Goal: Task Accomplishment & Management: Manage account settings

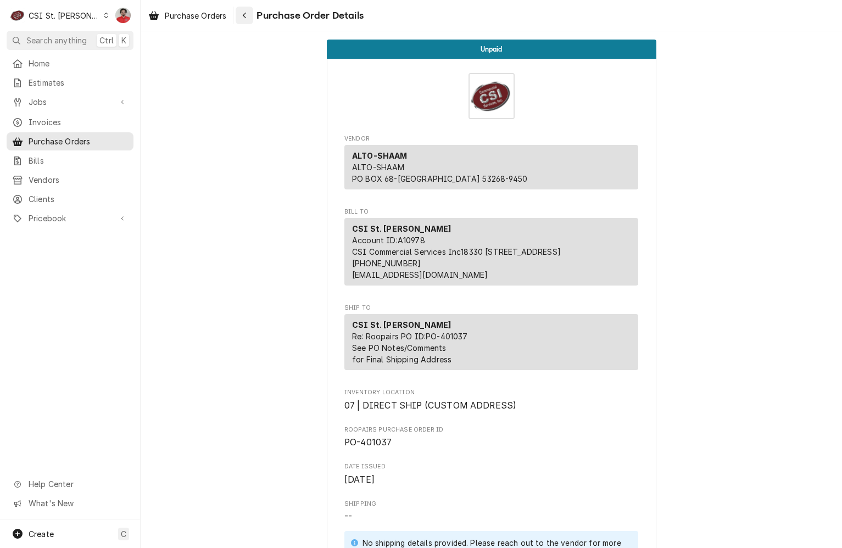
click at [247, 12] on icon "Navigate back" at bounding box center [244, 16] width 5 height 8
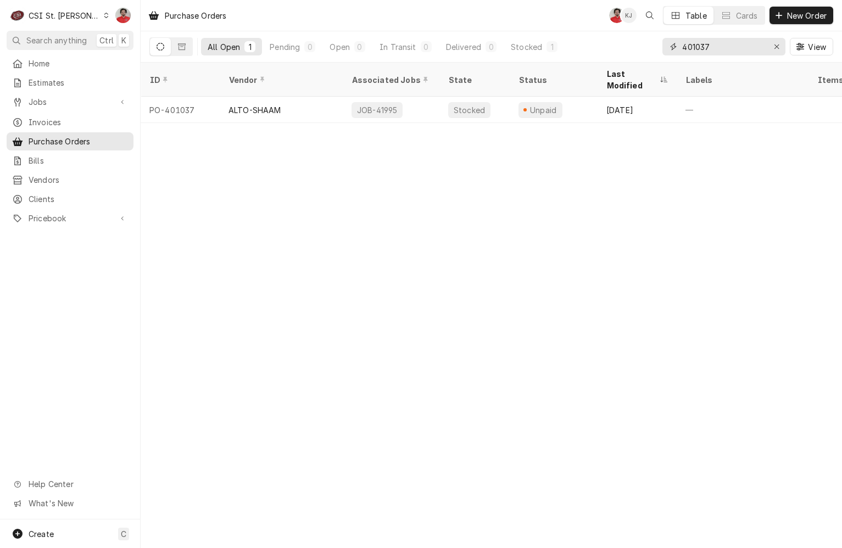
click at [702, 43] on input "401037" at bounding box center [723, 47] width 82 height 18
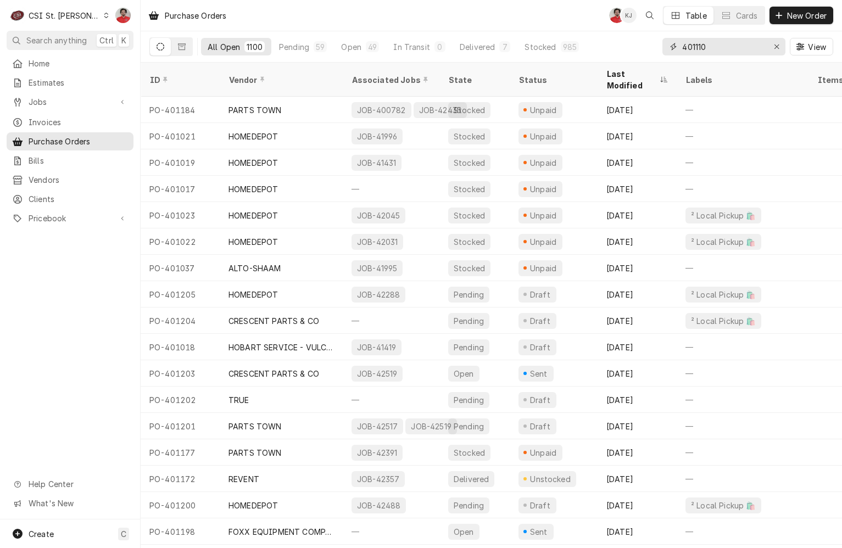
type input "401110"
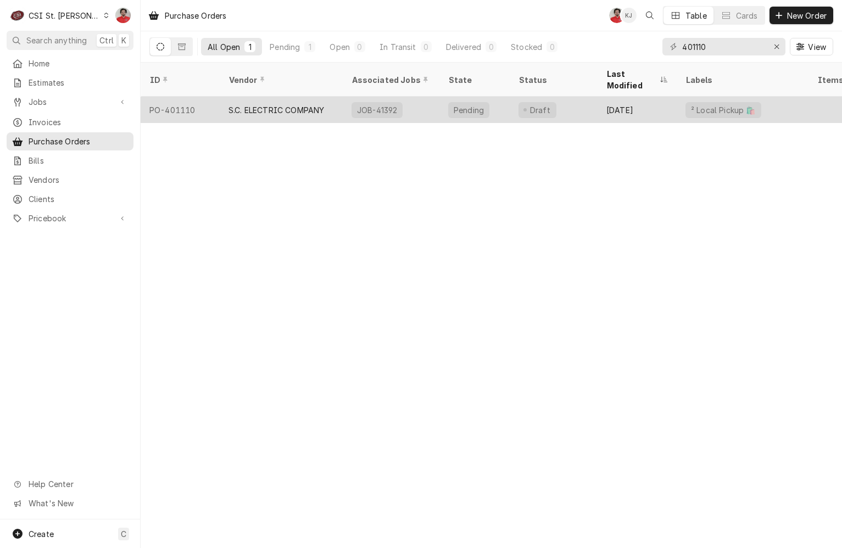
click at [432, 97] on div "JOB-41392" at bounding box center [391, 110] width 97 height 26
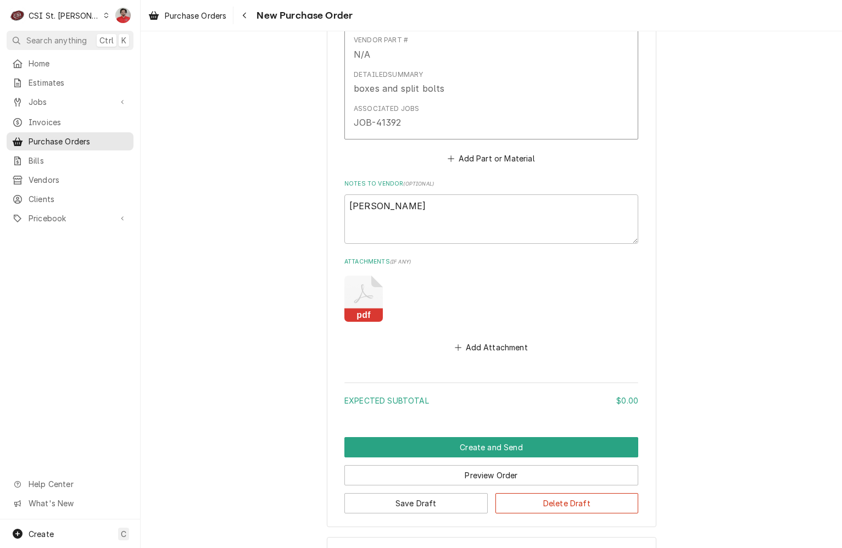
scroll to position [676, 0]
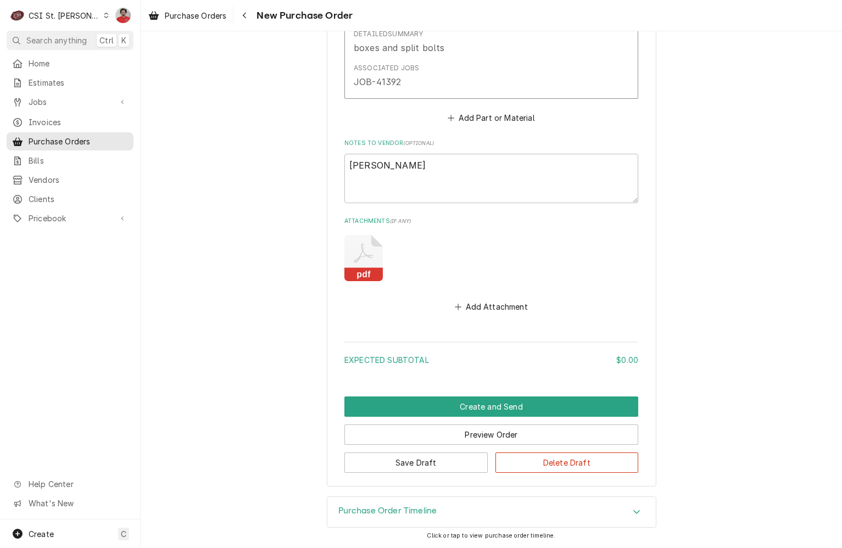
click at [360, 254] on icon "Attachments" at bounding box center [363, 258] width 38 height 46
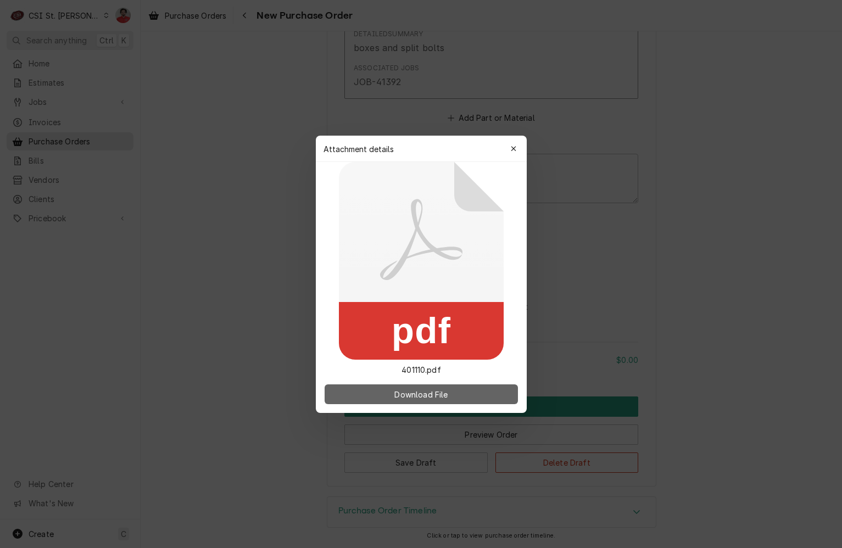
click at [410, 393] on span "Download File" at bounding box center [421, 394] width 58 height 12
click at [512, 146] on icon "button" at bounding box center [513, 149] width 6 height 8
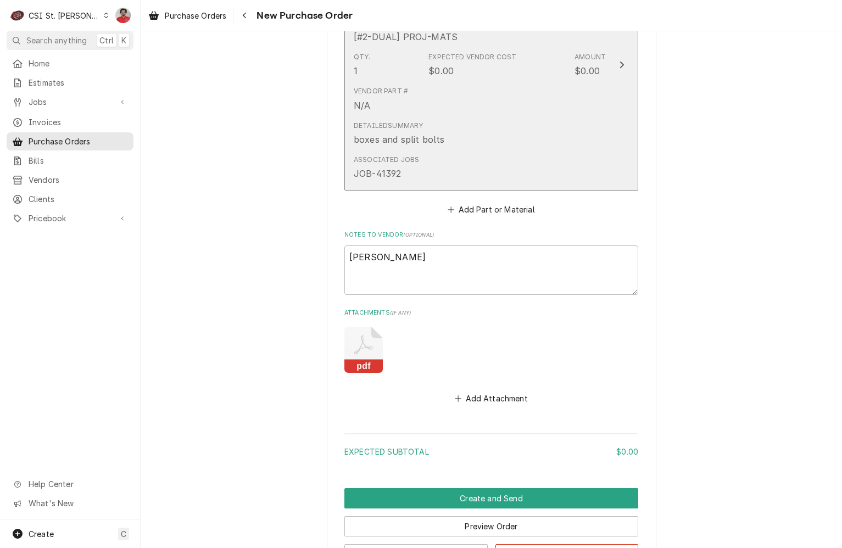
scroll to position [566, 0]
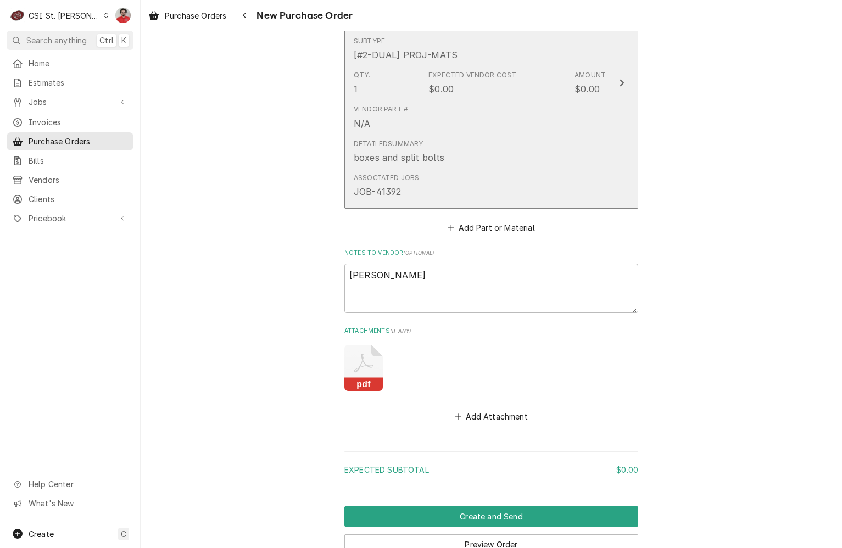
click at [499, 135] on div "Detailed Summary boxes and split bolts" at bounding box center [480, 152] width 252 height 34
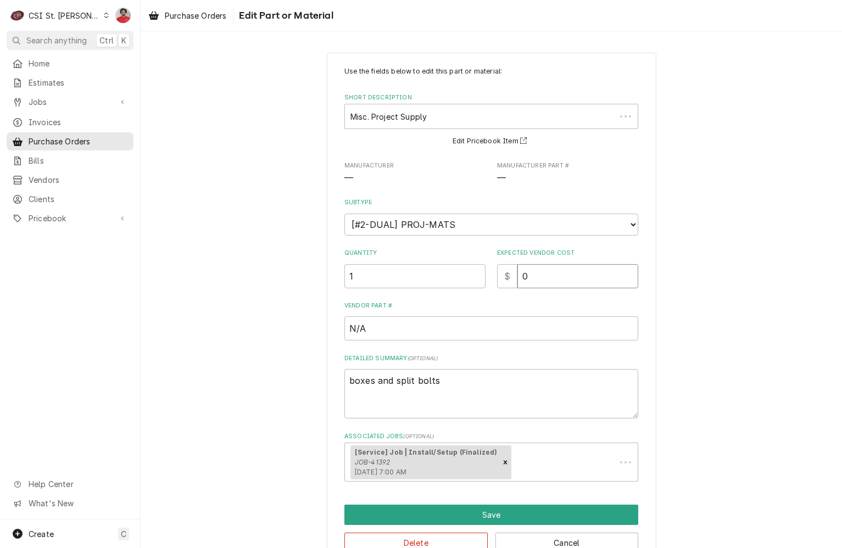
click at [539, 273] on input "0" at bounding box center [577, 276] width 121 height 24
type textarea "x"
type input "6"
type textarea "x"
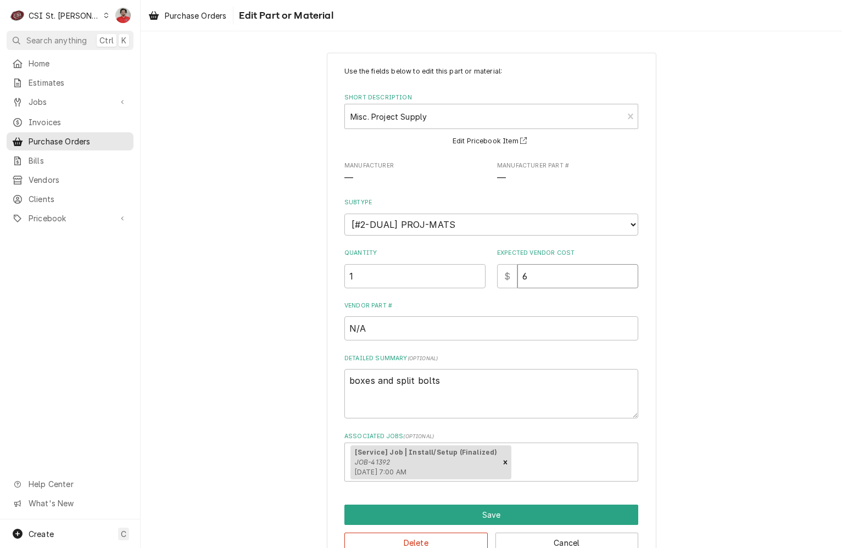
type input "63"
type textarea "x"
type input "633"
type textarea "x"
type input "633.3"
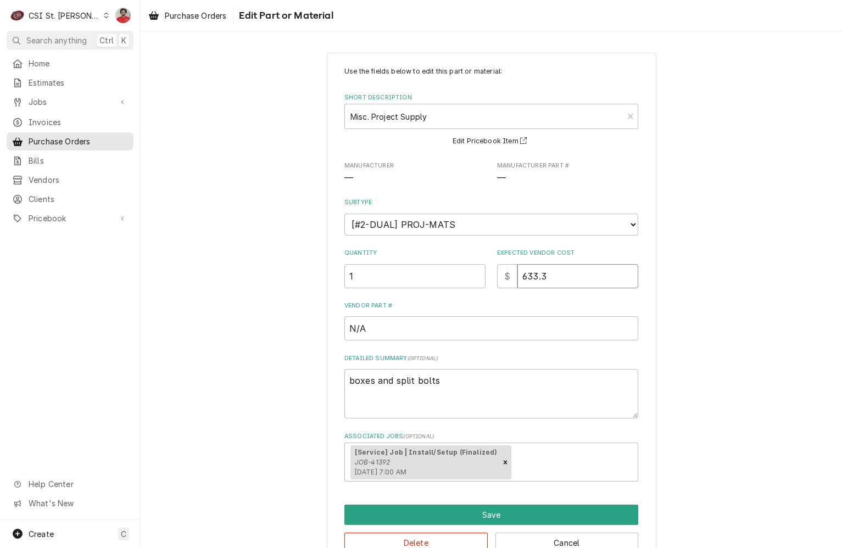
type textarea "x"
type input "633.37"
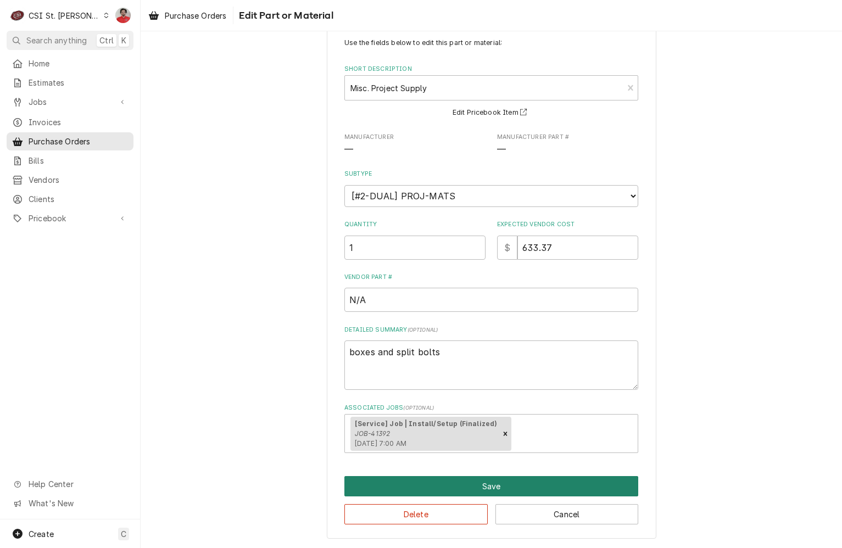
click at [538, 491] on button "Save" at bounding box center [491, 486] width 294 height 20
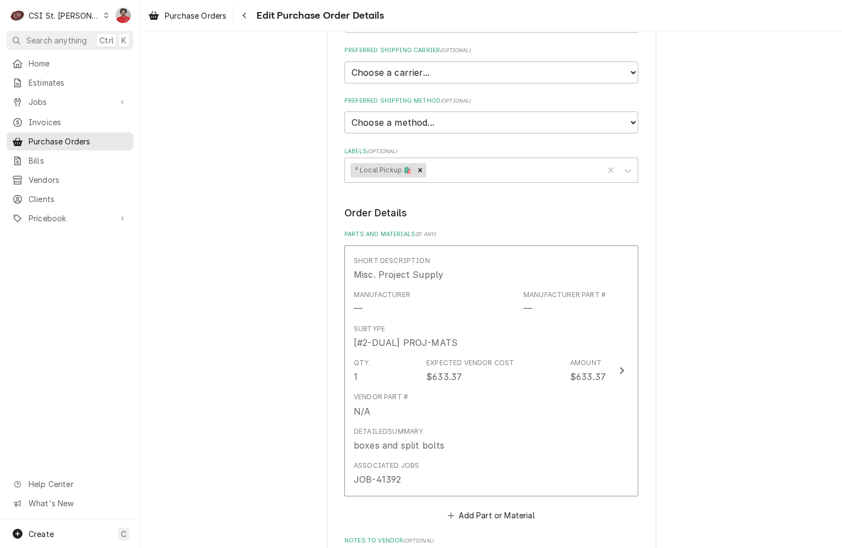
scroll to position [663, 0]
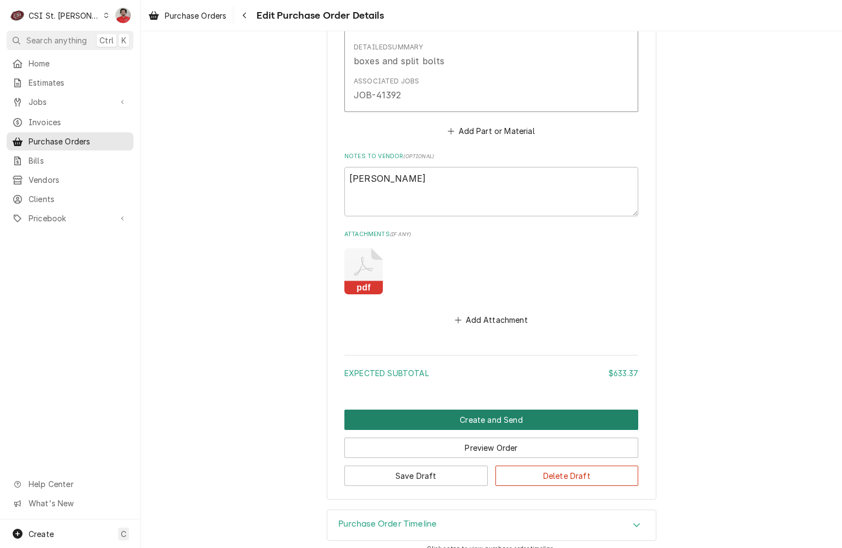
click at [492, 420] on button "Create and Send" at bounding box center [491, 420] width 294 height 20
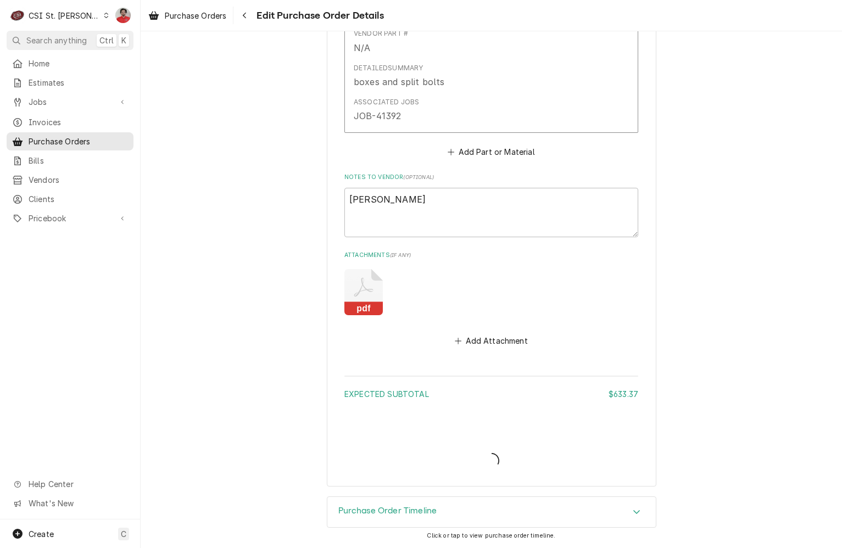
scroll to position [642, 0]
type textarea "x"
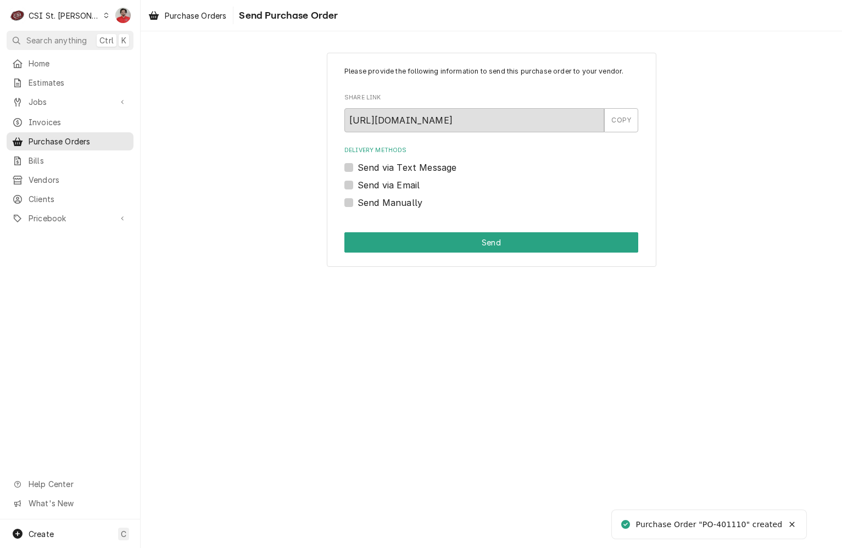
click at [395, 206] on label "Send Manually" at bounding box center [389, 202] width 65 height 13
click at [395, 206] on input "Send Manually" at bounding box center [504, 208] width 294 height 24
checkbox input "true"
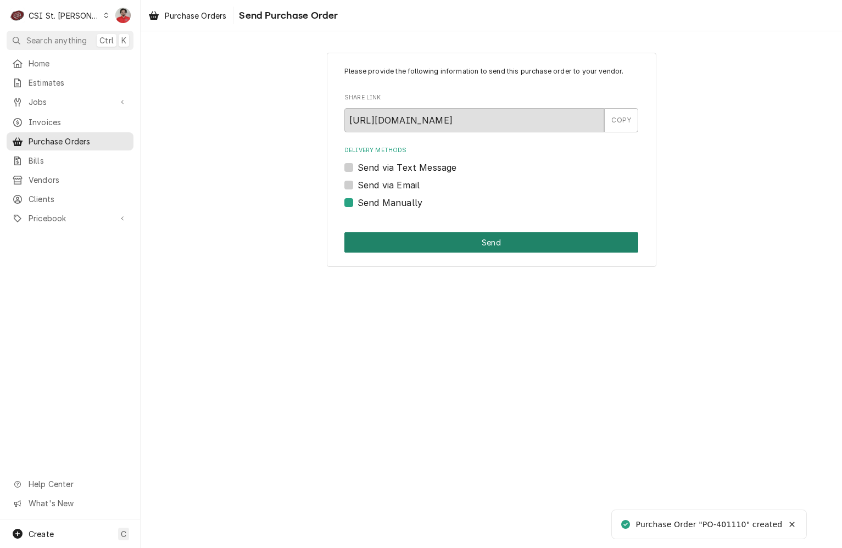
click at [417, 244] on button "Send" at bounding box center [491, 242] width 294 height 20
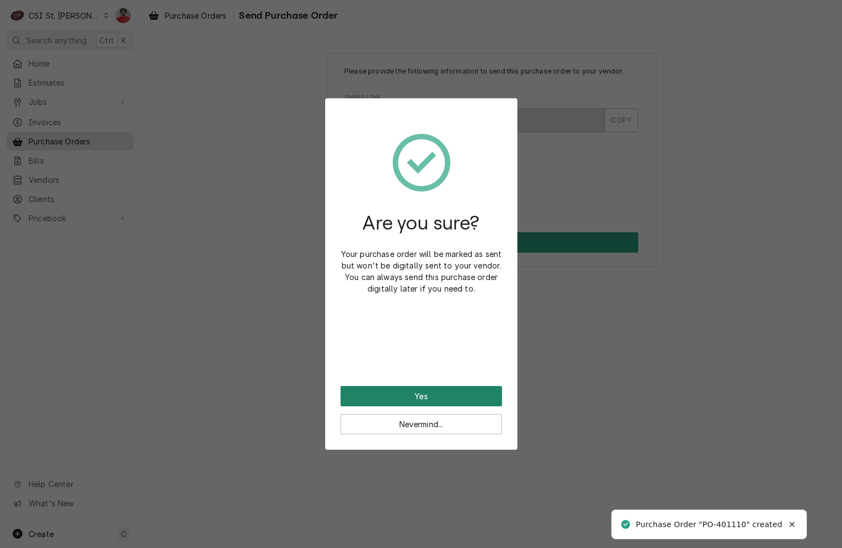
click at [438, 393] on button "Yes" at bounding box center [420, 396] width 161 height 20
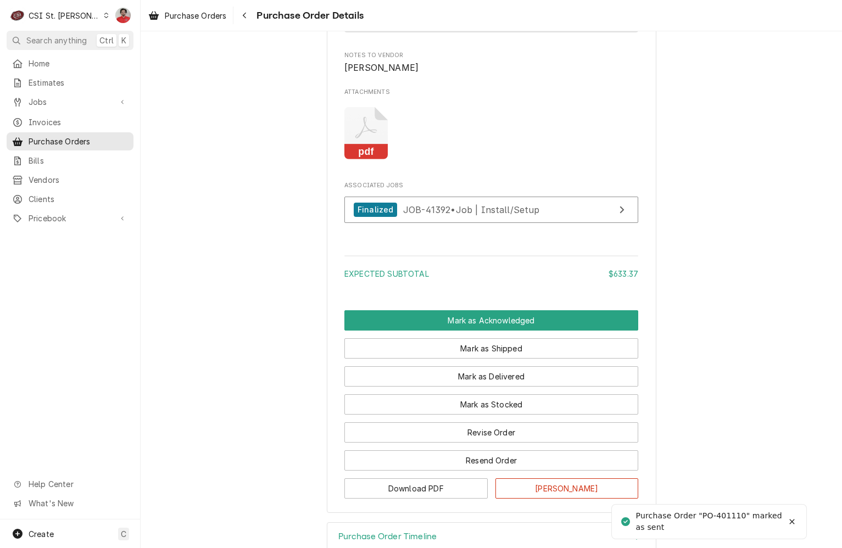
scroll to position [935, 0]
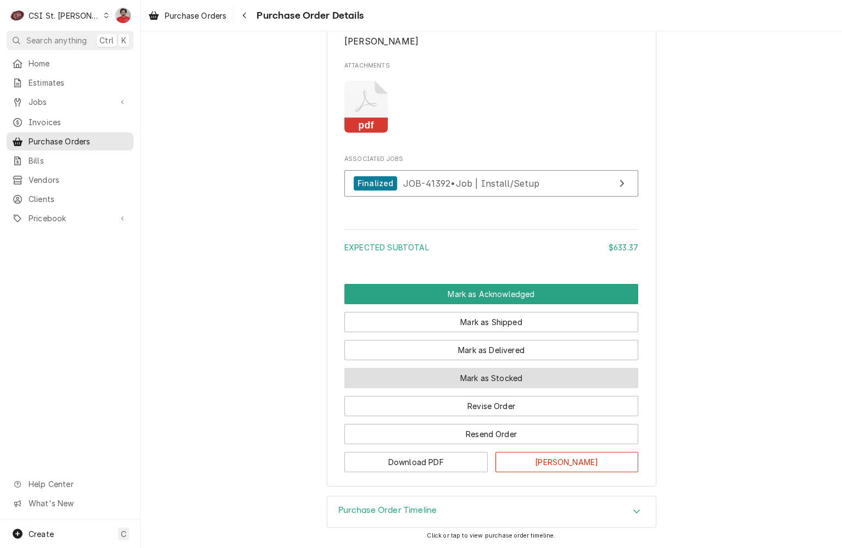
click at [465, 376] on button "Mark as Stocked" at bounding box center [491, 378] width 294 height 20
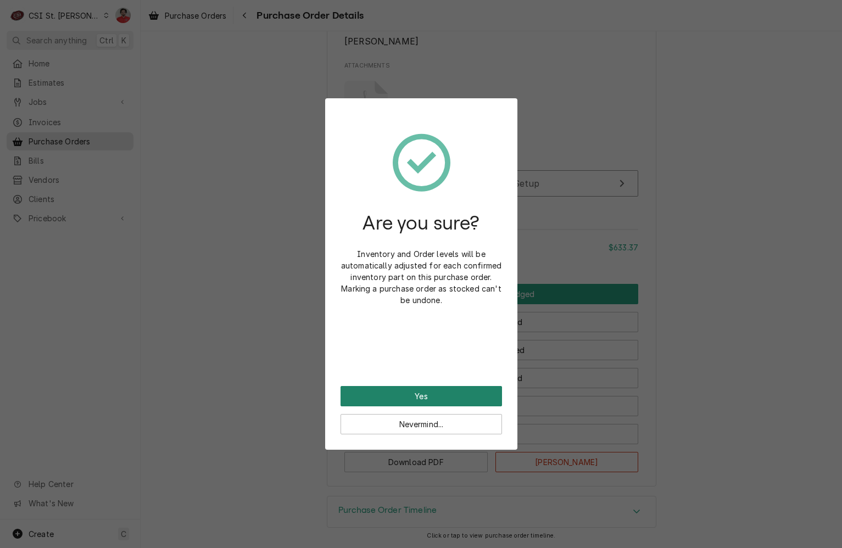
click at [459, 399] on button "Yes" at bounding box center [420, 396] width 161 height 20
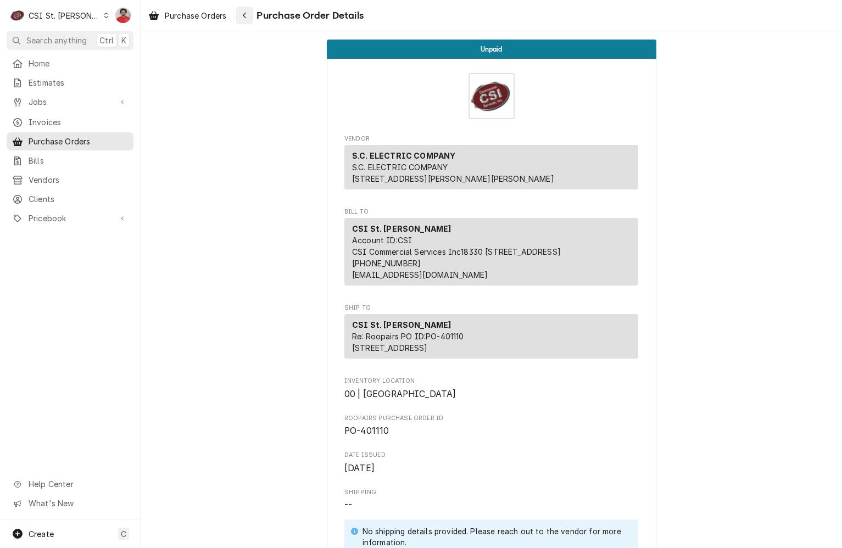
click at [244, 12] on icon "Navigate back" at bounding box center [244, 16] width 5 height 8
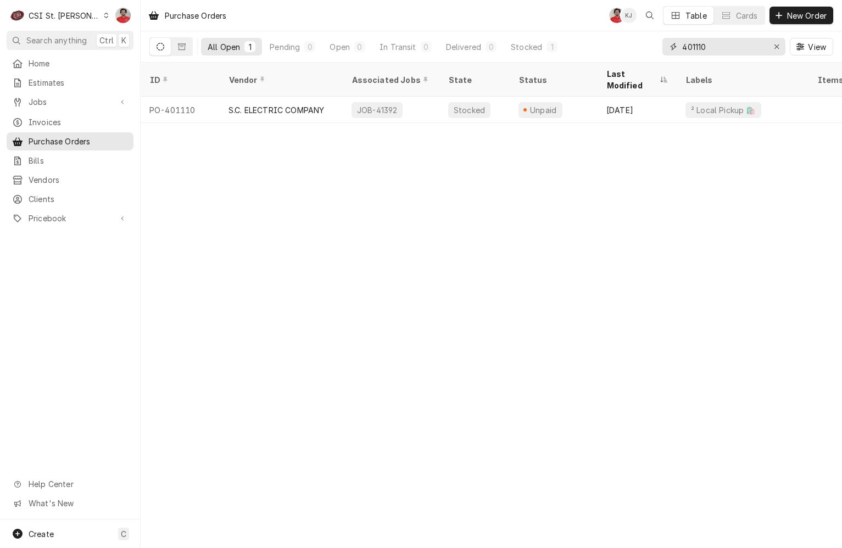
click at [730, 47] on input "401110" at bounding box center [723, 47] width 82 height 18
type input "401082"
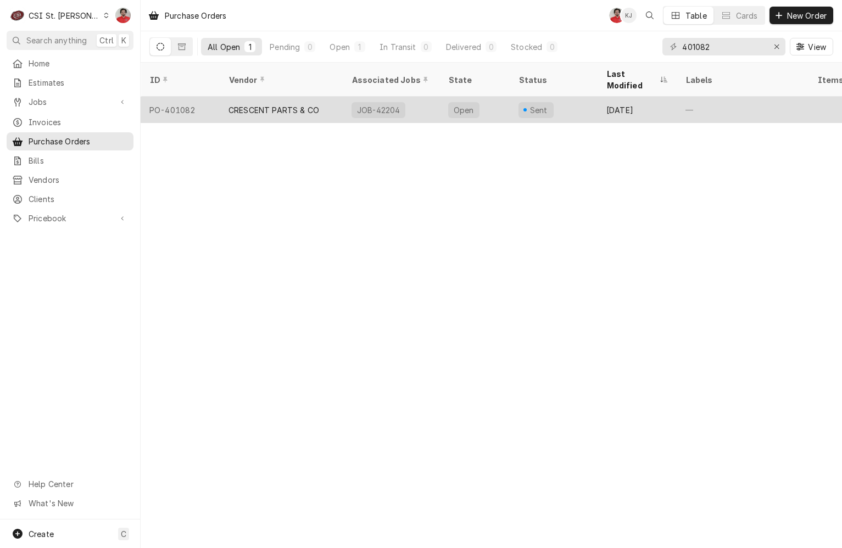
click at [396, 102] on div "JOB-42204" at bounding box center [378, 110] width 54 height 16
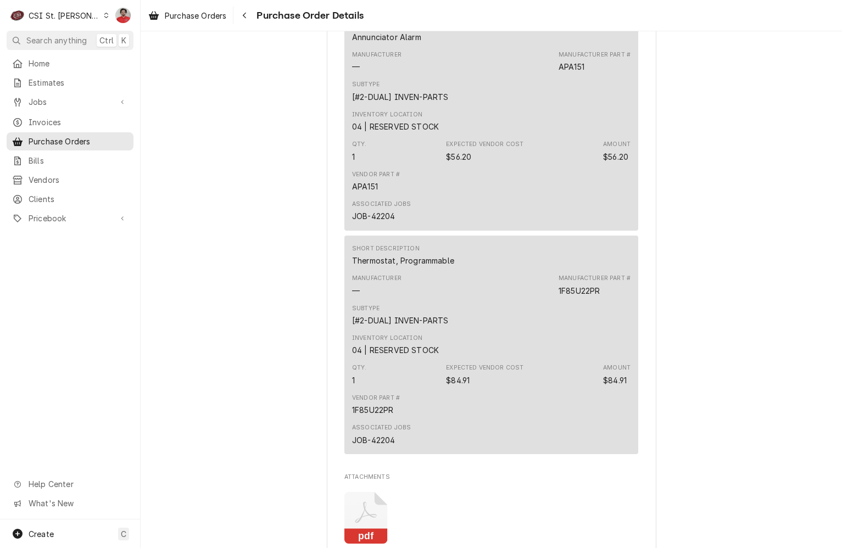
scroll to position [2361, 0]
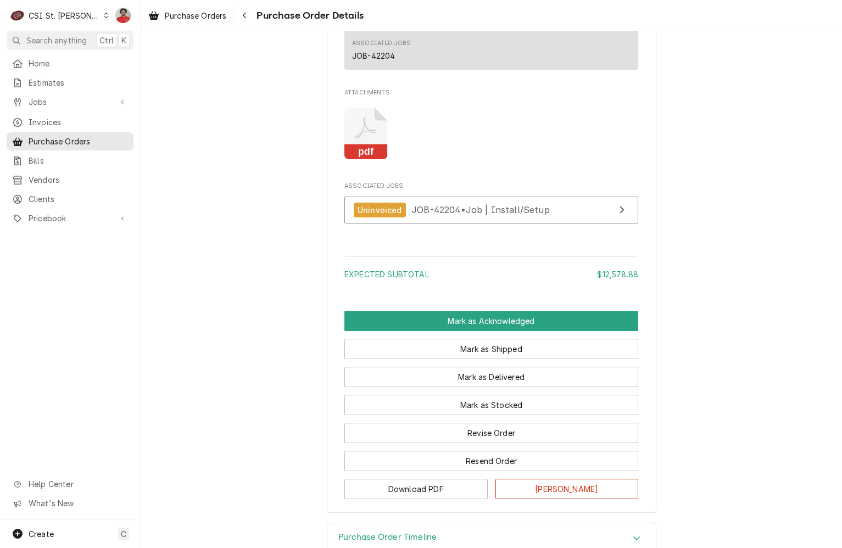
click at [371, 160] on icon "Attachments" at bounding box center [365, 134] width 43 height 52
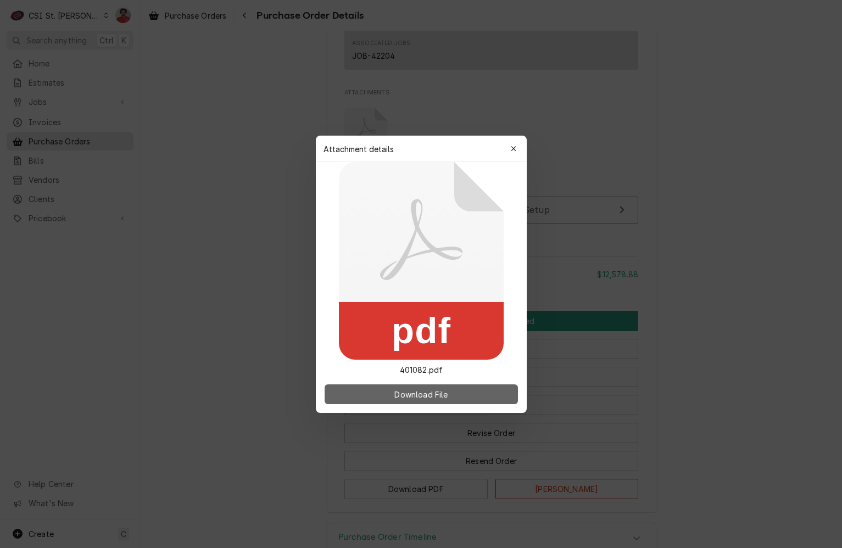
click at [441, 401] on button "Download File" at bounding box center [421, 394] width 193 height 20
click at [511, 149] on icon "button" at bounding box center [513, 149] width 6 height 8
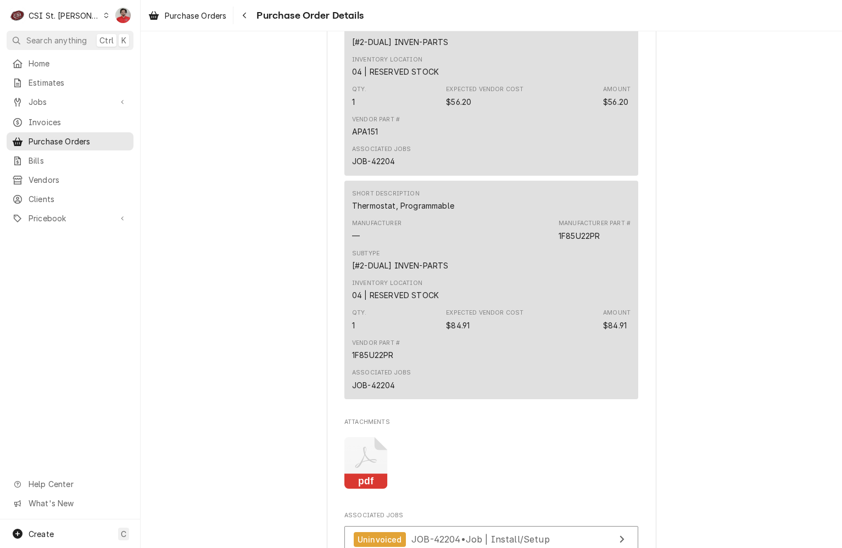
scroll to position [2306, 0]
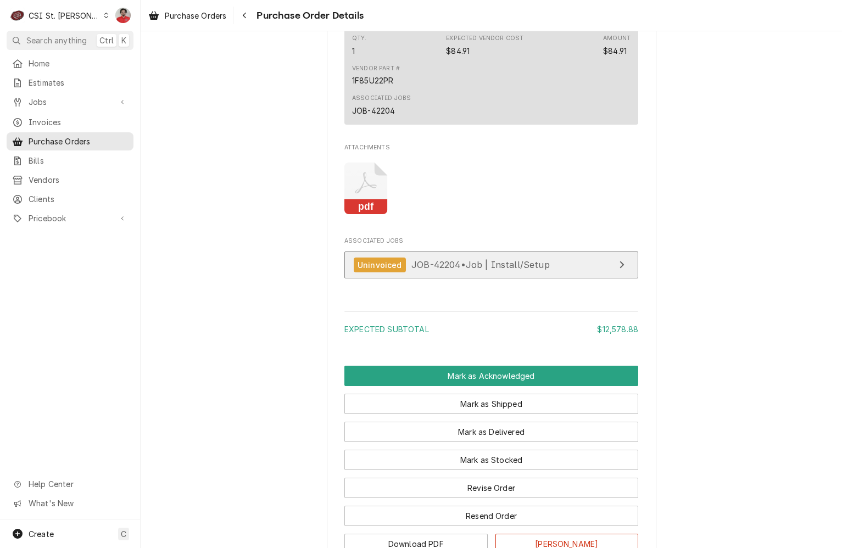
click at [479, 272] on div "Uninvoiced JOB-42204 • Job | Install/Setup" at bounding box center [452, 265] width 196 height 15
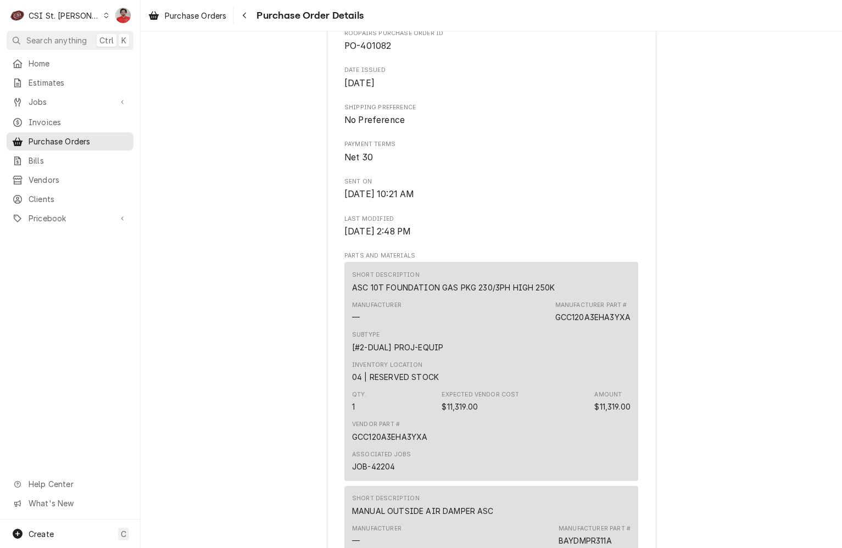
scroll to position [275, 0]
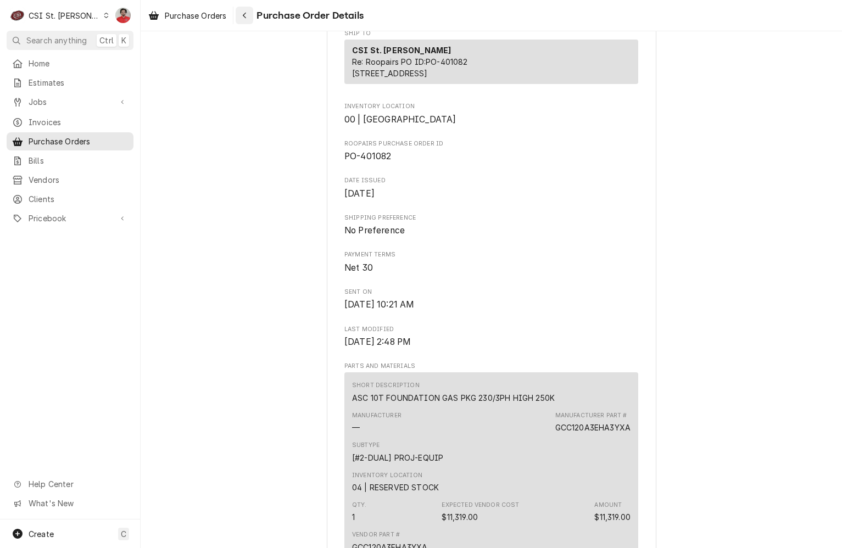
click at [243, 10] on div "Navigate back" at bounding box center [244, 15] width 11 height 11
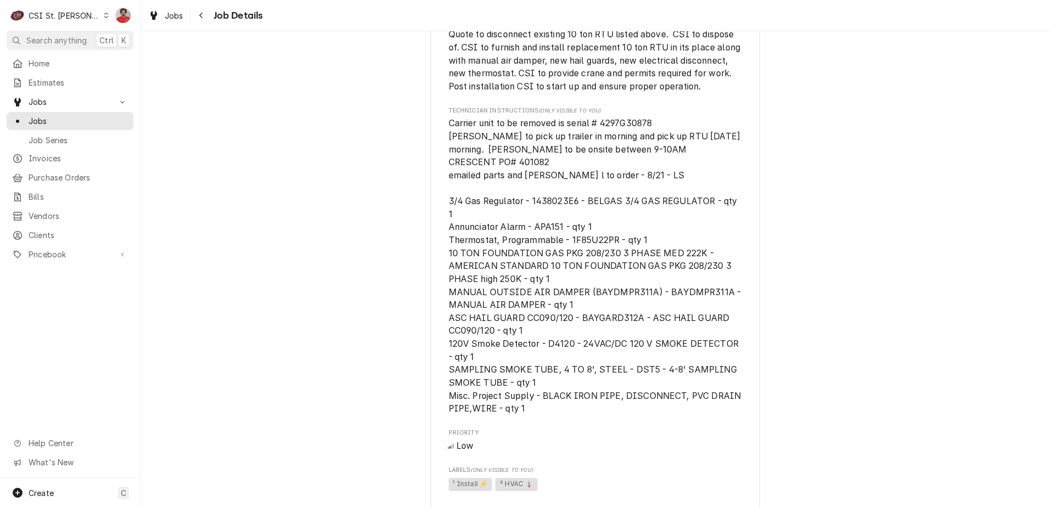
scroll to position [494, 0]
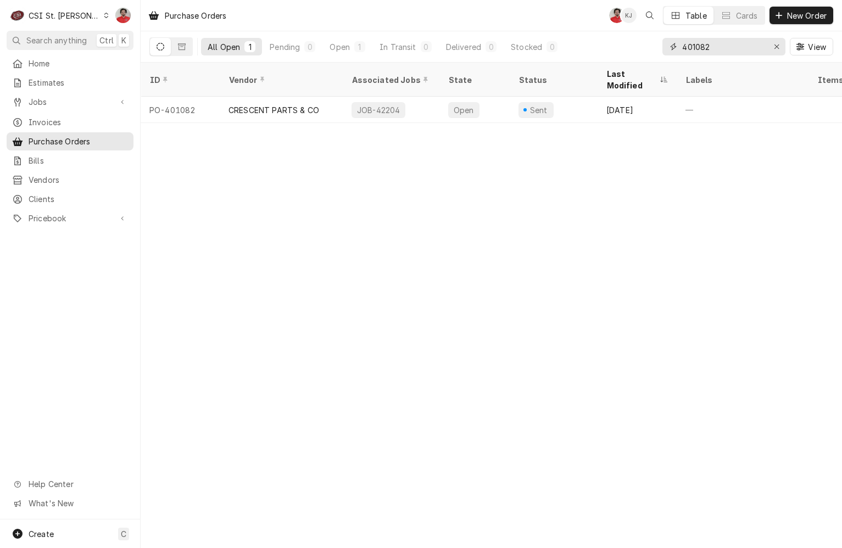
click at [720, 48] on input "401082" at bounding box center [723, 47] width 82 height 18
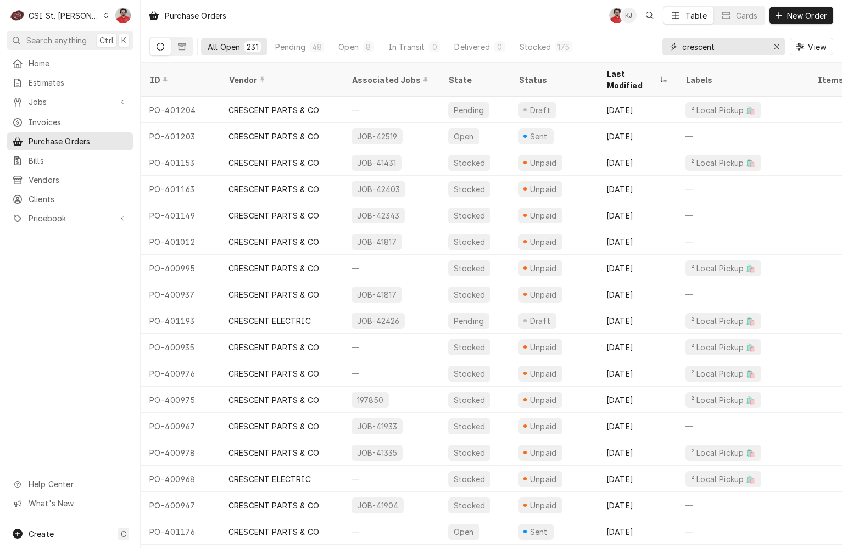
type input "crescent"
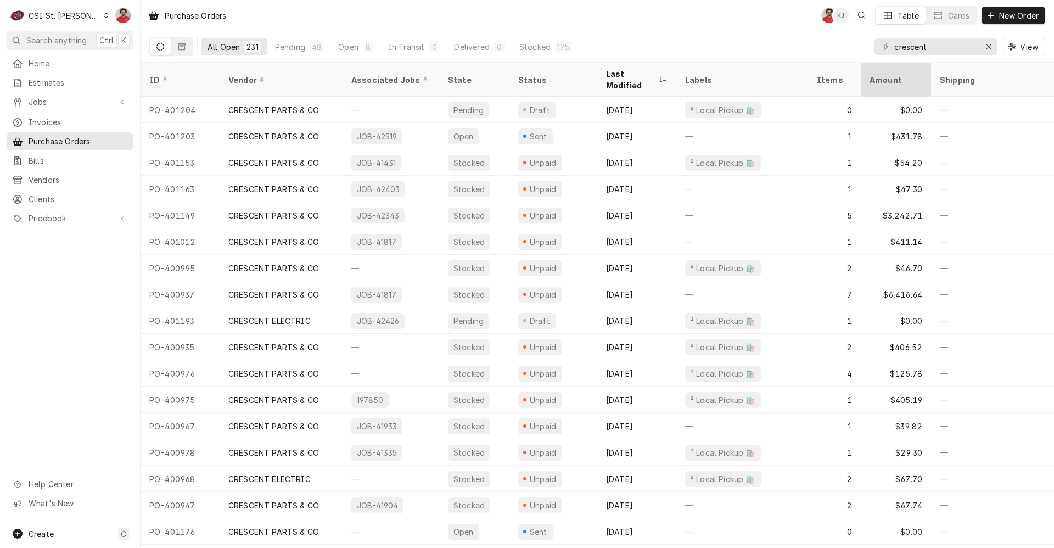
click at [841, 74] on div "Amount" at bounding box center [895, 80] width 51 height 12
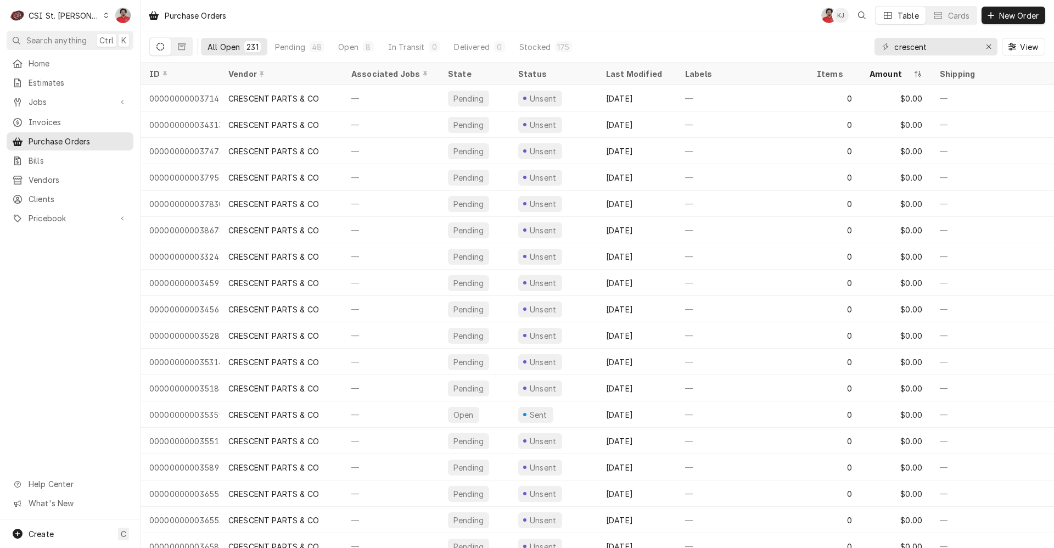
click at [841, 71] on div "Amount" at bounding box center [891, 74] width 42 height 12
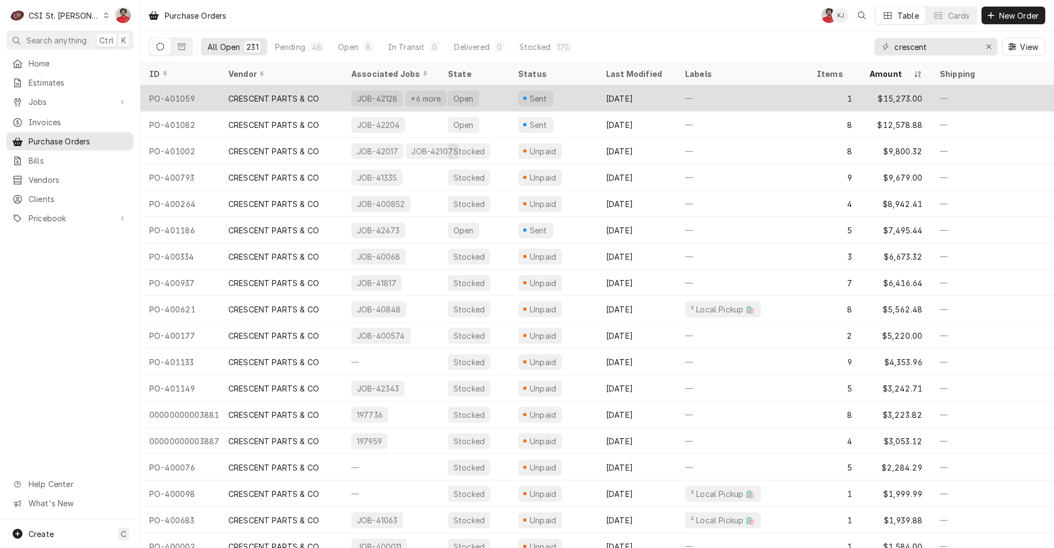
click at [503, 99] on div "Open" at bounding box center [474, 98] width 70 height 26
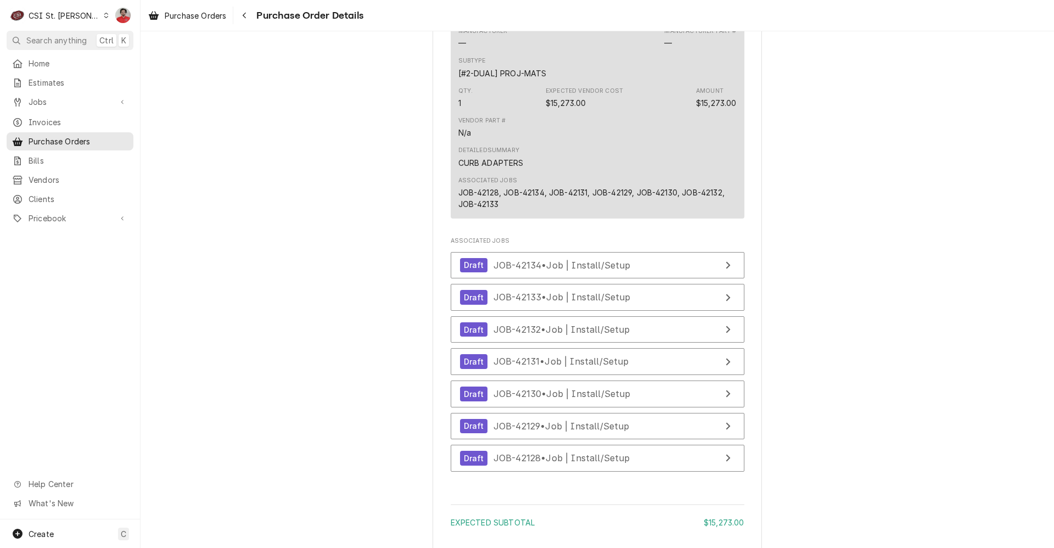
scroll to position [968, 0]
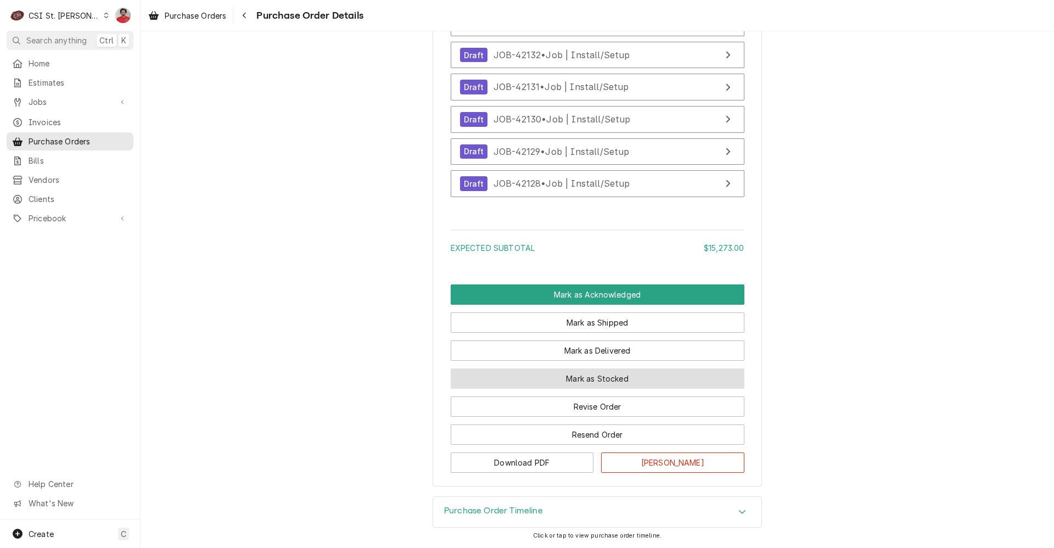
click at [547, 377] on button "Mark as Stocked" at bounding box center [598, 378] width 294 height 20
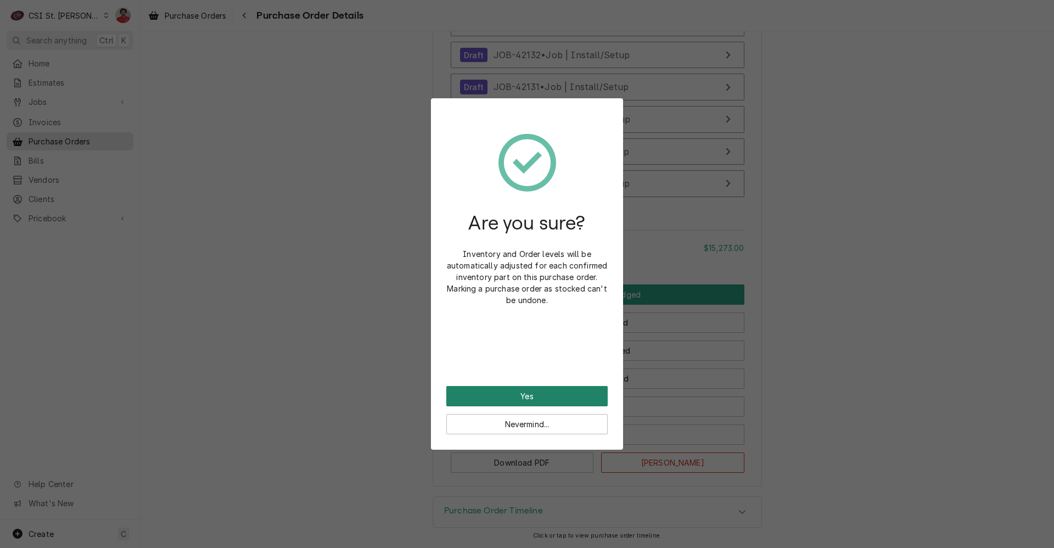
click at [543, 394] on button "Yes" at bounding box center [526, 396] width 161 height 20
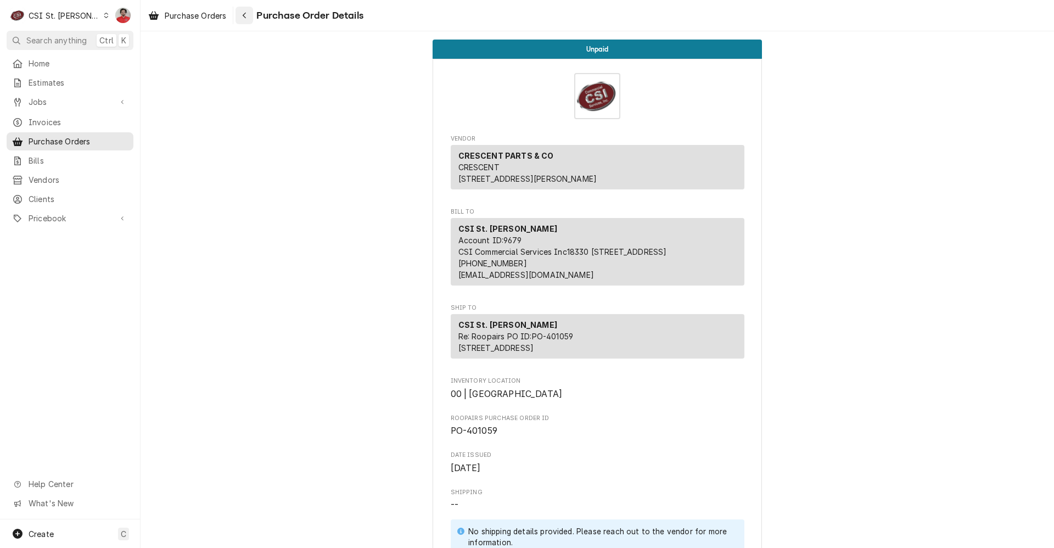
click at [245, 16] on icon "Navigate back" at bounding box center [244, 16] width 3 height 6
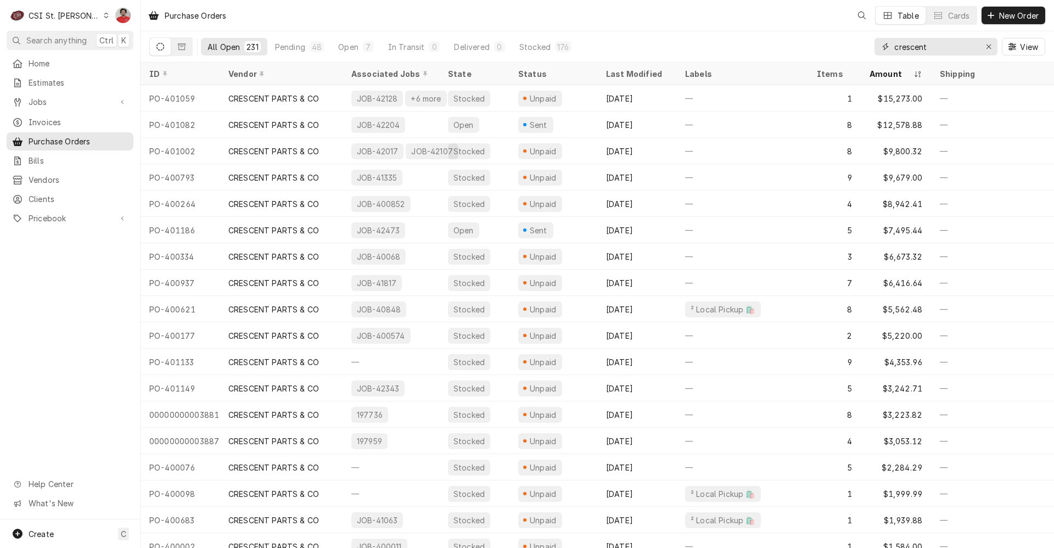
click at [958, 43] on input "crescent" at bounding box center [936, 47] width 82 height 18
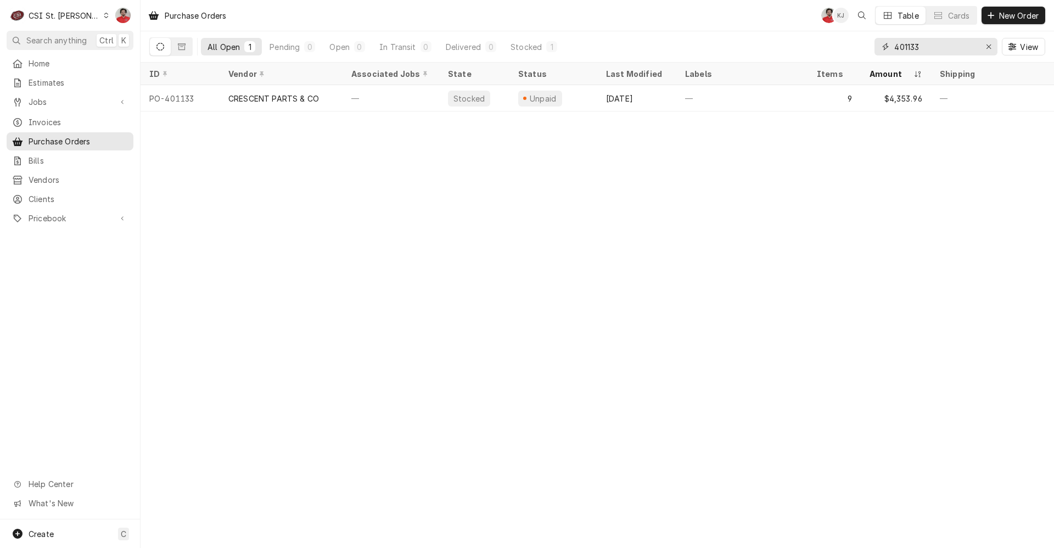
click at [934, 48] on input "401133" at bounding box center [936, 47] width 82 height 18
click at [938, 49] on input "400740" at bounding box center [936, 47] width 82 height 18
click at [944, 48] on input "401145" at bounding box center [936, 47] width 82 height 18
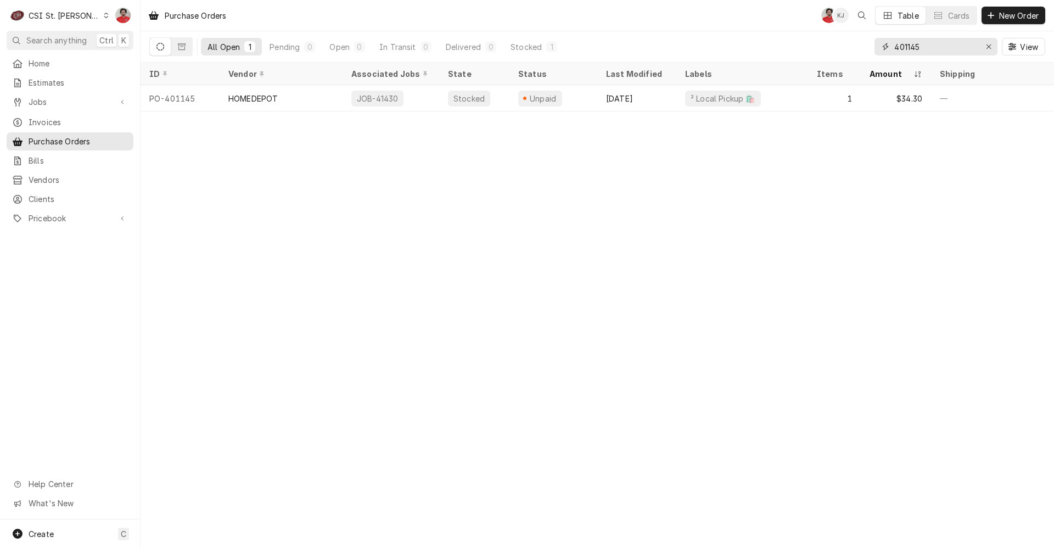
click at [944, 48] on input "401145" at bounding box center [936, 47] width 82 height 18
type input "401152"
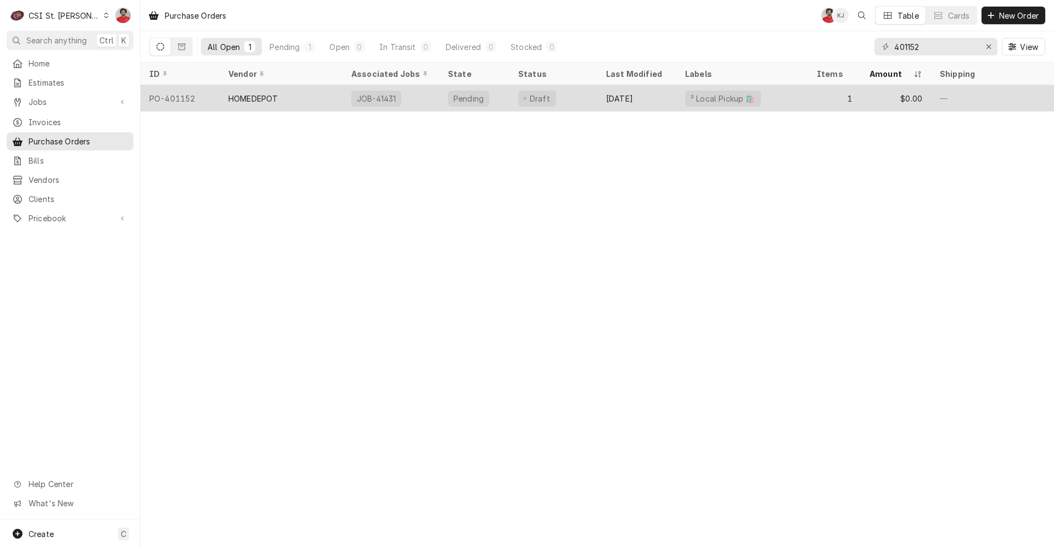
click at [794, 102] on div "² Local Pickup 🛍️" at bounding box center [743, 98] width 132 height 26
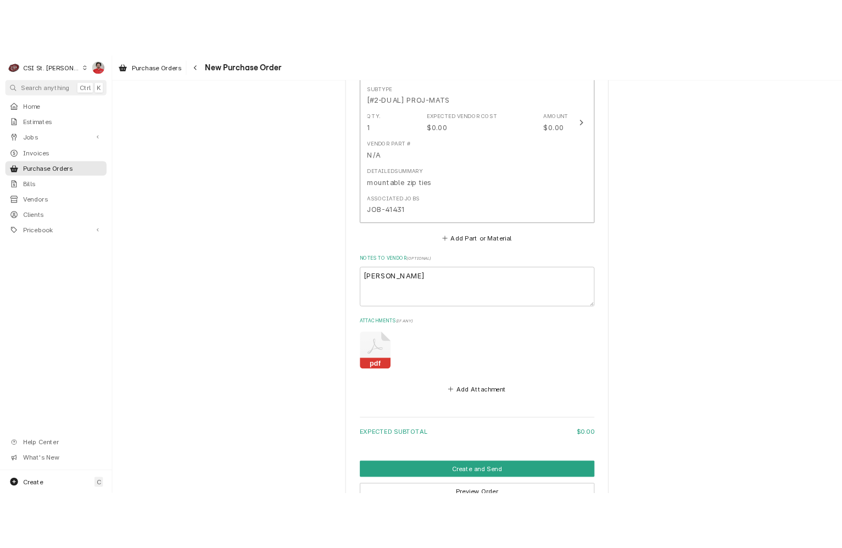
scroll to position [621, 0]
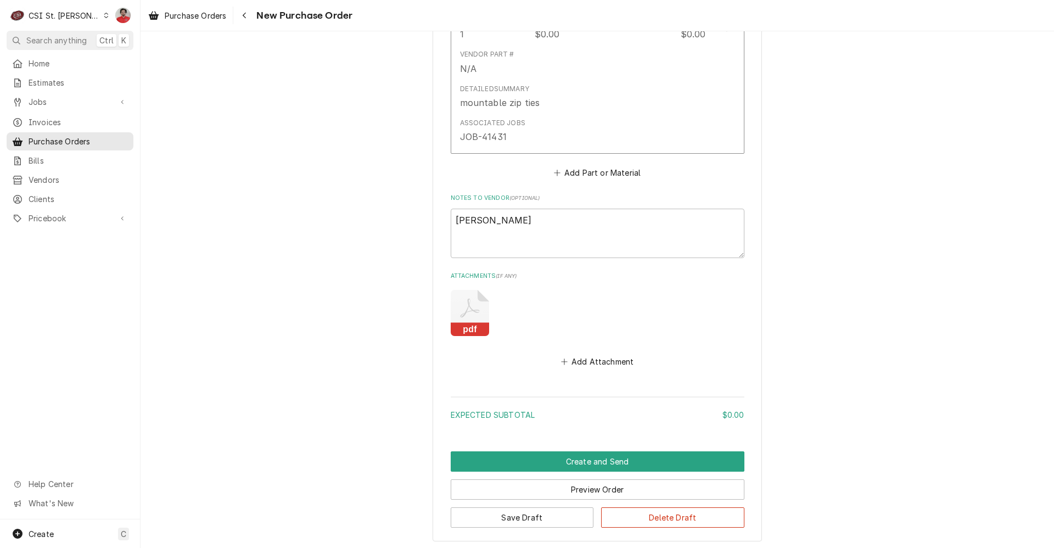
click at [478, 299] on rect "Attachments" at bounding box center [501, 282] width 46 height 38
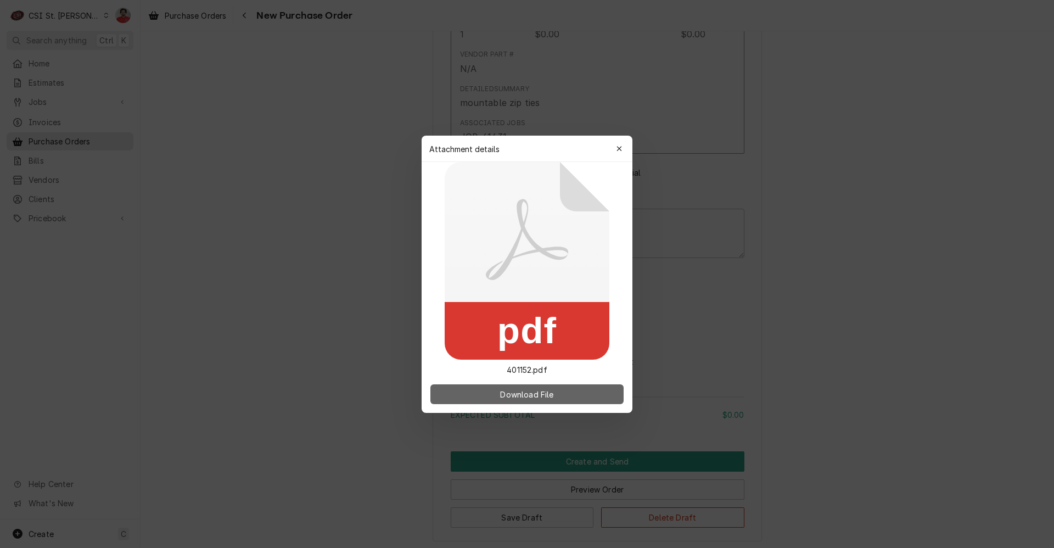
click at [512, 404] on button "Download File" at bounding box center [527, 394] width 193 height 20
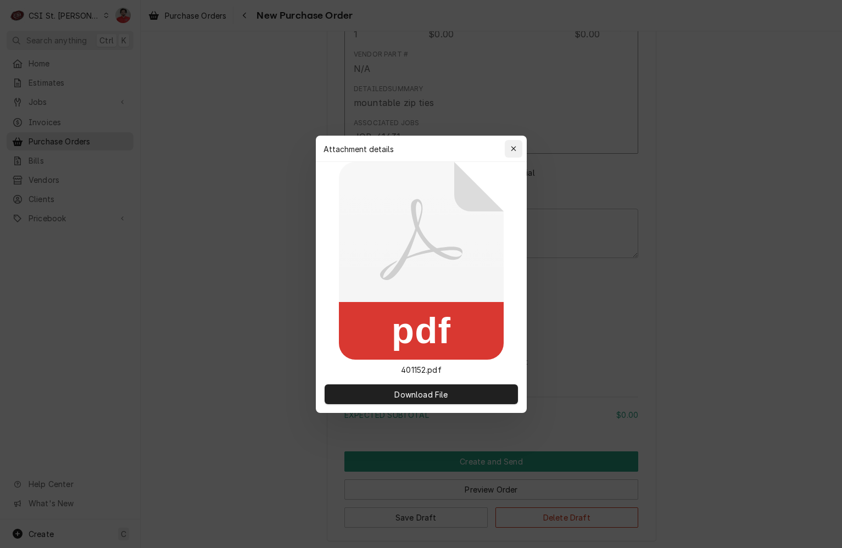
click at [516, 149] on icon "button" at bounding box center [513, 149] width 6 height 8
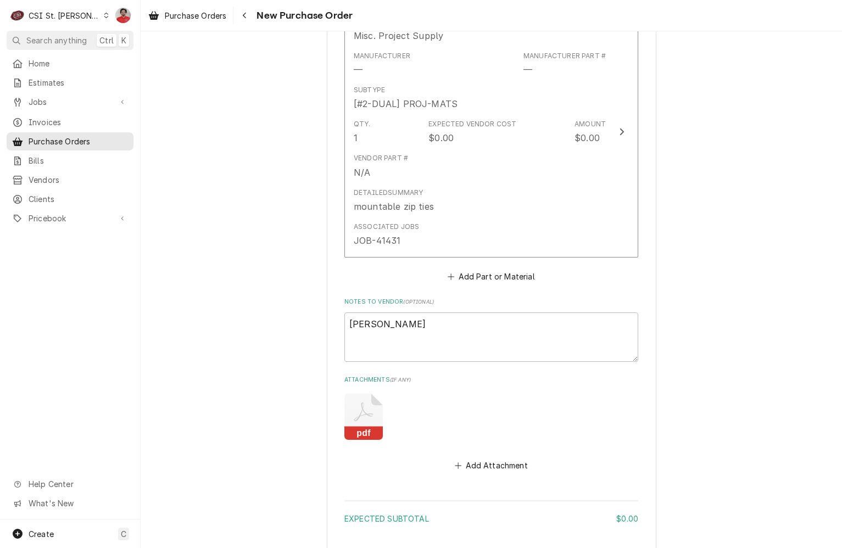
scroll to position [401, 0]
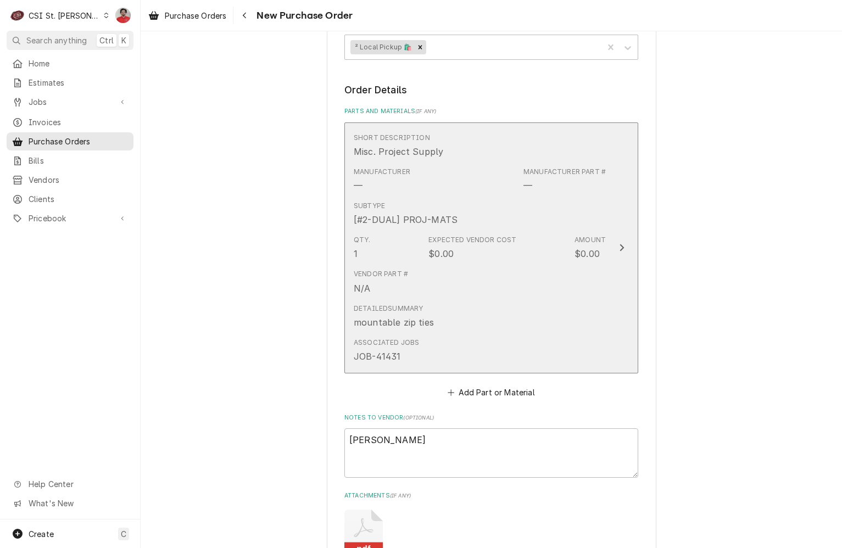
click at [528, 294] on div "Vendor Part # N/A" at bounding box center [480, 282] width 252 height 34
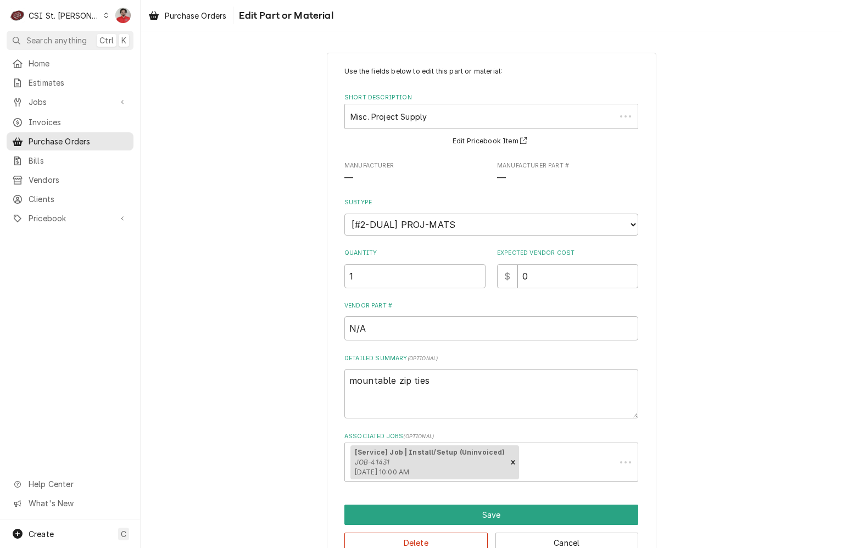
click at [570, 253] on label "Expected Vendor Cost" at bounding box center [567, 253] width 141 height 9
click at [570, 264] on input "0" at bounding box center [577, 276] width 121 height 24
drag, startPoint x: 564, startPoint y: 263, endPoint x: 493, endPoint y: 267, distance: 71.5
click at [497, 267] on div "Expected Vendor Cost $ 0" at bounding box center [567, 268] width 141 height 39
type textarea "x"
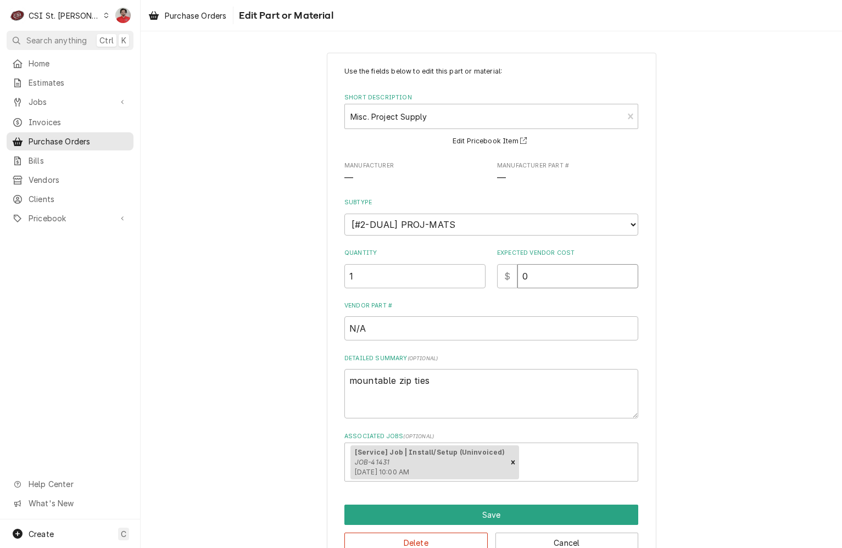
type input "5"
type textarea "x"
type input "51"
type textarea "x"
type input "513"
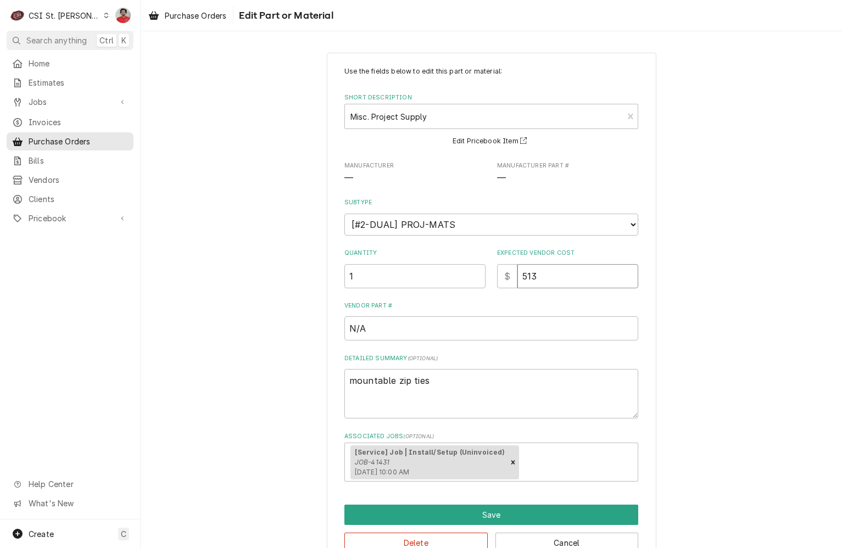
type textarea "x"
type input "5136"
type textarea "x"
type input "51.36"
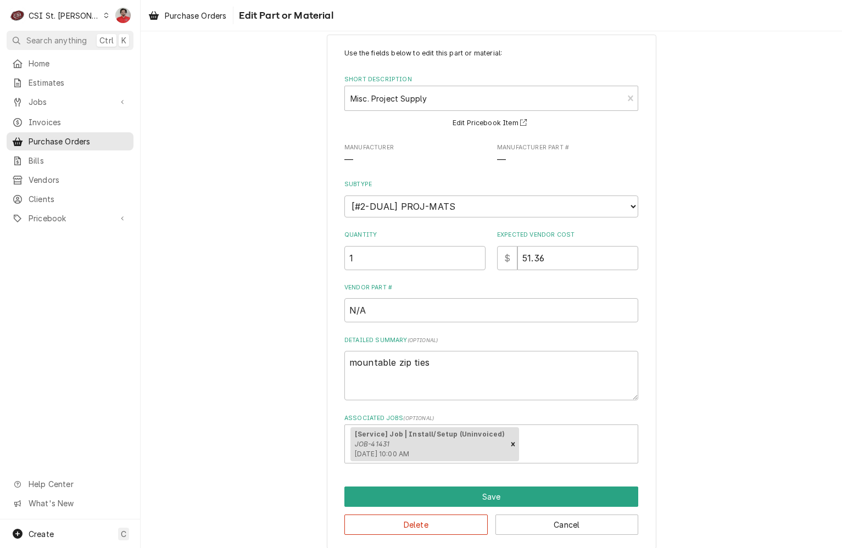
scroll to position [29, 0]
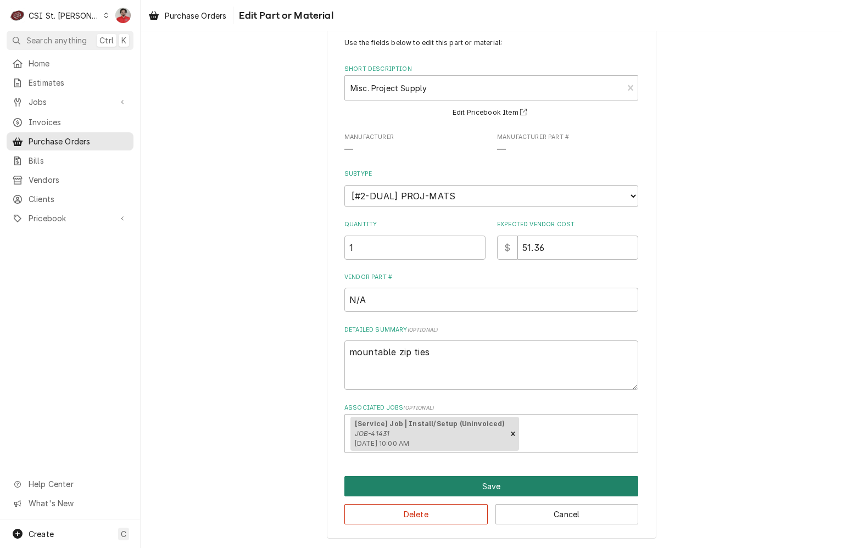
click at [510, 486] on button "Save" at bounding box center [491, 486] width 294 height 20
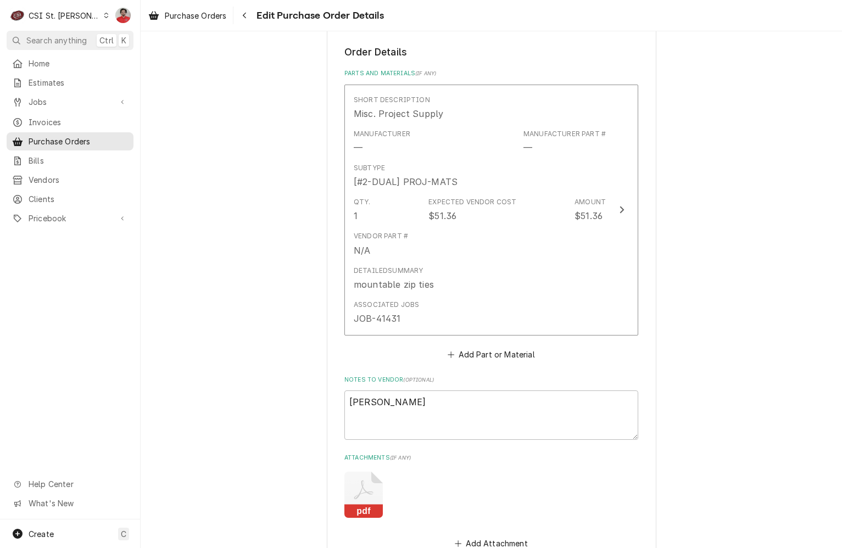
scroll to position [604, 0]
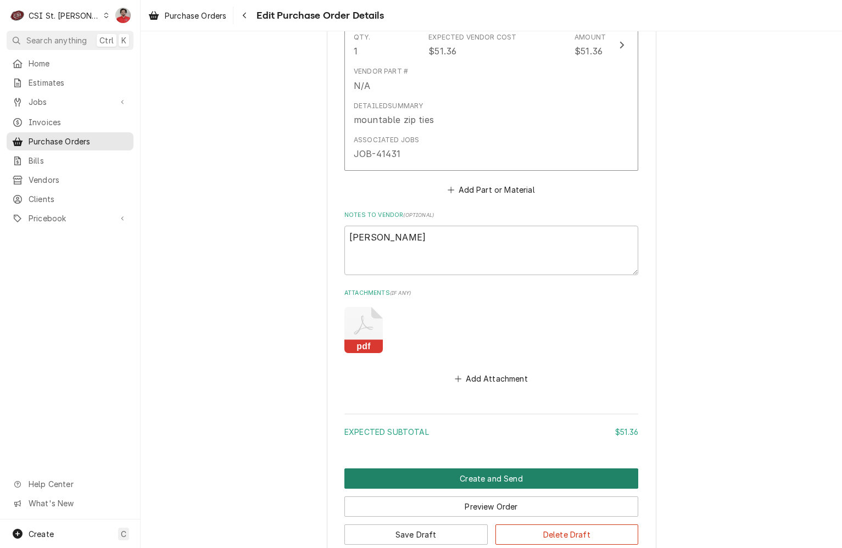
click at [529, 478] on button "Create and Send" at bounding box center [491, 478] width 294 height 20
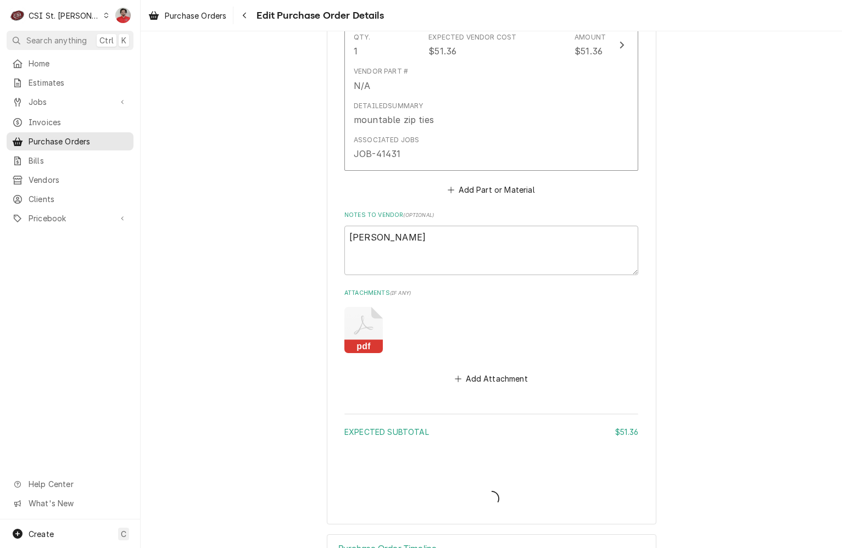
type textarea "x"
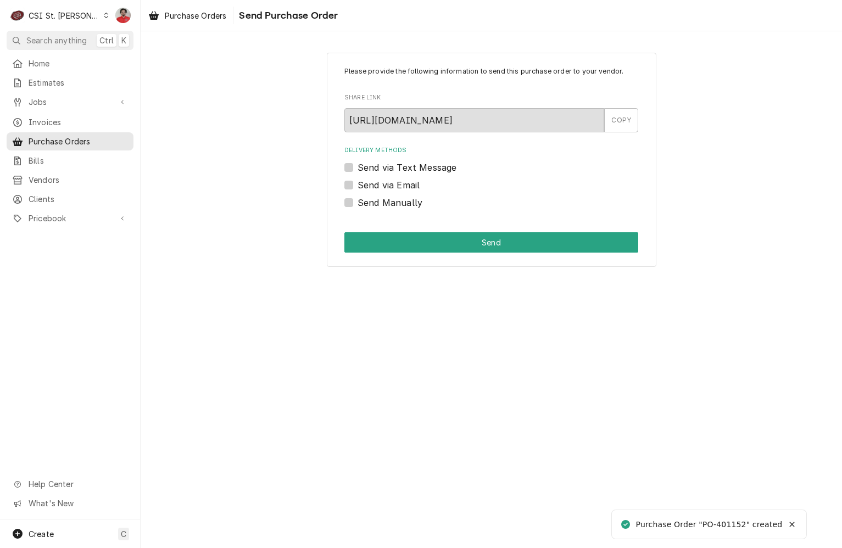
click at [400, 205] on label "Send Manually" at bounding box center [389, 202] width 65 height 13
click at [400, 205] on input "Send Manually" at bounding box center [504, 208] width 294 height 24
checkbox input "true"
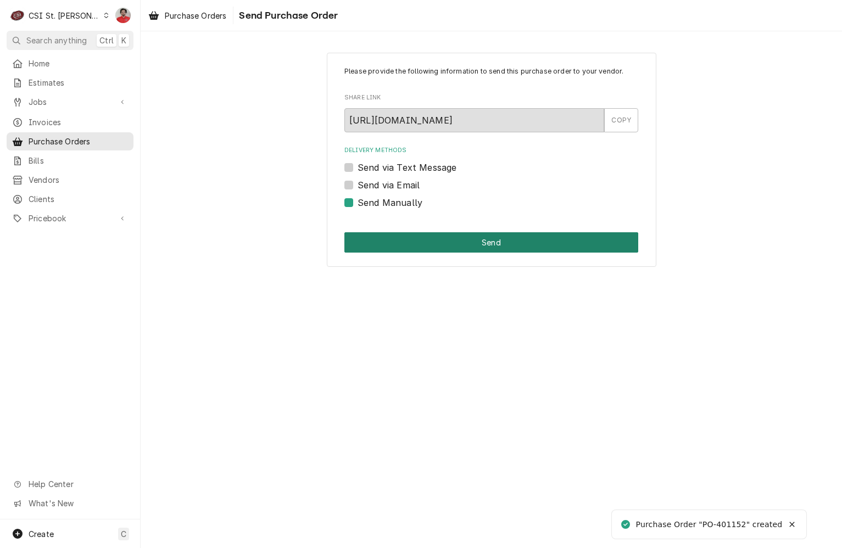
click at [427, 244] on button "Send" at bounding box center [491, 242] width 294 height 20
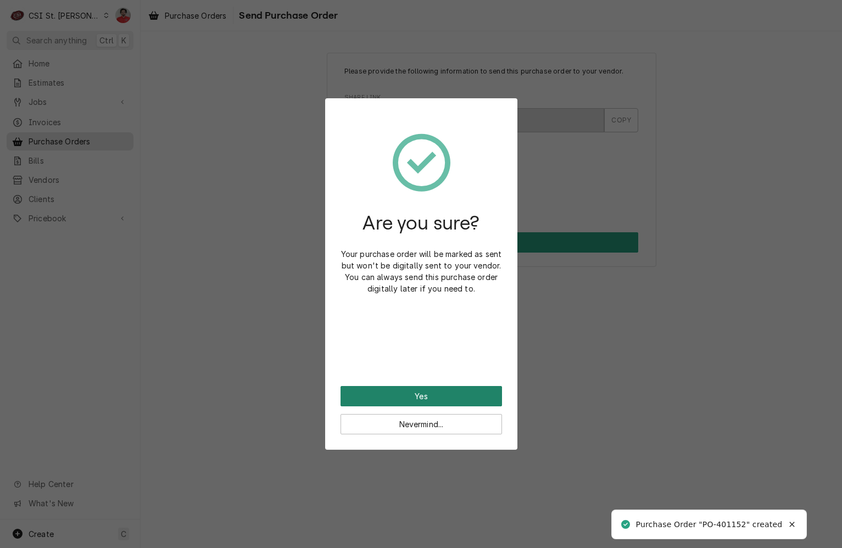
click at [444, 398] on button "Yes" at bounding box center [420, 396] width 161 height 20
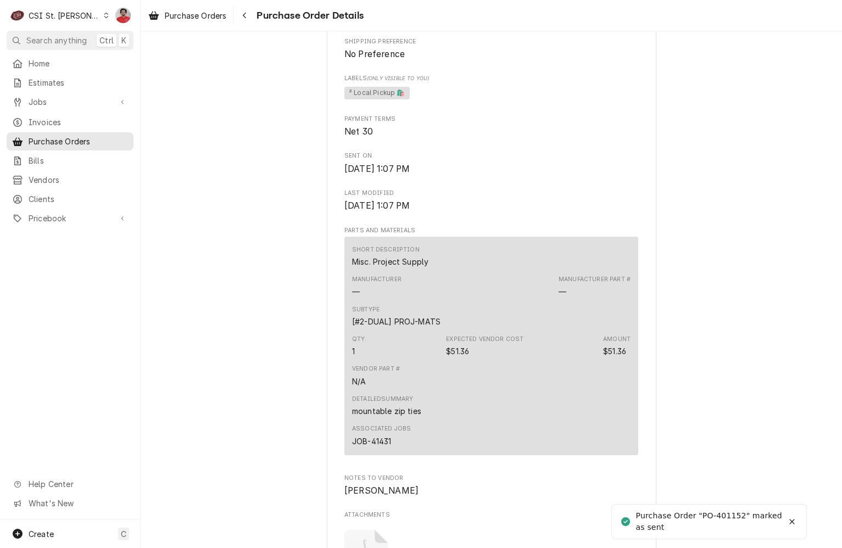
scroll to position [862, 0]
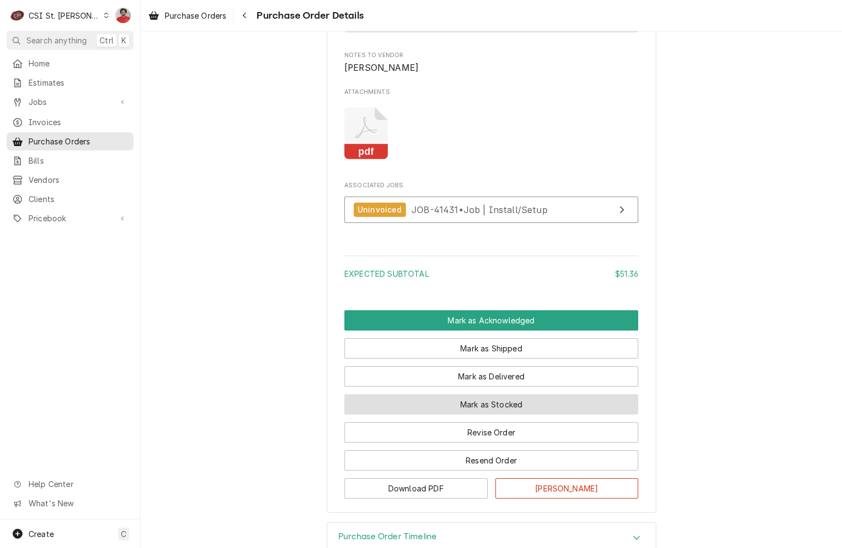
click at [466, 415] on button "Mark as Stocked" at bounding box center [491, 404] width 294 height 20
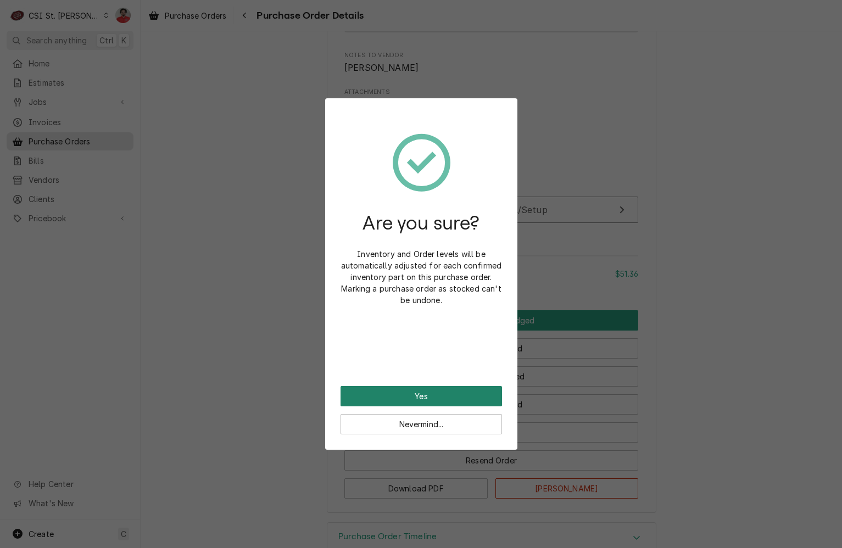
click at [448, 387] on button "Yes" at bounding box center [420, 396] width 161 height 20
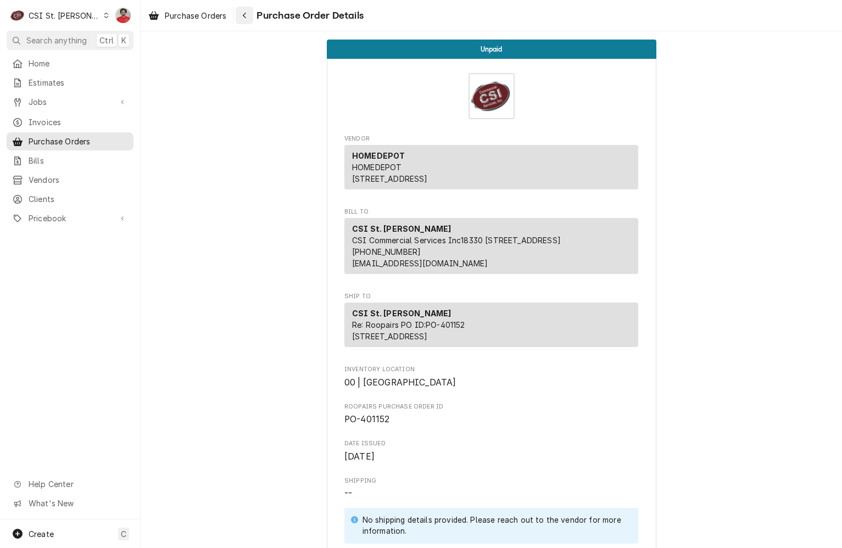
click at [242, 16] on div "Navigate back" at bounding box center [244, 15] width 11 height 11
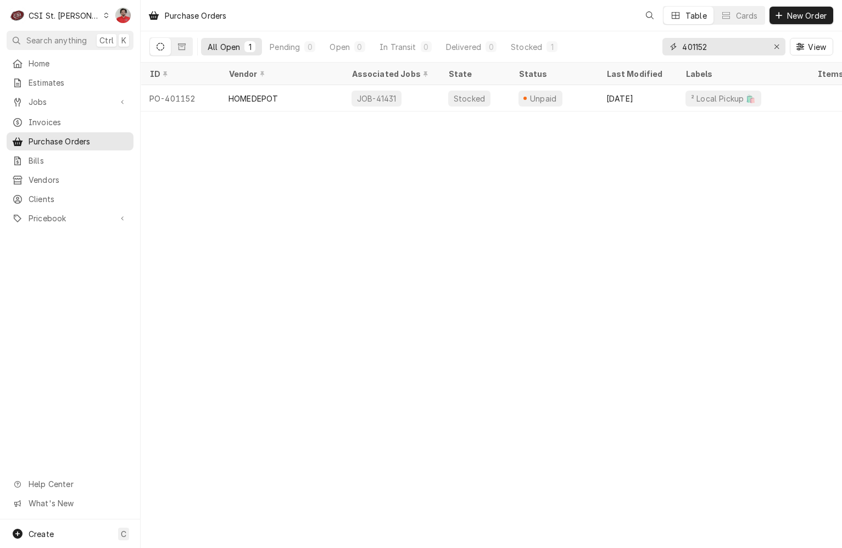
click at [729, 46] on input "401152" at bounding box center [723, 47] width 82 height 18
click at [716, 49] on input "401157" at bounding box center [723, 47] width 82 height 18
type input "401150"
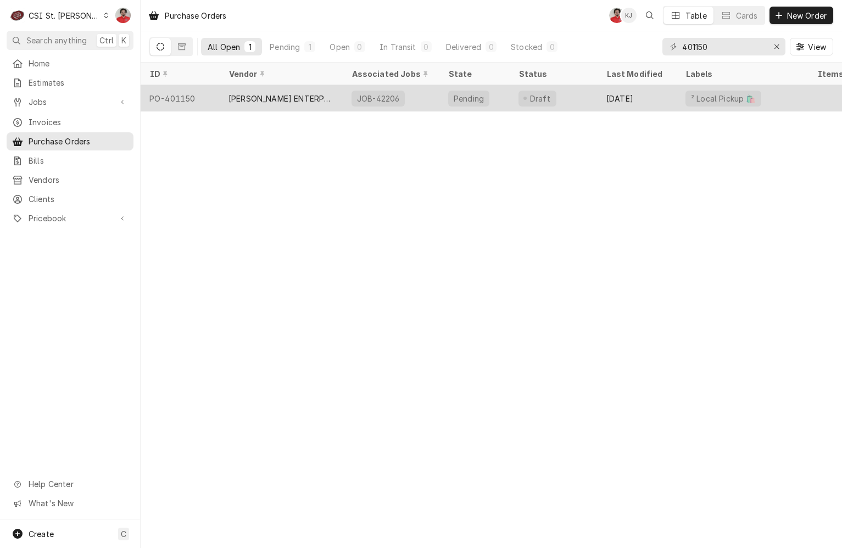
click at [498, 100] on div "Pending" at bounding box center [474, 98] width 70 height 26
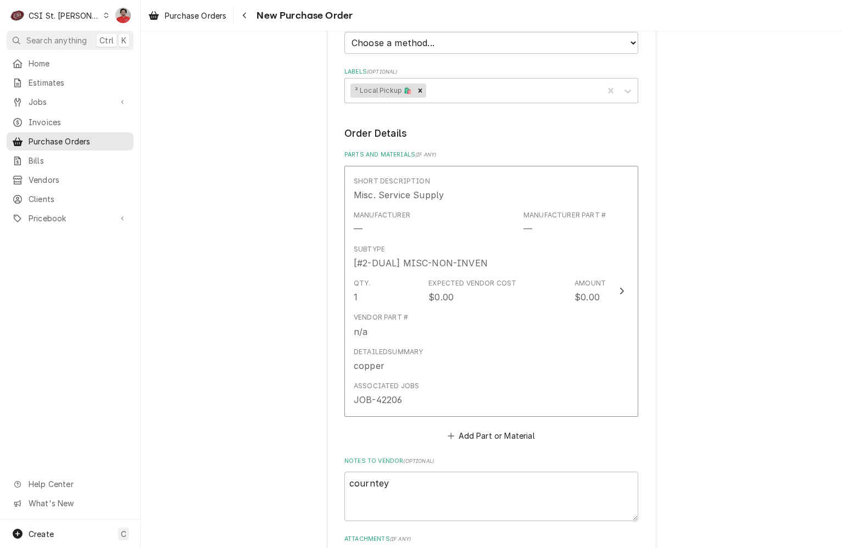
scroll to position [702, 0]
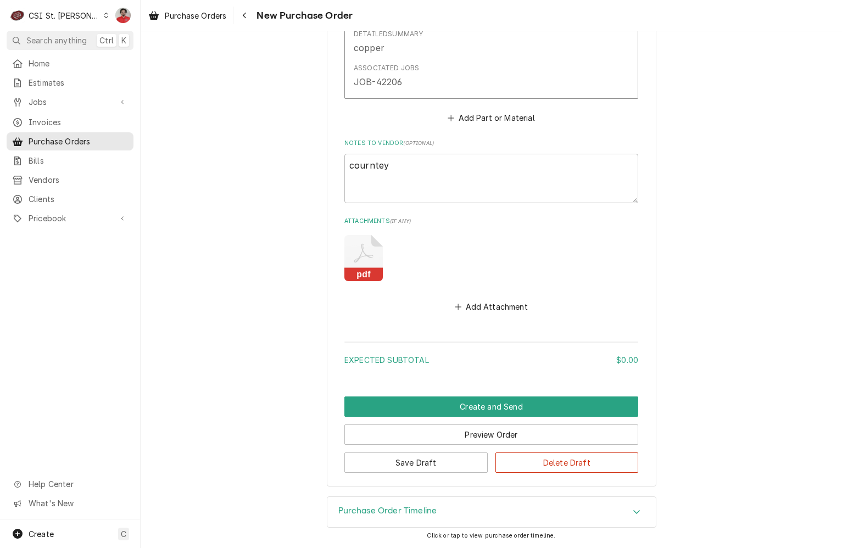
click at [364, 256] on icon "Attachments" at bounding box center [363, 253] width 19 height 19
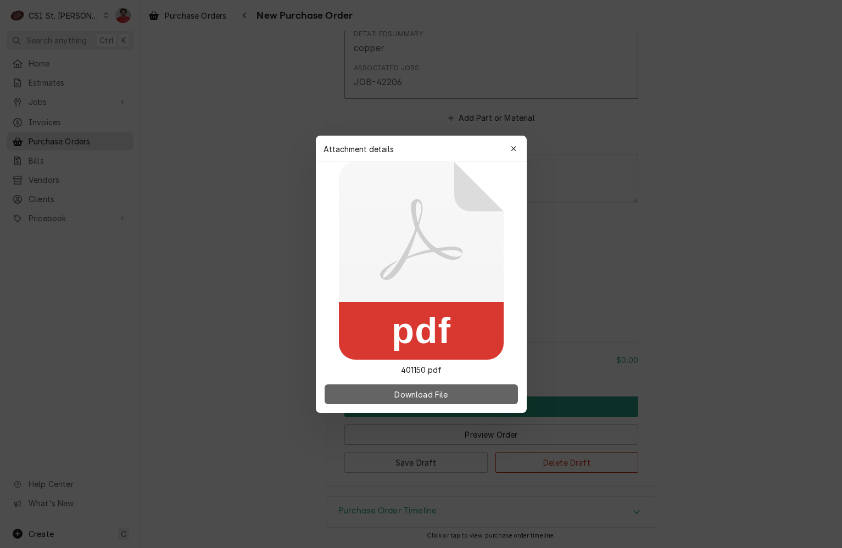
click at [375, 384] on button "Download File" at bounding box center [421, 394] width 193 height 20
click at [518, 144] on div "button" at bounding box center [513, 148] width 11 height 11
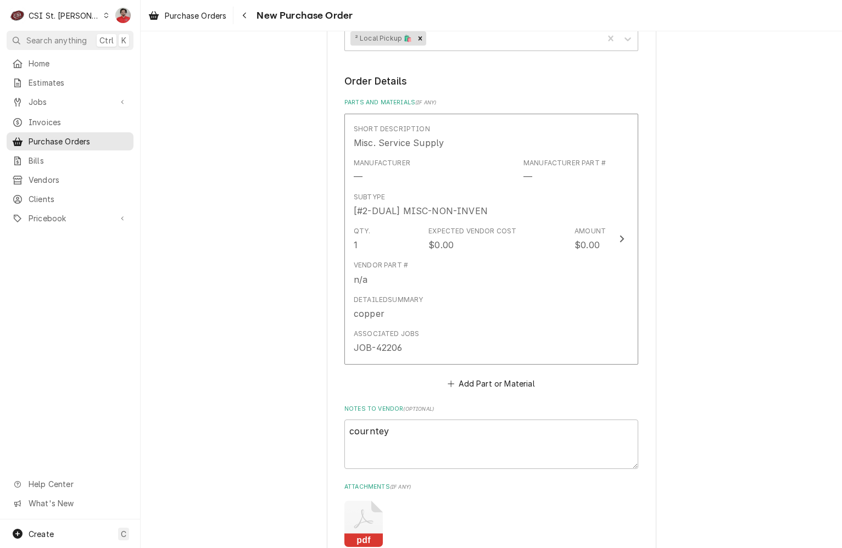
scroll to position [373, 0]
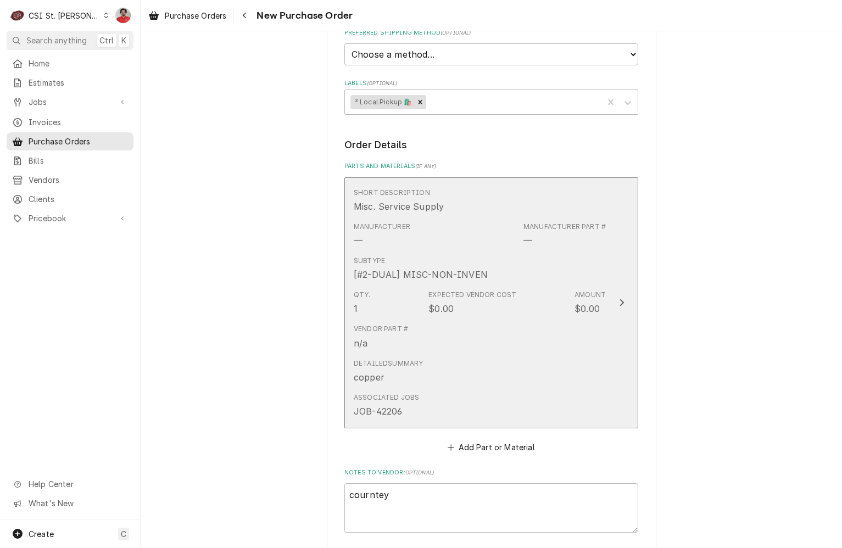
click at [523, 270] on div "Subtype [#2-DUAL] MISC-NON-INVEN" at bounding box center [480, 268] width 252 height 34
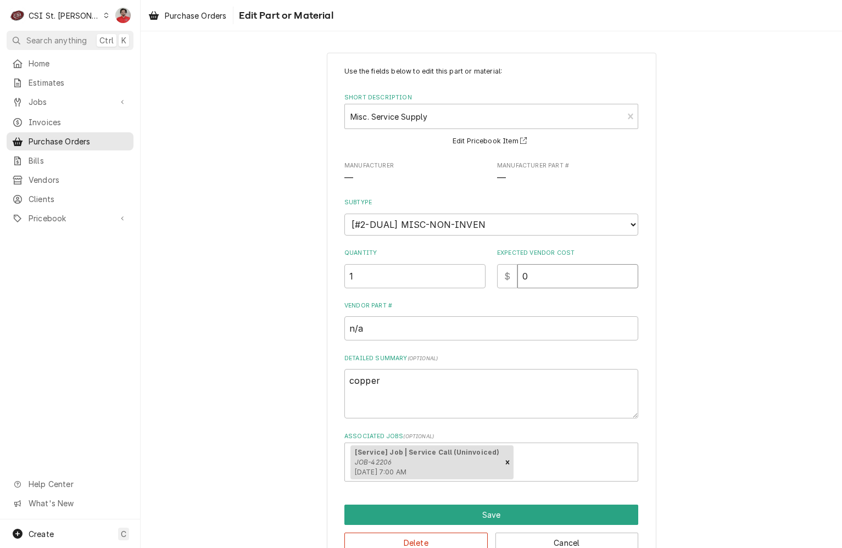
drag, startPoint x: 511, startPoint y: 282, endPoint x: 499, endPoint y: 280, distance: 11.6
click at [499, 280] on div "$ 0" at bounding box center [567, 276] width 141 height 24
type textarea "x"
type input "2"
type textarea "x"
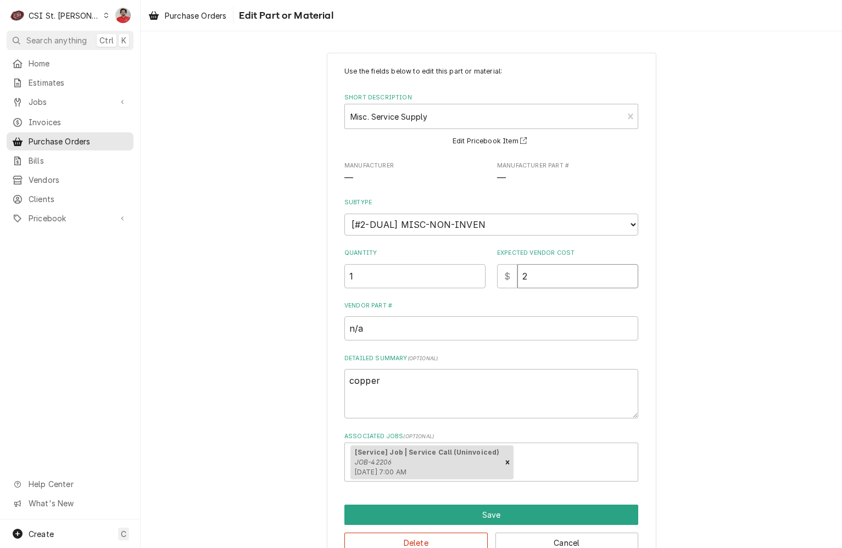
type input "20"
type textarea "x"
type input "20.4"
type textarea "x"
type input "20.42"
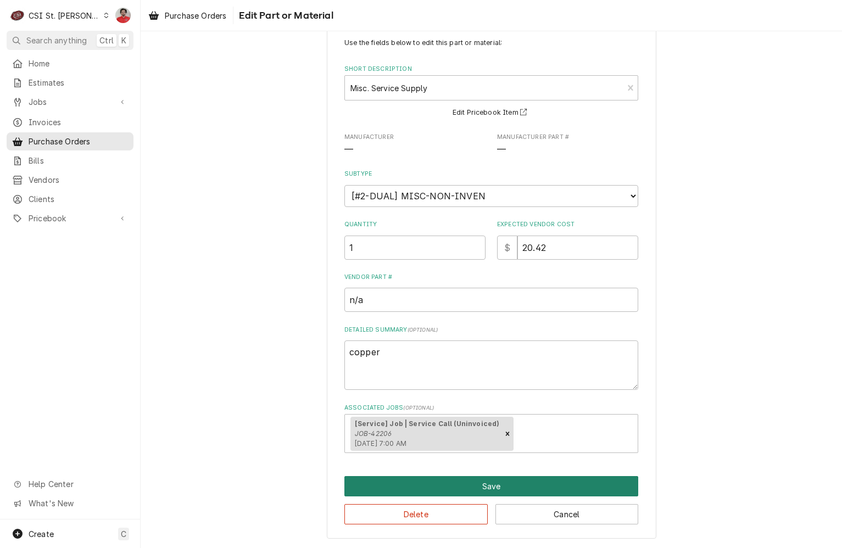
click at [400, 484] on button "Save" at bounding box center [491, 486] width 294 height 20
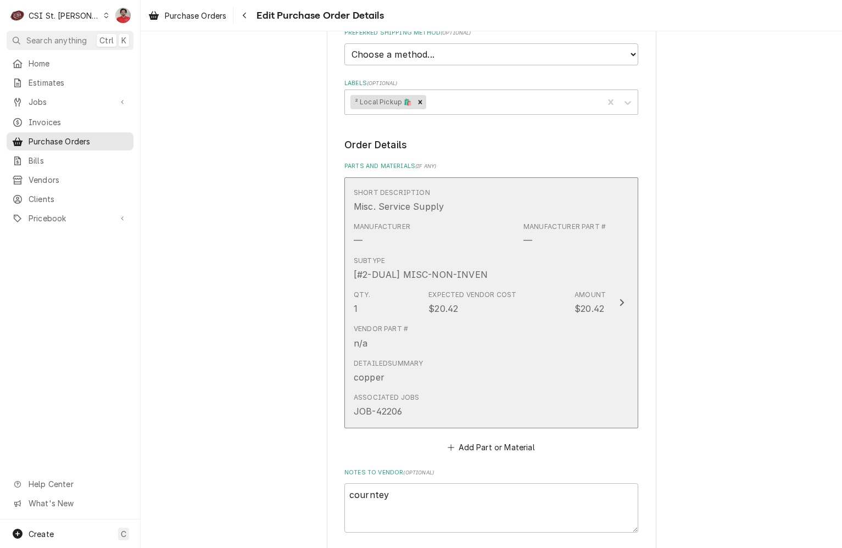
scroll to position [702, 0]
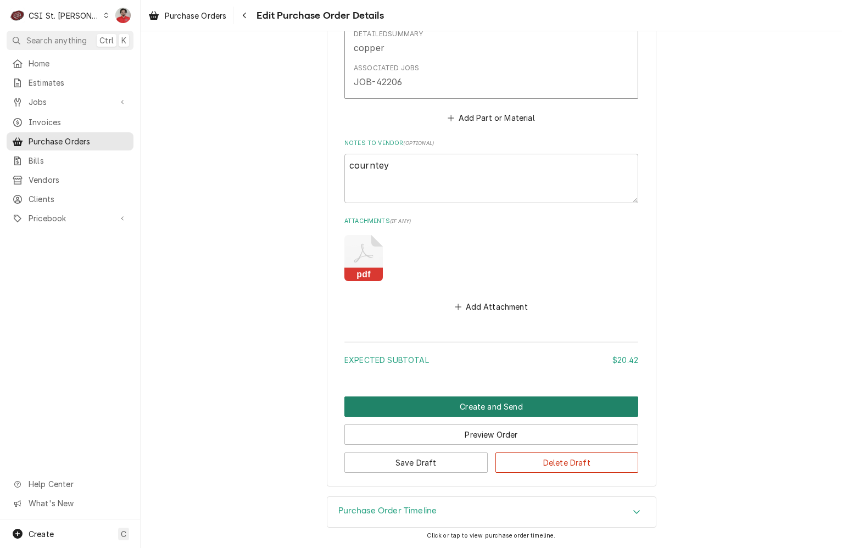
click at [434, 404] on button "Create and Send" at bounding box center [491, 406] width 294 height 20
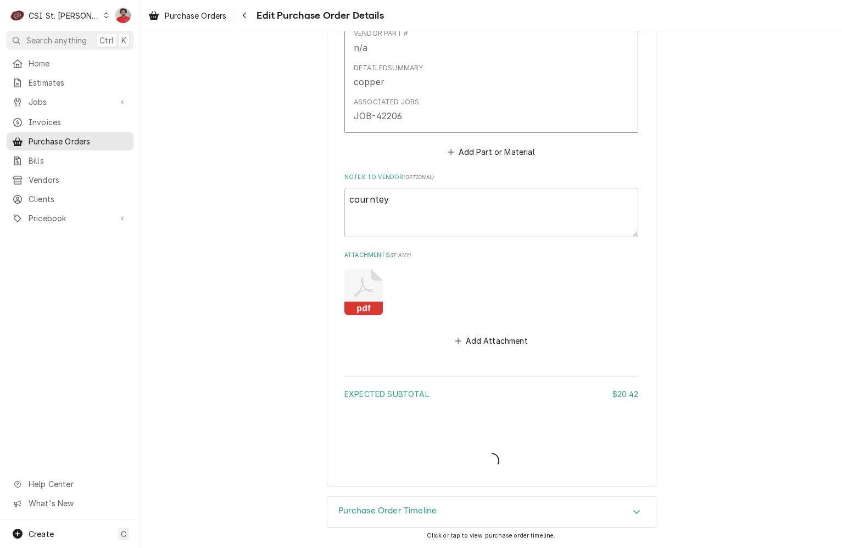
type textarea "x"
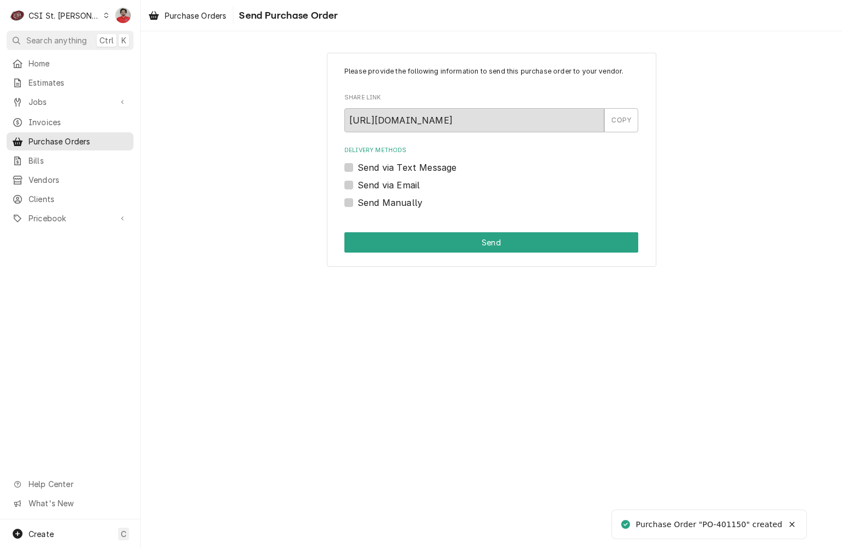
click at [382, 203] on label "Send Manually" at bounding box center [389, 202] width 65 height 13
click at [382, 203] on input "Send Manually" at bounding box center [504, 208] width 294 height 24
checkbox input "true"
click at [403, 229] on div "Please provide the following information to send this purchase order to your ve…" at bounding box center [491, 160] width 329 height 214
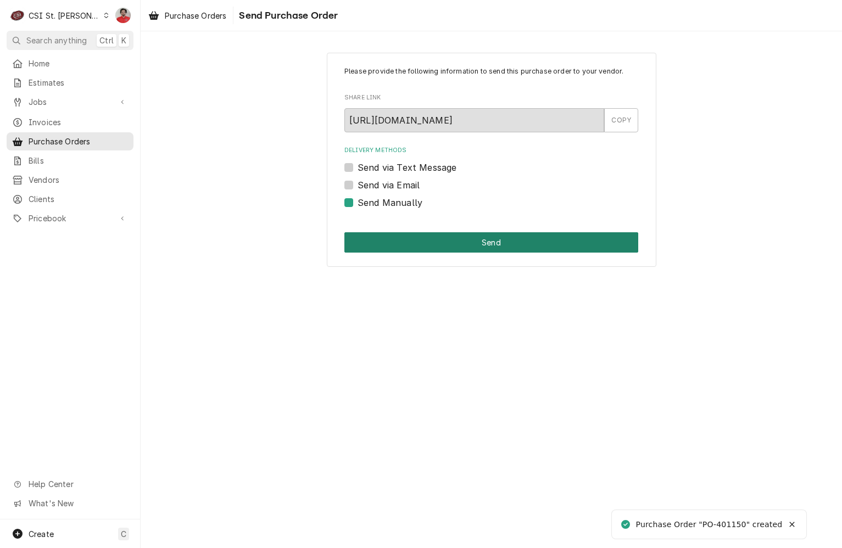
click at [404, 233] on button "Send" at bounding box center [491, 242] width 294 height 20
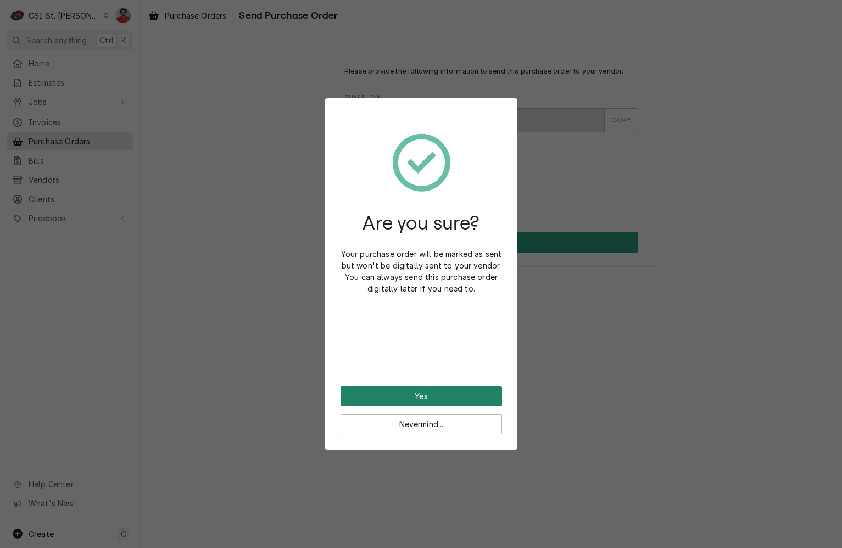
click at [418, 393] on button "Yes" at bounding box center [420, 396] width 161 height 20
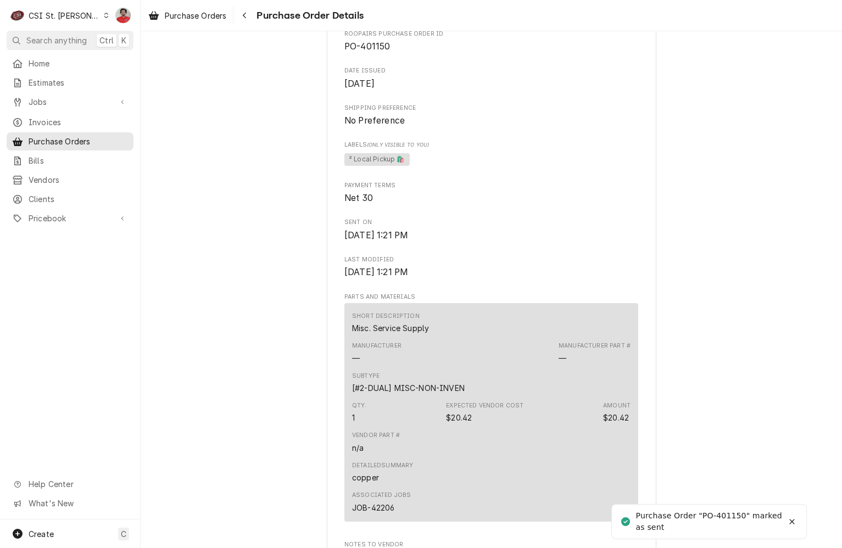
scroll to position [874, 0]
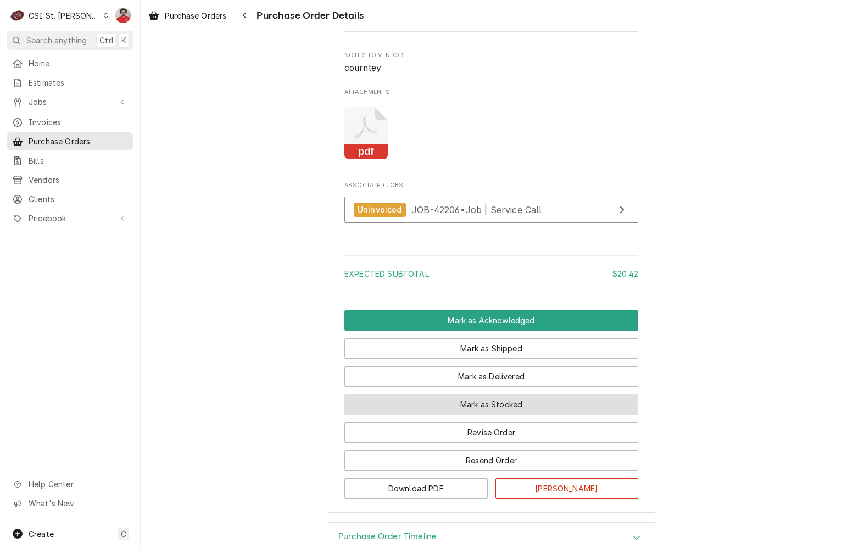
click at [457, 415] on button "Mark as Stocked" at bounding box center [491, 404] width 294 height 20
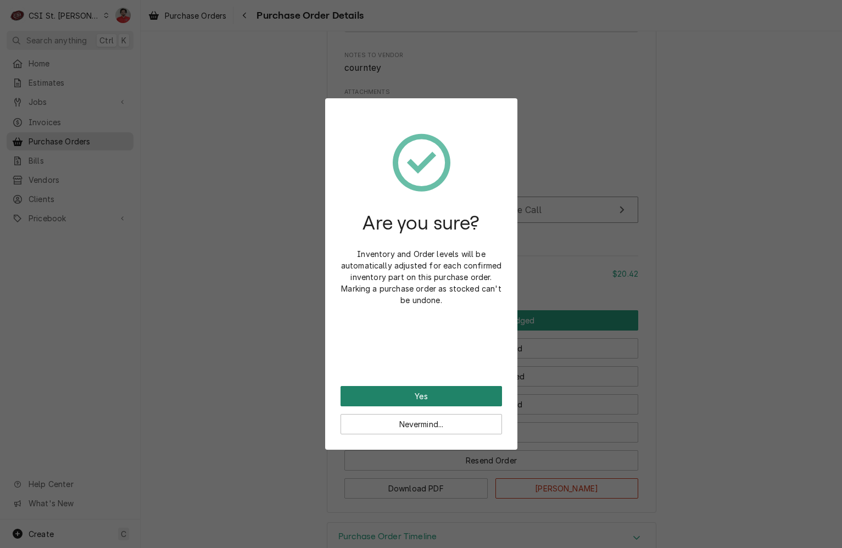
click at [446, 395] on button "Yes" at bounding box center [420, 396] width 161 height 20
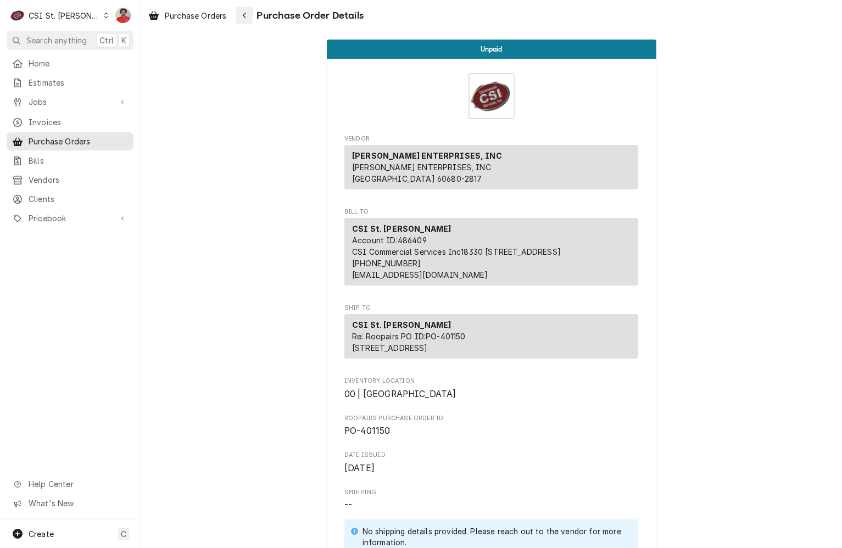
click at [242, 16] on div "Navigate back" at bounding box center [244, 15] width 11 height 11
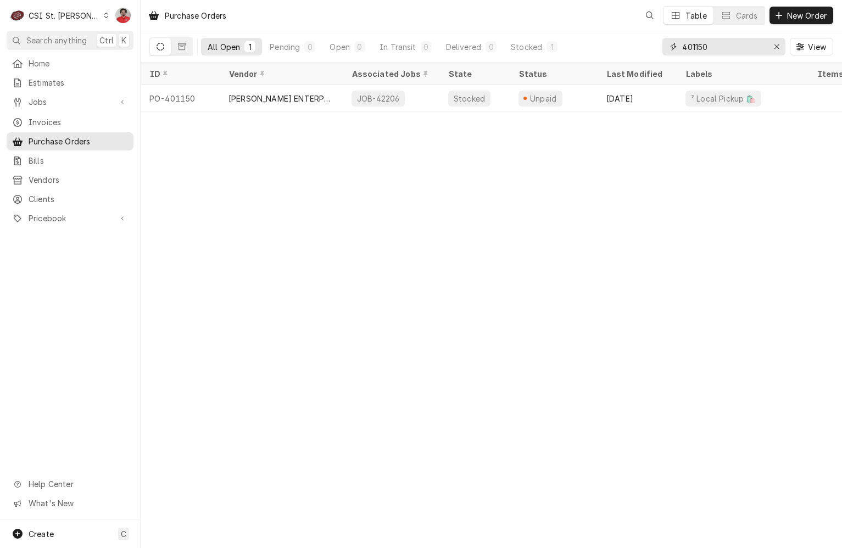
click at [729, 47] on input "401150" at bounding box center [723, 47] width 82 height 18
type input "401082"
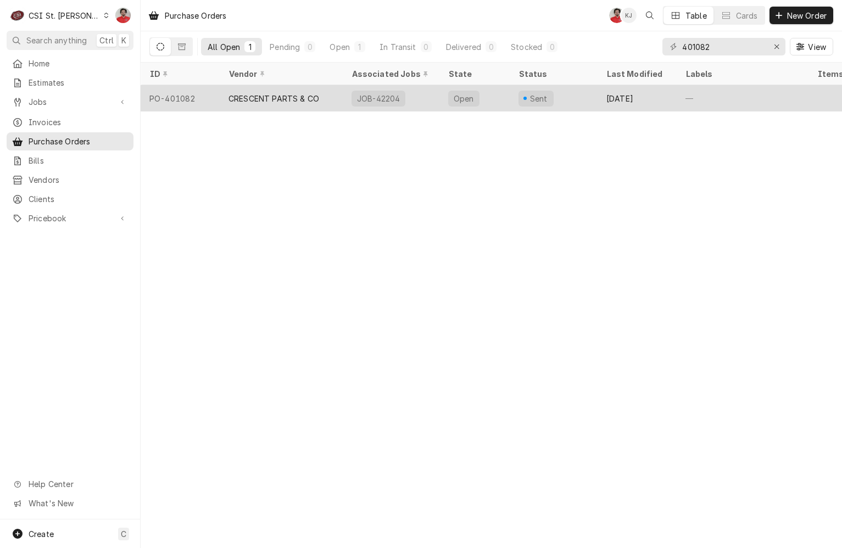
click at [389, 97] on div "JOB-42204" at bounding box center [378, 99] width 45 height 12
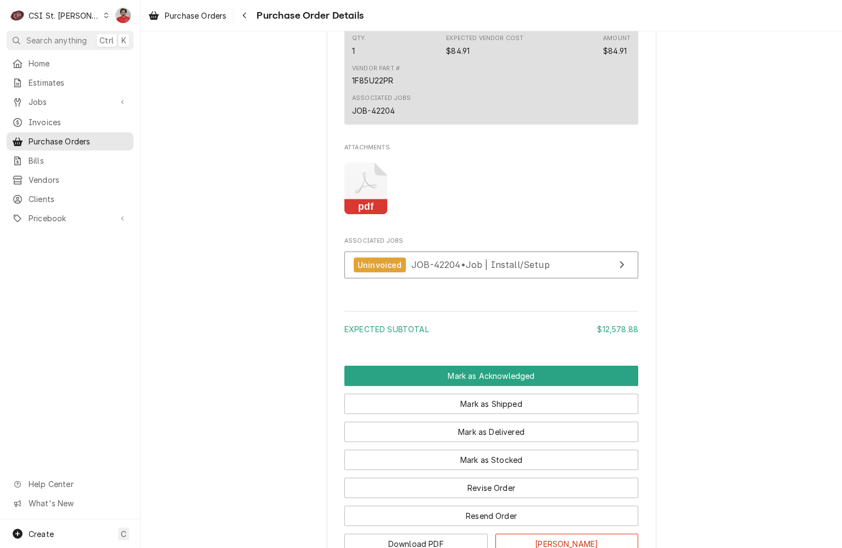
scroll to position [2422, 0]
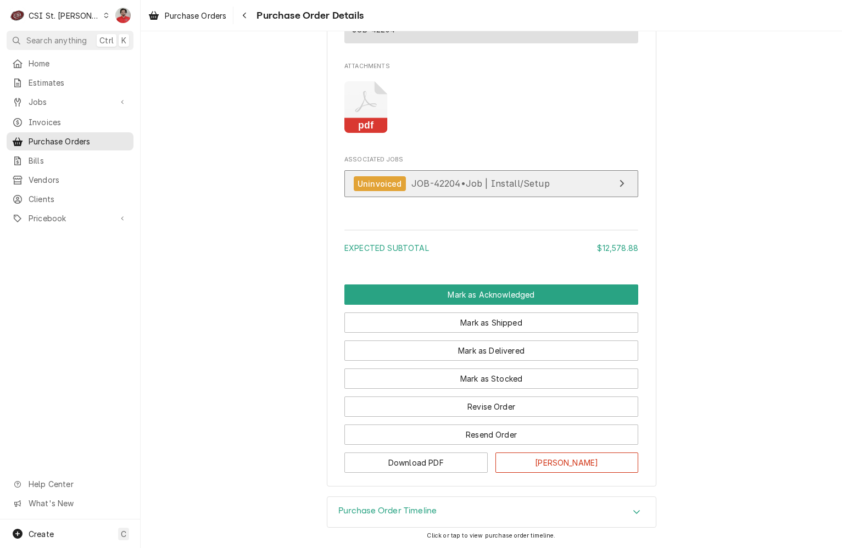
click at [454, 187] on span "JOB-42204 • Job | Install/Setup" at bounding box center [480, 183] width 138 height 11
click at [367, 112] on icon "Attachments" at bounding box center [365, 107] width 43 height 52
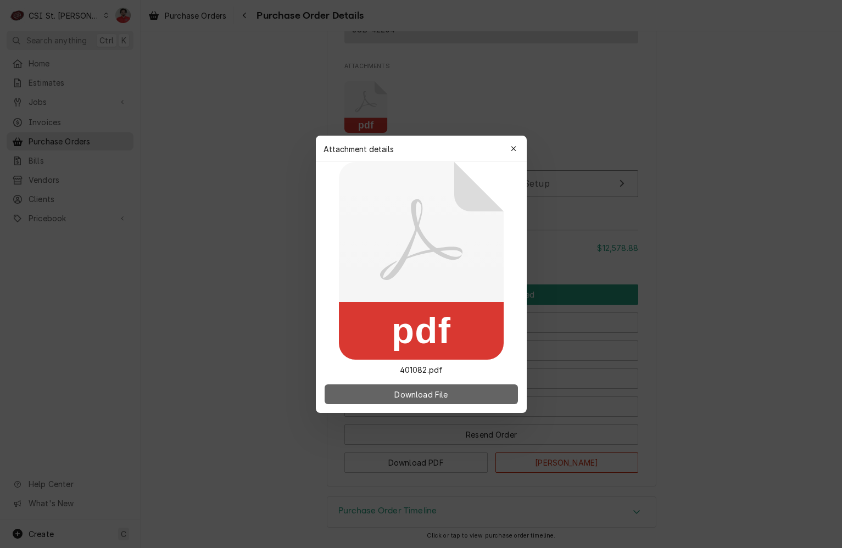
click at [378, 388] on button "Download File" at bounding box center [421, 394] width 193 height 20
click at [511, 149] on icon "button" at bounding box center [513, 149] width 6 height 8
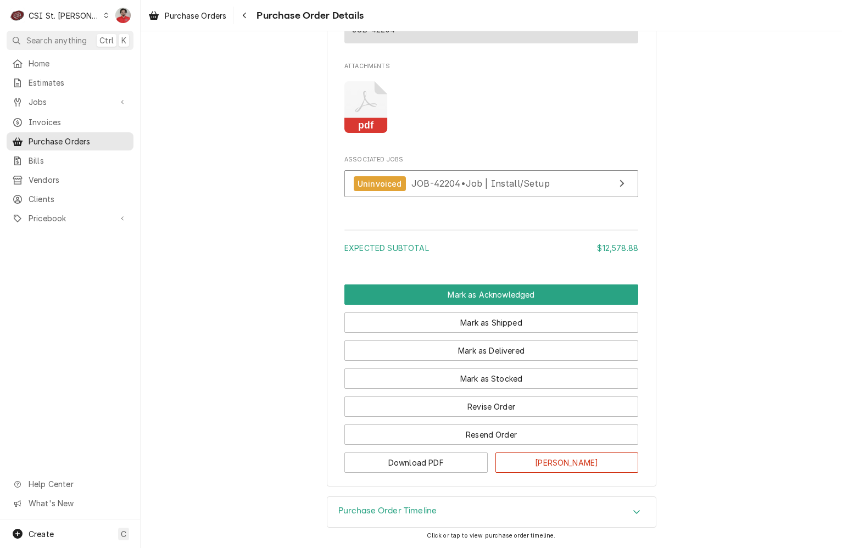
scroll to position [2148, 0]
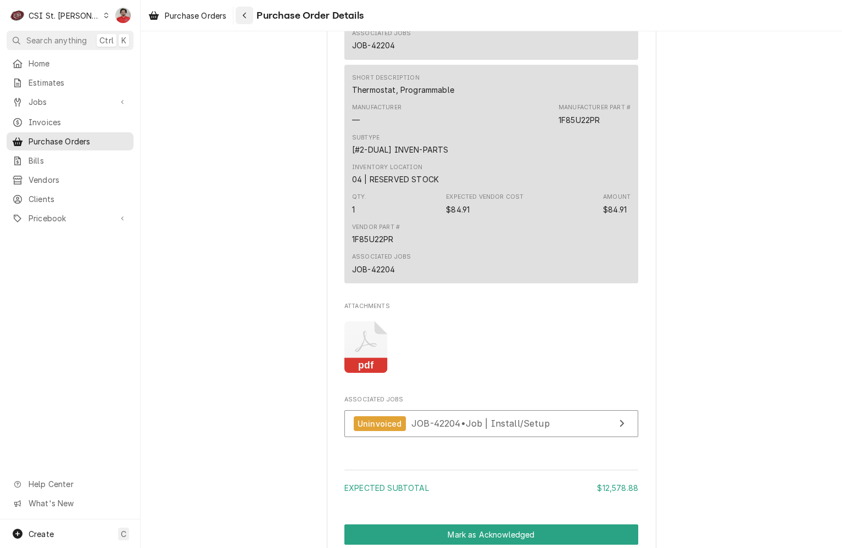
click at [241, 20] on div "Navigate back" at bounding box center [244, 15] width 11 height 11
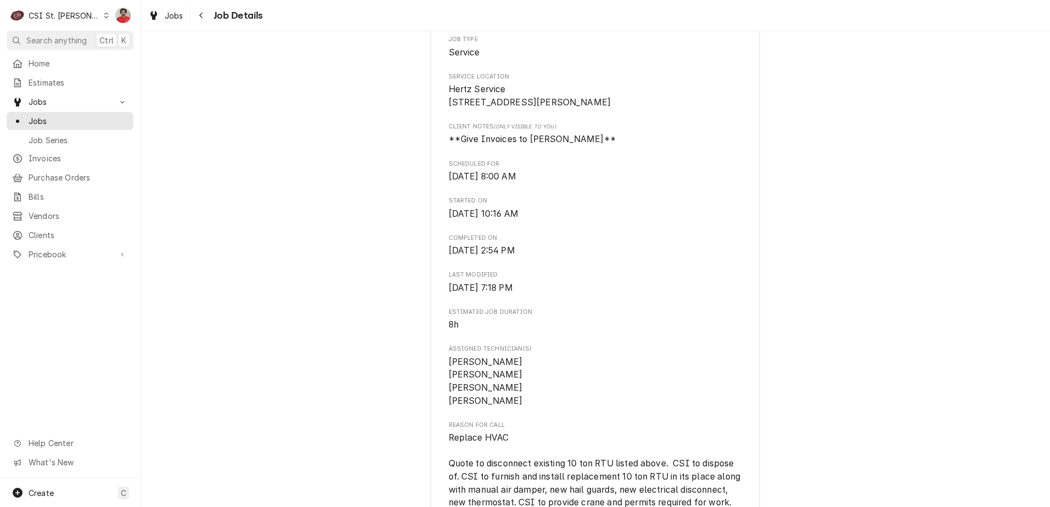
scroll to position [384, 0]
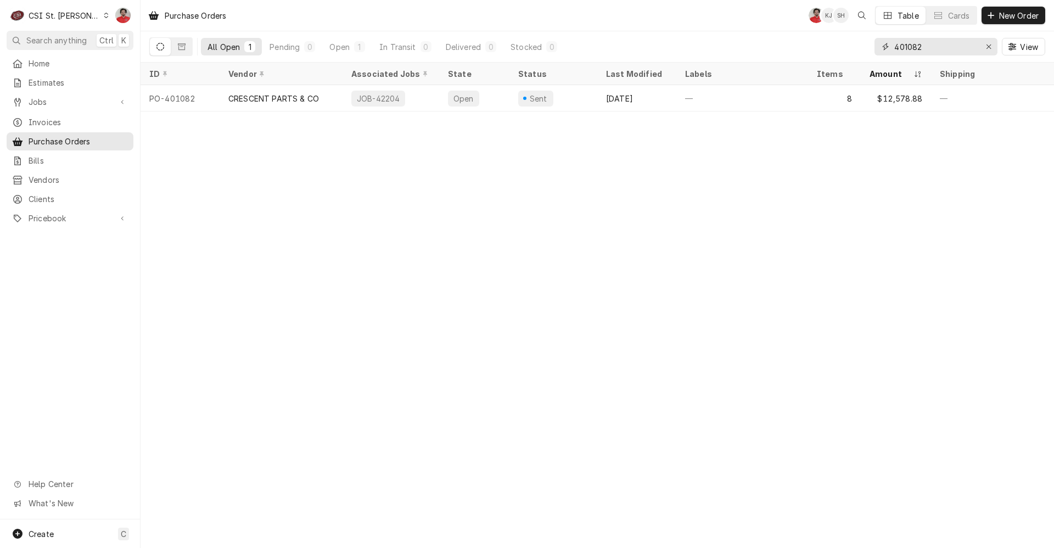
click at [841, 47] on input "401082" at bounding box center [936, 47] width 82 height 18
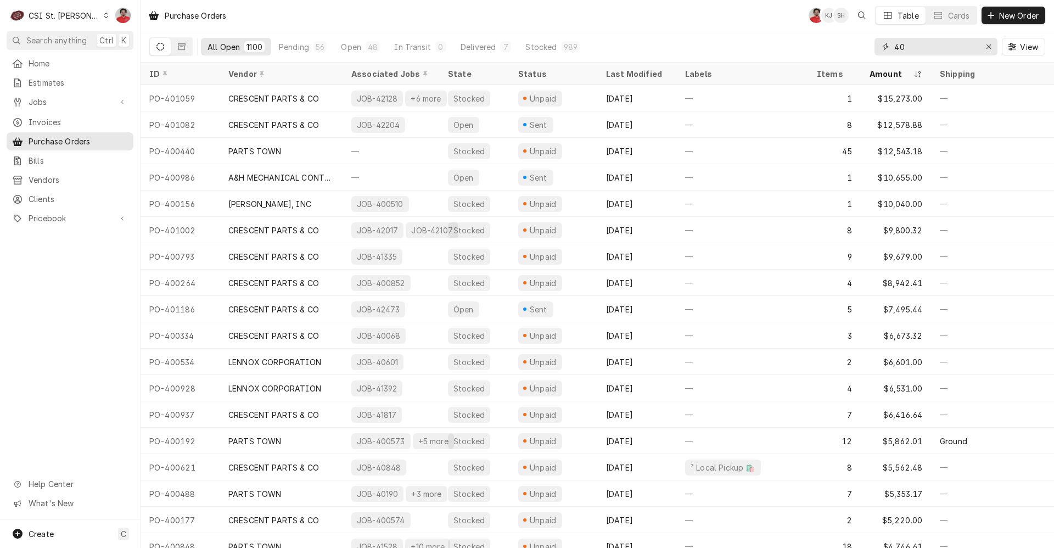
click at [841, 47] on input "40" at bounding box center [936, 47] width 82 height 18
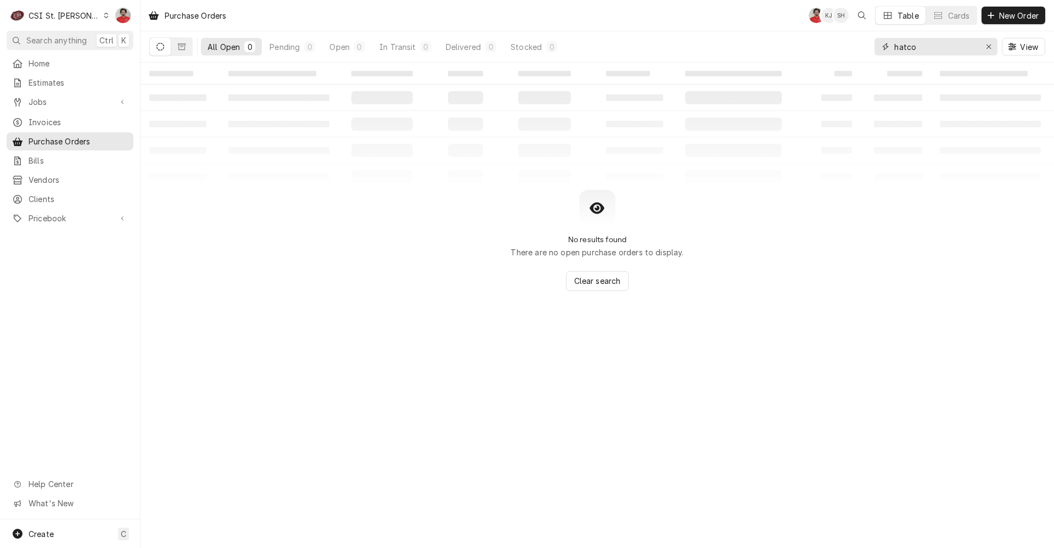
click at [841, 47] on input "hatco" at bounding box center [936, 47] width 82 height 18
type input "401194"
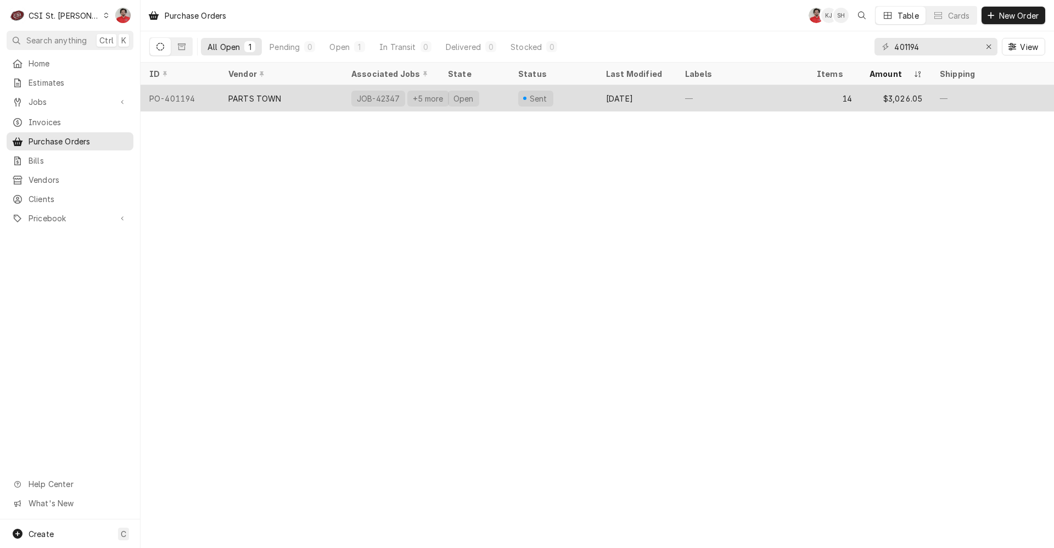
click at [321, 96] on div "PARTS TOWN" at bounding box center [281, 98] width 123 height 26
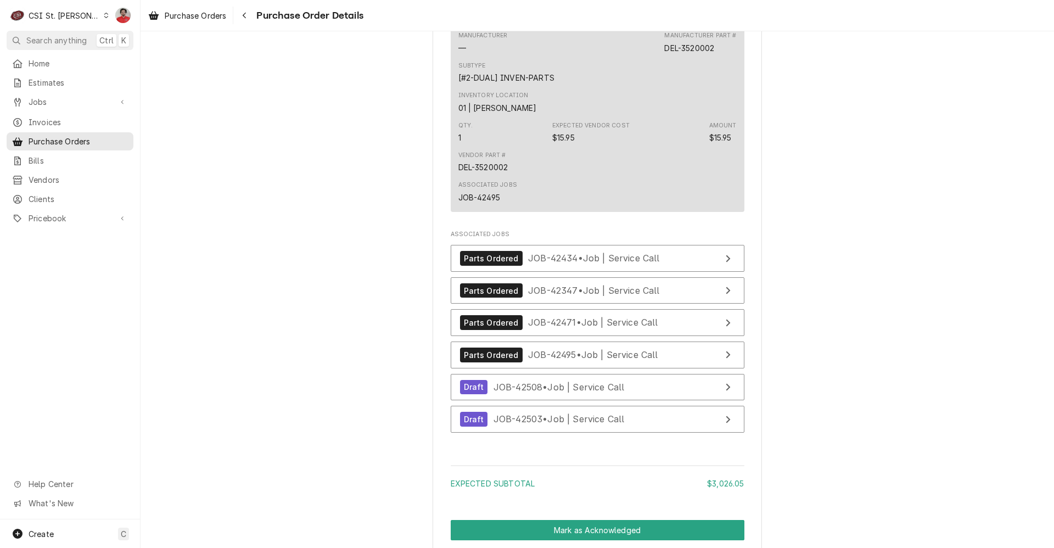
scroll to position [3679, 0]
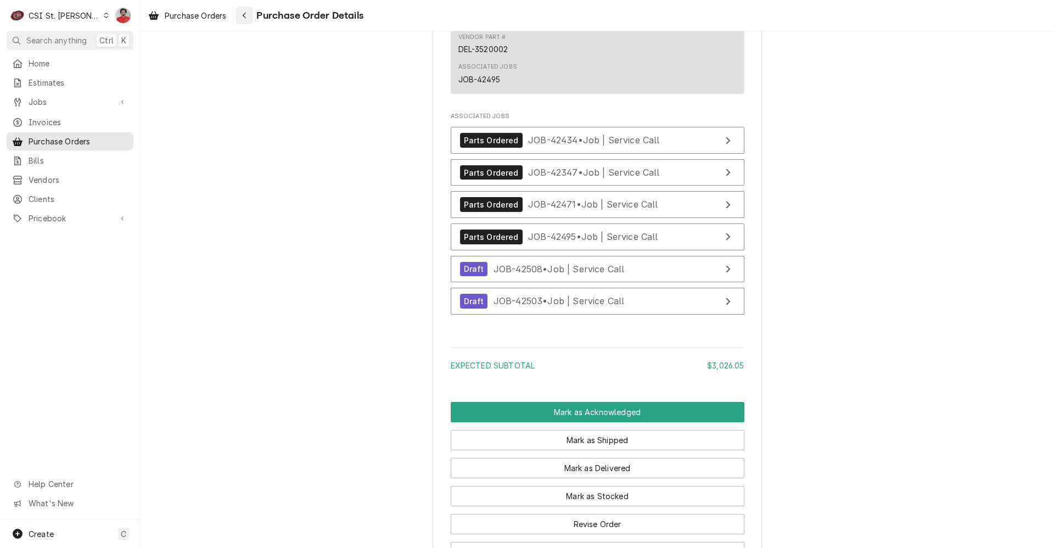
click at [249, 13] on div "Navigate back" at bounding box center [244, 15] width 11 height 11
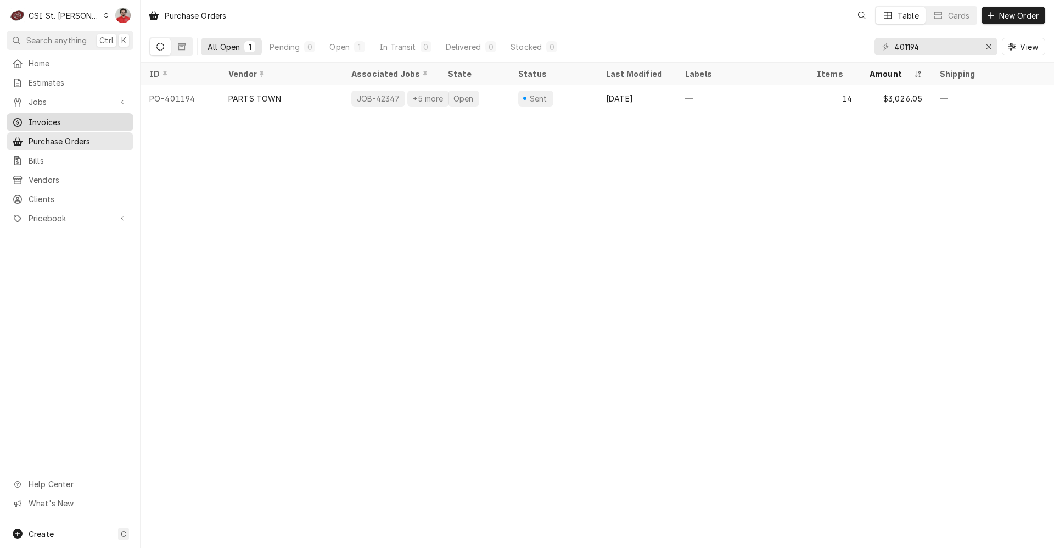
drag, startPoint x: 114, startPoint y: 115, endPoint x: 76, endPoint y: 121, distance: 37.8
click at [76, 121] on span "Invoices" at bounding box center [78, 122] width 99 height 12
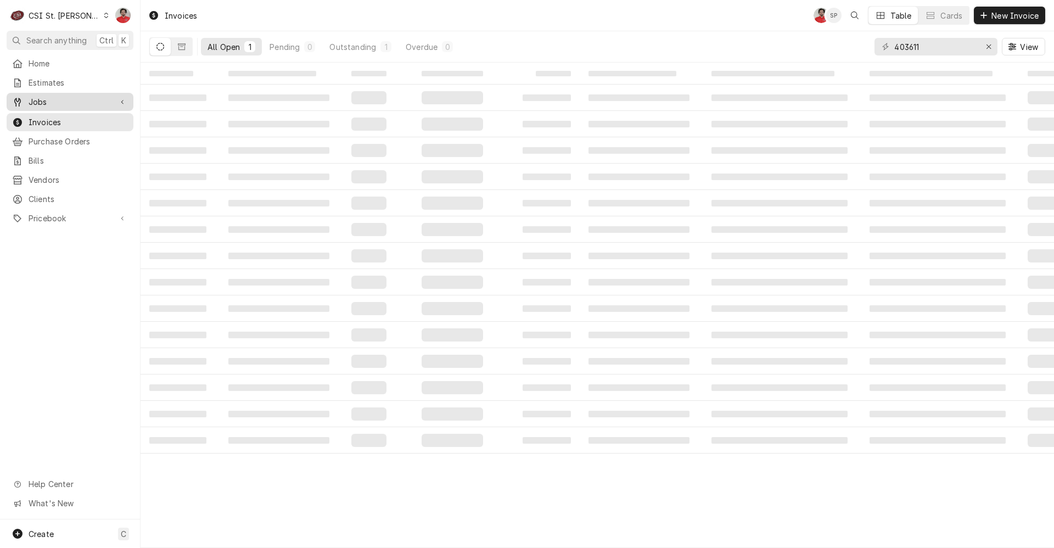
click at [62, 97] on span "Jobs" at bounding box center [70, 102] width 83 height 12
click at [57, 118] on span "Jobs" at bounding box center [78, 121] width 99 height 12
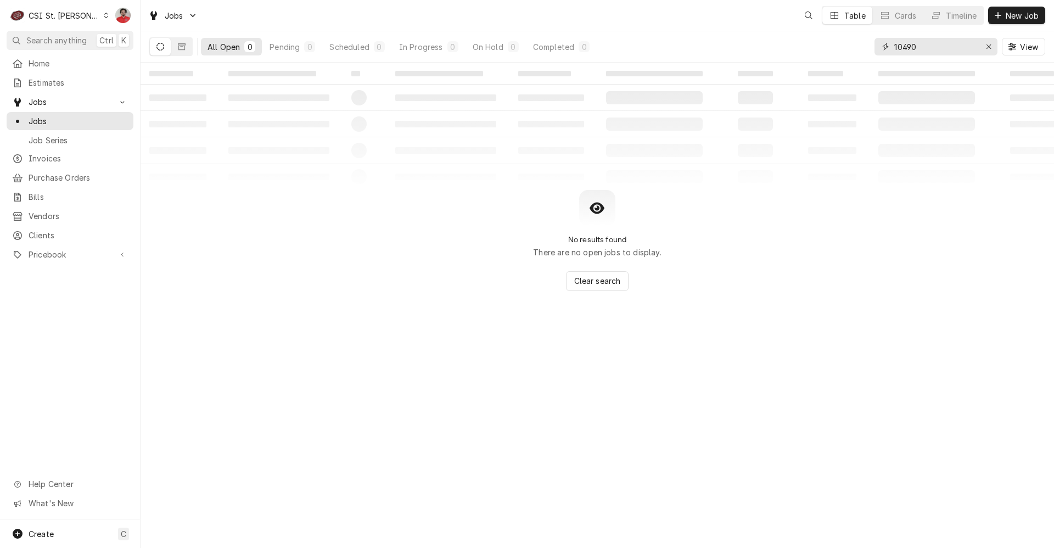
click at [925, 49] on input "10490" at bounding box center [936, 47] width 82 height 18
click at [925, 49] on input "hatco" at bounding box center [936, 47] width 82 height 18
type input "warranty"
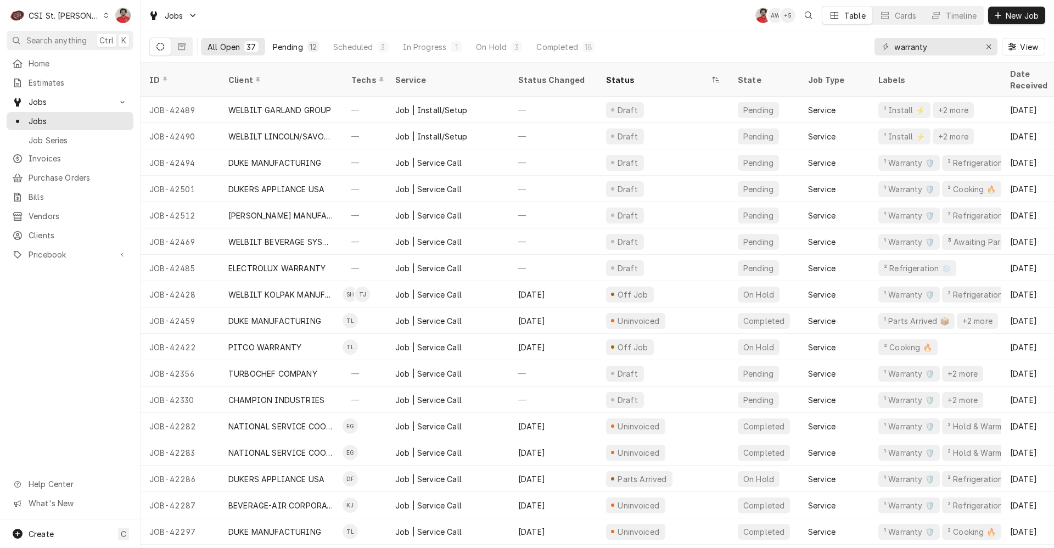
click at [308, 47] on div "12" at bounding box center [314, 46] width 12 height 11
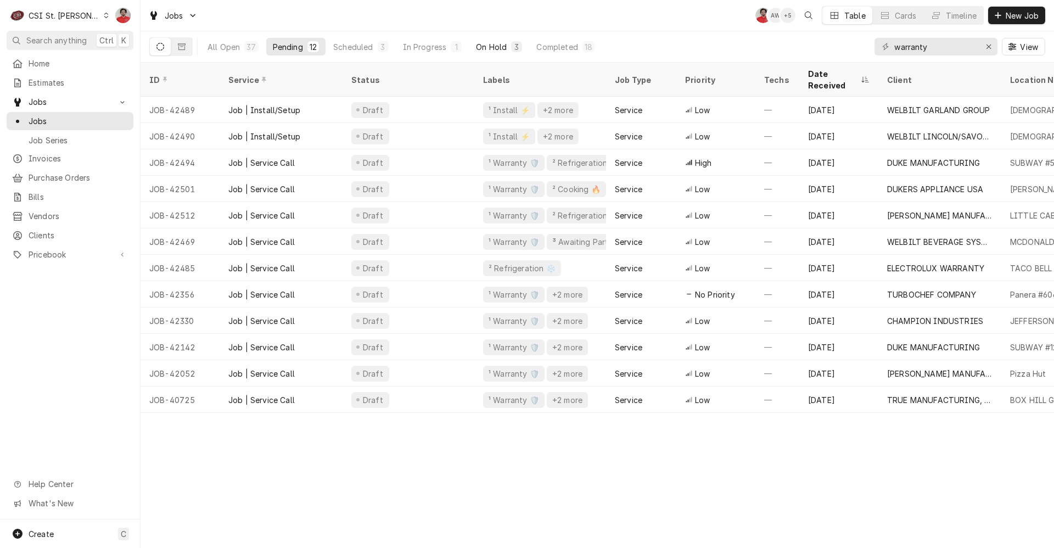
click at [486, 44] on div "On Hold" at bounding box center [491, 47] width 31 height 12
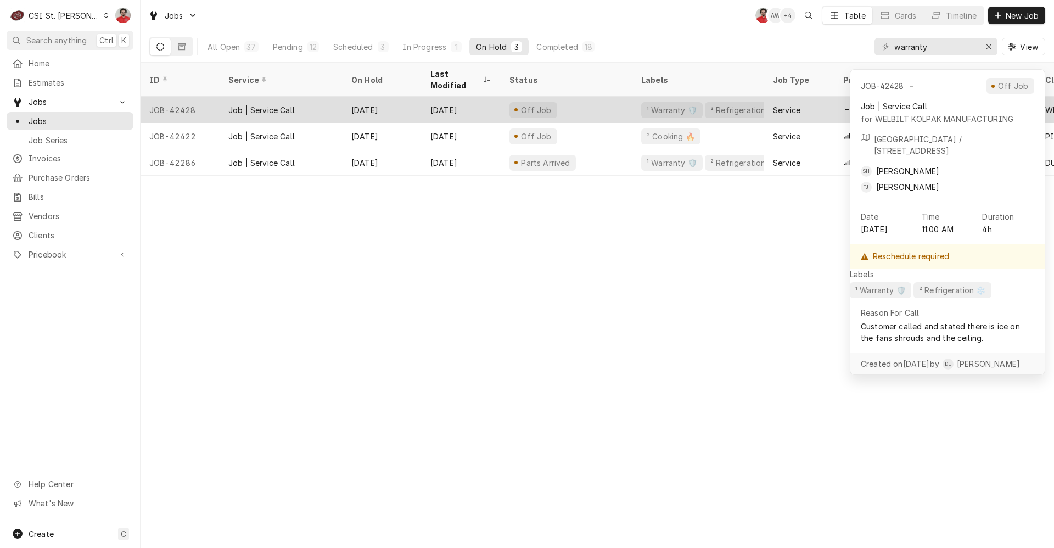
click at [479, 99] on div "Sep 3" at bounding box center [461, 110] width 79 height 26
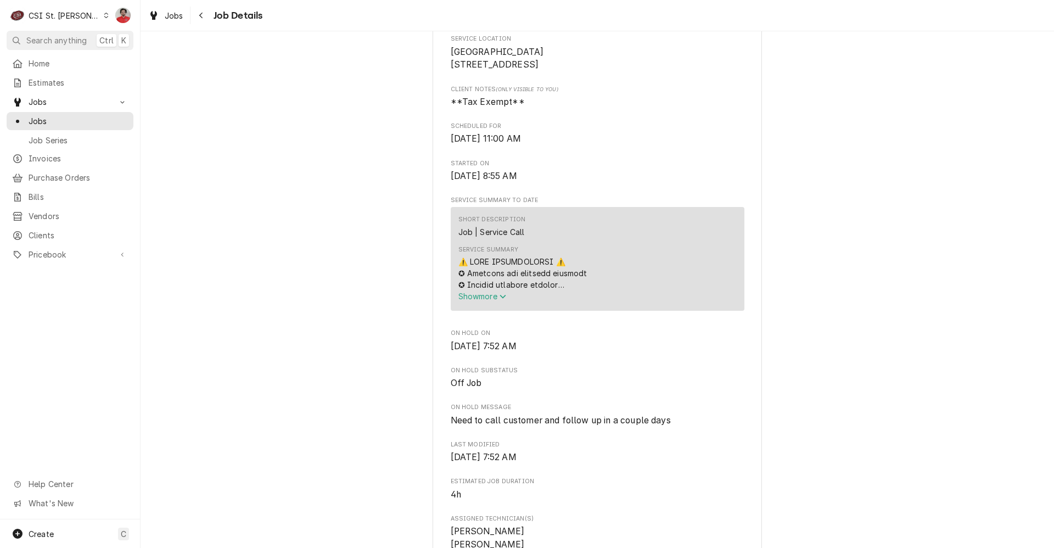
scroll to position [329, 0]
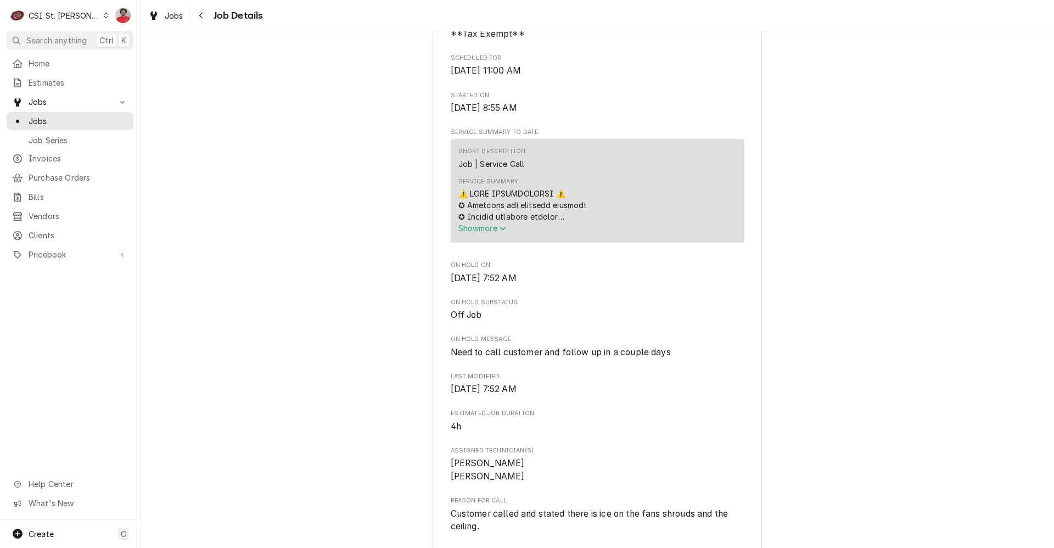
click at [495, 233] on span "Show more" at bounding box center [483, 227] width 48 height 9
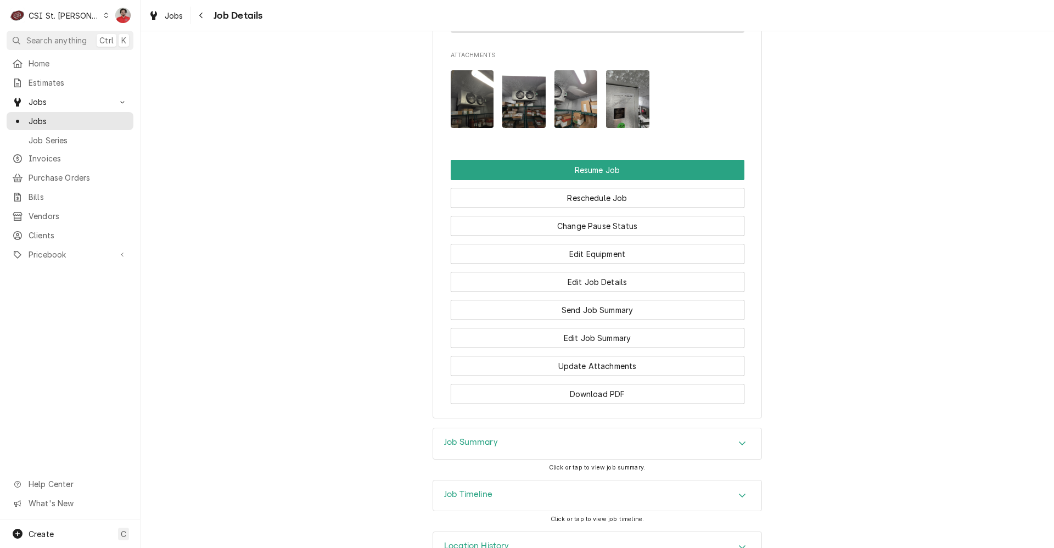
scroll to position [1691, 0]
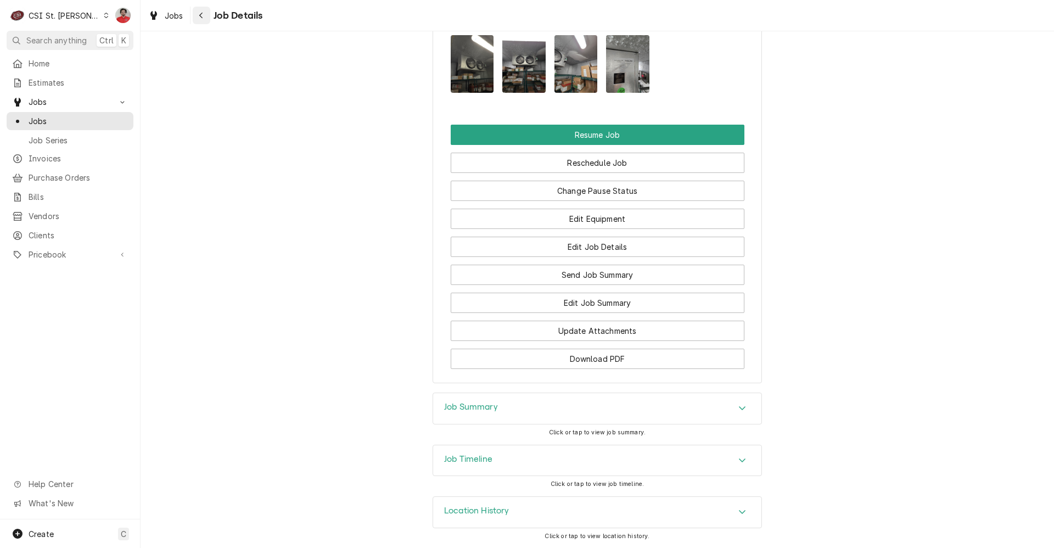
click at [210, 11] on button "Navigate back" at bounding box center [202, 16] width 18 height 18
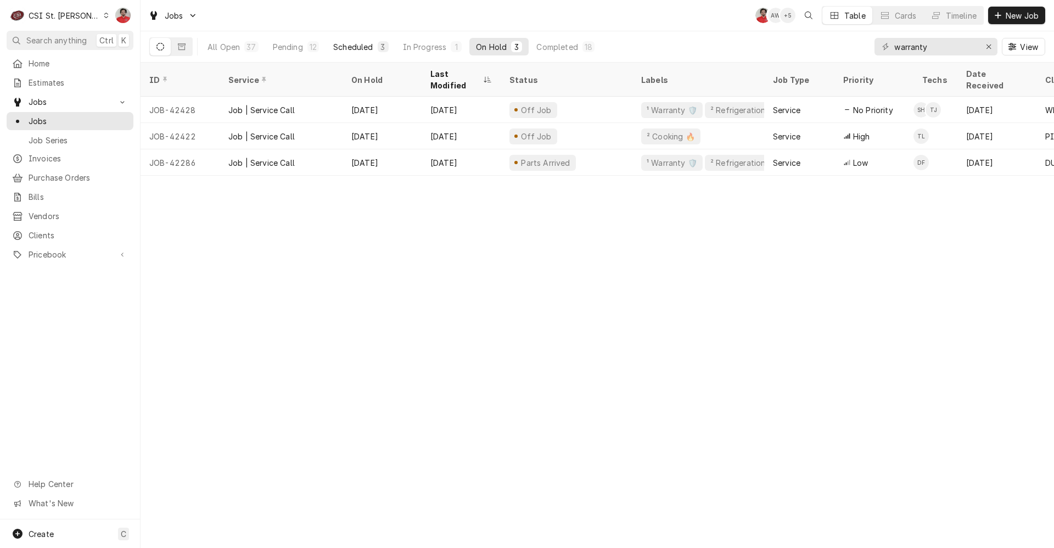
click at [361, 48] on div "Scheduled" at bounding box center [353, 47] width 40 height 12
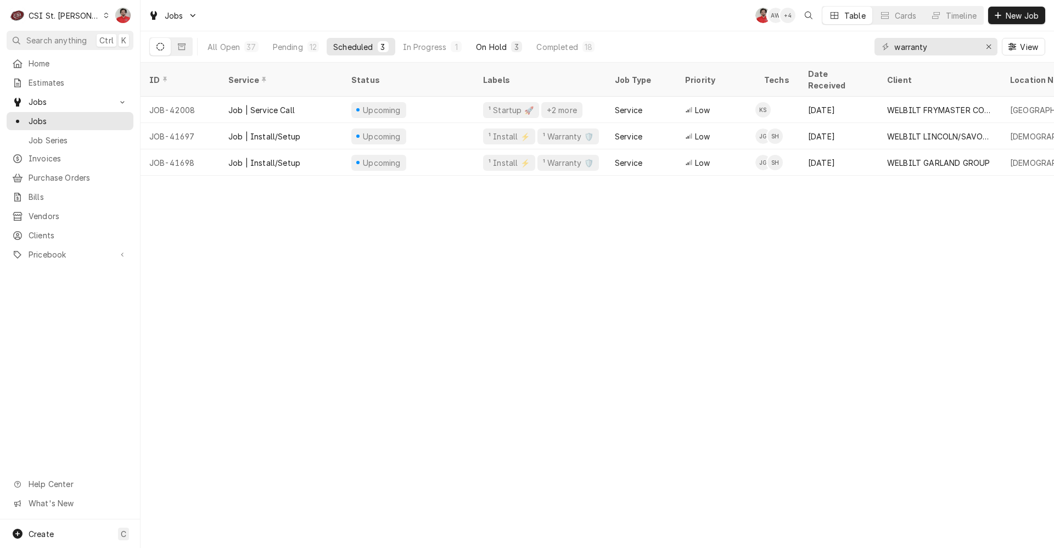
click at [483, 45] on div "On Hold" at bounding box center [491, 47] width 31 height 12
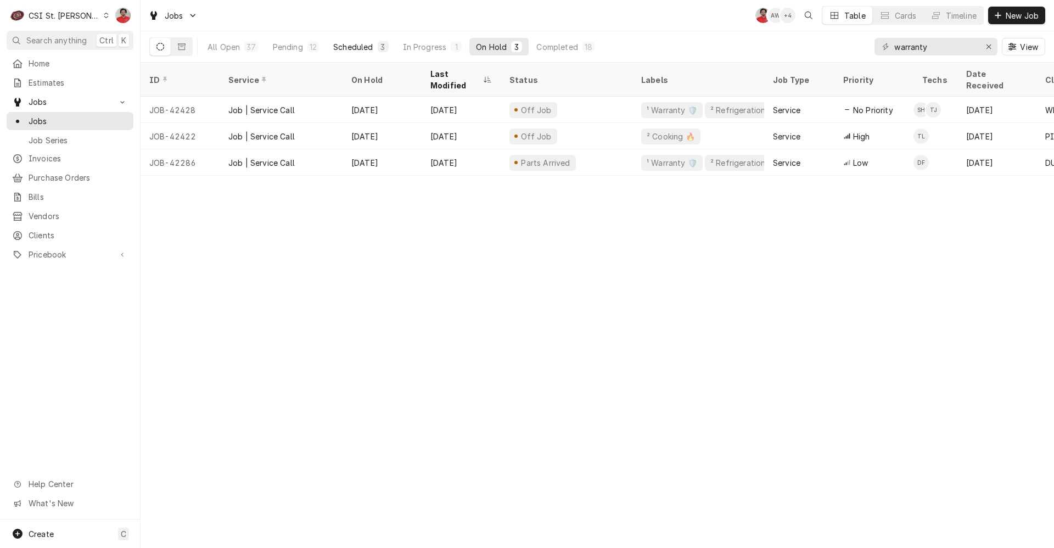
click at [345, 43] on div "Scheduled" at bounding box center [353, 47] width 40 height 12
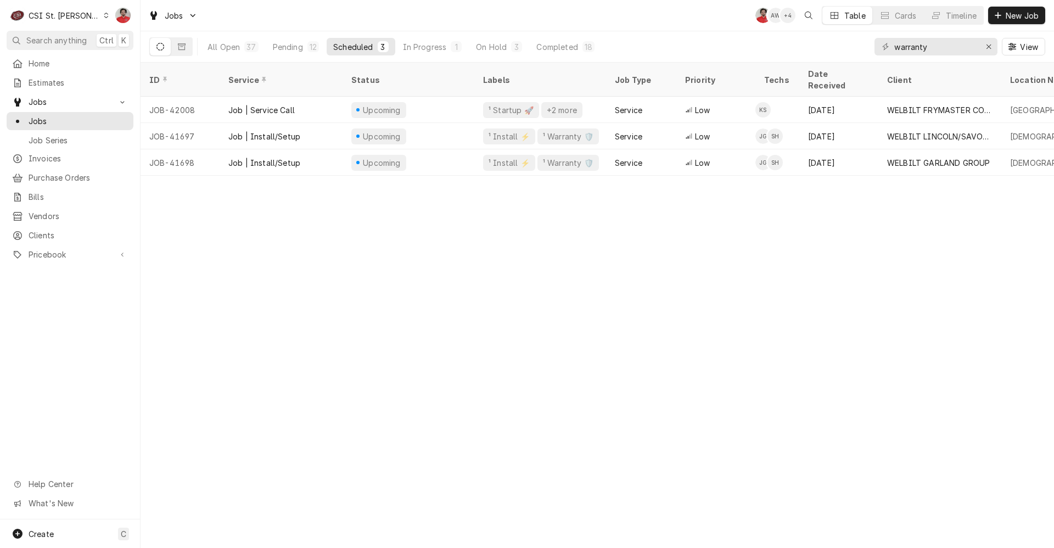
click at [502, 263] on div "ID Service Status Labels Job Type Priority Techs Date Received Client Location …" at bounding box center [598, 305] width 914 height 485
click at [435, 53] on button "In Progress 1" at bounding box center [432, 47] width 72 height 18
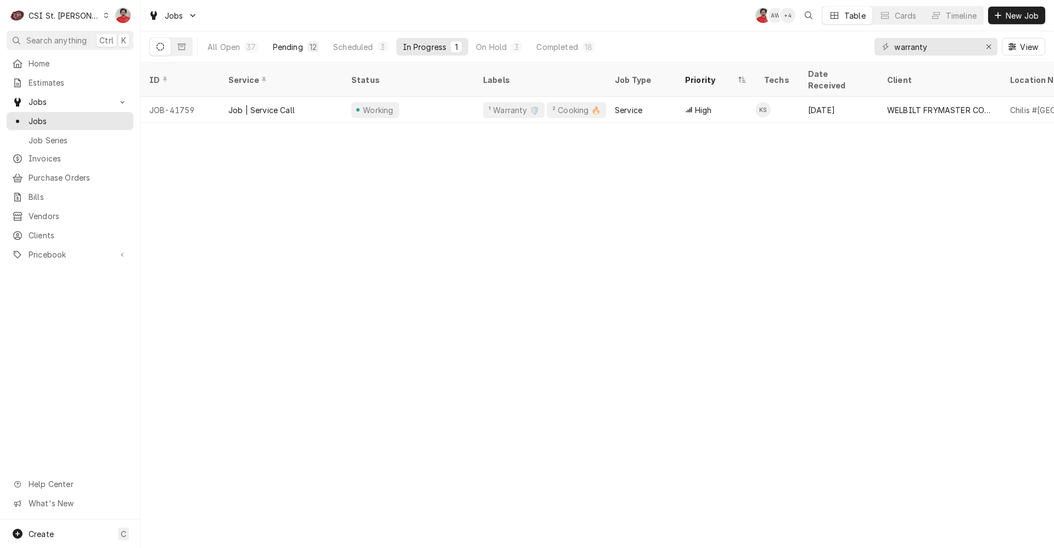
click at [286, 43] on div "Pending" at bounding box center [288, 47] width 30 height 12
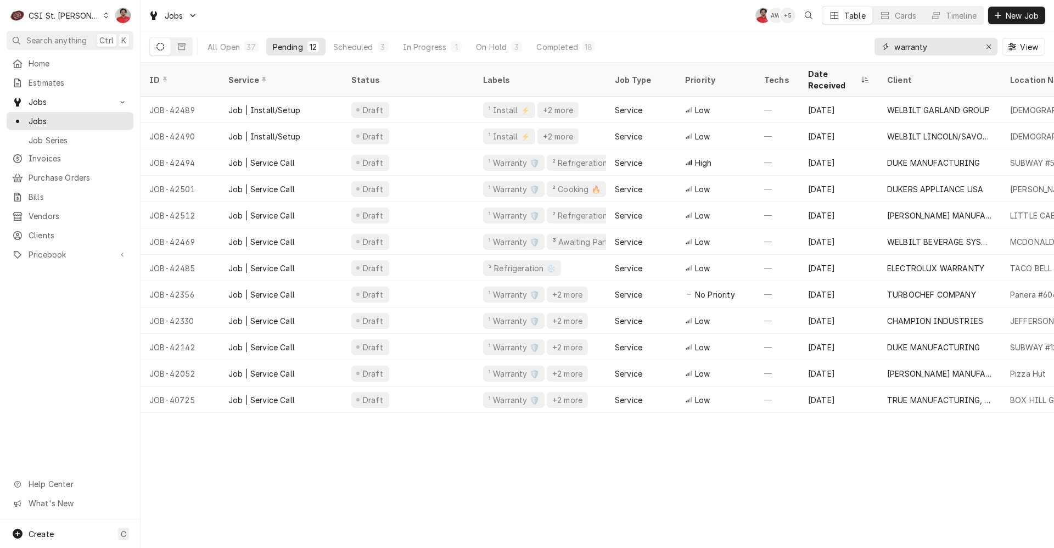
click at [745, 47] on div "All Open 37 Pending 12 Scheduled 3 In Progress 1 On Hold 3 Completed 18 warrant…" at bounding box center [597, 46] width 896 height 31
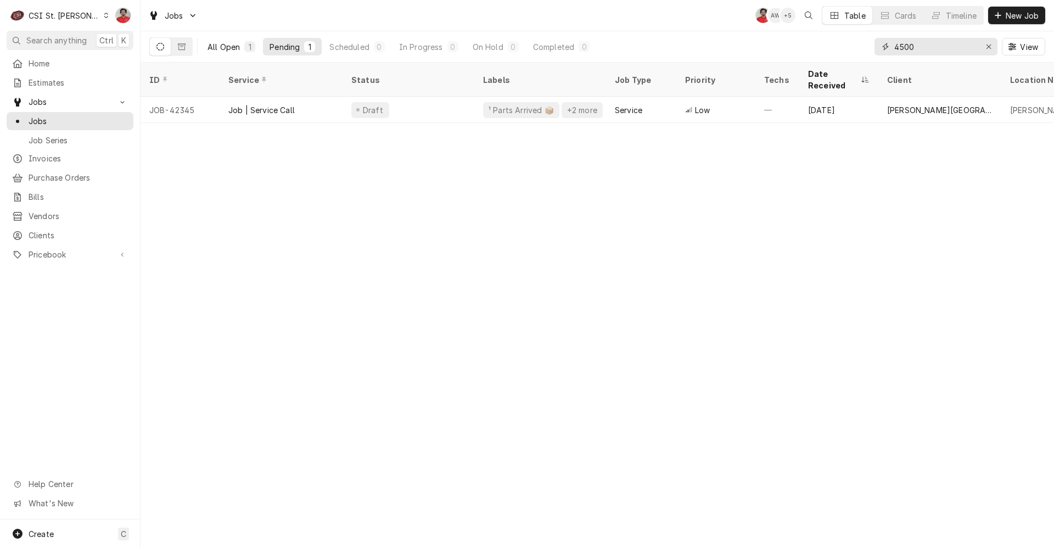
type input "4500"
click at [219, 46] on div "All Open" at bounding box center [224, 47] width 32 height 12
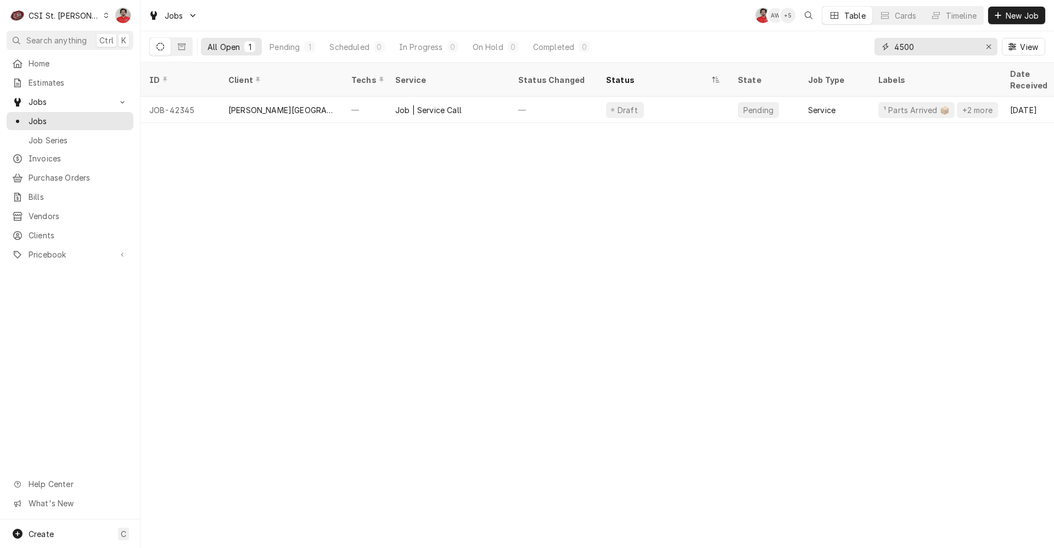
drag, startPoint x: 944, startPoint y: 49, endPoint x: 784, endPoint y: 52, distance: 160.4
click at [784, 52] on div "All Open 1 Pending 1 Scheduled 0 In Progress 0 On Hold 0 Completed 0 4500 View" at bounding box center [597, 46] width 896 height 31
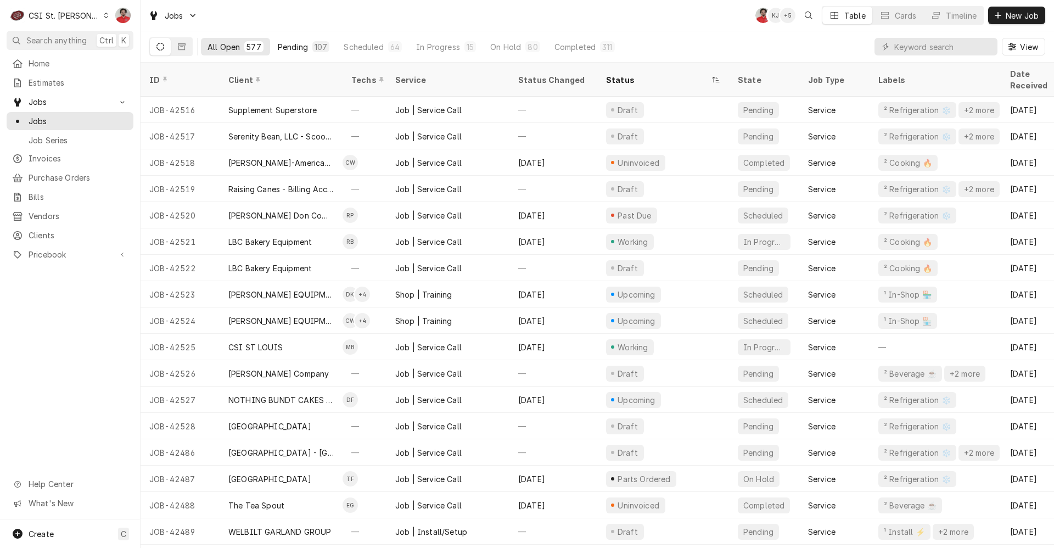
click at [312, 48] on div "107" at bounding box center [320, 46] width 17 height 11
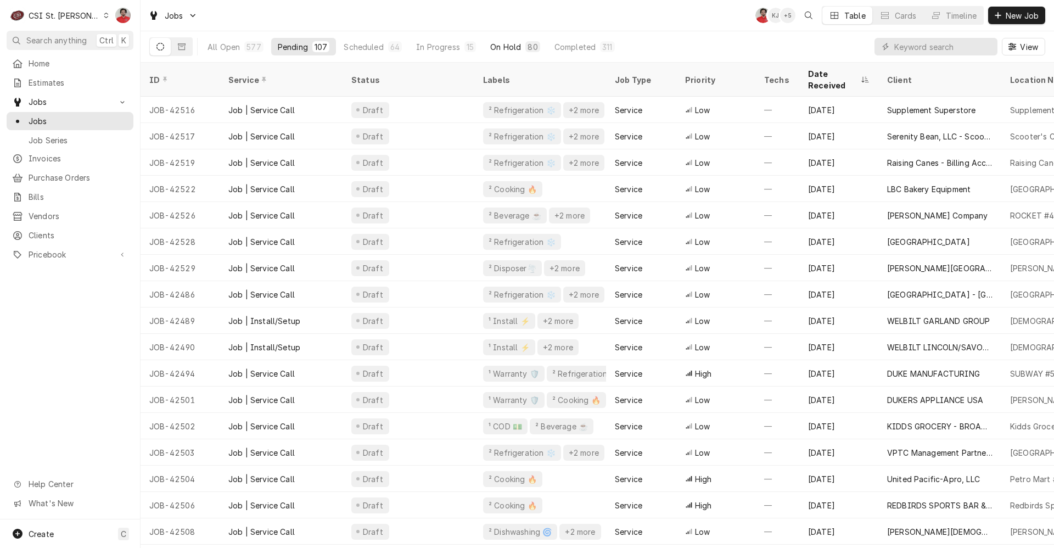
click at [491, 45] on div "On Hold" at bounding box center [505, 47] width 31 height 12
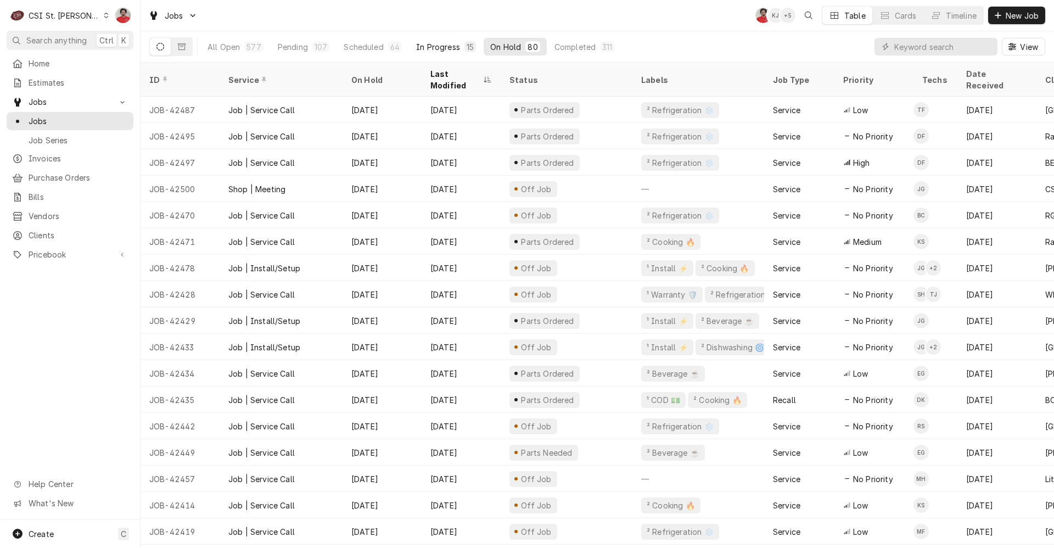
click at [420, 46] on div "In Progress" at bounding box center [438, 47] width 44 height 12
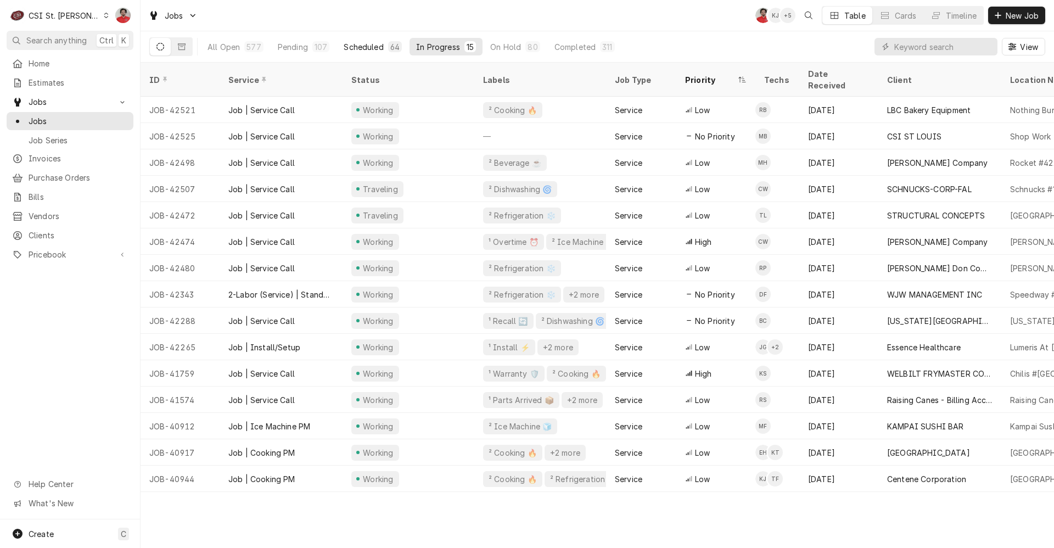
click at [367, 47] on div "Scheduled" at bounding box center [364, 47] width 40 height 12
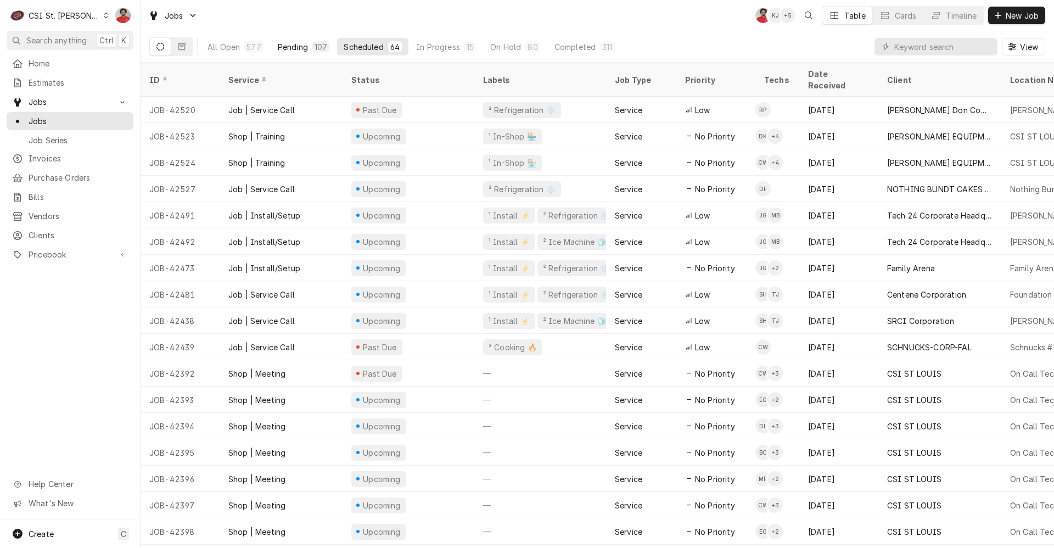
click at [289, 49] on div "Pending" at bounding box center [293, 47] width 30 height 12
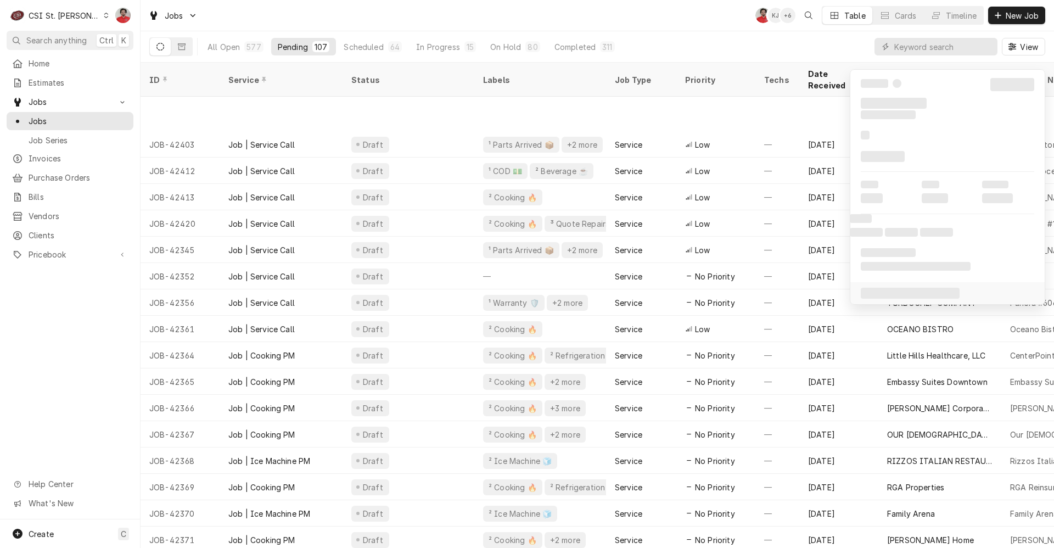
scroll to position [888, 0]
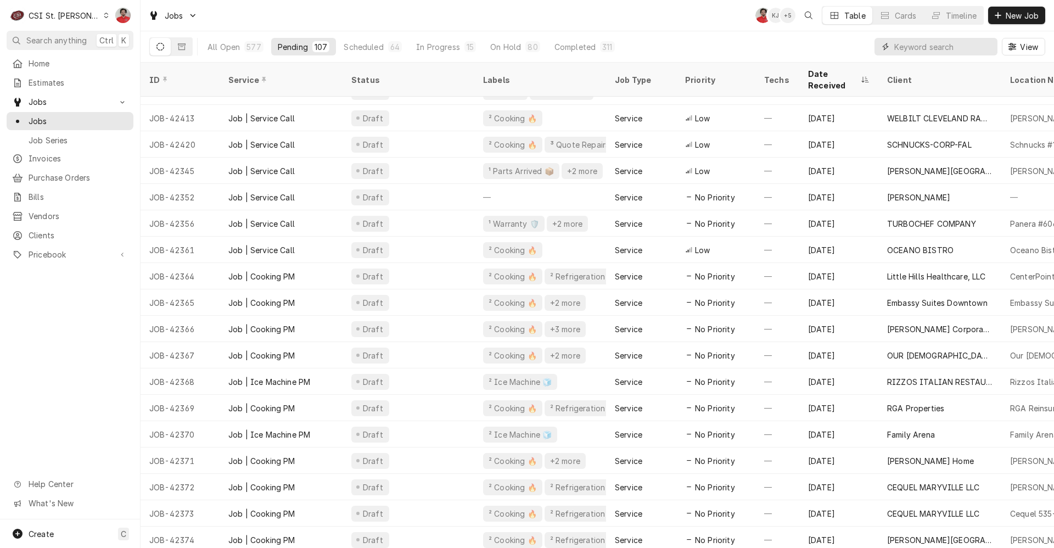
click at [913, 54] on input "Dynamic Content Wrapper" at bounding box center [944, 47] width 98 height 18
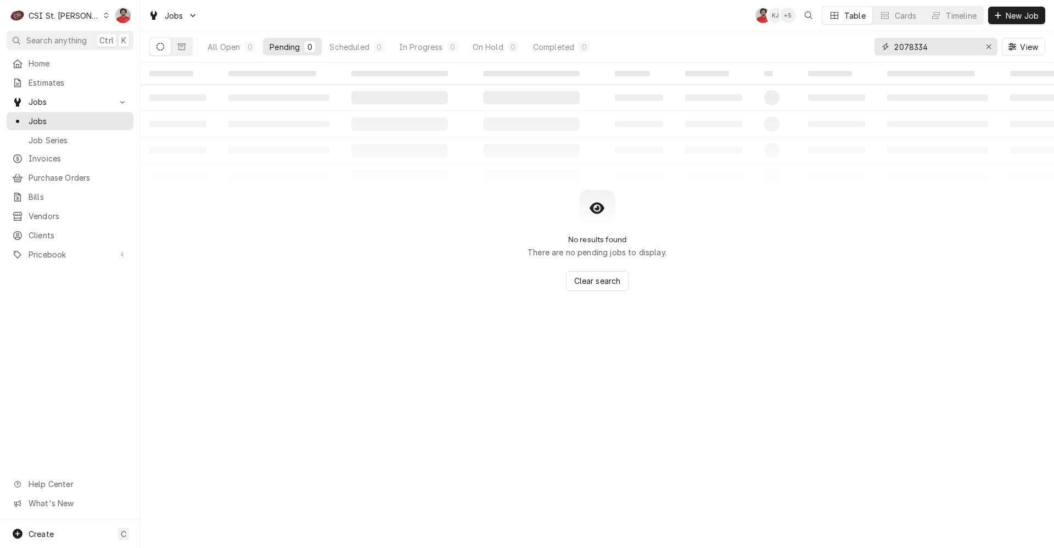
click at [913, 54] on input "2078334" at bounding box center [936, 47] width 82 height 18
click at [926, 48] on input "2936161" at bounding box center [936, 47] width 82 height 18
type input "9921"
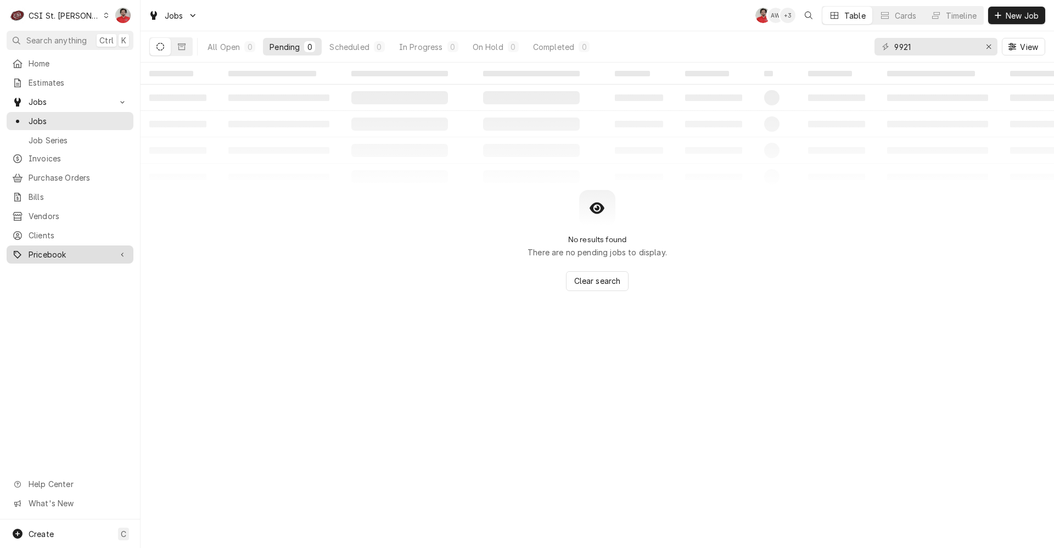
click at [60, 245] on link "Pricebook" at bounding box center [70, 254] width 127 height 18
click at [69, 287] on span "Parts & Materials" at bounding box center [78, 293] width 99 height 12
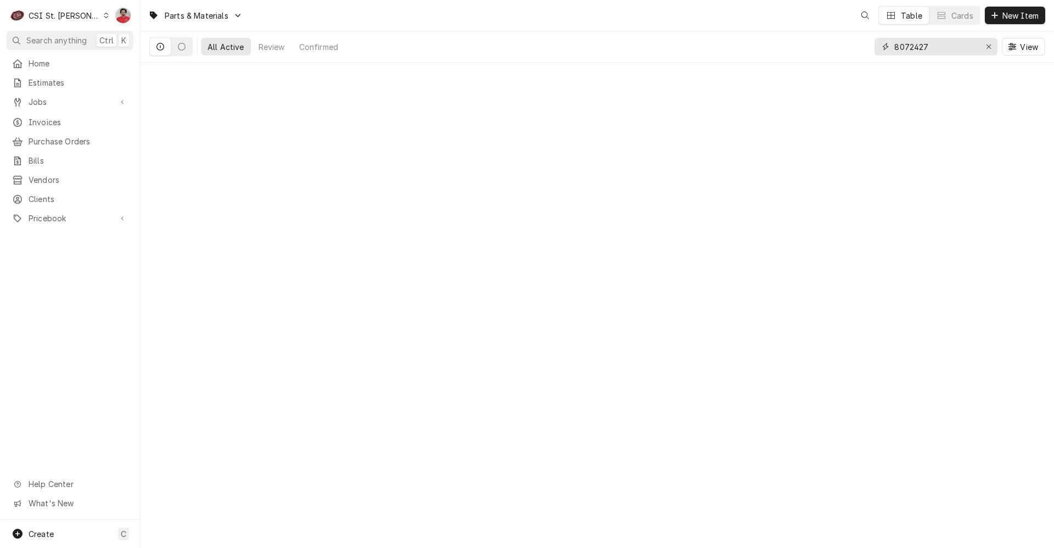
click at [928, 49] on input "8072427" at bounding box center [936, 47] width 82 height 18
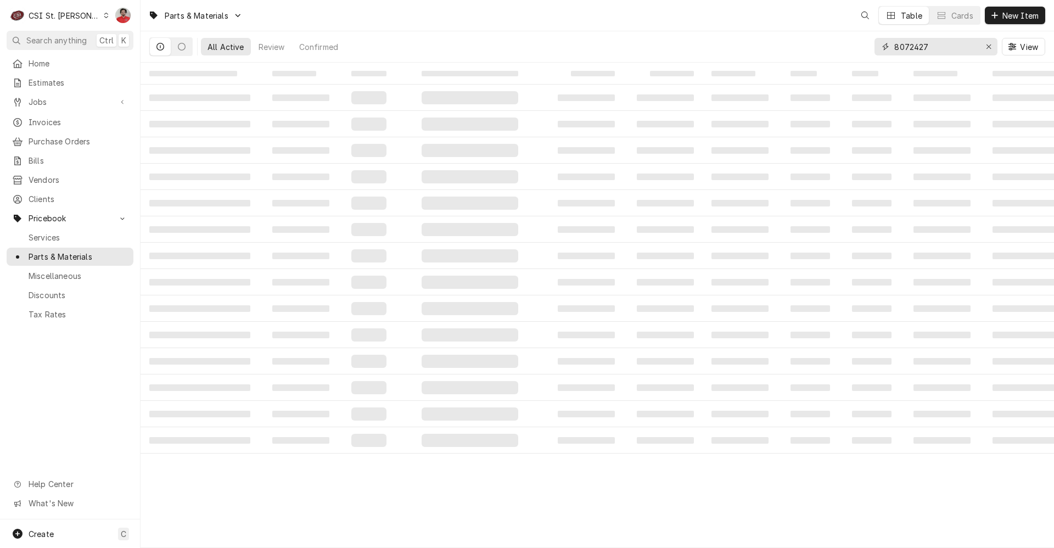
click at [928, 49] on input "8072427" at bounding box center [936, 47] width 82 height 18
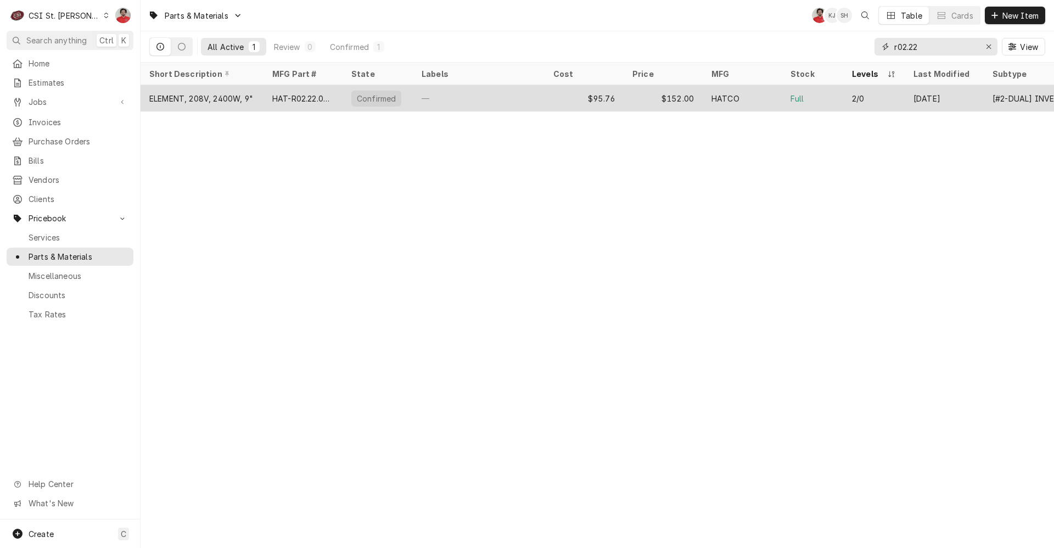
type input "r02.22"
click at [313, 98] on div "HAT-R02.22.009.00" at bounding box center [303, 99] width 62 height 12
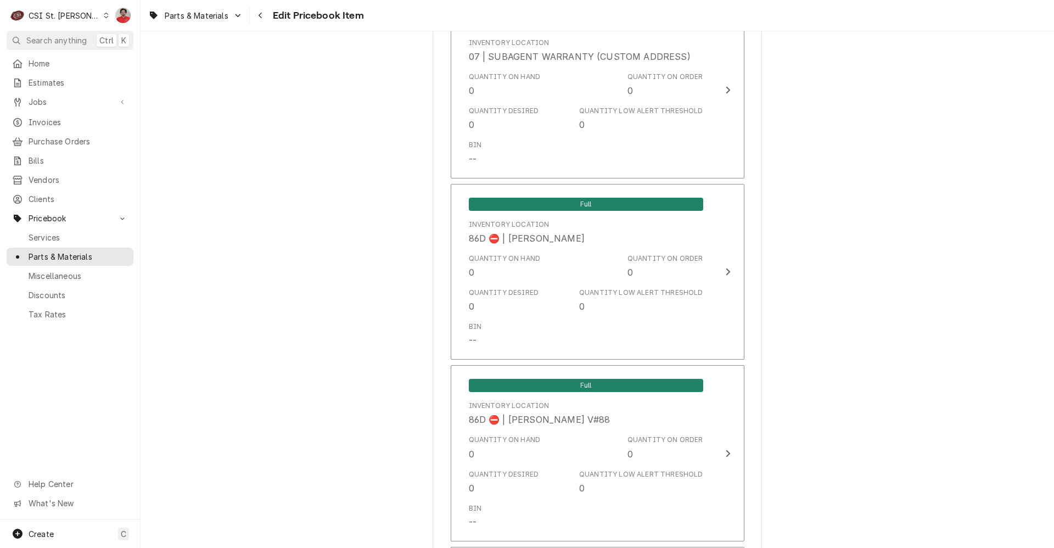
scroll to position [9257, 0]
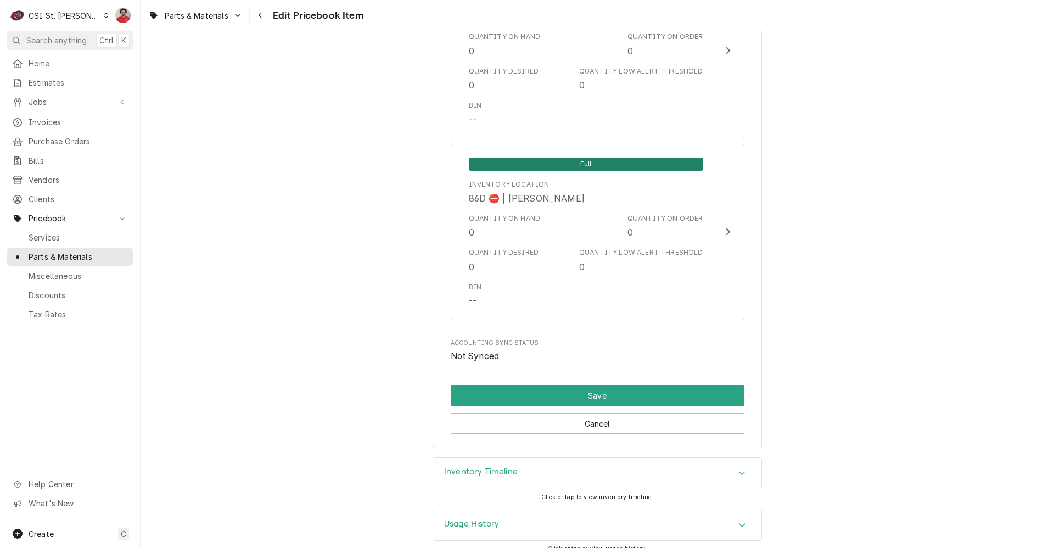
click at [574, 468] on div "Inventory Timeline" at bounding box center [597, 473] width 328 height 31
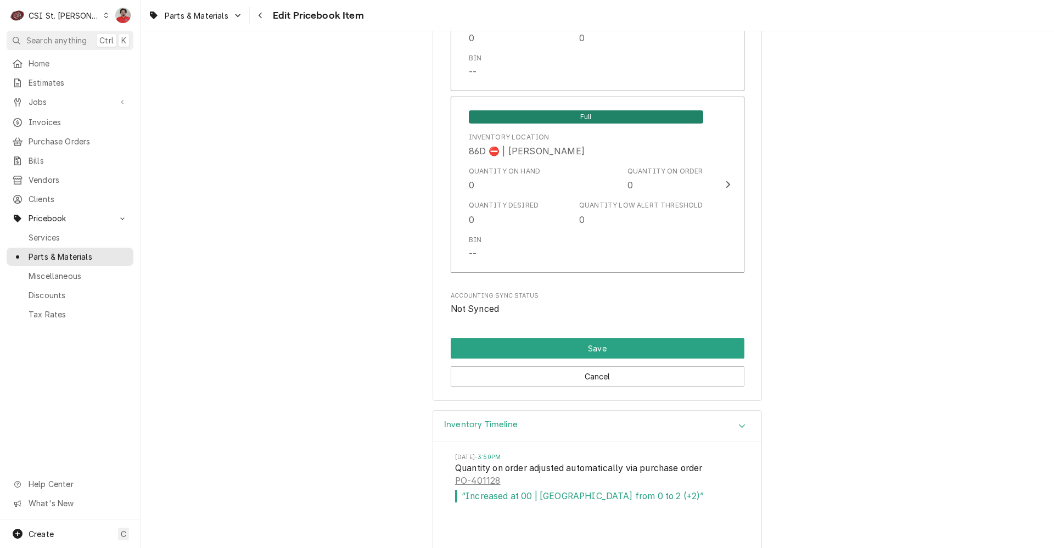
scroll to position [9358, 0]
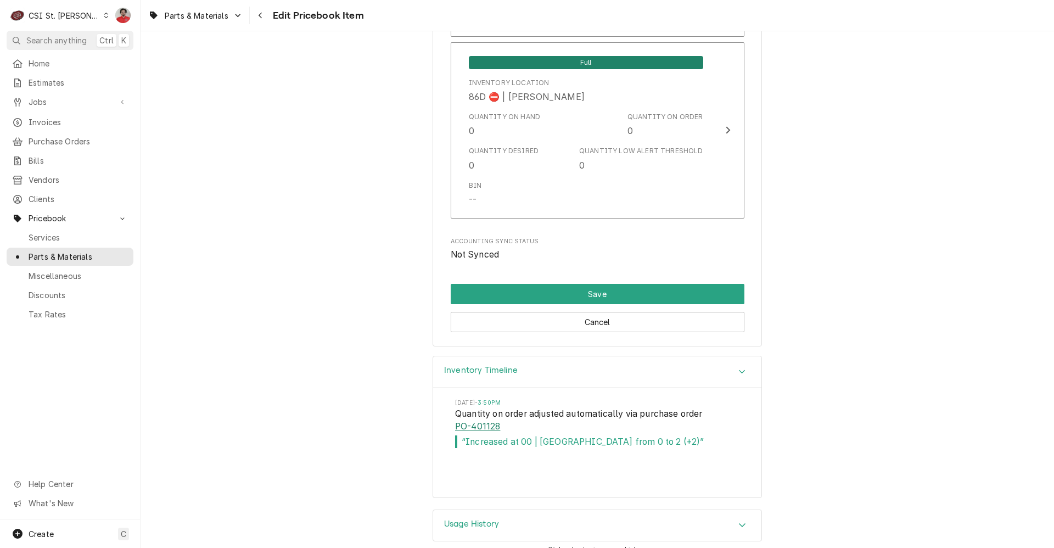
click at [480, 420] on link "PO-401128" at bounding box center [477, 426] width 45 height 13
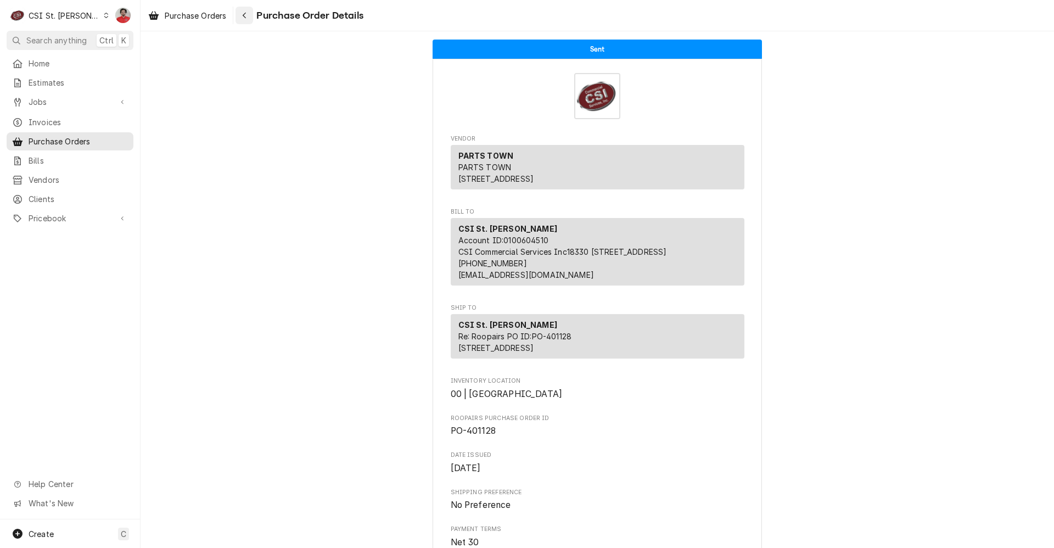
click at [245, 21] on button "Navigate back" at bounding box center [245, 16] width 18 height 18
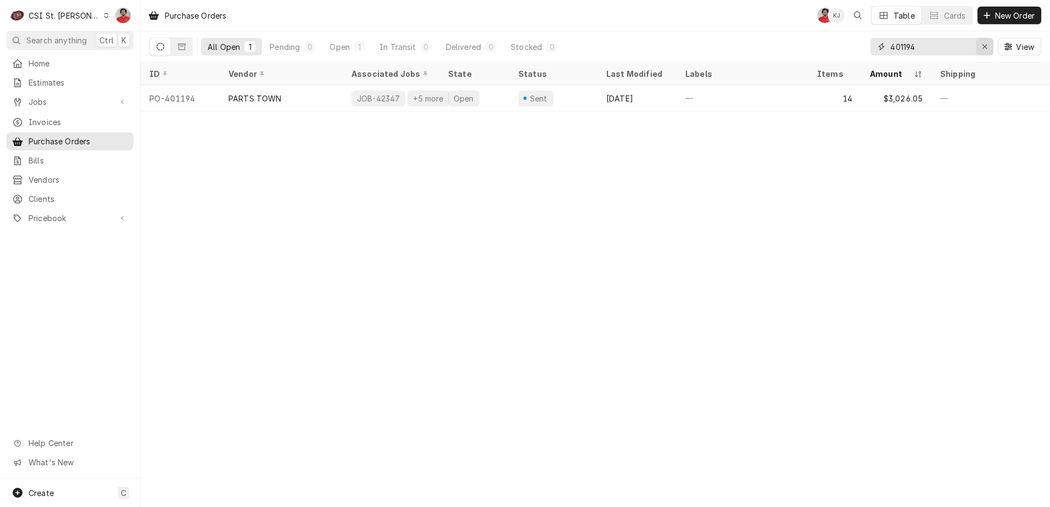
click at [522, 49] on icon "Erase input" at bounding box center [985, 47] width 6 height 8
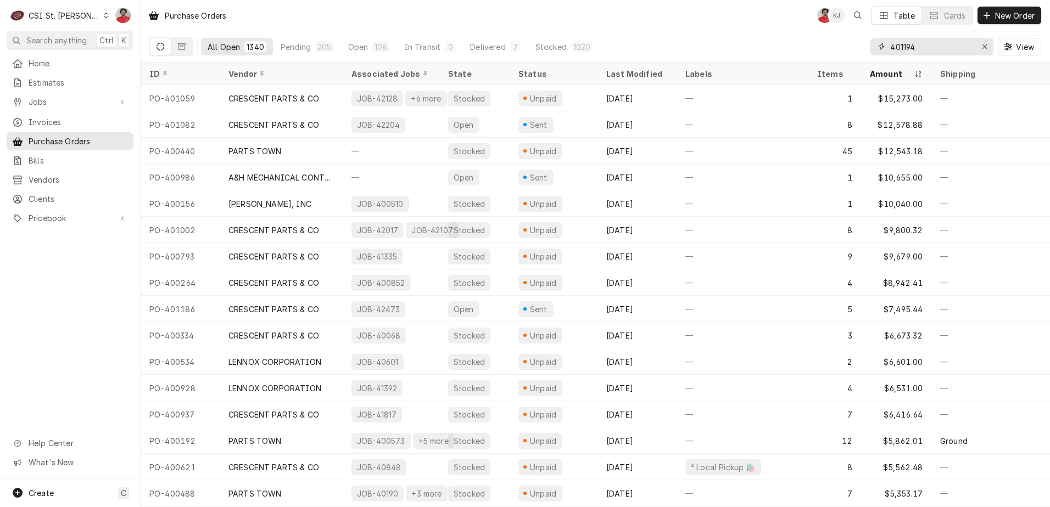
type input "401194"
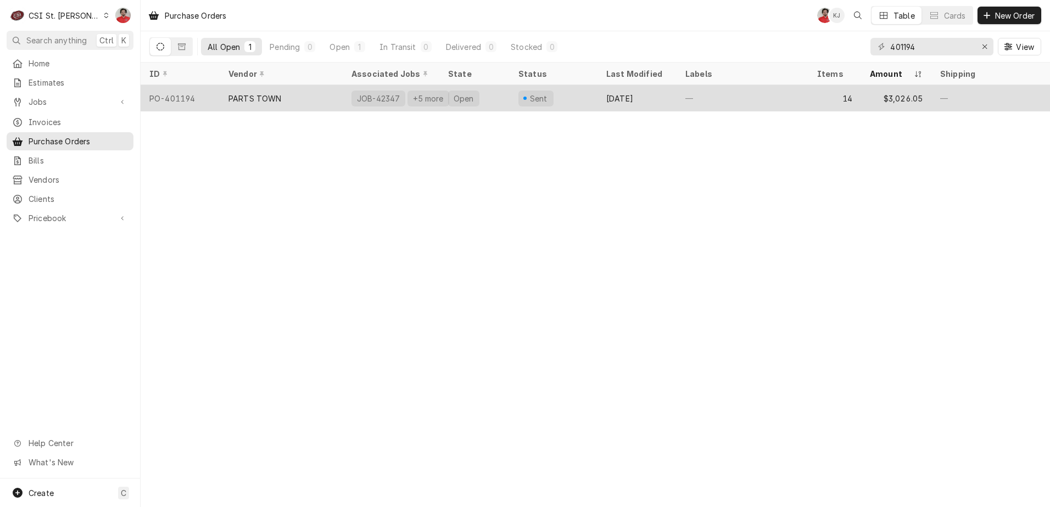
click at [191, 95] on div "PO-401194" at bounding box center [180, 98] width 79 height 26
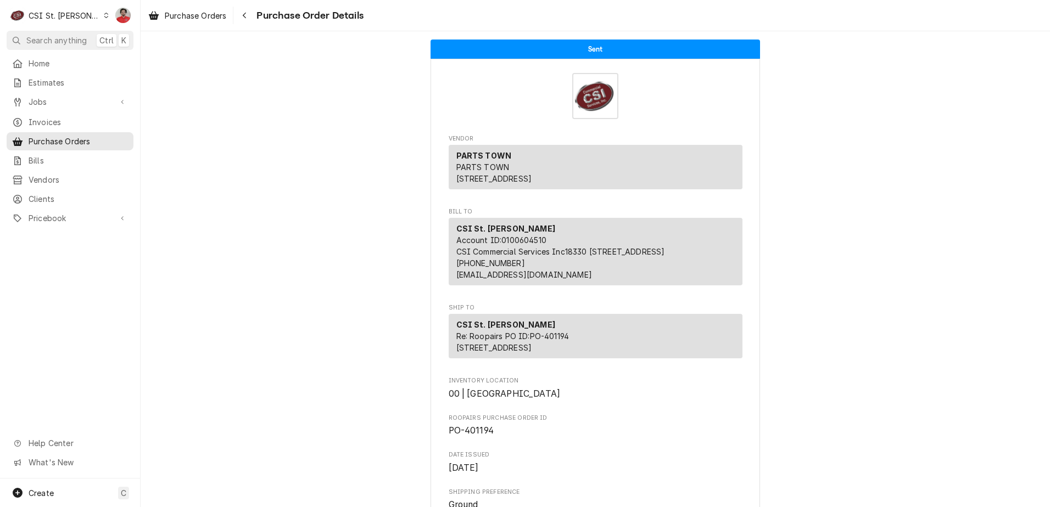
click at [473, 436] on span "PO-401194" at bounding box center [471, 431] width 45 height 10
copy span "401194"
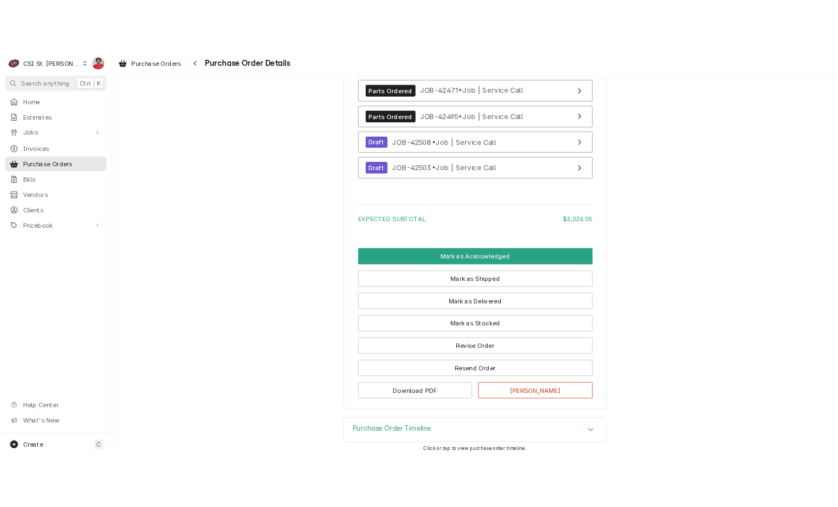
scroll to position [3872, 0]
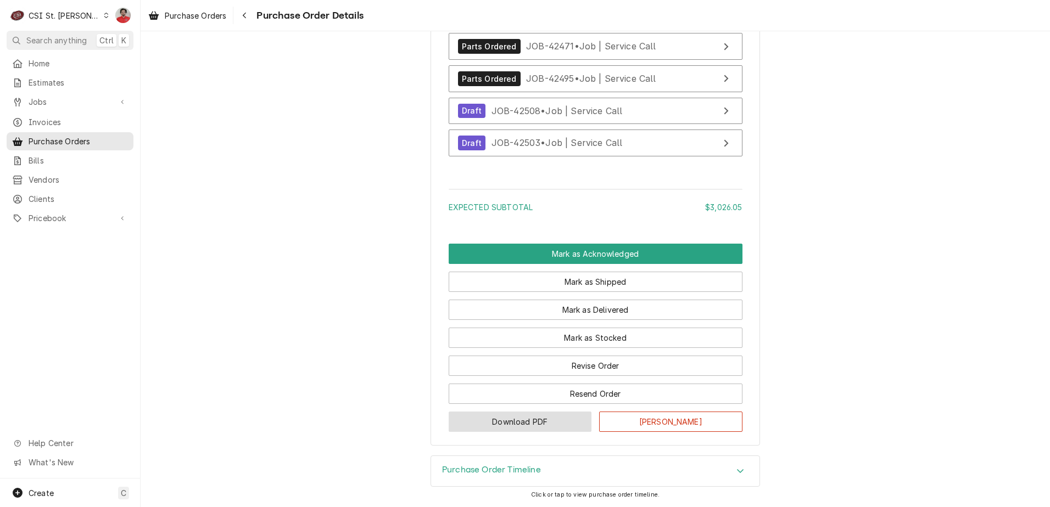
click at [530, 424] on button "Download PDF" at bounding box center [520, 422] width 143 height 20
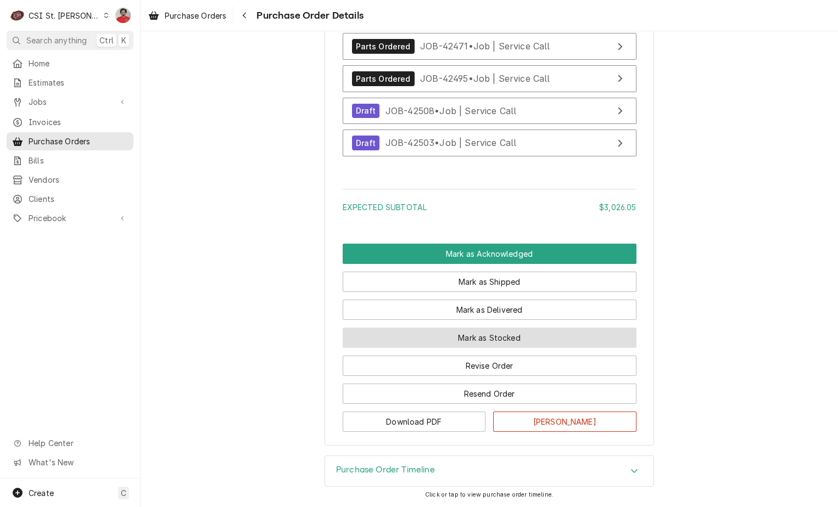
click at [488, 339] on button "Mark as Stocked" at bounding box center [490, 338] width 294 height 20
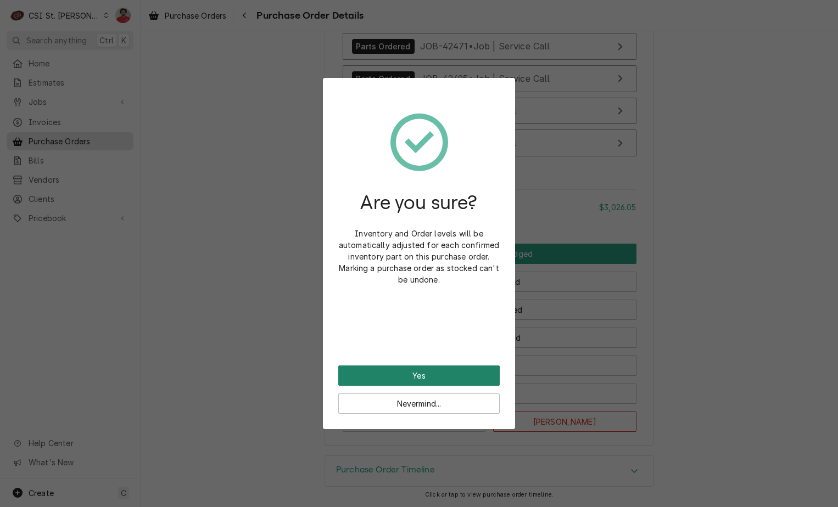
click at [472, 378] on button "Yes" at bounding box center [418, 376] width 161 height 20
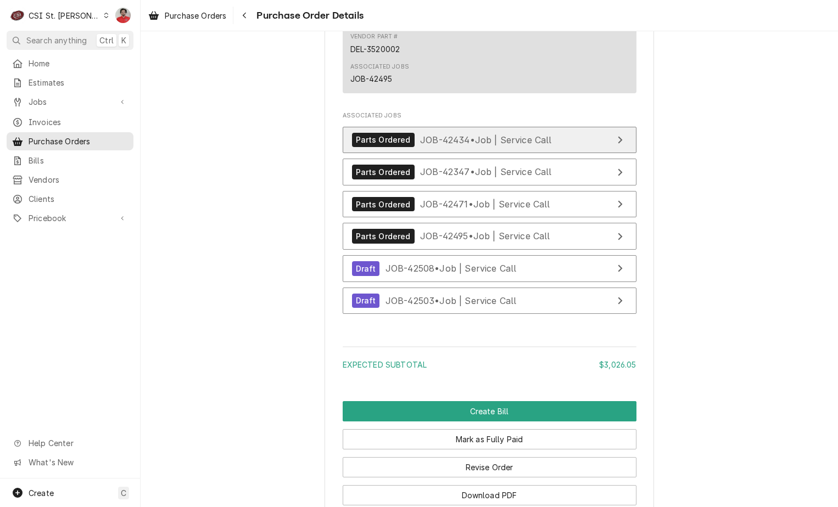
scroll to position [3817, 0]
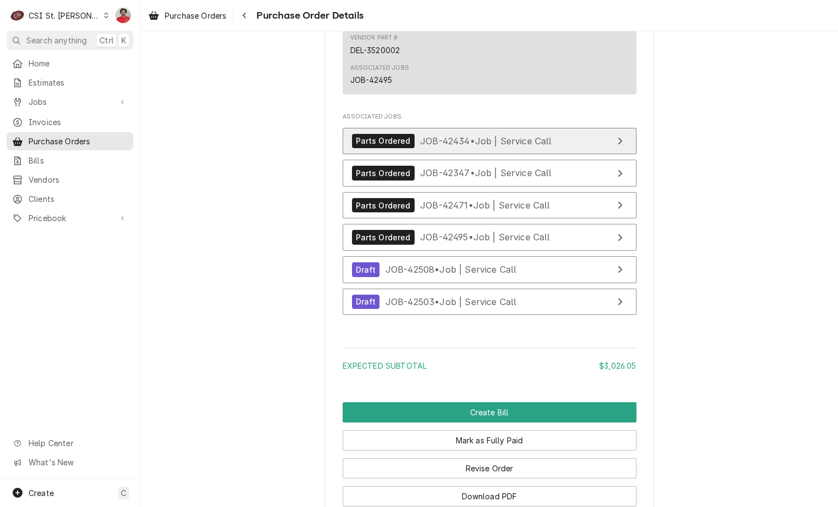
click at [466, 146] on span "JOB-42434 • Job | Service Call" at bounding box center [486, 140] width 132 height 11
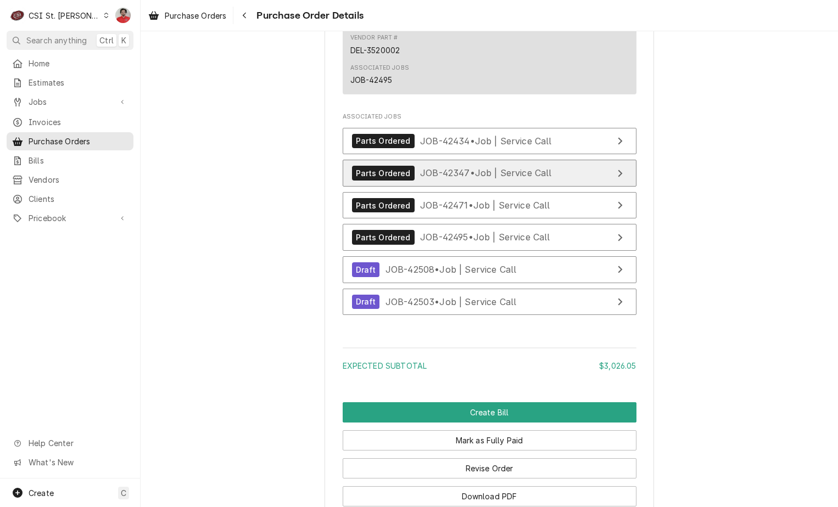
click at [459, 181] on div "Parts Ordered JOB-42347 • Job | Service Call" at bounding box center [452, 173] width 200 height 15
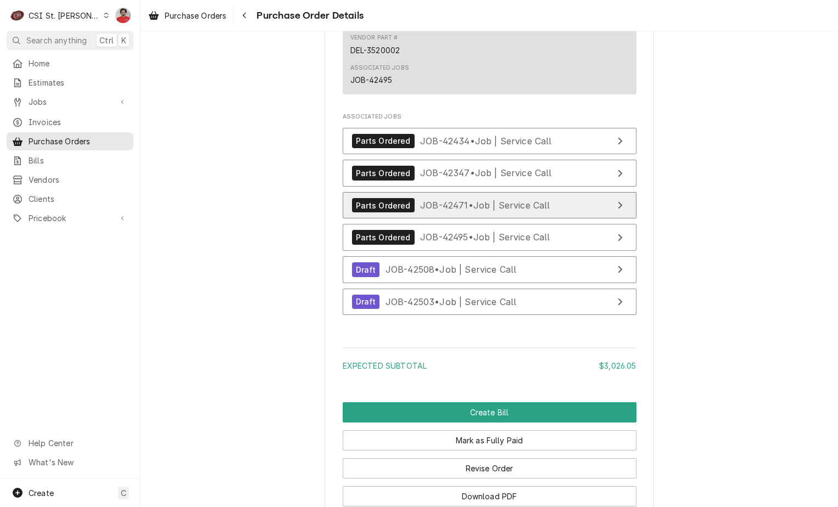
click at [461, 211] on span "JOB-42471 • Job | Service Call" at bounding box center [485, 205] width 130 height 11
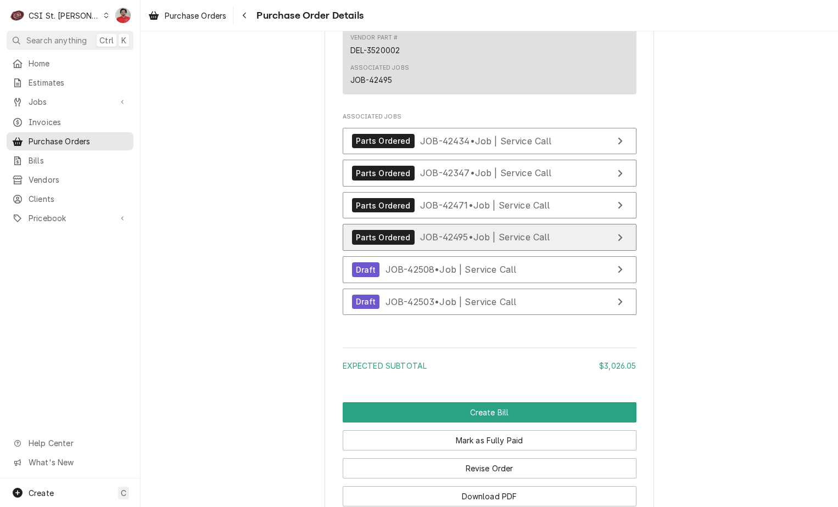
click at [455, 243] on span "JOB-42495 • Job | Service Call" at bounding box center [485, 237] width 130 height 11
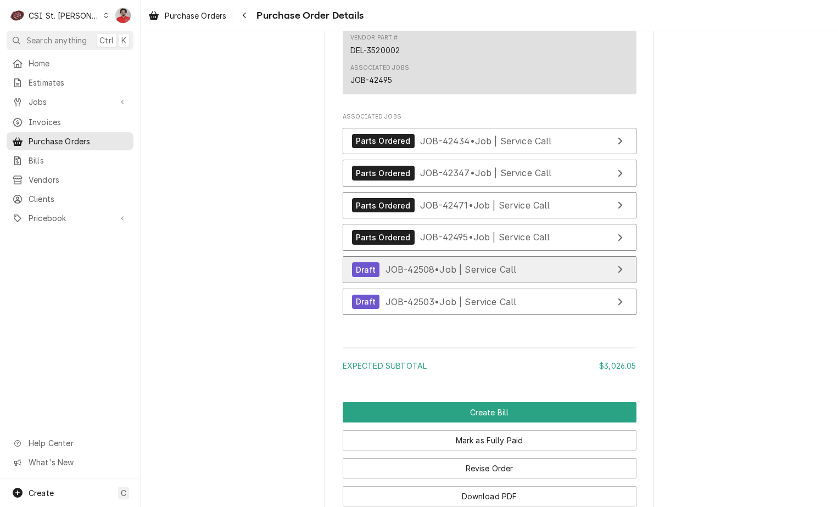
click at [456, 275] on span "JOB-42508 • Job | Service Call" at bounding box center [450, 269] width 131 height 11
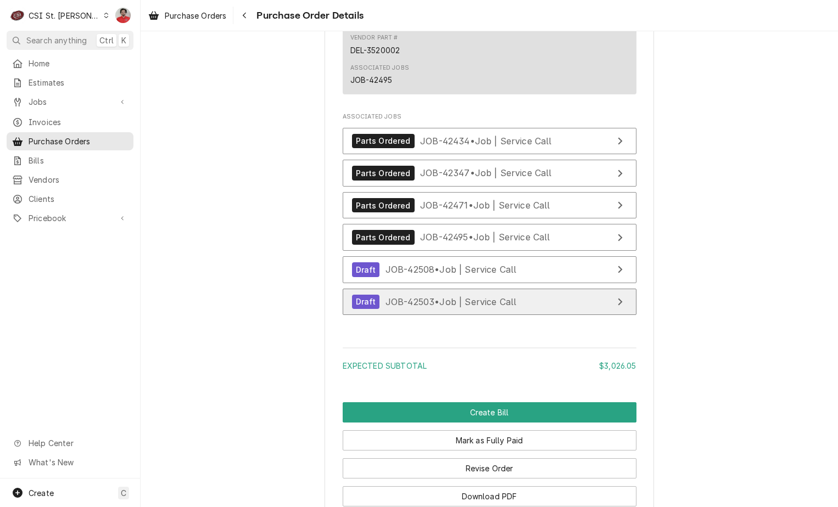
click at [459, 307] on span "JOB-42503 • Job | Service Call" at bounding box center [450, 301] width 131 height 11
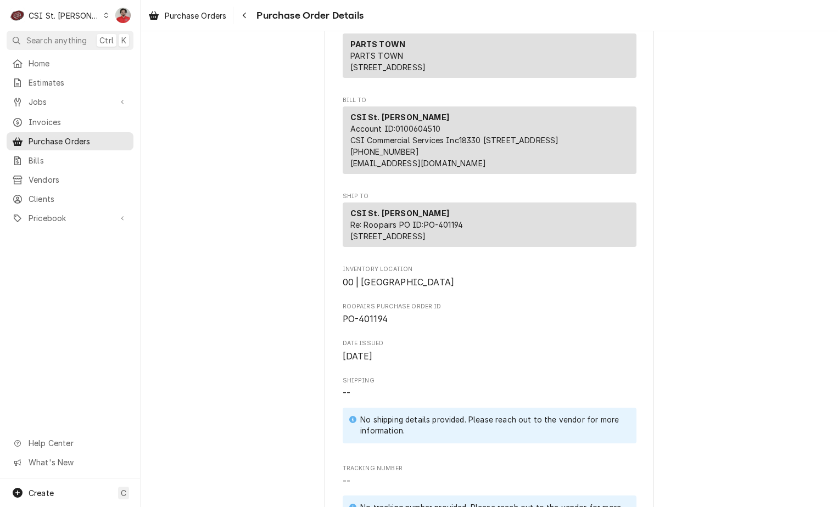
scroll to position [0, 0]
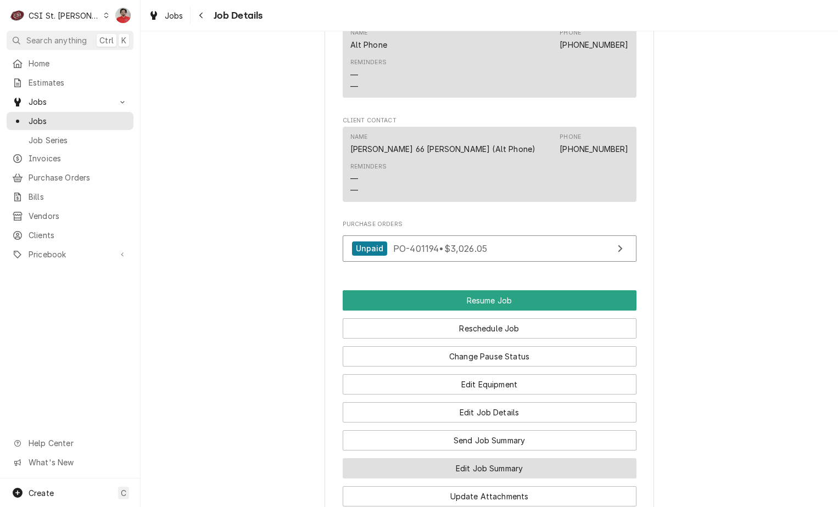
scroll to position [1208, 0]
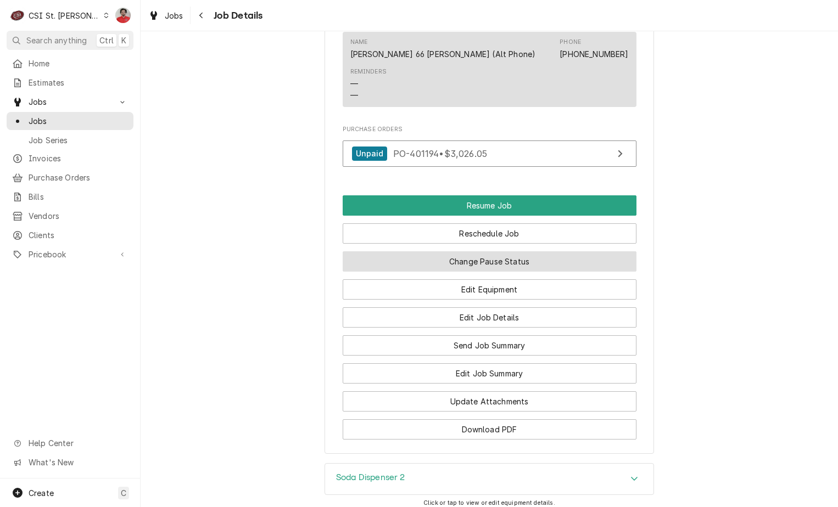
click at [494, 271] on button "Change Pause Status" at bounding box center [490, 261] width 294 height 20
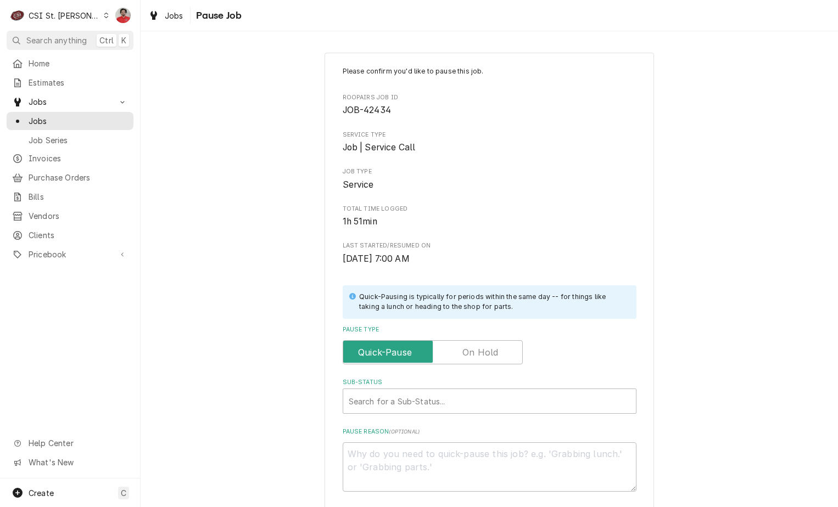
click at [485, 353] on label "Pause Type" at bounding box center [433, 352] width 180 height 24
click at [485, 353] on input "Pause Type" at bounding box center [433, 352] width 170 height 24
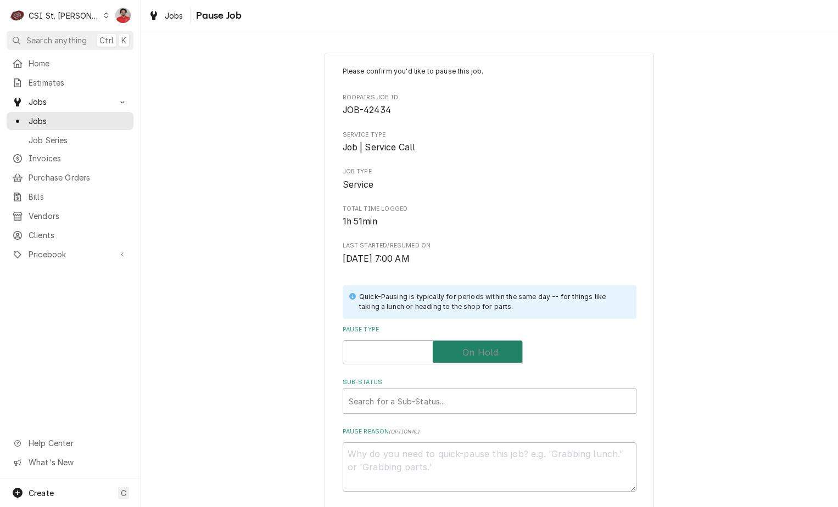
checkbox input "true"
click at [473, 390] on div "Search for a Sub-Status..." at bounding box center [489, 401] width 293 height 24
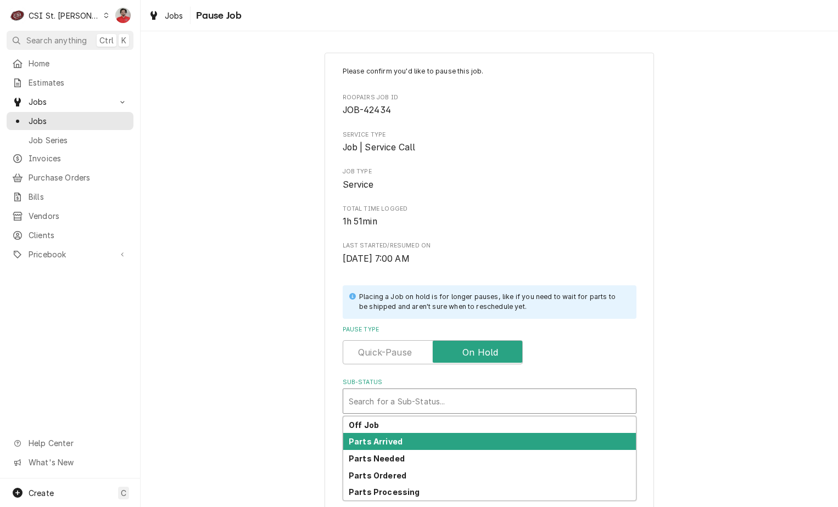
click at [462, 437] on div "Parts Arrived" at bounding box center [489, 441] width 293 height 17
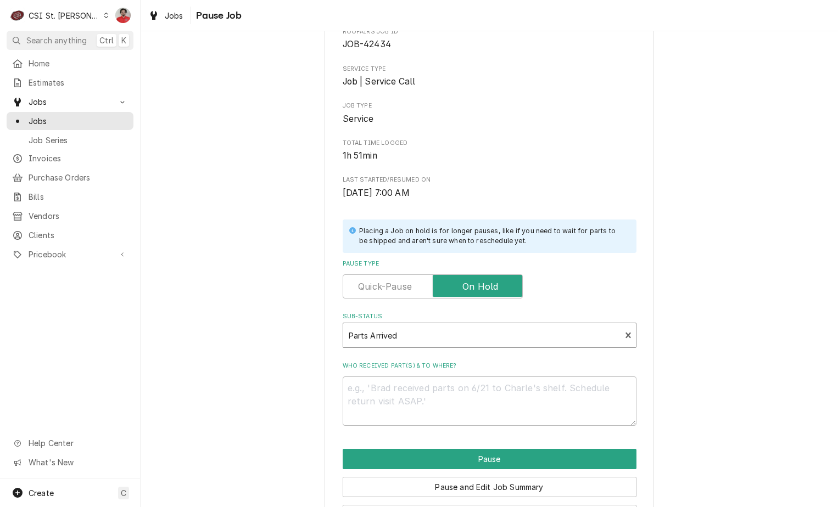
scroll to position [108, 0]
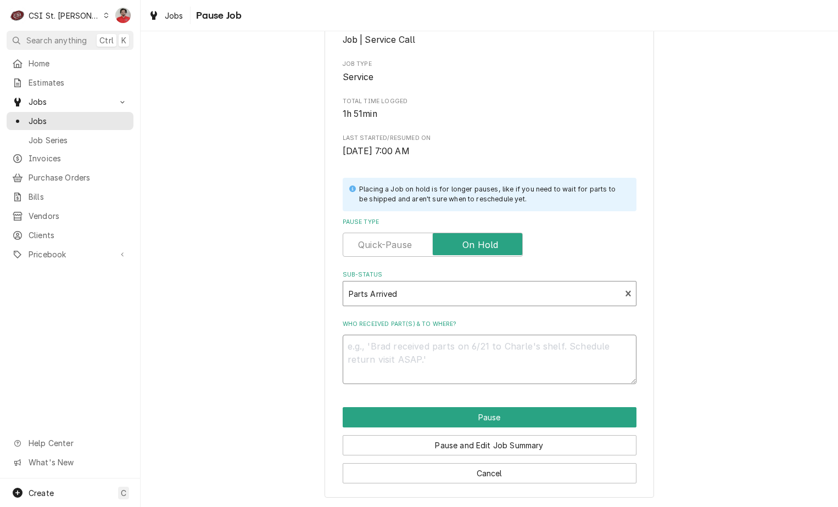
click at [446, 348] on textarea "Who received part(s) & to where?" at bounding box center [490, 359] width 294 height 49
type textarea "x"
type textarea "R"
type textarea "x"
type textarea "Re"
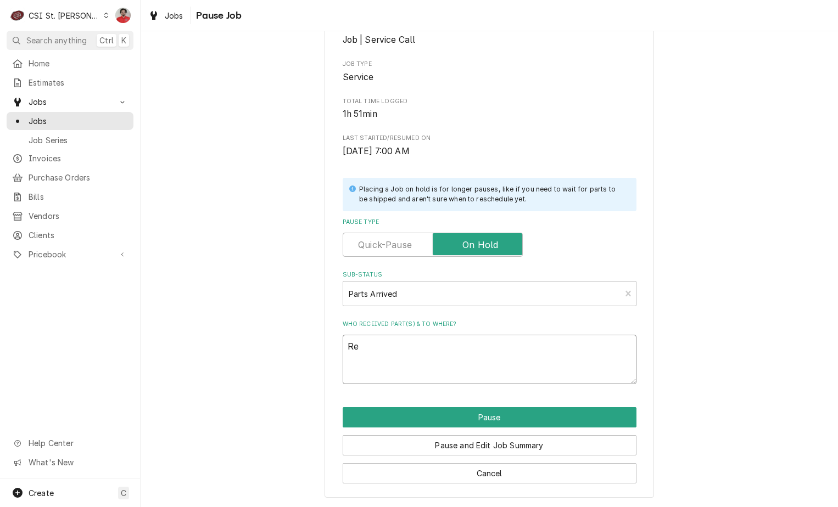
type textarea "x"
type textarea "Rec"
type textarea "x"
type textarea "Rec"
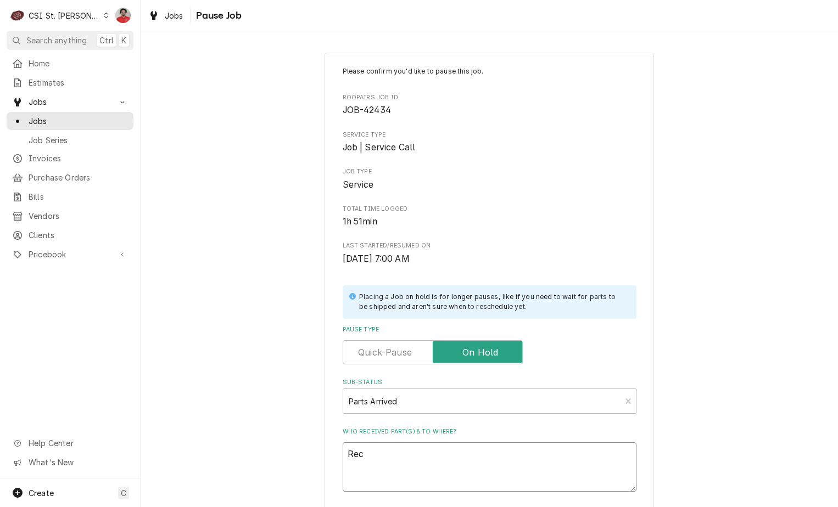
click at [409, 450] on textarea "Rec" at bounding box center [490, 467] width 294 height 49
type textarea "x"
type textarea "Rec L"
type textarea "x"
type textarea "Rec LA"
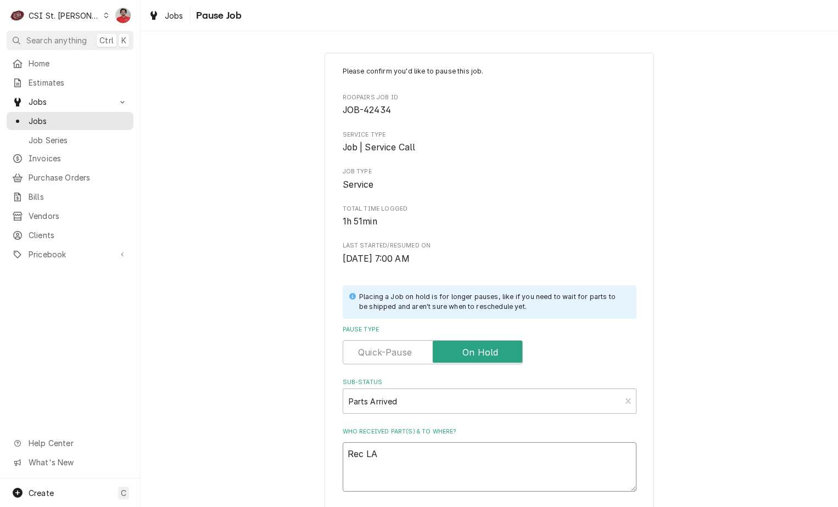
type textarea "x"
type textarea "Rec LAN"
type textarea "x"
type textarea "Rec LAN-"
type textarea "x"
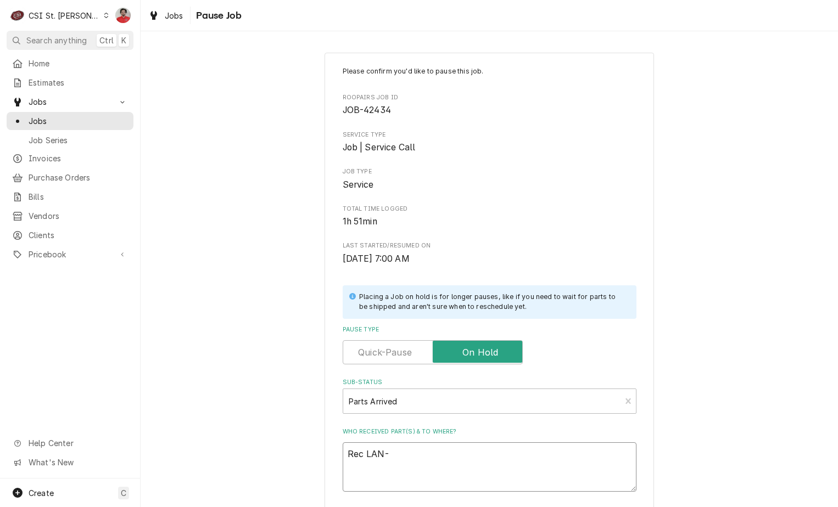
type textarea "Rec LAN-8"
type textarea "x"
type textarea "Rec LAN-82"
type textarea "x"
type textarea "Rec LAN-82-"
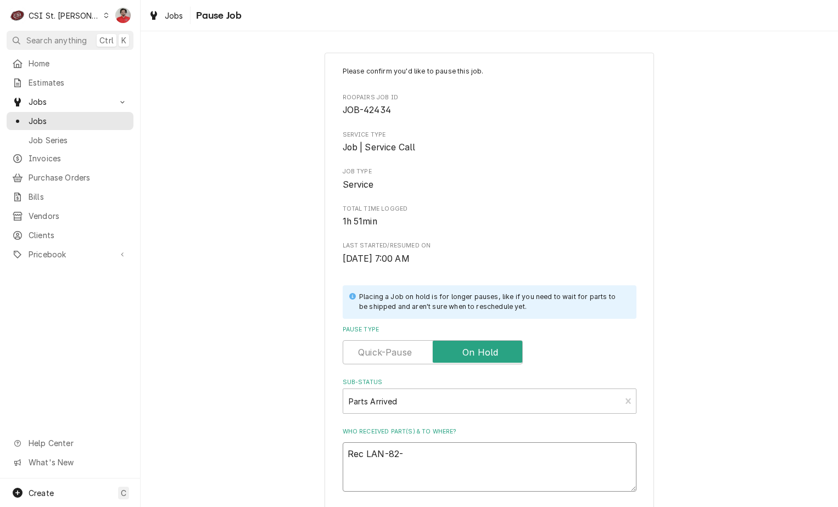
type textarea "x"
type textarea "Rec LAN-82-6"
type textarea "x"
type textarea "Rec LAN-82-60"
type textarea "x"
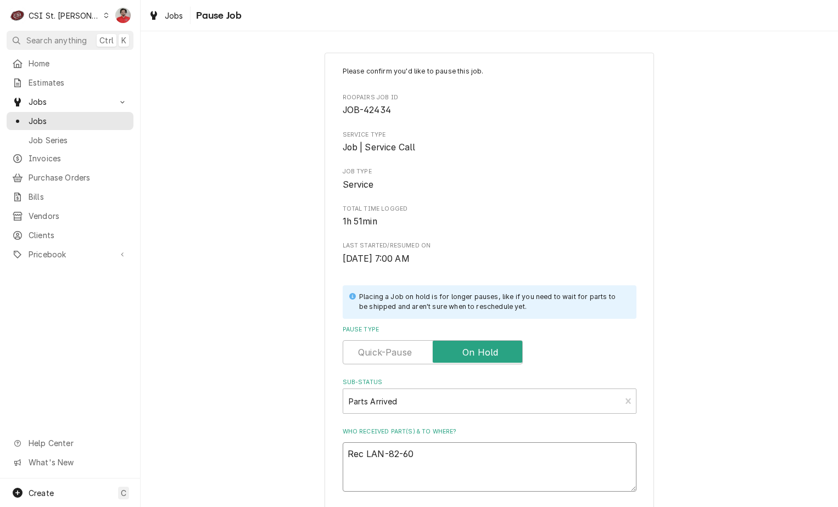
type textarea "Rec LAN-82-604"
type textarea "x"
type textarea "Rec LAN-82-6043"
type textarea "x"
type textarea "Rec LAN-82-6043-"
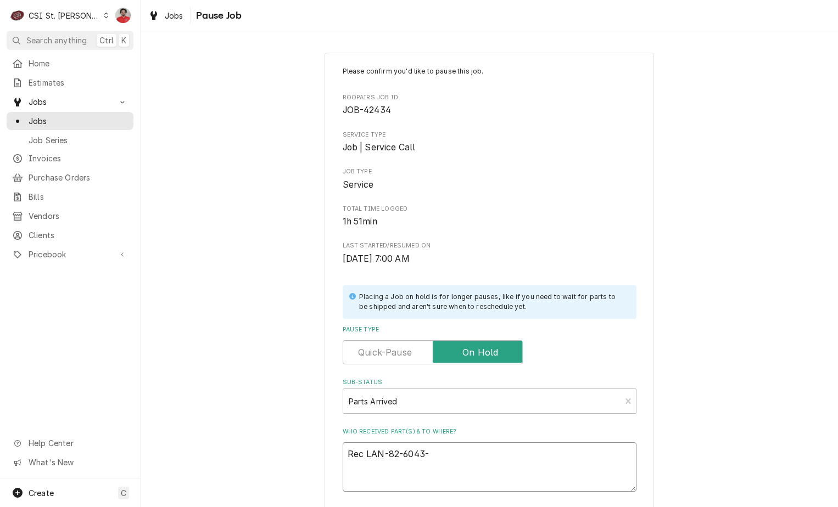
type textarea "x"
type textarea "Rec LAN-82-6043-S"
type textarea "x"
type textarea "Rec LAN-82-6043-SP"
type textarea "x"
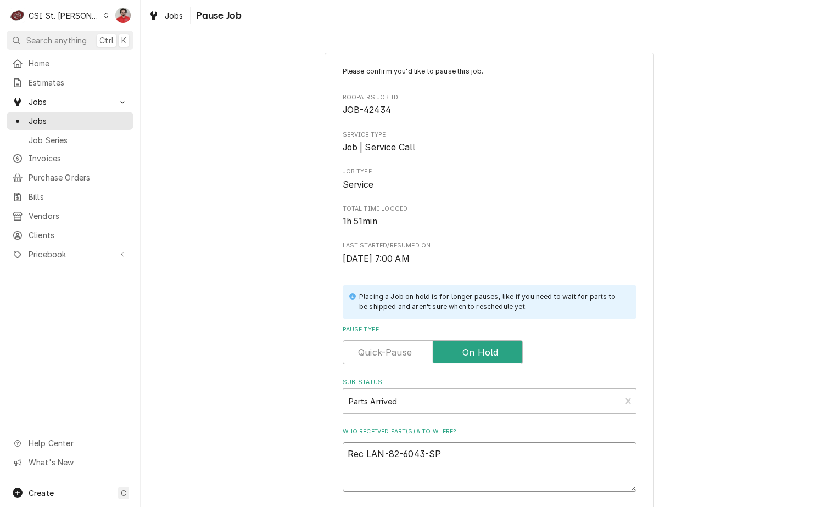
type textarea "Rec LAN-82-6043-SP"
type textarea "x"
type textarea "Rec LAN-82-6043-SP a"
type textarea "x"
type textarea "Rec LAN-82-6043-SP an"
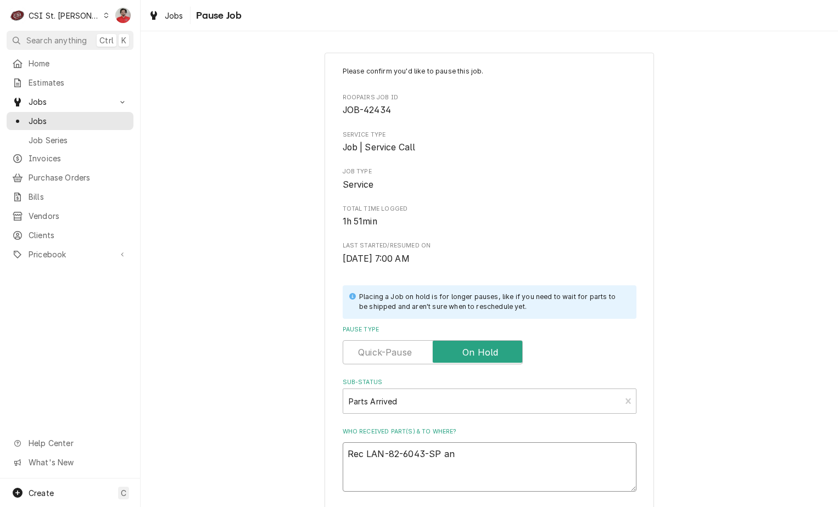
type textarea "x"
type textarea "Rec LAN-82-6043-SP and"
type textarea "x"
type textarea "Rec LAN-82-6043-SP and"
type textarea "x"
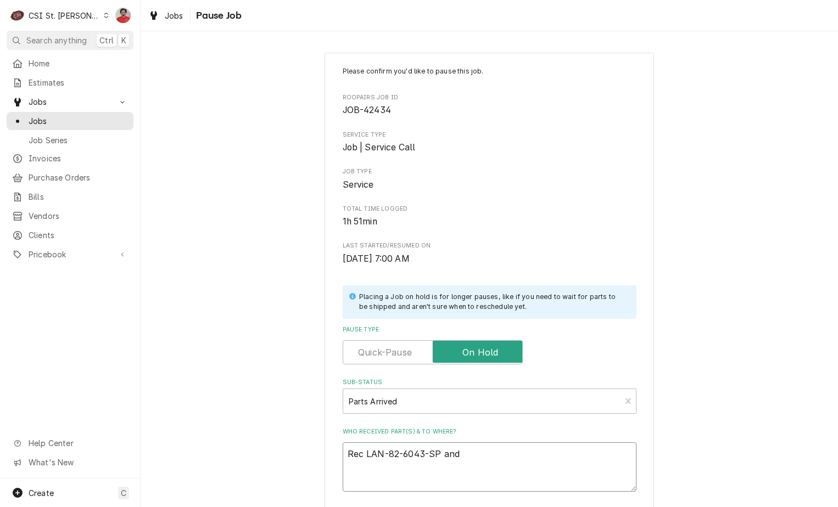
type textarea "Rec LAN-82-6043-SP and L"
type textarea "x"
type textarea "Rec LAN-82-6043-SP and LL"
type textarea "x"
type textarea "Rec LAN-82-6043-SP and LLA"
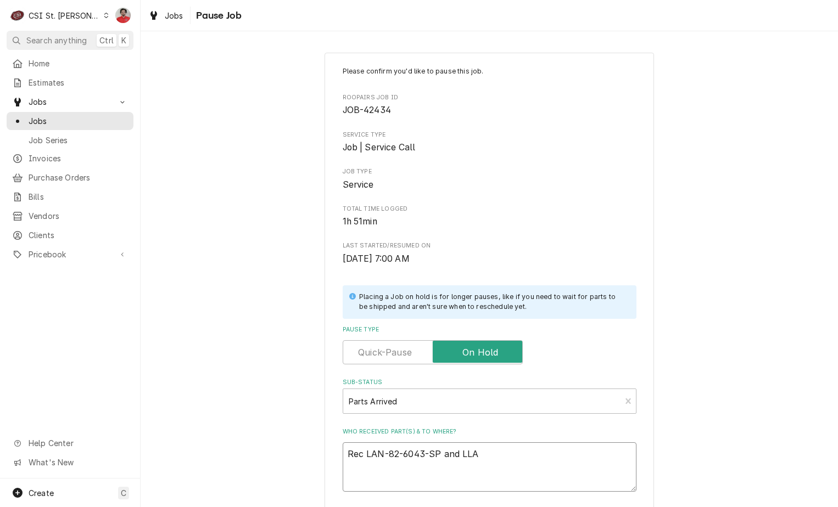
type textarea "x"
type textarea "Rec LAN-82-6043-SP and LL"
type textarea "x"
type textarea "Rec LAN-82-6043-SP and L"
type textarea "x"
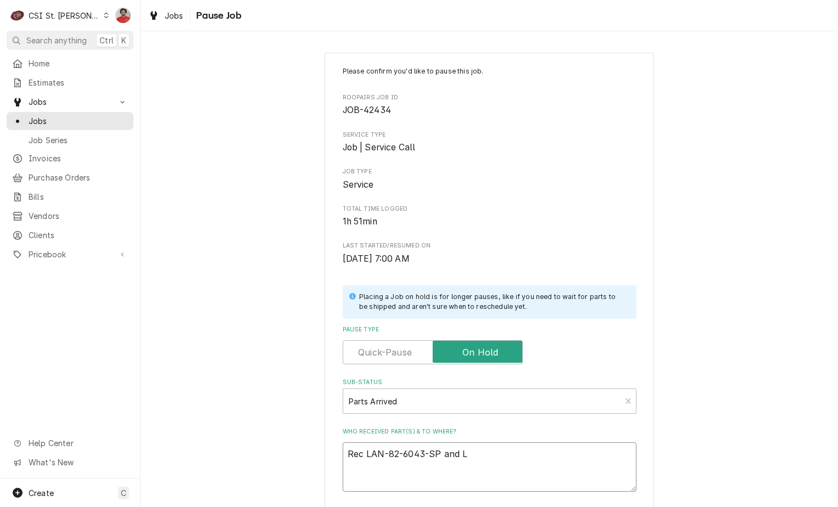
type textarea "Rec LAN-82-6043-SP and LA"
type textarea "x"
type textarea "Rec LAN-82-6043-SP and LAN"
type textarea "x"
type textarea "Rec LAN-82-6043-SP and LANB"
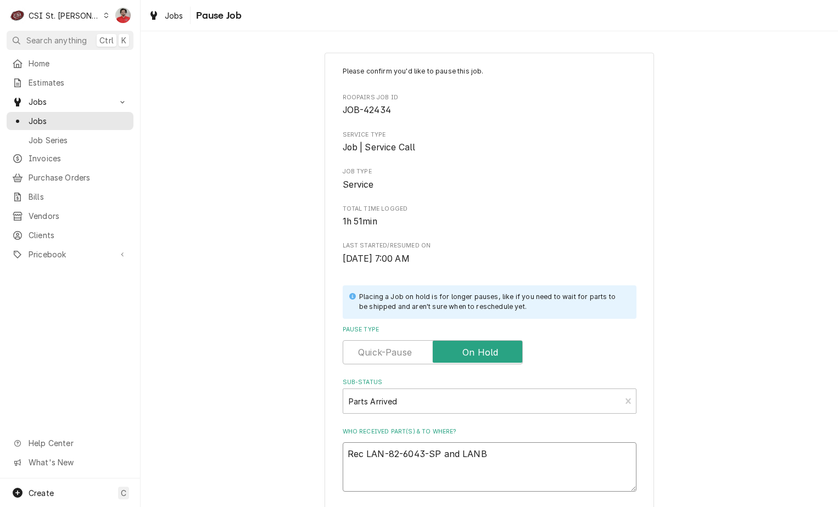
type textarea "x"
type textarea "Rec LAN-82-6043-SP and LAN"
type textarea "x"
type textarea "Rec LAN-82-6043-SP and LAN-"
type textarea "x"
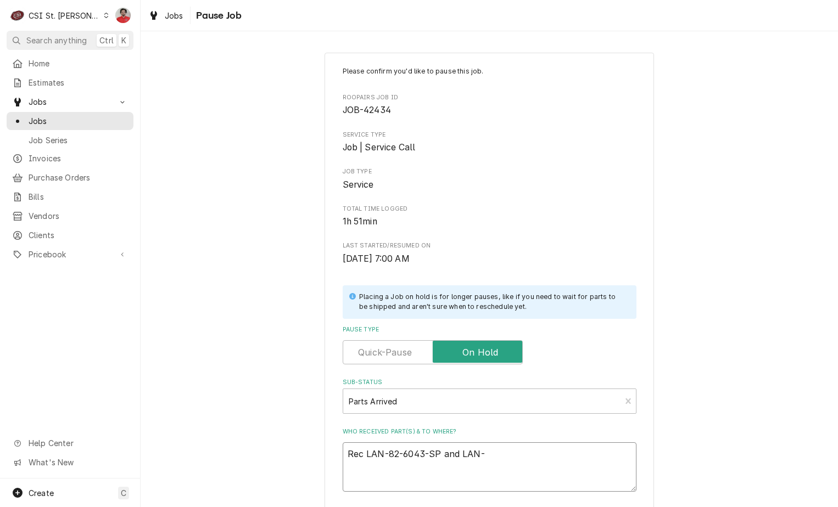
type textarea "Rec LAN-82-6043-SP and LAN-2"
type textarea "x"
type textarea "Rec LAN-82-6043-SP and LAN-21"
type textarea "x"
type textarea "Rec LAN-82-6043-SP and LAN-21-"
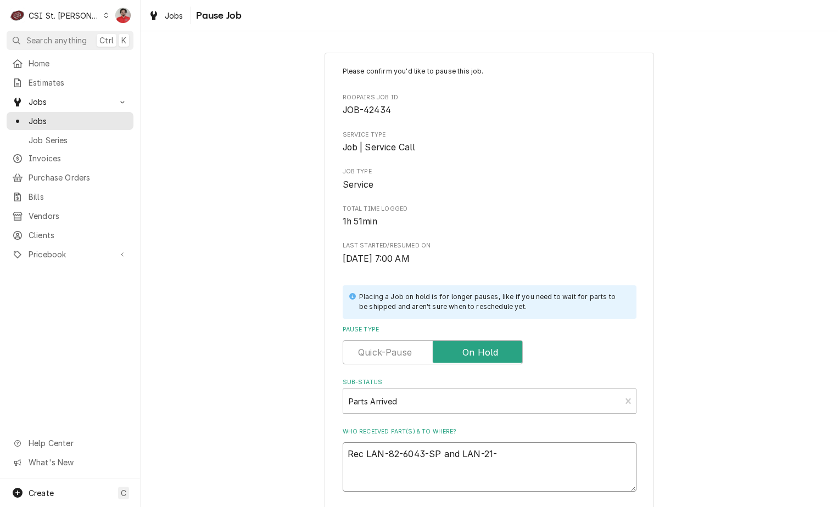
type textarea "x"
type textarea "Rec LAN-82-6043-SP and LAN-21-2"
type textarea "x"
type textarea "Rec LAN-82-6043-SP and LAN-21-20"
type textarea "x"
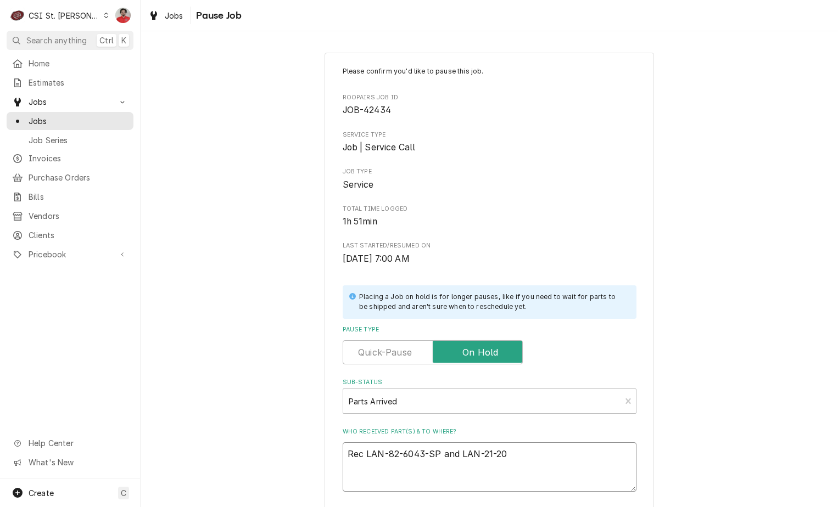
type textarea "Rec LAN-82-6043-SP and LAN-21-200"
type textarea "x"
type textarea "Rec LAN-82-6043-SP and LAN-21-2006"
type textarea "x"
type textarea "Rec LAN-82-6043-SP and tLAN-21-2006"
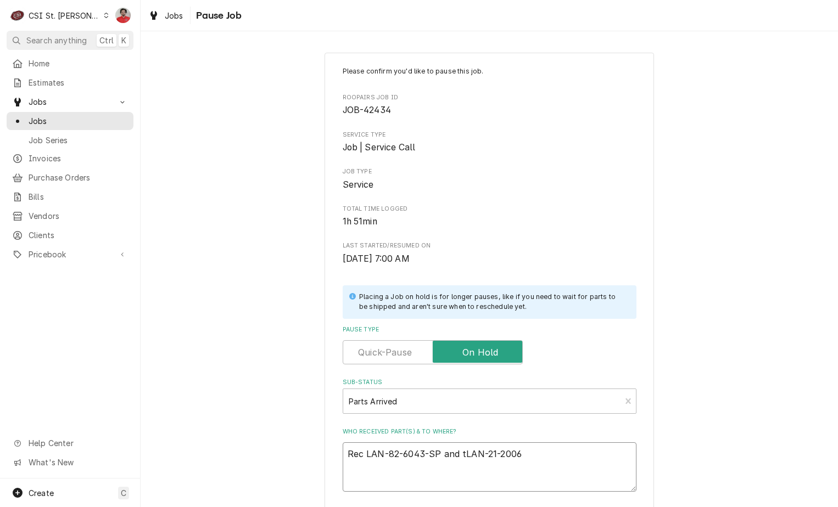
type textarea "x"
type textarea "Rec LAN-82-6043-SP and twLAN-21-2006"
type textarea "x"
type textarea "Rec LAN-82-6043-SP and twoLAN-21-2006"
type textarea "x"
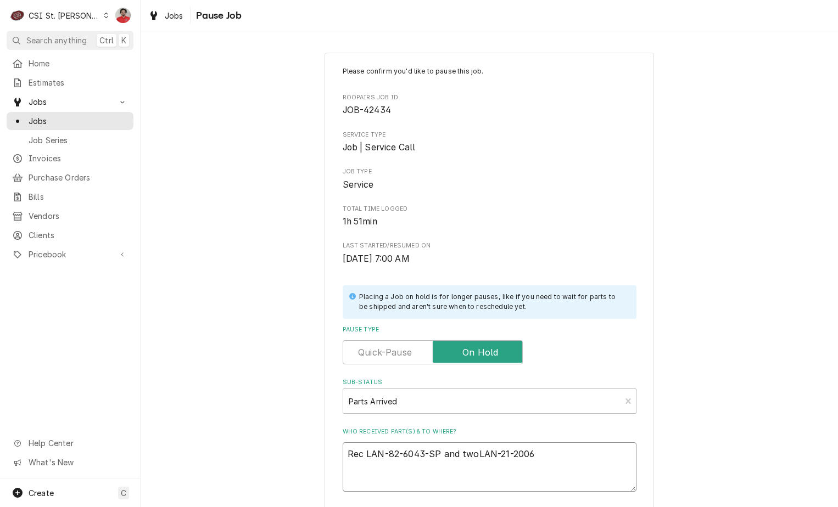
type textarea "Rec LAN-82-6043-SP and two LAN-21-2006"
type textarea "x"
type textarea "Rec LAN-82-6043-SP and two LAN-21-2006"
type textarea "x"
type textarea "Rec LAN-82-6043-SP and two LAN-21-2006 ("
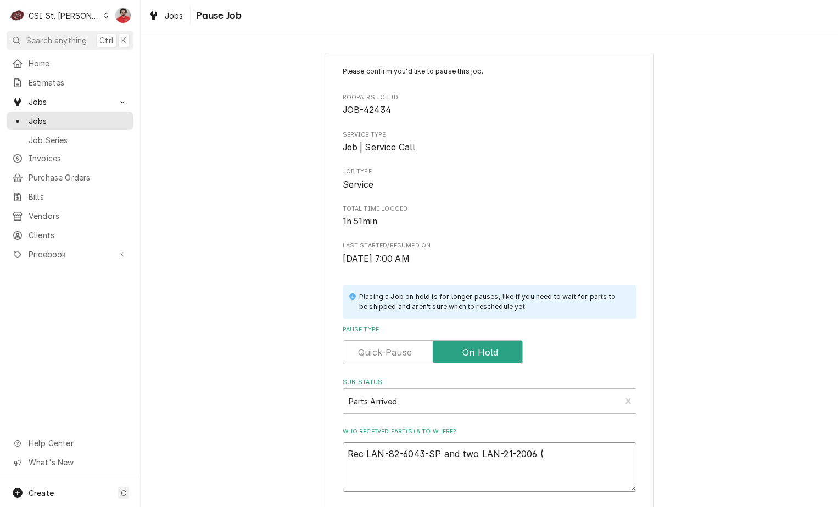
type textarea "x"
type textarea "Rec LAN-82-6043-SP and two LAN-21-2006"
type textarea "x"
type textarea "Rec LAN-82-6043-SP and two LAN-21-2006 t"
type textarea "x"
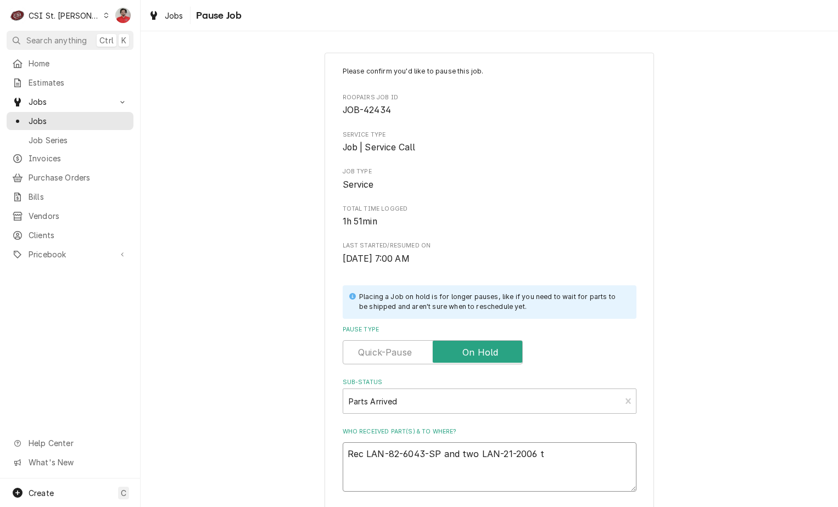
type textarea "Rec LAN-82-6043-SP and two LAN-21-2006 to"
type textarea "x"
type textarea "Rec LAN-82-6043-SP and two LAN-21-2006 to"
type textarea "x"
type textarea "Rec LAN-82-6043-SP and two LAN-21-2006 to E"
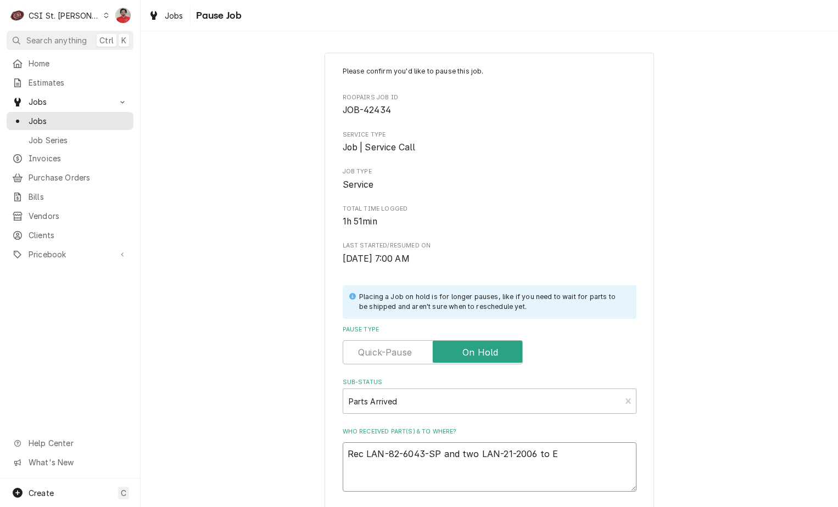
type textarea "x"
type textarea "Rec LAN-82-6043-SP and two LAN-21-2006 to Er"
type textarea "x"
type textarea "Rec LAN-82-6043-SP and two LAN-21-2006 to Eri"
type textarea "x"
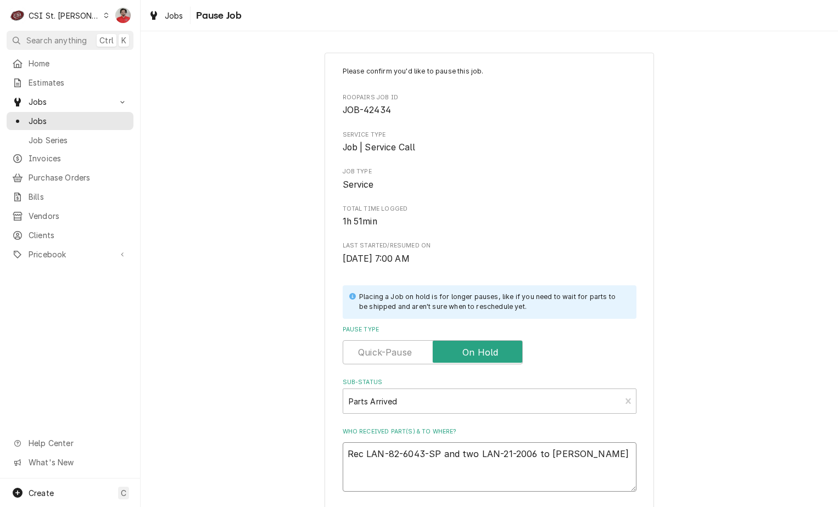
type textarea "Rec LAN-82-6043-SP and two LAN-21-2006 to Erig"
type textarea "x"
type textarea "Rec LAN-82-6043-SP and two LAN-21-2006 to Erig"
type textarea "x"
type textarea "Rec LAN-82-6043-SP and two LAN-21-2006 to Erig G"
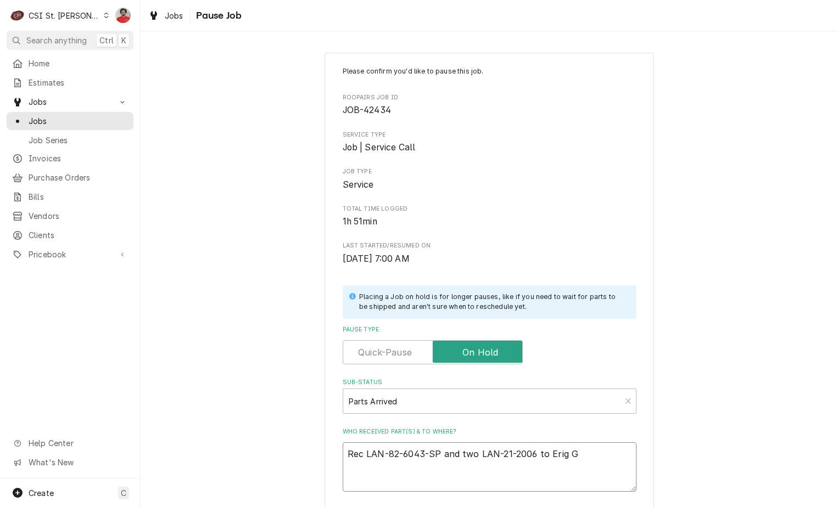
type textarea "x"
type textarea "Rec LAN-82-6043-SP and two LAN-21-2006 to Erig"
type textarea "x"
type textarea "Rec LAN-82-6043-SP and two LAN-21-2006 to Erig"
type textarea "x"
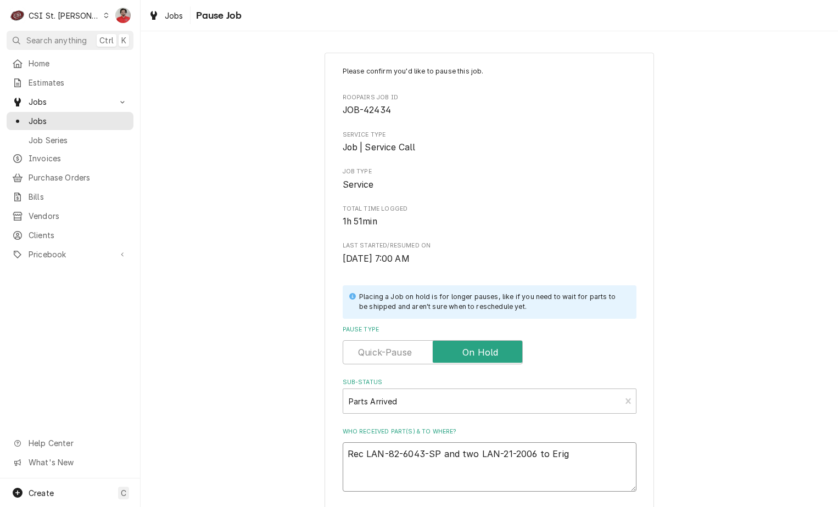
type textarea "Rec LAN-82-6043-SP and two LAN-21-2006 to Eri"
type textarea "x"
type textarea "Rec LAN-82-6043-SP and two LAN-21-2006 to Eric"
type textarea "x"
type textarea "Rec LAN-82-6043-SP and two LAN-21-2006 to Eric"
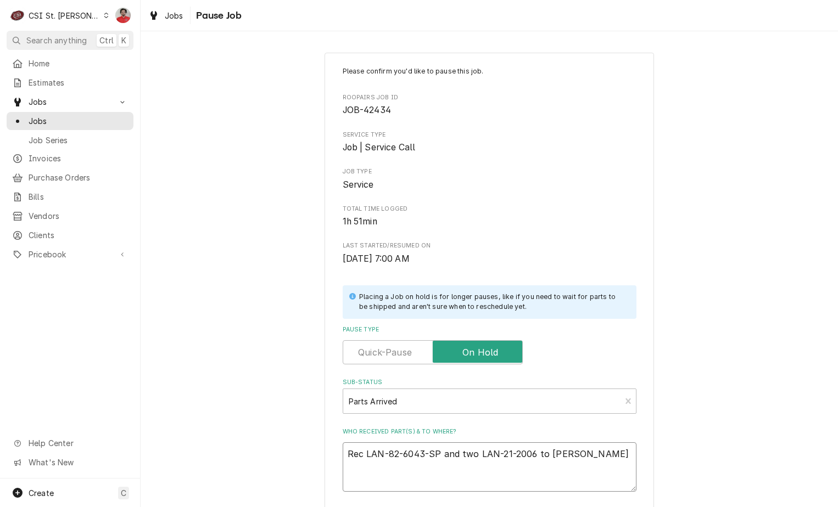
type textarea "x"
type textarea "Rec LAN-82-6043-SP and two LAN-21-2006 to Eric G"
type textarea "x"
type textarea "Rec LAN-82-6043-SP and two LAN-21-2006 to Eric G'"
type textarea "x"
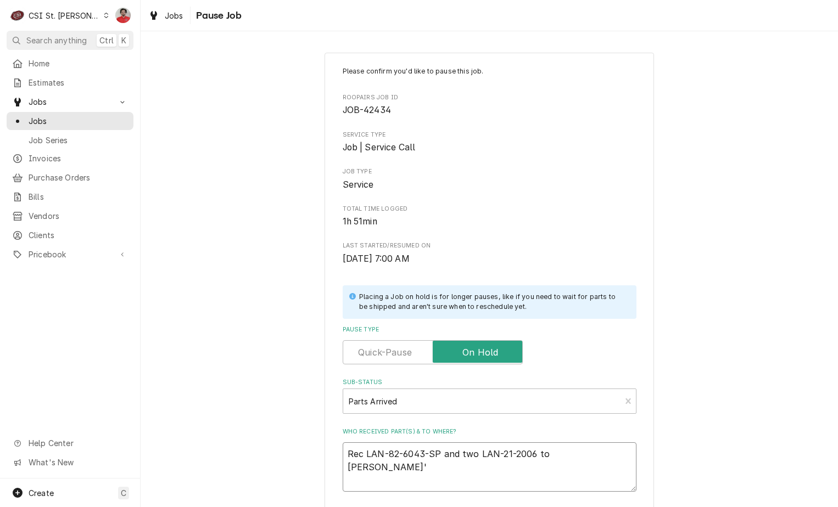
type textarea "Rec LAN-82-6043-SP and two LAN-21-2006 to Eric G's"
type textarea "x"
type textarea "Rec LAN-82-6043-SP and two LAN-21-2006 to Eric G's"
type textarea "x"
type textarea "Rec LAN-82-6043-SP and two LAN-21-2006 to Eric G's s"
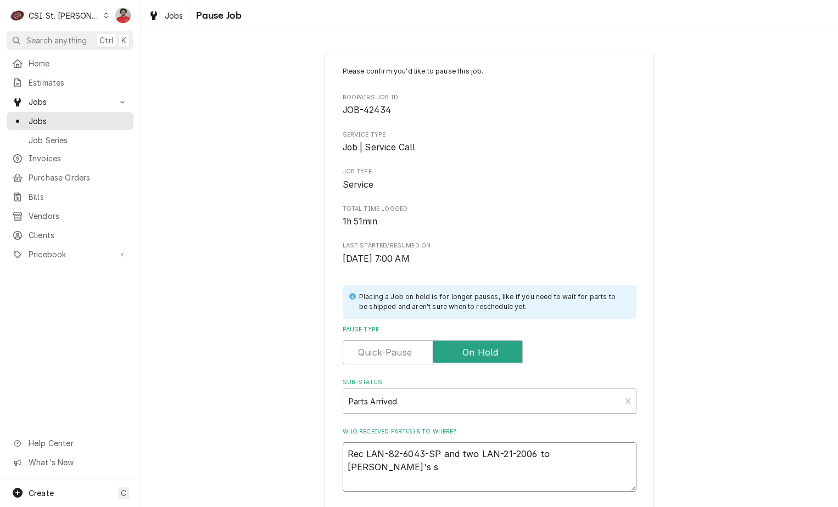
type textarea "x"
type textarea "Rec LAN-82-6043-SP and two LAN-21-2006 to Eric G's sh"
type textarea "x"
type textarea "Rec LAN-82-6043-SP and two LAN-21-2006 to Eric G's she"
type textarea "x"
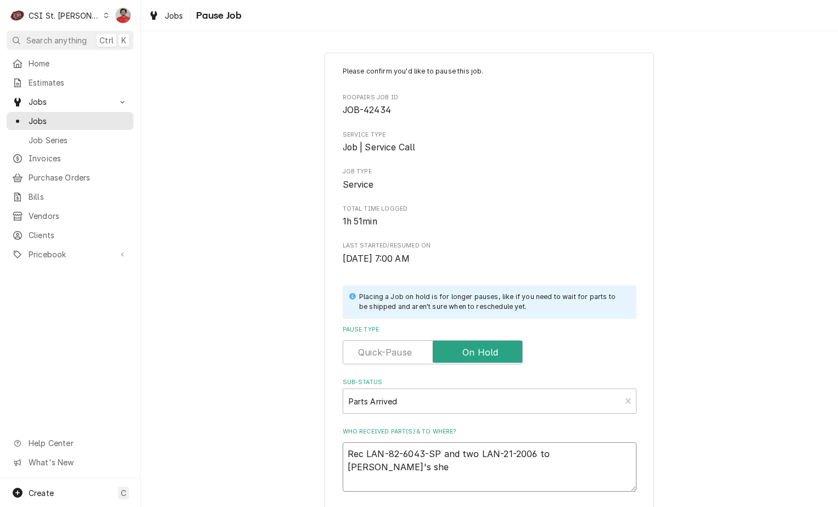
type textarea "Rec LAN-82-6043-SP and two LAN-21-2006 to Eric G's shel"
type textarea "x"
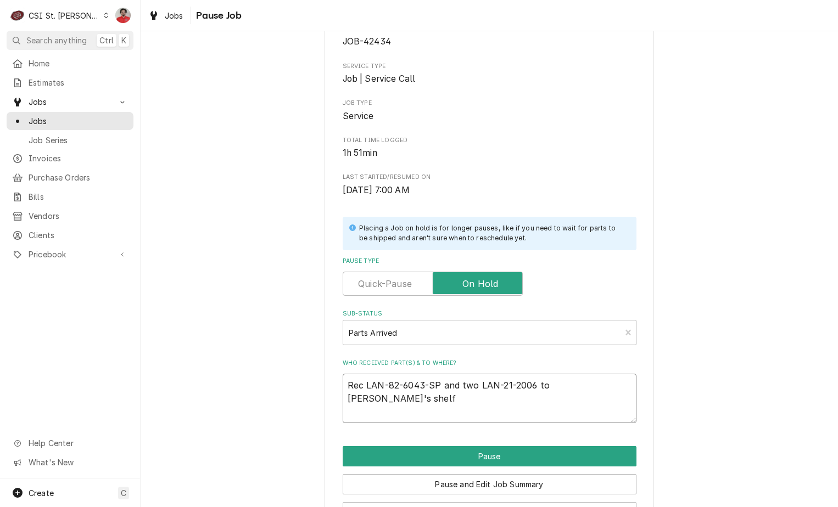
scroll to position [108, 0]
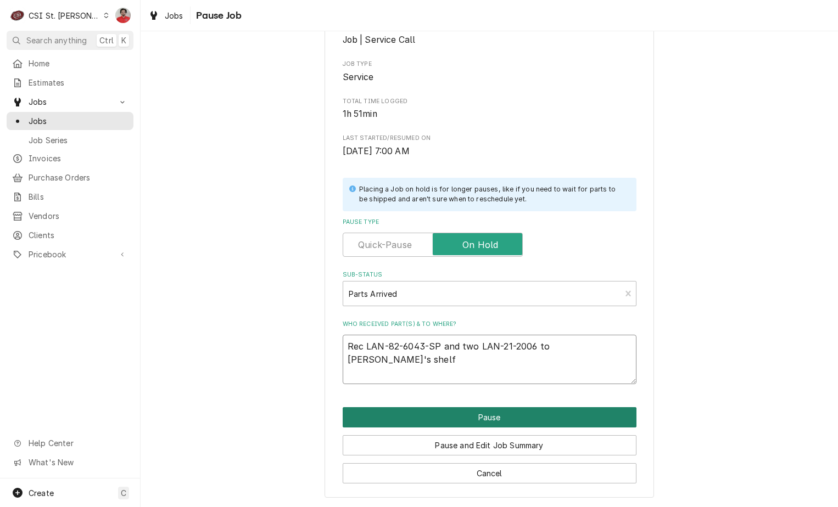
type textarea "Rec LAN-82-6043-SP and two LAN-21-2006 to Eric G's shelf"
click at [474, 423] on button "Pause" at bounding box center [490, 417] width 294 height 20
type textarea "x"
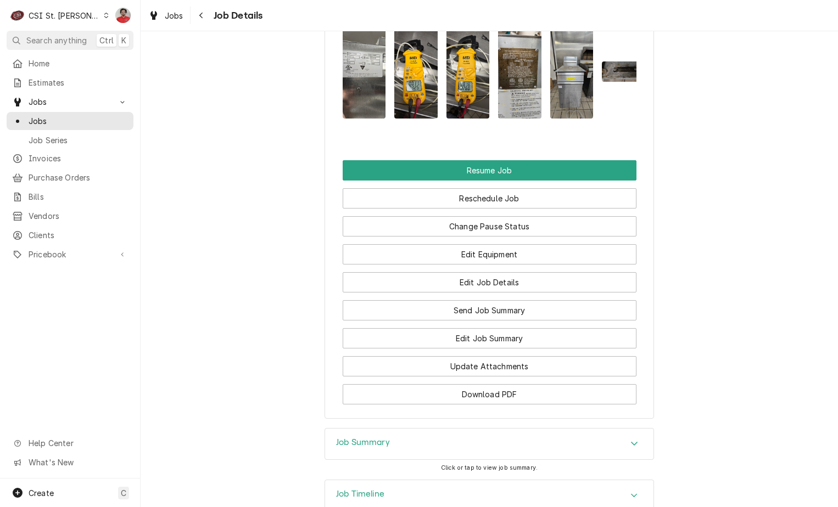
scroll to position [1647, 0]
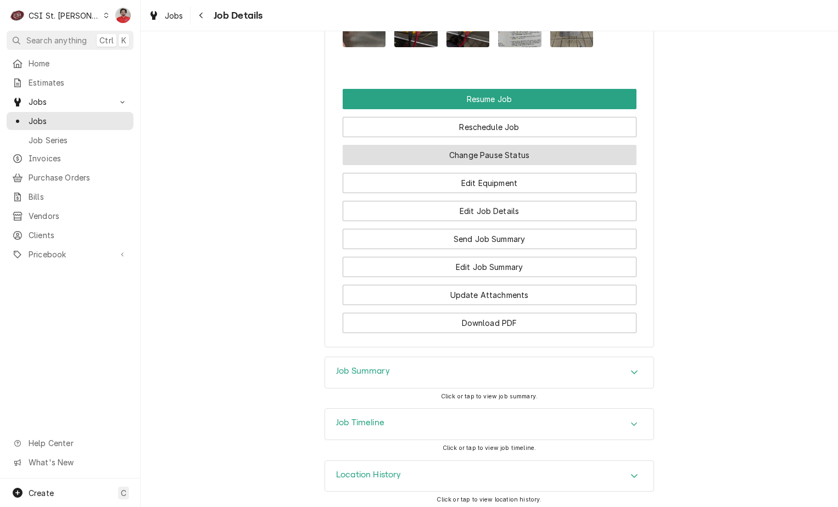
click at [503, 165] on button "Change Pause Status" at bounding box center [490, 155] width 294 height 20
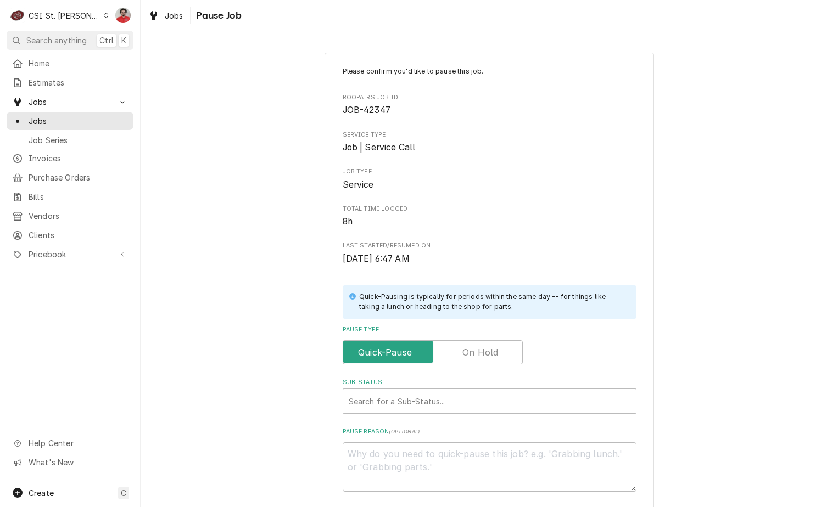
click at [493, 356] on label "Pause Type" at bounding box center [433, 352] width 180 height 24
click at [493, 356] on input "Pause Type" at bounding box center [433, 352] width 170 height 24
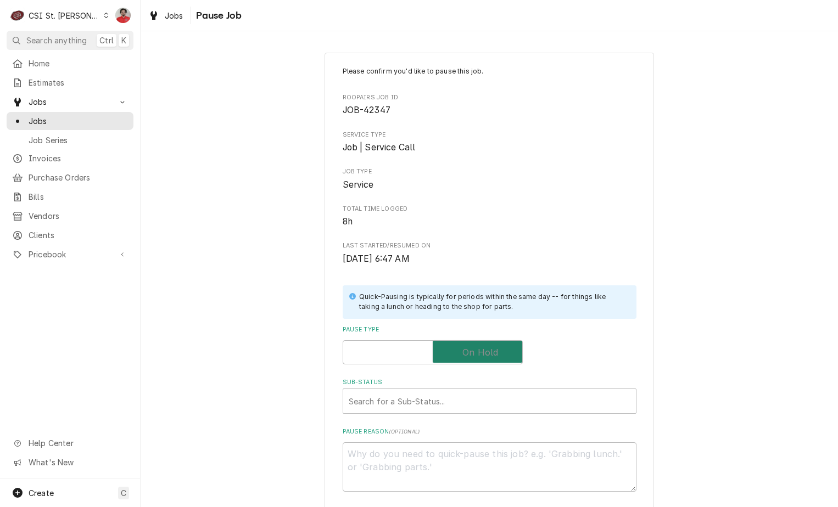
checkbox input "true"
click at [487, 401] on div "Sub-Status" at bounding box center [490, 402] width 282 height 20
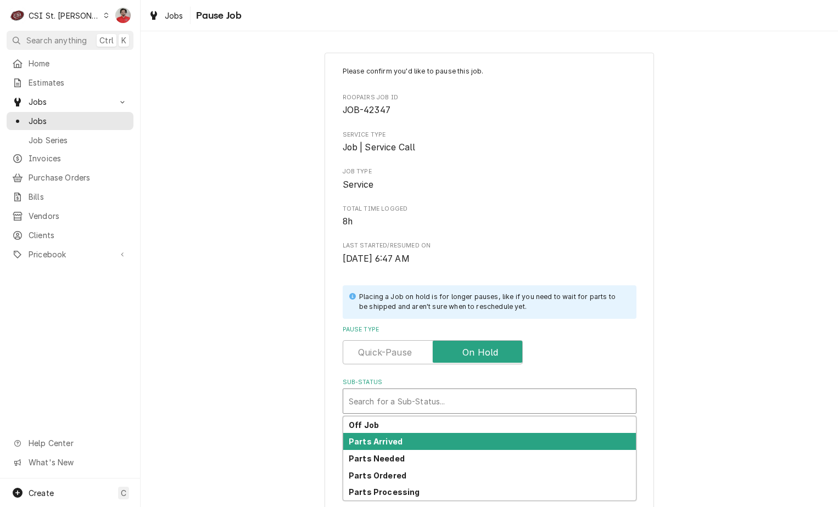
click at [507, 444] on div "Parts Arrived" at bounding box center [489, 441] width 293 height 17
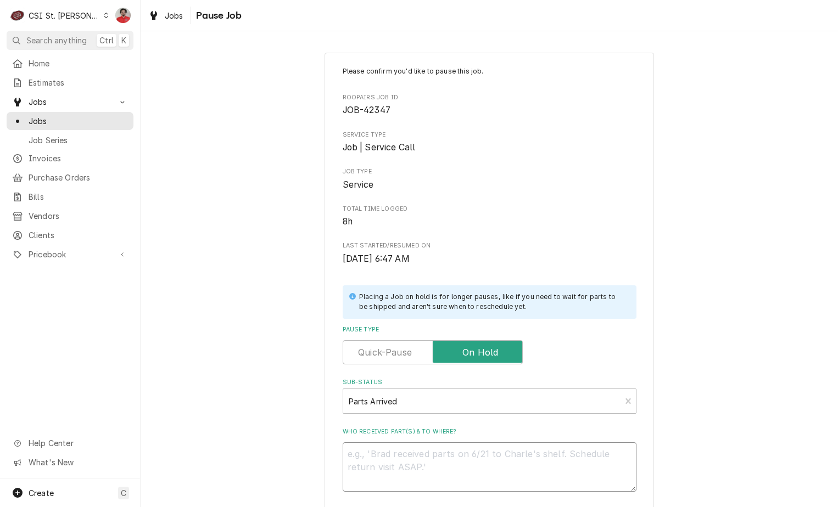
click at [500, 456] on textarea "Who received part(s) & to where?" at bounding box center [490, 467] width 294 height 49
type textarea "x"
type textarea "A"
type textarea "x"
type textarea "AP"
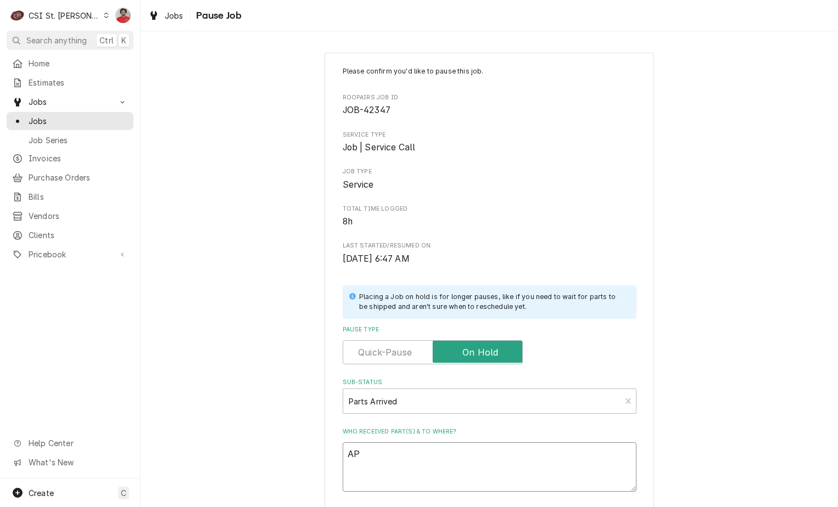
type textarea "x"
type textarea "APW"
type textarea "x"
type textarea "APW-"
type textarea "x"
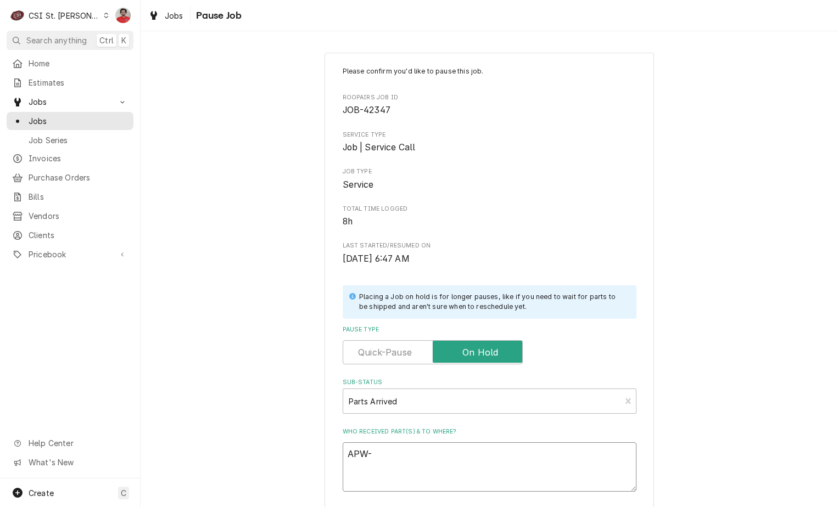
type textarea "APW-A"
type textarea "x"
type textarea "APW-AS"
type textarea "x"
type textarea "APW-AS-"
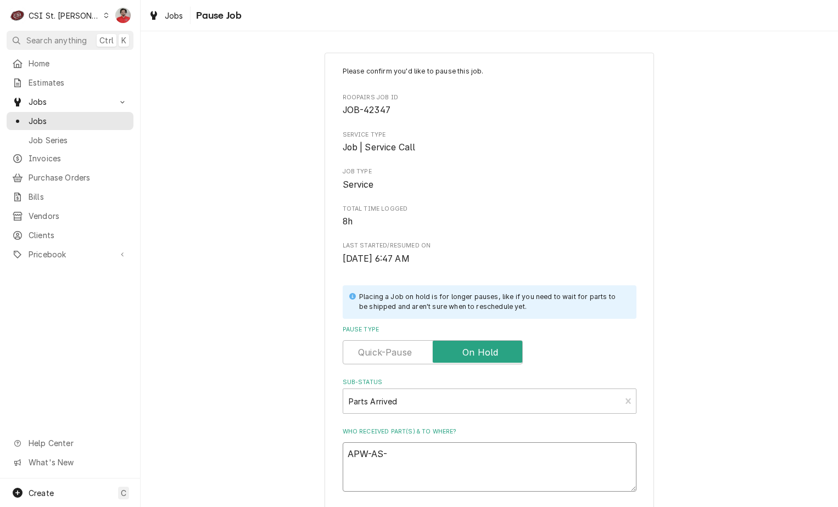
type textarea "x"
type textarea "APW-AS-3"
type textarea "x"
type textarea "APW-AS-30"
type textarea "x"
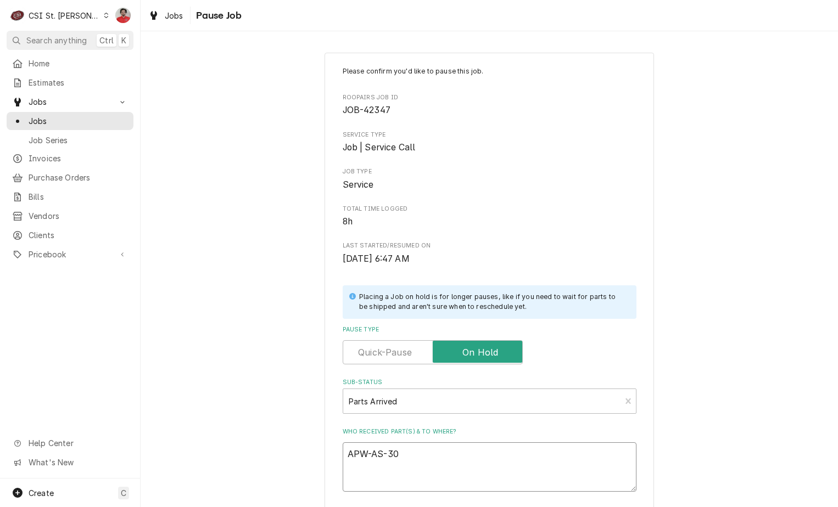
type textarea "APW-AS-300"
type textarea "x"
type textarea "APW-AS-3001"
type textarea "x"
type textarea "APW-AS-30018"
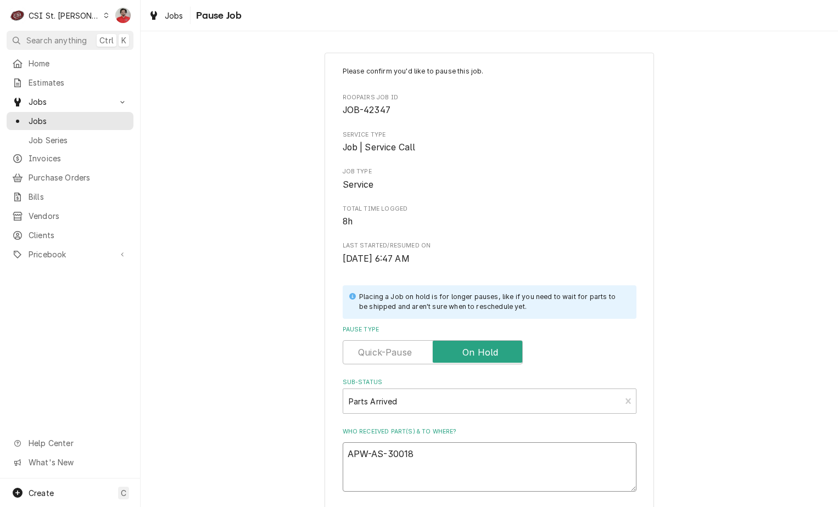
type textarea "x"
type textarea "APW-AS-300188"
type textarea "x"
type textarea "APW-AS-300188"
type textarea "x"
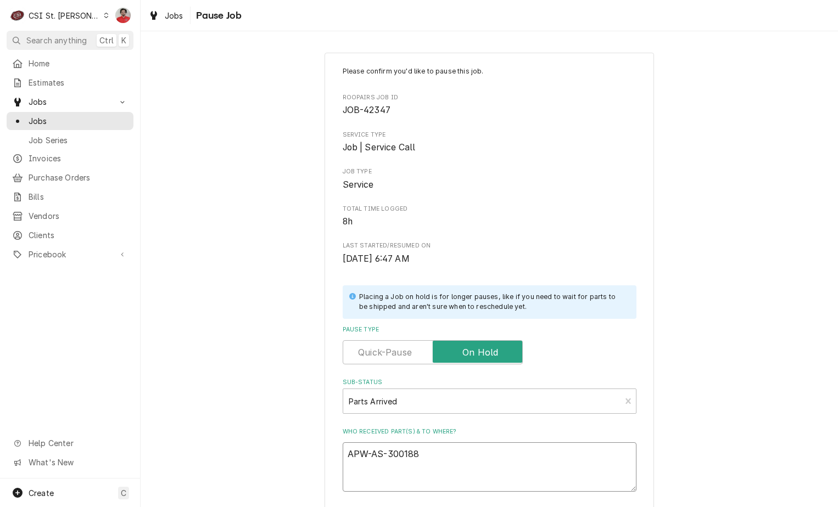
type textarea "APW-AS-300188 a"
type textarea "x"
type textarea "APW-AS-300188 an"
type textarea "x"
type textarea "APW-AS-300188 and"
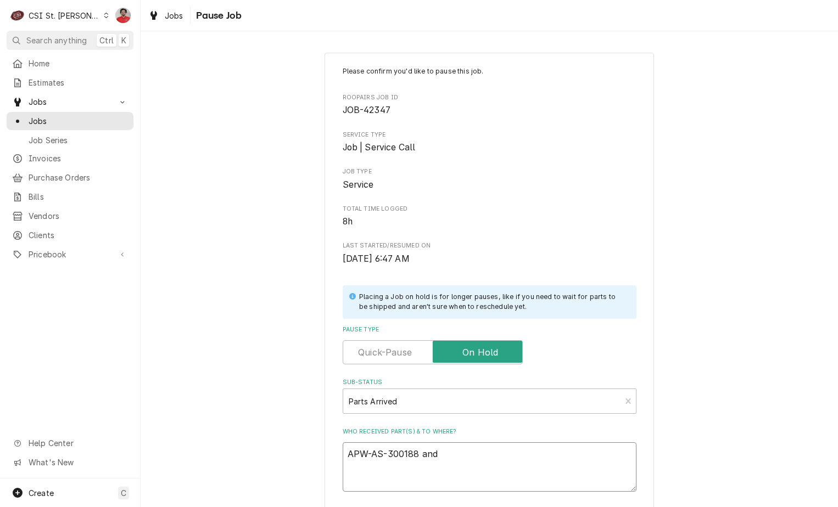
type textarea "x"
type textarea "APW-AS-300188 and"
type textarea "x"
type textarea "APW-AS-300188 and A"
type textarea "x"
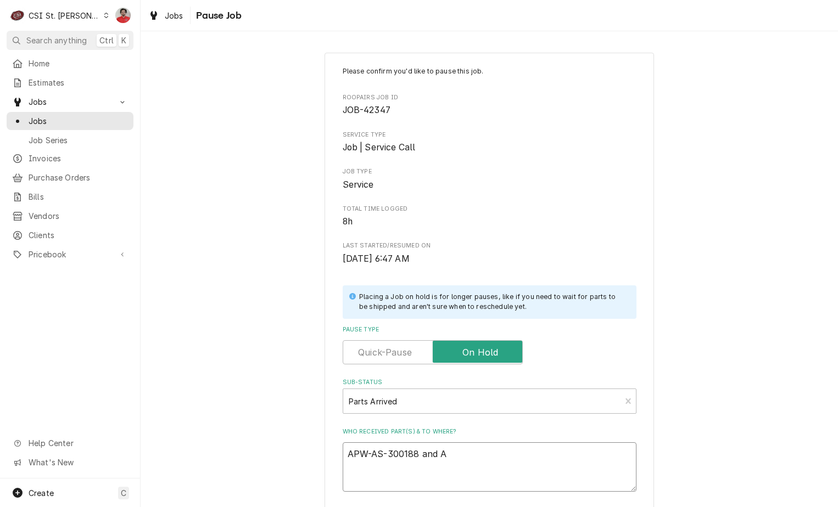
type textarea "APW-AS-300188 and AP"
type textarea "x"
type textarea "APW-AS-300188 and APW"
type textarea "x"
type textarea "APW-AS-300188 and APW-"
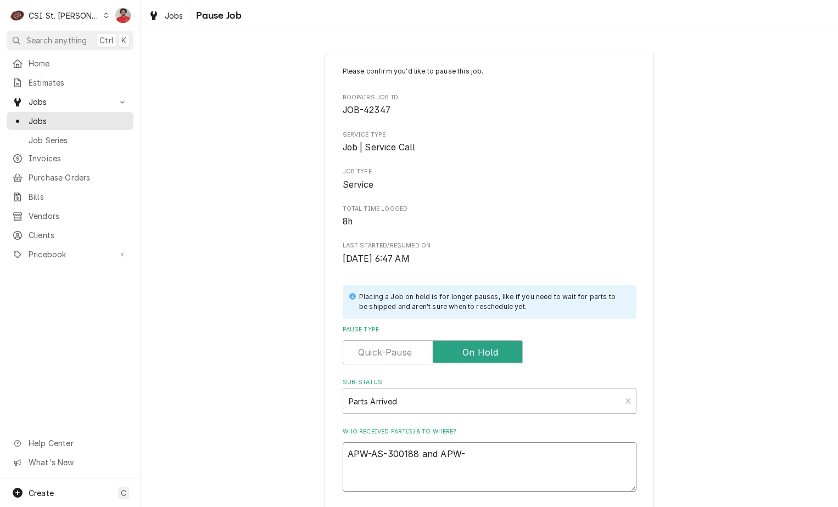
type textarea "x"
type textarea "APW-AS-300188 and APW-A"
type textarea "x"
type textarea "APW-AS-300188 and APW-AS"
type textarea "x"
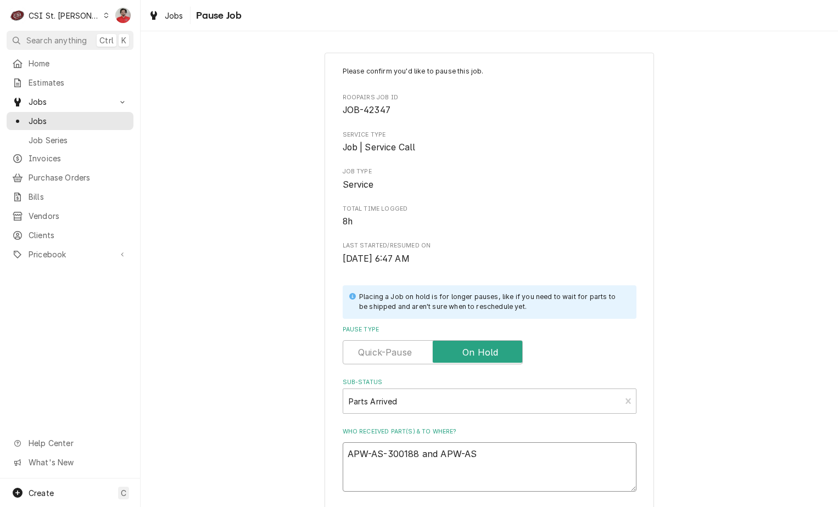
type textarea "APW-AS-300188 and APW-AS-"
type textarea "x"
type textarea "APW-AS-300188 and APW-AS-3"
type textarea "x"
type textarea "APW-AS-300188 and APW-AS-30"
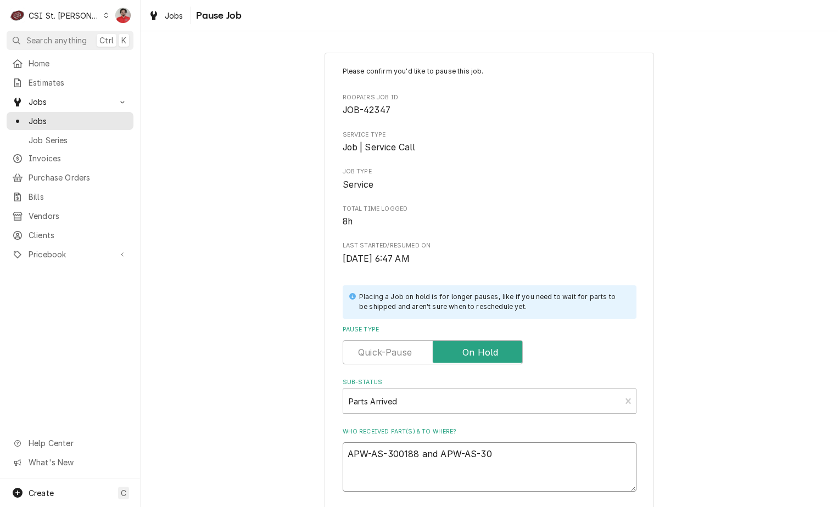
type textarea "x"
type textarea "APW-AS-300188 and APW-AS-300"
type textarea "x"
type textarea "APW-AS-300188 and APW-AS-3002"
type textarea "x"
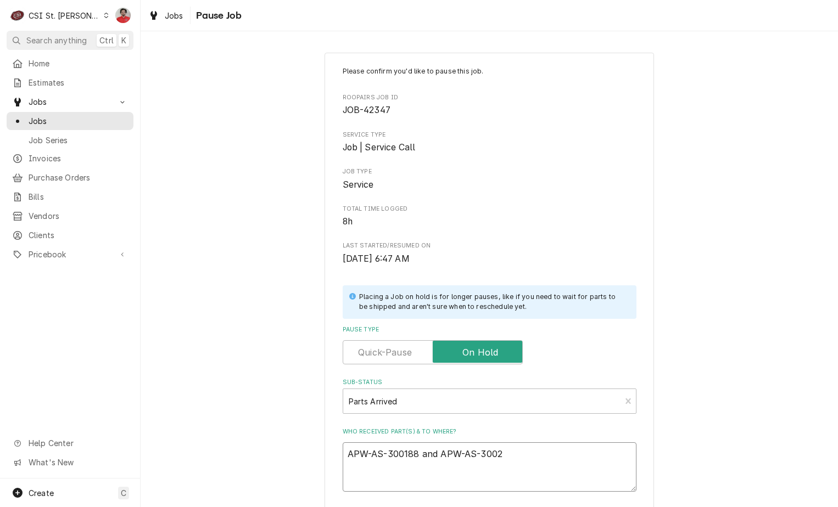
type textarea "APW-AS-300188 and APW-AS-30022"
type textarea "x"
type textarea "APW-AS-300188 and APW-AS-300228"
type textarea "x"
type textarea "APW-AS-300188 and APW-AS-300228"
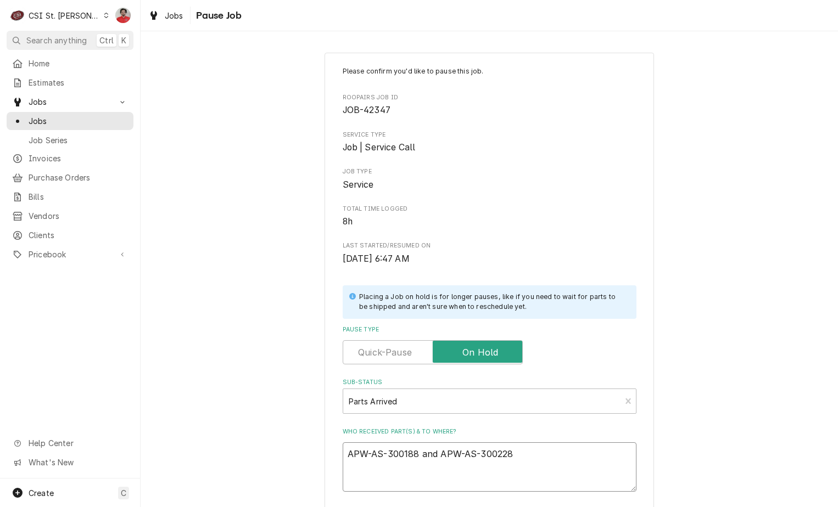
type textarea "x"
type textarea "APW-AS-300188 and APW-AS-300228 t"
type textarea "x"
type textarea "APW-AS-300188 and APW-AS-300228 to"
type textarea "x"
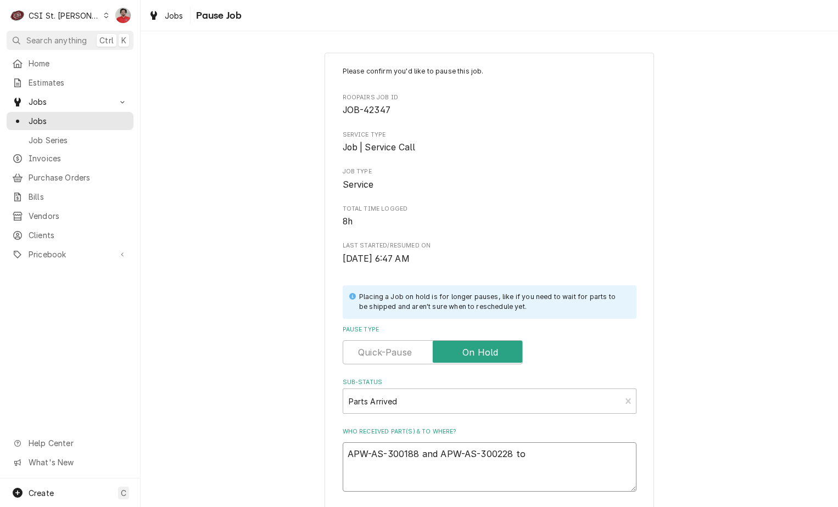
type textarea "APW-AS-300188 and APW-AS-300228 t"
type textarea "x"
type textarea "APW-AS-300188 and APW-AS-300228 tr"
type textarea "x"
type textarea "APW-AS-300188 and APW-AS-300228 tre"
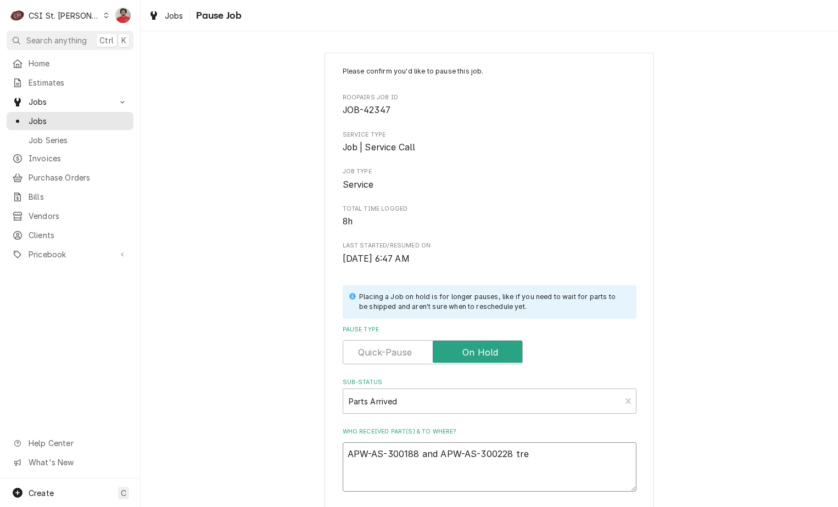
type textarea "x"
type textarea "APW-AS-300188 and APW-AS-300228 trec"
type textarea "x"
type textarea "APW-AS-300188 and APW-AS-300228 tre"
type textarea "x"
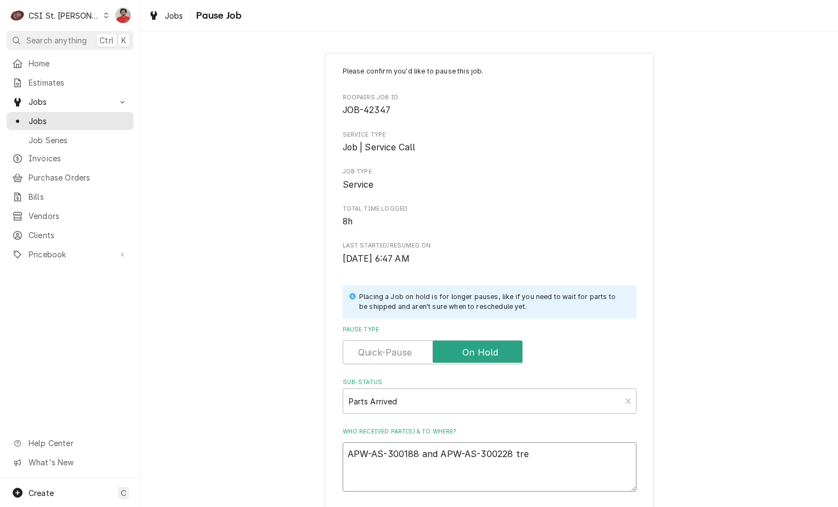
type textarea "APW-AS-300188 and APW-AS-300228 tr"
type textarea "x"
type textarea "APW-AS-300188 and APW-AS-300228 t"
type textarea "x"
type textarea "APW-AS-300188 and APW-AS-300228"
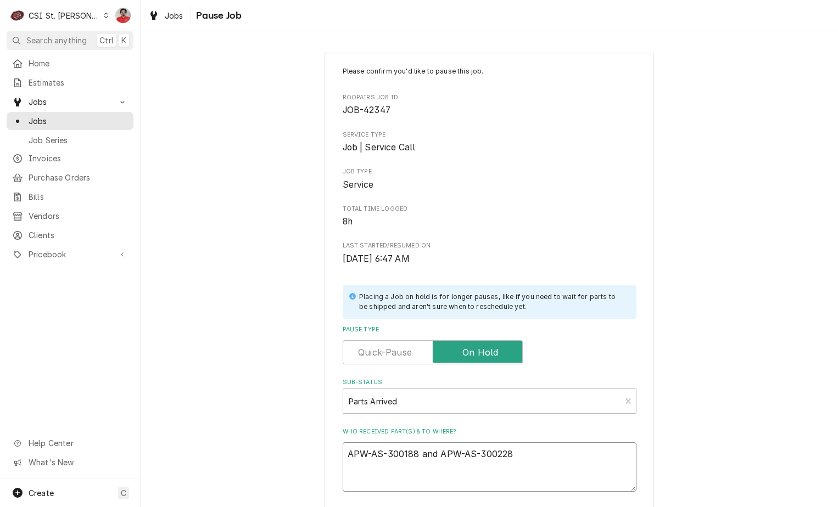
type textarea "x"
type textarea "APW-AS-300188 and APW-AS-300228 r"
type textarea "x"
type textarea "APW-AS-300188 and APW-AS-300228 re"
type textarea "x"
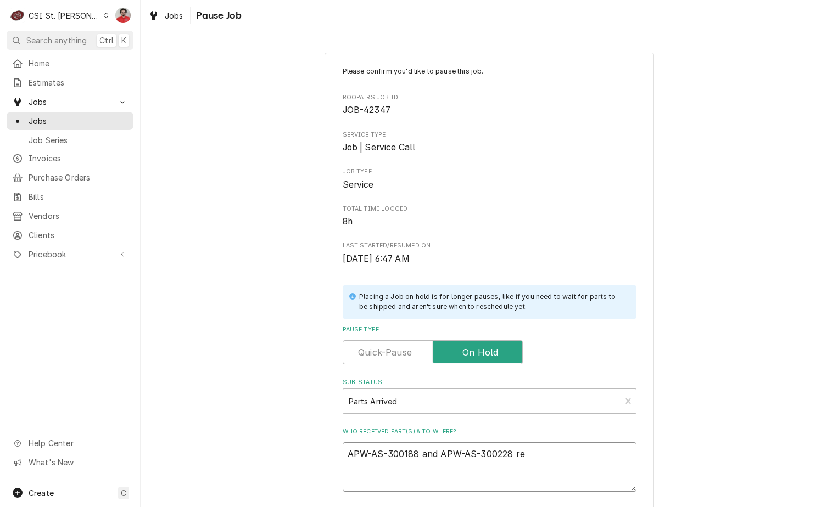
type textarea "APW-AS-300188 and APW-AS-300228 rec"
type textarea "x"
type textarea "APW-AS-300188 and APW-AS-300228 rec"
type textarea "x"
type textarea "APW-AS-300188 and APW-AS-300228 rec t"
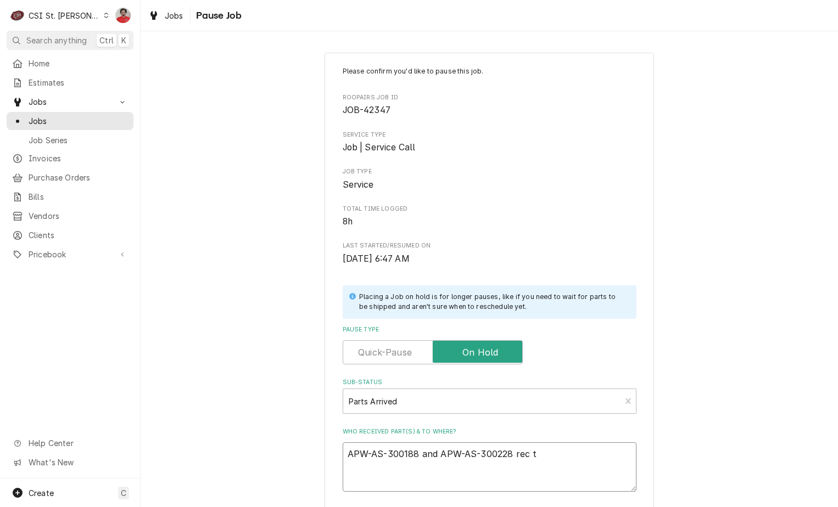
type textarea "x"
type textarea "APW-AS-300188 and APW-AS-300228 rec to"
type textarea "x"
type textarea "APW-AS-300188 and APW-AS-300228 rec to"
type textarea "x"
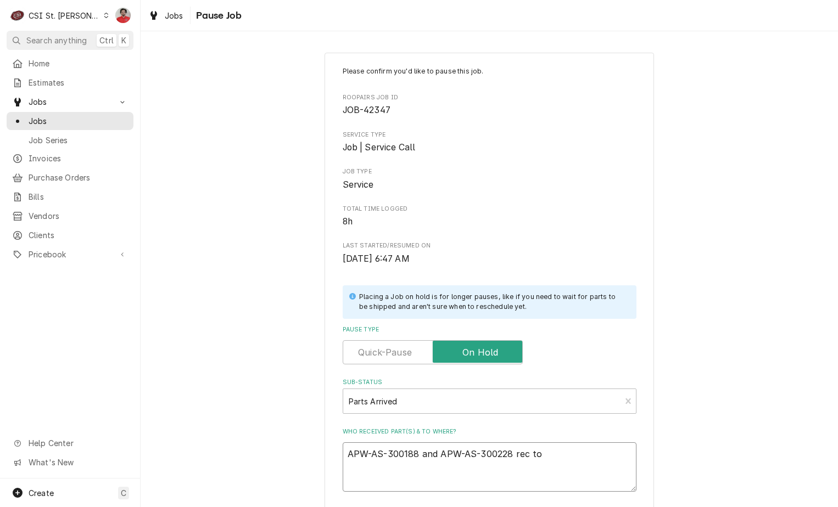
type textarea "APW-AS-300188 and APW-AS-300228 rec to E"
type textarea "x"
type textarea "APW-AS-300188 and APW-AS-300228 rec to ER"
type textarea "x"
type textarea "APW-AS-300188 and APW-AS-300228 rec to ERI"
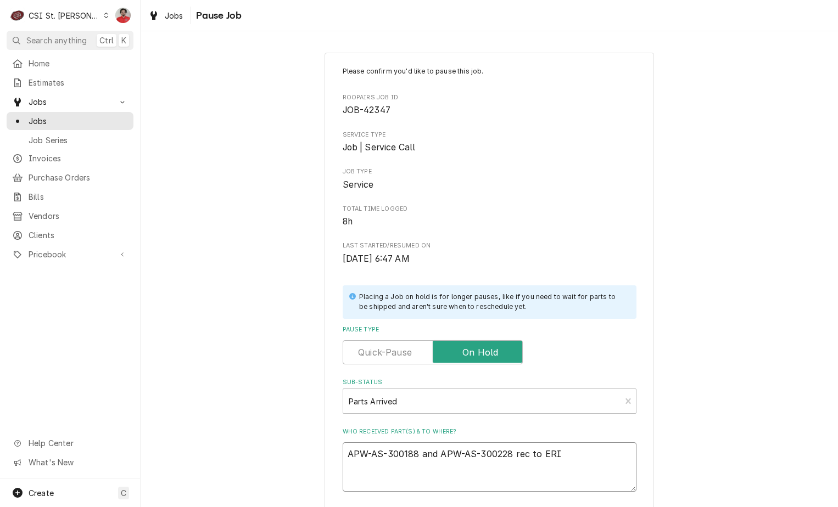
type textarea "x"
type textarea "APW-AS-300188 and APW-AS-300228 rec to ERIC"
type textarea "x"
type textarea "APW-AS-300188 and APW-AS-300228 rec to ERI"
type textarea "x"
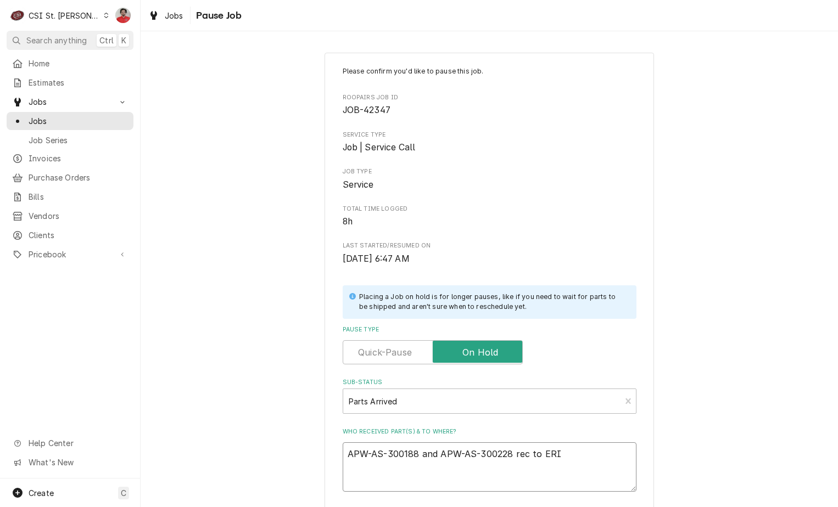
type textarea "APW-AS-300188 and APW-AS-300228 rec to ER"
type textarea "x"
type textarea "APW-AS-300188 and APW-AS-300228 rec to E"
type textarea "x"
type textarea "APW-AS-300188 and APW-AS-300228 rec to Er"
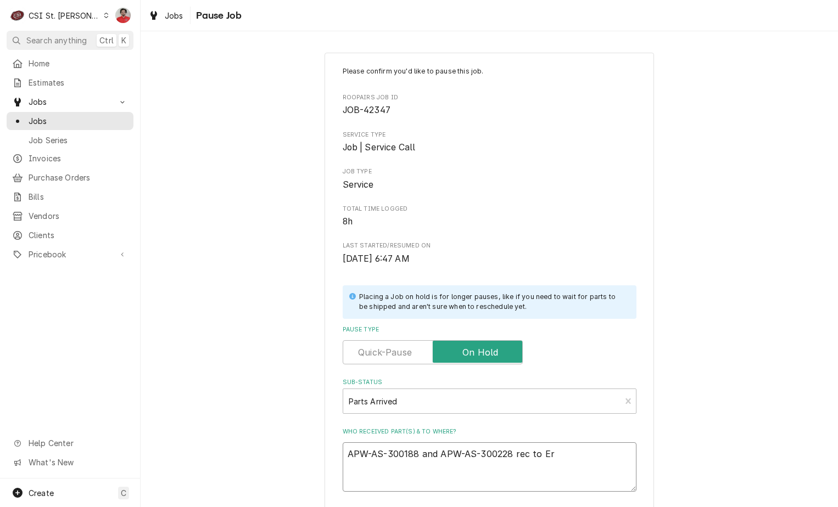
type textarea "x"
type textarea "APW-AS-300188 and APW-AS-300228 rec to Eri"
type textarea "x"
type textarea "APW-AS-300188 and APW-AS-300228 rec to Eric"
type textarea "x"
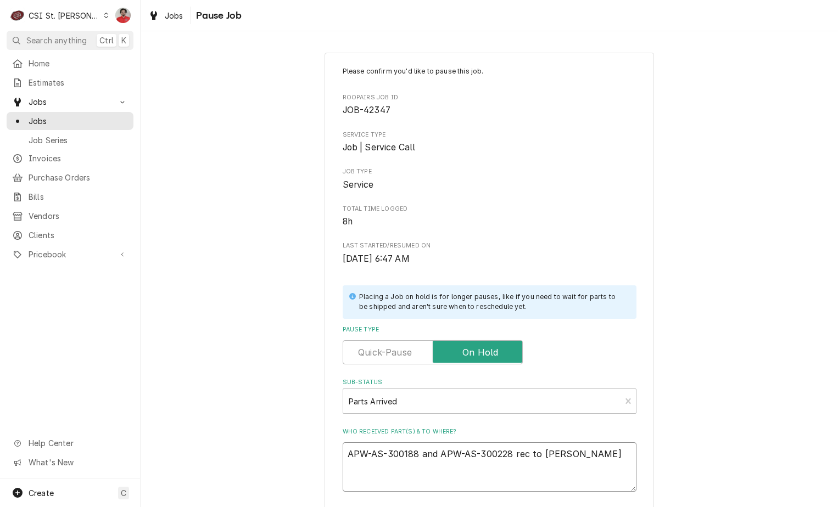
type textarea "APW-AS-300188 and APW-AS-300228 rec to Erick"
type textarea "x"
type textarea "APW-AS-300188 and APW-AS-300228 rec to Erick"
type textarea "x"
type textarea "APW-AS-300188 and APW-AS-300228 rec to Erick H"
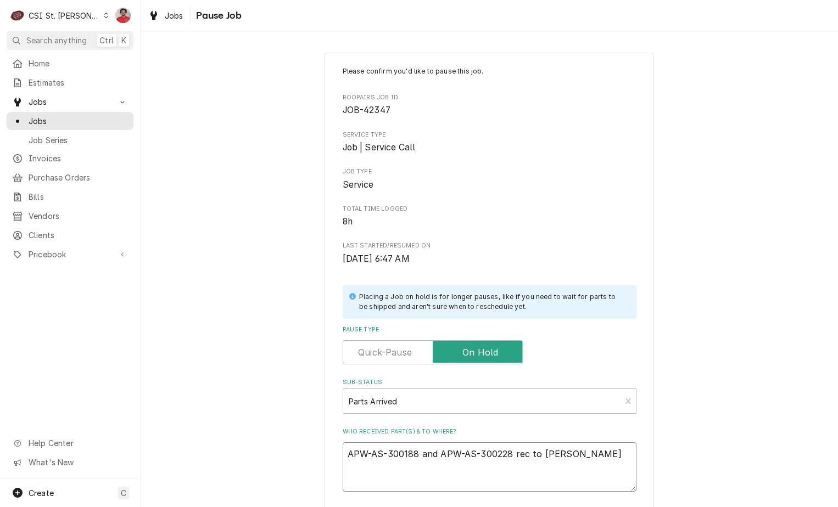
type textarea "x"
type textarea "APW-AS-300188 and APW-AS-300228 rec to Erick H'"
type textarea "x"
type textarea "APW-AS-300188 and APW-AS-300228 rec to Erick H's"
type textarea "x"
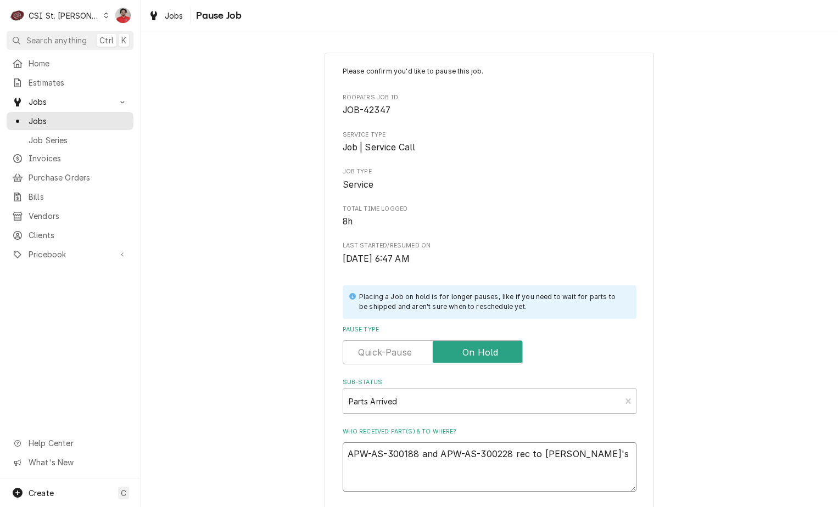
type textarea "APW-AS-300188 and APW-AS-300228 rec to Erick H's"
type textarea "x"
type textarea "APW-AS-300188 and APW-AS-300228 rec to Erick H's s"
type textarea "x"
type textarea "APW-AS-300188 and APW-AS-300228 rec to Erick H's sh"
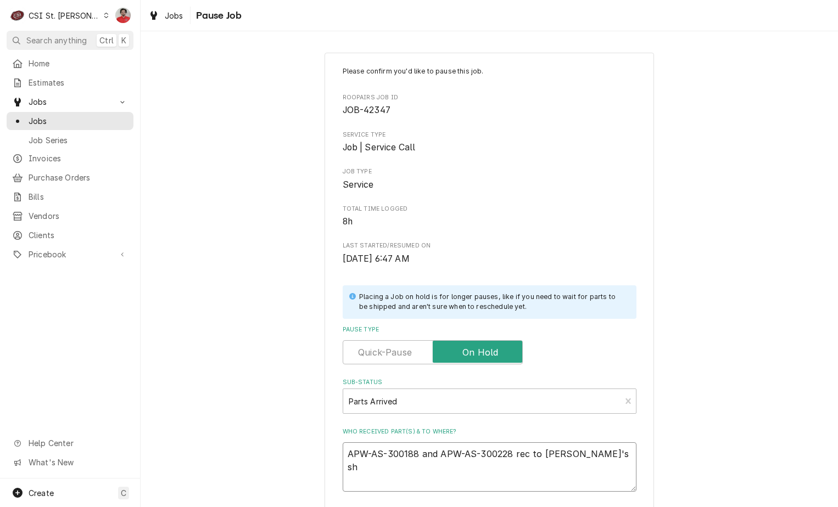
type textarea "x"
type textarea "APW-AS-300188 and APW-AS-300228 rec to Erick H's she"
type textarea "x"
type textarea "APW-AS-300188 and APW-AS-300228 rec to Erick H's shel"
type textarea "x"
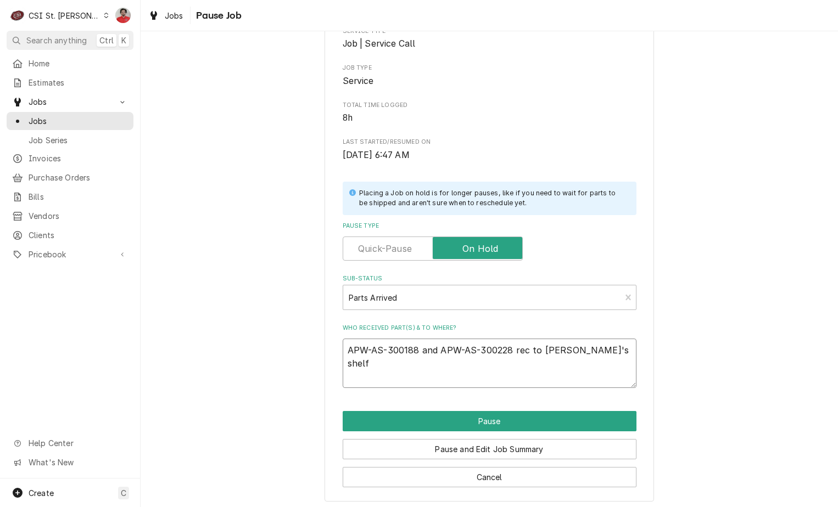
scroll to position [108, 0]
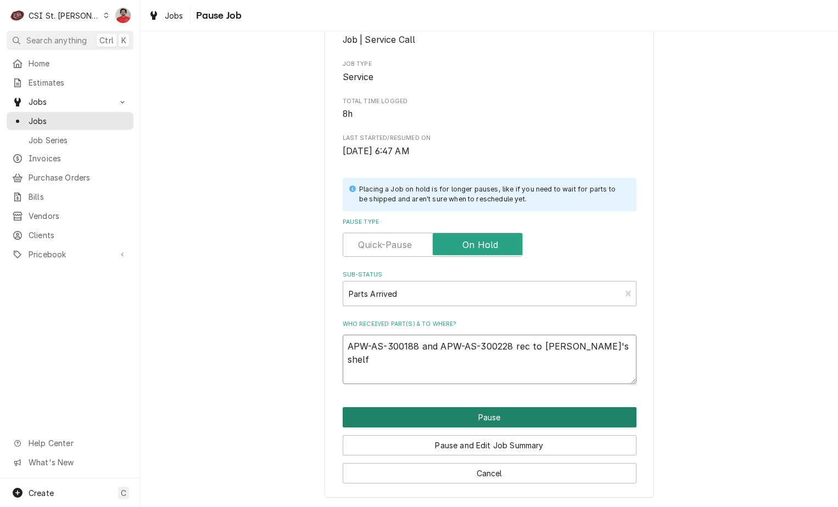
type textarea "APW-AS-300188 and APW-AS-300228 rec to Erick H's shelf"
click at [483, 409] on button "Pause" at bounding box center [490, 417] width 294 height 20
type textarea "x"
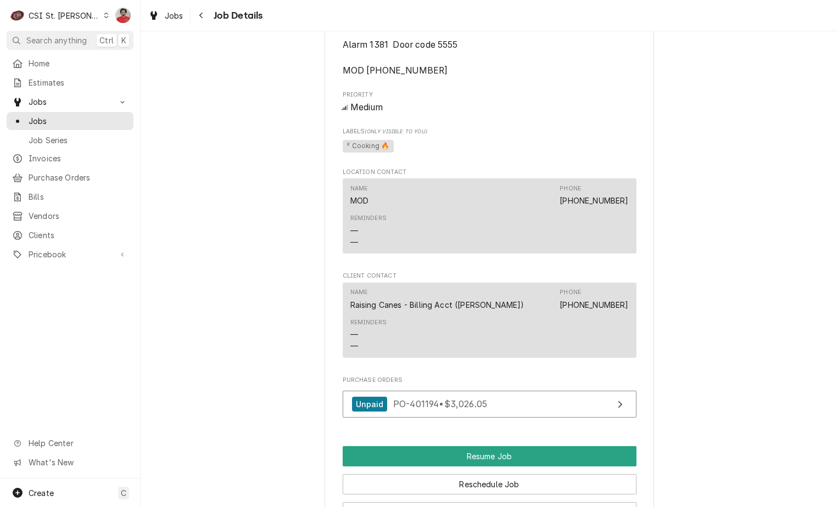
scroll to position [1538, 0]
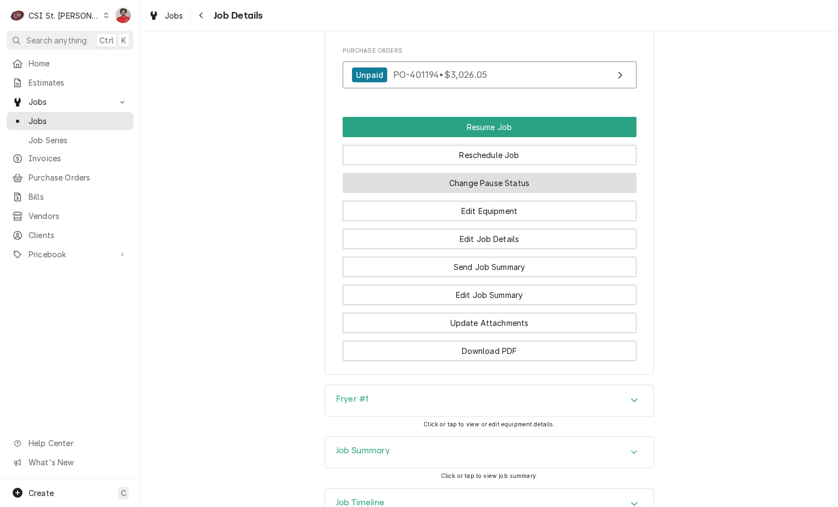
click at [482, 193] on button "Change Pause Status" at bounding box center [490, 183] width 294 height 20
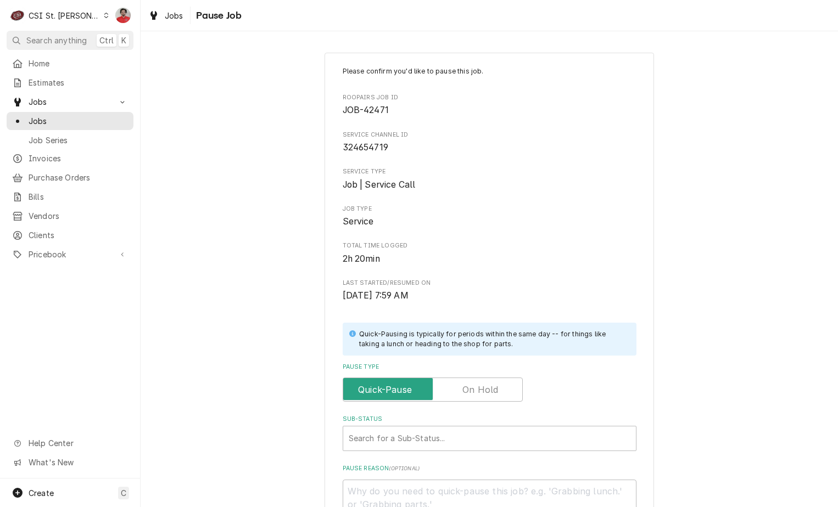
scroll to position [110, 0]
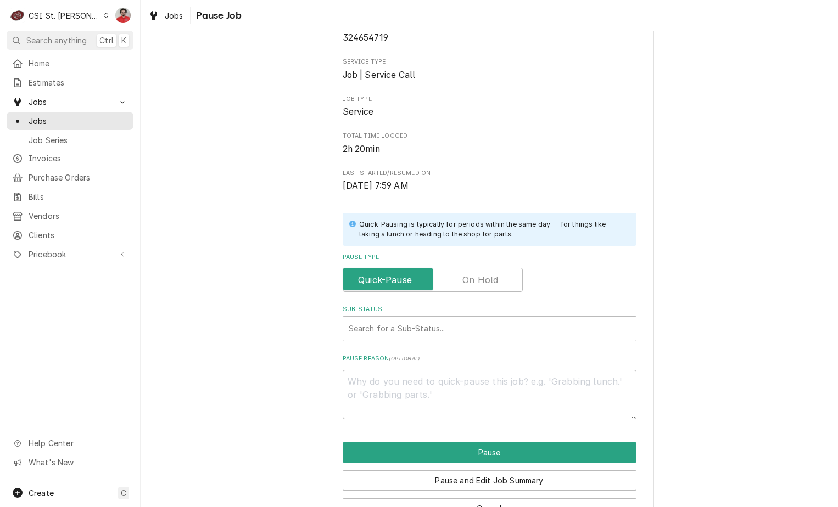
click at [480, 282] on label "Pause Type" at bounding box center [433, 280] width 180 height 24
click at [480, 282] on input "Pause Type" at bounding box center [433, 280] width 170 height 24
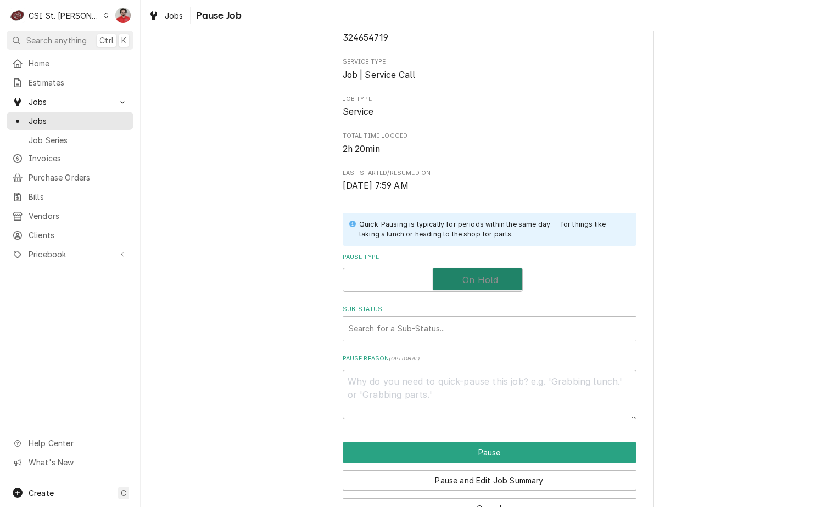
checkbox input "true"
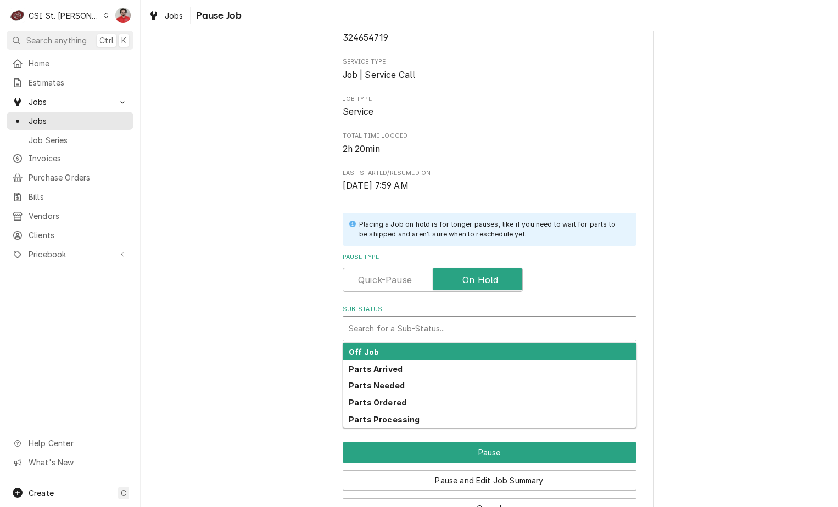
click at [483, 332] on div "Sub-Status" at bounding box center [490, 329] width 282 height 20
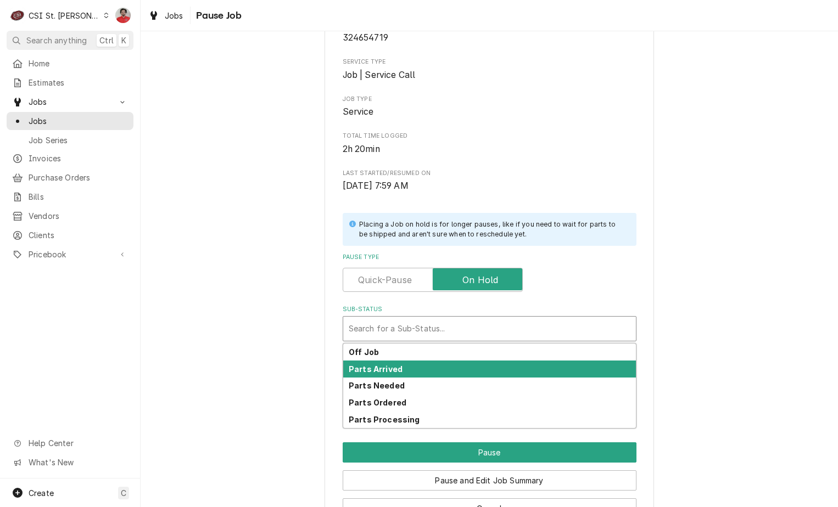
click at [472, 362] on div "Parts Arrived" at bounding box center [489, 369] width 293 height 17
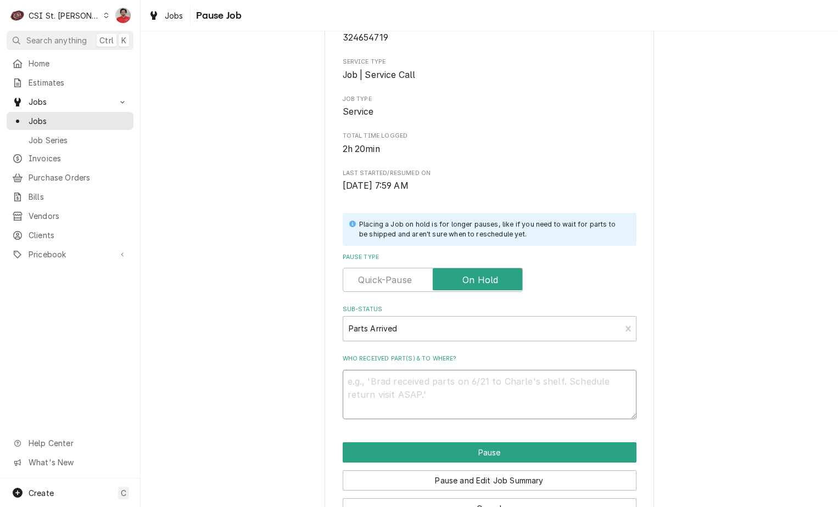
click at [467, 396] on textarea "Who received part(s) & to where?" at bounding box center [490, 394] width 294 height 49
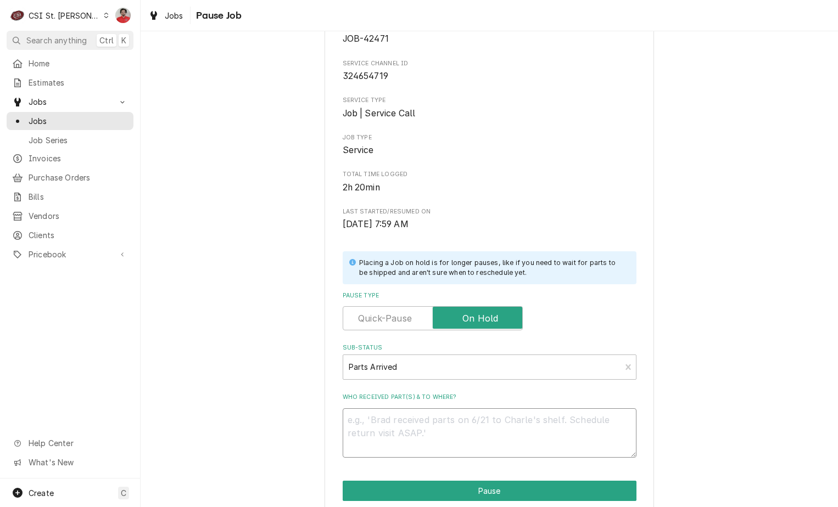
scroll to position [55, 0]
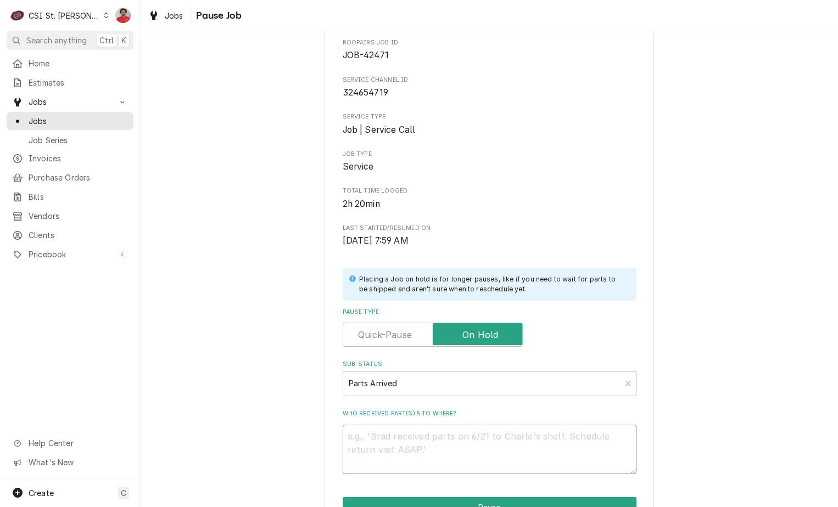
click at [461, 438] on textarea "Who received part(s) & to where?" at bounding box center [490, 449] width 294 height 49
type textarea "x"
type textarea "P"
type textarea "x"
type textarea "PI"
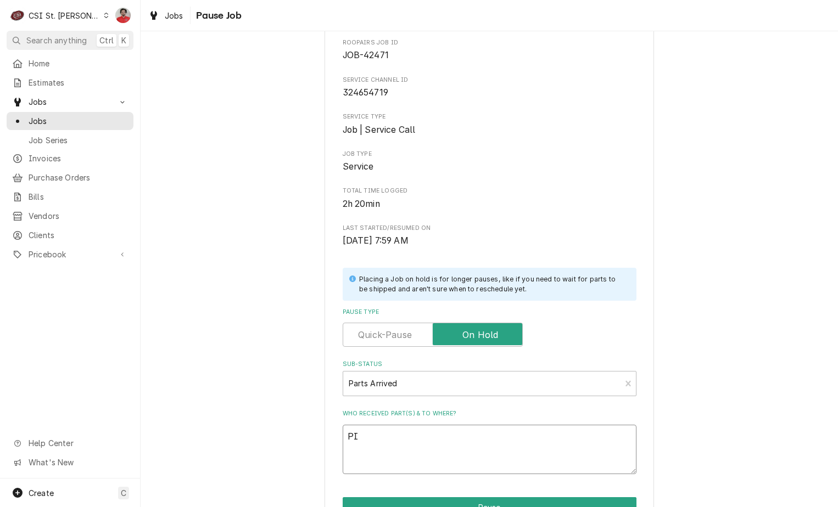
type textarea "x"
type textarea "PIT"
type textarea "x"
type textarea "PIT-"
type textarea "x"
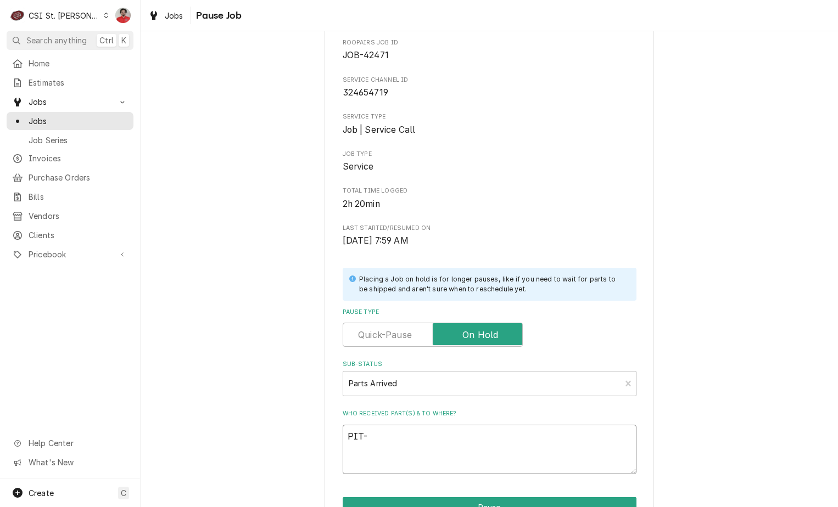
type textarea "PIT-P"
type textarea "x"
type textarea "PIT-P6"
type textarea "x"
type textarea "PIT-P60"
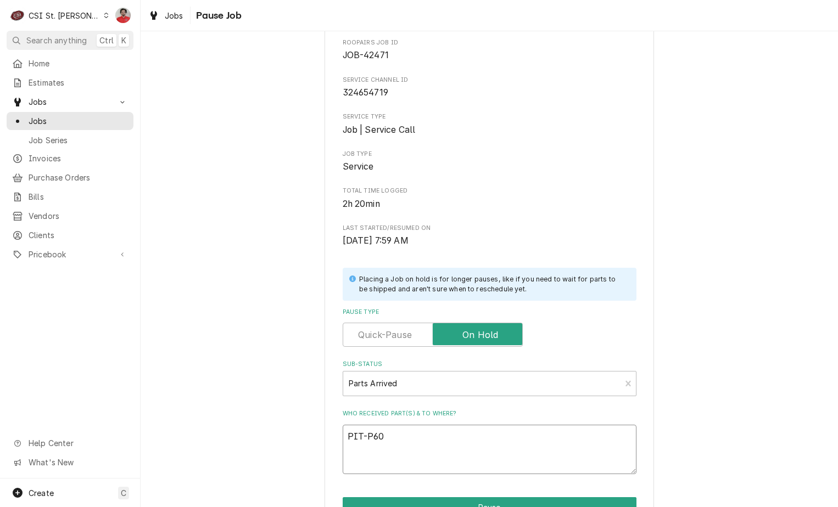
type textarea "x"
type textarea "PIT-P607"
type textarea "x"
type textarea "PIT-P6071"
type textarea "x"
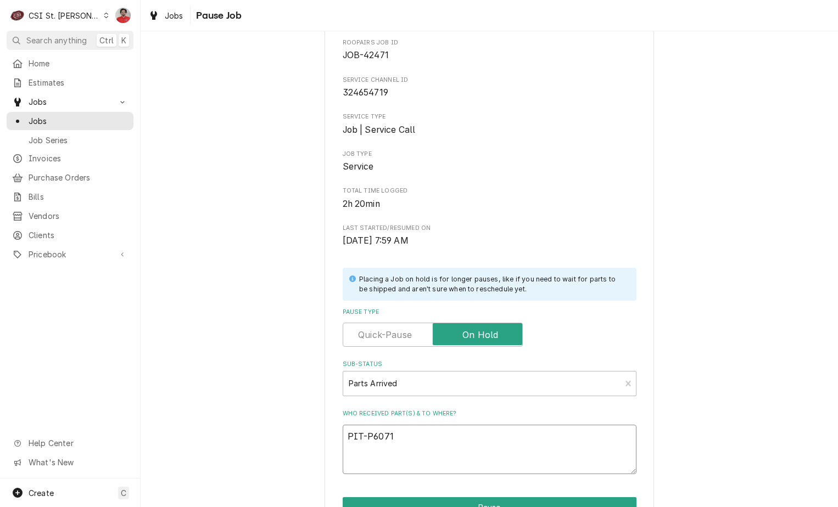
type textarea "PIT-P60717"
type textarea "x"
type textarea "PIT-P607178"
type textarea "x"
type textarea "PIT-P6071780"
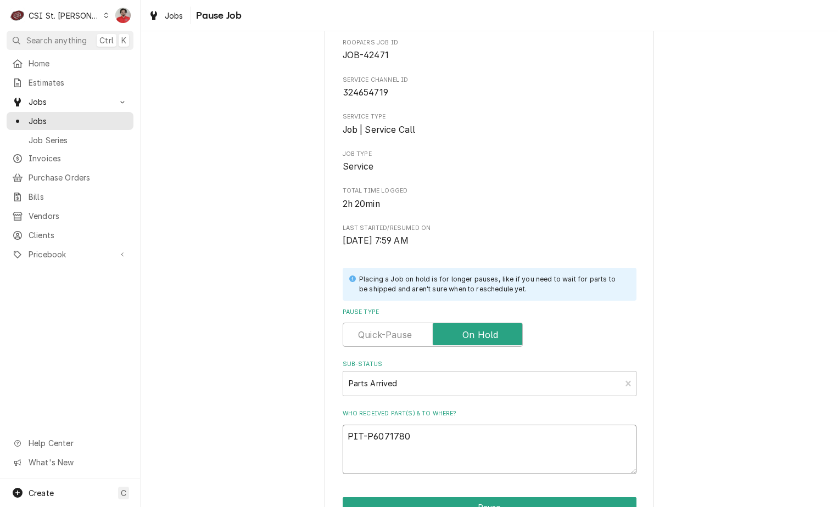
type textarea "x"
type textarea "PIT-P6071780"
type textarea "x"
type textarea "PIT-P6071780 r"
type textarea "x"
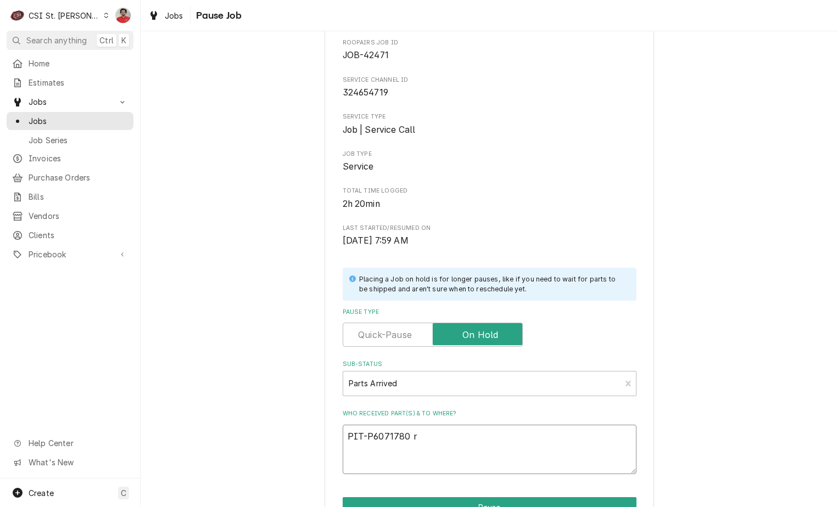
type textarea "PIT-P6071780 re"
type textarea "x"
type textarea "PIT-P6071780 rec"
type textarea "x"
type textarea "PIT-P6071780 rec"
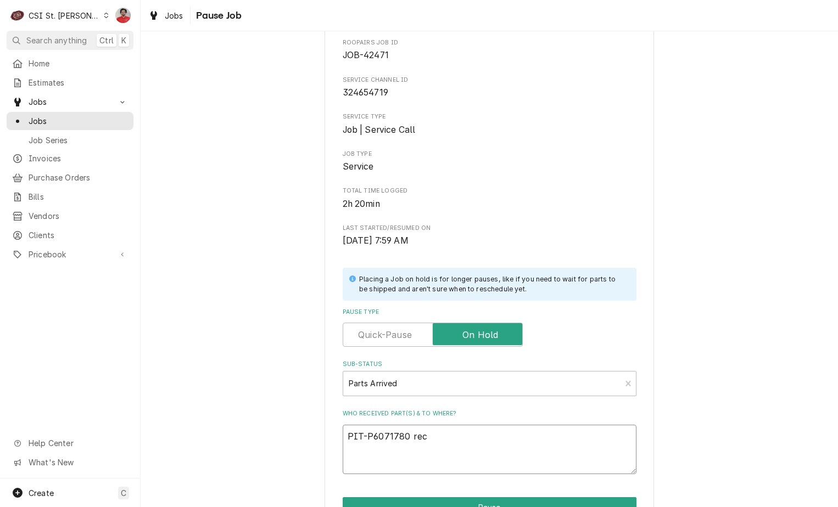
type textarea "x"
type textarea "PIT-P6071780 rec t"
type textarea "x"
type textarea "PIT-P6071780 rec to"
type textarea "x"
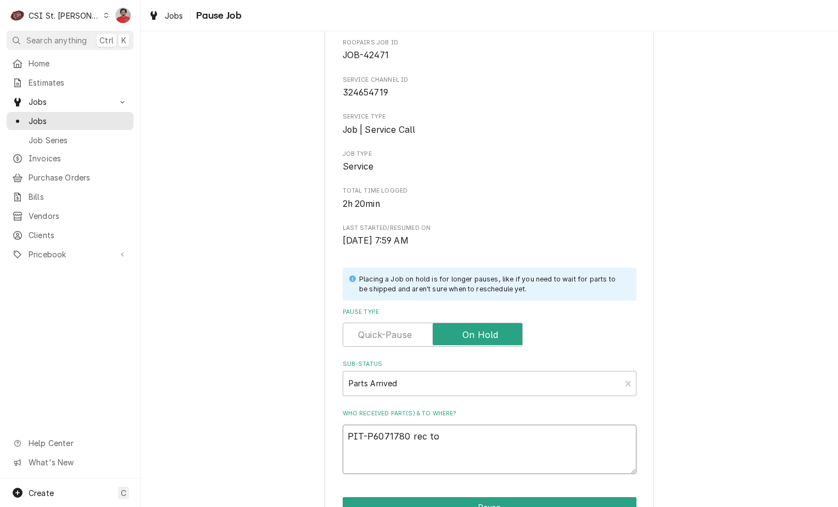
type textarea "PIT-P6071780 rec to"
type textarea "x"
type textarea "PIT-P6071780 rec to K"
type textarea "x"
type textarea "PIT-P6071780 rec to Ky"
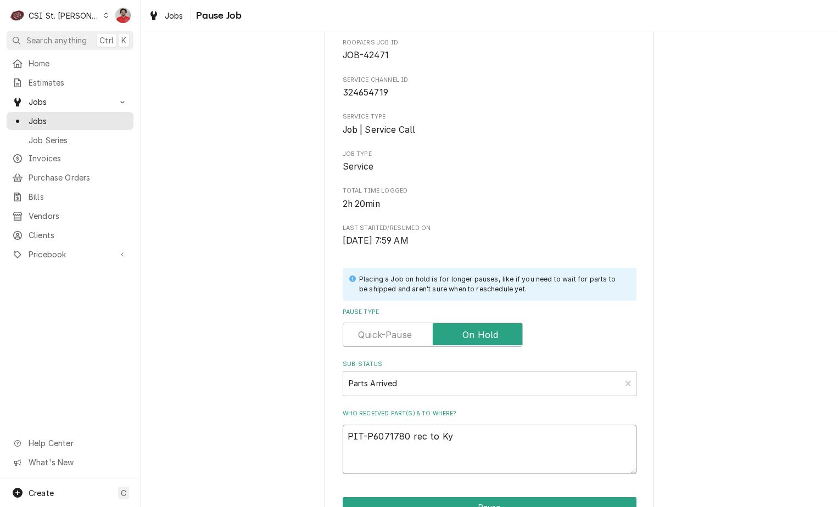
type textarea "x"
type textarea "PIT-P6071780 rec to Kyl"
type textarea "x"
type textarea "PIT-P6071780 rec to Kyle"
type textarea "x"
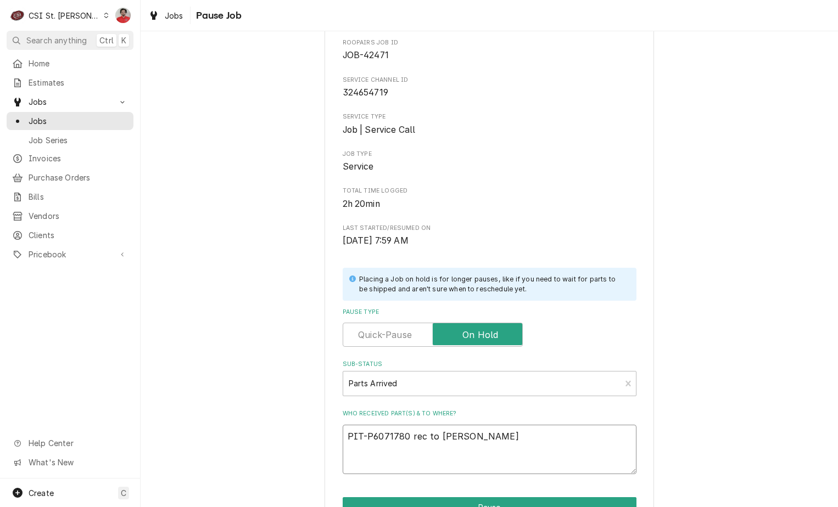
type textarea "PIT-P6071780 rec to Kyle"
type textarea "x"
type textarea "PIT-P6071780 rec to Kyle S"
type textarea "x"
type textarea "PIT-P6071780 rec to Kyle S'"
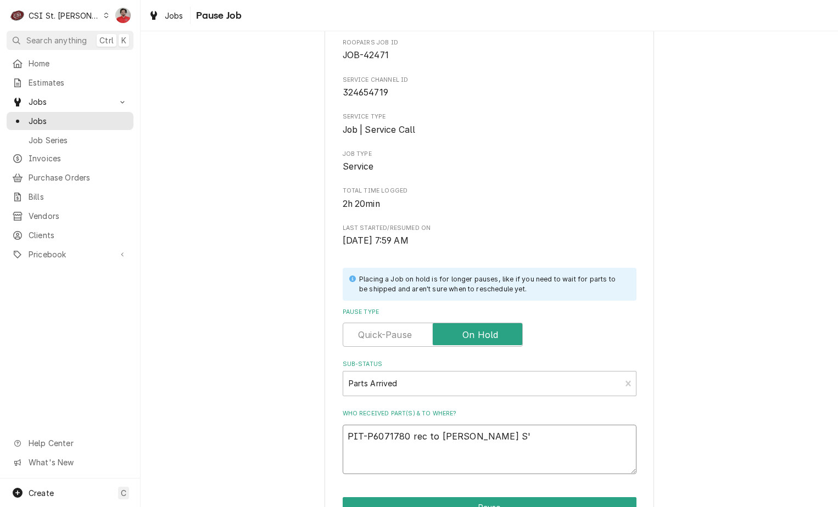
type textarea "x"
type textarea "PIT-P6071780 rec to Kyle S's"
type textarea "x"
type textarea "PIT-P6071780 rec to Kyle S'"
type textarea "x"
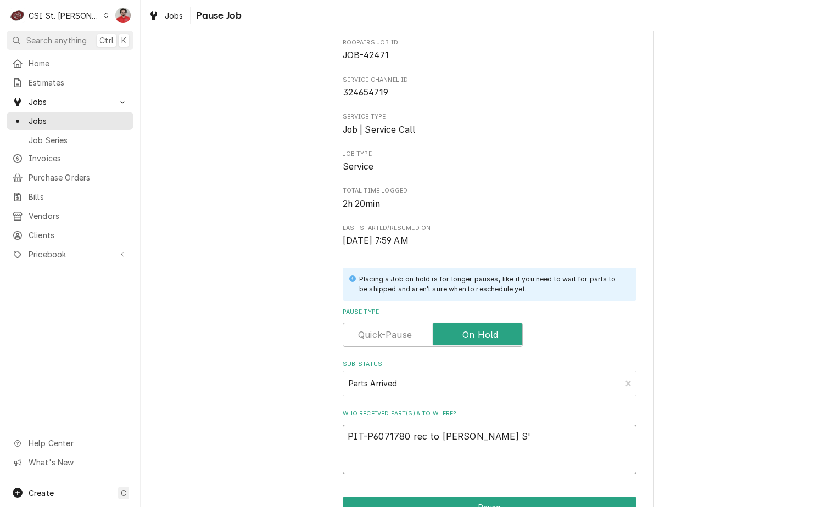
type textarea "PIT-P6071780 rec to Kyle S"
type textarea "x"
type textarea "PIT-P6071780 rec to Kyle Ss"
type textarea "x"
type textarea "PIT-P6071780 rec to Kyle S"
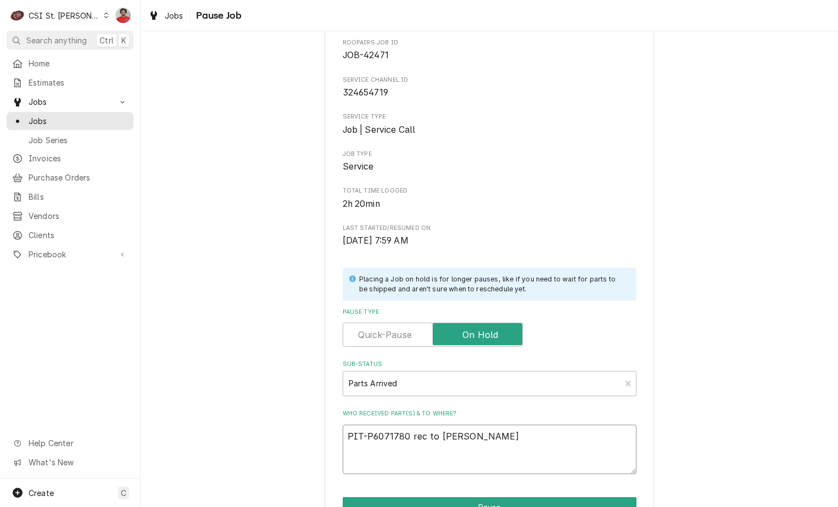
type textarea "x"
type textarea "PIT-P6071780 rec to Kyle S'"
type textarea "x"
type textarea "PIT-P6071780 rec to Kyle S'"
type textarea "x"
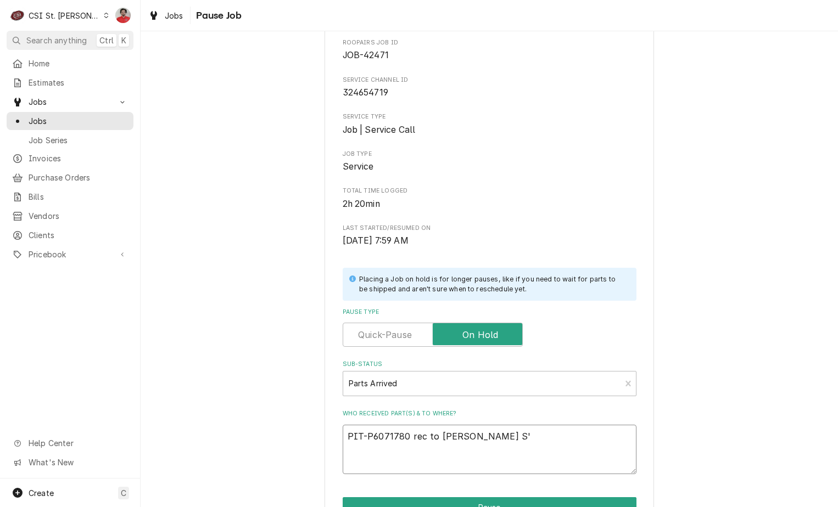
type textarea "PIT-P6071780 rec to Kyle S' s"
type textarea "x"
type textarea "PIT-P6071780 rec to Kyle S' sh"
type textarea "x"
type textarea "PIT-P6071780 rec to Kyle S' she"
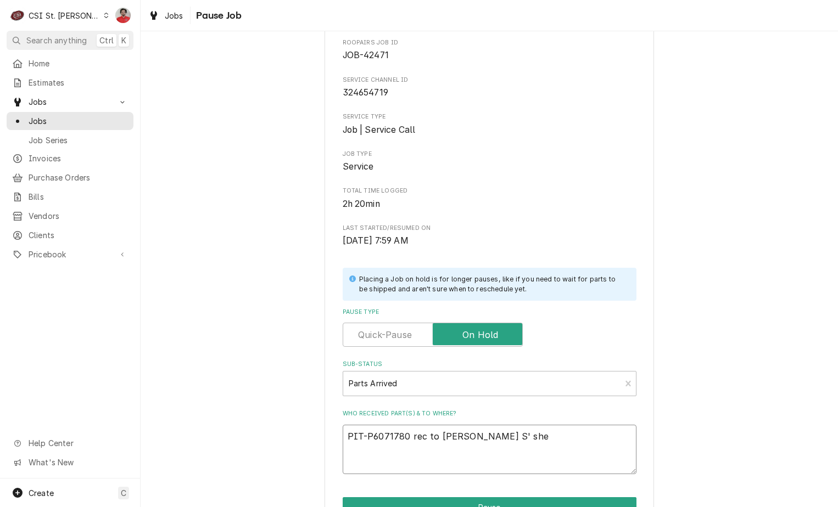
type textarea "x"
type textarea "PIT-P6071780 rec to Kyle S' shel"
type textarea "x"
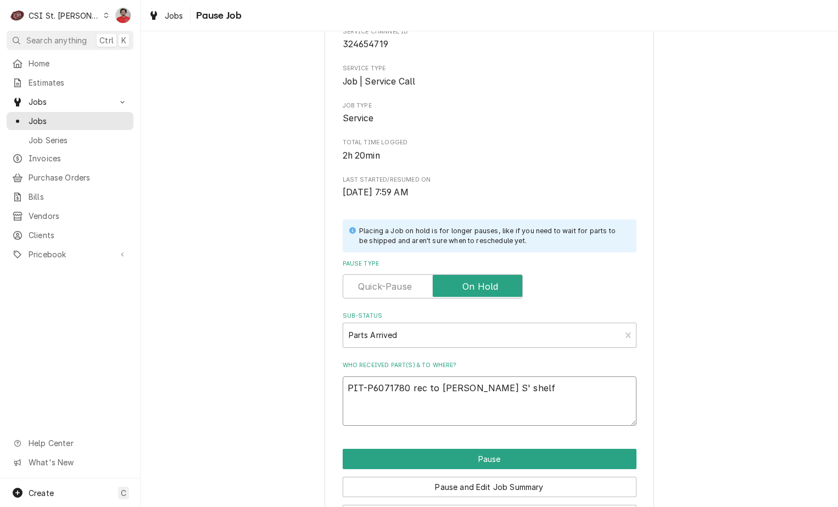
scroll to position [145, 0]
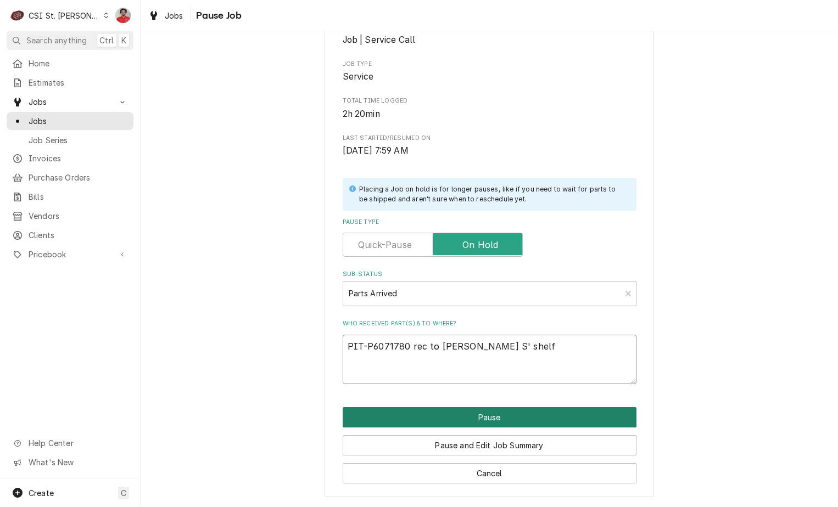
type textarea "PIT-P6071780 rec to Kyle S' shelf"
click at [466, 410] on button "Pause" at bounding box center [490, 417] width 294 height 20
type textarea "x"
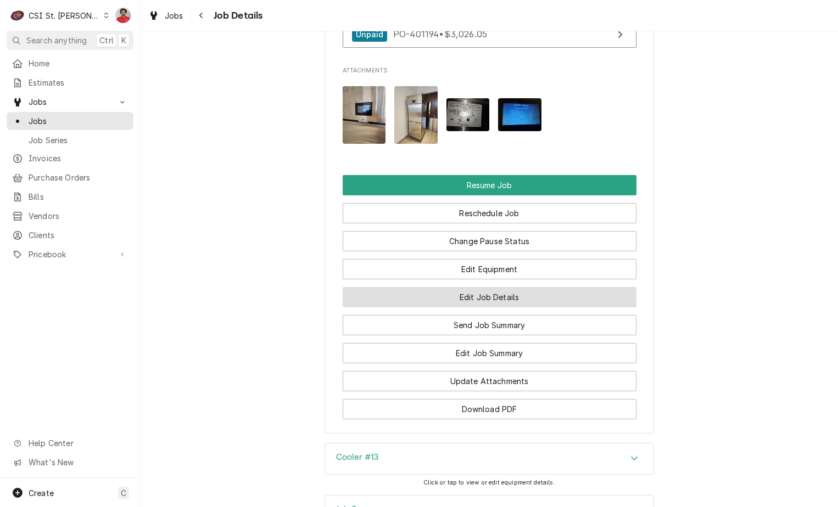
scroll to position [1428, 0]
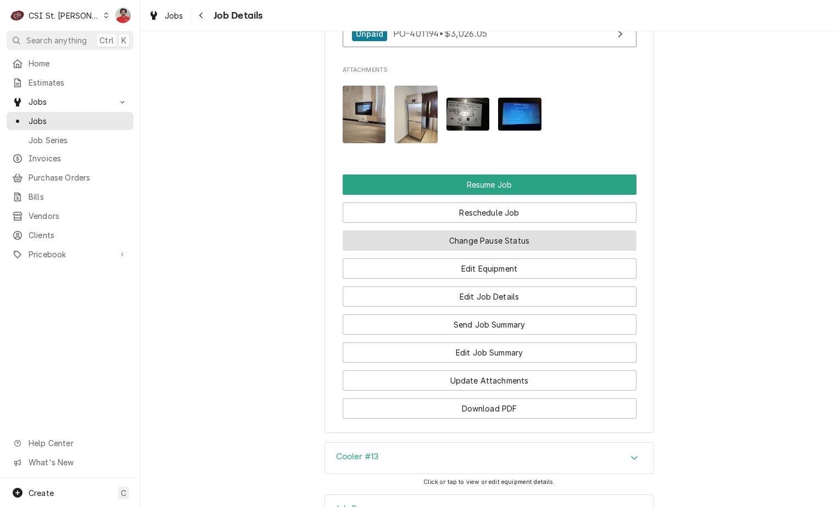
click at [537, 251] on button "Change Pause Status" at bounding box center [490, 241] width 294 height 20
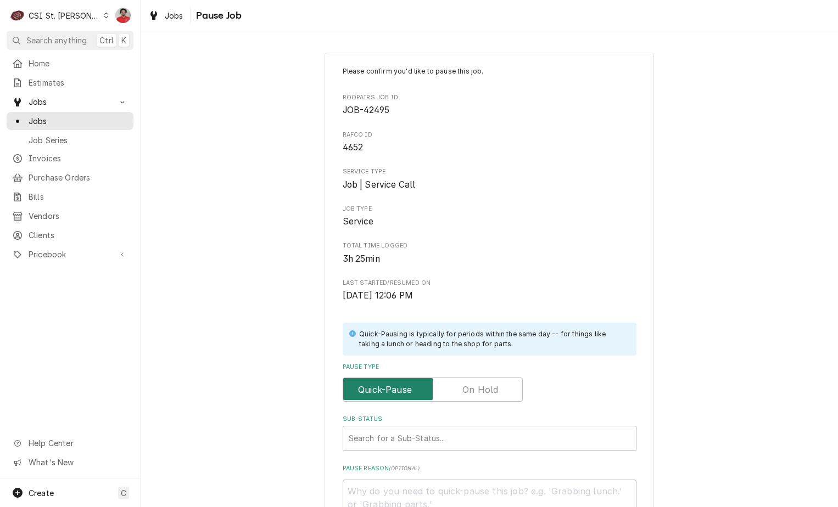
drag, startPoint x: 501, startPoint y: 394, endPoint x: 503, endPoint y: 413, distance: 19.3
click at [500, 394] on input "Pause Type" at bounding box center [433, 390] width 170 height 24
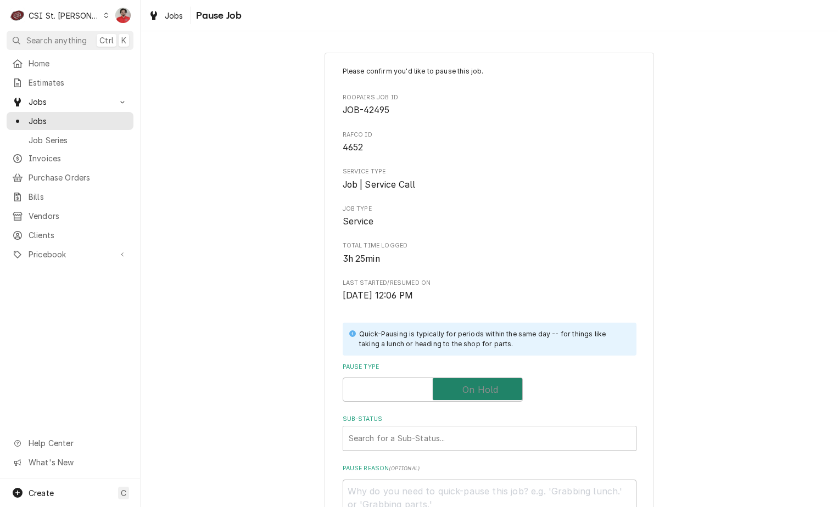
checkbox input "true"
click at [502, 430] on div "Sub-Status" at bounding box center [490, 439] width 282 height 20
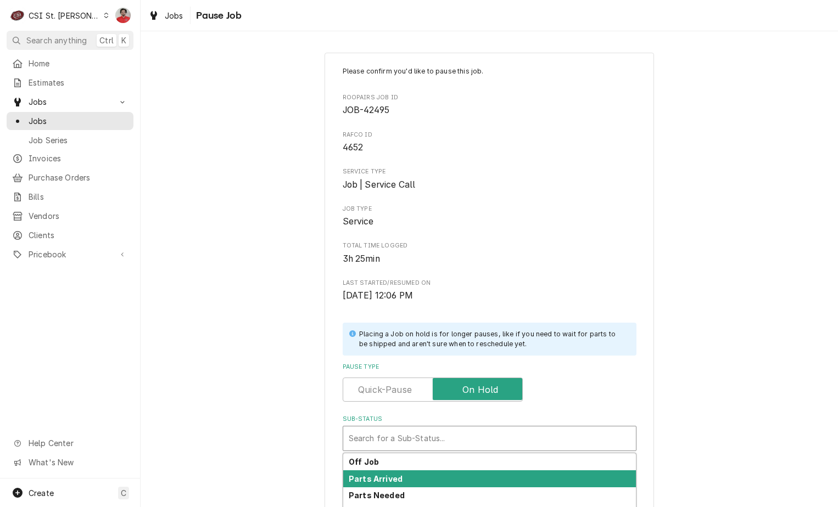
click at [528, 474] on div "Parts Arrived" at bounding box center [489, 479] width 293 height 17
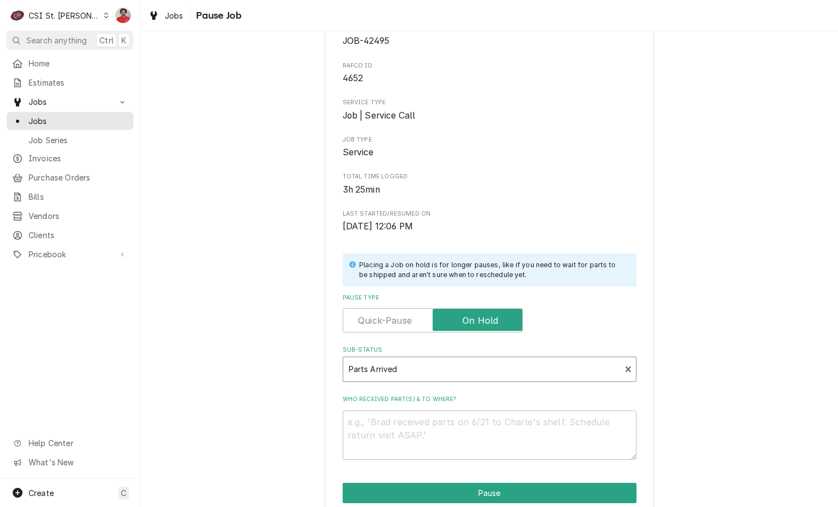
scroll to position [145, 0]
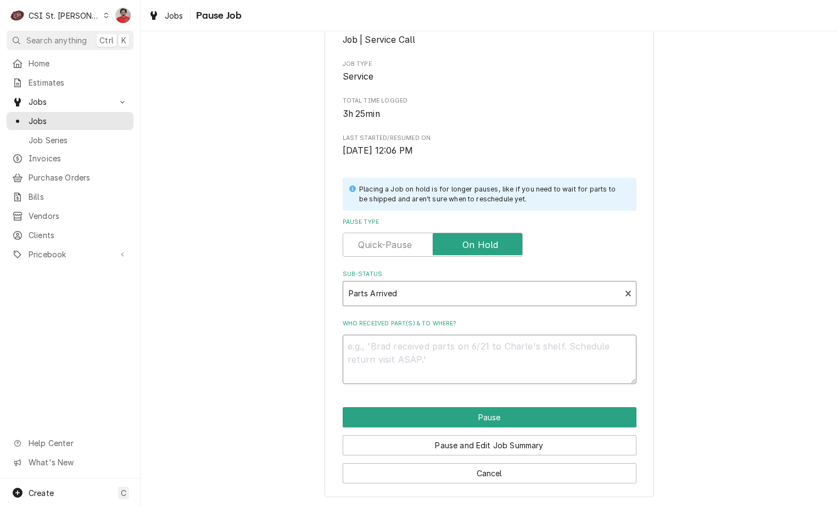
click at [544, 352] on textarea "Who received part(s) & to where?" at bounding box center [490, 359] width 294 height 49
type textarea "x"
type textarea "D"
type textarea "x"
type textarea "DE"
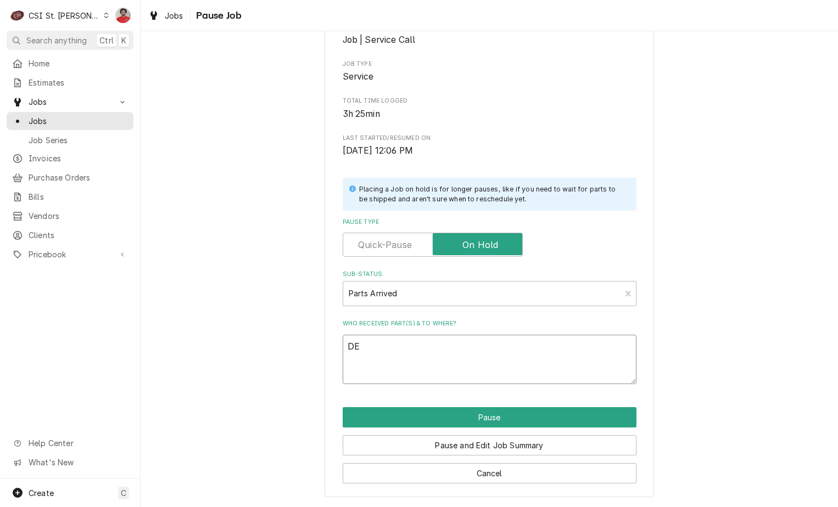
type textarea "x"
type textarea "DEL"
type textarea "x"
type textarea "DEL-"
type textarea "x"
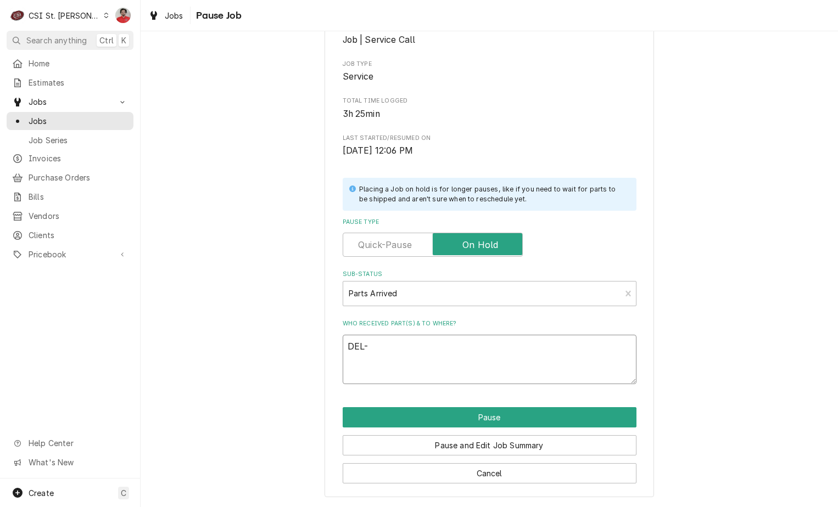
type textarea "DEL-3"
type textarea "x"
type textarea "DEL-35"
type textarea "x"
type textarea "DEL-352"
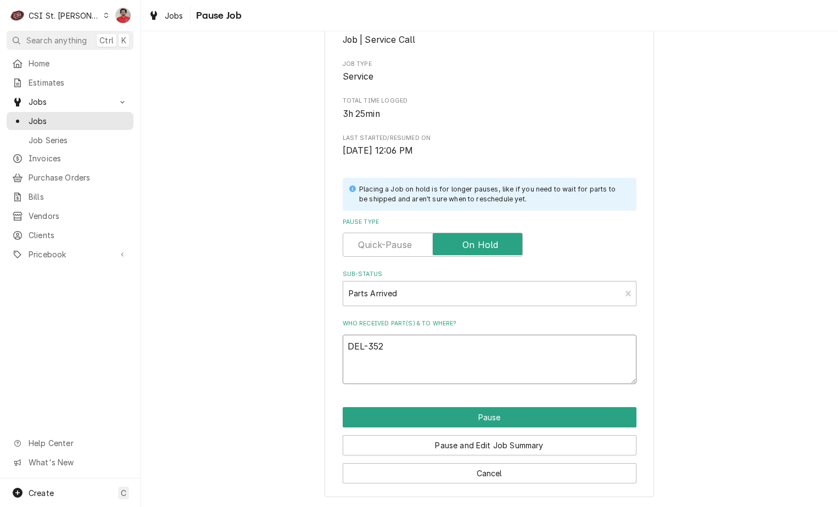
type textarea "x"
type textarea "DEL-3520"
type textarea "x"
type textarea "DEL-35200"
type textarea "x"
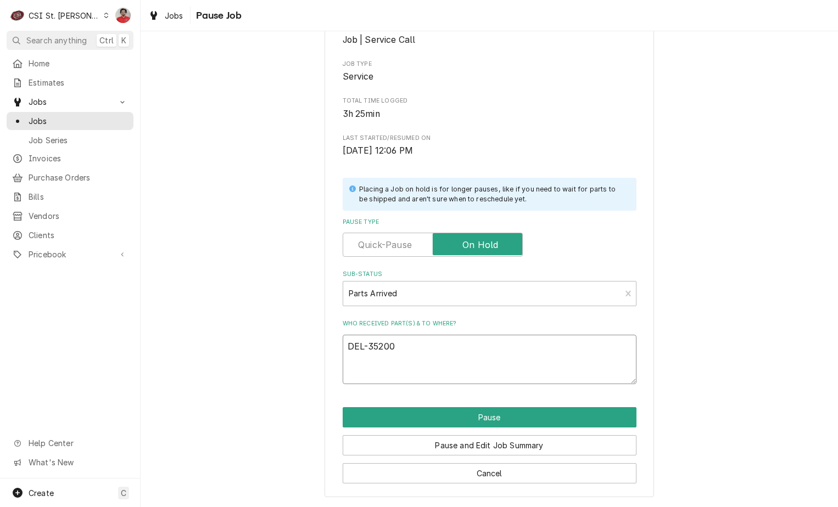
type textarea "DEL-352000"
type textarea "x"
type textarea "DEL-3520000"
type textarea "x"
type textarea "DEL-3520000"
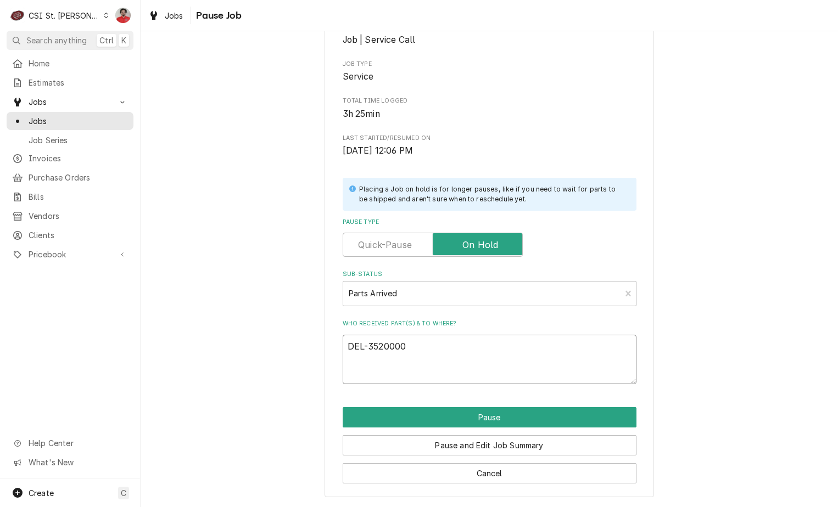
type textarea "x"
type textarea "DEL-3520000"
type textarea "x"
type textarea "DEL-3520000,"
type textarea "x"
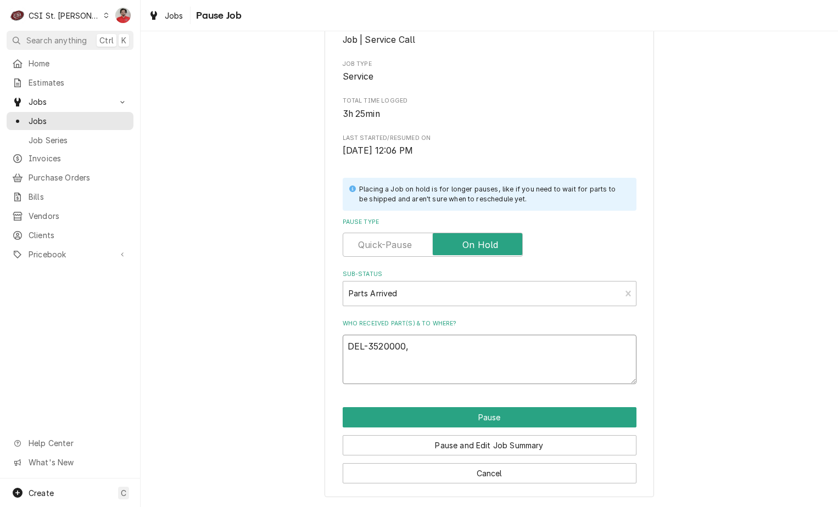
type textarea "DEL-3520000,"
type textarea "x"
type textarea "DEL-3520000, D"
type textarea "x"
type textarea "DEL-3520000, DE"
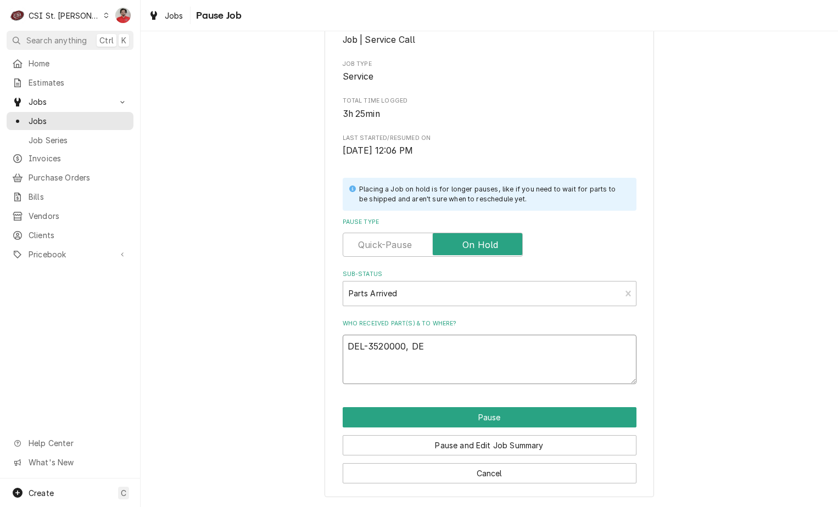
type textarea "x"
type textarea "DEL-3520000, DEL"
type textarea "x"
type textarea "DEL-3520000, DEL-"
type textarea "x"
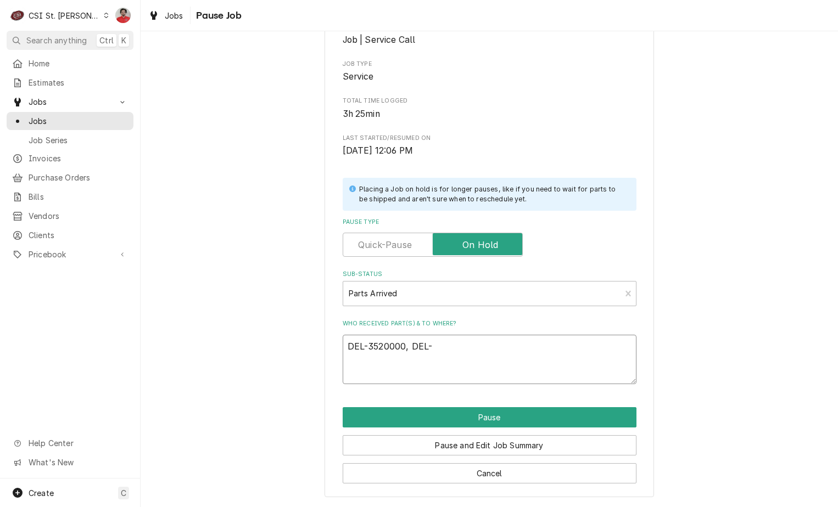
type textarea "DEL-3520000, DEL-3"
type textarea "x"
type textarea "DEL-3520000, DEL-35"
type textarea "x"
type textarea "DEL-3520000, DEL-352"
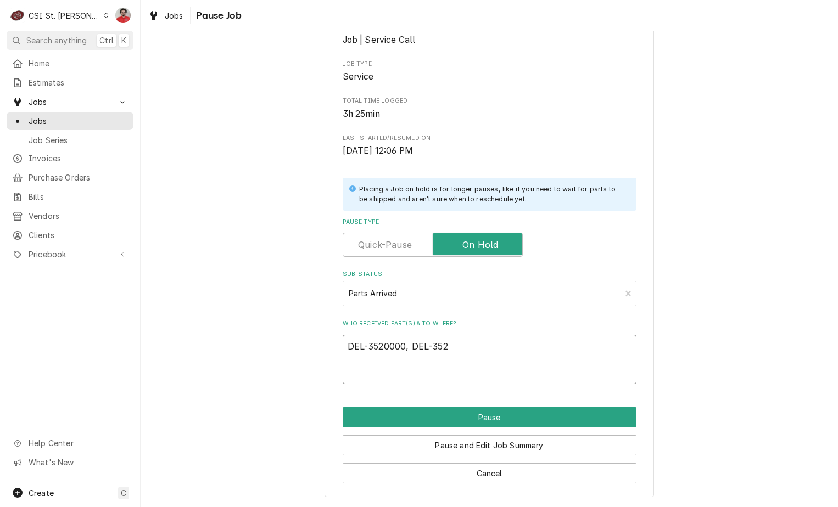
type textarea "x"
type textarea "DEL-3520000, DEL-3520"
type textarea "x"
type textarea "DEL-3520000, DEL-35200"
type textarea "x"
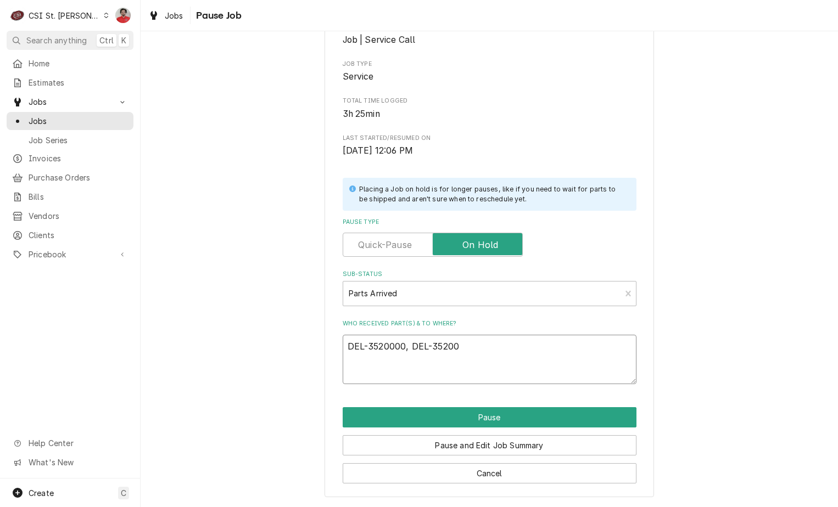
type textarea "DEL-3520000, DEL-352000"
type textarea "x"
type textarea "DEL-3520000, DEL-3520001"
type textarea "x"
type textarea "DEL-3520000, DEL-3520001,"
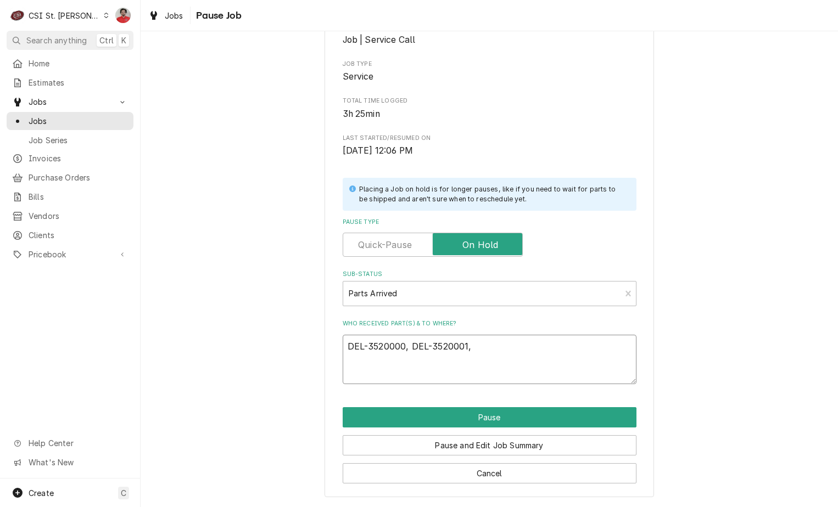
type textarea "x"
type textarea "DEL-3520000, DEL-3520001,"
type textarea "x"
type textarea "DEL-3520000, DEL-3520001, a"
type textarea "x"
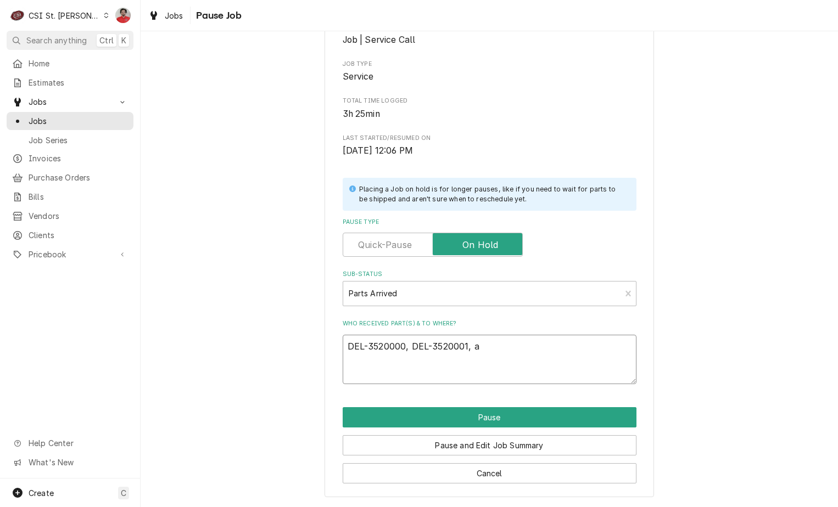
type textarea "DEL-3520000, DEL-3520001, an"
type textarea "x"
type textarea "DEL-3520000, DEL-3520001, and"
type textarea "x"
type textarea "DEL-3520000, DEL-3520001, and"
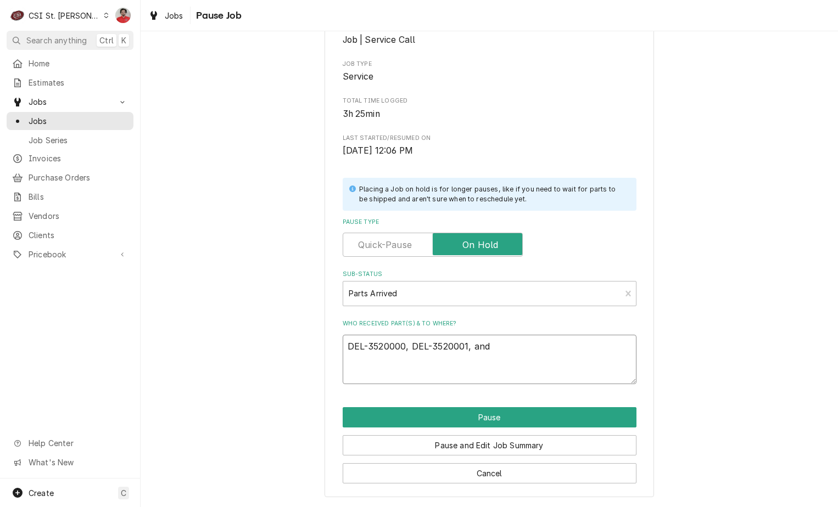
type textarea "x"
type textarea "DEL-3520000, DEL-3520001, and D"
type textarea "x"
type textarea "DEL-3520000, DEL-3520001, and DE"
type textarea "x"
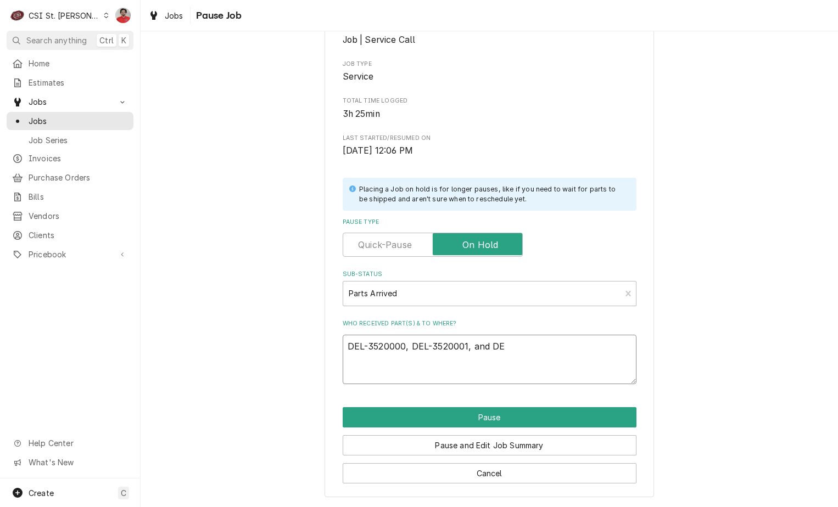
type textarea "DEL-3520000, DEL-3520001, and DEL"
type textarea "x"
type textarea "DEL-3520000, DEL-3520001, and DEL-"
type textarea "x"
type textarea "DEL-3520000, DEL-3520001, and DEL-3"
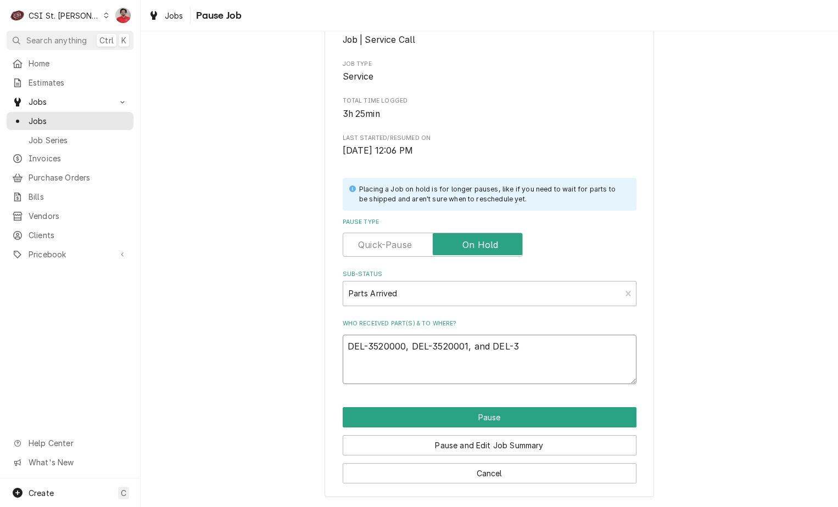
type textarea "x"
type textarea "DEL-3520000, DEL-3520001, and DEL-35"
type textarea "x"
type textarea "DEL-3520000, DEL-3520001, and DEL-352"
type textarea "x"
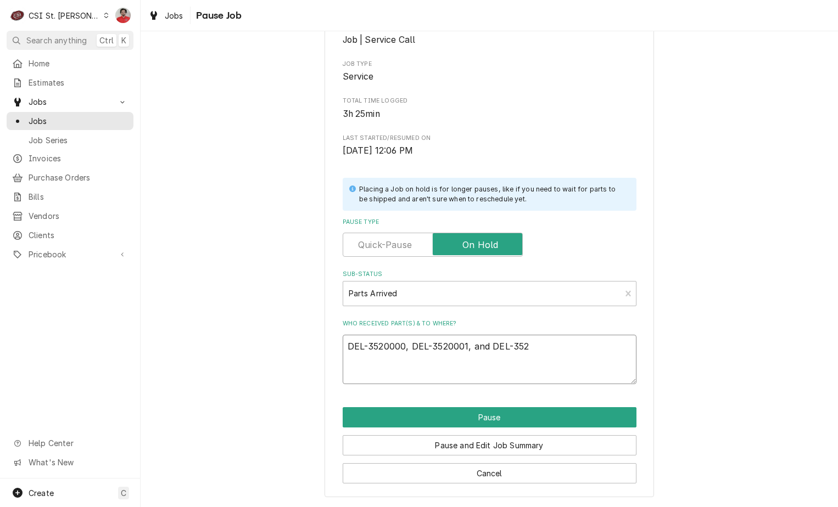
type textarea "DEL-3520000, DEL-3520001, and DEL-3520"
type textarea "x"
type textarea "DEL-3520000, DEL-3520001, and DEL-35200"
type textarea "x"
type textarea "DEL-3520000, DEL-3520001, and DEL-352000"
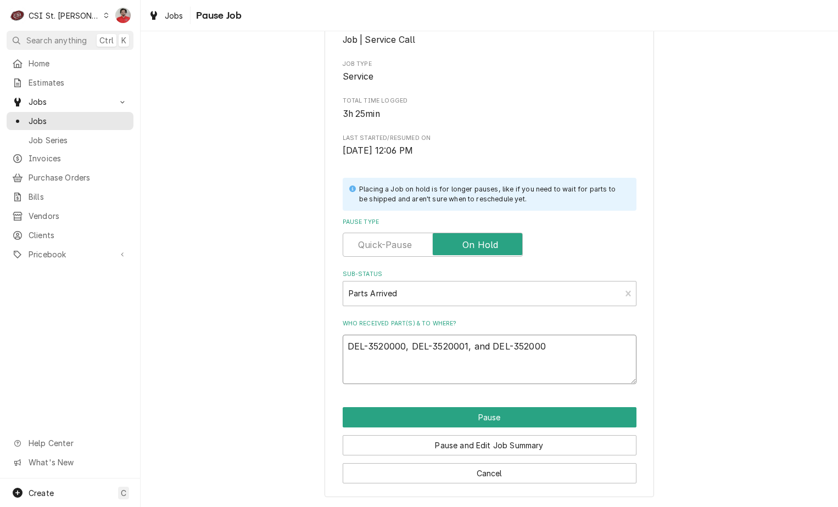
type textarea "x"
type textarea "DEL-3520000, DEL-3520001, and DEL-3520002"
type textarea "x"
type textarea "DEL-3520000, DEL-3520001, and DEL-3520002"
type textarea "x"
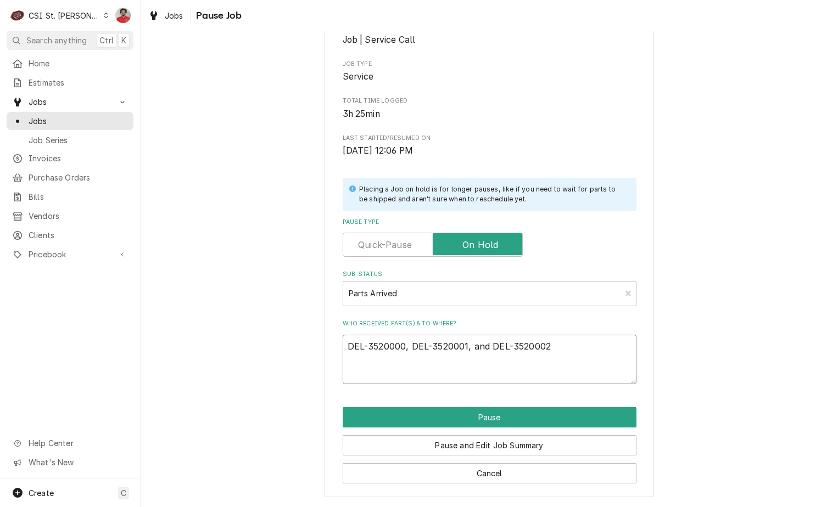
type textarea "DEL-3520000, DEL-3520001, and DEL-3520002 r"
type textarea "x"
type textarea "DEL-3520000, DEL-3520001, and DEL-3520002 re"
type textarea "x"
type textarea "DEL-3520000, DEL-3520001, and DEL-3520002 rec"
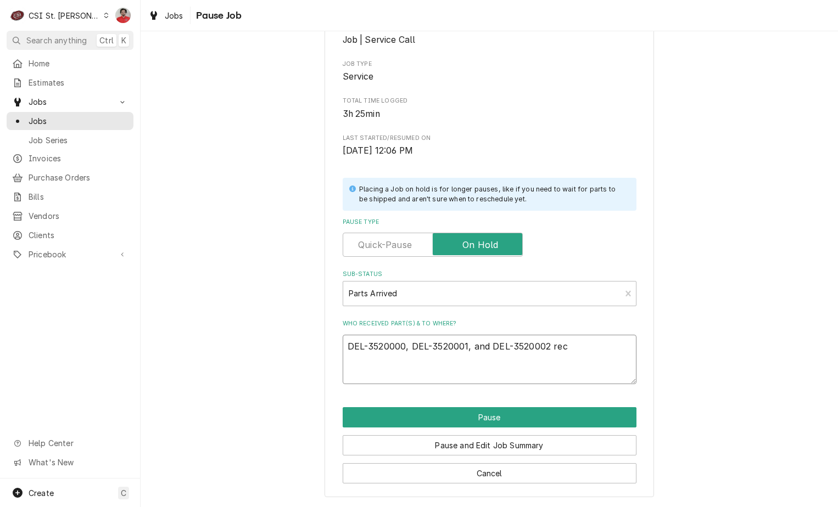
type textarea "x"
type textarea "DEL-3520000, DEL-3520001, and DEL-3520002 rec"
type textarea "x"
type textarea "DEL-3520000, DEL-3520001, and DEL-3520002 rec t"
type textarea "x"
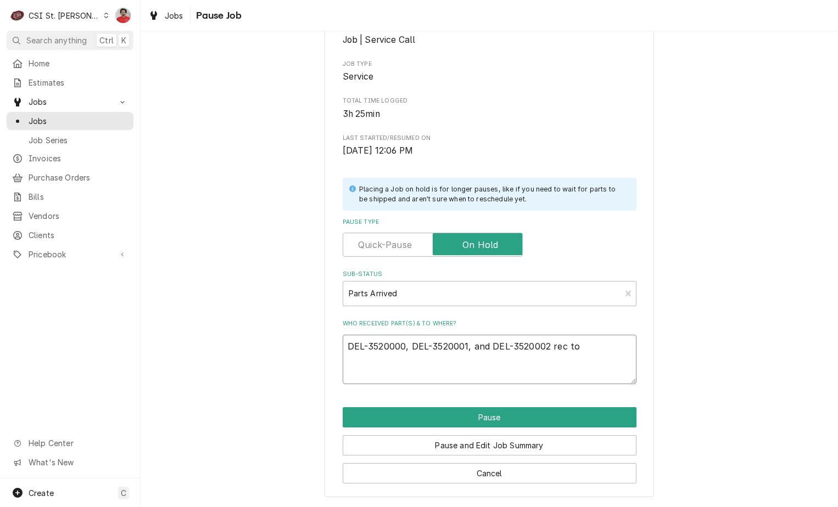
type textarea "DEL-3520000, DEL-3520001, and DEL-3520002 rec to"
type textarea "x"
type textarea "DEL-3520000, DEL-3520001, and DEL-3520002 rec to D"
type textarea "x"
type textarea "DEL-3520000, DEL-3520001, and DEL-3520002 rec to Da"
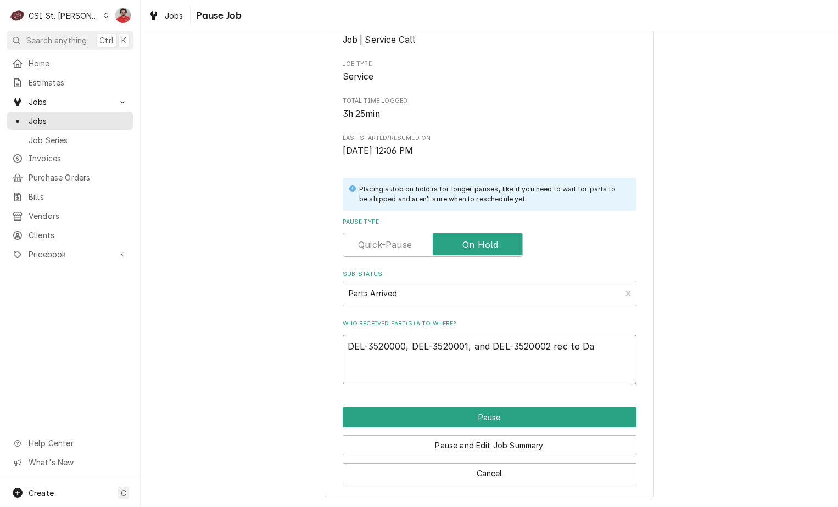
type textarea "x"
type textarea "DEL-3520000, DEL-3520001, and DEL-3520002 rec to Dav"
type textarea "x"
type textarea "DEL-3520000, DEL-3520001, and DEL-3520002 rec to Davi"
type textarea "x"
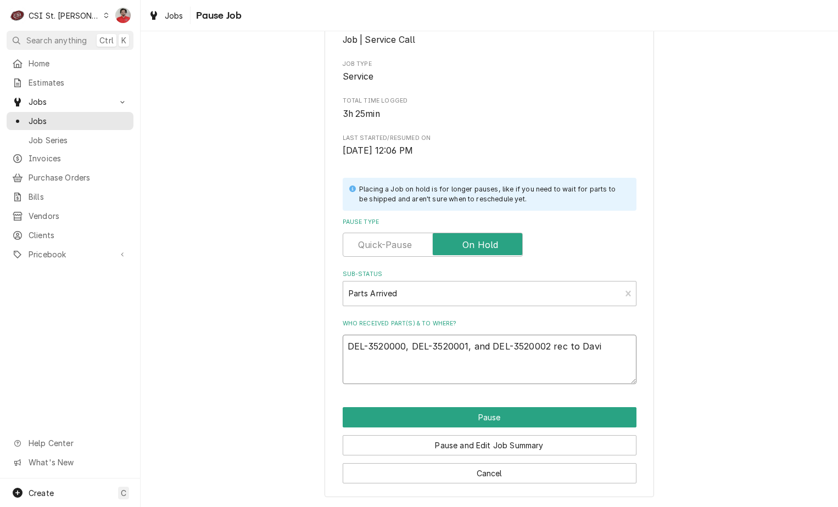
type textarea "DEL-3520000, DEL-3520001, and DEL-3520002 rec to David"
type textarea "x"
type textarea "DEL-3520000, DEL-3520001, and DEL-3520002 rec to David"
type textarea "x"
type textarea "DEL-3520000, DEL-3520001, and DEL-3520002 rec to David F"
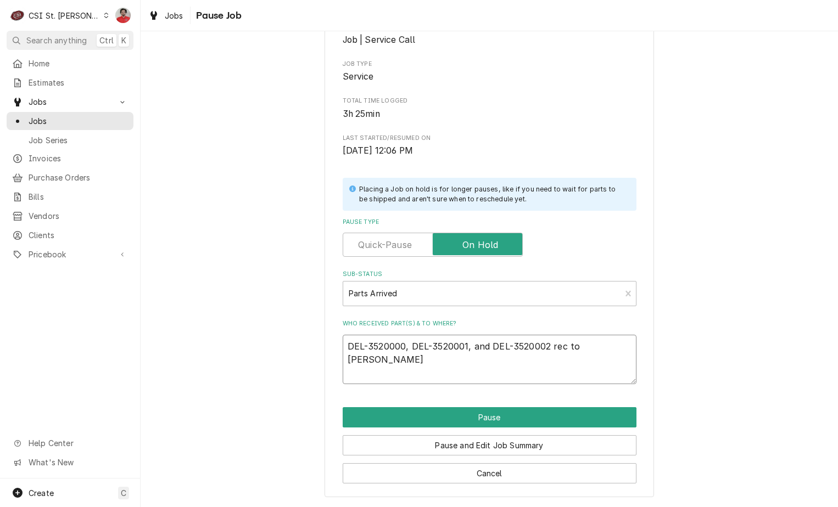
type textarea "x"
type textarea "DEL-3520000, DEL-3520001, and DEL-3520002 rec to David F'"
type textarea "x"
type textarea "DEL-3520000, DEL-3520001, and DEL-3520002 rec to David F's"
type textarea "x"
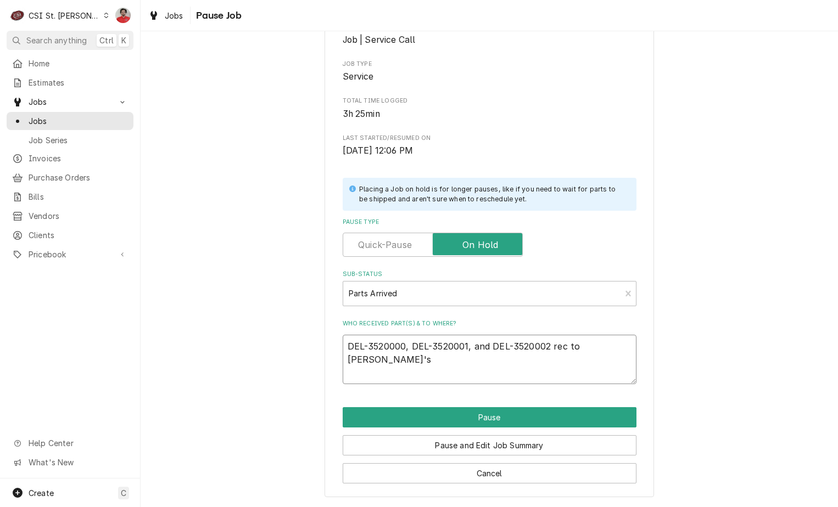
type textarea "DEL-3520000, DEL-3520001, and DEL-3520002 rec to David F's"
type textarea "x"
type textarea "DEL-3520000, DEL-3520001, and DEL-3520002 rec to David F's s"
type textarea "x"
type textarea "DEL-3520000, DEL-3520001, and DEL-3520002 rec to David F's sh"
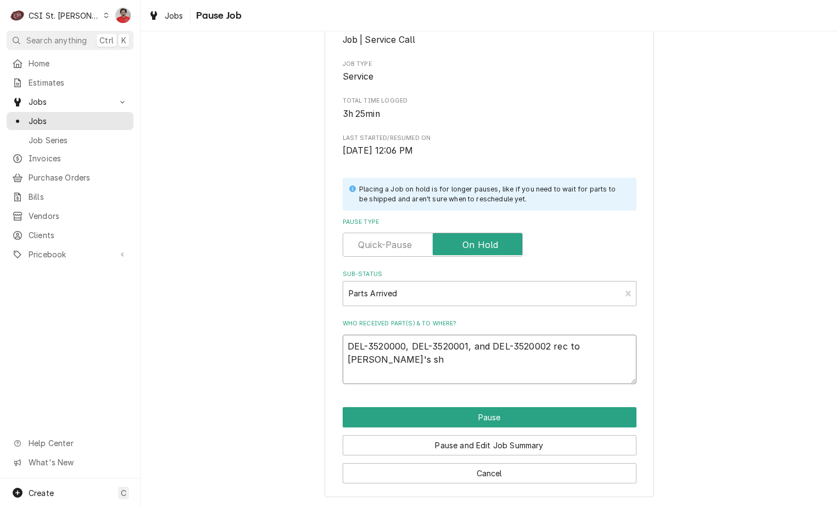
type textarea "x"
type textarea "DEL-3520000, DEL-3520001, and DEL-3520002 rec to David F's she"
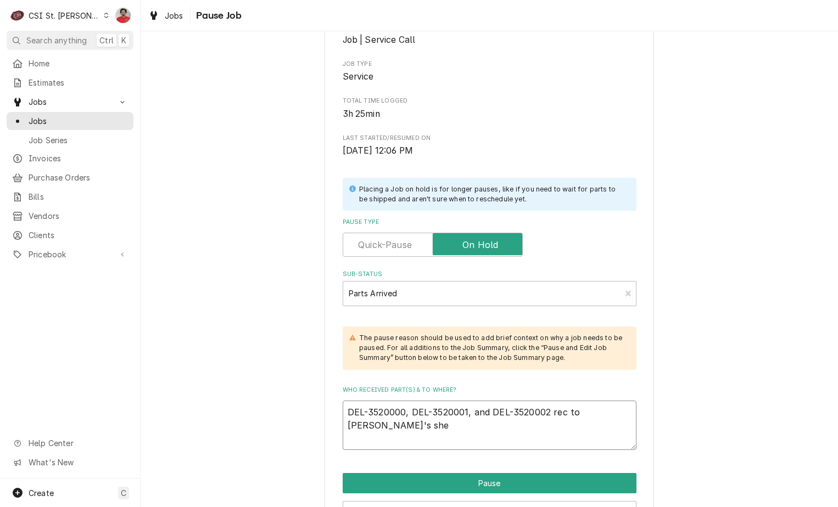
type textarea "x"
type textarea "DEL-3520000, DEL-3520001, and DEL-3520002 rec to David F's sh"
type textarea "x"
type textarea "DEL-3520000, DEL-3520001, and DEL-3520002 rec to David F's she"
type textarea "x"
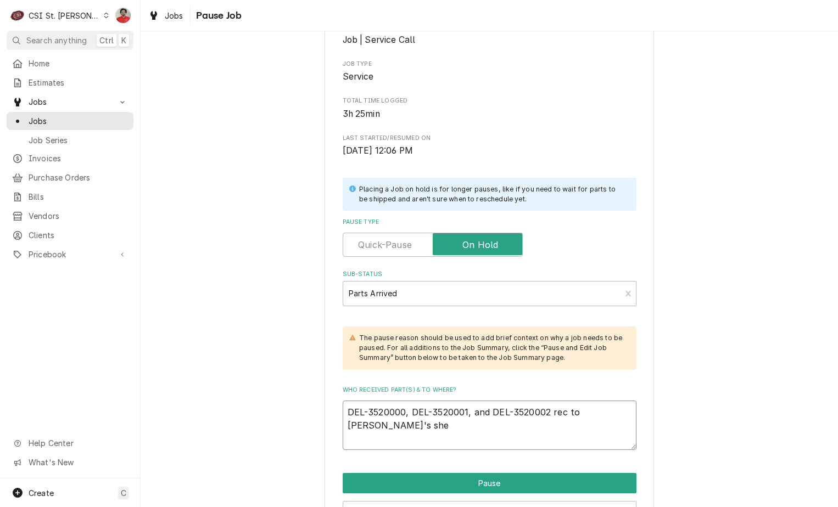
type textarea "DEL-3520000, DEL-3520001, and DEL-3520002 rec to David F's shel"
type textarea "x"
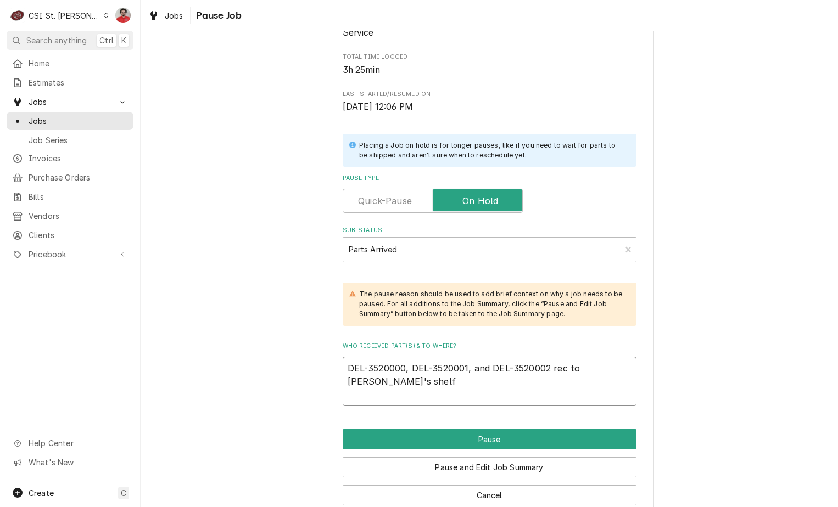
scroll to position [211, 0]
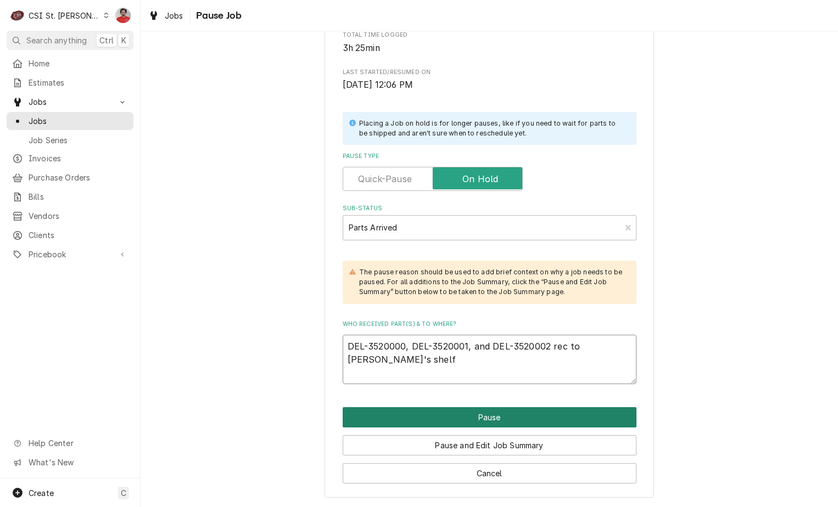
type textarea "DEL-3520000, DEL-3520001, and DEL-3520002 rec to David F's shelf"
click at [575, 412] on button "Pause" at bounding box center [490, 417] width 294 height 20
type textarea "x"
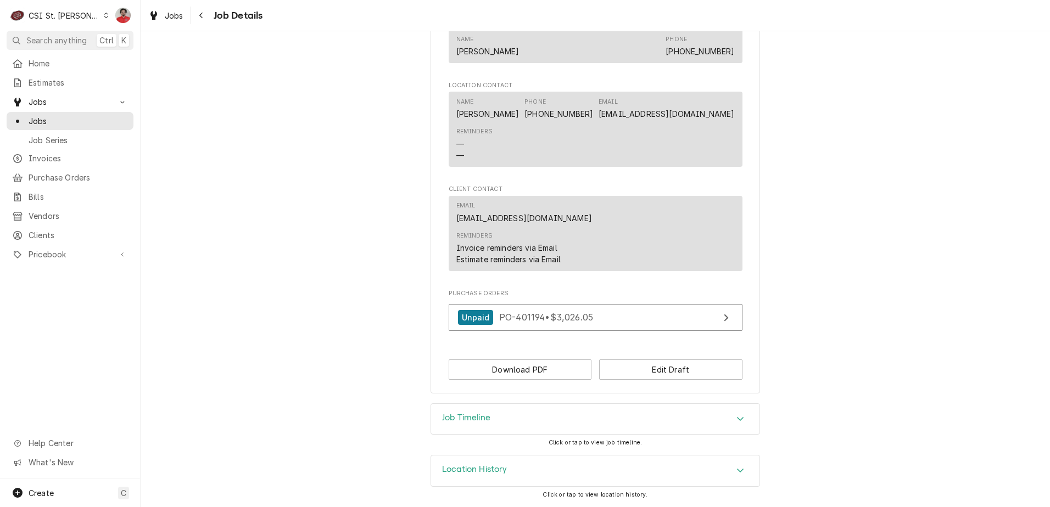
scroll to position [780, 0]
click at [640, 364] on button "Edit Draft" at bounding box center [670, 370] width 143 height 20
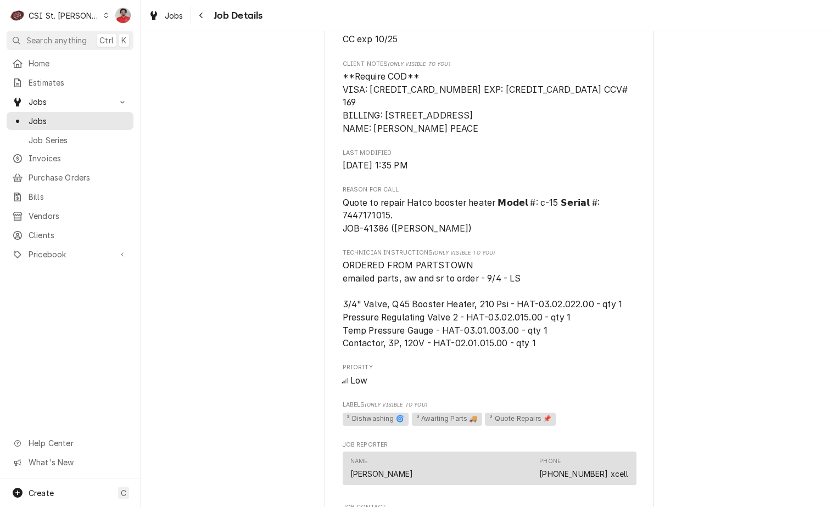
scroll to position [769, 0]
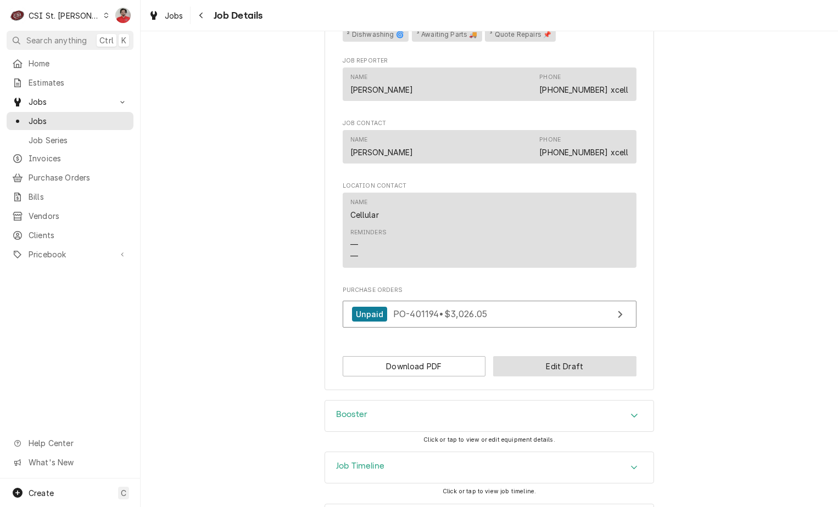
click at [532, 368] on button "Edit Draft" at bounding box center [564, 366] width 143 height 20
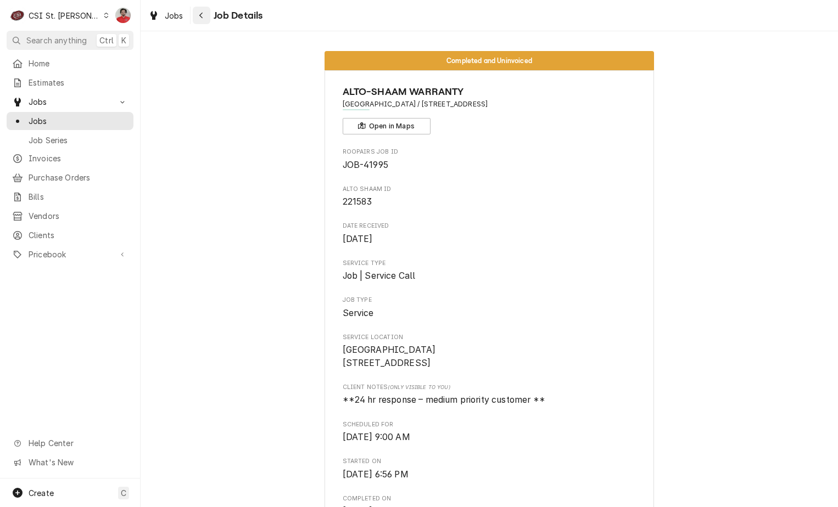
click at [194, 12] on button "Navigate back" at bounding box center [202, 16] width 18 height 18
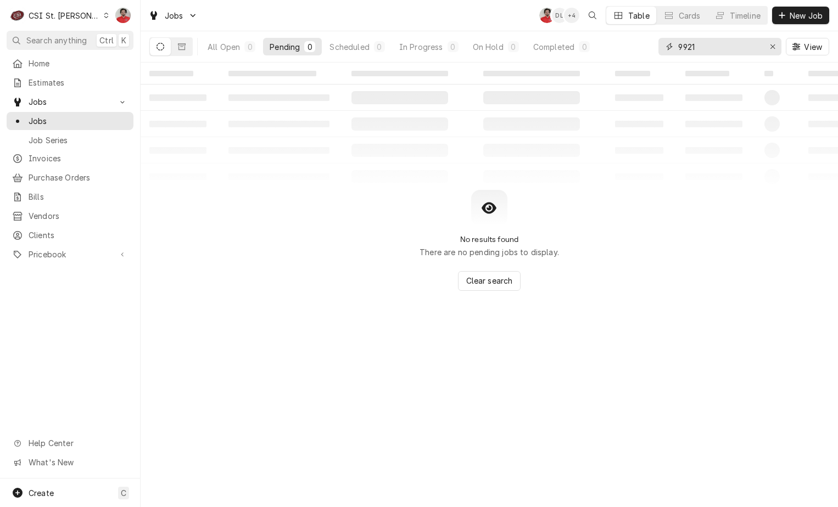
click at [722, 48] on input "9921" at bounding box center [719, 47] width 82 height 18
type input "42343"
click at [215, 37] on div "All Open 1 Pending 0 Scheduled 0 In Progress 1 On Hold 0 Completed 0" at bounding box center [398, 46] width 395 height 31
click at [218, 56] on div "All Open 1 Pending 0 Scheduled 0 In Progress 1 On Hold 0 Completed 0" at bounding box center [398, 46] width 395 height 31
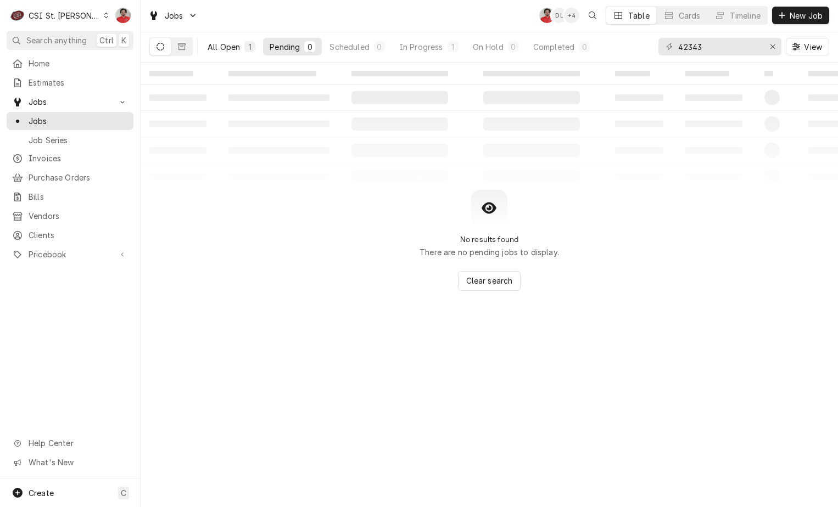
click at [216, 47] on div "All Open" at bounding box center [224, 47] width 32 height 12
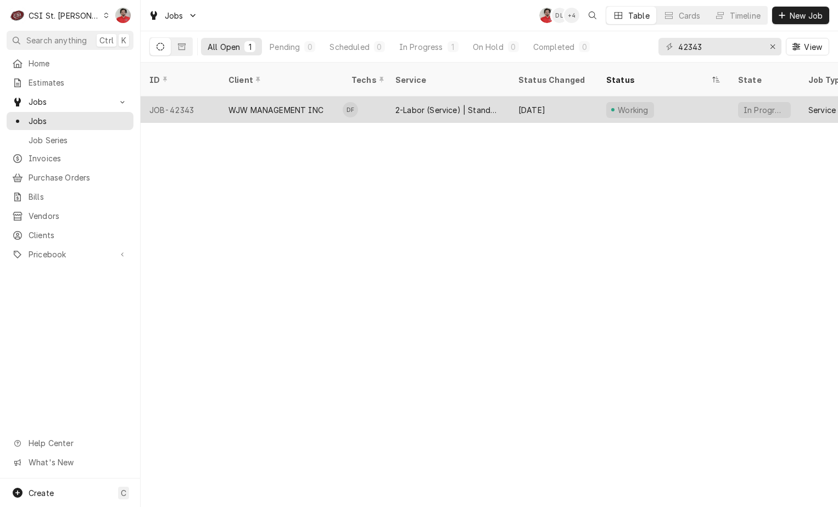
click at [266, 104] on div "WJW MANAGEMENT INC" at bounding box center [275, 110] width 95 height 12
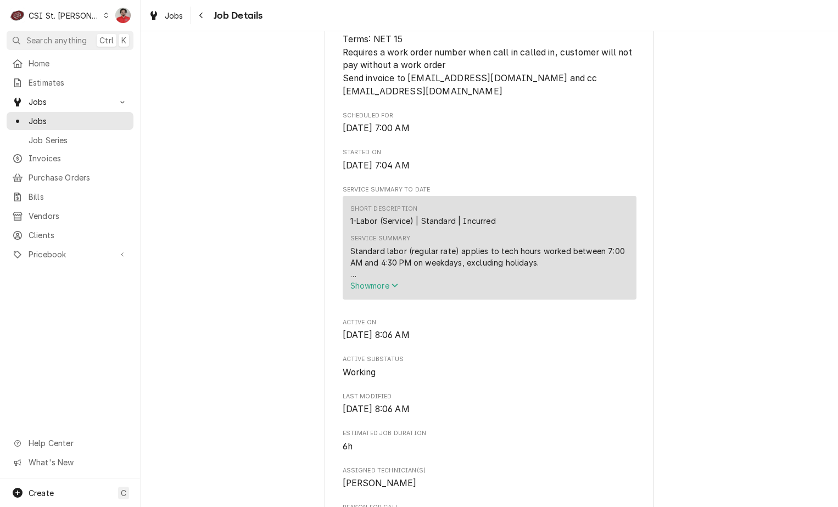
scroll to position [439, 0]
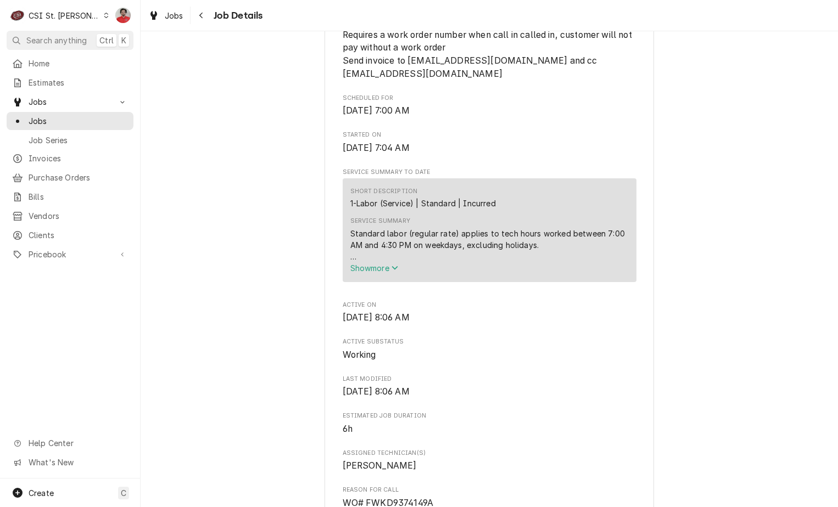
click at [381, 273] on span "Show more" at bounding box center [374, 268] width 48 height 9
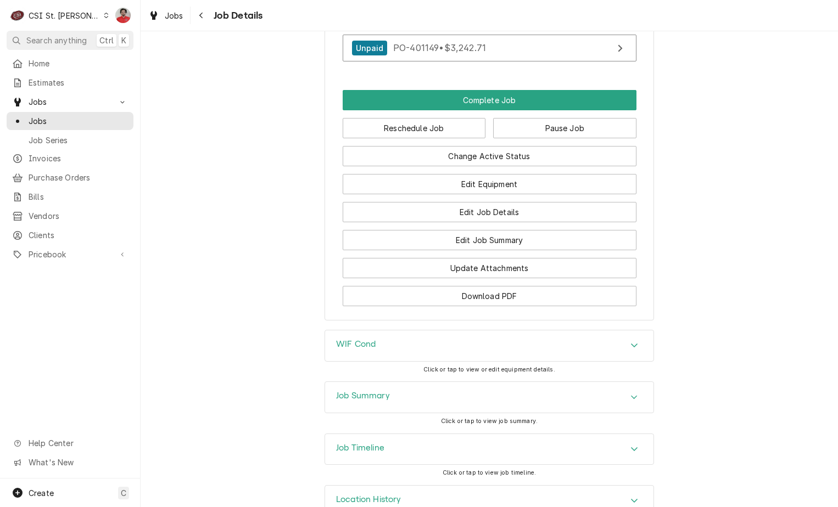
scroll to position [1441, 0]
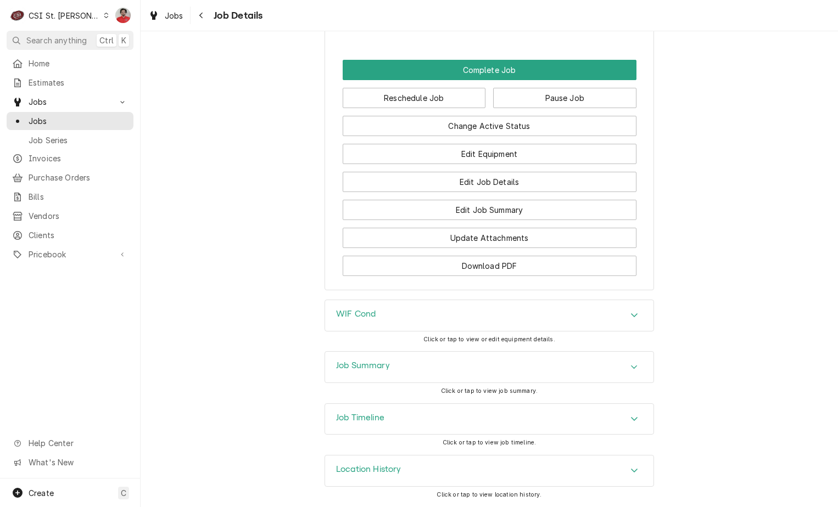
click at [380, 371] on h3 "Job Summary" at bounding box center [363, 366] width 54 height 10
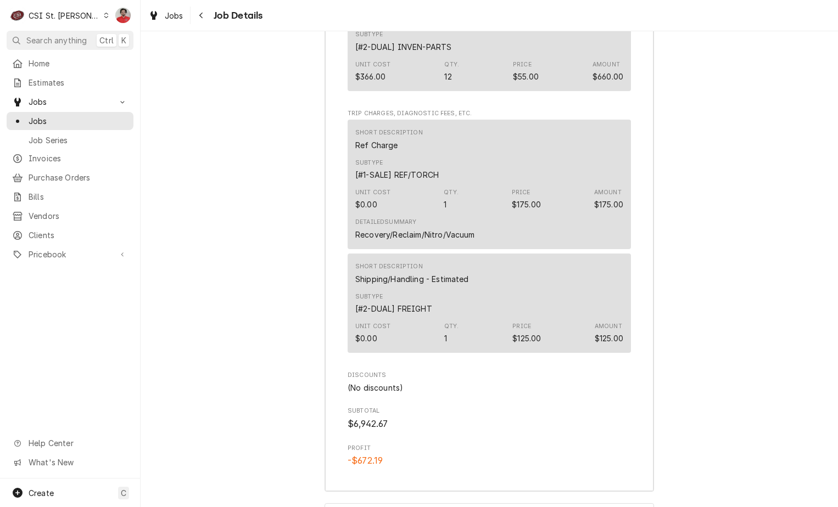
scroll to position [3025, 0]
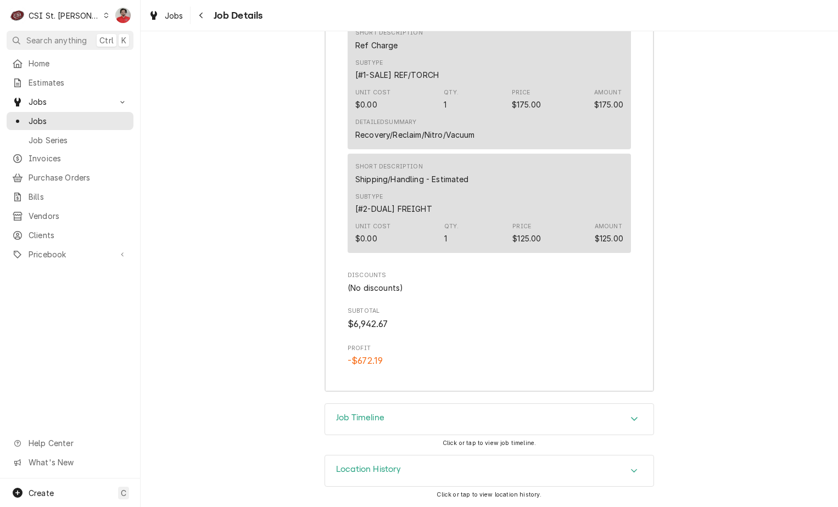
click at [530, 413] on div "Job Timeline" at bounding box center [489, 419] width 328 height 31
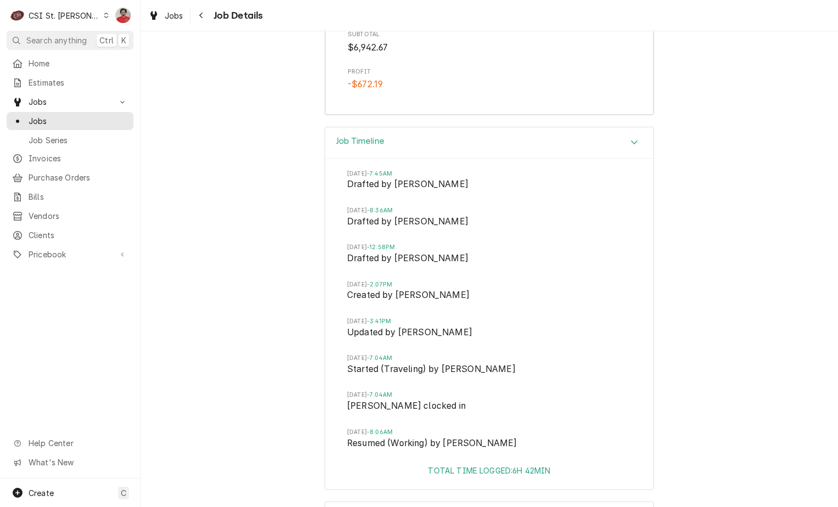
scroll to position [3348, 0]
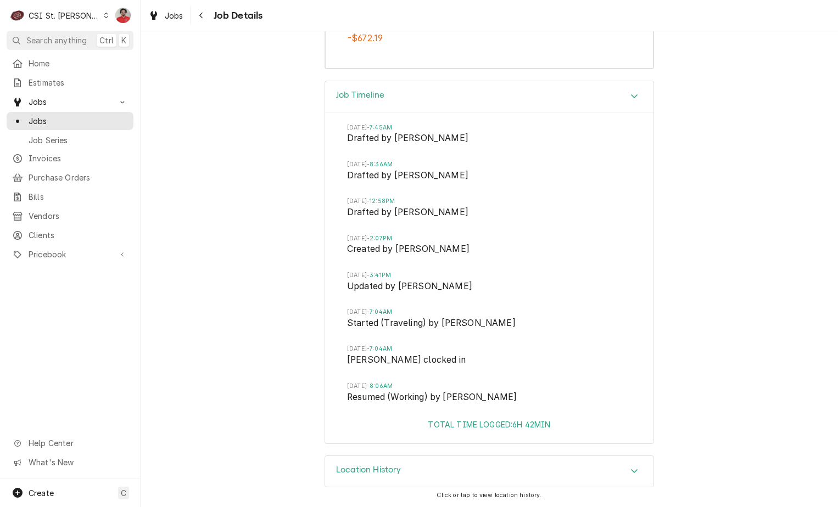
click at [459, 463] on div "Location History" at bounding box center [489, 471] width 328 height 31
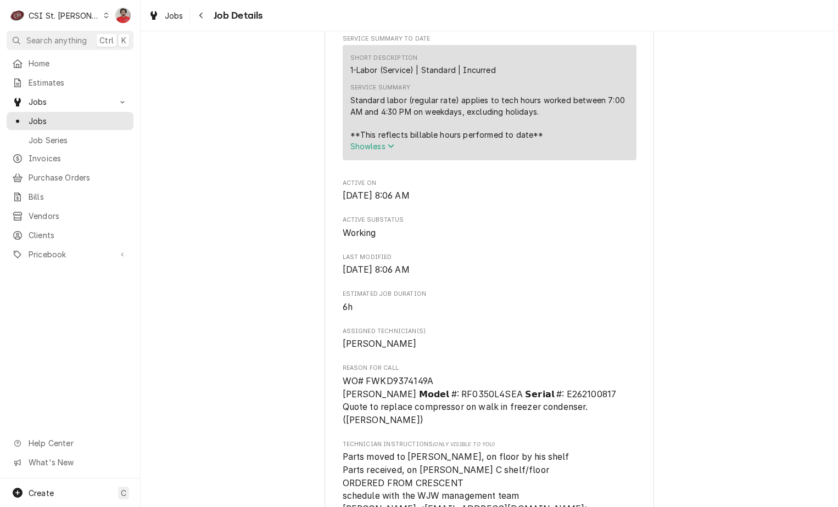
scroll to position [353, 0]
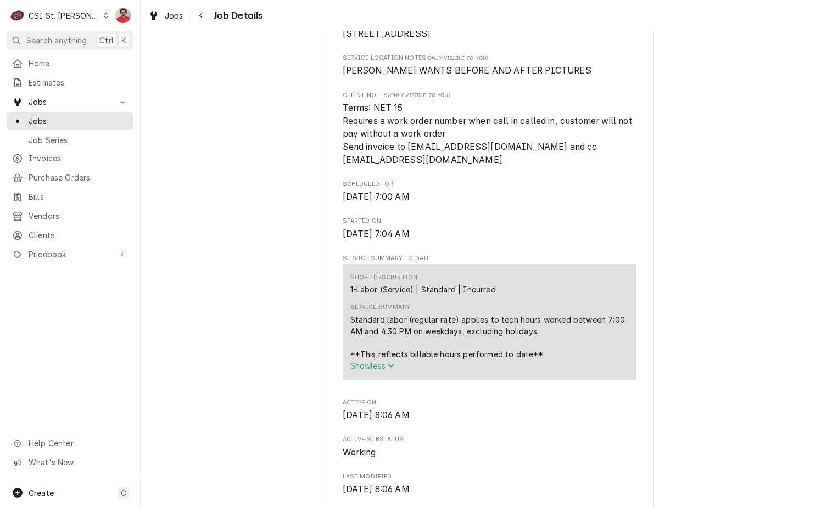
click at [377, 371] on span "Show less" at bounding box center [372, 365] width 44 height 9
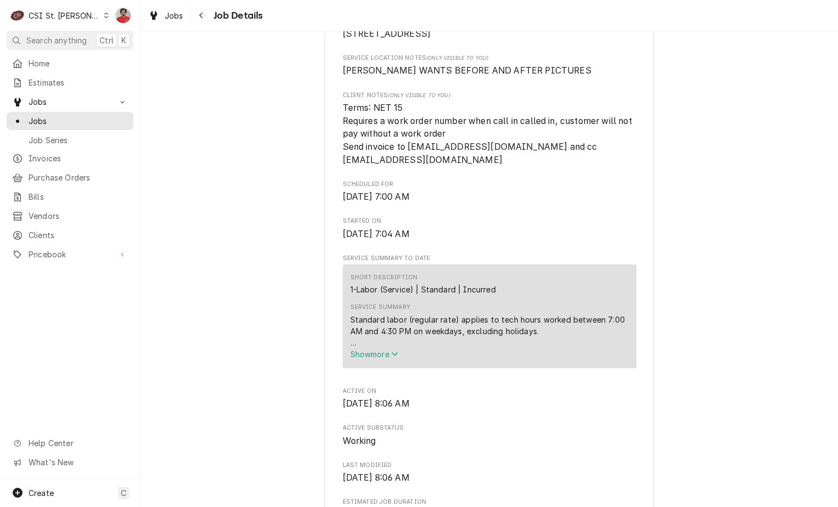
click at [382, 359] on span "Show more" at bounding box center [374, 354] width 48 height 9
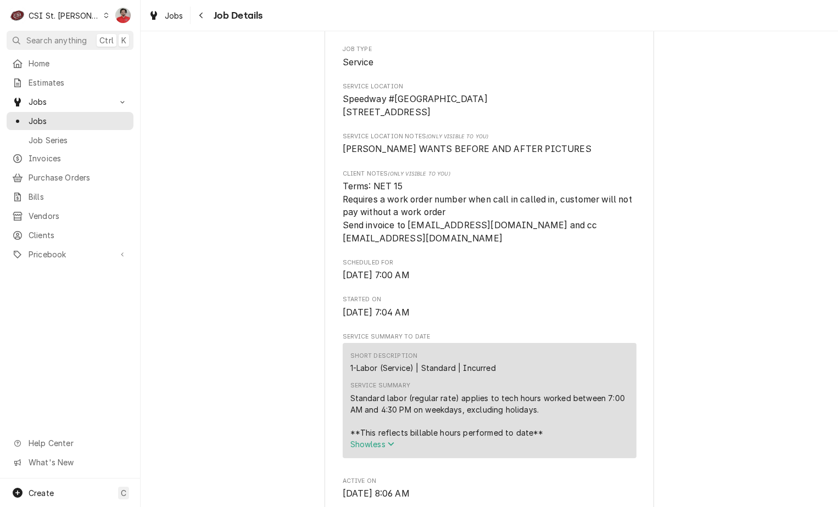
scroll to position [549, 0]
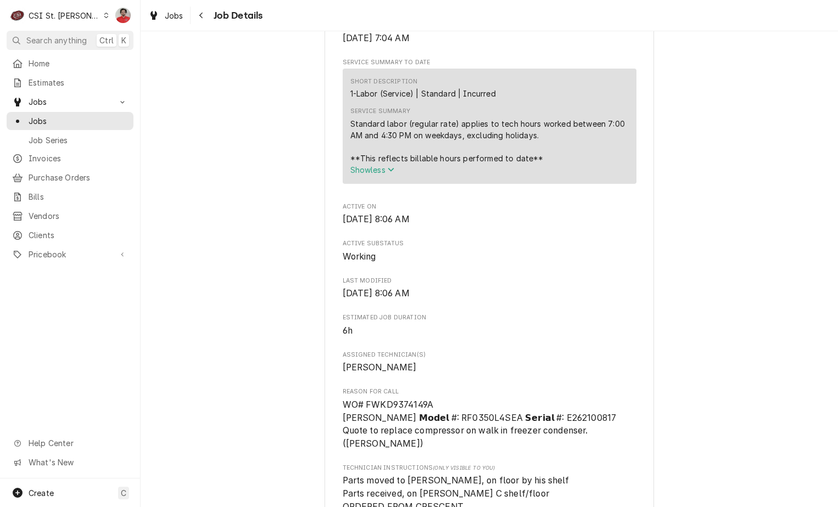
click at [377, 175] on span "Show less" at bounding box center [372, 169] width 44 height 9
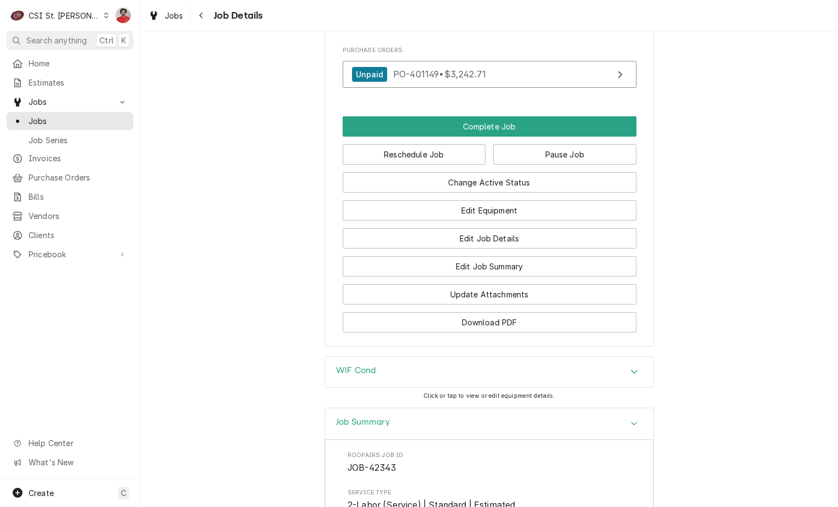
scroll to position [1428, 0]
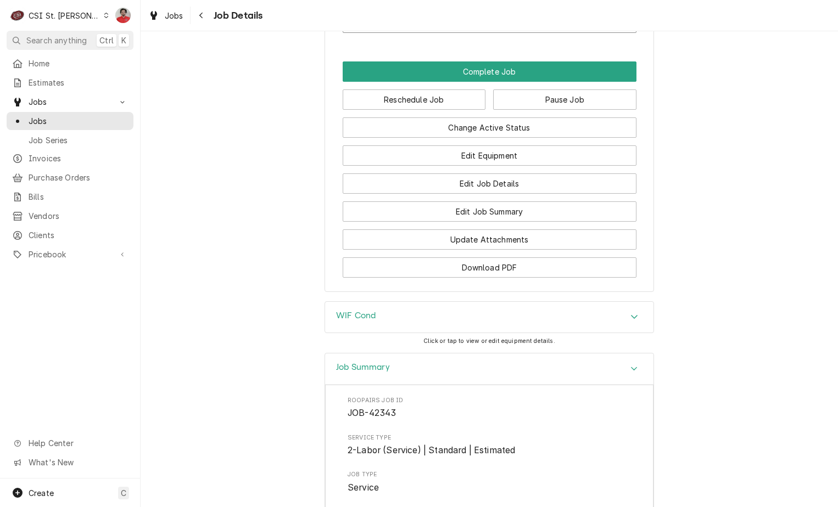
click at [419, 311] on div "WIF Cond" at bounding box center [489, 317] width 328 height 31
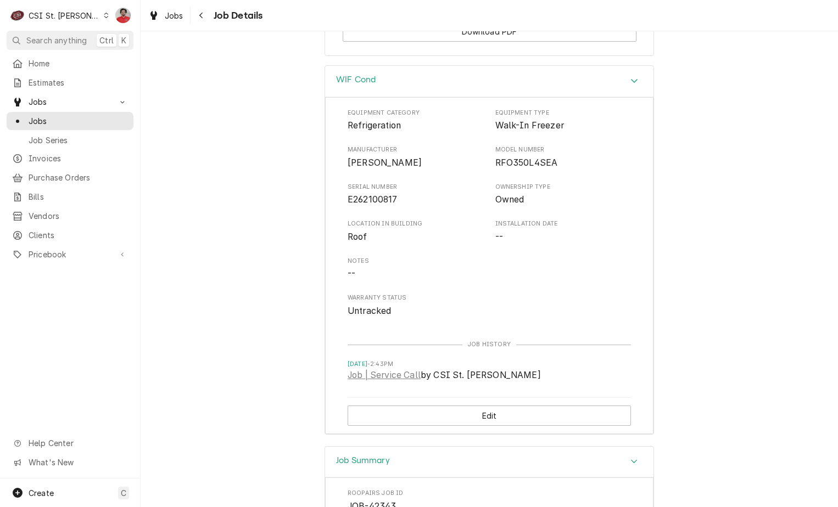
scroll to position [1702, 0]
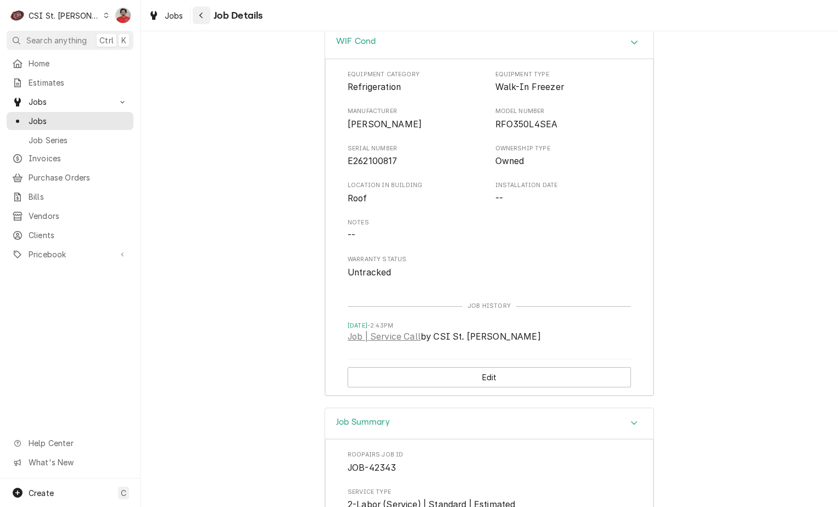
click at [202, 15] on icon "Navigate back" at bounding box center [201, 16] width 5 height 8
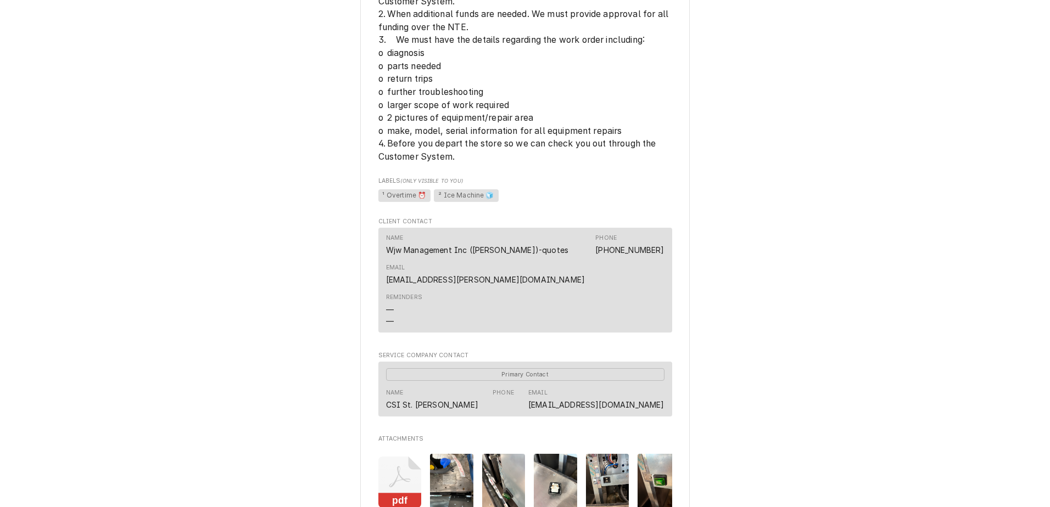
scroll to position [977, 0]
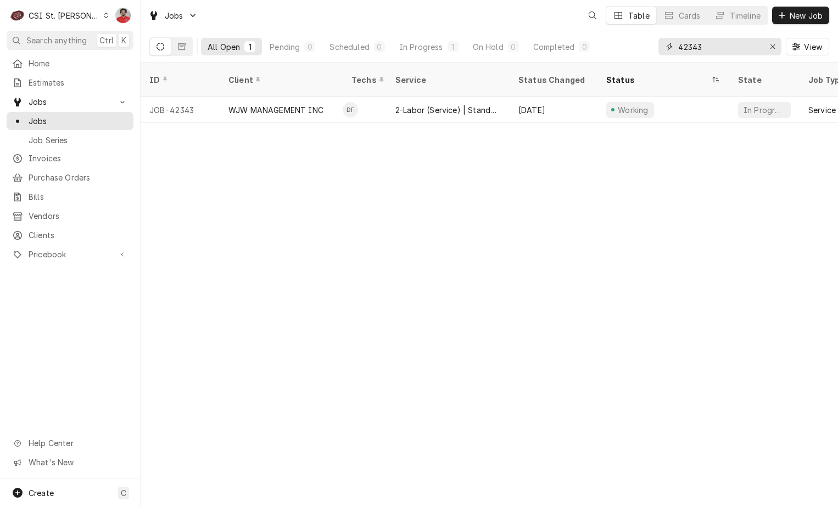
click at [731, 46] on input "42343" at bounding box center [719, 47] width 82 height 18
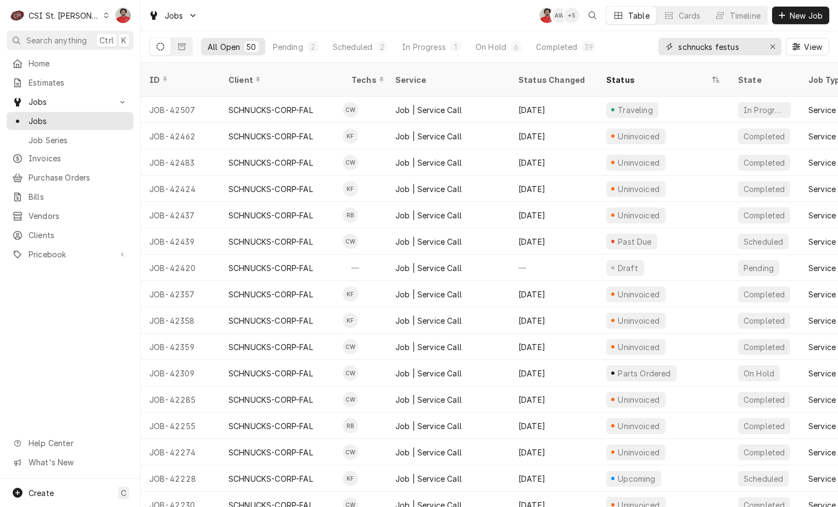
type input "schnucks festus"
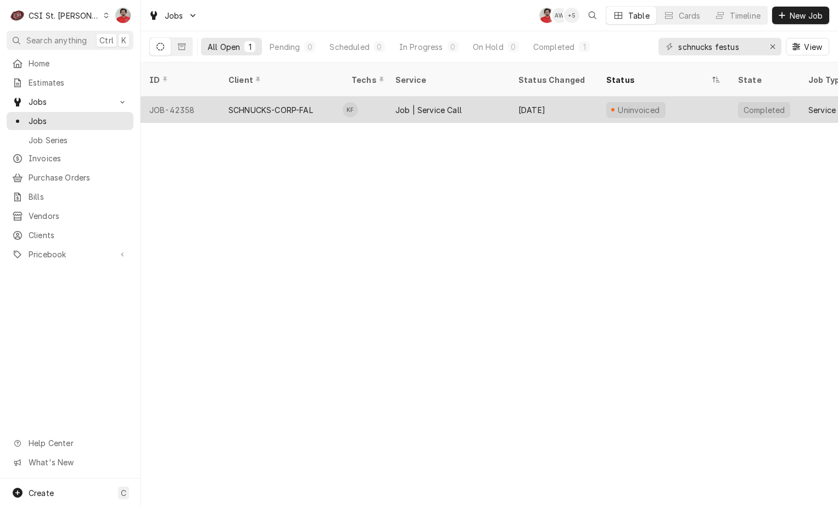
click at [475, 99] on div "Job | Service Call" at bounding box center [448, 110] width 123 height 26
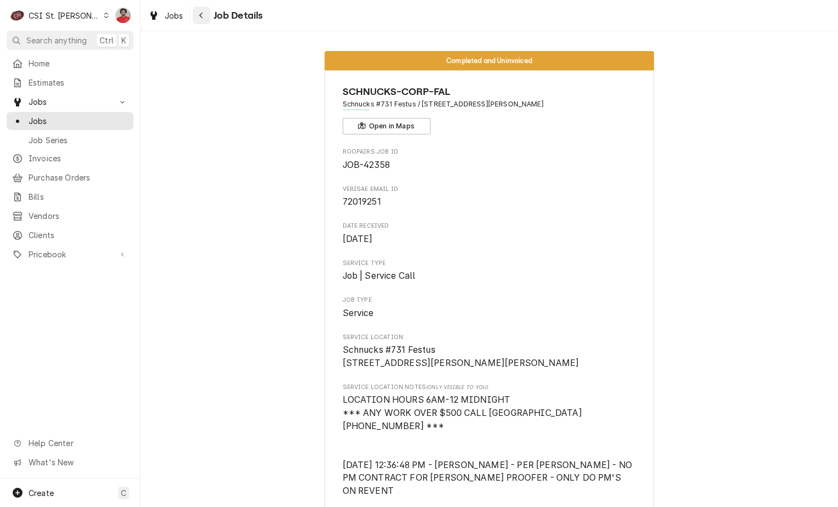
click at [201, 18] on icon "Navigate back" at bounding box center [201, 16] width 5 height 8
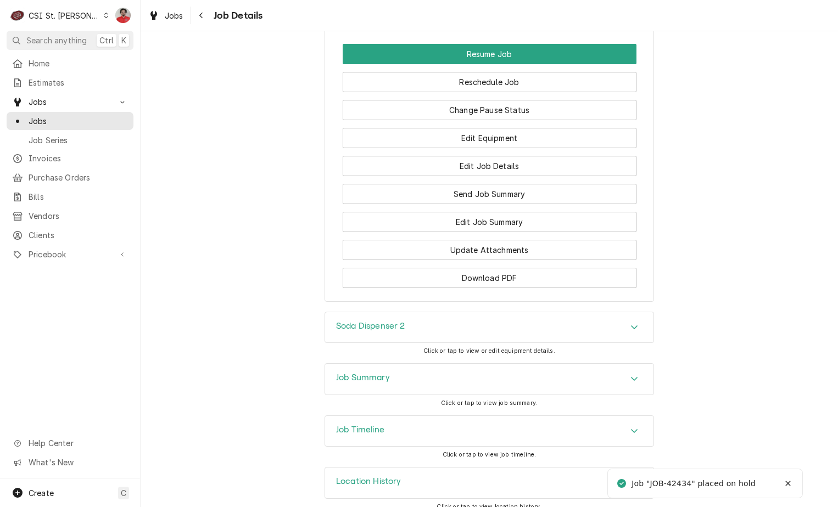
scroll to position [1384, 0]
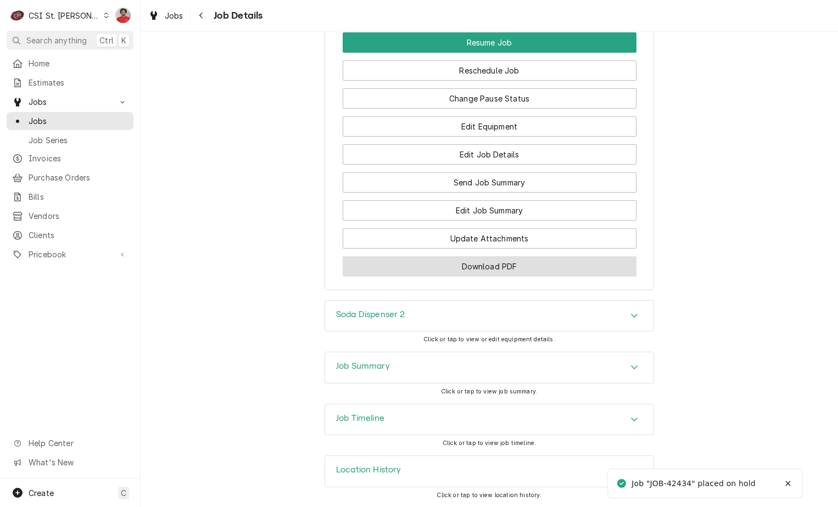
click at [511, 267] on button "Download PDF" at bounding box center [490, 266] width 294 height 20
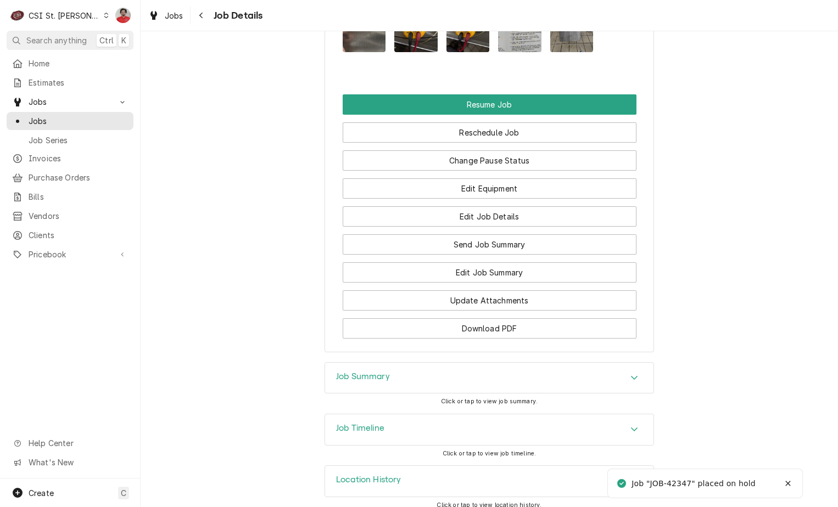
scroll to position [1661, 0]
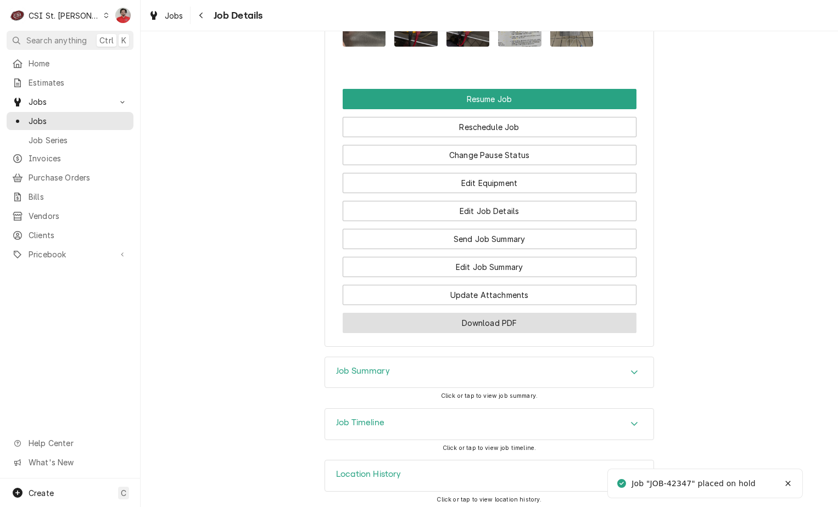
click at [487, 315] on button "Download PDF" at bounding box center [490, 323] width 294 height 20
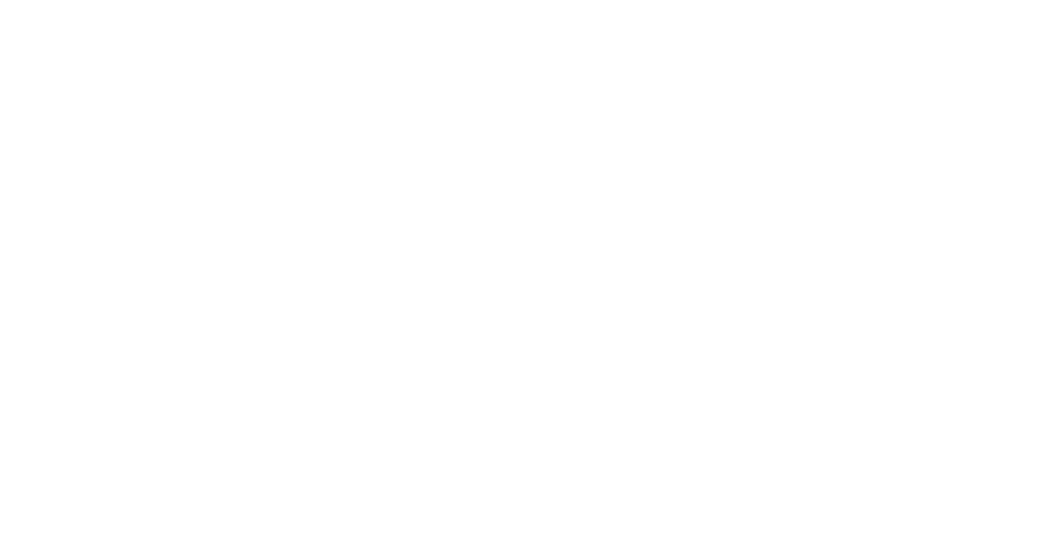
click at [58, 211] on div "Dynamic Content Wrapper" at bounding box center [527, 274] width 1054 height 548
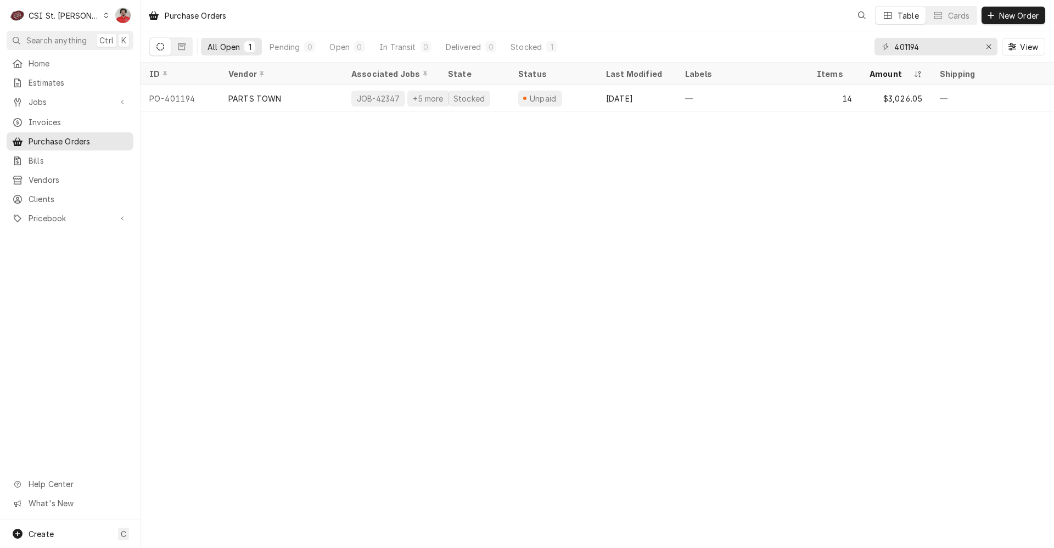
click at [60, 213] on span "Pricebook" at bounding box center [70, 219] width 83 height 12
click at [57, 253] on span "Parts & Materials" at bounding box center [78, 257] width 99 height 12
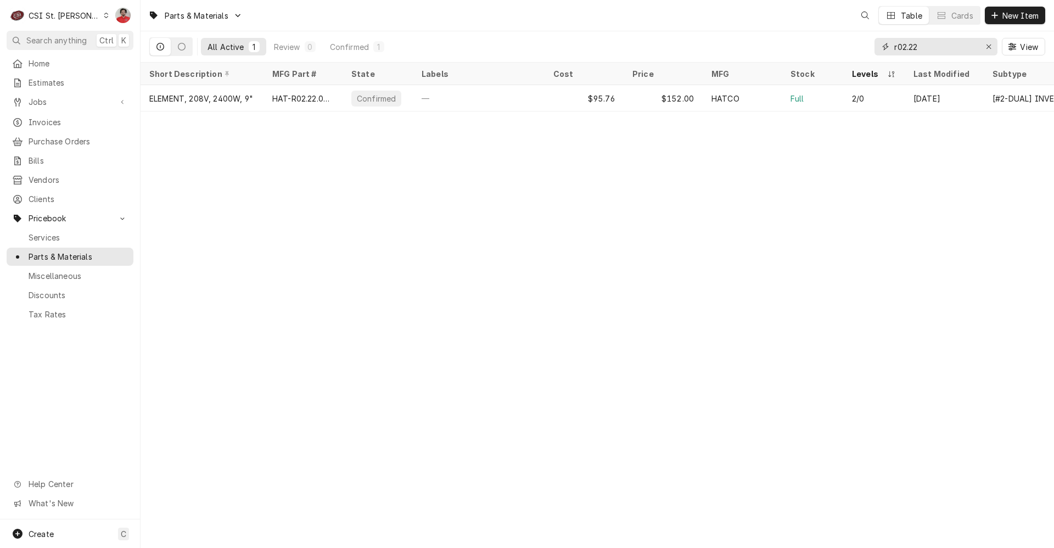
click at [947, 55] on input "r02.22" at bounding box center [936, 47] width 82 height 18
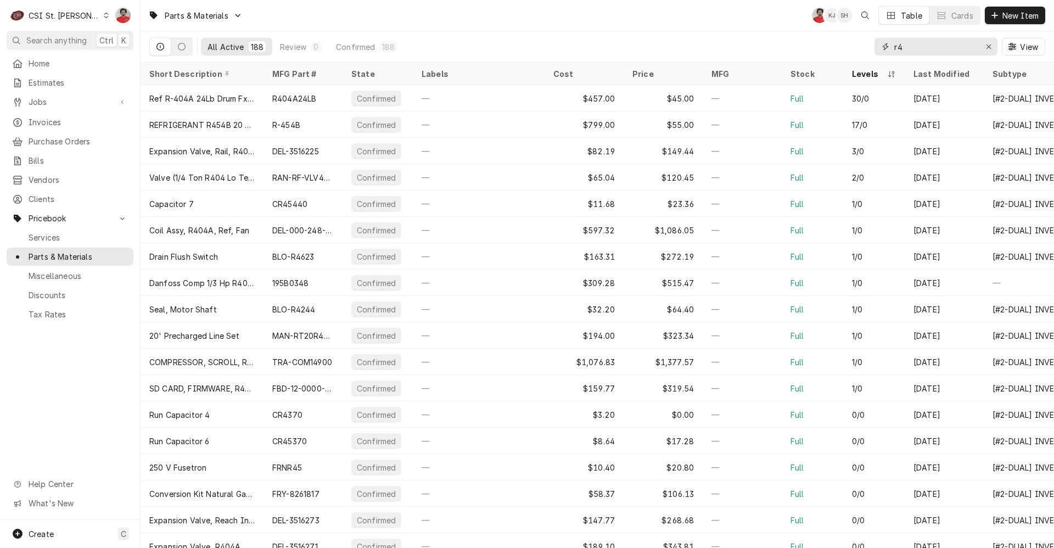
type input "r"
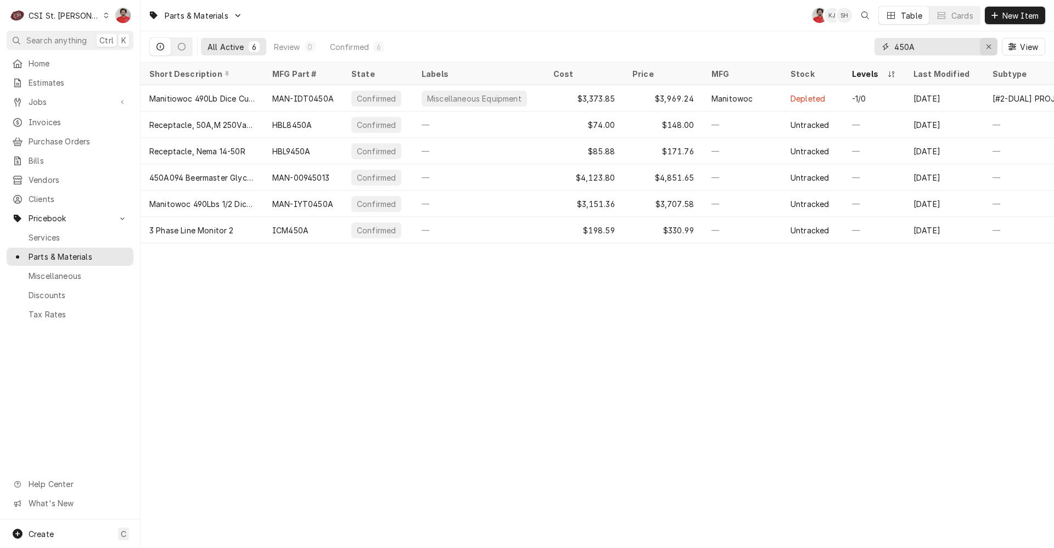
type input "450A"
click at [988, 42] on div "Erase input" at bounding box center [988, 46] width 11 height 11
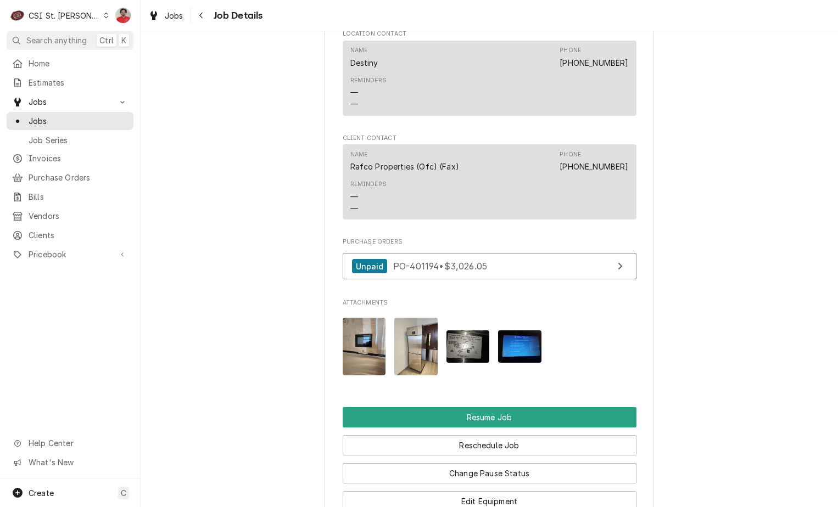
scroll to position [1583, 0]
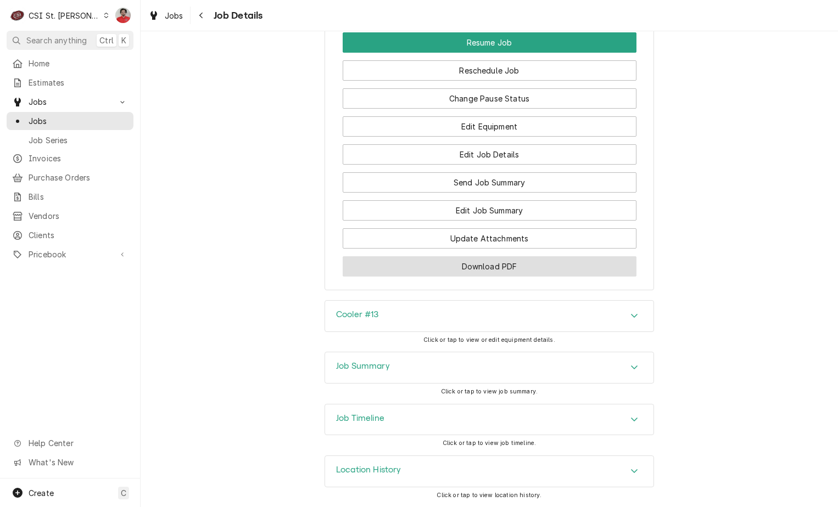
click at [533, 264] on button "Download PDF" at bounding box center [490, 266] width 294 height 20
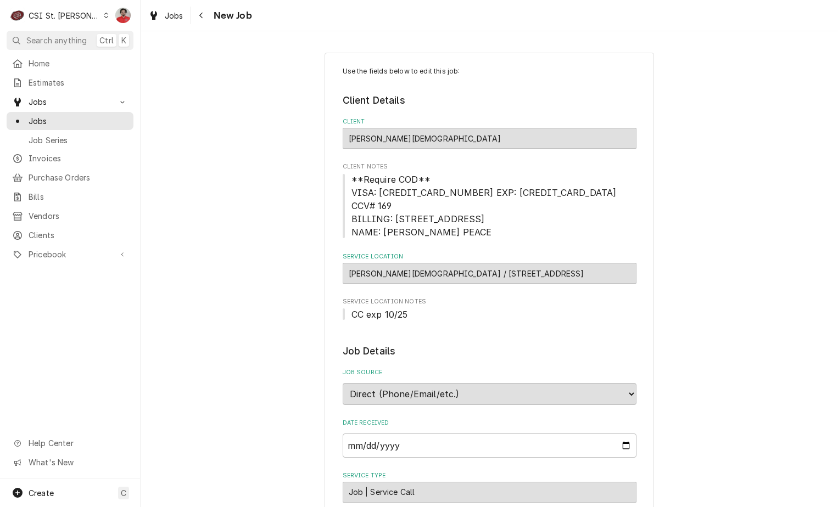
scroll to position [439, 0]
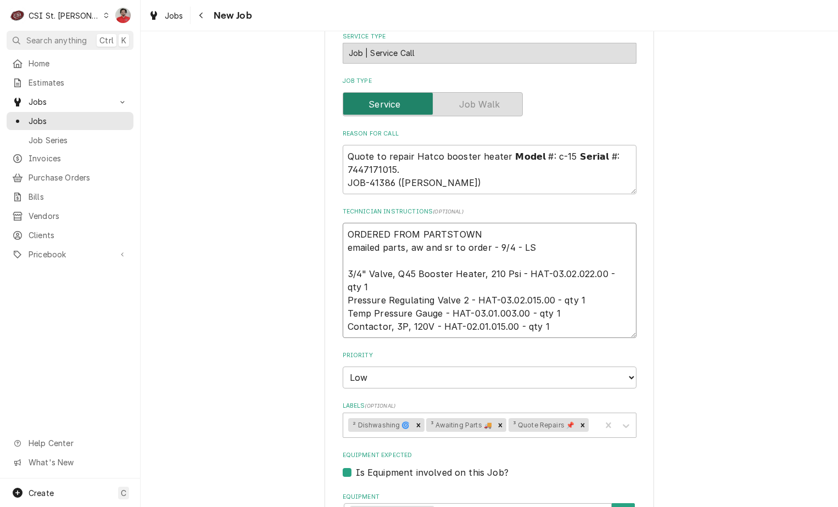
drag, startPoint x: 596, startPoint y: 261, endPoint x: 521, endPoint y: 263, distance: 75.3
click at [521, 263] on textarea "ORDERED FROM PARTSTOWN emailed parts, aw and sr to order - 9/4 - LS 3/4" Valve,…" at bounding box center [490, 280] width 294 height 115
click at [354, 148] on textarea "Quote to repair Hatco booster heater 𝗠𝗼𝗱𝗲𝗹 #: c-15 𝗦𝗲𝗿𝗶𝗮𝗹 #: 7447171015. JOB-41…" at bounding box center [490, 169] width 294 height 49
type textarea "x"
type textarea "Quote to repair Hatco booster heater 𝗠𝗼𝗱𝗲𝗹 #: c-15 𝗦𝗲𝗿𝗶𝗮𝗹 #: 7447171015. JOB-41…"
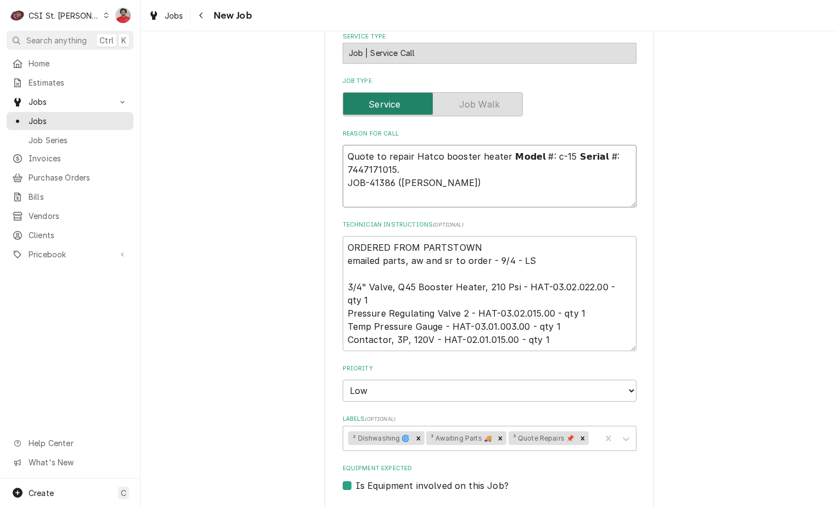
paste textarea "HAT-03.02.022.00"
type textarea "x"
type textarea "HAT-03.02.022.00 Quote to repair Hatco booster heater 𝗠𝗼𝗱𝗲𝗹 #: c-15 𝗦𝗲𝗿𝗶𝗮𝗹 #: 7…"
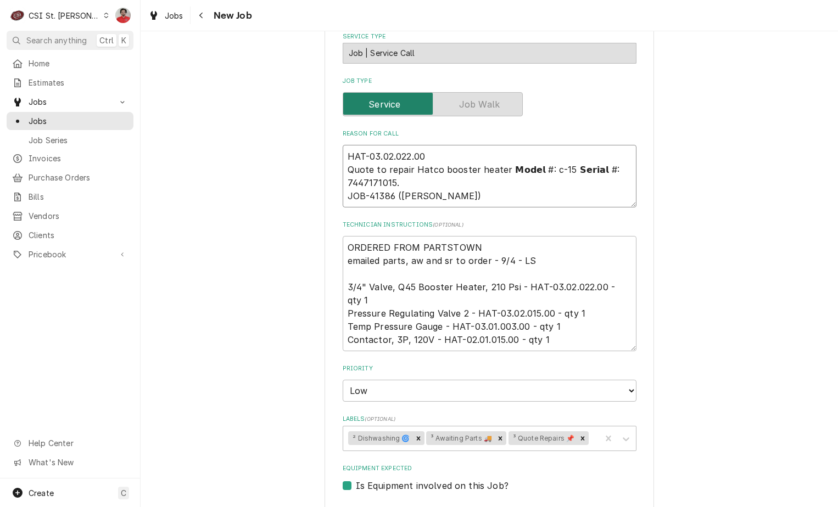
type textarea "x"
type textarea "HAT-03.02.022.00, Quote to repair Hatco booster heater 𝗠𝗼𝗱𝗲𝗹 #: c-15 𝗦𝗲𝗿𝗶𝗮𝗹 #: …"
type textarea "x"
type textarea "HAT-03.02.022.00, Quote to repair Hatco booster heater 𝗠𝗼𝗱𝗲𝗹 #: c-15 𝗦𝗲𝗿𝗶𝗮𝗹 #: …"
type textarea "x"
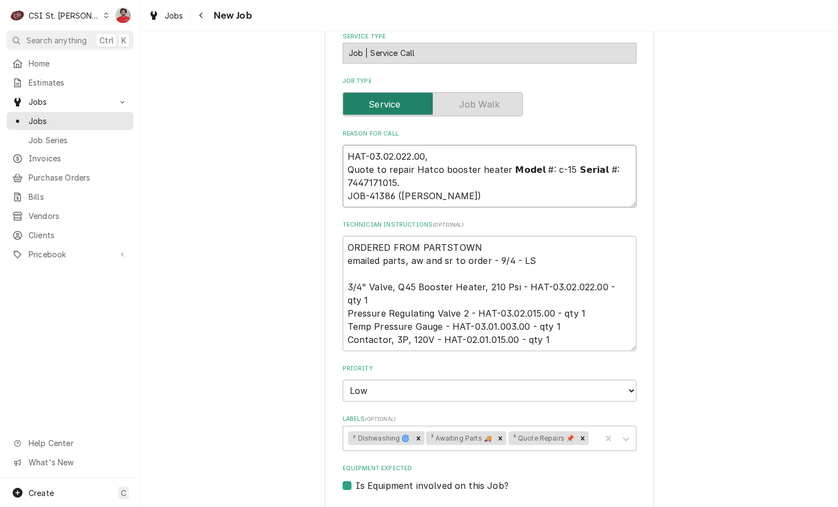
type textarea "HAT-03.02.022.00, Quote to repair Hatco booster heater 𝗠𝗼𝗱𝗲𝗹 #: c-15 𝗦𝗲𝗿𝗶𝗮𝗹 #: …"
drag, startPoint x: 545, startPoint y: 299, endPoint x: 474, endPoint y: 300, distance: 70.8
click at [474, 300] on textarea "ORDERED FROM PARTSTOWN emailed parts, aw and sr to order - 9/4 - LS 3/4" Valve,…" at bounding box center [490, 293] width 294 height 115
click at [434, 146] on textarea "HAT-03.02.022.00, Quote to repair Hatco booster heater 𝗠𝗼𝗱𝗲𝗹 #: c-15 𝗦𝗲𝗿𝗶𝗮𝗹 #: …" at bounding box center [490, 176] width 294 height 63
paste textarea "HAT-03.02.015.00"
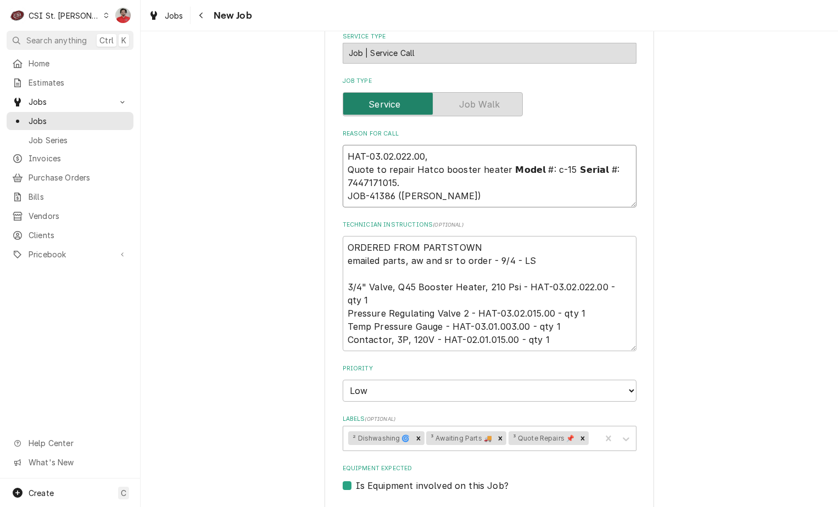
type textarea "x"
type textarea "HAT-03.02.022.00, HAT-03.02.015.00 Quote to repair Hatco booster heater 𝗠𝗼𝗱𝗲𝗹 #…"
type textarea "x"
type textarea "HAT-03.02.022.00, HAT-03.02.015.00, Quote to repair Hatco booster heater 𝗠𝗼𝗱𝗲𝗹 …"
type textarea "x"
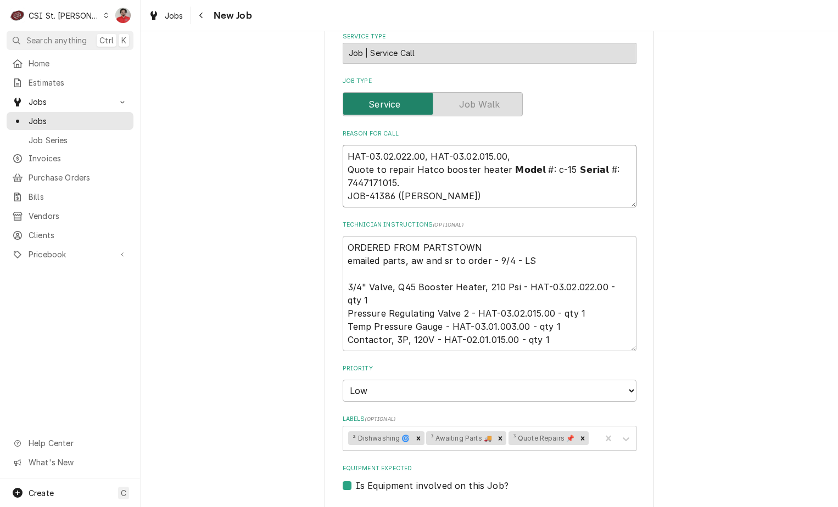
type textarea "HAT-03.02.022.00, HAT-03.02.015.00, Quote to repair Hatco booster heater 𝗠𝗼𝗱𝗲𝗹 …"
type textarea "x"
type textarea "HAT-03.02.022.00, HAT-03.02.015.00, Quote to repair Hatco booster heater 𝗠𝗼𝗱𝗲𝗹 …"
drag, startPoint x: 523, startPoint y: 314, endPoint x: 446, endPoint y: 314, distance: 76.9
click at [446, 314] on textarea "ORDERED FROM PARTSTOWN emailed parts, aw and sr to order - 9/4 - LS 3/4" Valve,…" at bounding box center [490, 293] width 294 height 115
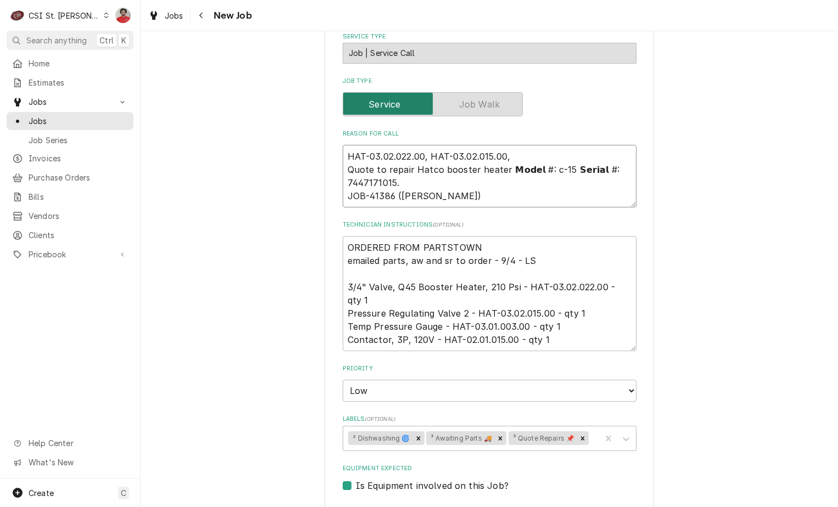
click at [517, 145] on textarea "HAT-03.02.022.00, HAT-03.02.015.00, Quote to repair Hatco booster heater 𝗠𝗼𝗱𝗲𝗹 …" at bounding box center [490, 176] width 294 height 63
paste textarea "HAT-03.01.003.00"
type textarea "x"
type textarea "HAT-03.02.022.00, HAT-03.02.015.00, HAT-03.01.003.00 Quote to repair Hatco boos…"
type textarea "x"
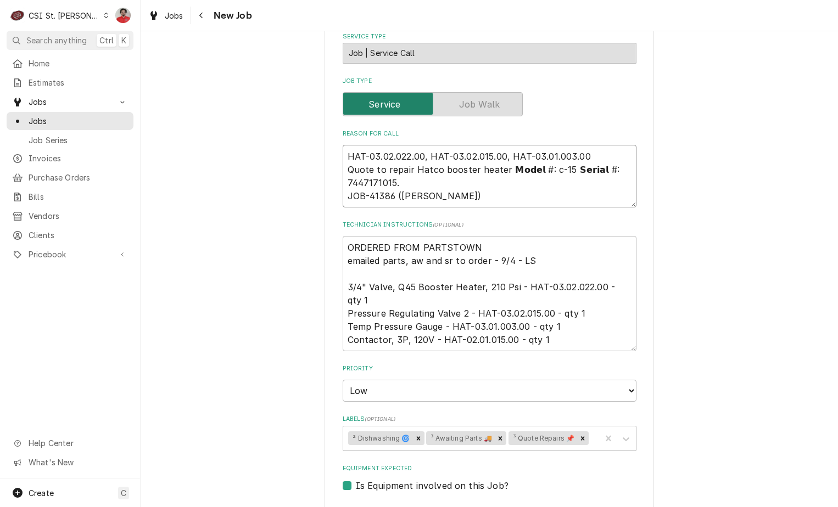
type textarea "HAT-03.02.022.00, HAT-03.02.015.00, HAT-03.01.003.00, Quote to repair Hatco boo…"
type textarea "x"
type textarea "HAT-03.02.022.00, HAT-03.02.015.00, HAT-03.01.003.00, Quote to repair Hatco boo…"
type textarea "x"
type textarea "HAT-03.02.022.00, HAT-03.02.015.00, HAT-03.01.003.00, a Quote to repair Hatco b…"
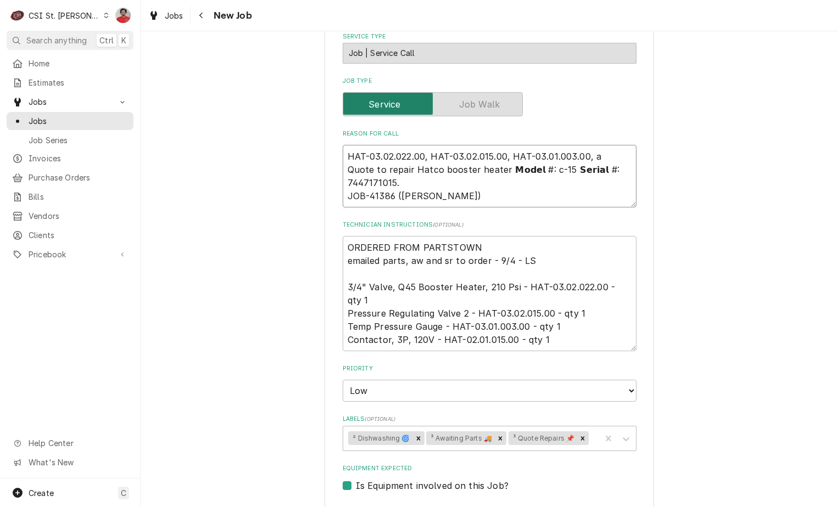
type textarea "x"
type textarea "HAT-03.02.022.00, HAT-03.02.015.00, HAT-03.01.003.00, an Quote to repair Hatco …"
type textarea "x"
type textarea "HAT-03.02.022.00, HAT-03.02.015.00, HAT-03.01.003.00, and Quote to repair Hatco…"
type textarea "x"
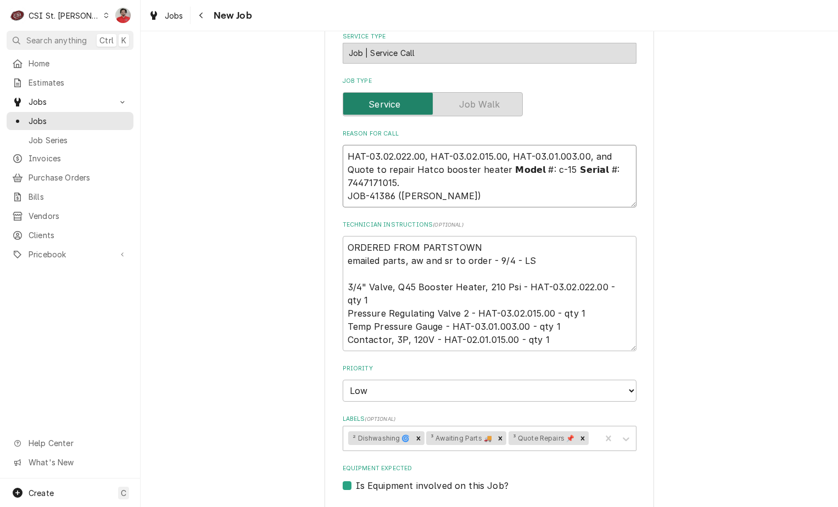
type textarea "HAT-03.02.022.00, HAT-03.02.015.00, HAT-03.01.003.00, and Quote to repair Hatco…"
type textarea "x"
type textarea "HAT-03.02.022.00, HAT-03.02.015.00, HAT-03.01.003.00, and Quote to repair Hatco…"
drag, startPoint x: 502, startPoint y: 327, endPoint x: 438, endPoint y: 327, distance: 64.2
click at [438, 327] on textarea "ORDERED FROM PARTSTOWN emailed parts, aw and sr to order - 9/4 - LS 3/4" Valve,…" at bounding box center [490, 293] width 294 height 115
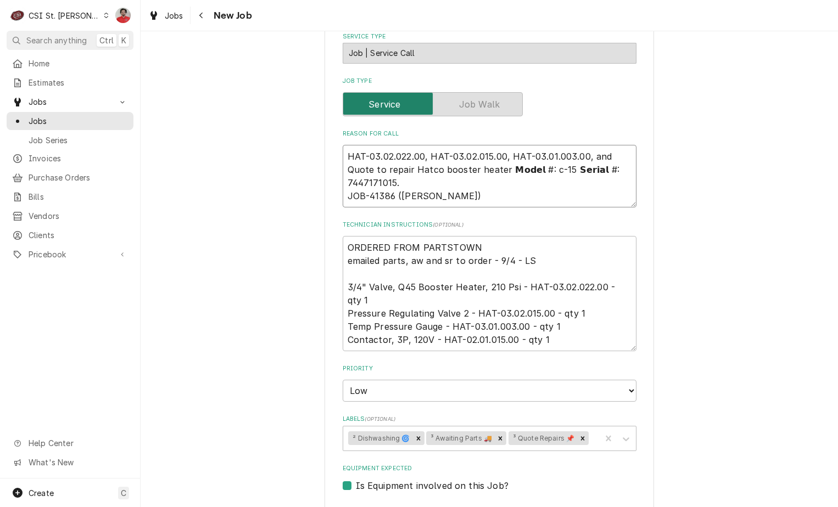
click at [597, 156] on textarea "HAT-03.02.022.00, HAT-03.02.015.00, HAT-03.01.003.00, and Quote to repair Hatco…" at bounding box center [490, 176] width 294 height 63
click at [607, 145] on textarea "HAT-03.02.022.00, HAT-03.02.015.00, HAT-03.01.003.00, and Quote to repair Hatco…" at bounding box center [490, 176] width 294 height 63
paste textarea "HAT-02.01.015.00"
type textarea "x"
type textarea "HAT-03.02.022.00, HAT-03.02.015.00, HAT-03.01.003.00, and HAT-02.01.015.00 Quot…"
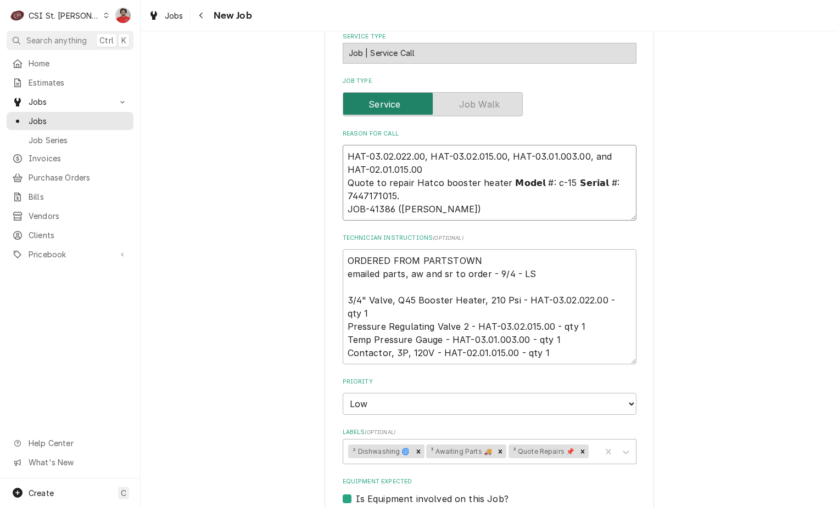
type textarea "x"
type textarea "HAT-03.02.022.00, HAT-03.02.015.00, HAT-03.01.003.00, and HAT-02.01.015.00 Quot…"
type textarea "x"
type textarea "HAT-03.02.022.00, HAT-03.02.015.00, HAT-03.01.003.00, and HAT-02.01.015.00 r Qu…"
type textarea "x"
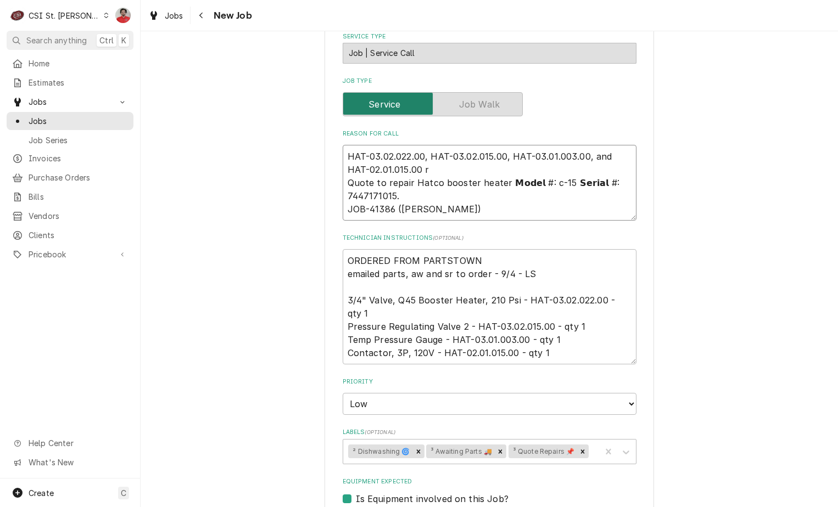
type textarea "HAT-03.02.022.00, HAT-03.02.015.00, HAT-03.01.003.00, and HAT-02.01.015.00 re Q…"
type textarea "x"
type textarea "HAT-03.02.022.00, HAT-03.02.015.00, HAT-03.01.003.00, and HAT-02.01.015.00 rec …"
type textarea "x"
type textarea "HAT-03.02.022.00, HAT-03.02.015.00, HAT-03.01.003.00, and HAT-02.01.015.00 rec …"
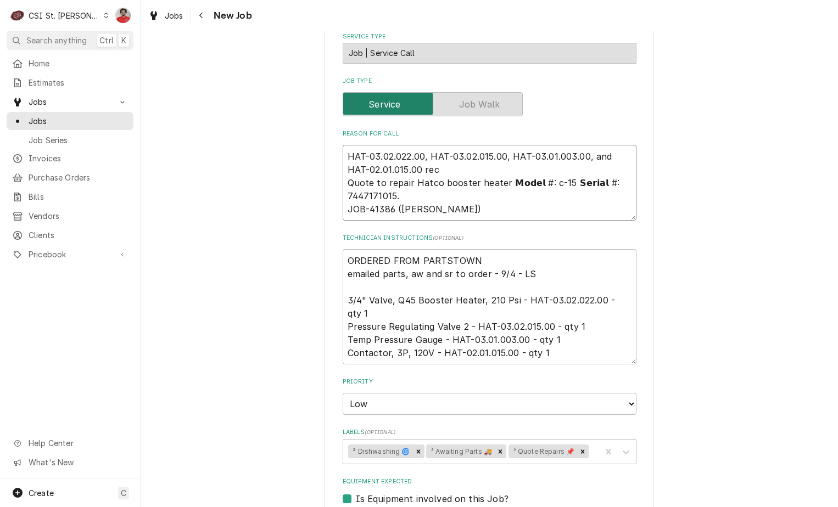
type textarea "x"
type textarea "HAT-03.02.022.00, HAT-03.02.015.00, HAT-03.01.003.00, and HAT-02.01.015.00 rec …"
type textarea "x"
type textarea "HAT-03.02.022.00, HAT-03.02.015.00, HAT-03.01.003.00, and HAT-02.01.015.00 rec …"
type textarea "x"
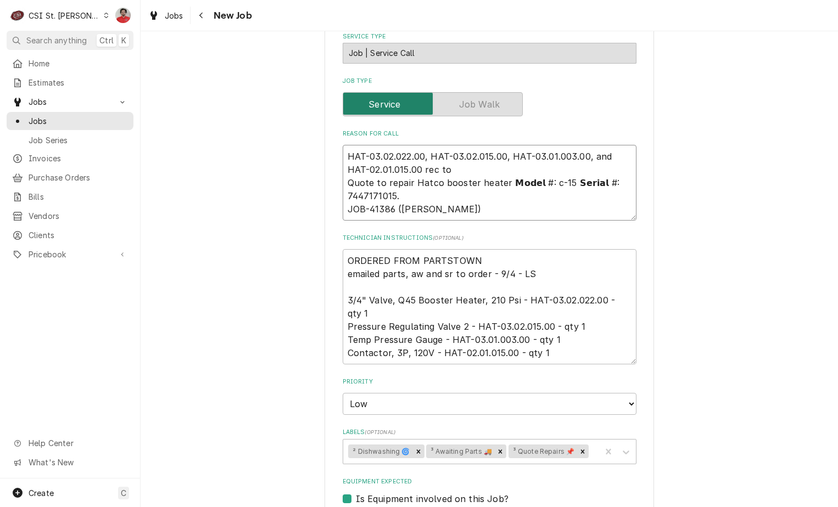
type textarea "HAT-03.02.022.00, HAT-03.02.015.00, HAT-03.01.003.00, and HAT-02.01.015.00 rec …"
type textarea "x"
type textarea "HAT-03.02.022.00, HAT-03.02.015.00, HAT-03.01.003.00, and HAT-02.01.015.00 rec …"
type textarea "x"
type textarea "HAT-03.02.022.00, HAT-03.02.015.00, HAT-03.01.003.00, and HAT-02.01.015.00 rec …"
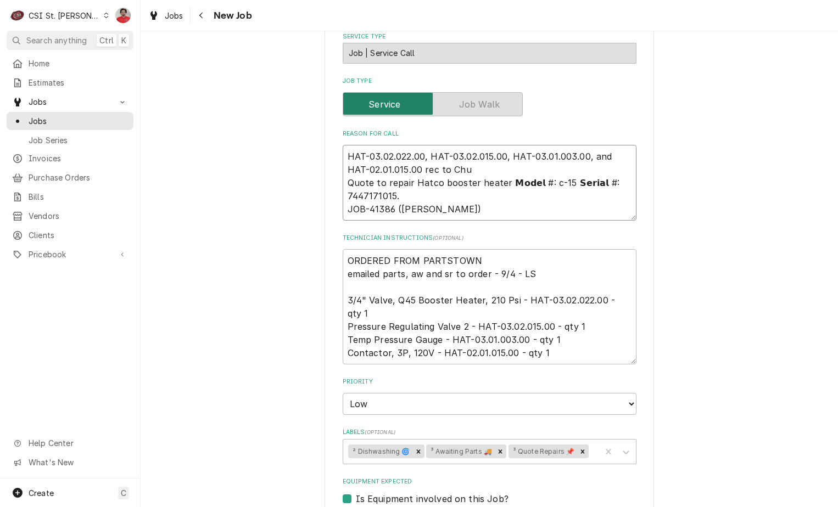
type textarea "x"
type textarea "HAT-03.02.022.00, HAT-03.02.015.00, HAT-03.01.003.00, and HAT-02.01.015.00 rec …"
type textarea "x"
type textarea "HAT-03.02.022.00, HAT-03.02.015.00, HAT-03.01.003.00, and HAT-02.01.015.00 rec …"
type textarea "x"
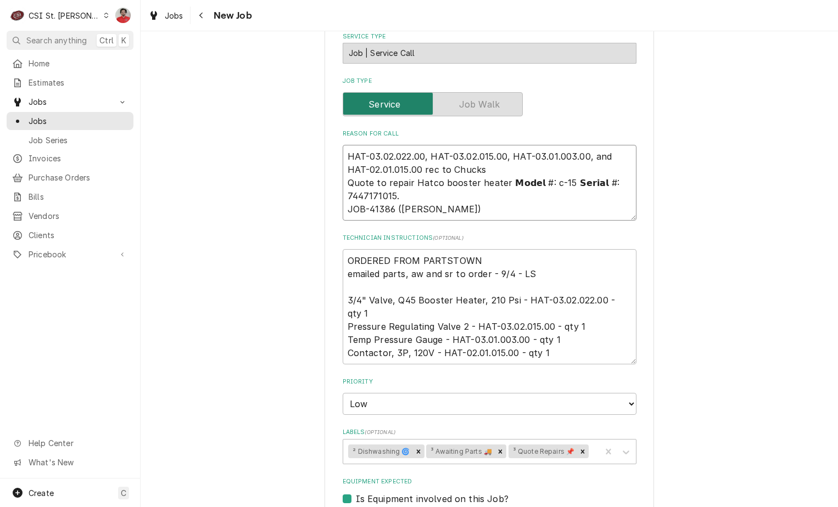
type textarea "HAT-03.02.022.00, HAT-03.02.015.00, HAT-03.01.003.00, and HAT-02.01.015.00 rec …"
type textarea "x"
type textarea "HAT-03.02.022.00, HAT-03.02.015.00, HAT-03.01.003.00, and HAT-02.01.015.00 rec …"
type textarea "x"
type textarea "HAT-03.02.022.00, HAT-03.02.015.00, HAT-03.01.003.00, and HAT-02.01.015.00 rec …"
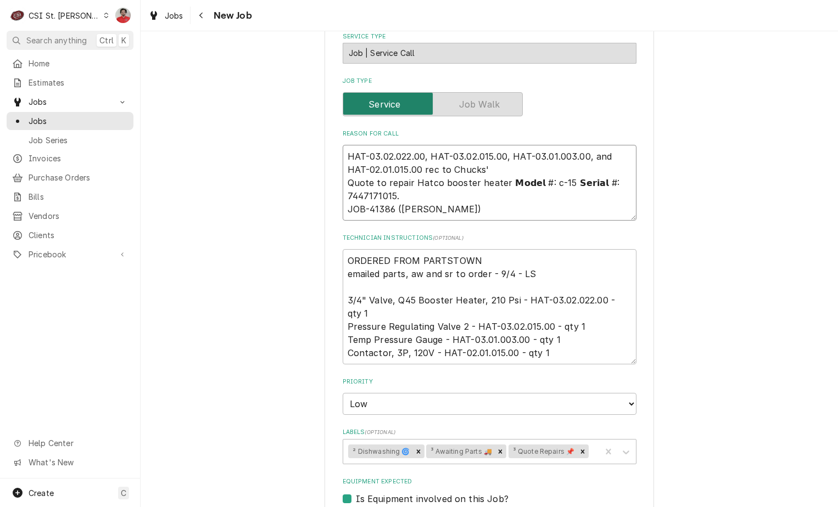
type textarea "x"
type textarea "HAT-03.02.022.00, HAT-03.02.015.00, HAT-03.01.003.00, and HAT-02.01.015.00 rec …"
type textarea "x"
type textarea "HAT-03.02.022.00, HAT-03.02.015.00, HAT-03.01.003.00, and HAT-02.01.015.00 rec …"
type textarea "x"
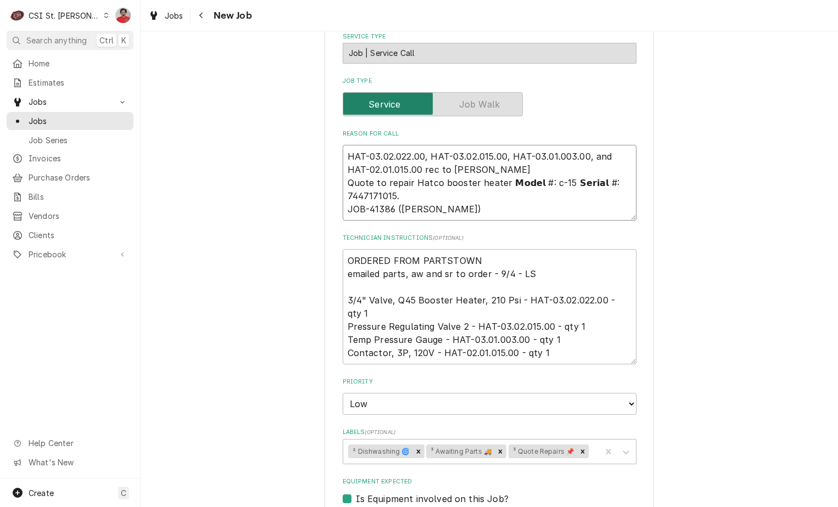
type textarea "HAT-03.02.022.00, HAT-03.02.015.00, HAT-03.01.003.00, and HAT-02.01.015.00 rec …"
type textarea "x"
type textarea "HAT-03.02.022.00, HAT-03.02.015.00, HAT-03.01.003.00, and HAT-02.01.015.00 rec …"
type textarea "x"
type textarea "HAT-03.02.022.00, HAT-03.02.015.00, HAT-03.01.003.00, and HAT-02.01.015.00 rec …"
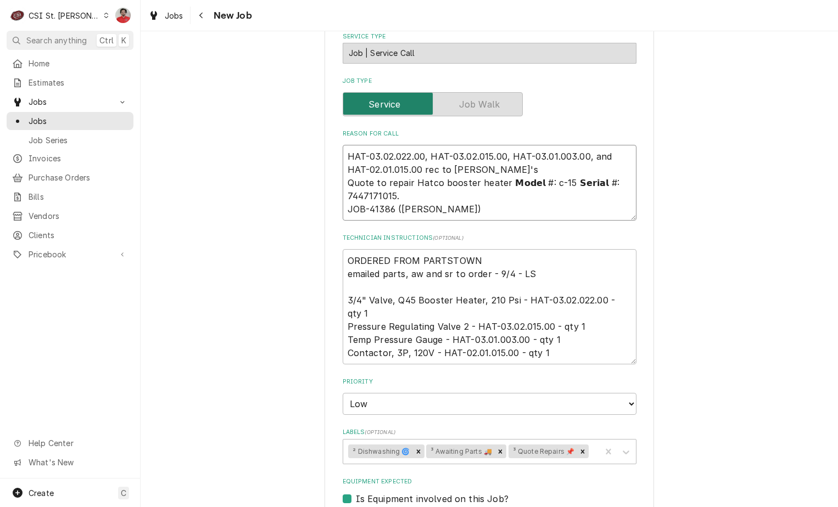
type textarea "x"
type textarea "HAT-03.02.022.00, HAT-03.02.015.00, HAT-03.01.003.00, and HAT-02.01.015.00 rec …"
type textarea "x"
type textarea "HAT-03.02.022.00, HAT-03.02.015.00, HAT-03.01.003.00, and HAT-02.01.015.00 rec …"
type textarea "x"
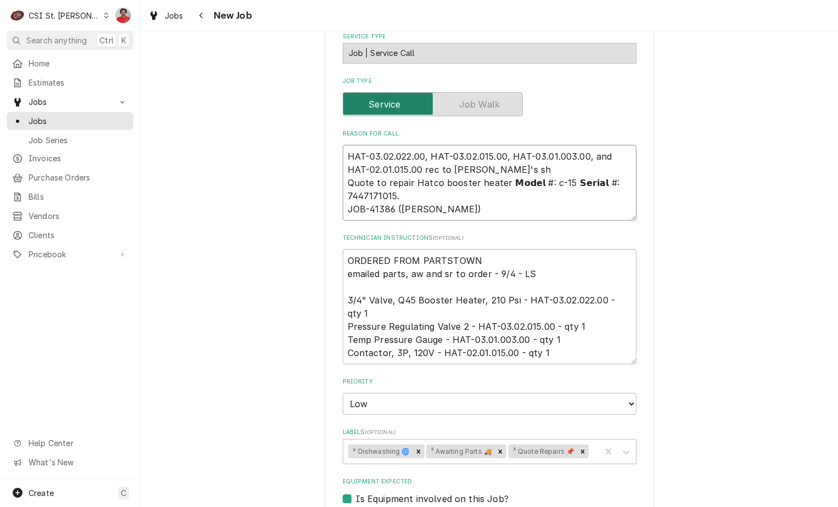
type textarea "HAT-03.02.022.00, HAT-03.02.015.00, HAT-03.01.003.00, and HAT-02.01.015.00 rec …"
type textarea "x"
type textarea "HAT-03.02.022.00, HAT-03.02.015.00, HAT-03.01.003.00, and HAT-02.01.015.00 rec …"
type textarea "x"
type textarea "HAT-03.02.022.00, HAT-03.02.015.00, HAT-03.01.003.00, and HAT-02.01.015.00 rec …"
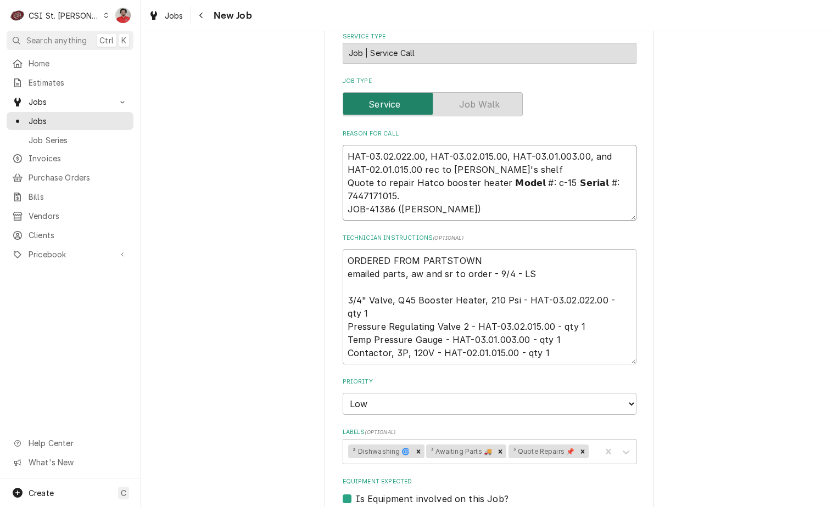
type textarea "x"
click at [496, 448] on icon "Remove ³ Awaiting Parts 🚚" at bounding box center [500, 452] width 8 height 8
type textarea "HAT-03.02.022.00, HAT-03.02.015.00, HAT-03.01.003.00, and HAT-02.01.015.00 rec …"
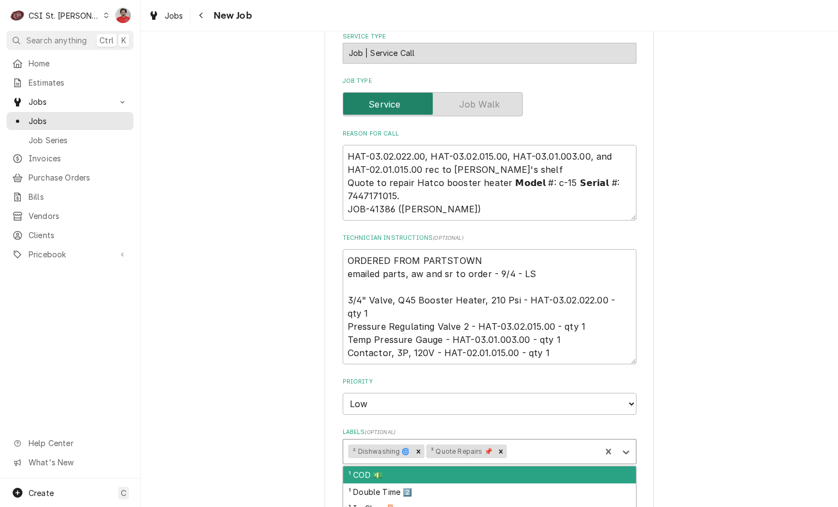
click at [522, 442] on div "Labels" at bounding box center [552, 452] width 87 height 20
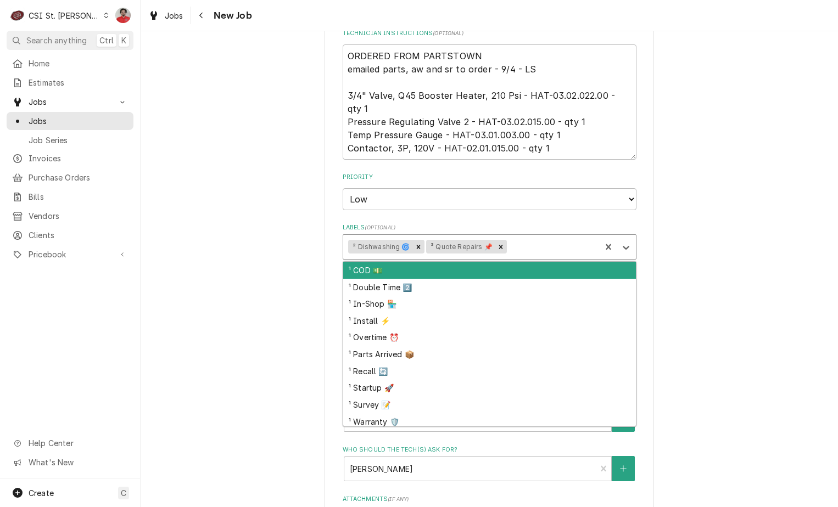
scroll to position [714, 0]
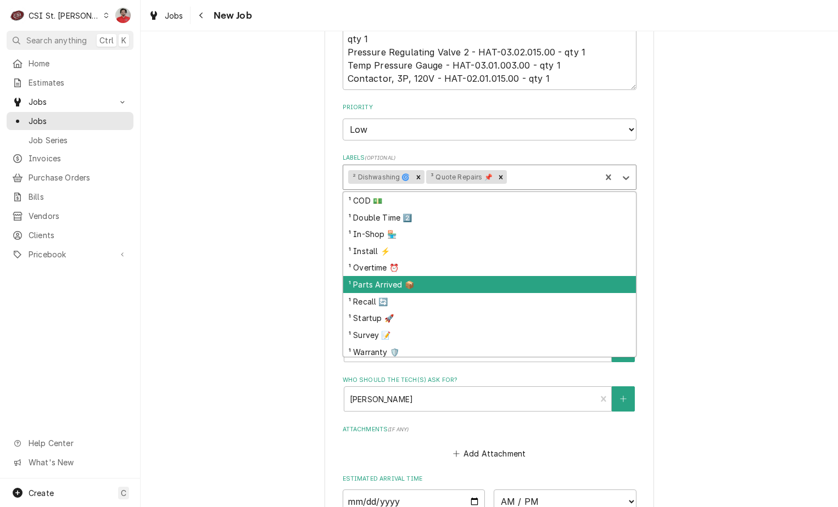
click at [482, 276] on div "¹ Parts Arrived 📦" at bounding box center [489, 284] width 293 height 17
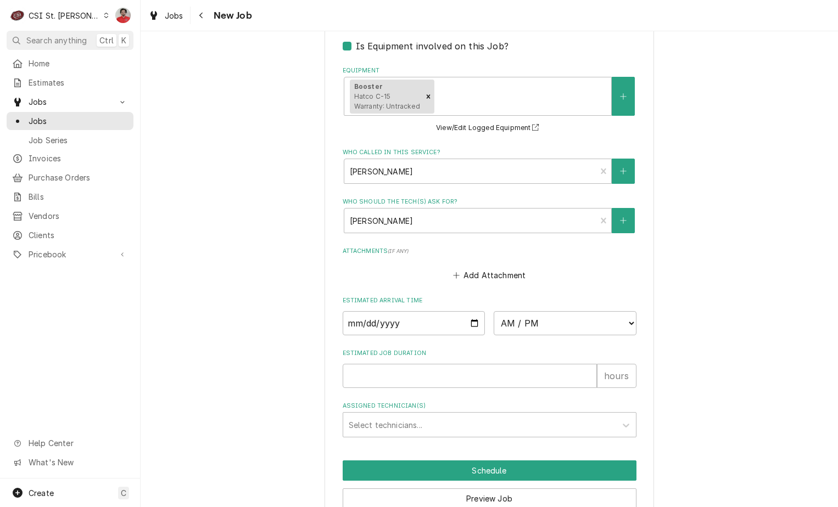
scroll to position [932, 0]
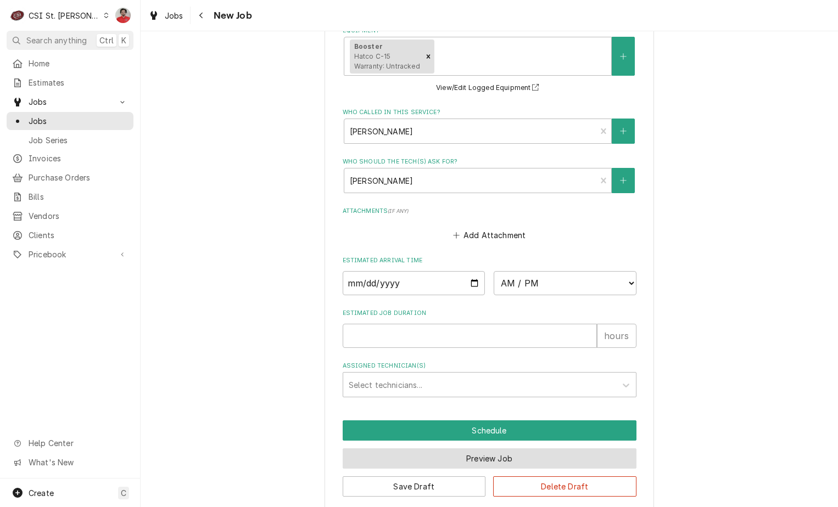
click at [471, 450] on button "Preview Job" at bounding box center [490, 459] width 294 height 20
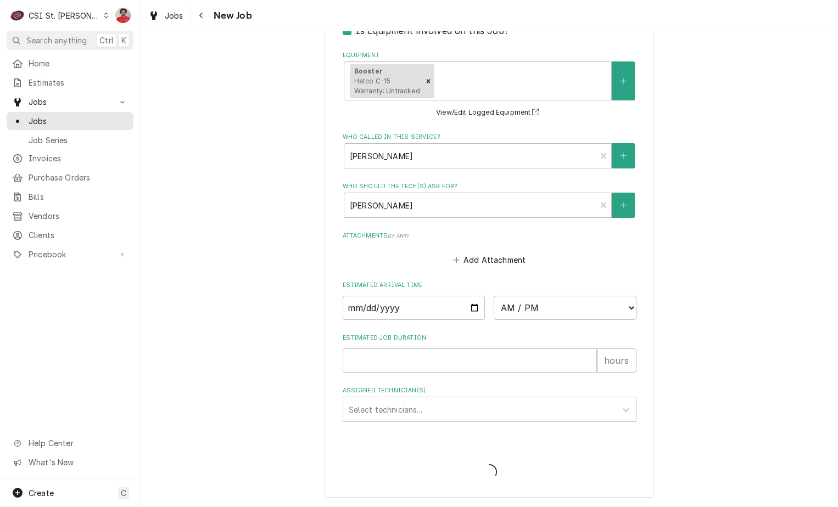
scroll to position [895, 0]
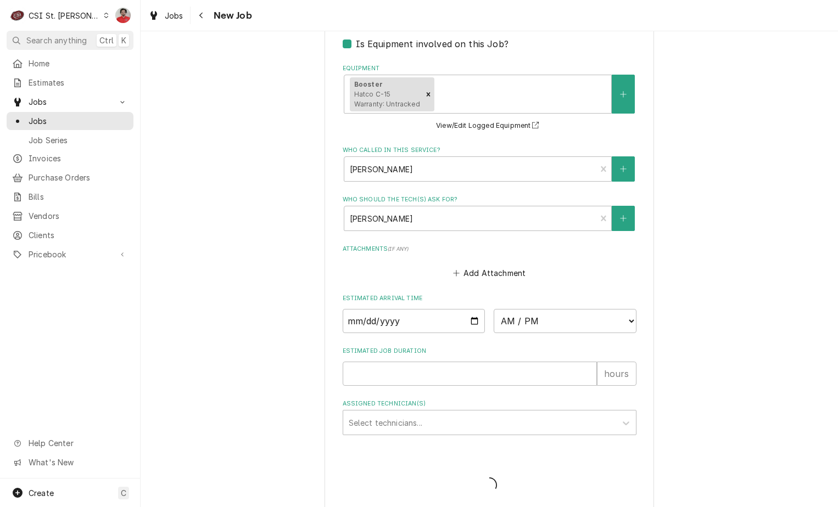
type textarea "x"
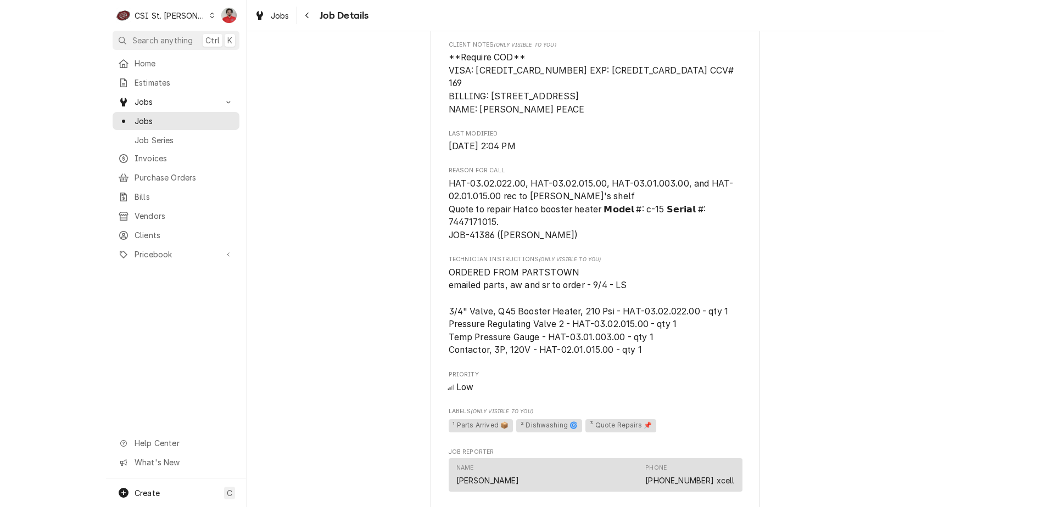
scroll to position [843, 0]
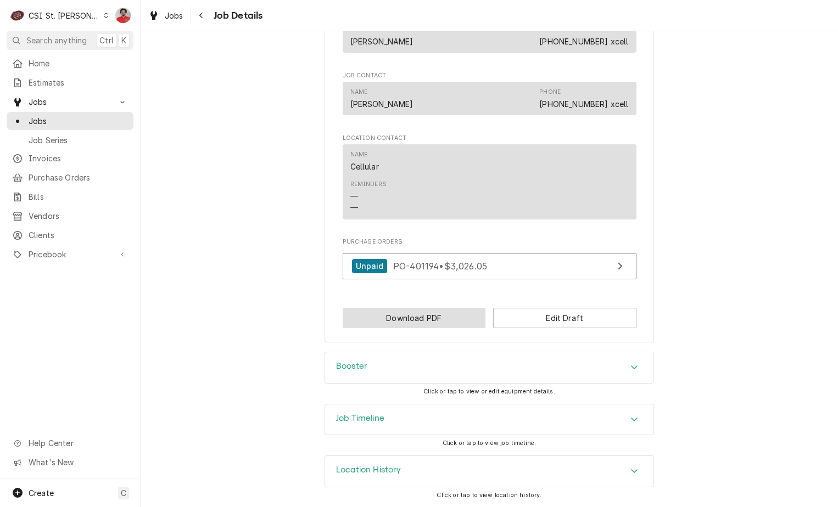
click at [474, 315] on button "Download PDF" at bounding box center [414, 318] width 143 height 20
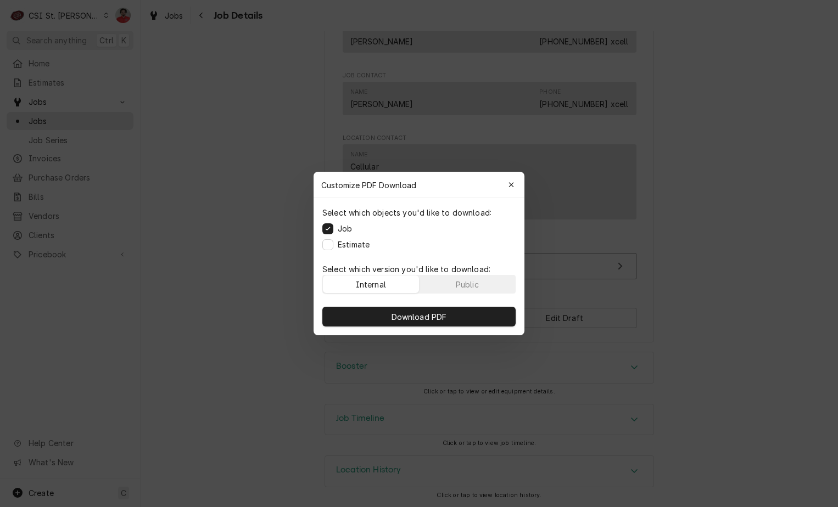
click at [474, 315] on button "Download PDF" at bounding box center [418, 317] width 193 height 20
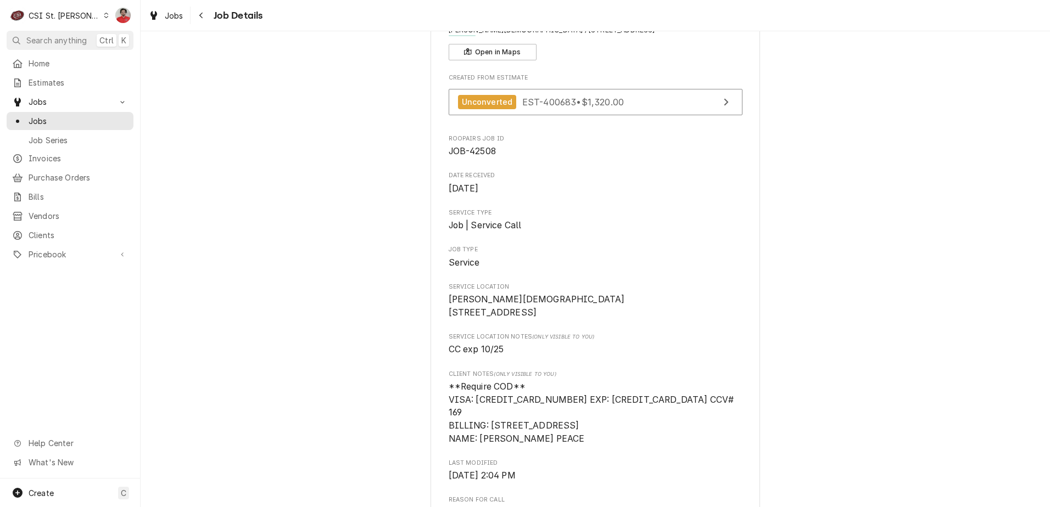
scroll to position [0, 0]
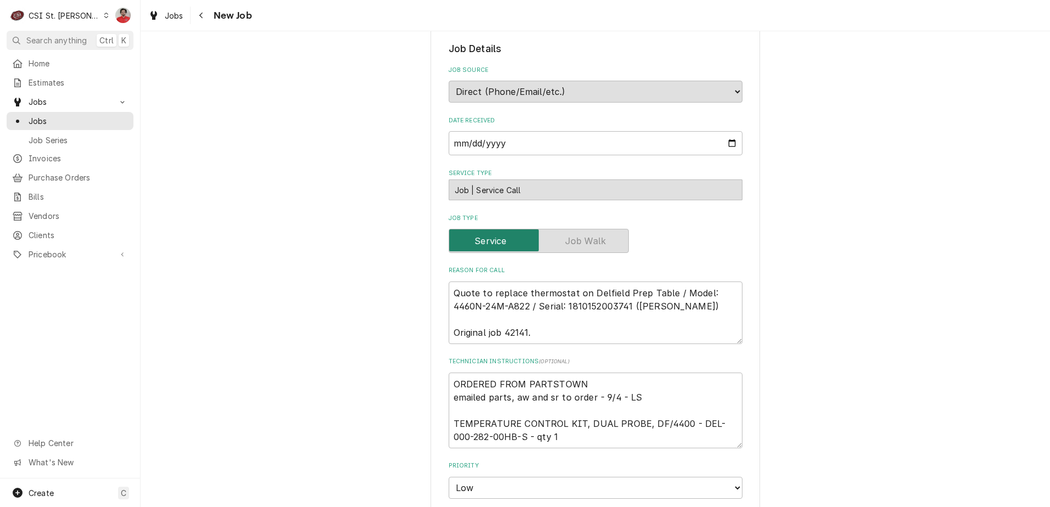
scroll to position [384, 0]
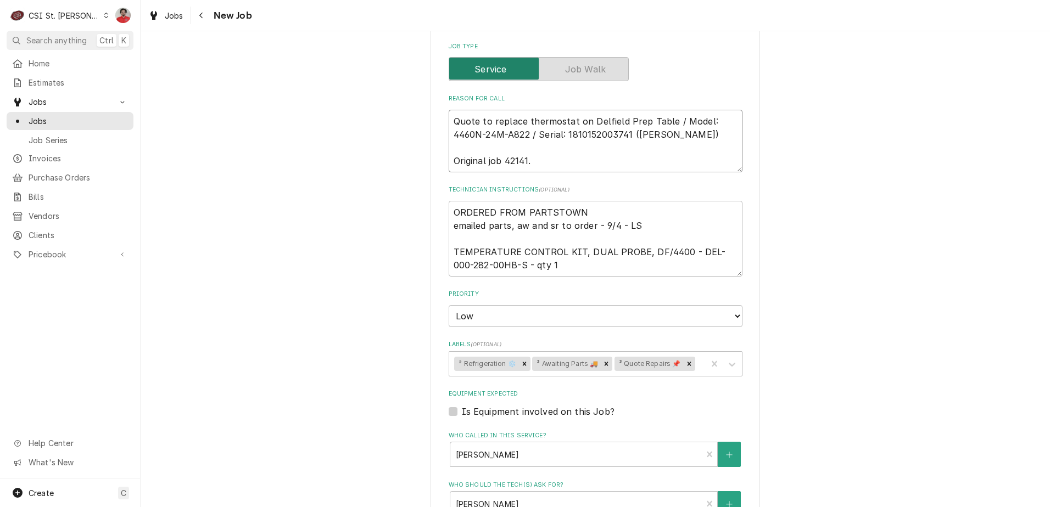
click at [716, 120] on textarea "Quote to replace thermostat on Delfield Prep Table / Model: 4460N-24M-A822 / Se…" at bounding box center [596, 141] width 294 height 63
type textarea "x"
type textarea "Quote to replace thermostat on Delfield Prep Table / Model: 4460N-24M-A822 / Se…"
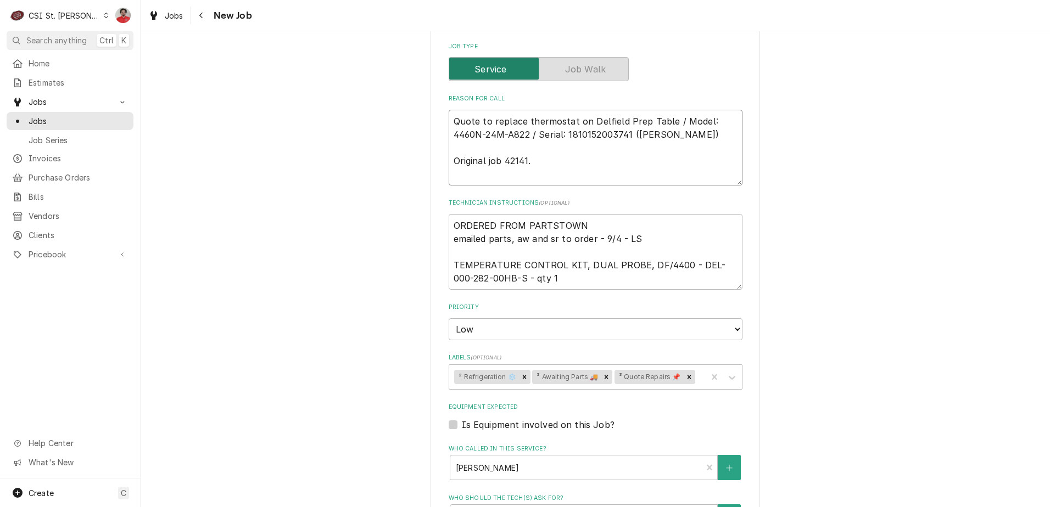
type textarea "x"
type textarea "Quote to replace thermostat on Delfield Prep Table / Model: 4460N-24M-A822 / Se…"
drag, startPoint x: 500, startPoint y: 275, endPoint x: 692, endPoint y: 265, distance: 192.5
click at [692, 265] on textarea "ORDERED FROM PARTSTOWN emailed parts, aw and sr to order - 9/4 - LS TEMPERATURE…" at bounding box center [596, 252] width 294 height 76
click at [502, 120] on textarea "Quote to replace thermostat on Delfield Prep Table / Model: 4460N-24M-A822 / Se…" at bounding box center [596, 148] width 294 height 76
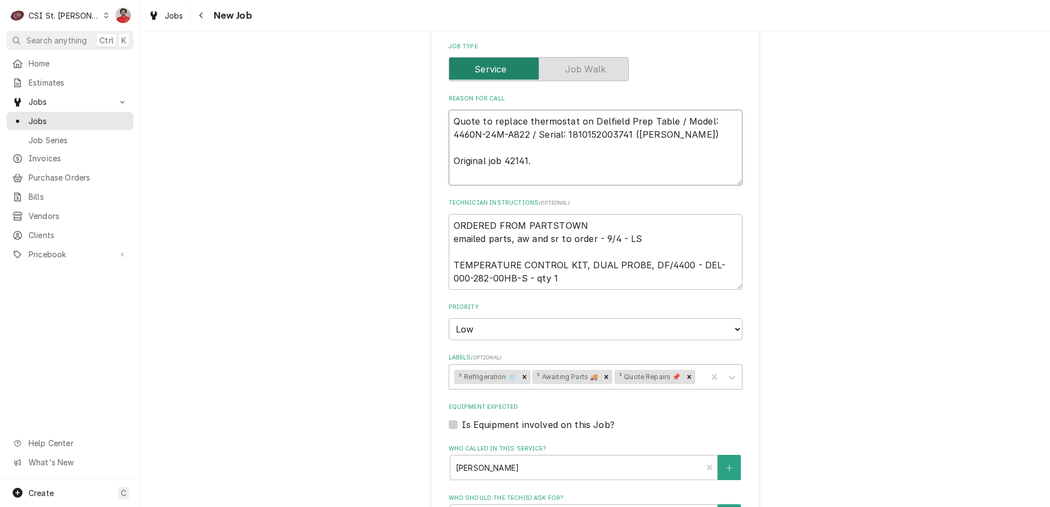
paste textarea "DEL-000-282-00HB-S"
type textarea "x"
type textarea "DEL-000-282-00HB-S Quote to replace thermostat on Delfield Prep Table / Model: …"
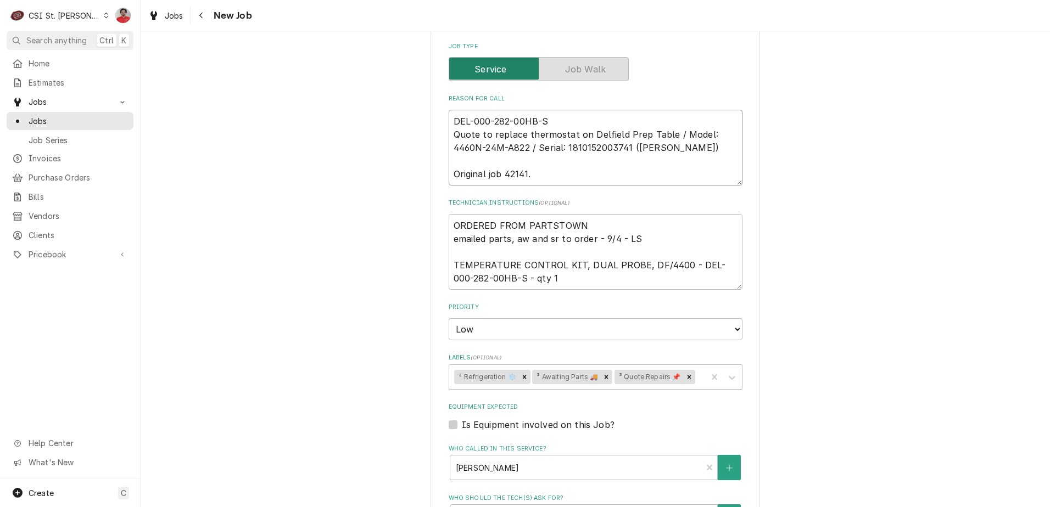
type textarea "x"
type textarea "DEL-000-282-00HB-S Quote to replace thermostat on Delfield Prep Table / Model: …"
type textarea "x"
type textarea "DEL-000-282-00HB-S r Quote to replace thermostat on Delfield Prep Table / Model…"
type textarea "x"
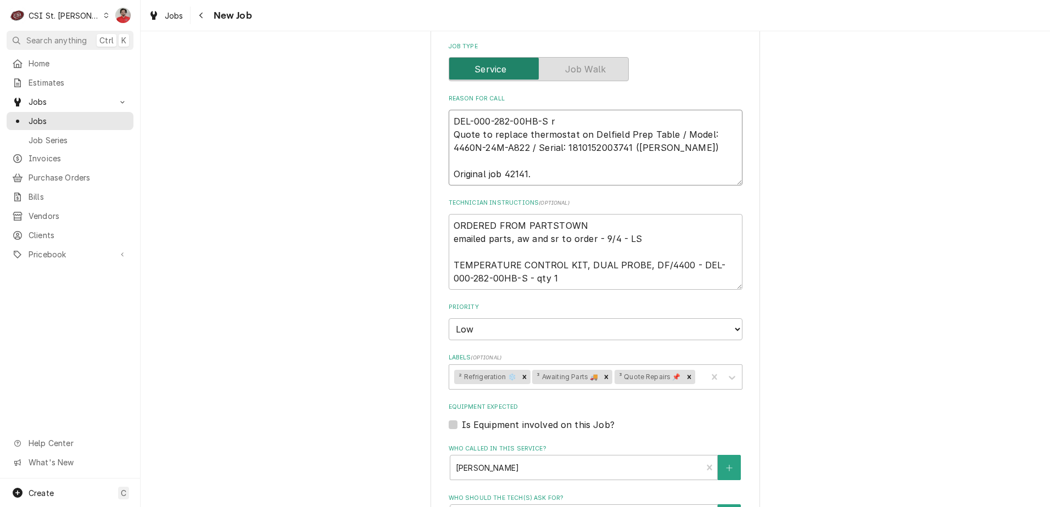
type textarea "DEL-000-282-00HB-S re Quote to replace thermostat on Delfield Prep Table / Mode…"
type textarea "x"
type textarea "DEL-000-282-00HB-S rec Quote to replace thermostat on Delfield Prep Table / Mod…"
type textarea "x"
type textarea "DEL-000-282-00HB-S rec Quote to replace thermostat on Delfield Prep Table / Mod…"
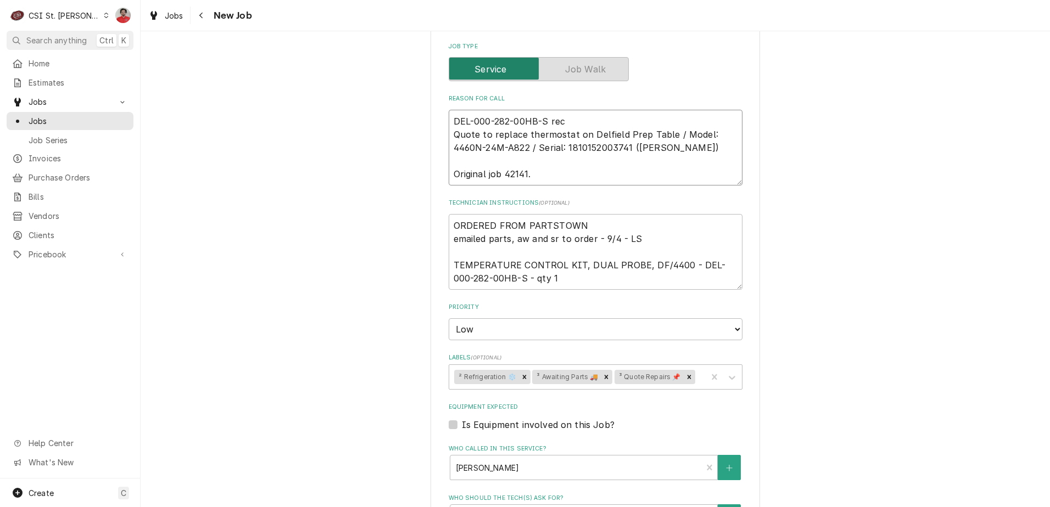
type textarea "x"
type textarea "DEL-000-282-00HB-S rec t Quote to replace thermostat on Delfield Prep Table / M…"
type textarea "x"
type textarea "DEL-000-282-00HB-S rec to Quote to replace thermostat on Delfield Prep Table / …"
type textarea "x"
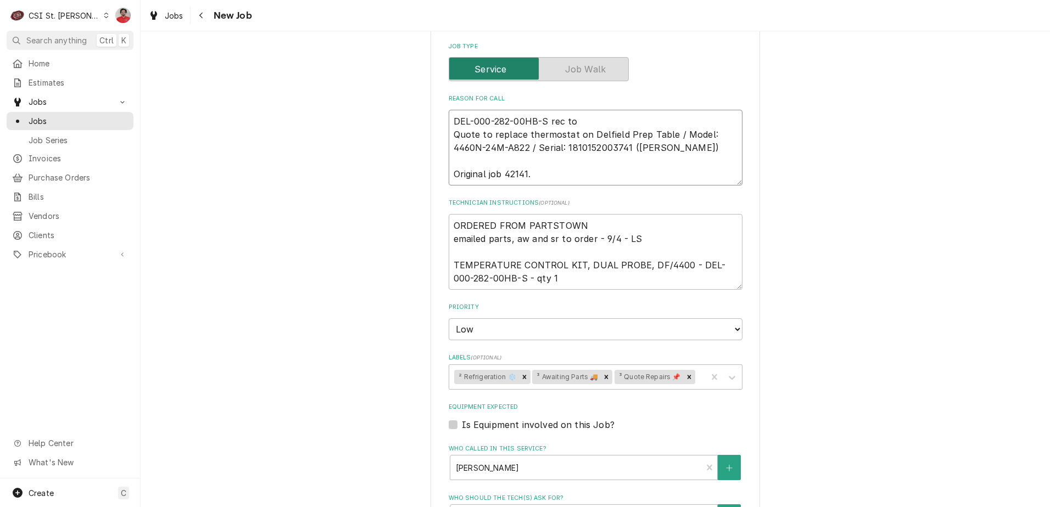
type textarea "DEL-000-282-00HB-S rec to Quote to replace thermostat on Delfield Prep Table / …"
type textarea "x"
type textarea "DEL-000-282-00HB-S rec to Ry Quote to replace thermostat on Delfield Prep Table…"
type textarea "x"
type textarea "DEL-000-282-00HB-S rec to Rya Quote to replace thermostat on Delfield Prep Tabl…"
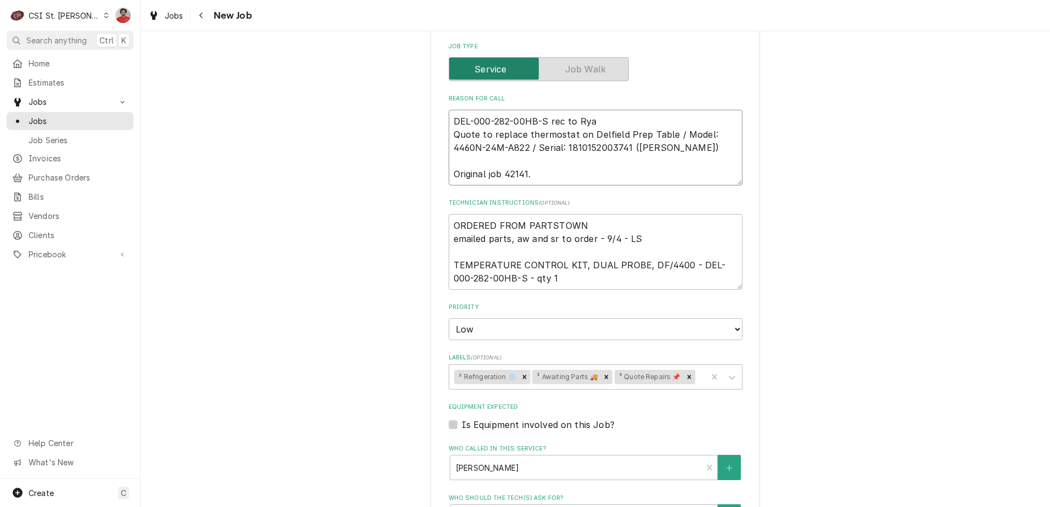
type textarea "x"
type textarea "DEL-000-282-00HB-S rec to Ryan Quote to replace thermostat on Delfield Prep Tab…"
type textarea "x"
type textarea "DEL-000-282-00HB-S rec to Ryan Quote to replace thermostat on Delfield Prep Tab…"
type textarea "x"
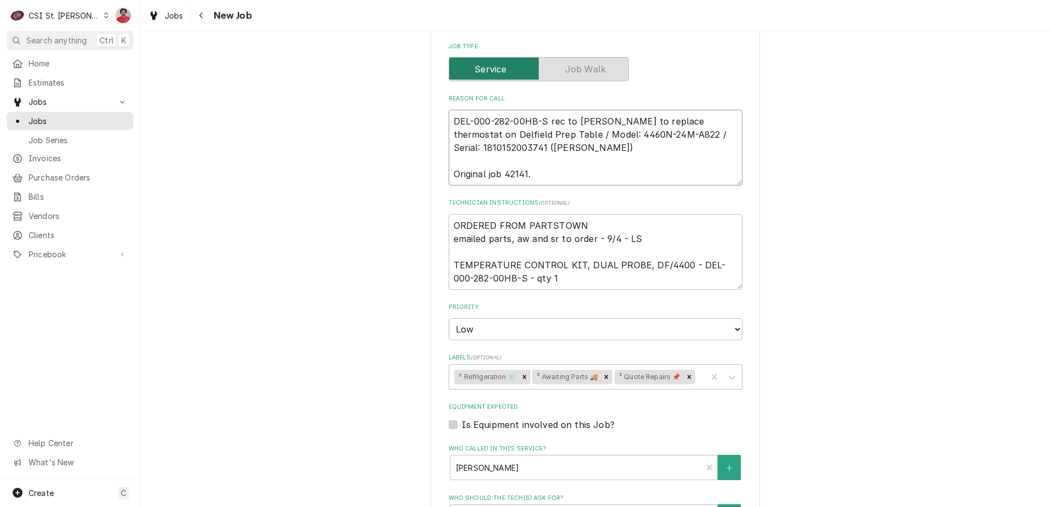
type textarea "DEL-000-282-00HB-S rec to Ryan B Quote to replace thermostat on Delfield Prep T…"
type textarea "x"
type textarea "DEL-000-282-00HB-S rec to Ryan P Quote to replace thermostat on Delfield Prep T…"
type textarea "x"
type textarea "DEL-000-282-00HB-S rec to Ryan P{ Quote to replace thermostat on Delfield Prep …"
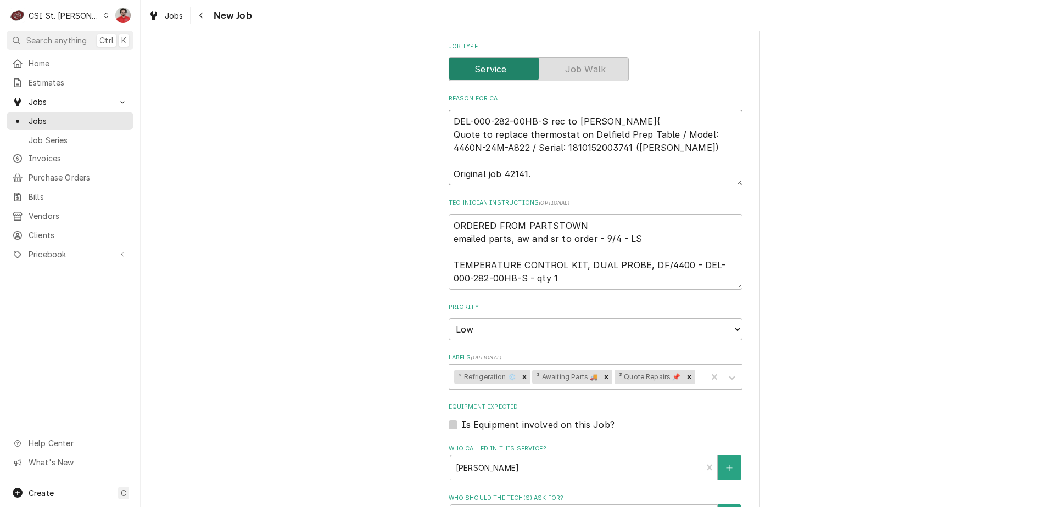
type textarea "x"
type textarea "DEL-000-282-00HB-S rec to Ryan P Quote to replace thermostat on Delfield Prep T…"
type textarea "x"
type textarea "DEL-000-282-00HB-S rec to Ryan P' Quote to replace thermostat on Delfield Prep …"
type textarea "x"
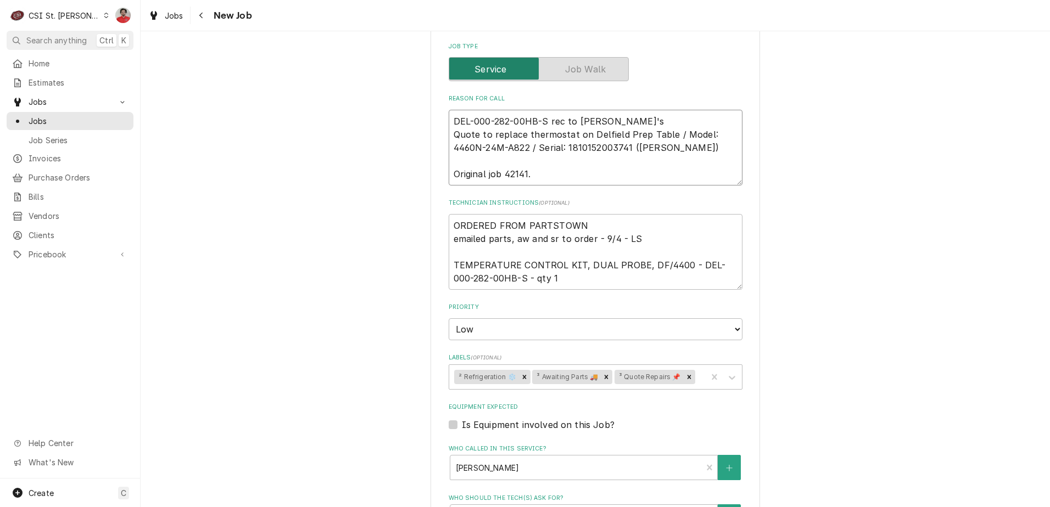
type textarea "DEL-000-282-00HB-S rec to Ryan P's Quote to replace thermostat on Delfield Prep…"
type textarea "x"
type textarea "DEL-000-282-00HB-S rec to Ryan P's s Quote to replace thermostat on Delfield Pr…"
type textarea "x"
type textarea "DEL-000-282-00HB-S rec to Ryan P's she Quote to replace thermostat on Delfield …"
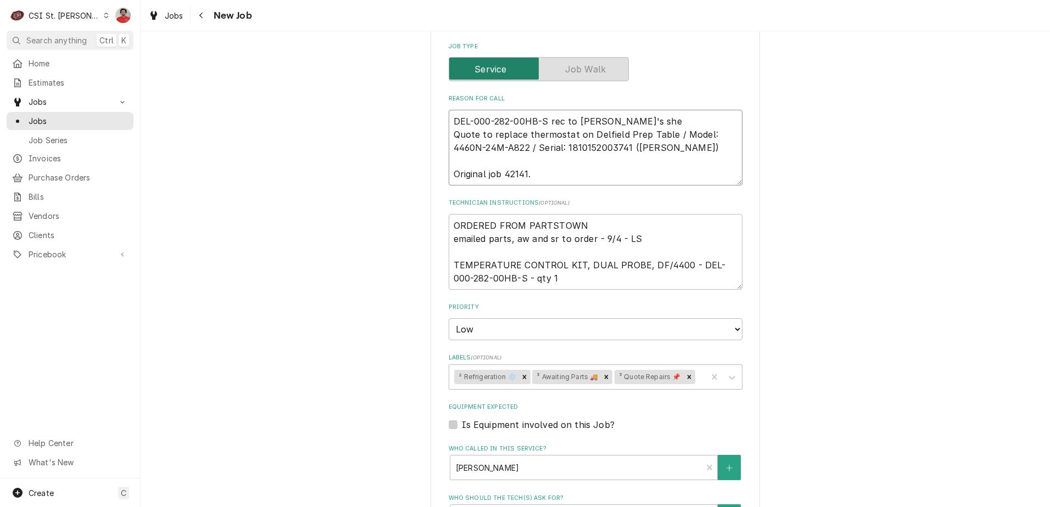
type textarea "x"
type textarea "DEL-000-282-00HB-S rec to Ryan P's shelf Quote to replace thermostat on Delfiel…"
type textarea "x"
click at [605, 376] on icon "Remove ³ Awaiting Parts 🚚" at bounding box center [607, 377] width 4 height 4
type textarea "DEL-000-282-00HB-S rec to Ryan P's shelf Quote to replace thermostat on Delfiel…"
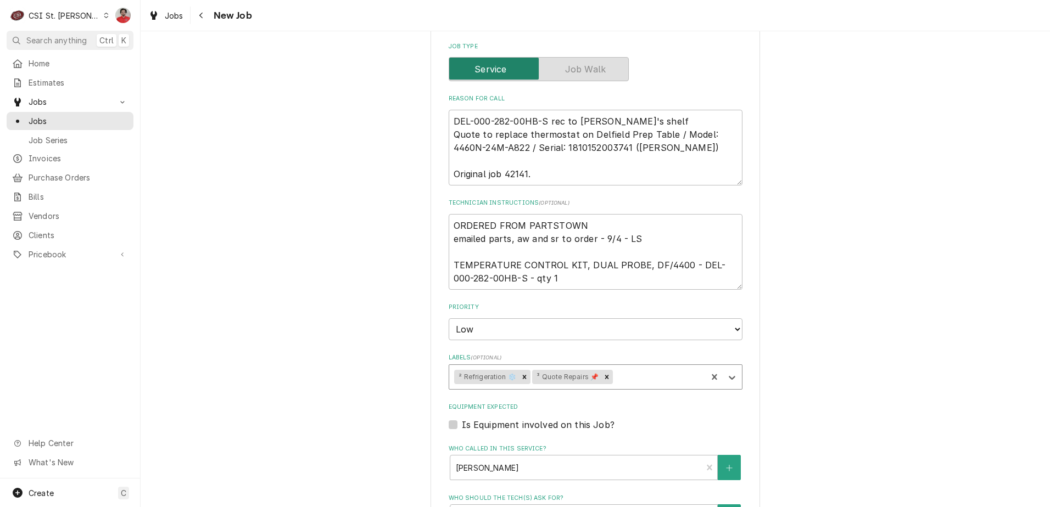
click at [630, 377] on div "Labels" at bounding box center [658, 377] width 87 height 20
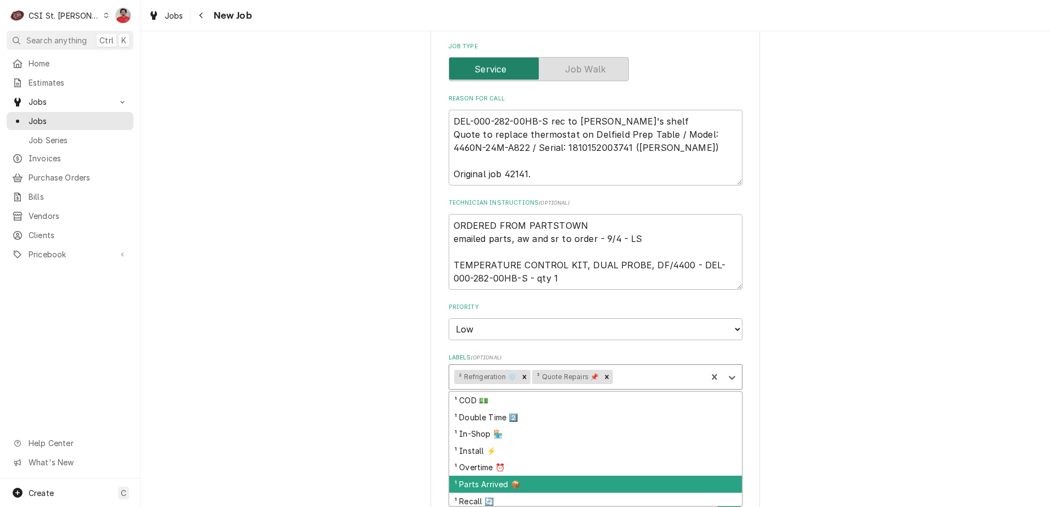
click at [609, 485] on div "¹ Parts Arrived 📦" at bounding box center [595, 484] width 293 height 17
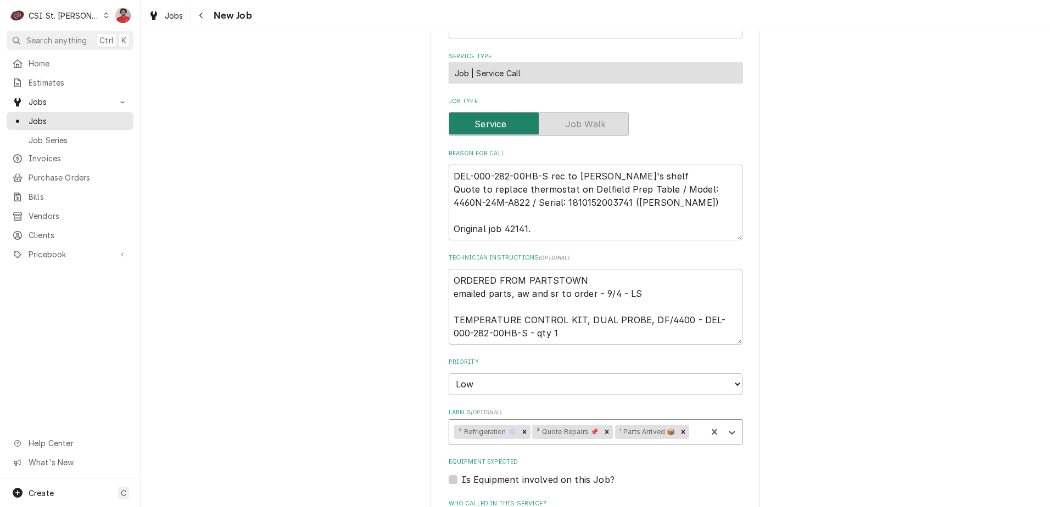
scroll to position [735, 0]
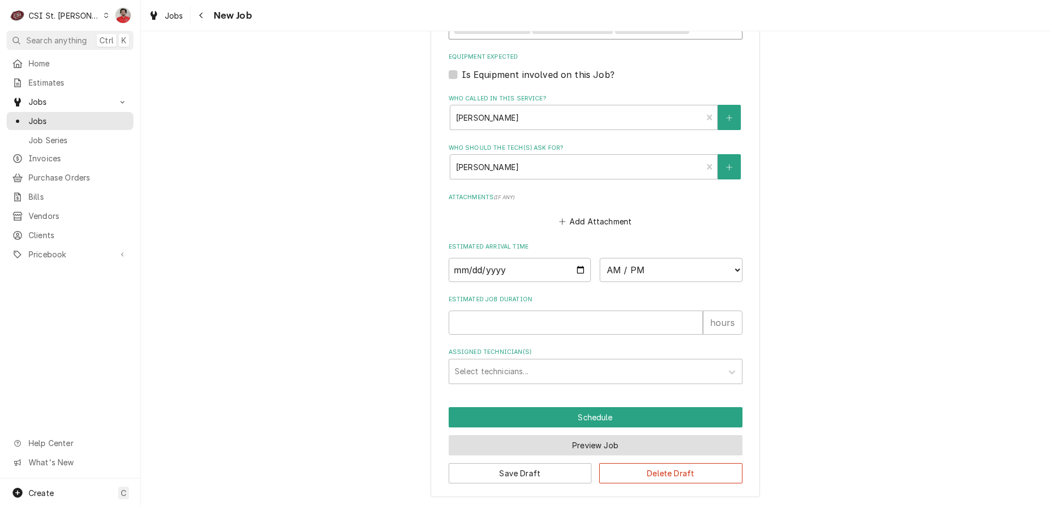
click at [642, 450] on button "Preview Job" at bounding box center [596, 445] width 294 height 20
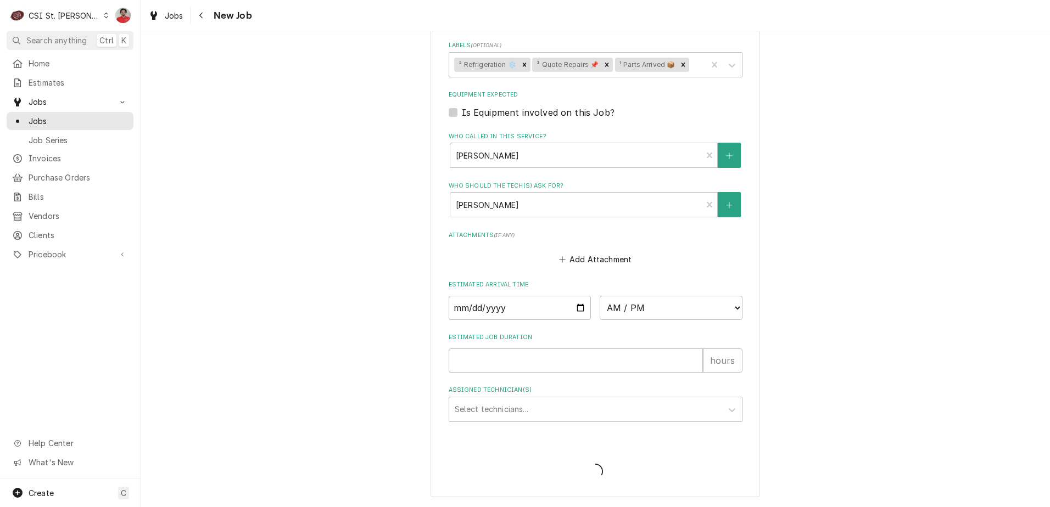
scroll to position [697, 0]
type textarea "x"
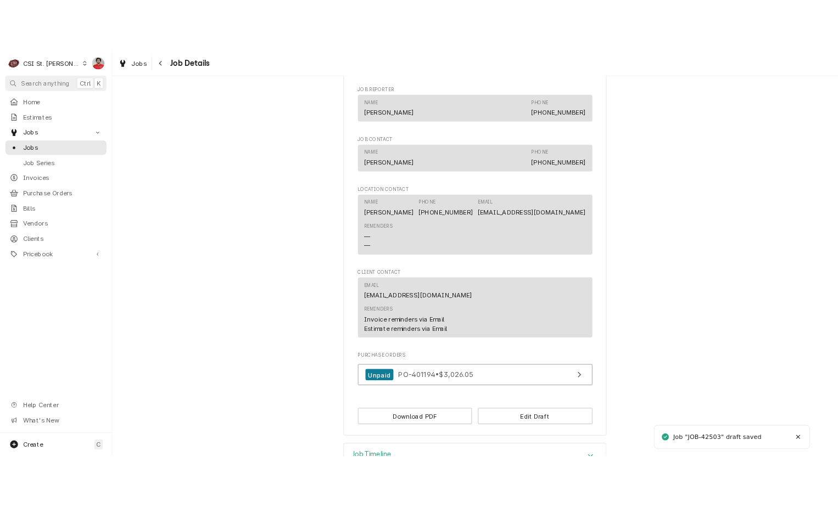
scroll to position [793, 0]
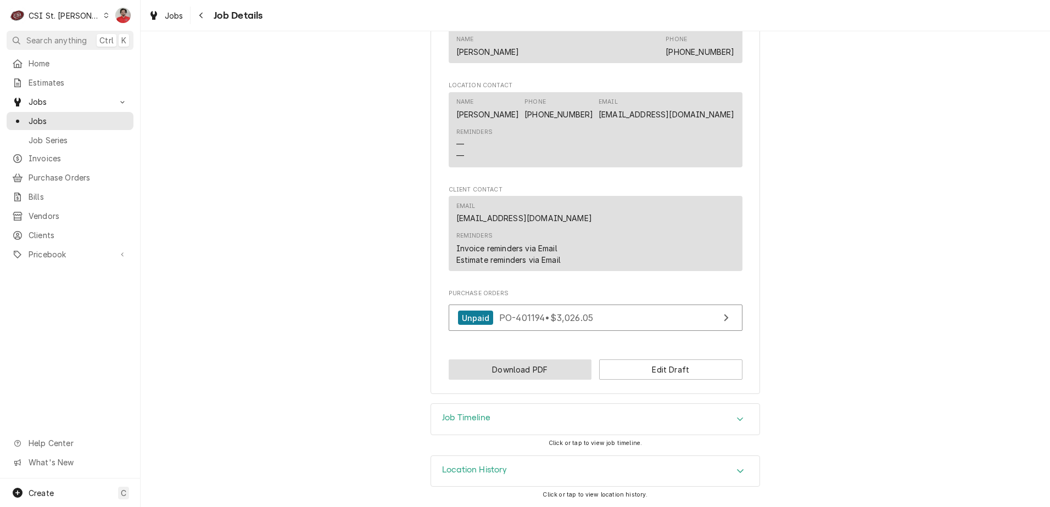
click at [572, 373] on button "Download PDF" at bounding box center [520, 370] width 143 height 20
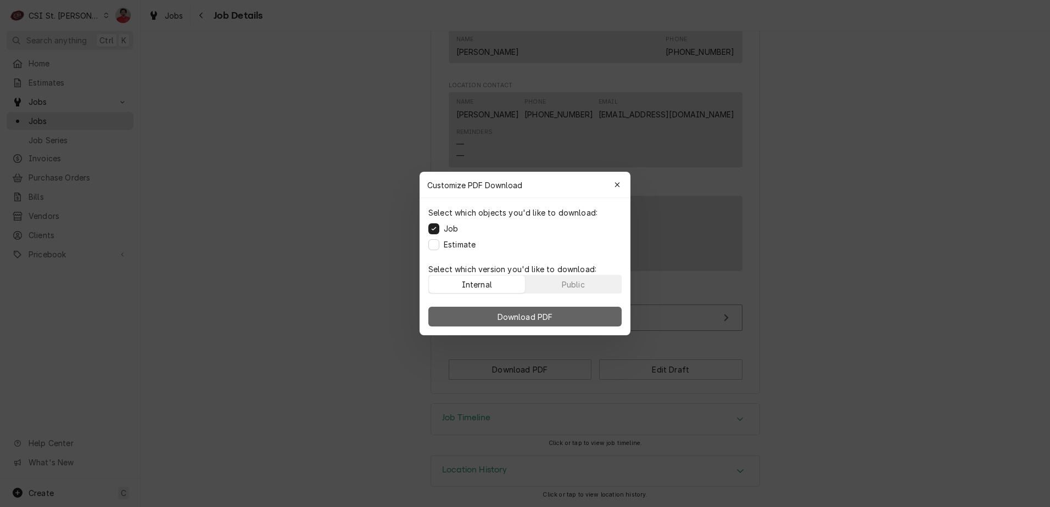
click at [546, 322] on button "Download PDF" at bounding box center [524, 317] width 193 height 20
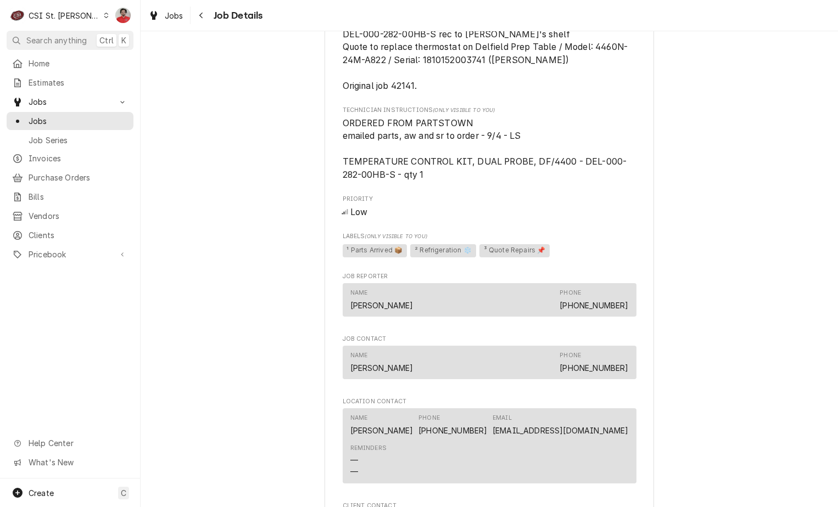
scroll to position [135, 0]
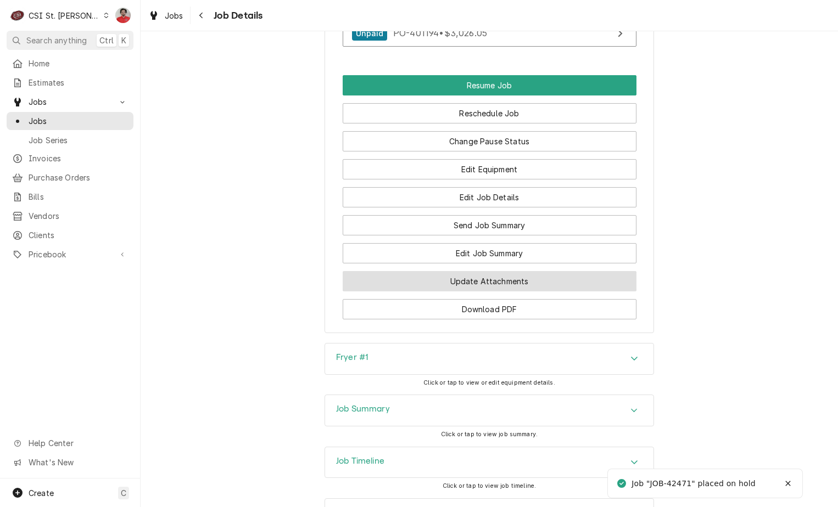
scroll to position [1635, 0]
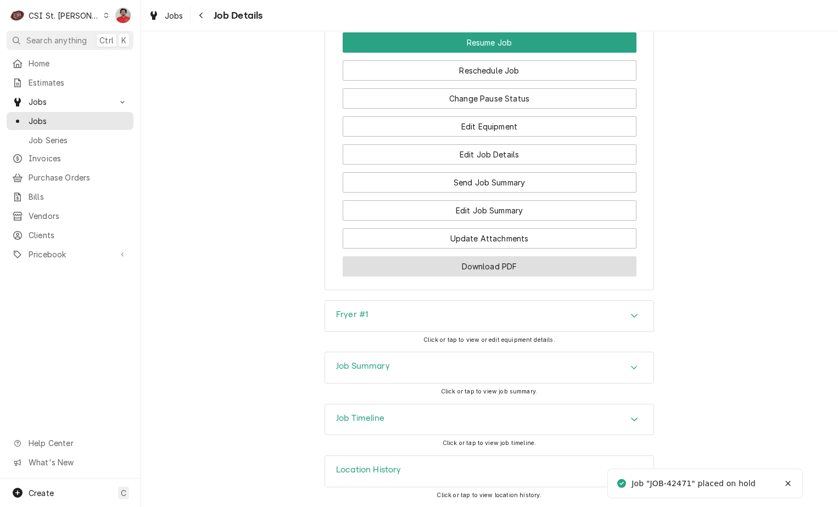
click at [490, 265] on button "Download PDF" at bounding box center [490, 266] width 294 height 20
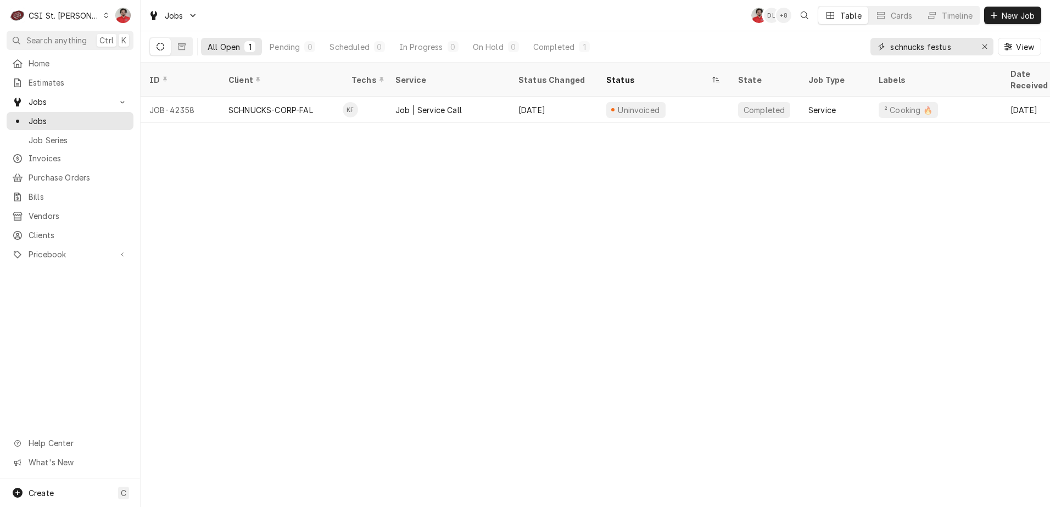
click at [915, 51] on input "schnucks festus" at bounding box center [931, 47] width 82 height 18
type input "42434"
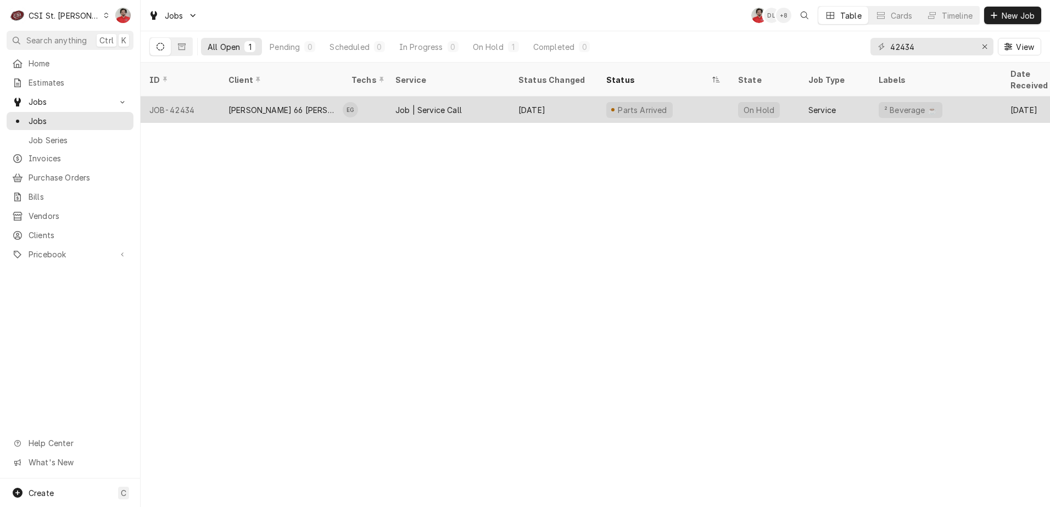
click at [503, 99] on div "Job | Service Call" at bounding box center [448, 110] width 123 height 26
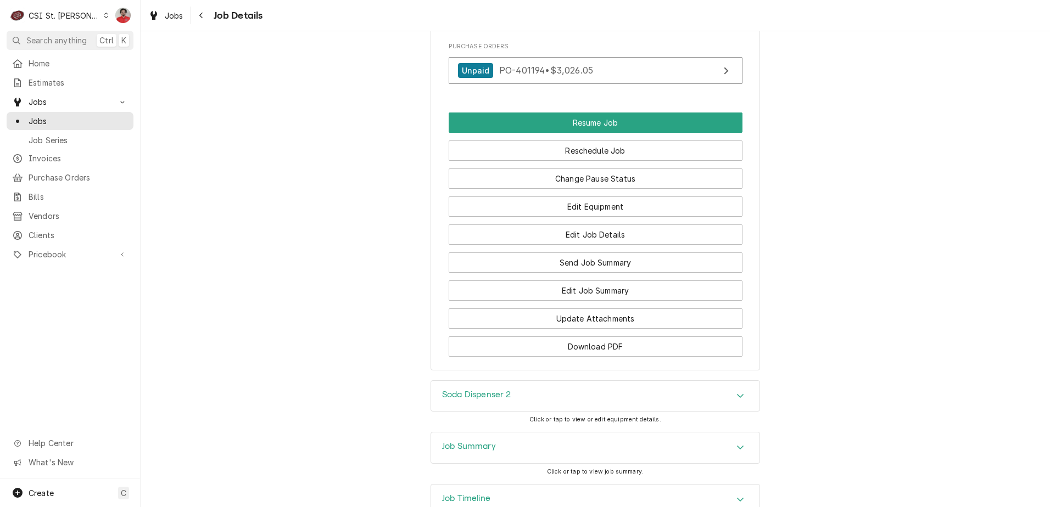
scroll to position [1384, 0]
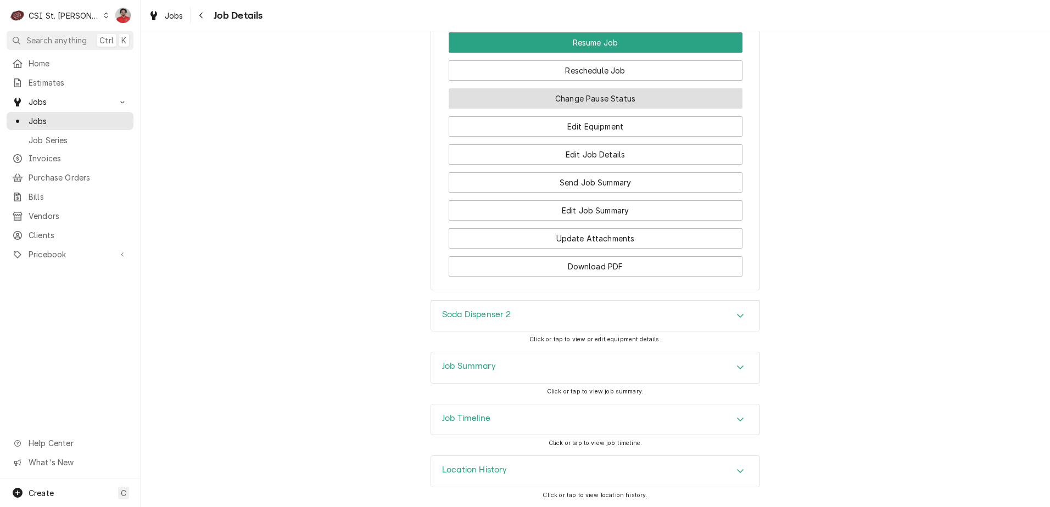
click at [548, 92] on button "Change Pause Status" at bounding box center [596, 98] width 294 height 20
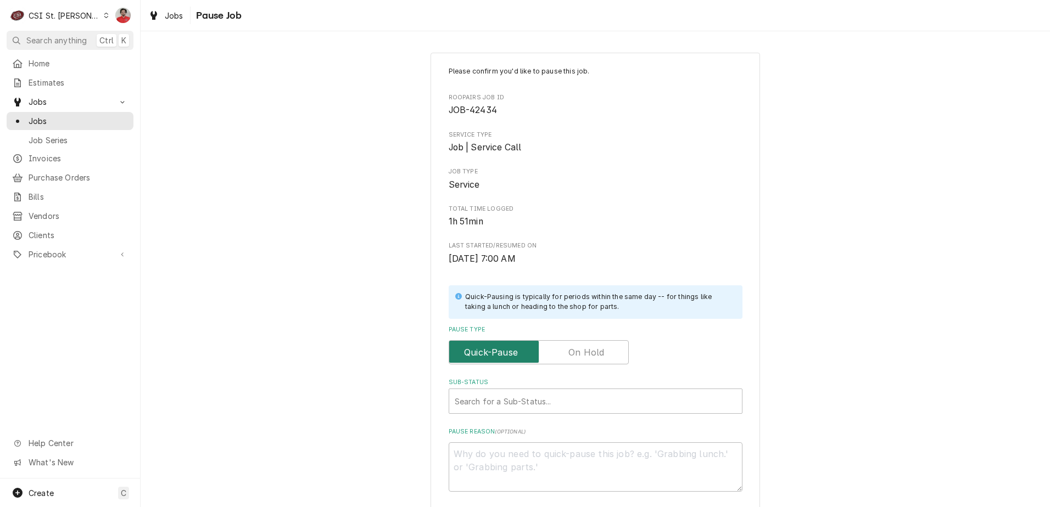
click at [552, 353] on input "Pause Type" at bounding box center [539, 352] width 170 height 24
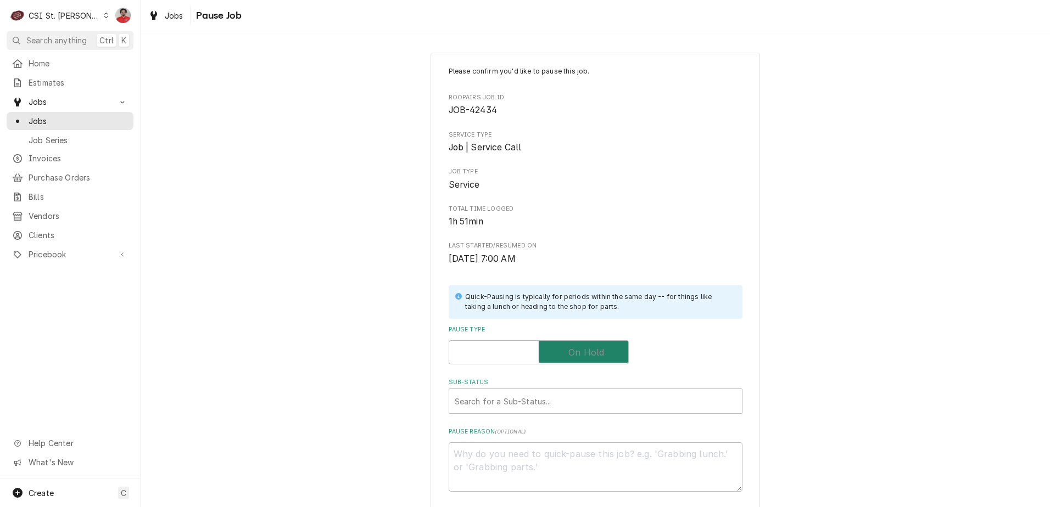
checkbox input "true"
click at [538, 400] on div "Sub-Status" at bounding box center [585, 402] width 260 height 20
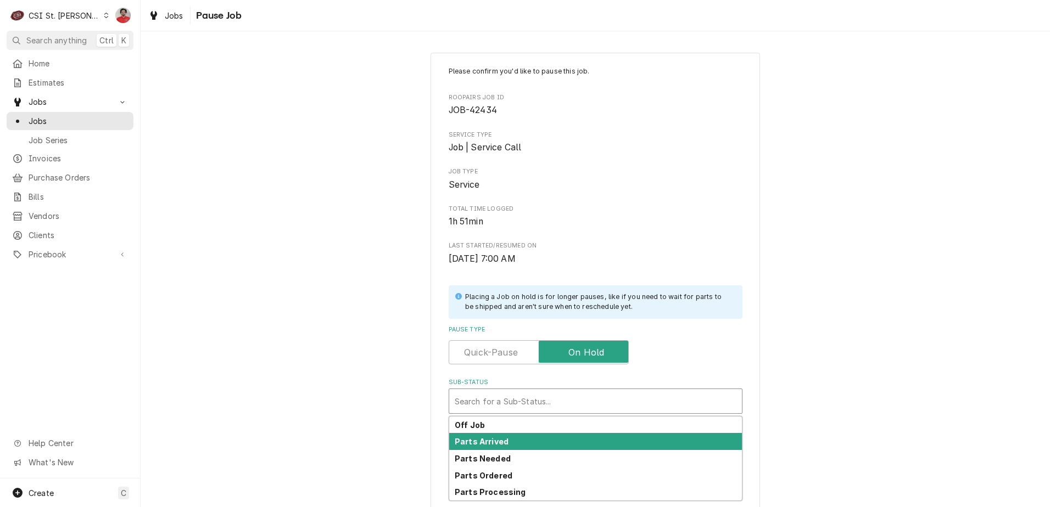
click at [535, 441] on div "Parts Arrived" at bounding box center [595, 441] width 293 height 17
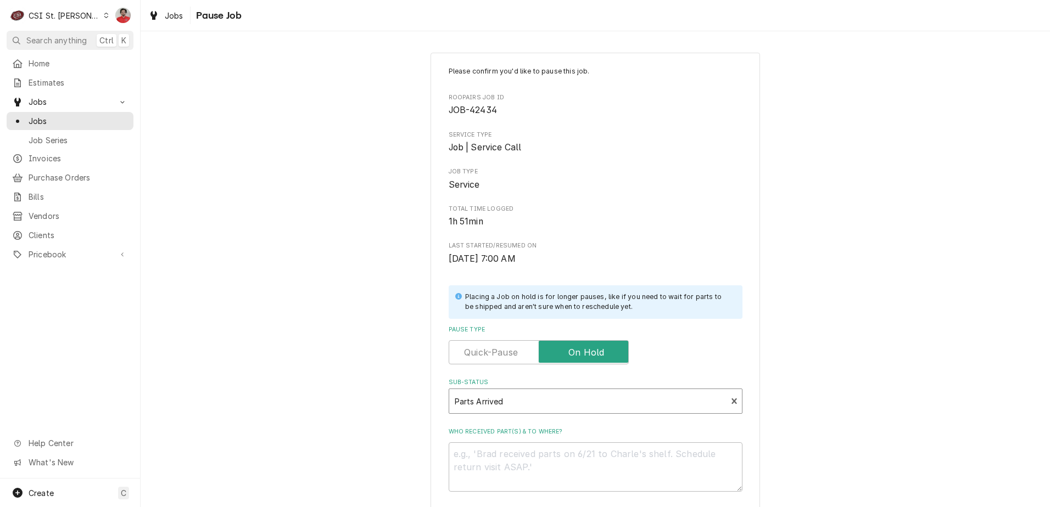
click at [540, 402] on div "Sub-Status" at bounding box center [588, 402] width 267 height 20
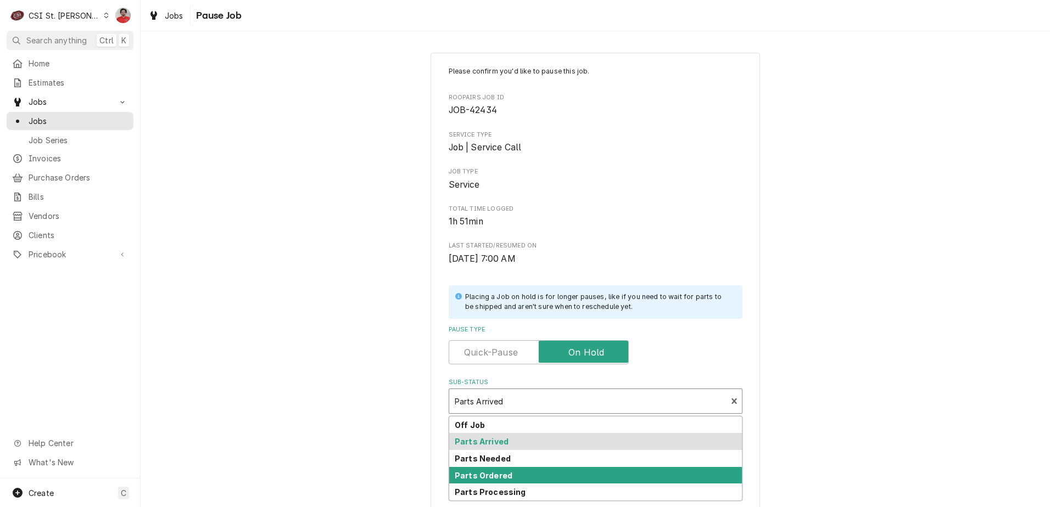
click at [521, 473] on div "Parts Ordered" at bounding box center [595, 475] width 293 height 17
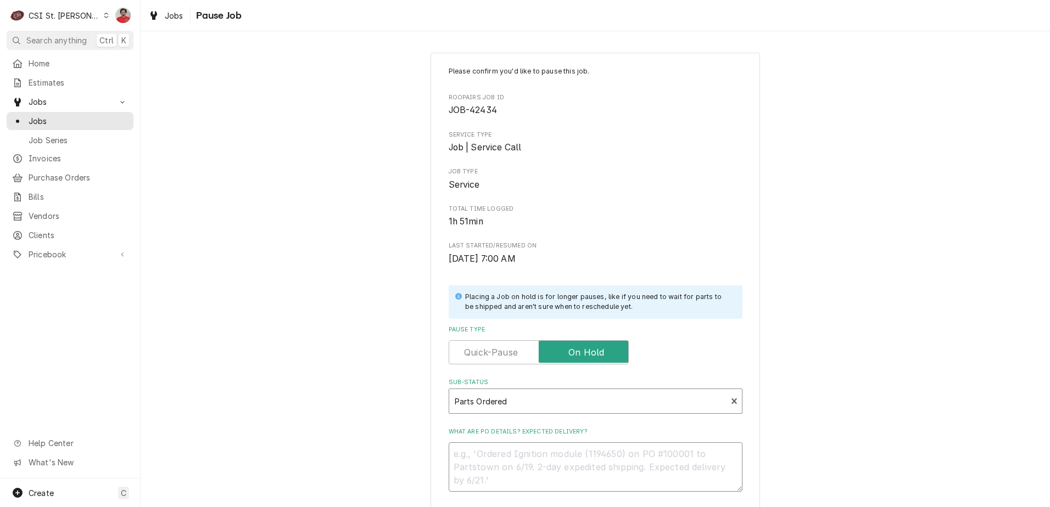
click at [518, 464] on textarea "What are PO details? Expected delivery?" at bounding box center [596, 467] width 294 height 49
type textarea "x"
type textarea "W"
type textarea "x"
type textarea "Wi"
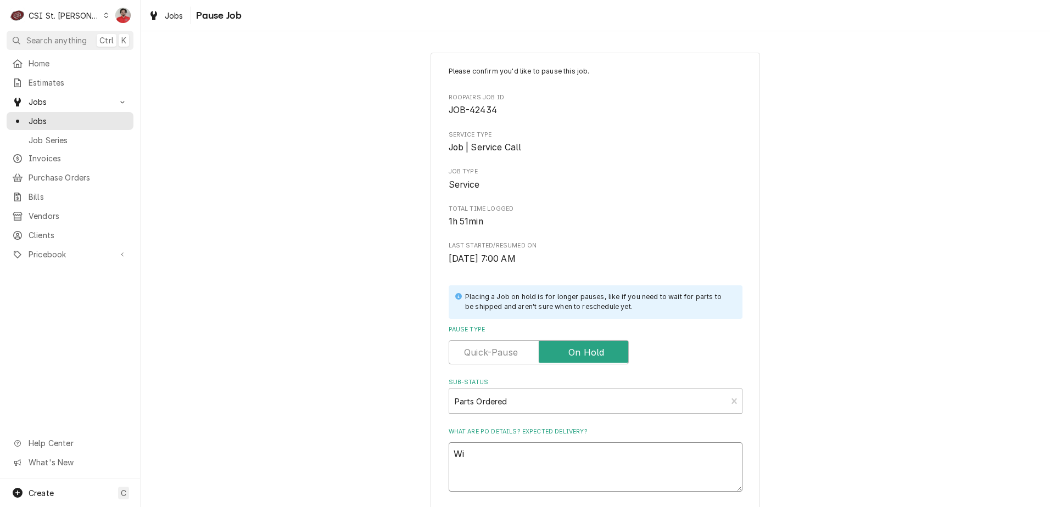
type textarea "x"
type textarea "Wia"
type textarea "x"
type textarea "Wiat"
type textarea "x"
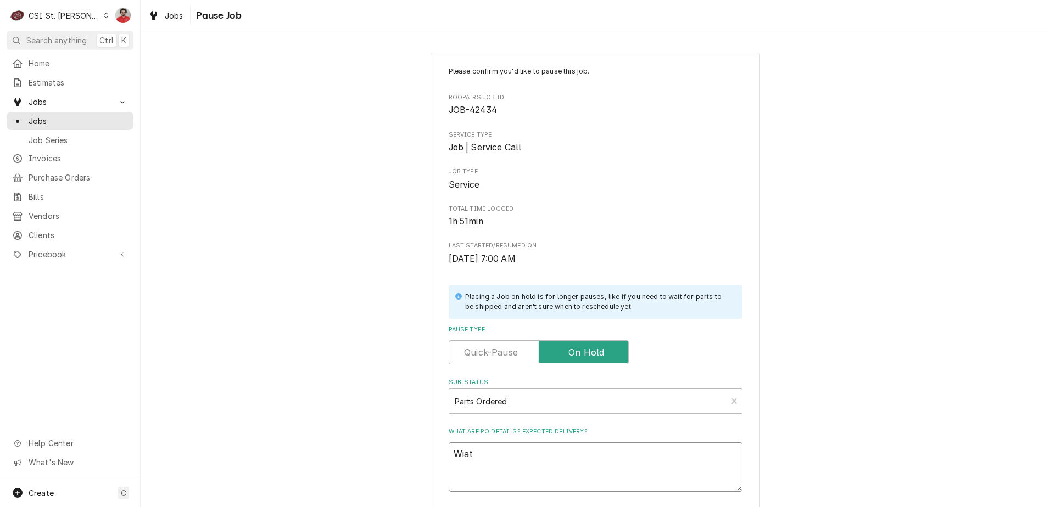
type textarea "Wia"
type textarea "x"
type textarea "Wi"
type textarea "x"
type textarea "W"
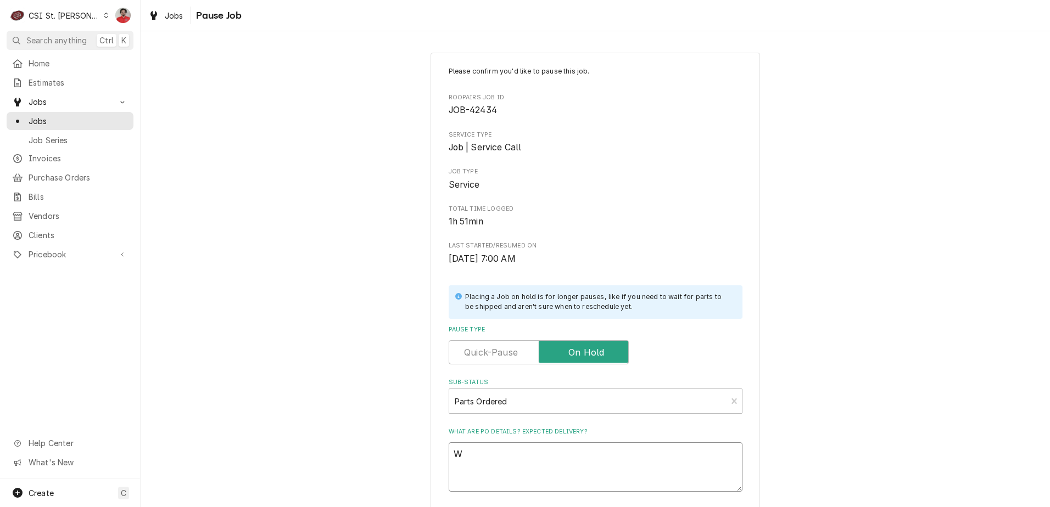
type textarea "x"
type textarea "Wa"
type textarea "x"
type textarea "Wai"
type textarea "x"
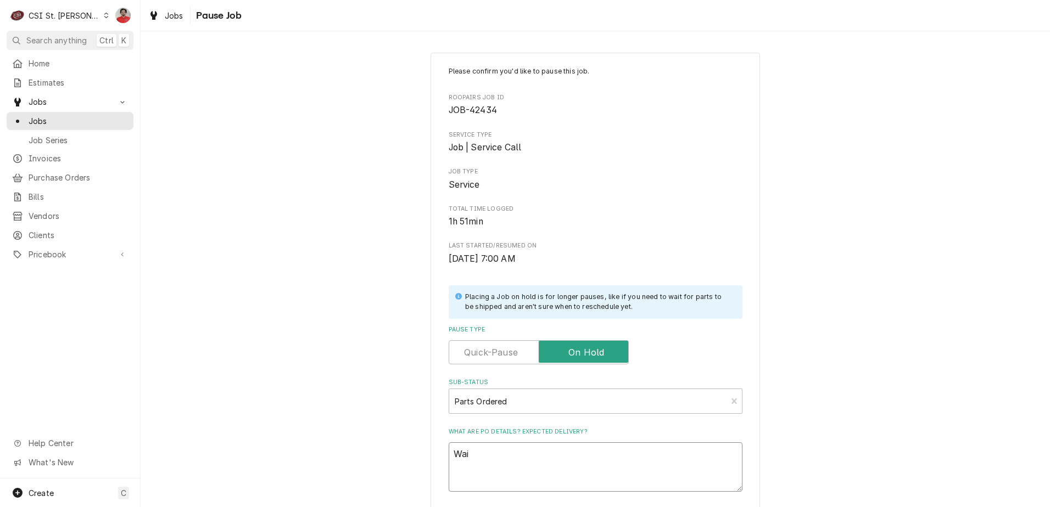
type textarea "Wait"
type textarea "x"
type textarea "Waiti"
type textarea "x"
type textarea "Waitin"
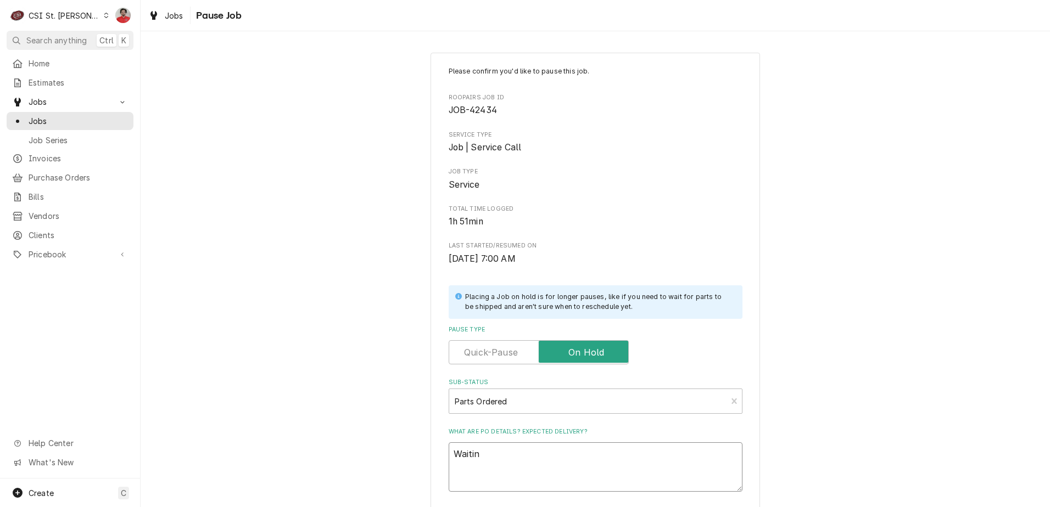
type textarea "x"
type textarea "Waiting"
type textarea "x"
type textarea "Waiting"
type textarea "x"
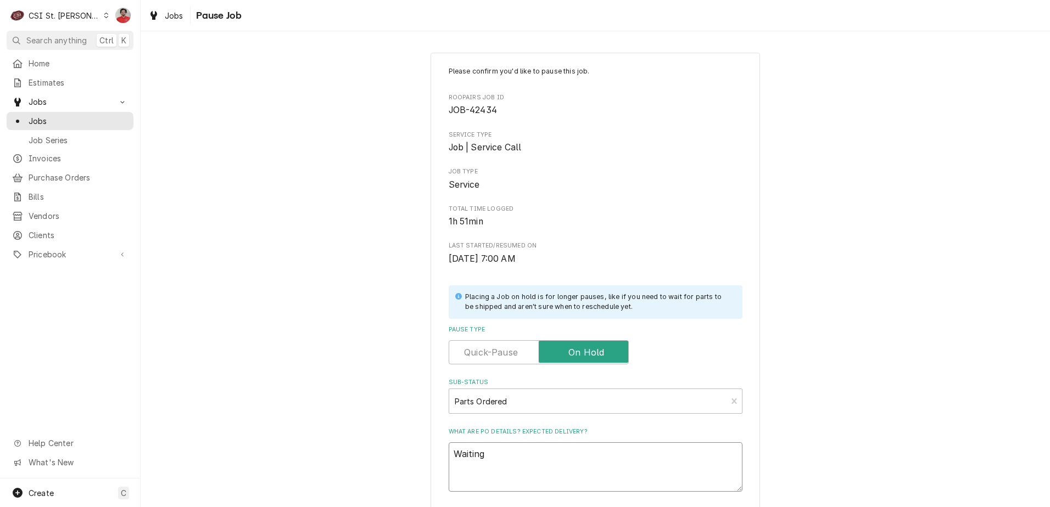
type textarea "Waiting o"
type textarea "x"
type textarea "Waiting on"
type textarea "x"
type textarea "Waiting on"
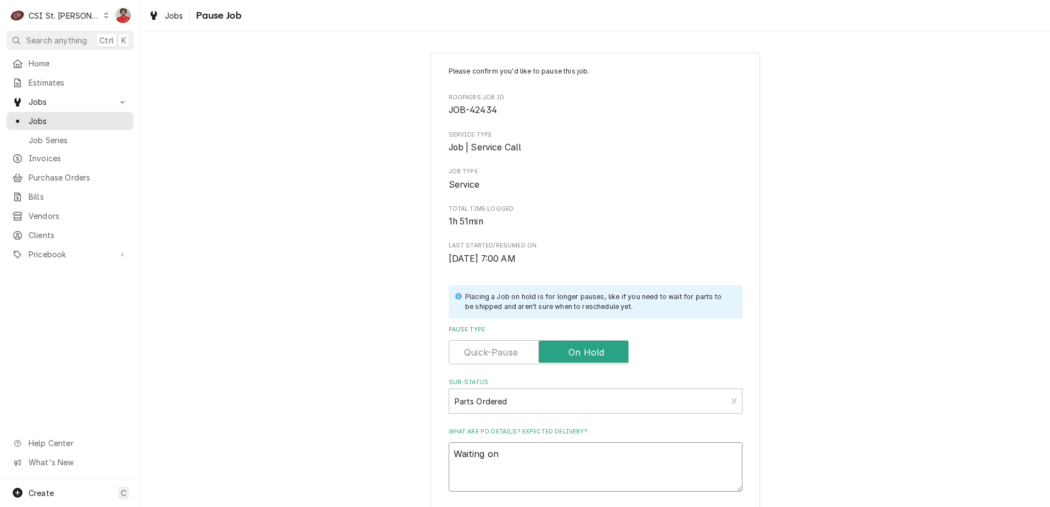
type textarea "x"
type textarea "Waiting on s"
type textarea "x"
type textarea "Waiting on se"
type textarea "x"
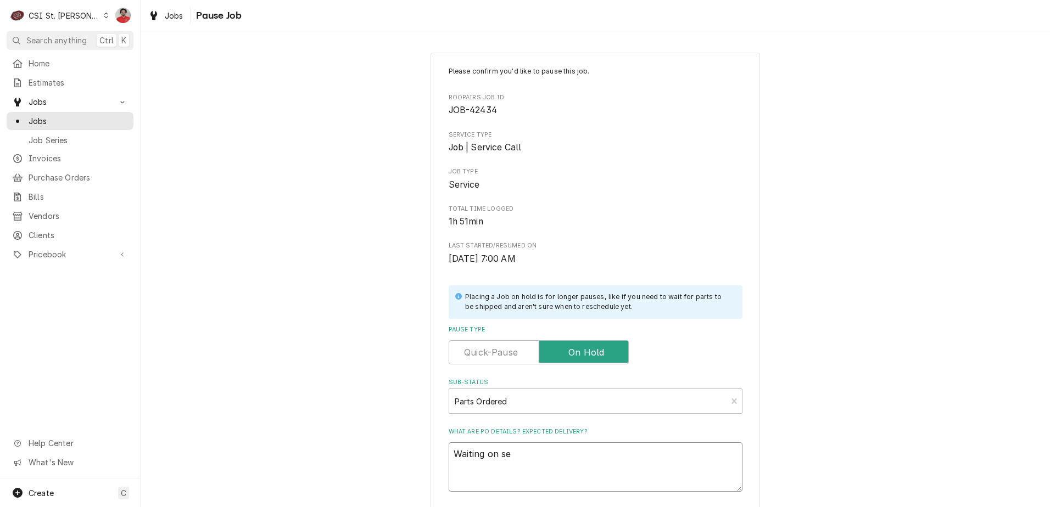
type textarea "Waiting on sec"
type textarea "x"
type textarea "Waiting on seco"
type textarea "x"
type textarea "Waiting on secon"
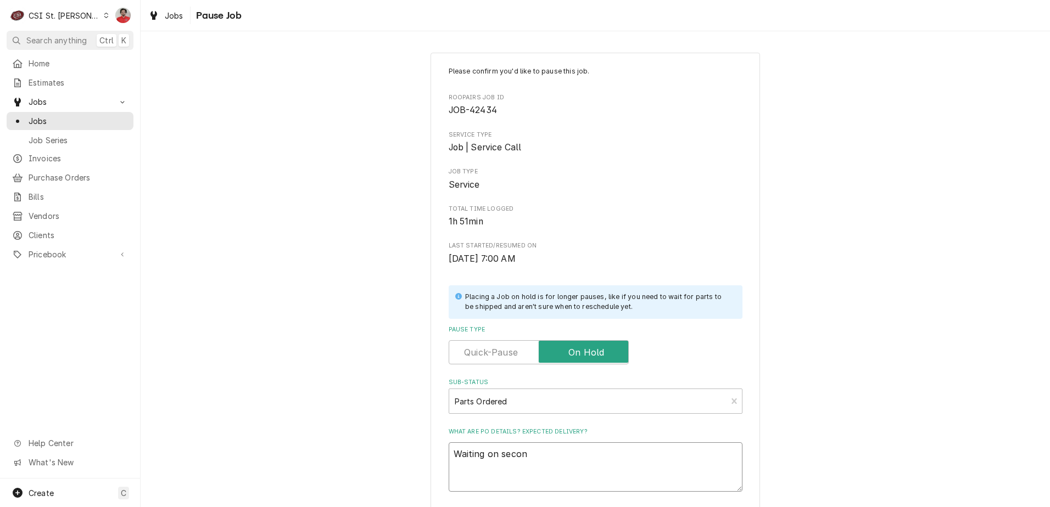
type textarea "x"
type textarea "Waiting on second"
type textarea "x"
type textarea "Waiting on second L"
type textarea "x"
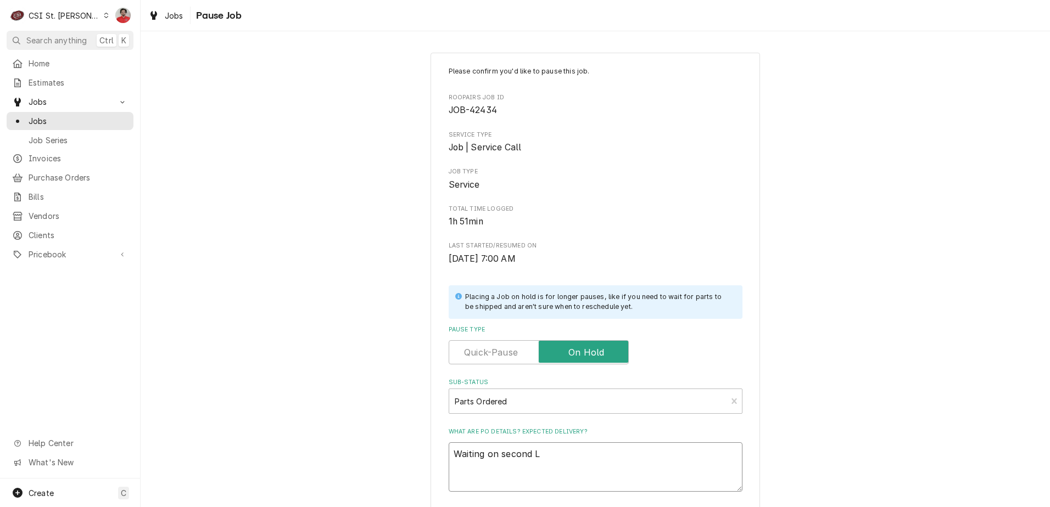
type textarea "Waiting on second LA"
type textarea "x"
type textarea "Waiting on second LAN"
type textarea "x"
type textarea "Waiting on second LAN-"
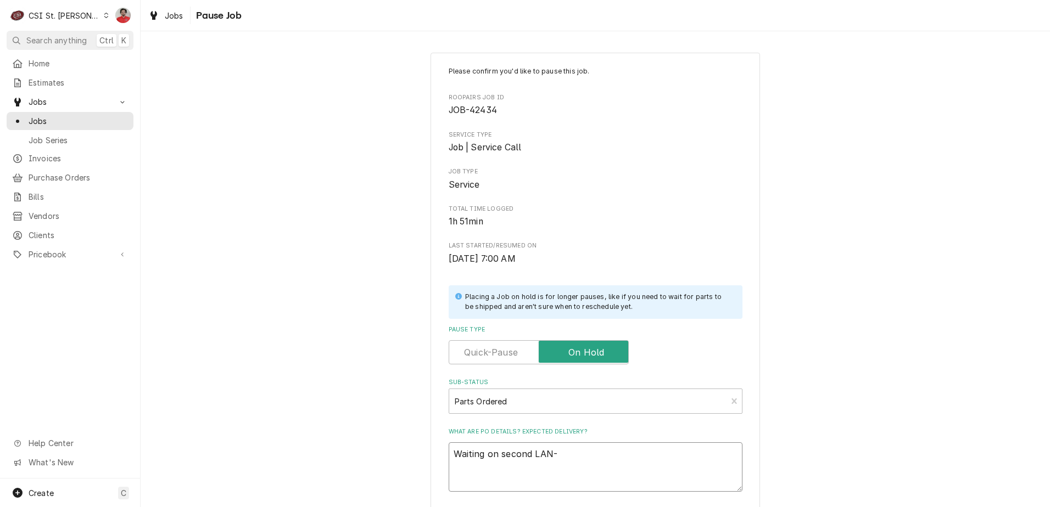
type textarea "x"
type textarea "Waiting on second LAN-2"
type textarea "x"
type textarea "Waiting on second LAN-21"
type textarea "x"
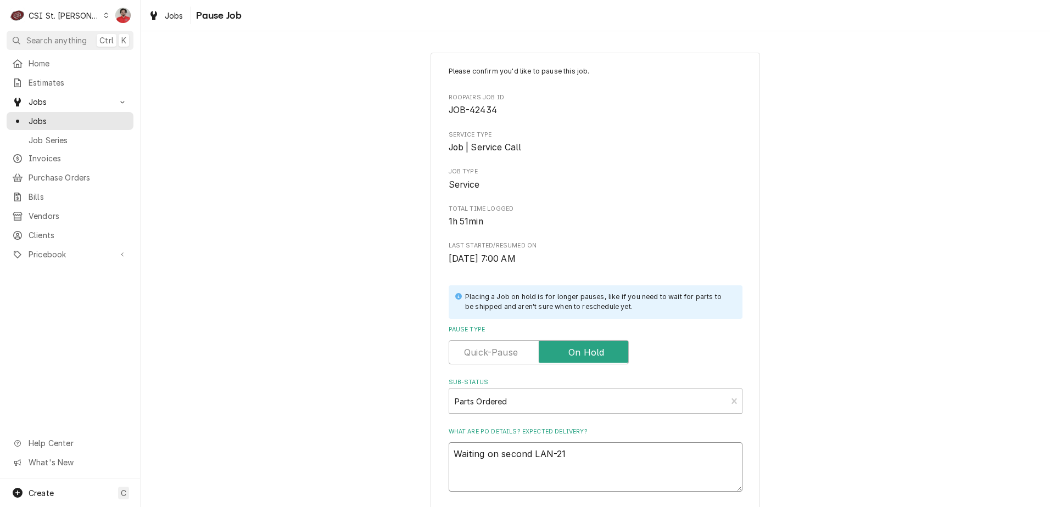
type textarea "Waiting on second LAN-21-"
type textarea "x"
type textarea "Waiting on second LAN-21-2"
type textarea "x"
type textarea "Waiting on second LAN-21-20"
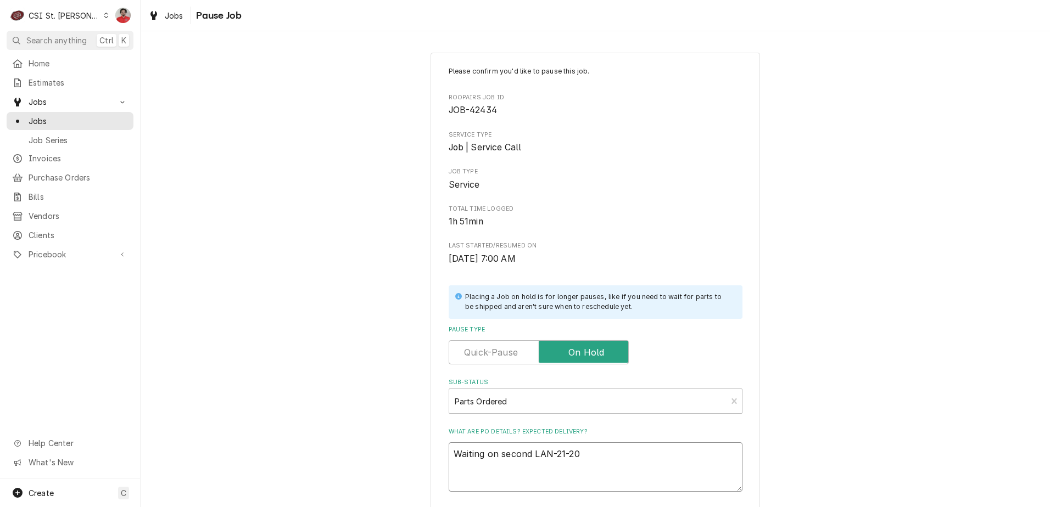
type textarea "x"
type textarea "Waiting on second LAN-21-200"
type textarea "x"
type textarea "Waiting on second LAN-21-2006"
type textarea "x"
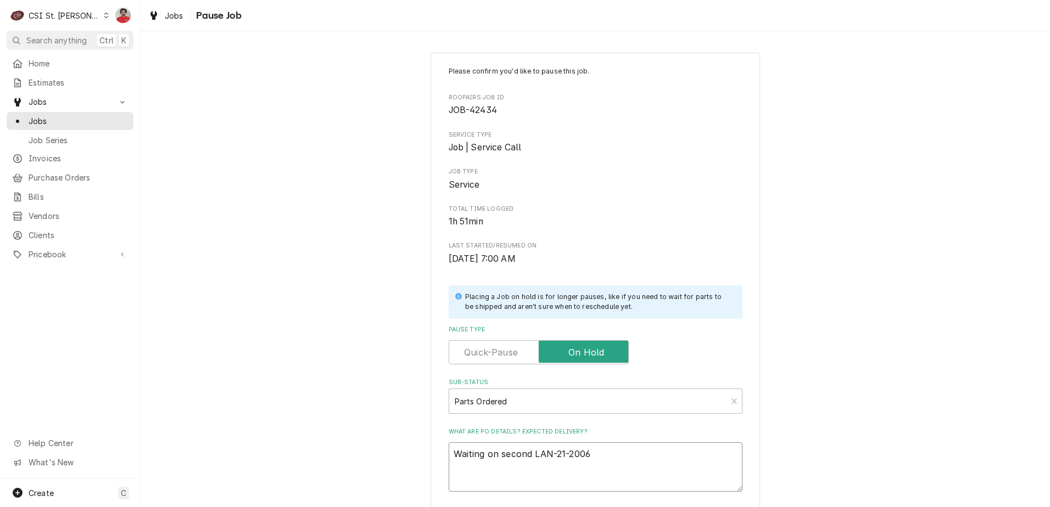
type textarea "Waiting on second LAN-21-2006"
type textarea "x"
type textarea "Waiting on second LAN-21-2006 D"
type textarea "x"
type textarea "Waiting on second LAN-21-2006 DM"
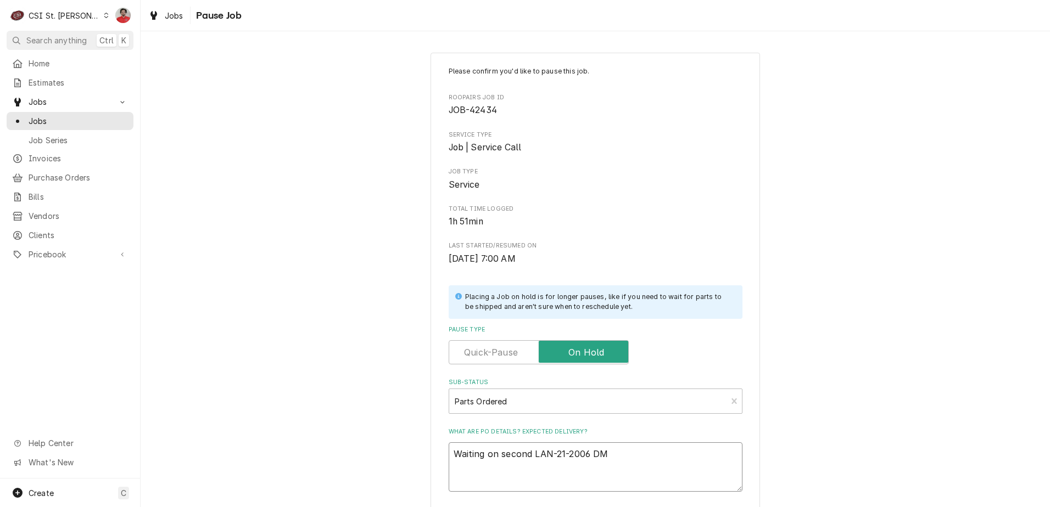
type textarea "x"
type textarea "Waiting on second LAN-21-2006 DMD"
type textarea "x"
type textarea "Waiting on second LAN-21-2006 DM"
type textarea "x"
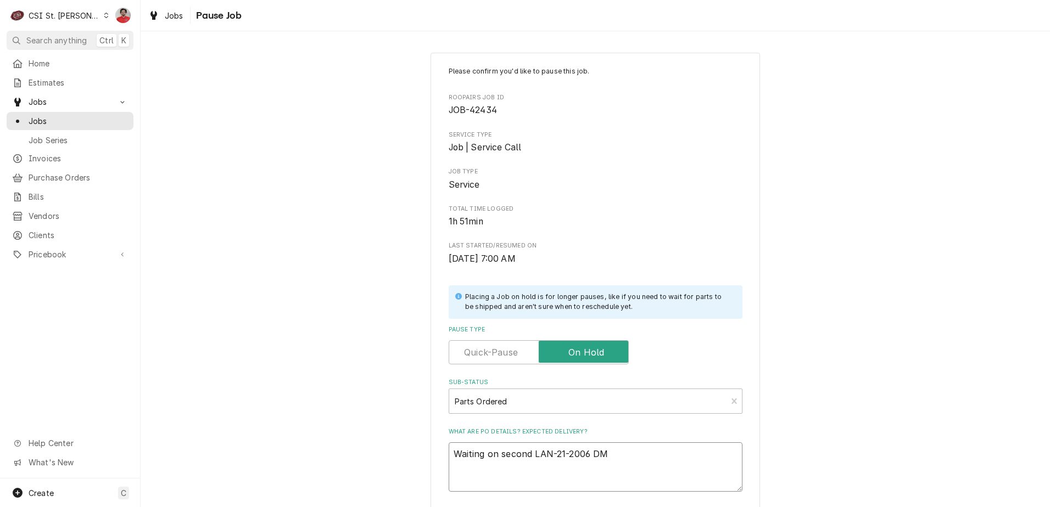
type textarea "Waiting on second LAN-21-2006 D"
type textarea "x"
type textarea "Waiting on second LAN-21-2006"
type textarea "x"
type textarea "Waiting on second LAN-21-2006 H"
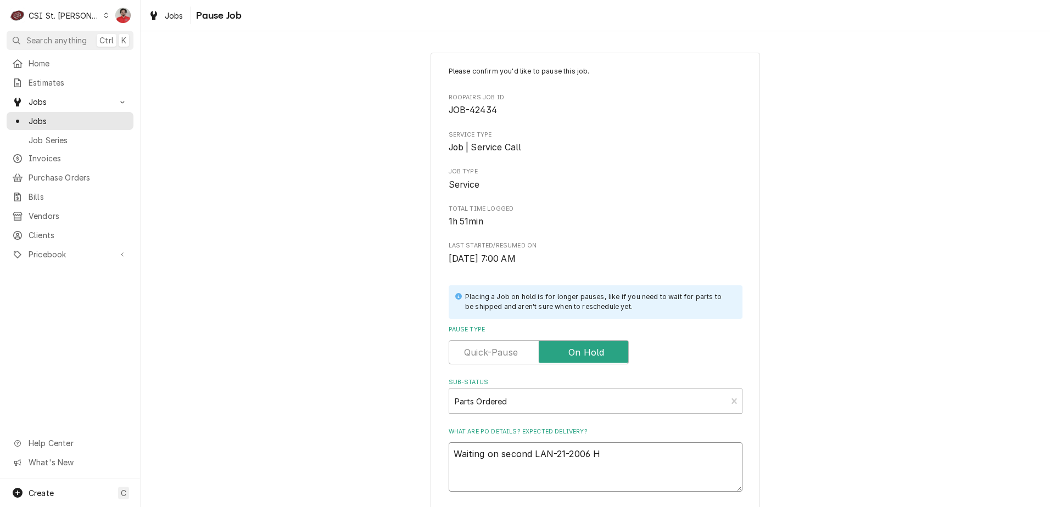
type textarea "x"
type textarea "Waiting on second LAN-21-2006 HD"
type textarea "x"
type textarea "Waiting on second LAN-21-2006 HDM"
type textarea "x"
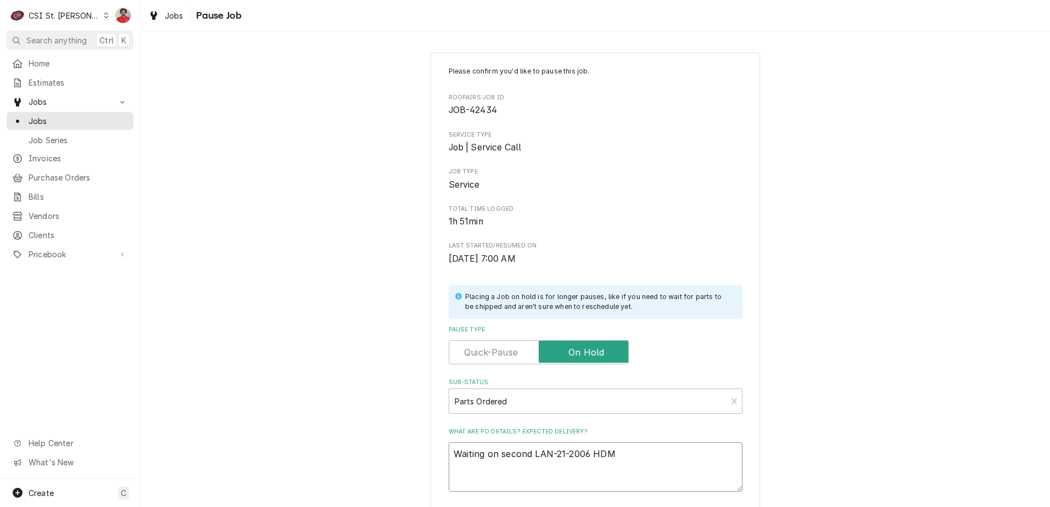
type textarea "Waiting on second LAN-21-2006 HDMI"
type textarea "x"
type textarea "Waiting on second LAN-21-2006 HDMI"
type textarea "x"
type textarea "Waiting on second LAN-21-2006 HDMI c"
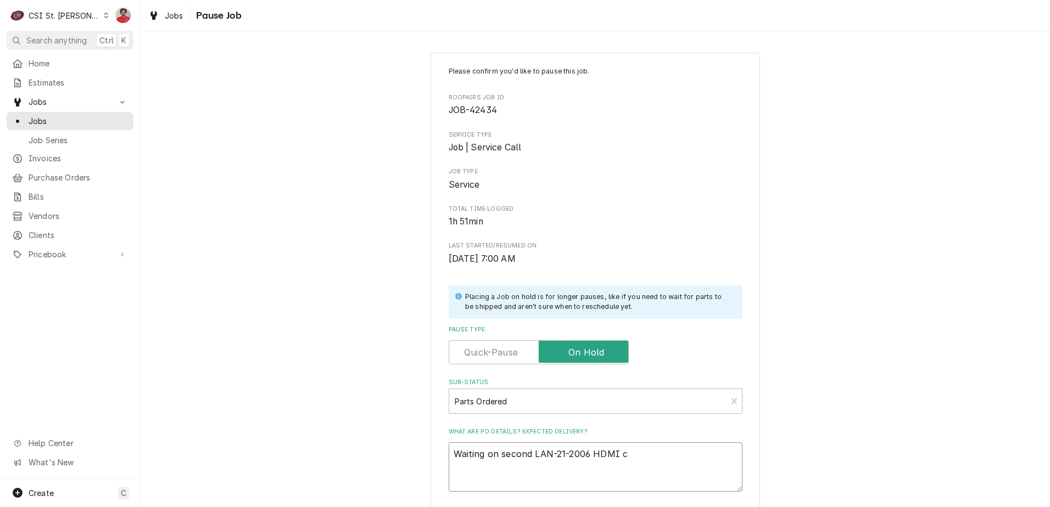
type textarea "x"
type textarea "Waiting on second LAN-21-2006 HDMI ca"
type textarea "x"
type textarea "Waiting on second LAN-21-2006 HDMI cab"
type textarea "x"
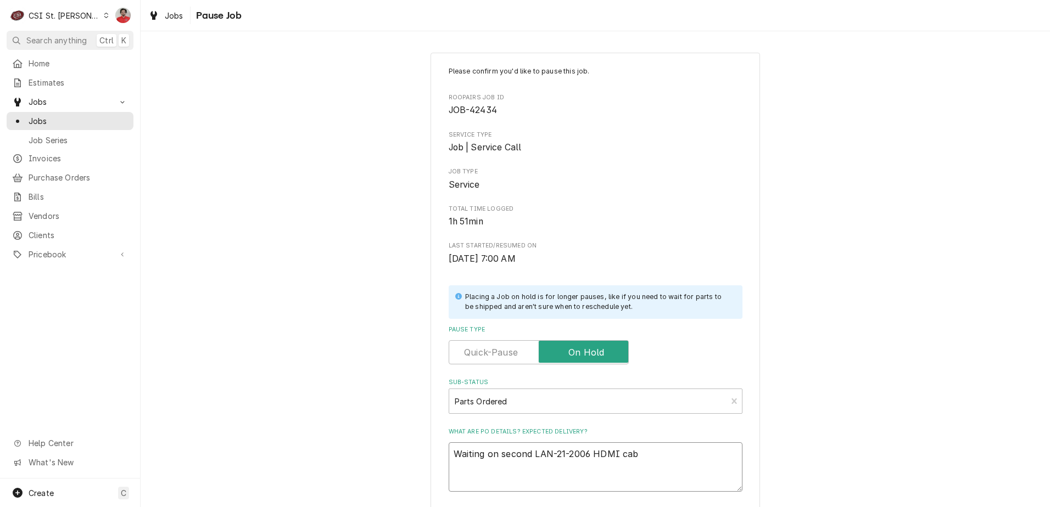
type textarea "Waiting on second LAN-21-2006 HDMI cabl"
type textarea "x"
type textarea "Waiting on second LAN-21-2006 HDMI cable"
type textarea "x"
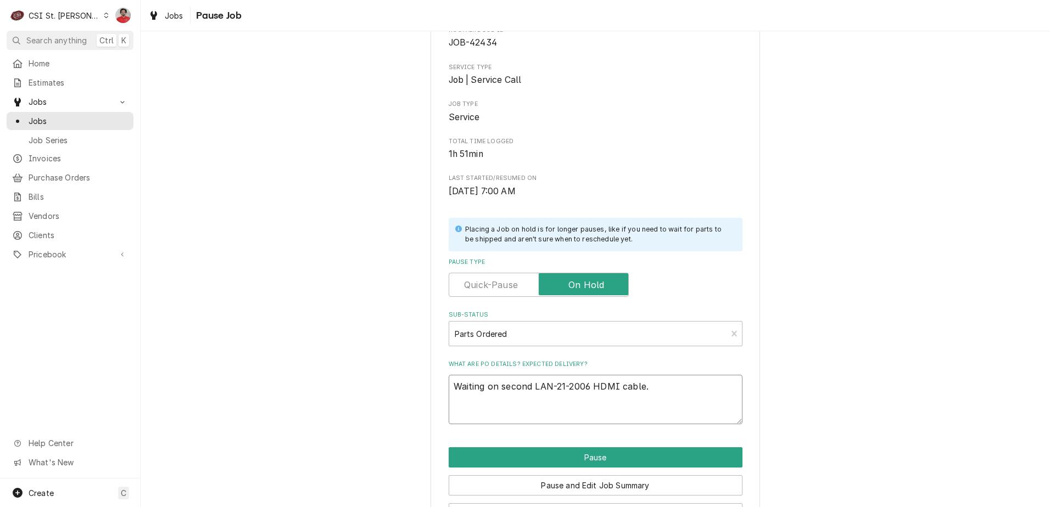
scroll to position [108, 0]
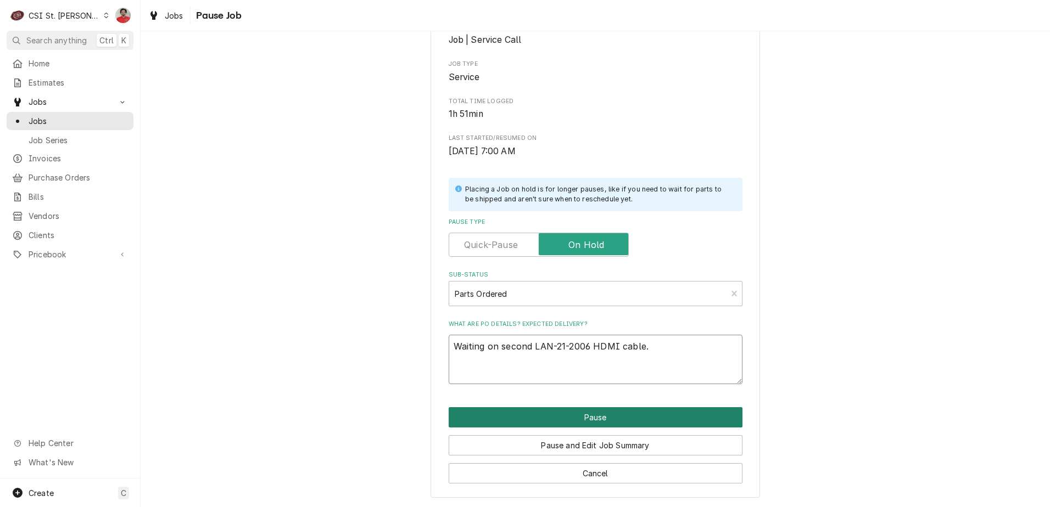
type textarea "Waiting on second LAN-21-2006 HDMI cable."
click at [684, 413] on button "Pause" at bounding box center [596, 417] width 294 height 20
type textarea "x"
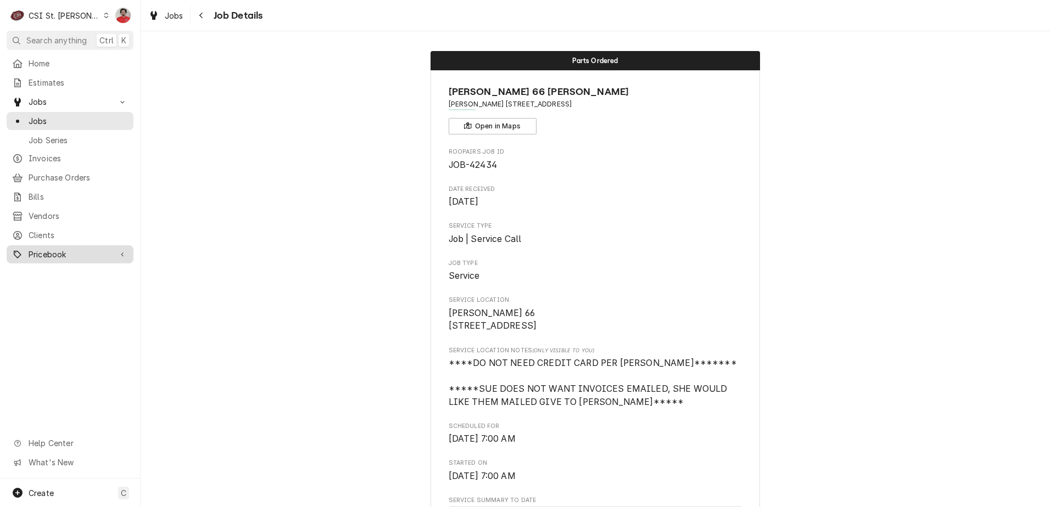
click at [42, 249] on span "Pricebook" at bounding box center [70, 255] width 83 height 12
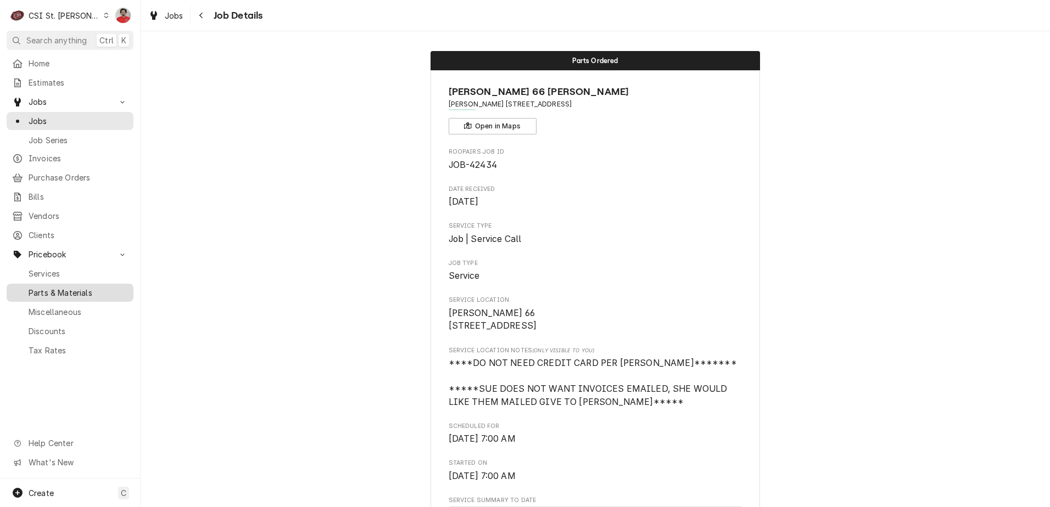
click at [55, 287] on span "Parts & Materials" at bounding box center [78, 293] width 99 height 12
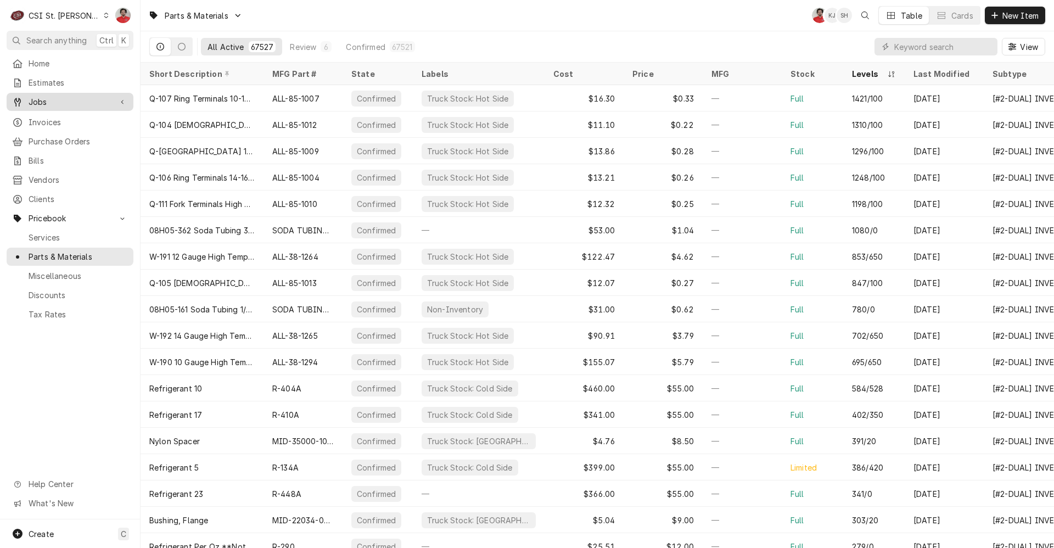
click at [67, 107] on link "Jobs" at bounding box center [70, 102] width 127 height 18
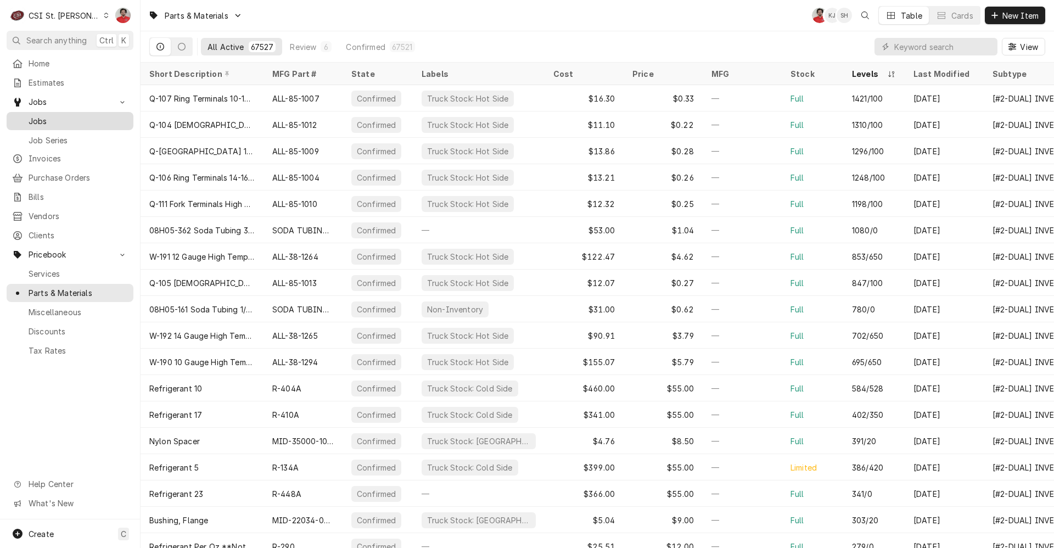
click at [63, 118] on span "Jobs" at bounding box center [78, 121] width 99 height 12
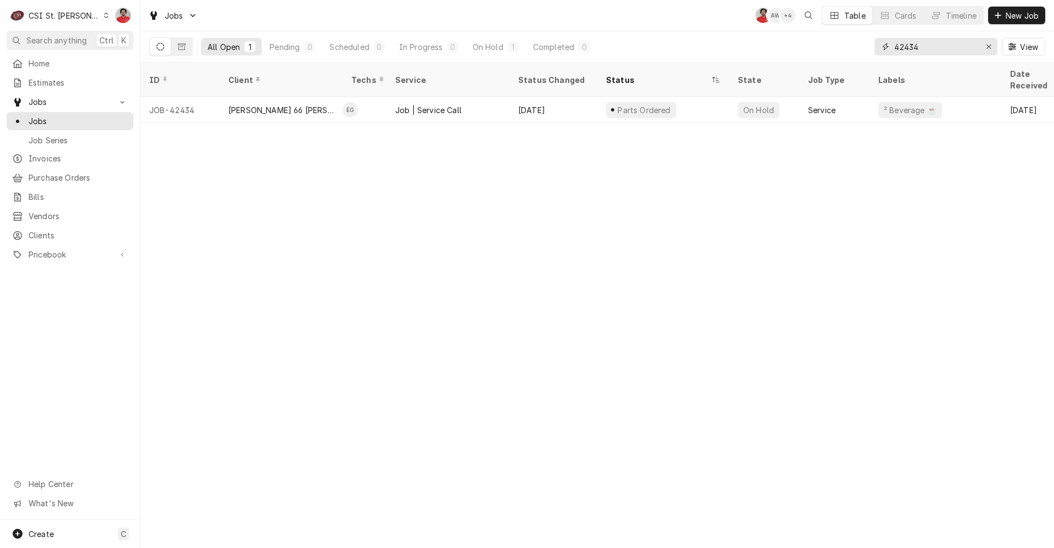
drag, startPoint x: 946, startPoint y: 39, endPoint x: 836, endPoint y: 55, distance: 111.0
click at [841, 52] on div "All Open 1 Pending 0 Scheduled 0 In Progress 0 On Hold 1 Completed 0 42434 View" at bounding box center [597, 46] width 896 height 31
type input "41236"
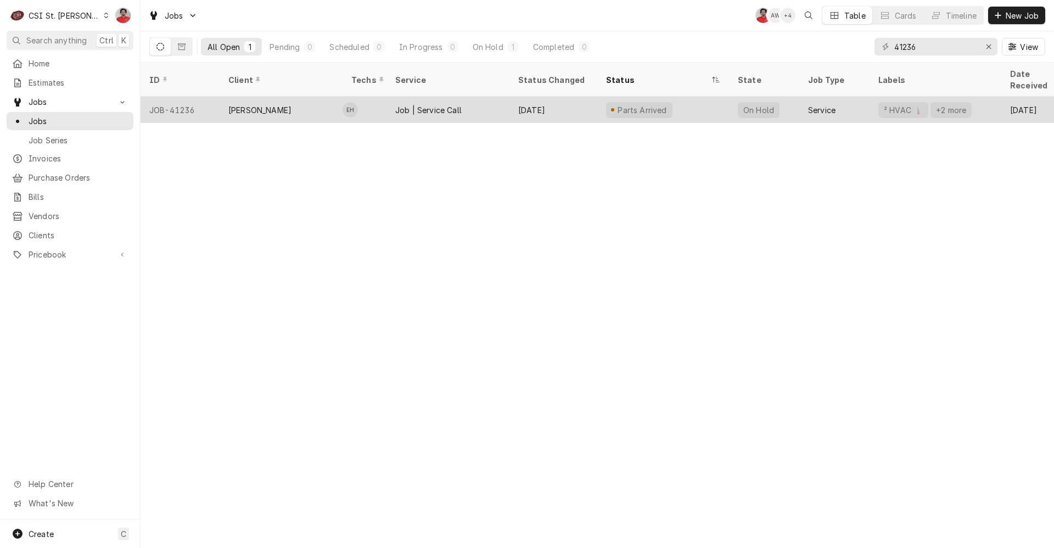
click at [569, 100] on div "[DATE]" at bounding box center [554, 110] width 88 height 26
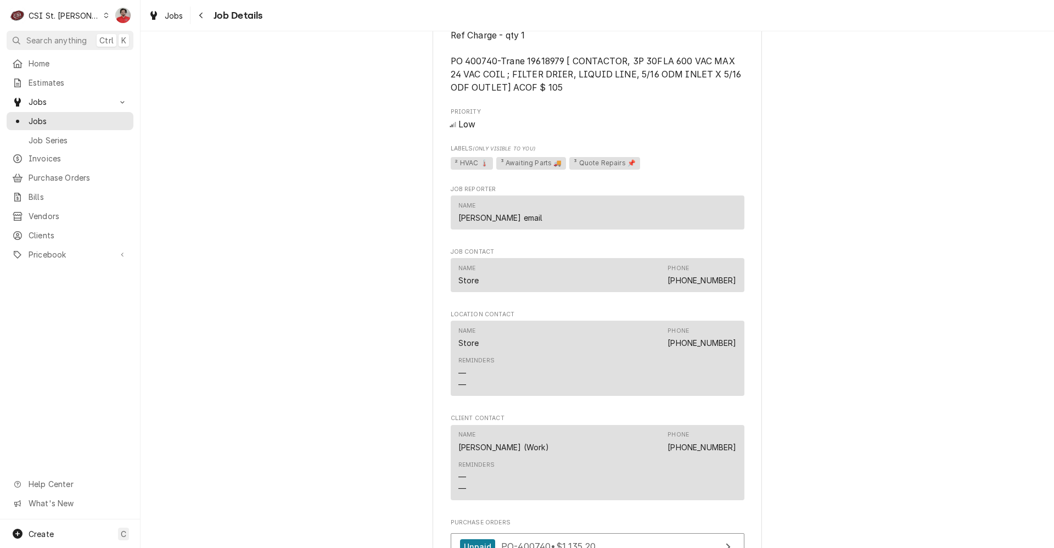
scroll to position [1318, 0]
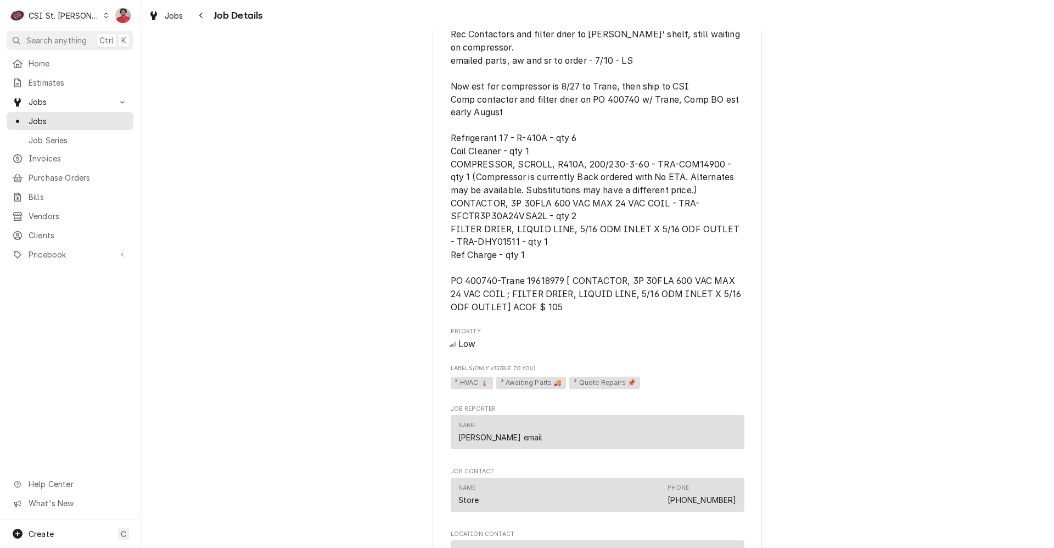
click at [468, 278] on span "[PERSON_NAME] to talk to drew before doing anything *** Rec Contactors and filt…" at bounding box center [597, 157] width 293 height 309
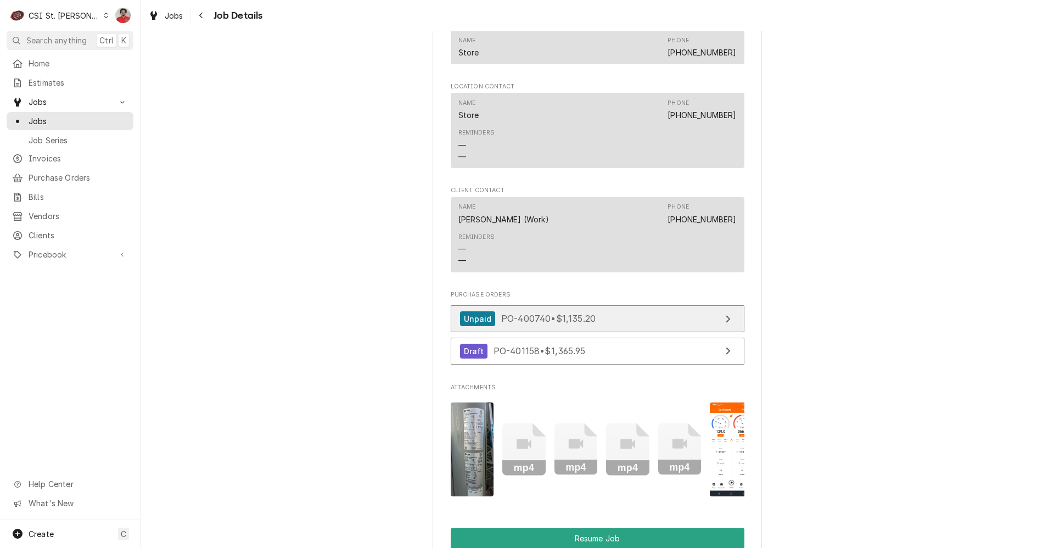
scroll to position [1812, 0]
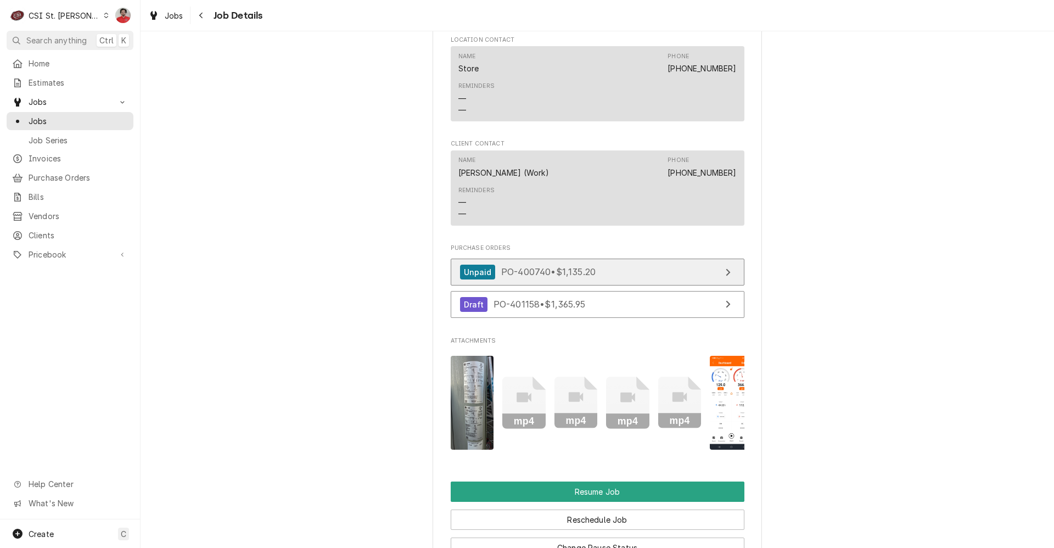
click at [526, 265] on div "Unpaid PO-400740 • $1,135.20" at bounding box center [528, 272] width 136 height 15
click at [40, 249] on span "Pricebook" at bounding box center [70, 255] width 83 height 12
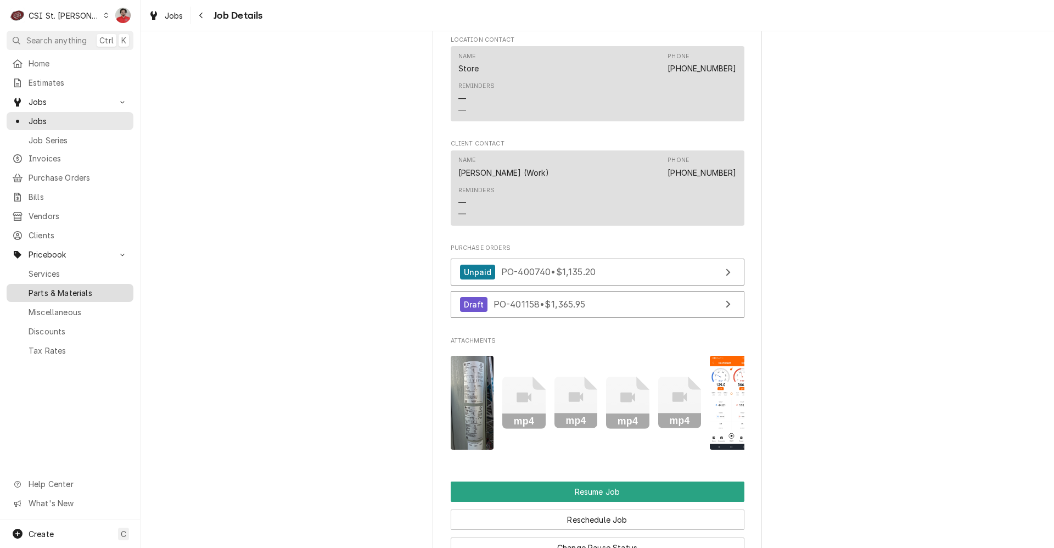
click at [55, 287] on span "Parts & Materials" at bounding box center [78, 293] width 99 height 12
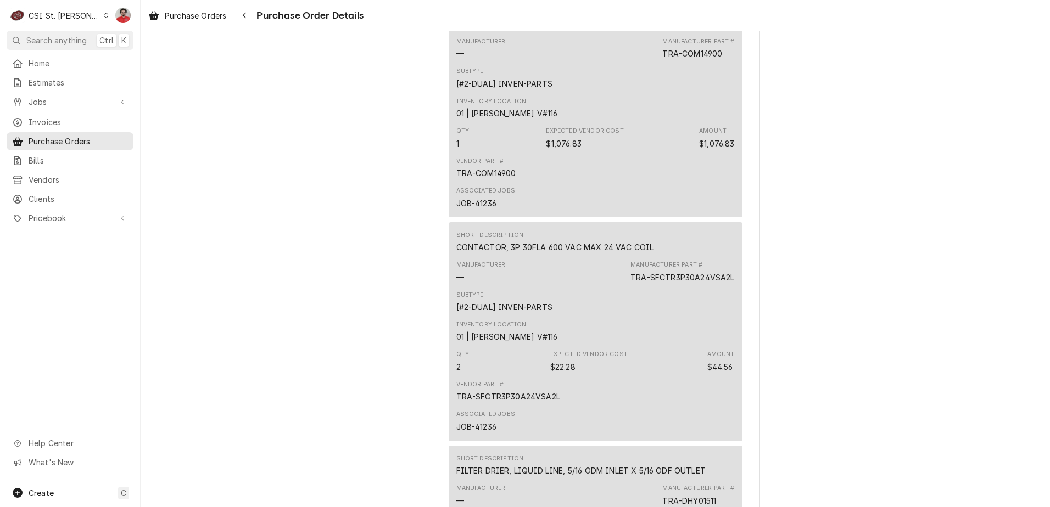
scroll to position [769, 0]
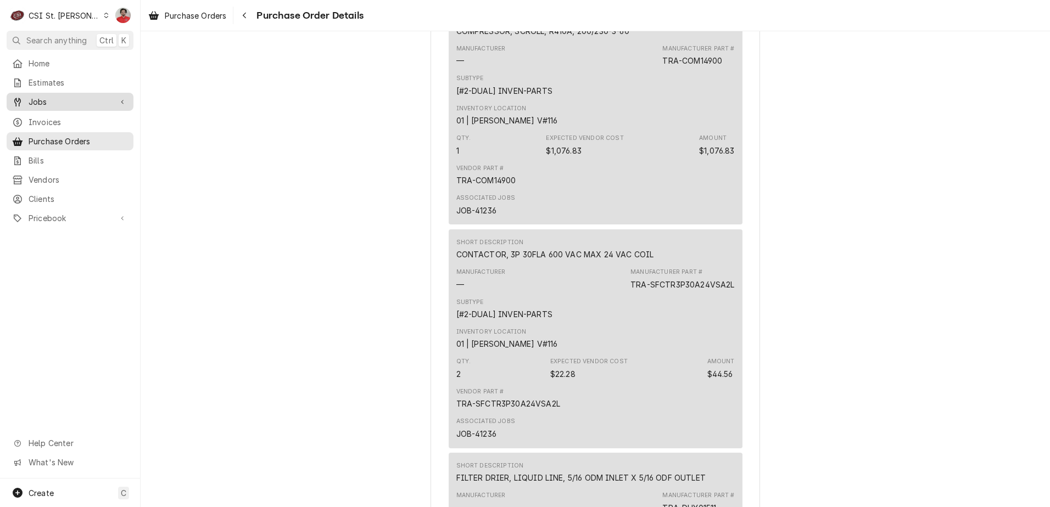
click at [66, 103] on span "Jobs" at bounding box center [70, 102] width 83 height 12
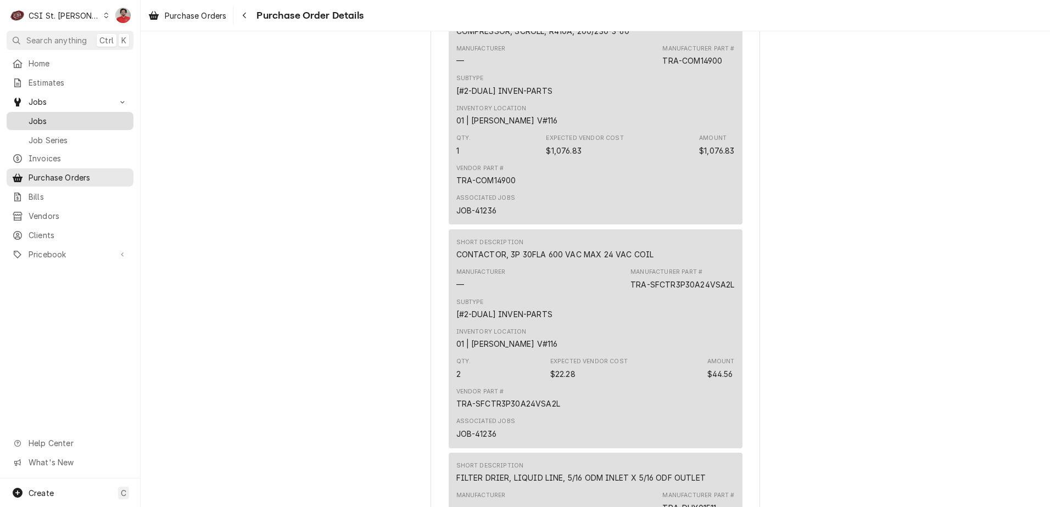
click at [64, 121] on span "Jobs" at bounding box center [78, 121] width 99 height 12
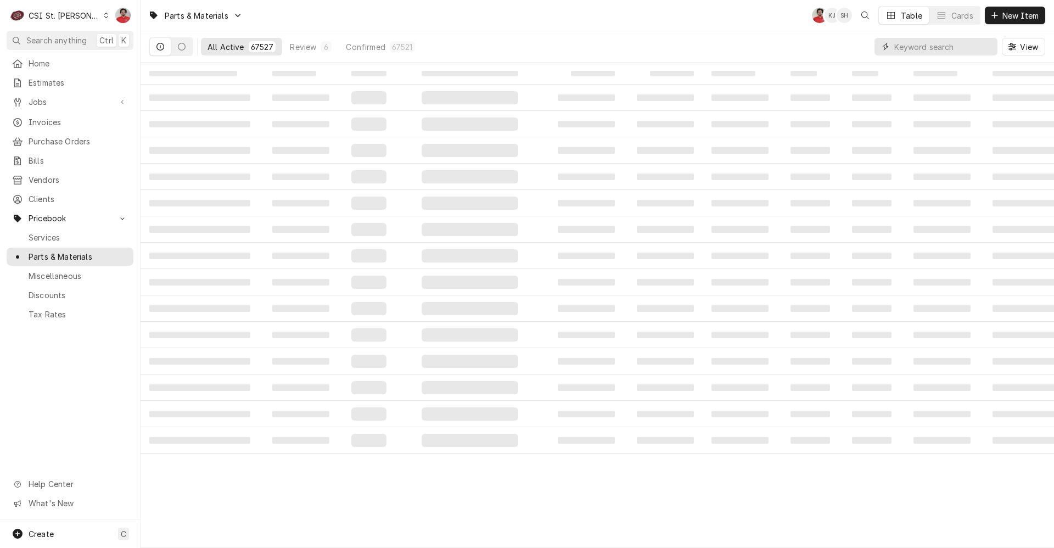
click at [917, 51] on input "Dynamic Content Wrapper" at bounding box center [944, 47] width 98 height 18
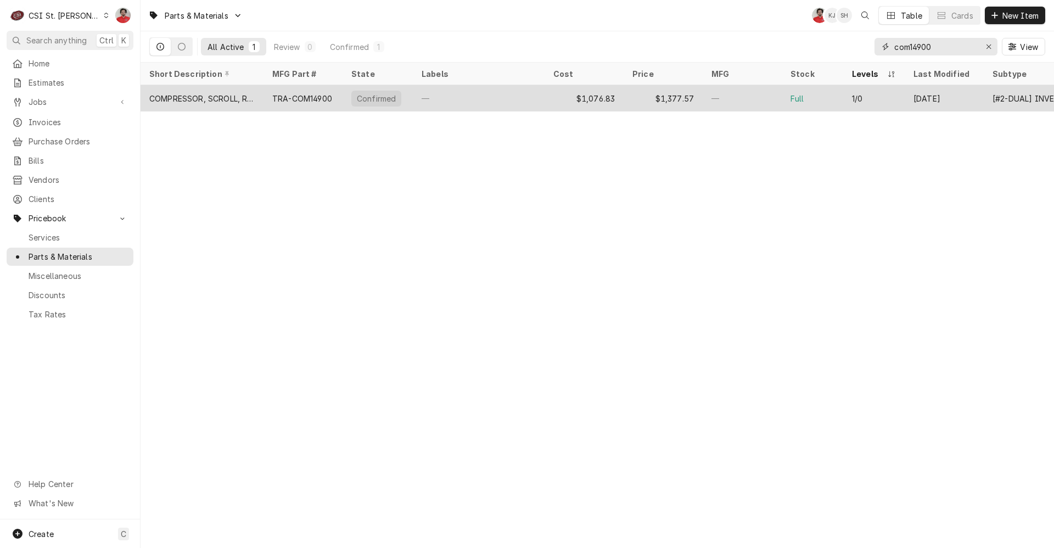
type input "com14900"
click at [837, 98] on div "Full" at bounding box center [813, 98] width 62 height 26
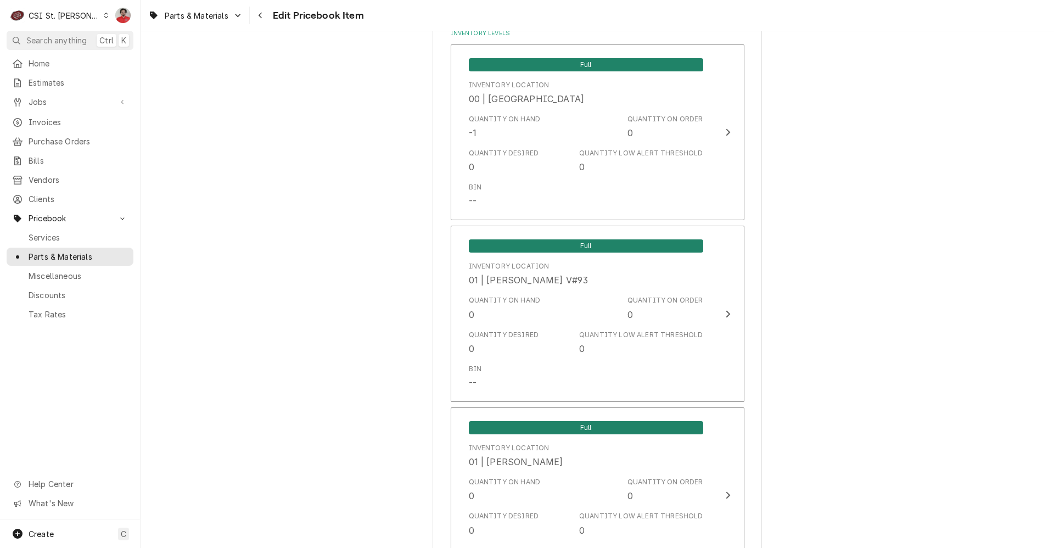
scroll to position [1208, 0]
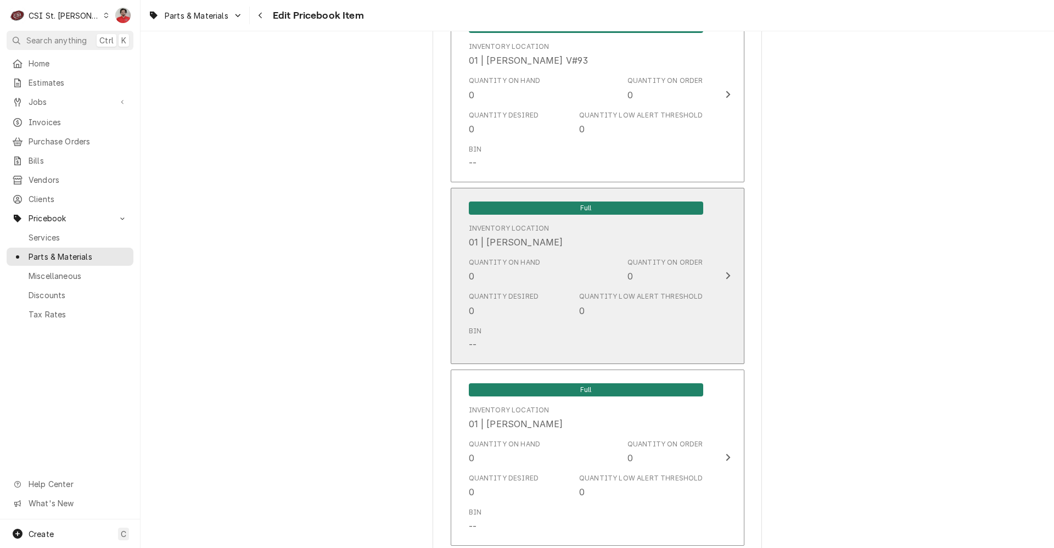
click at [642, 243] on div "Inventory Location 01 | COURTNEY WILLIFORD" at bounding box center [586, 236] width 234 height 34
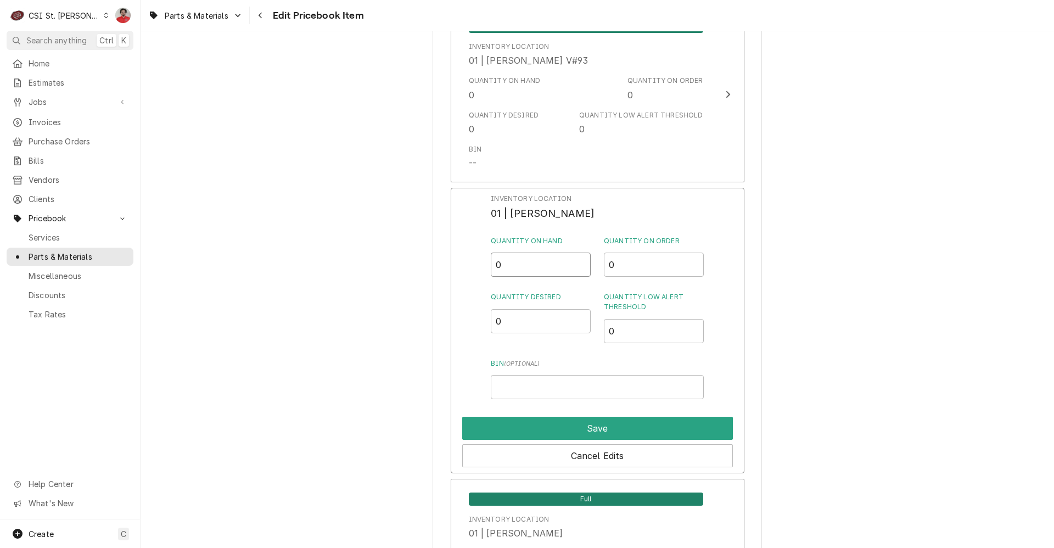
drag, startPoint x: 547, startPoint y: 271, endPoint x: 450, endPoint y: 278, distance: 98.0
click at [480, 275] on div "Inventory Location 01 | COURTNEY WILLIFORD Quantity on Hand 0 Quantity on Order…" at bounding box center [598, 331] width 294 height 286
type input "1"
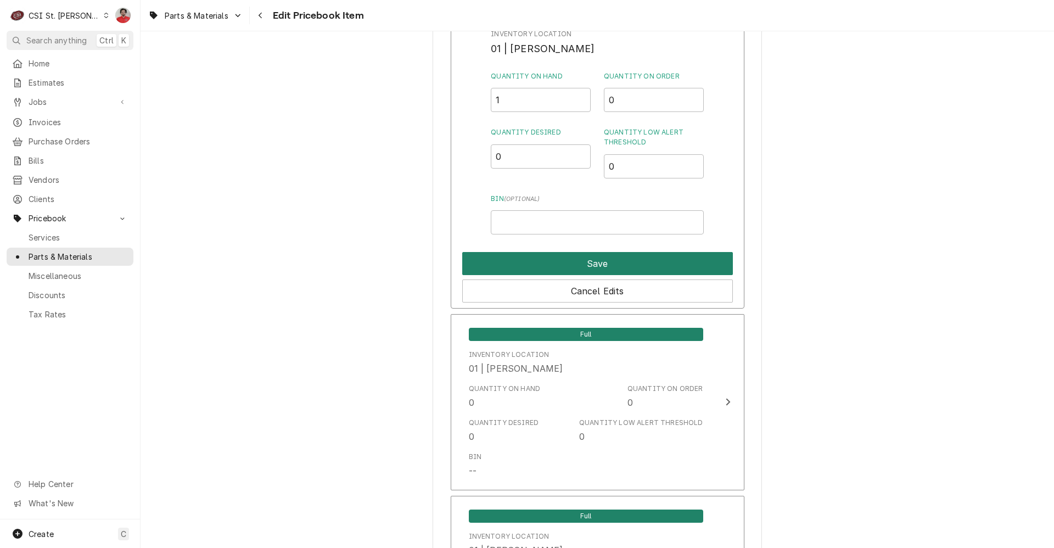
click at [581, 256] on button "Save" at bounding box center [597, 263] width 271 height 23
type textarea "x"
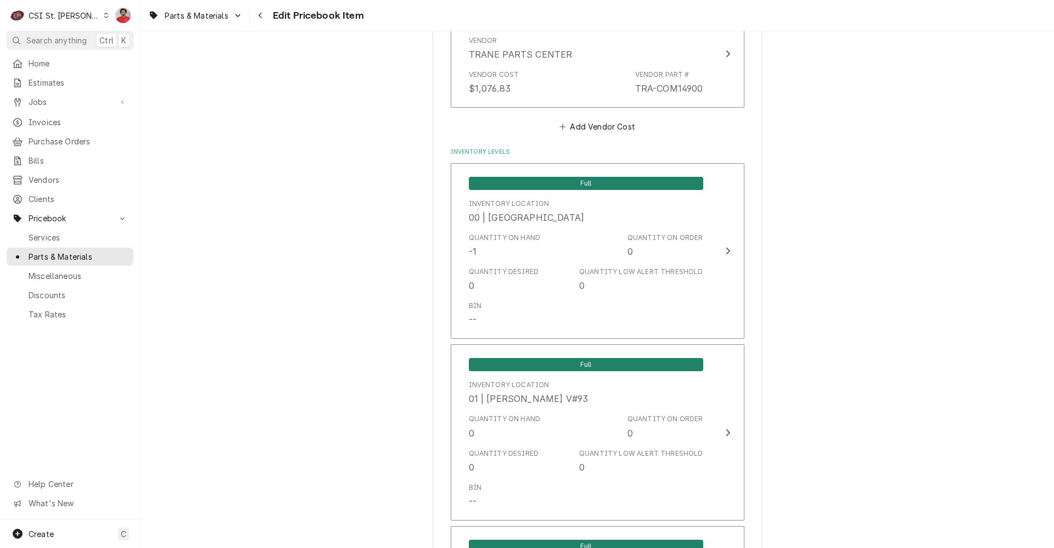
scroll to position [934, 0]
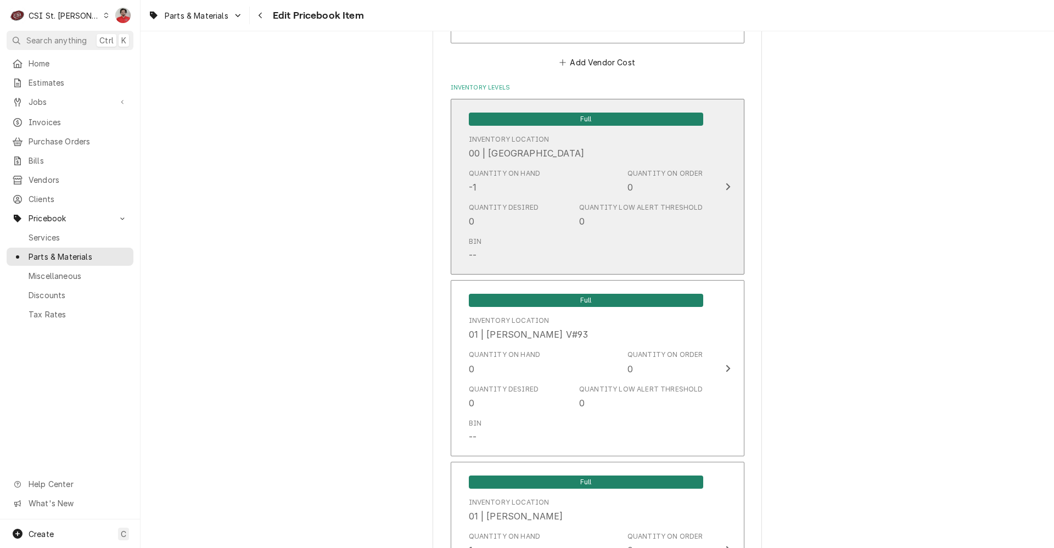
click at [515, 191] on div "Quantity on Hand -1" at bounding box center [505, 181] width 72 height 25
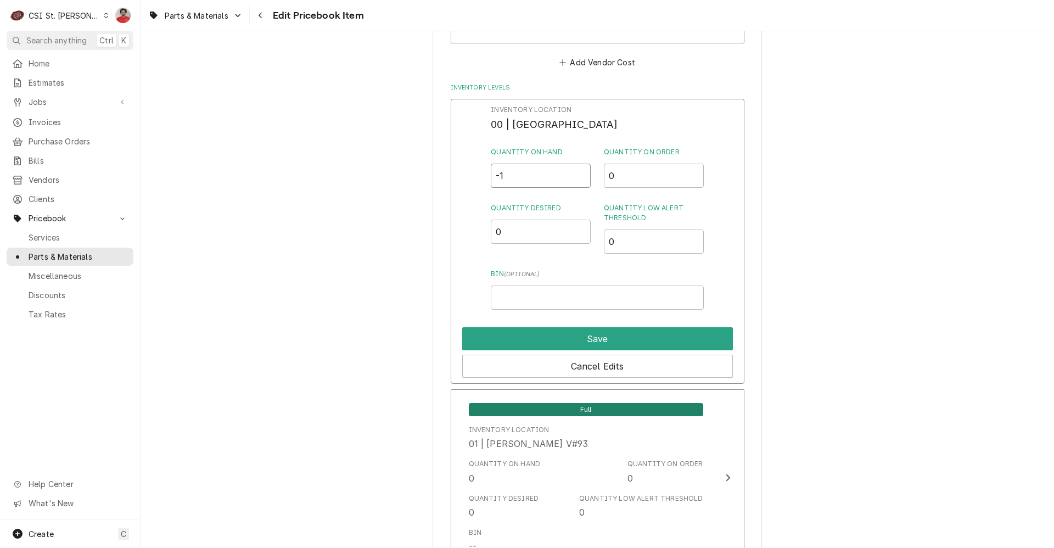
drag, startPoint x: 517, startPoint y: 183, endPoint x: 469, endPoint y: 182, distance: 47.8
click at [471, 183] on div "Inventory Location 00 | STL WAREHOUSE Quantity on Hand -1 Quantity on Order 0 Q…" at bounding box center [598, 242] width 294 height 286
type input "0"
click at [522, 340] on button "Save" at bounding box center [597, 338] width 271 height 23
type textarea "x"
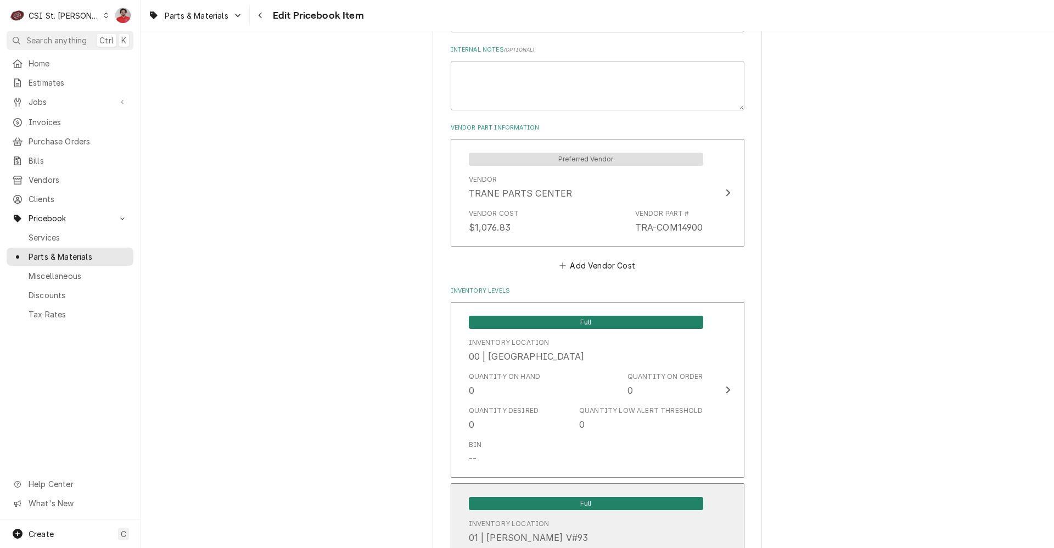
scroll to position [824, 0]
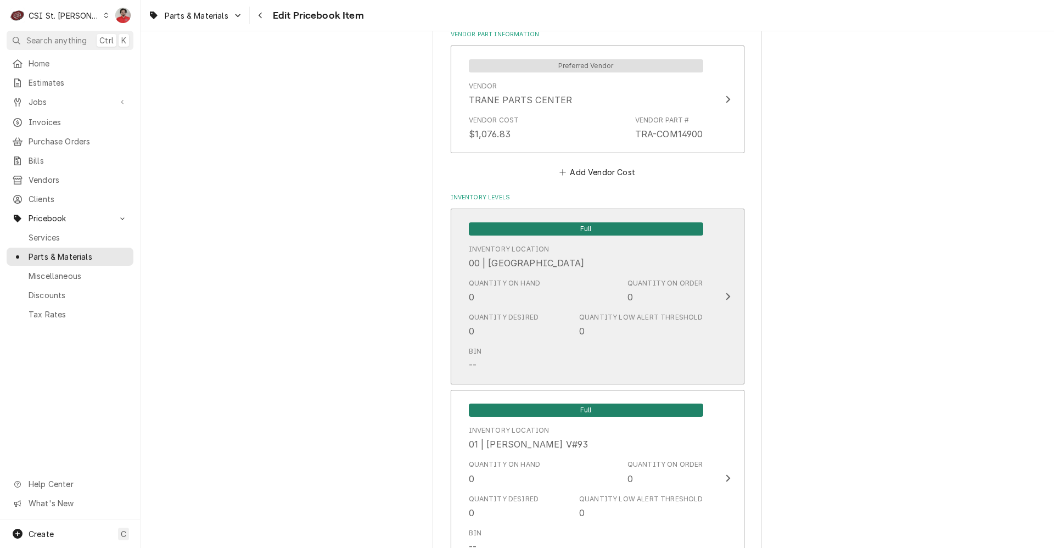
click at [538, 254] on div "Inventory Location" at bounding box center [509, 249] width 81 height 10
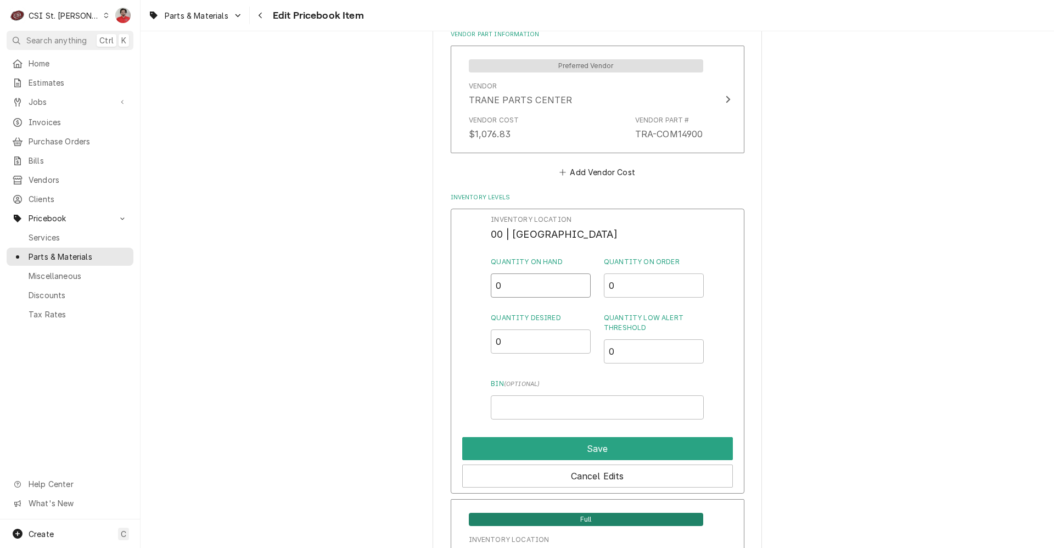
click at [476, 288] on div "Inventory Location 00 | STL WAREHOUSE Quantity on Hand 0 Quantity on Order 0 Qu…" at bounding box center [598, 352] width 294 height 286
type input "-1"
click at [509, 444] on button "Save" at bounding box center [597, 448] width 271 height 23
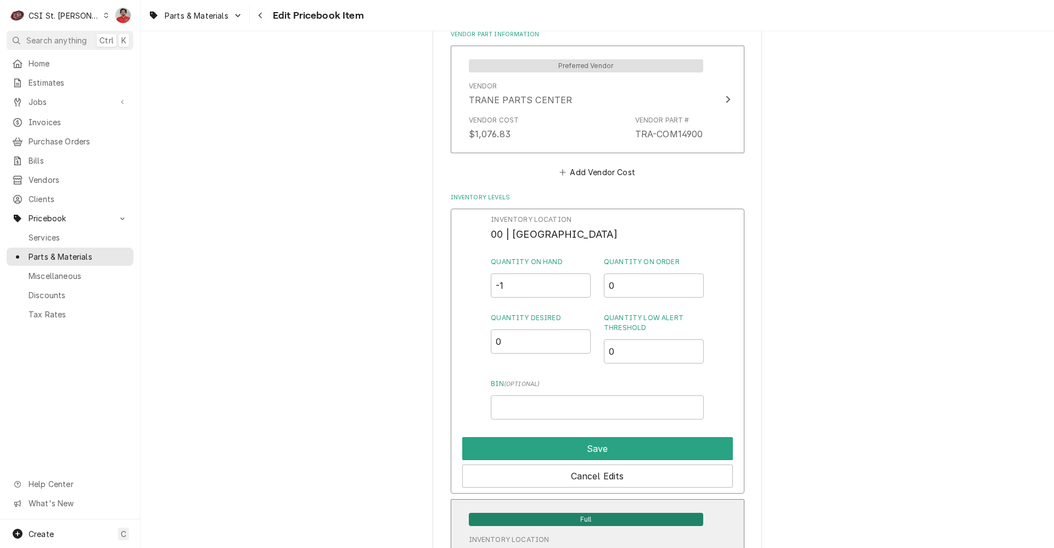
type textarea "x"
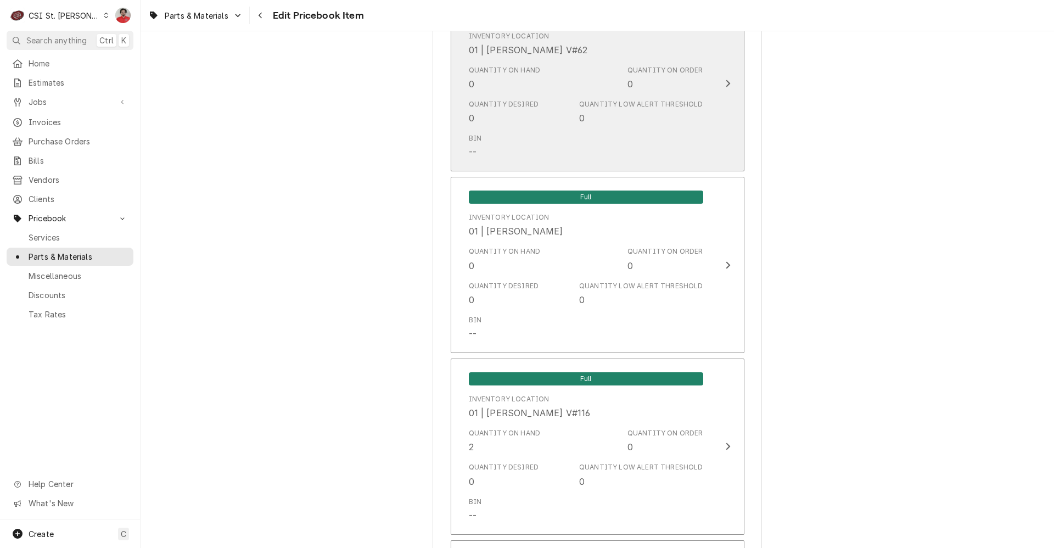
scroll to position [4119, 0]
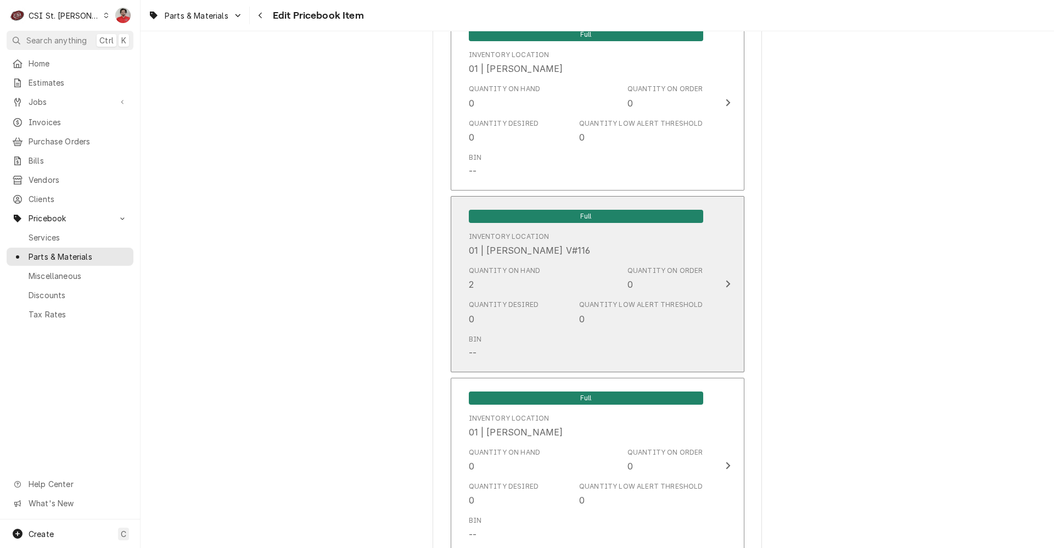
click at [515, 300] on div "Quantity Desired" at bounding box center [504, 305] width 70 height 10
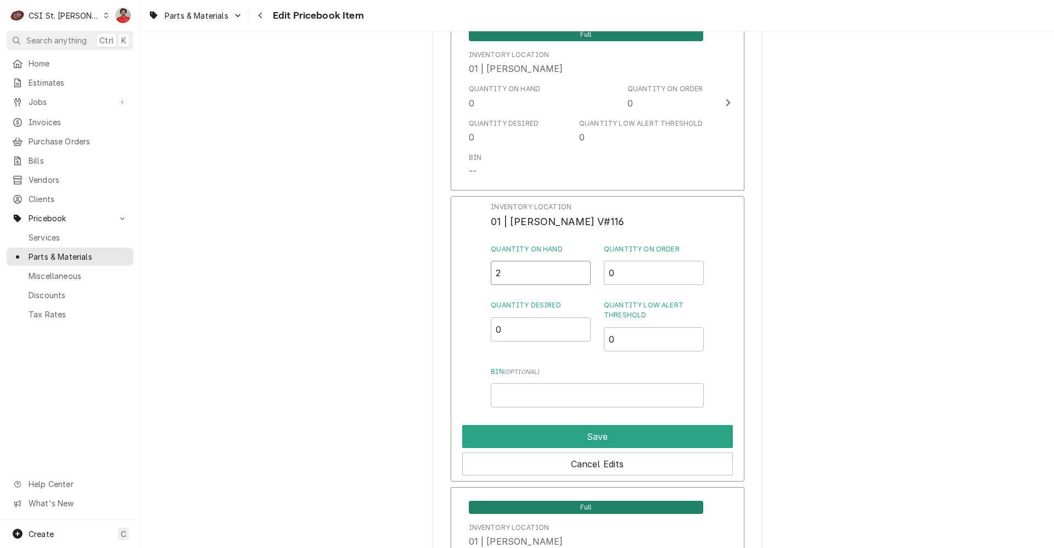
drag, startPoint x: 512, startPoint y: 264, endPoint x: 443, endPoint y: 260, distance: 69.3
type input "1"
click at [494, 425] on button "Save" at bounding box center [597, 436] width 271 height 23
type textarea "x"
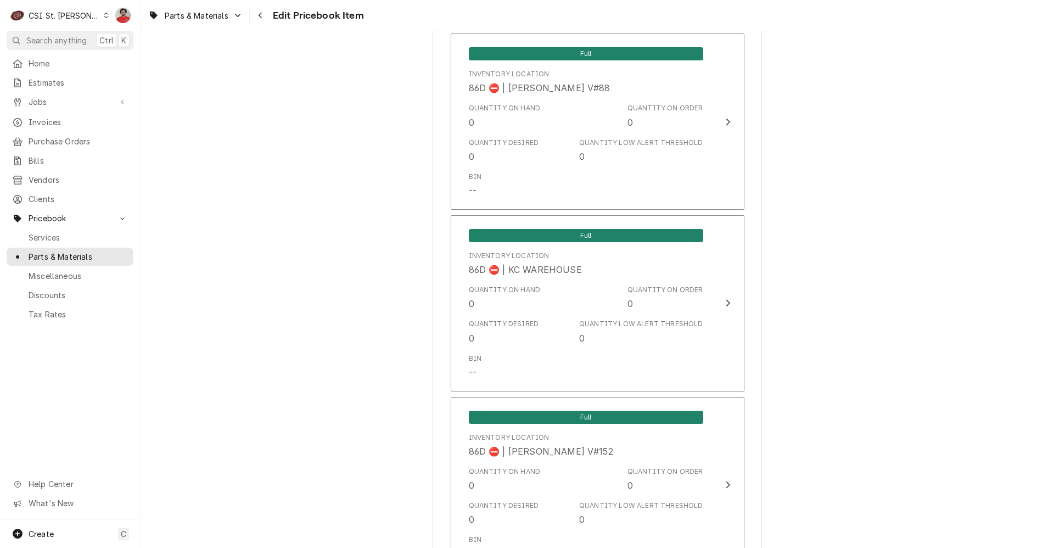
scroll to position [9257, 0]
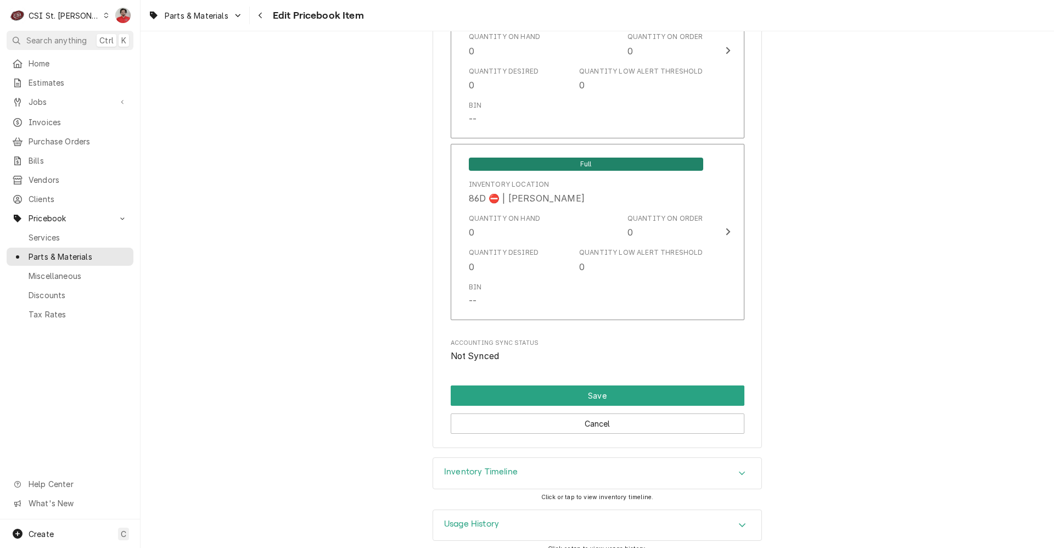
click at [506, 467] on h3 "Inventory Timeline" at bounding box center [481, 472] width 74 height 10
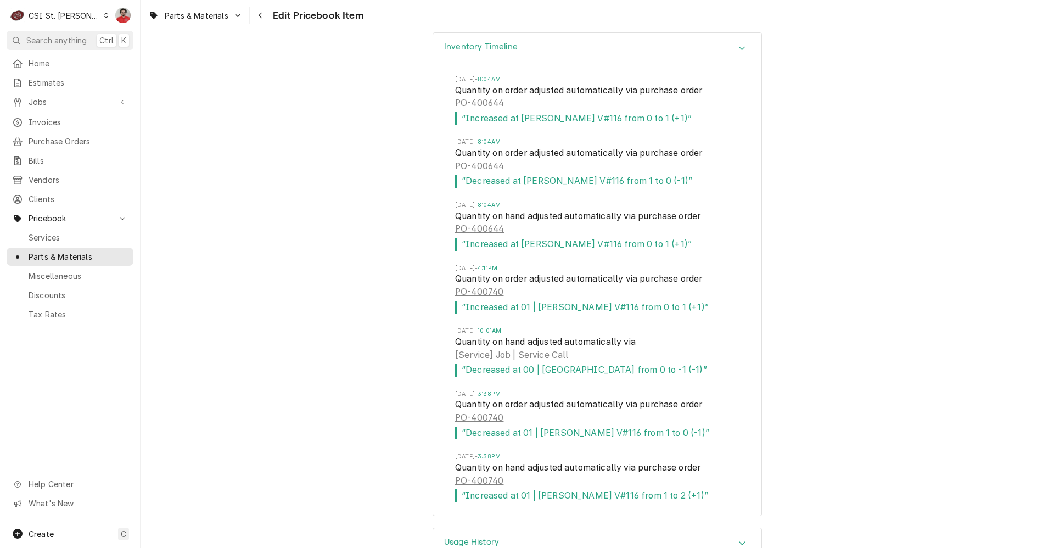
scroll to position [9700, 0]
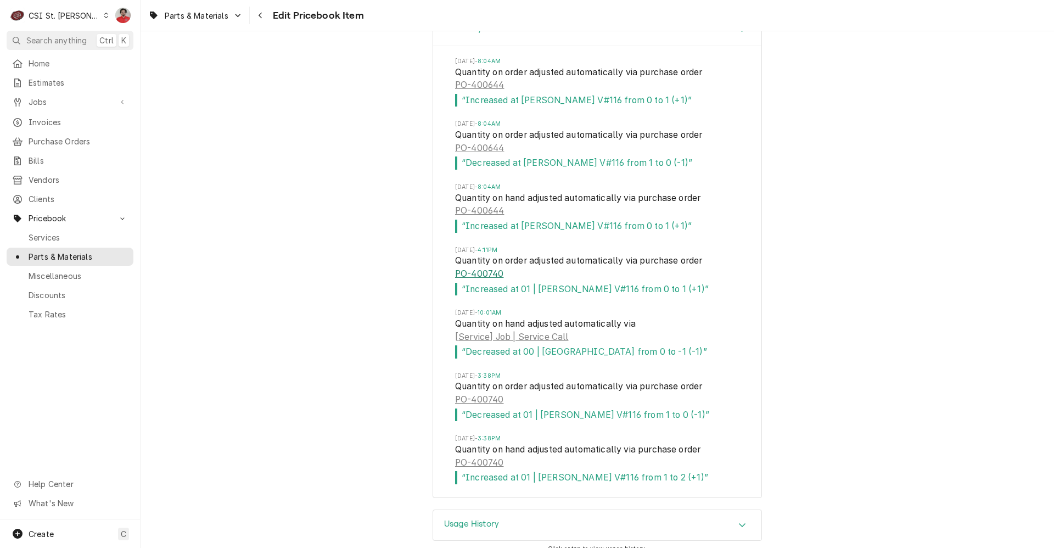
click at [483, 267] on link "PO-400740" at bounding box center [479, 273] width 48 height 13
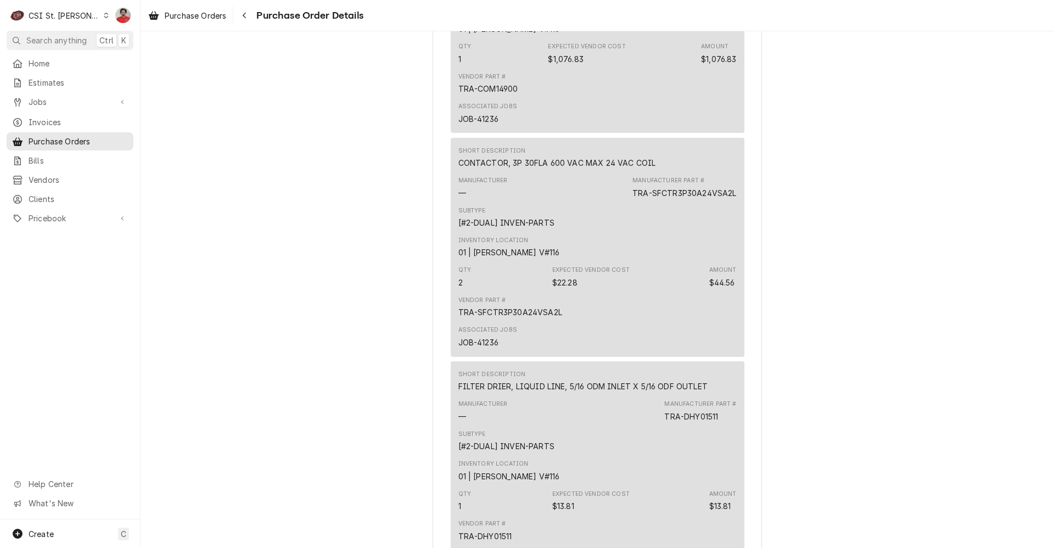
scroll to position [755, 0]
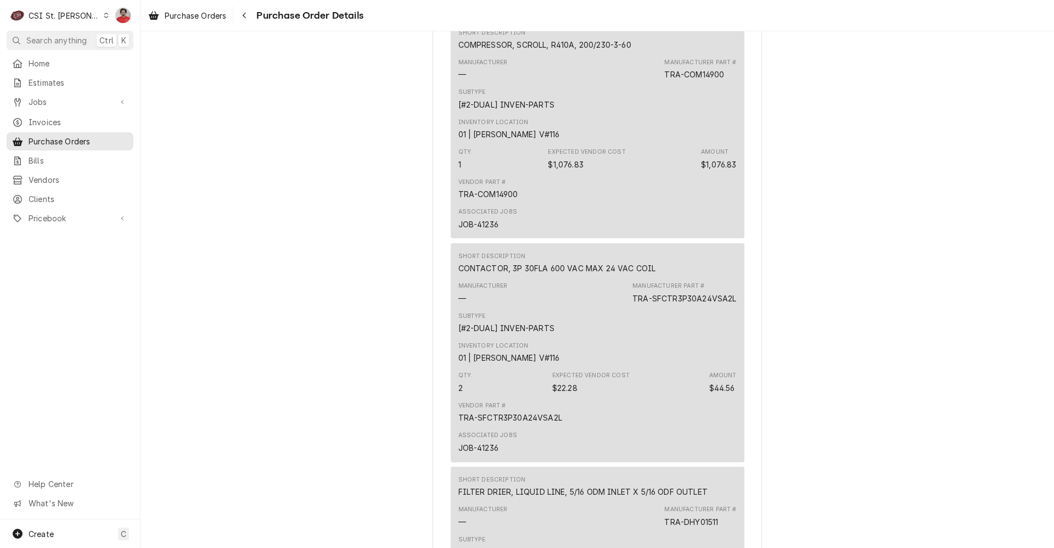
click at [242, 5] on div "Purchase Orders Purchase Order Details" at bounding box center [598, 15] width 914 height 31
click at [243, 16] on icon "Navigate back" at bounding box center [244, 16] width 5 height 8
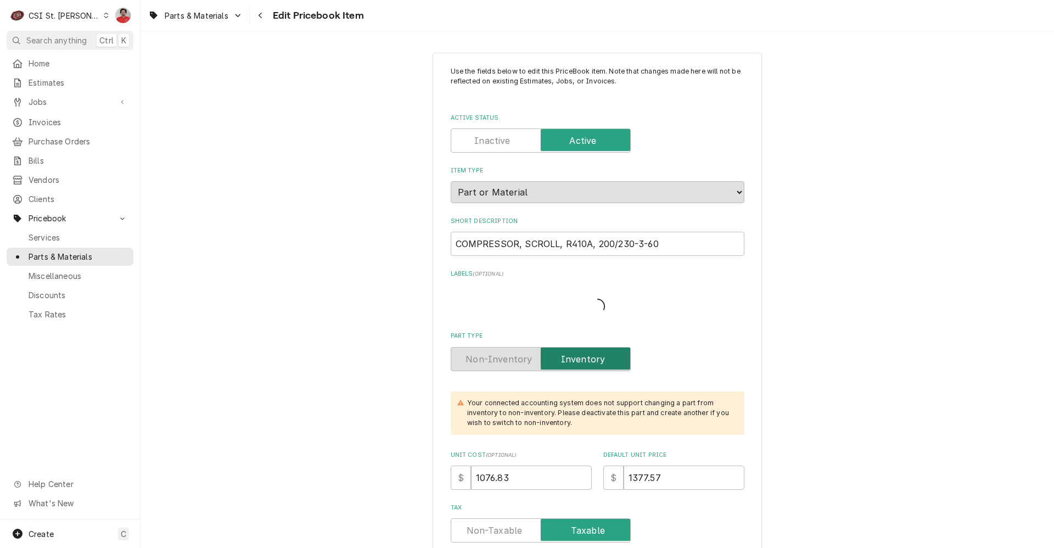
type textarea "x"
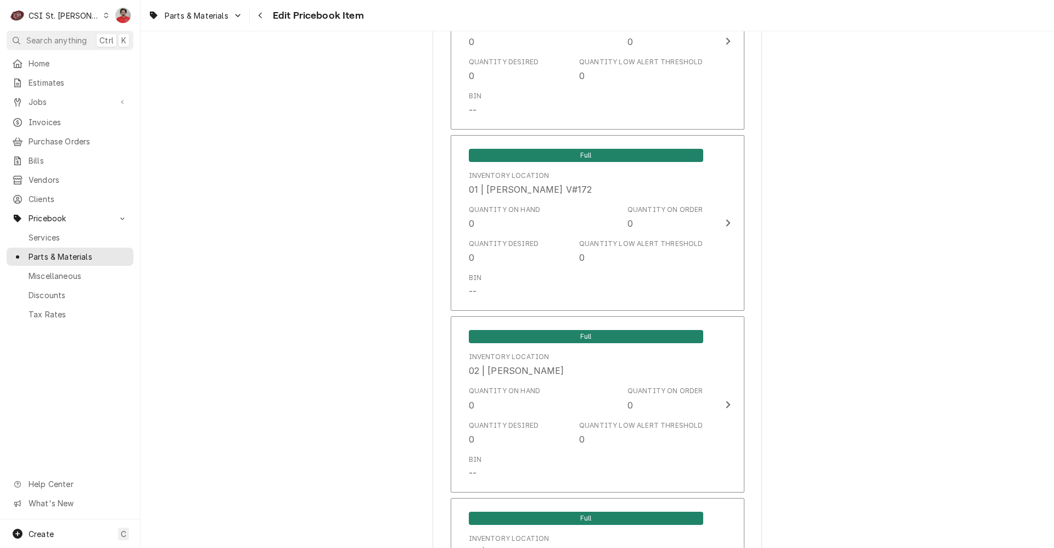
scroll to position [9257, 0]
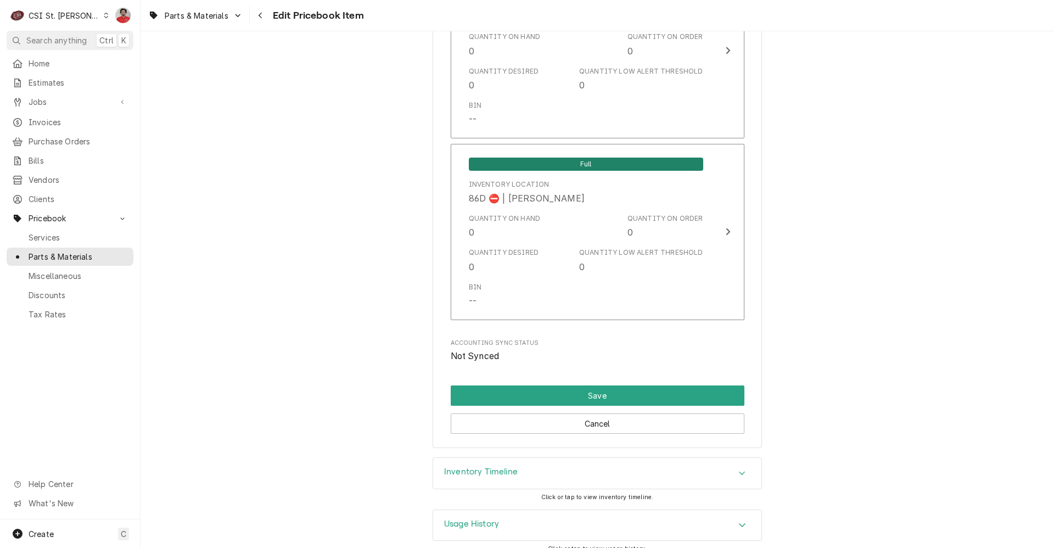
click at [518, 510] on div "Usage History" at bounding box center [597, 525] width 328 height 31
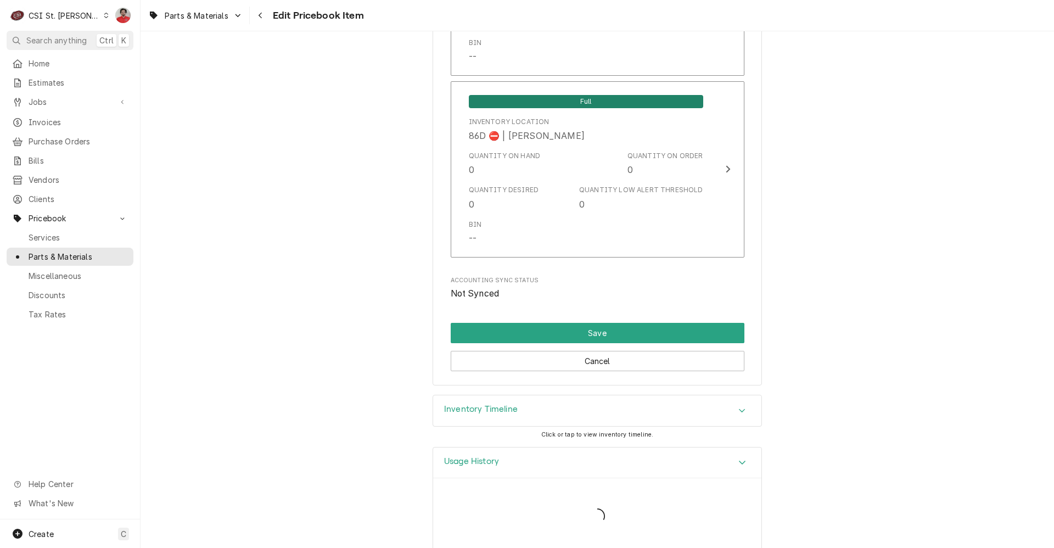
scroll to position [9358, 0]
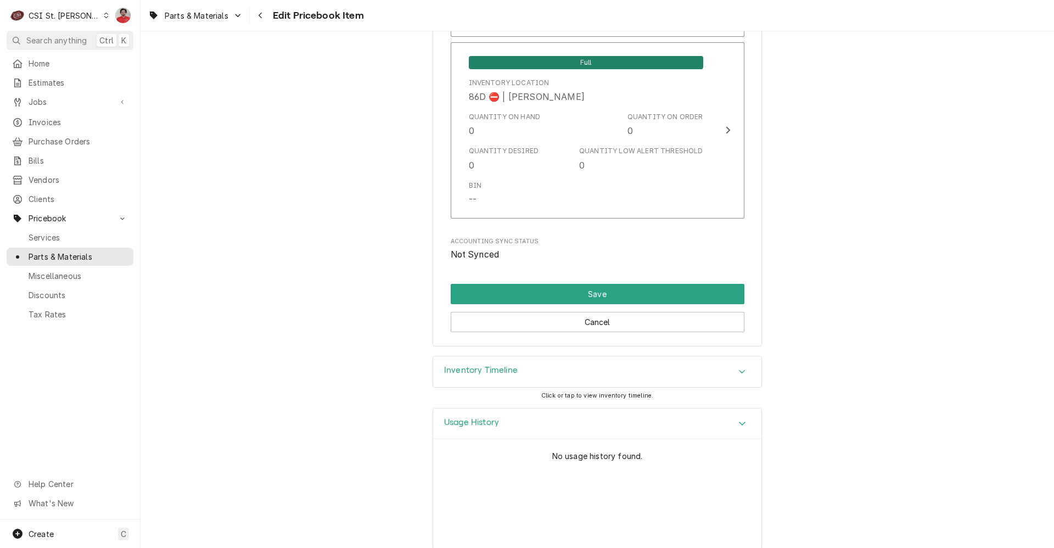
click at [534, 362] on div "Inventory Timeline" at bounding box center [597, 371] width 328 height 31
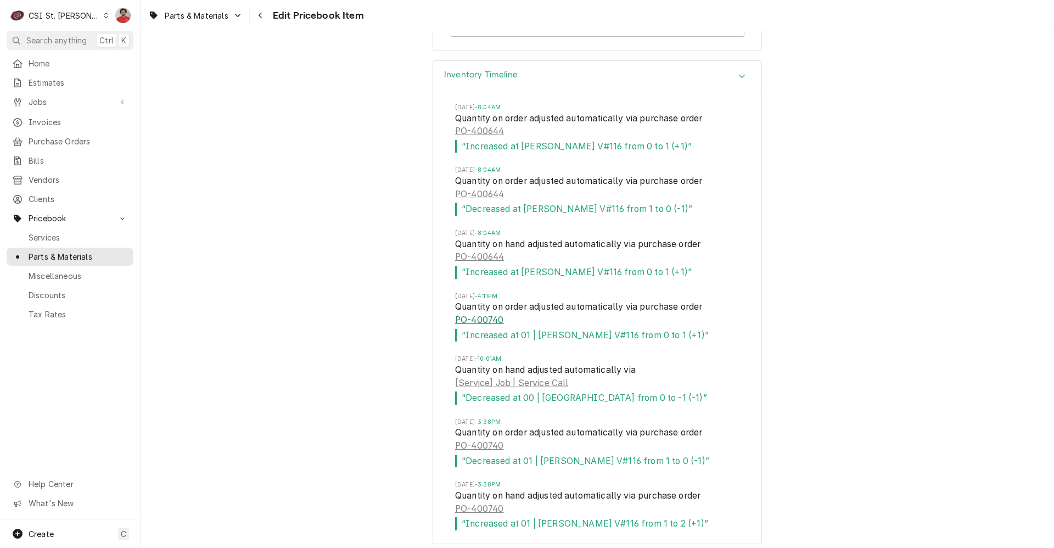
scroll to position [9801, 0]
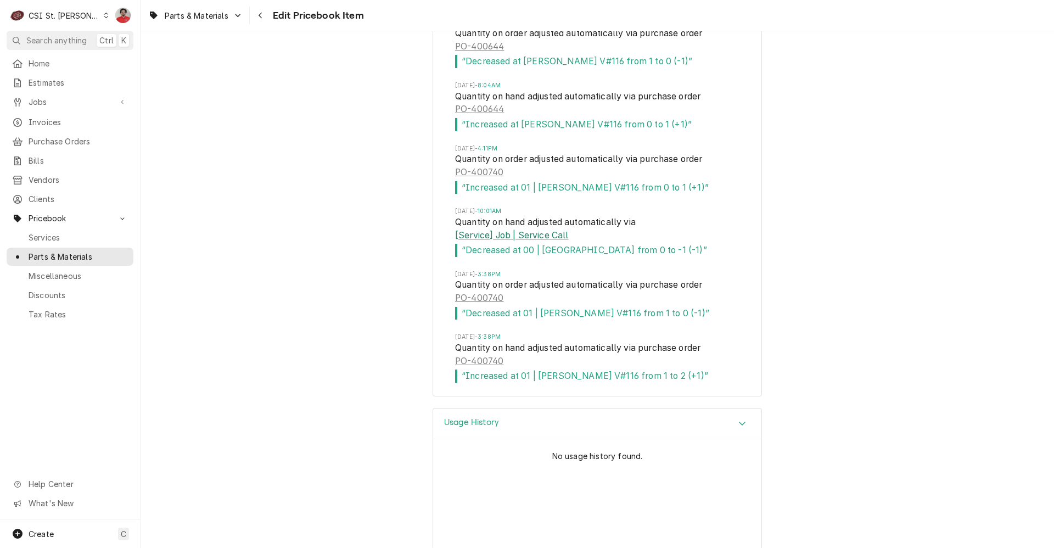
click at [504, 229] on link "[Service] Job | Service Call" at bounding box center [511, 235] width 113 height 13
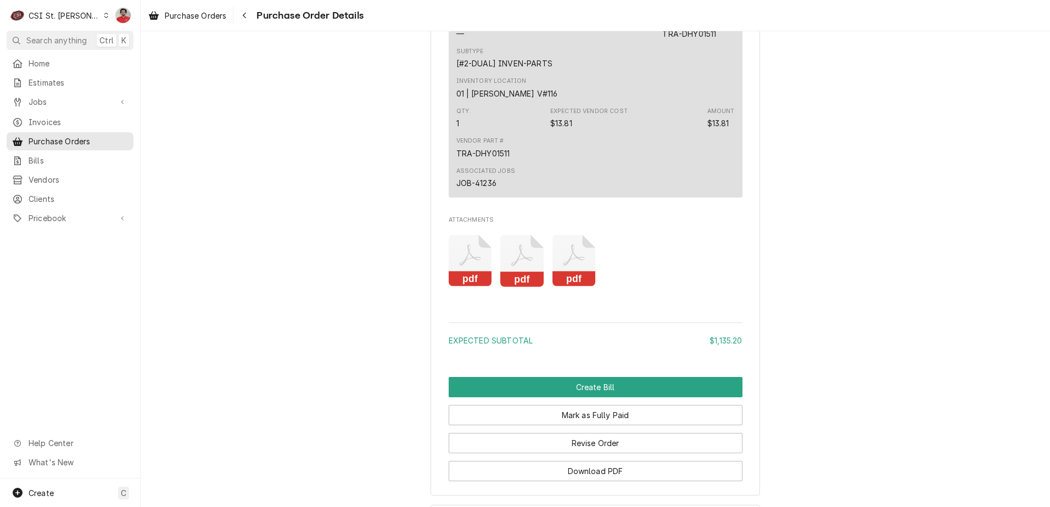
scroll to position [1339, 0]
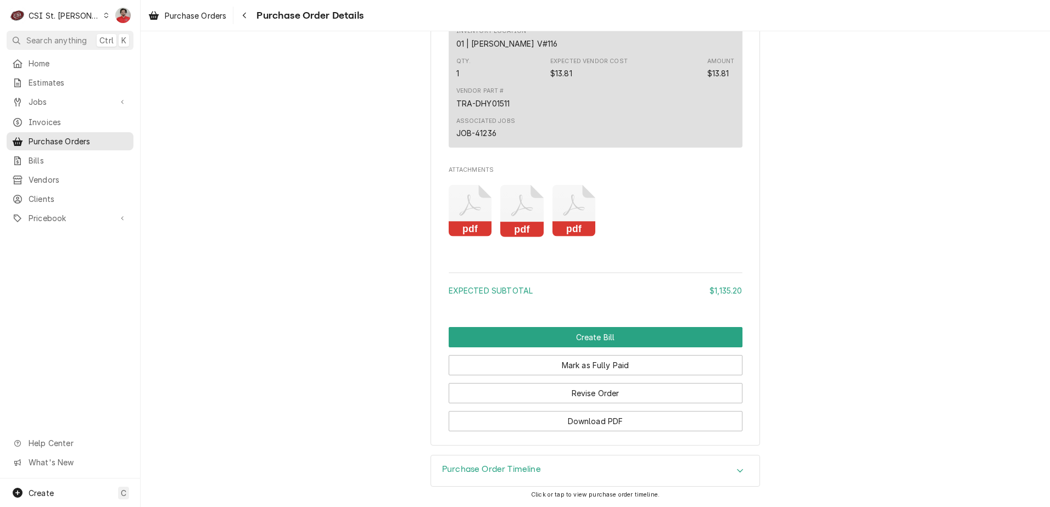
click at [526, 468] on div "Unpaid Vendor TRANE PARTS CENTER TRANE PARTS CENTER PO BOX 98167 Chicago, IL 60…" at bounding box center [595, 269] width 909 height 476
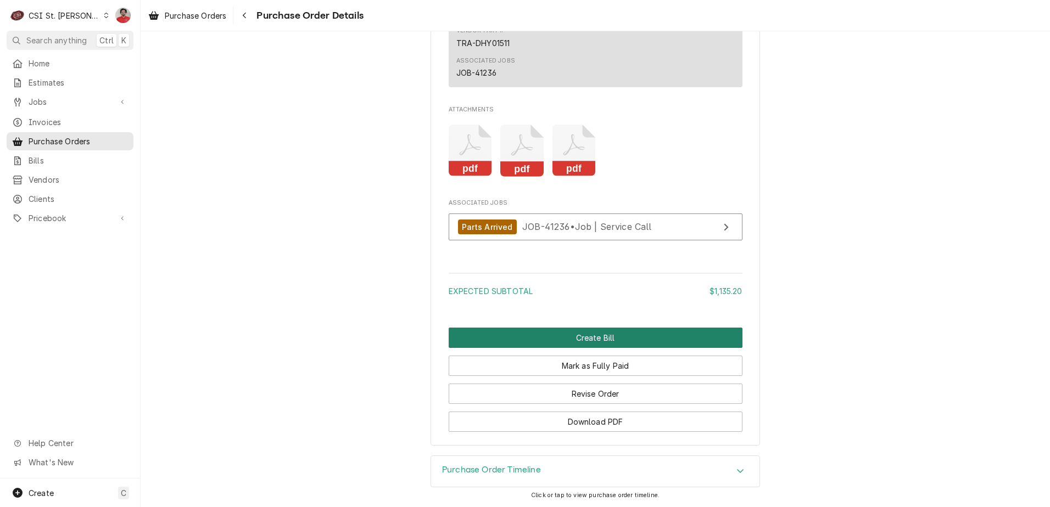
scroll to position [1400, 0]
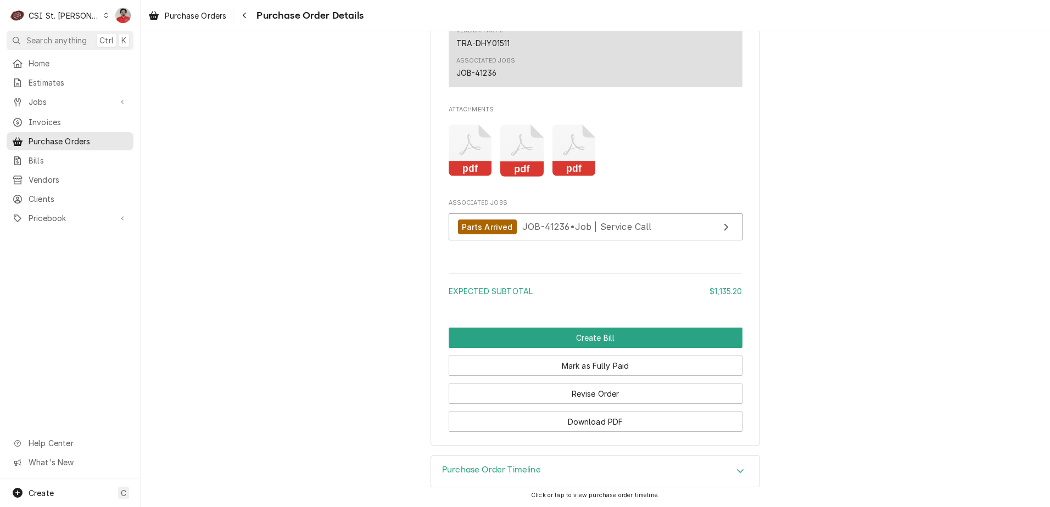
click at [564, 476] on div "Purchase Order Timeline" at bounding box center [595, 471] width 328 height 31
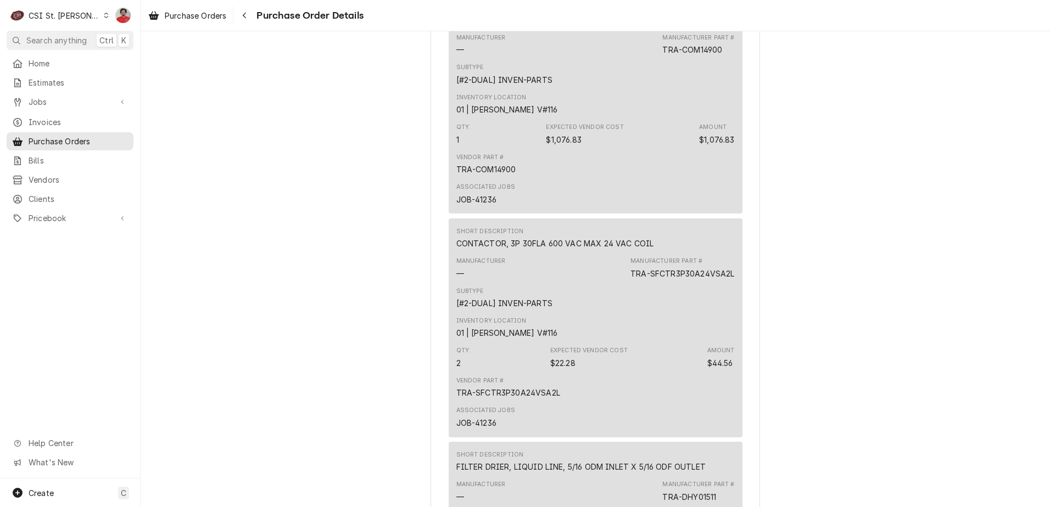
scroll to position [797, 0]
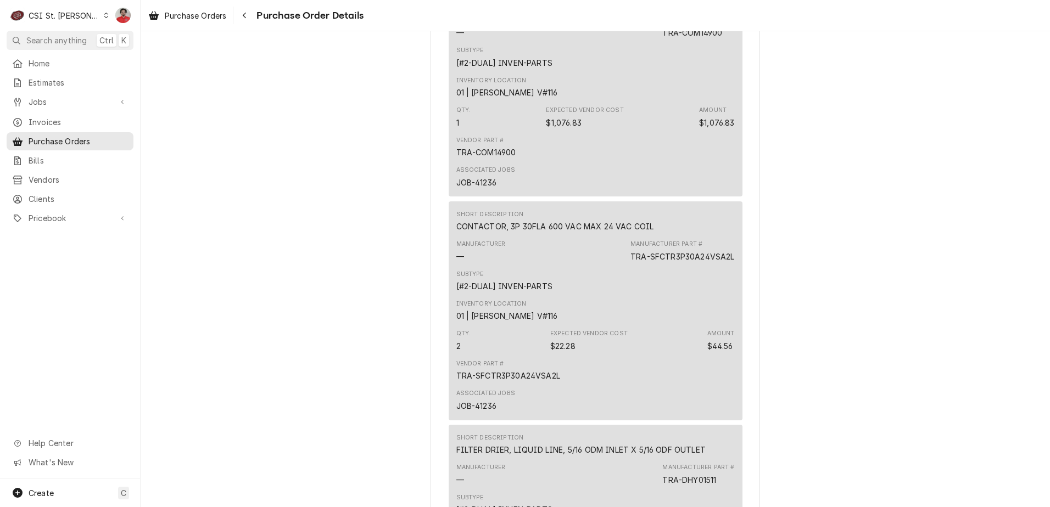
click at [690, 262] on div "TRA-SFCTR3P30A24VSA2L" at bounding box center [682, 257] width 104 height 12
copy div "SFCTR3P30A24VSA2L"
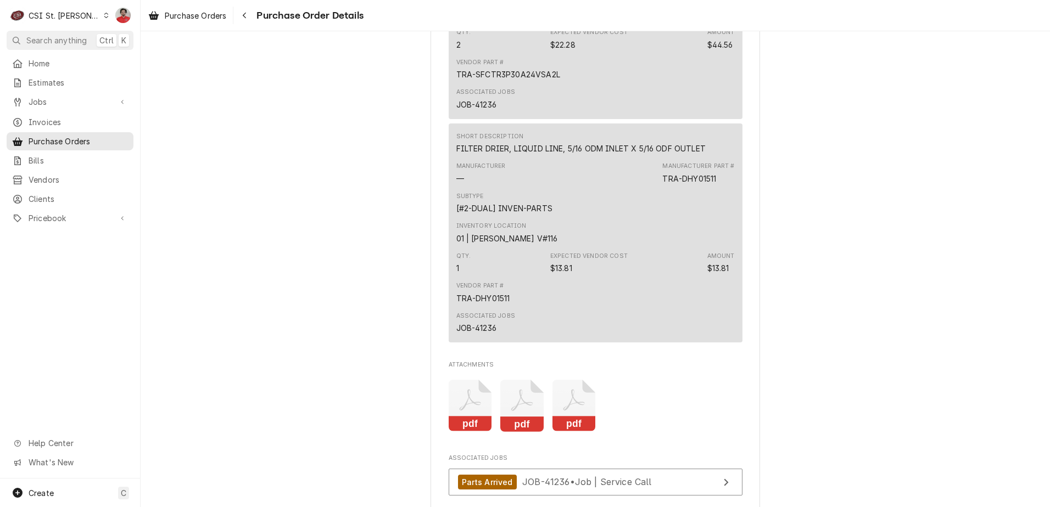
scroll to position [1126, 0]
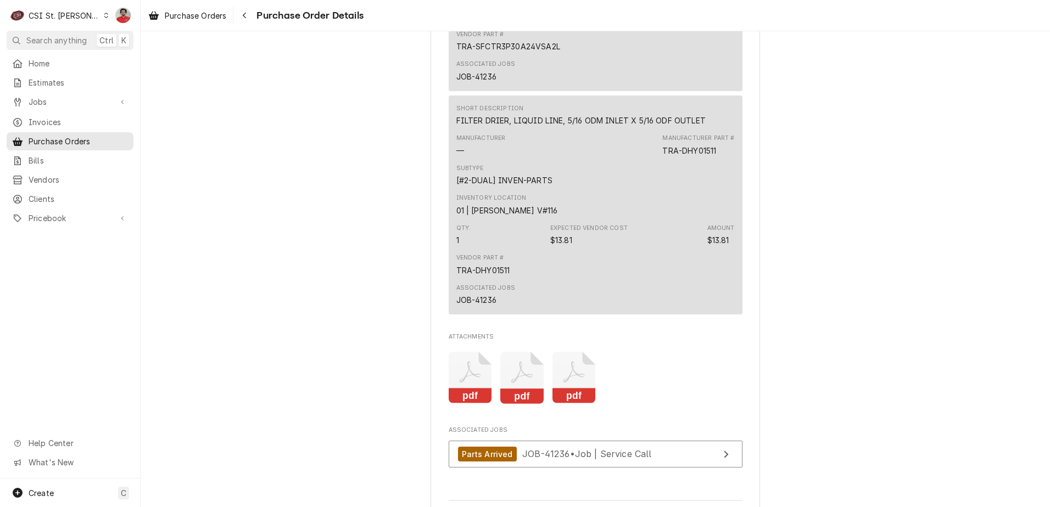
click at [696, 156] on div "TRA-DHY01511" at bounding box center [689, 151] width 54 height 12
copy div "DHY01511"
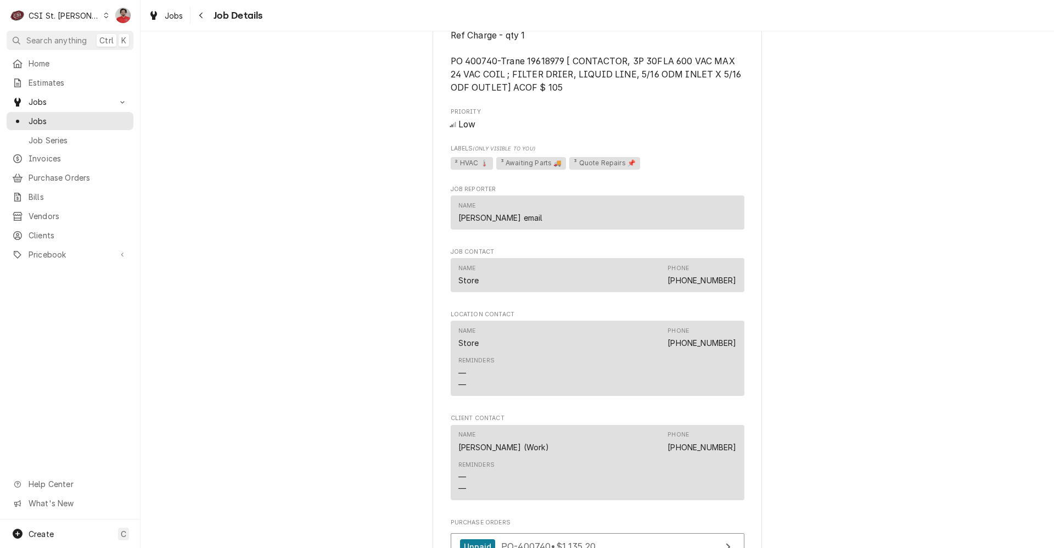
scroll to position [1922, 0]
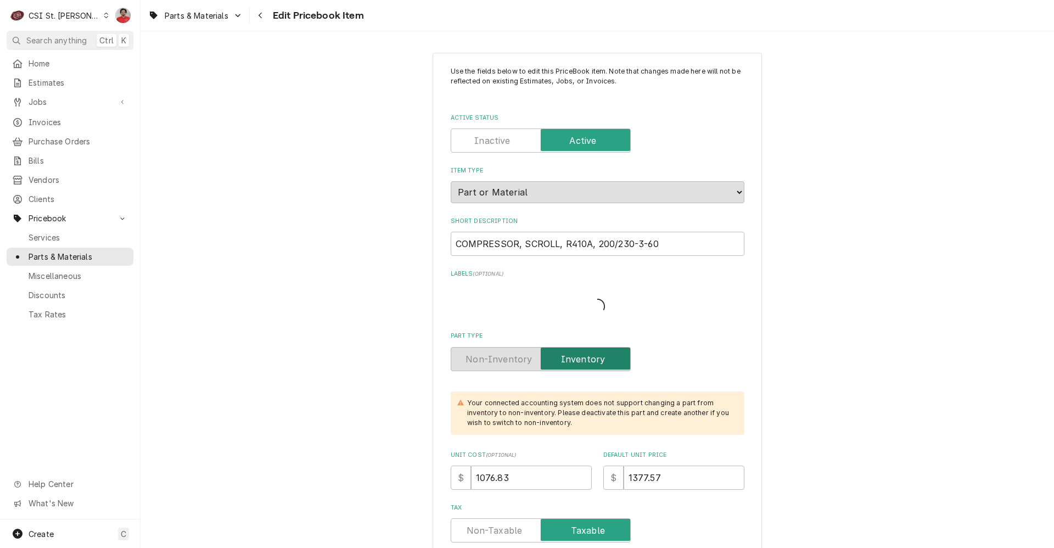
type textarea "x"
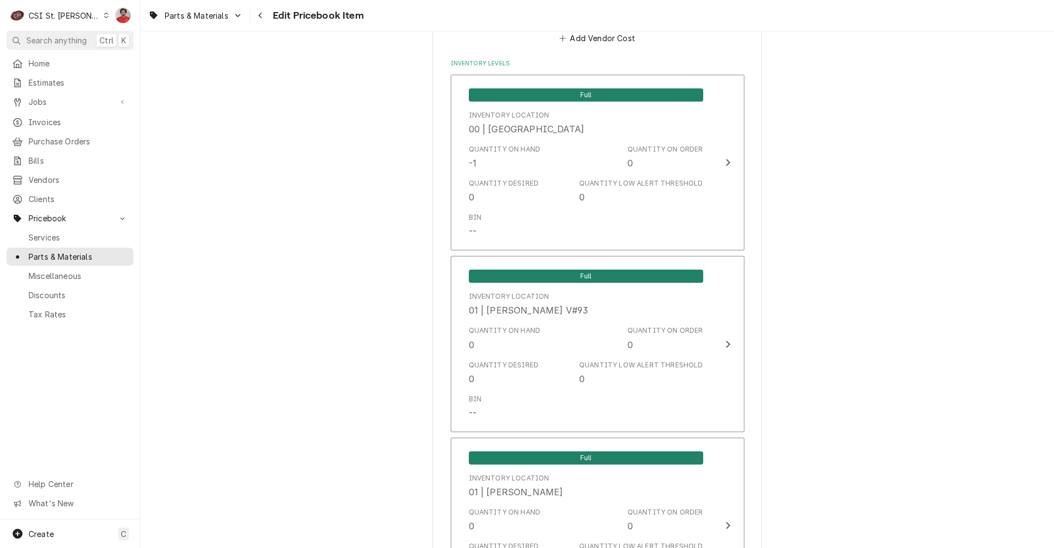
scroll to position [904, 0]
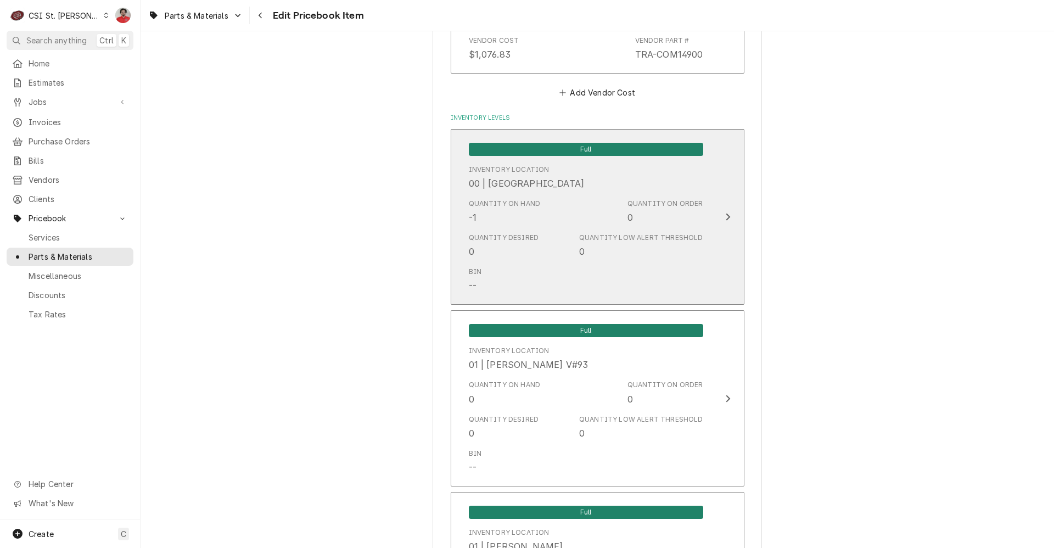
click at [621, 219] on div "Quantity on Hand -1 Quantity on Order 0" at bounding box center [586, 211] width 234 height 34
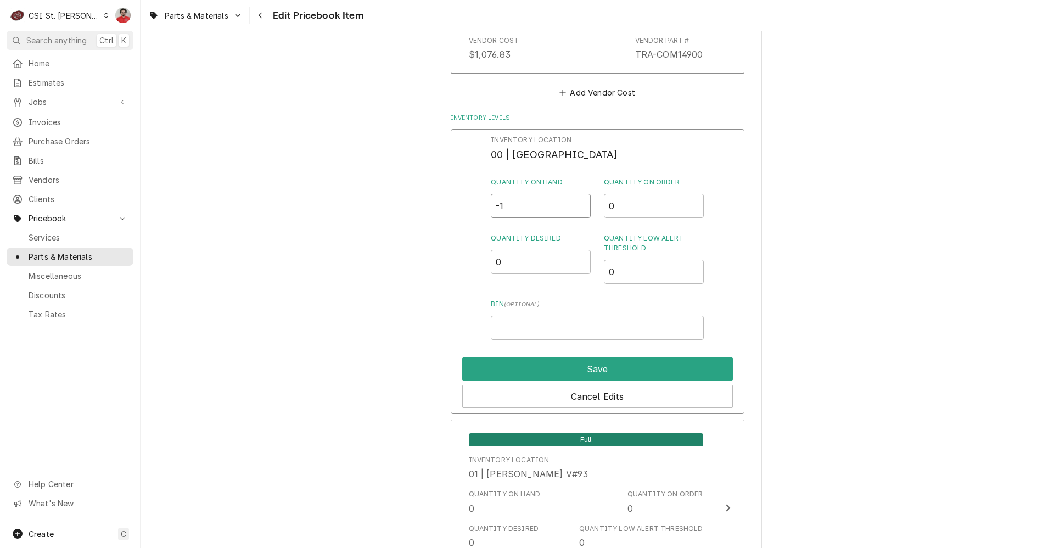
click at [469, 204] on div "Inventory Location 00 | STL WAREHOUSE Quantity on Hand -1 Quantity on Order 0 Q…" at bounding box center [598, 272] width 294 height 286
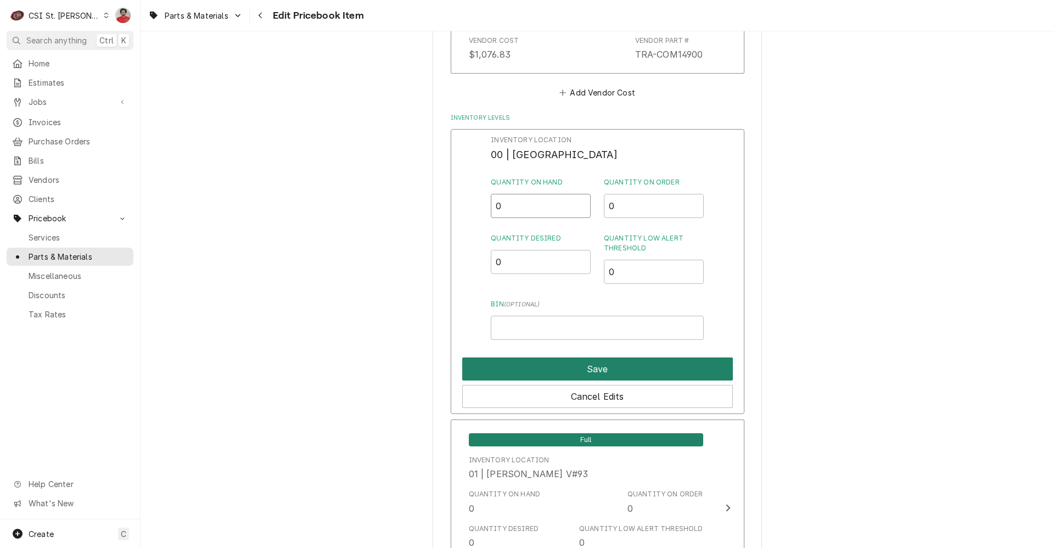
type input "0"
click at [582, 370] on button "Save" at bounding box center [597, 368] width 271 height 23
type textarea "x"
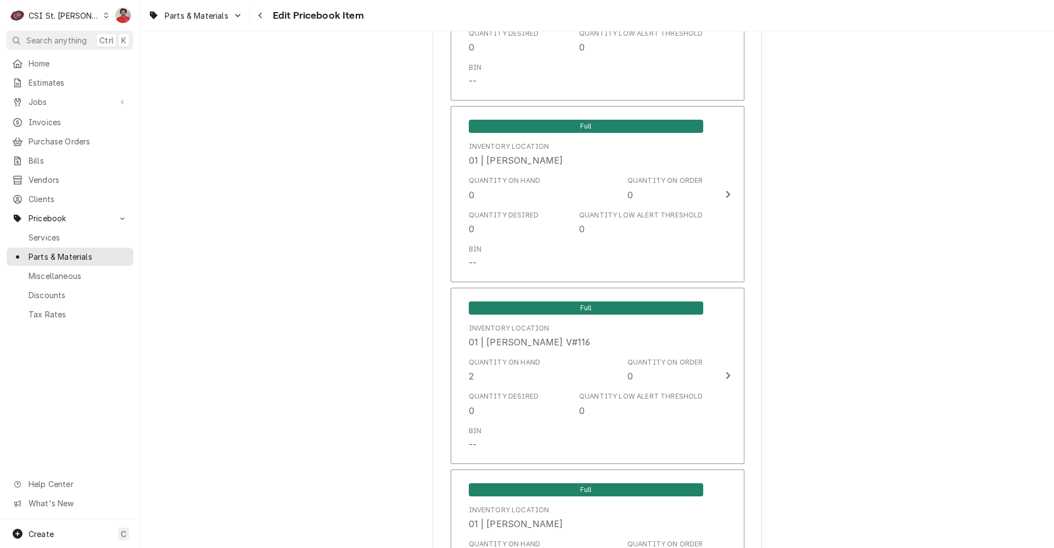
scroll to position [4034, 0]
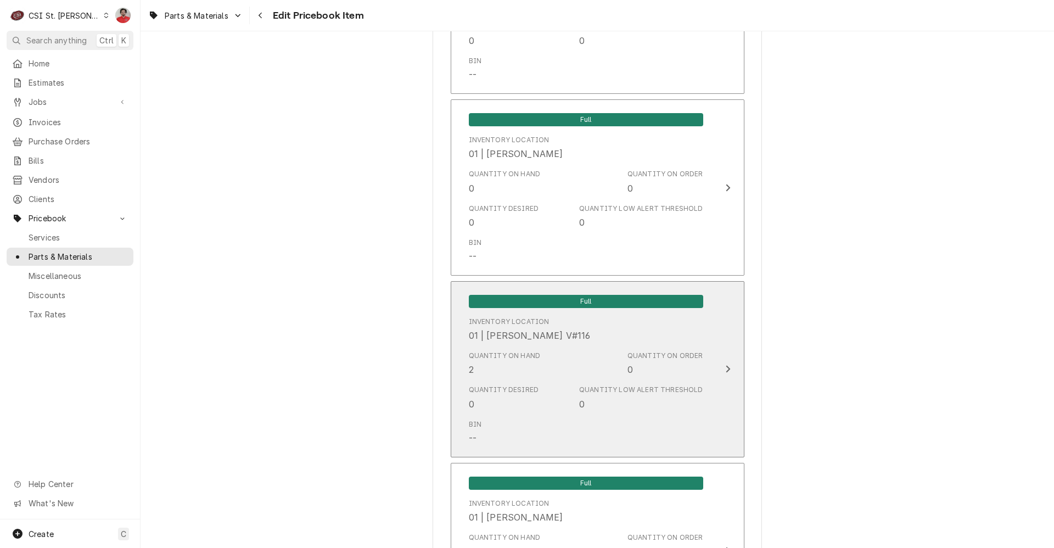
click at [541, 354] on div "Quantity on Hand 2 Quantity on Order 0" at bounding box center [586, 363] width 234 height 34
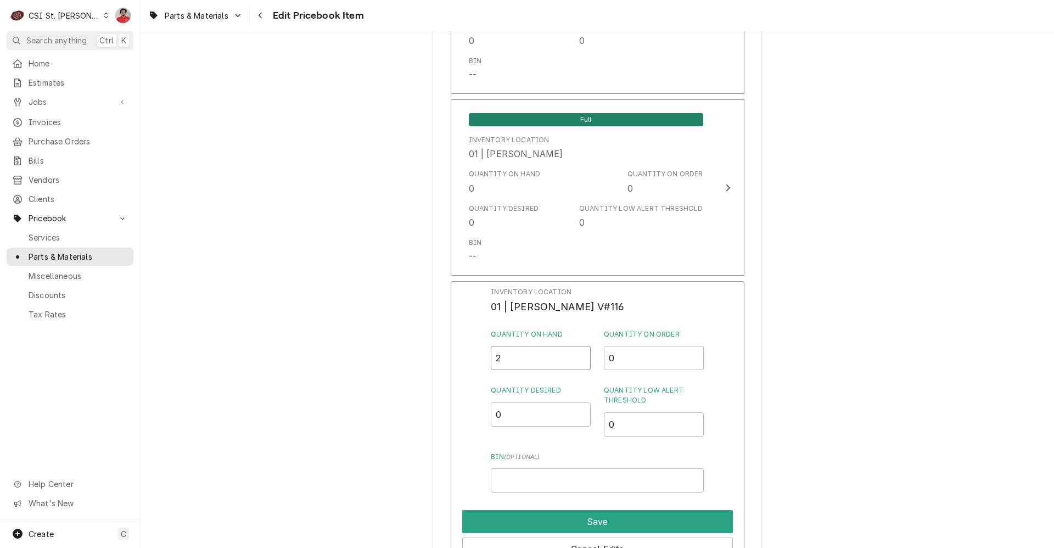
drag, startPoint x: 503, startPoint y: 345, endPoint x: 415, endPoint y: 343, distance: 88.5
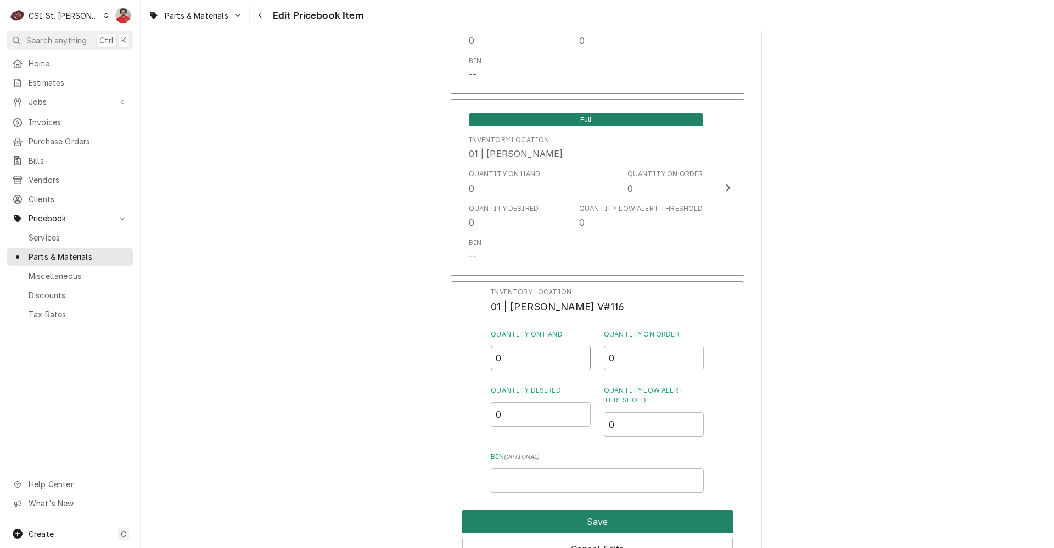
type input "0"
click at [629, 511] on button "Save" at bounding box center [597, 521] width 271 height 23
type textarea "x"
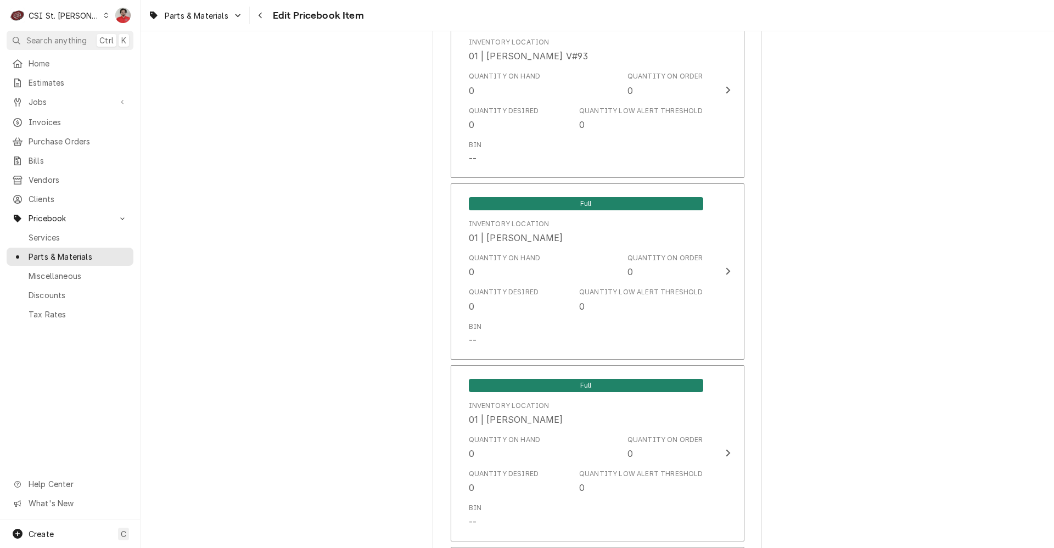
scroll to position [1124, 0]
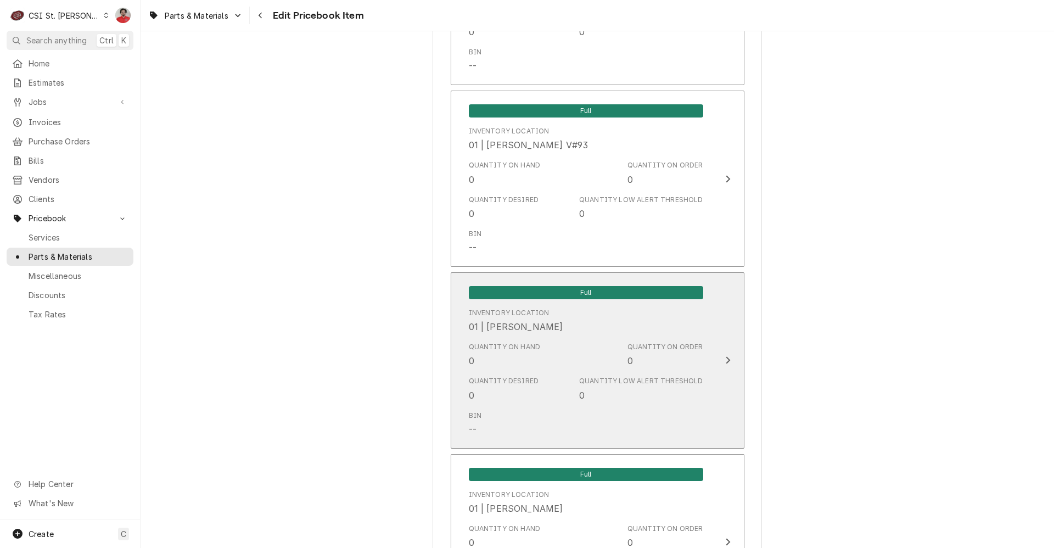
click at [539, 351] on div "Quantity on Hand 0 Quantity on Order 0" at bounding box center [586, 355] width 234 height 34
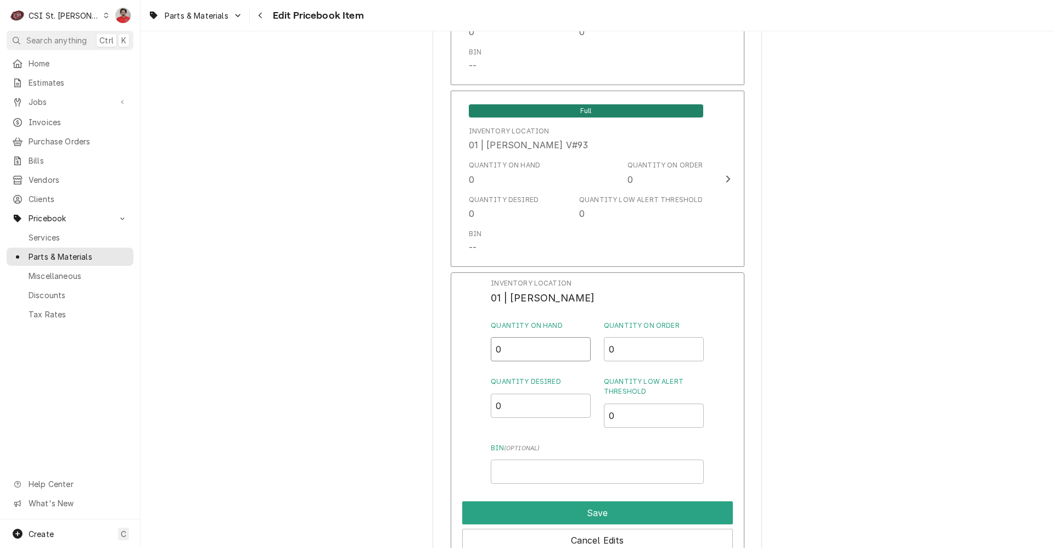
drag, startPoint x: 503, startPoint y: 345, endPoint x: 449, endPoint y: 340, distance: 54.0
click at [458, 342] on div "Inventory Location 01 | COURTNEY WILLIFORD Quantity on Hand 0 Quantity on Order…" at bounding box center [598, 415] width 294 height 286
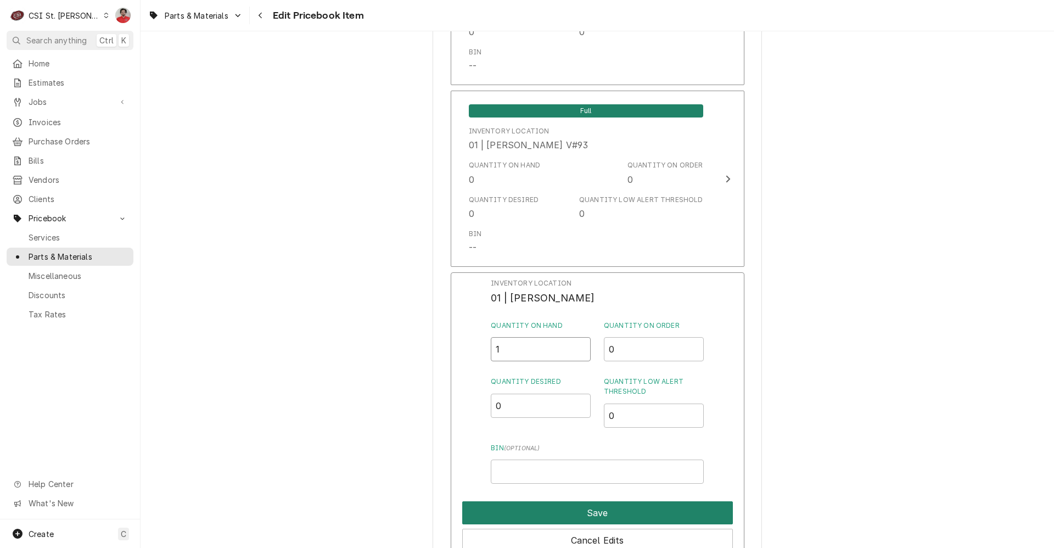
type input "1"
click at [529, 512] on button "Save" at bounding box center [597, 512] width 271 height 23
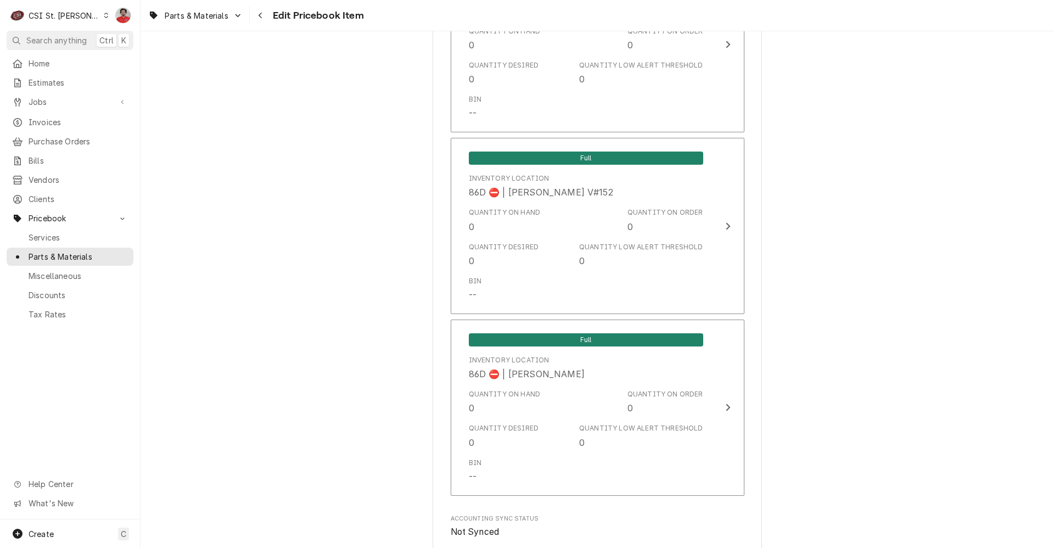
scroll to position [9257, 0]
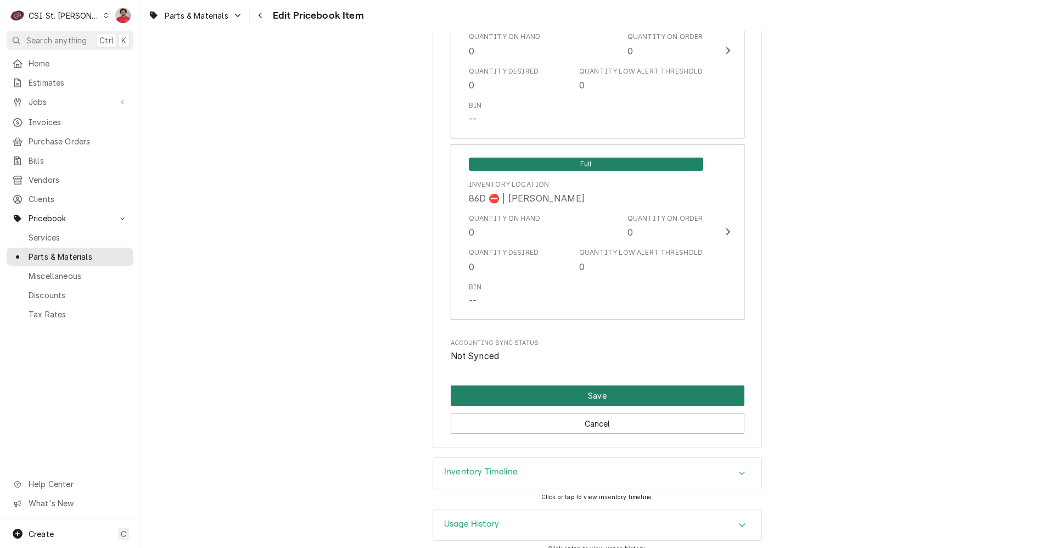
click at [579, 385] on button "Save" at bounding box center [598, 395] width 294 height 20
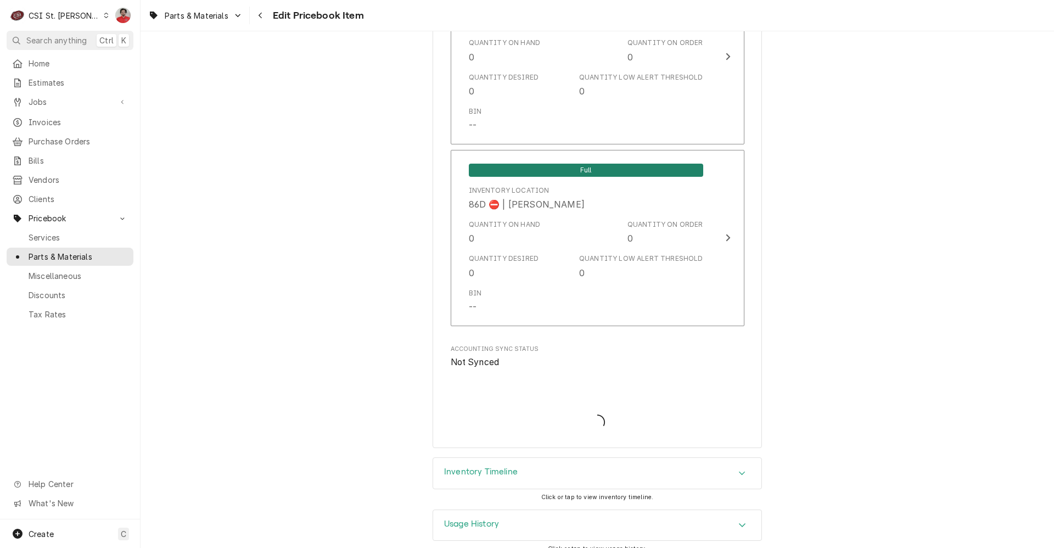
type textarea "x"
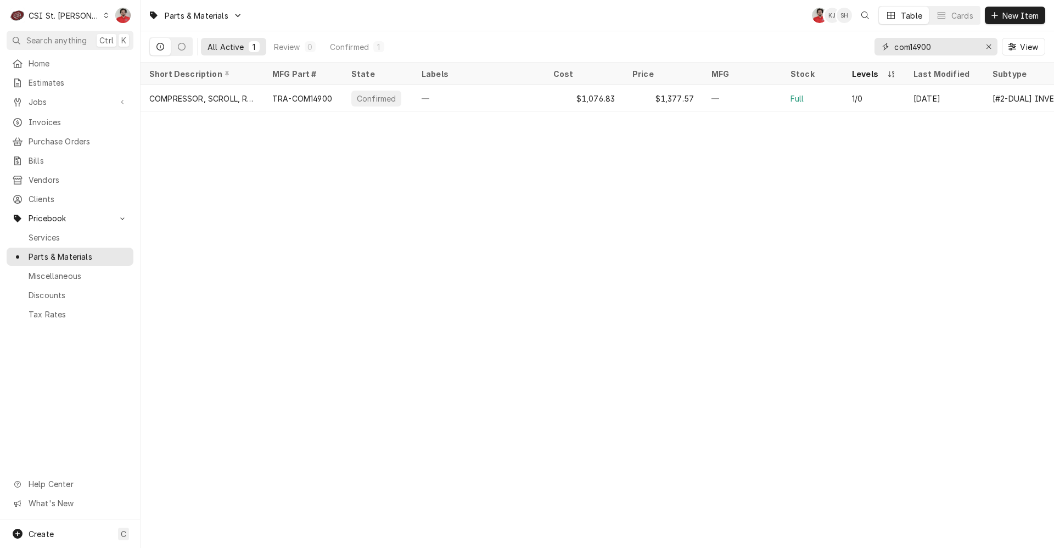
drag, startPoint x: 805, startPoint y: 34, endPoint x: 693, endPoint y: 32, distance: 112.0
click at [701, 32] on div "All Active 1 Review 0 Confirmed 1 com14900 View" at bounding box center [597, 46] width 896 height 31
paste input "SFCTR3P30A24VSA2L"
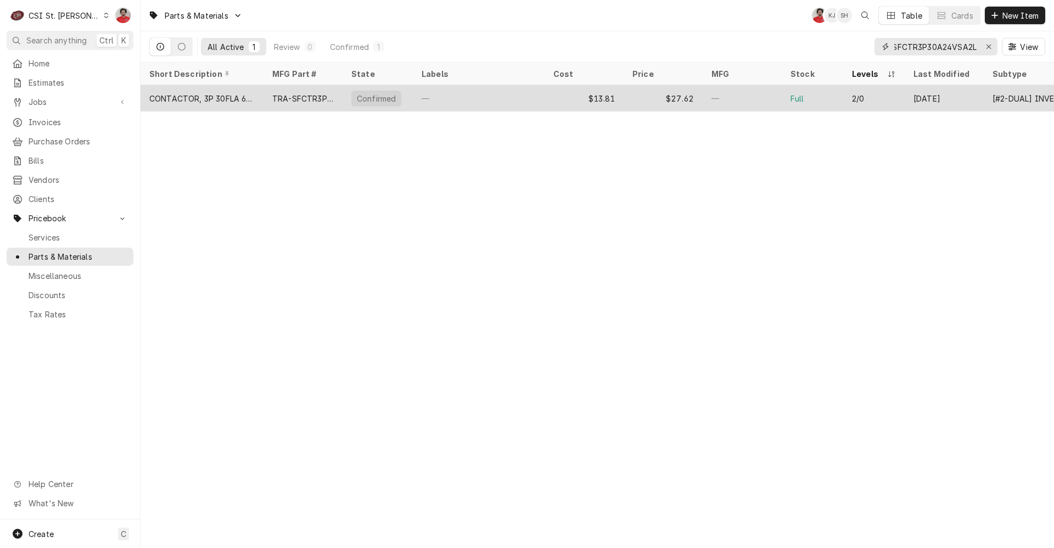
type input "SFCTR3P30A24VSA2L"
click at [523, 98] on div "—" at bounding box center [479, 98] width 132 height 26
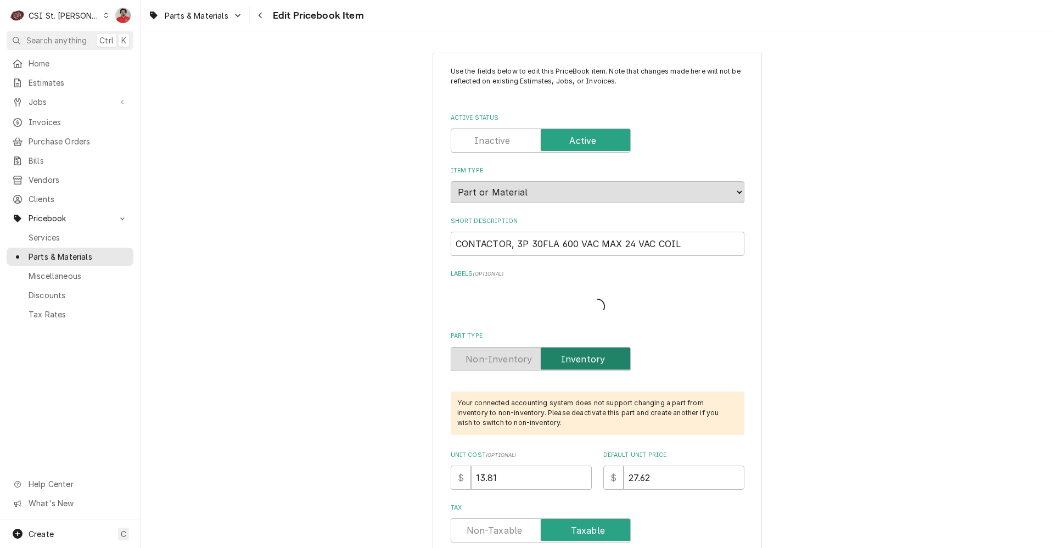
type textarea "x"
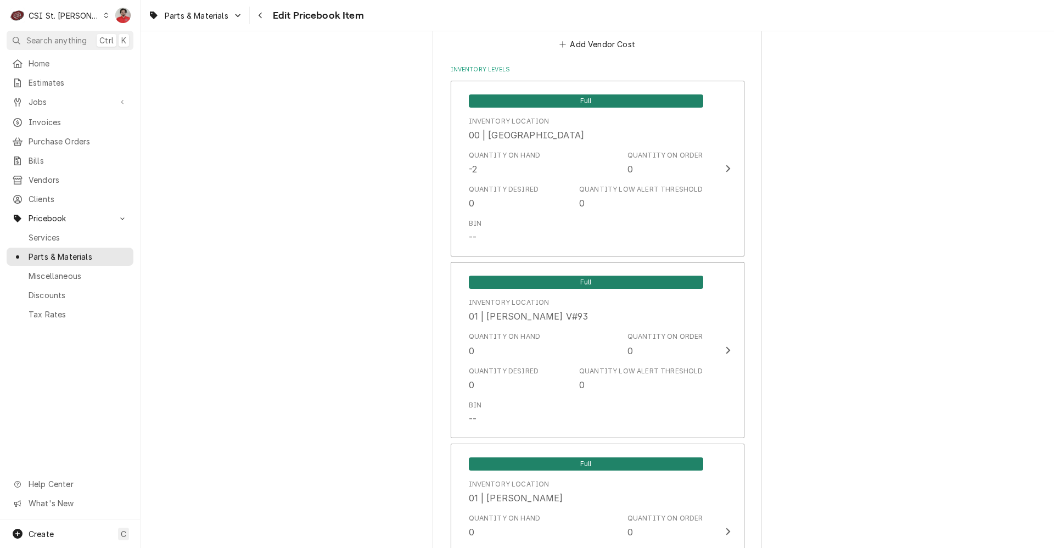
scroll to position [879, 0]
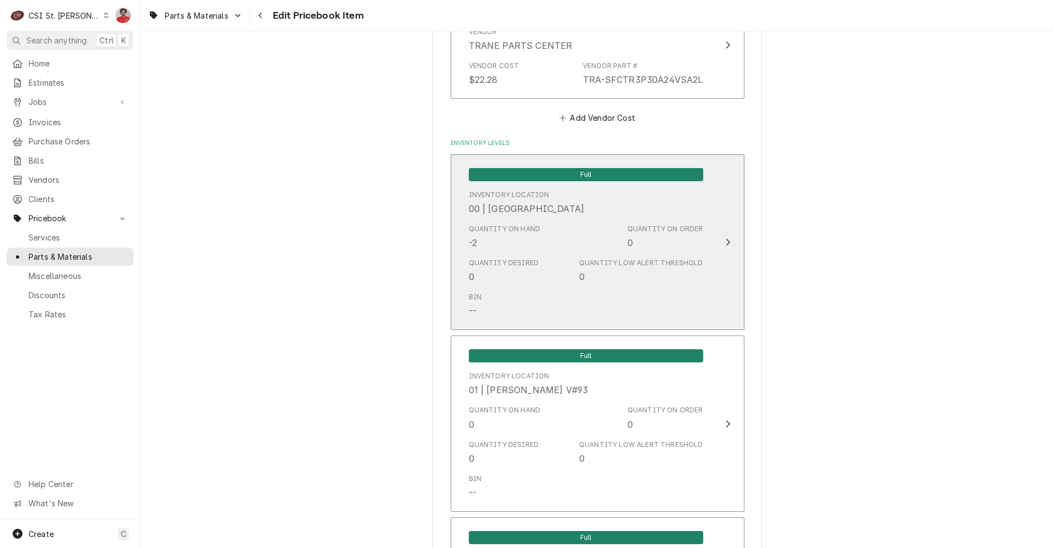
click at [557, 249] on div "Quantity on Hand -2 Quantity on Order 0" at bounding box center [586, 237] width 234 height 34
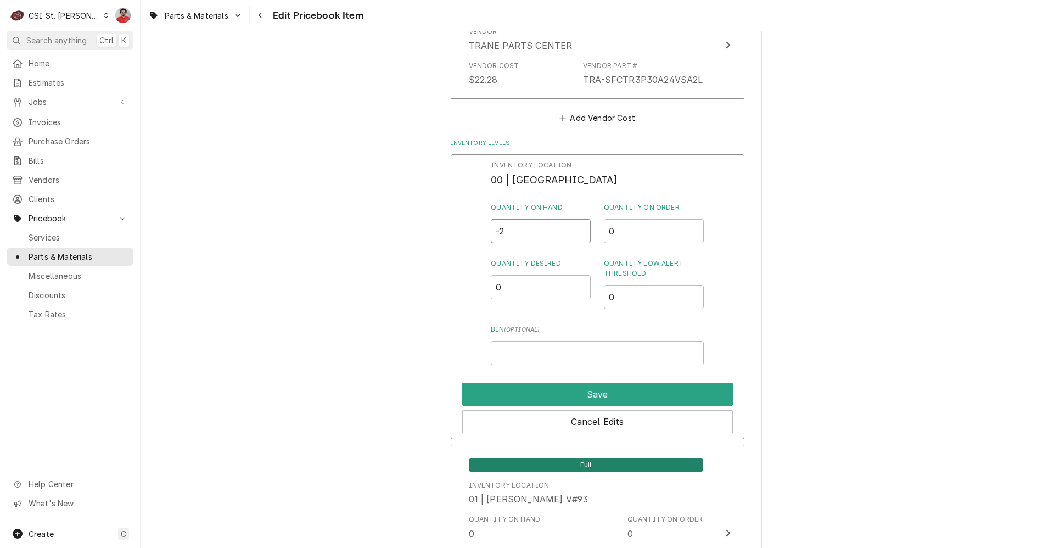
drag, startPoint x: 424, startPoint y: 228, endPoint x: 364, endPoint y: 218, distance: 61.2
type input "0"
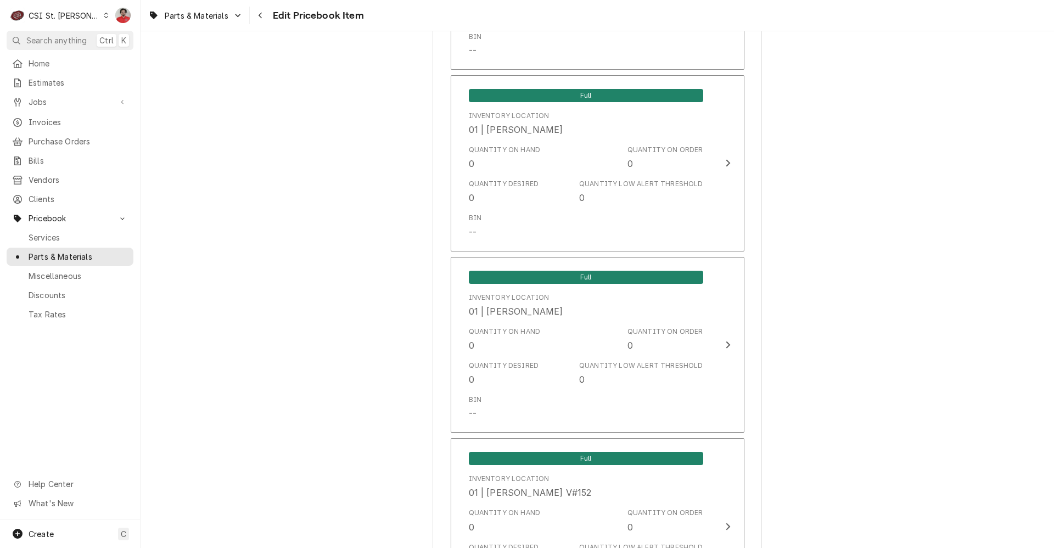
scroll to position [1483, 0]
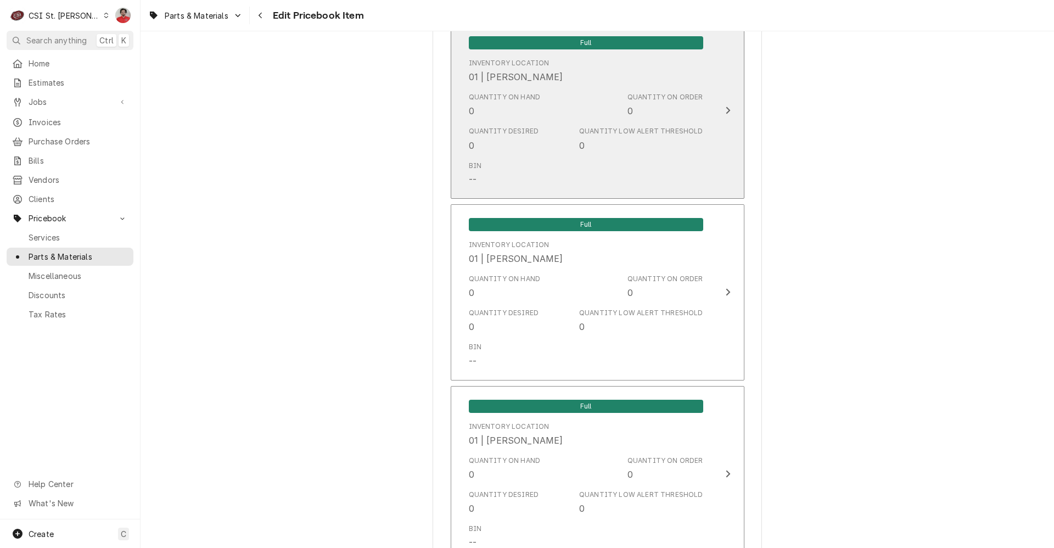
click at [515, 115] on div "Quantity on Hand 0" at bounding box center [505, 104] width 72 height 25
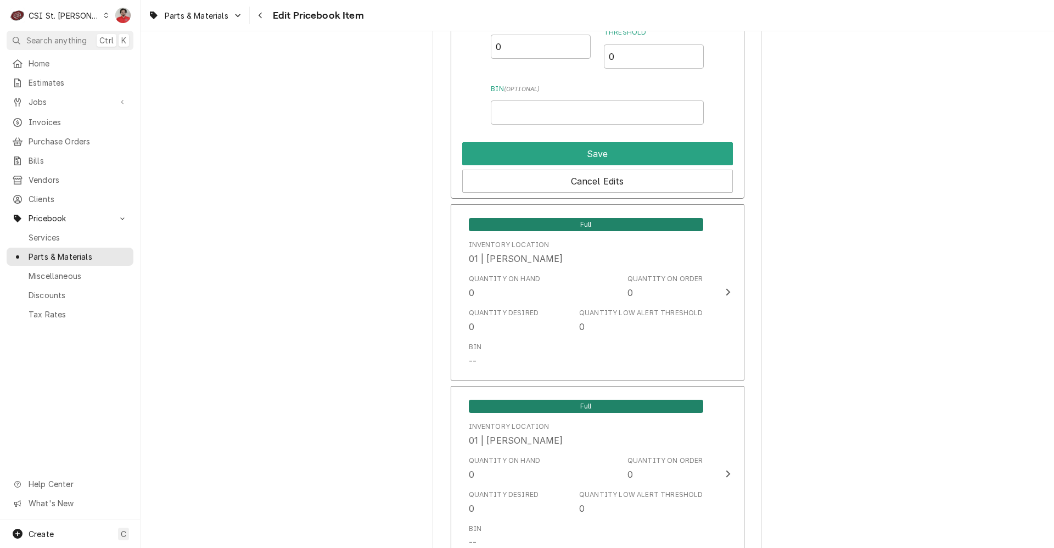
scroll to position [1427, 0]
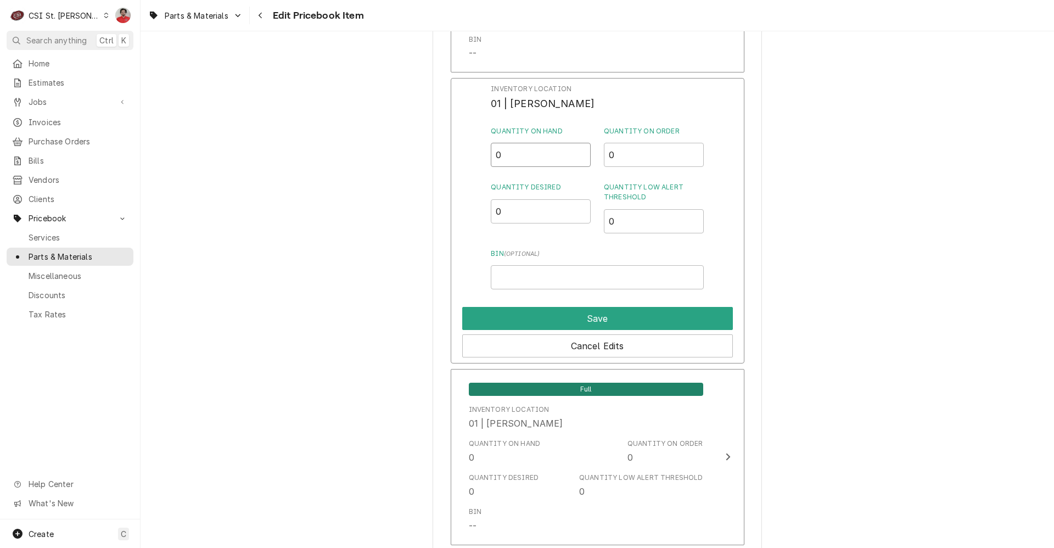
type input "2"
click at [468, 314] on button "Save" at bounding box center [597, 318] width 271 height 23
type textarea "x"
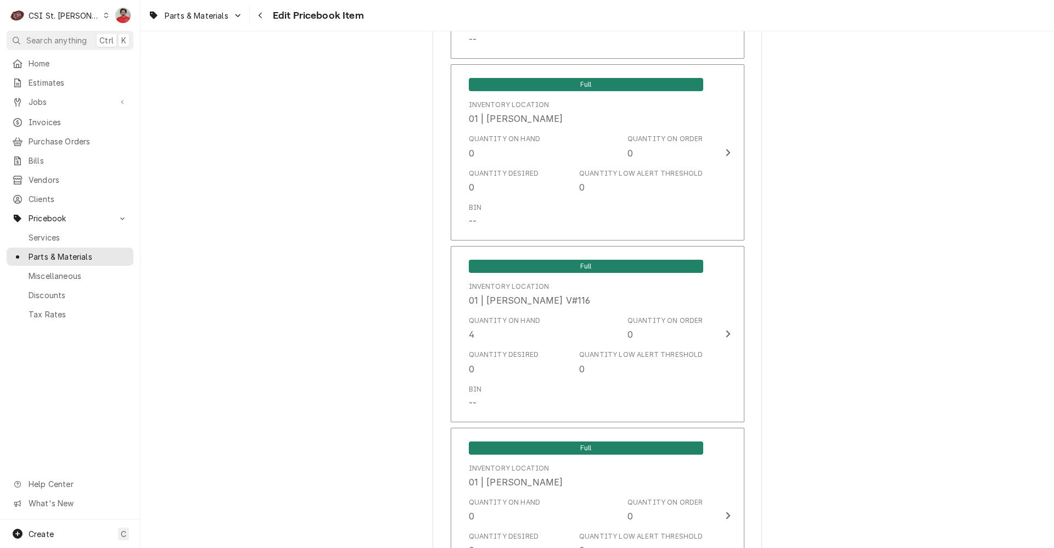
scroll to position [4338, 0]
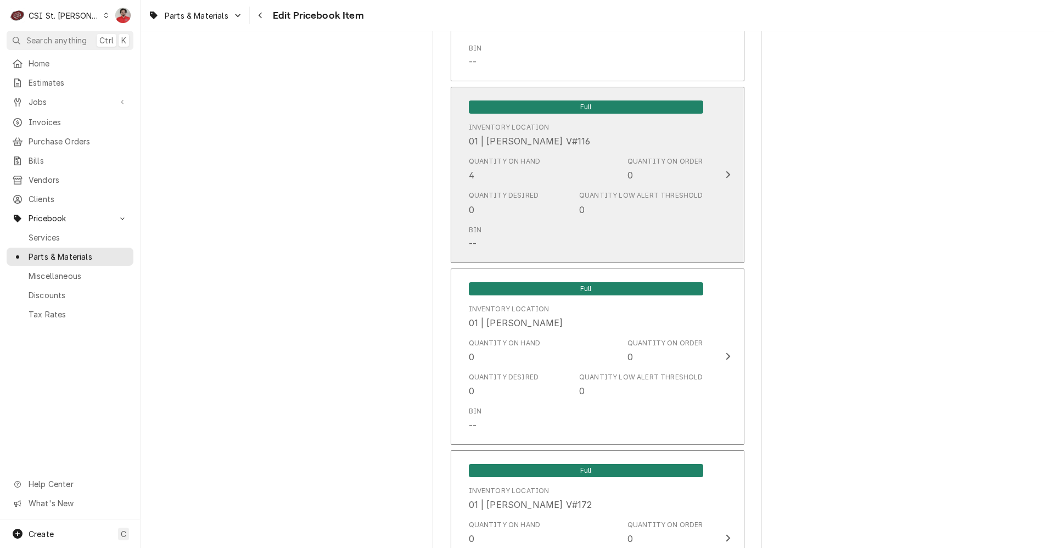
click at [500, 135] on div "01 | [PERSON_NAME] V#116" at bounding box center [530, 141] width 122 height 13
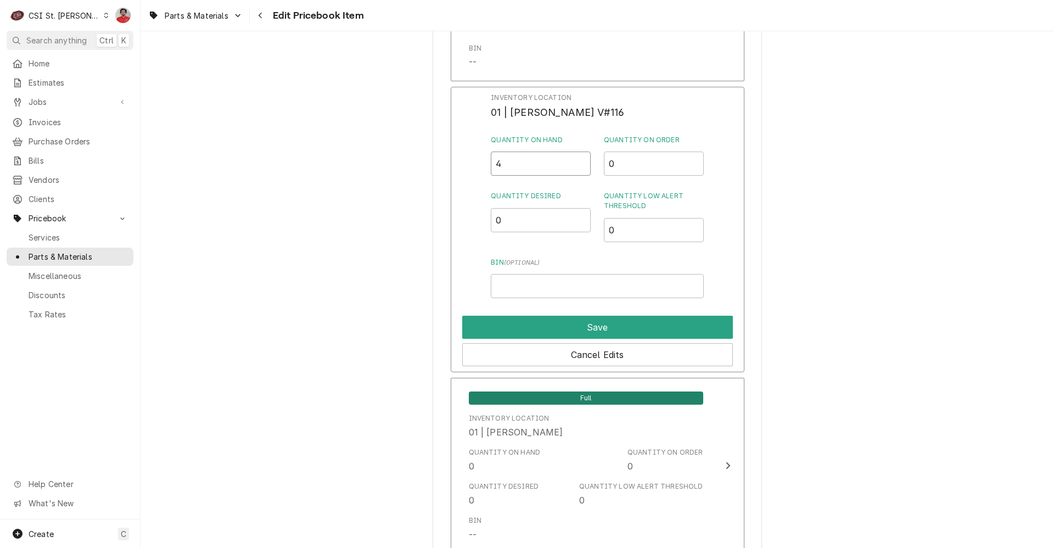
drag, startPoint x: 518, startPoint y: 149, endPoint x: 391, endPoint y: 127, distance: 129.2
type input "0"
click at [480, 316] on button "Save" at bounding box center [597, 327] width 271 height 23
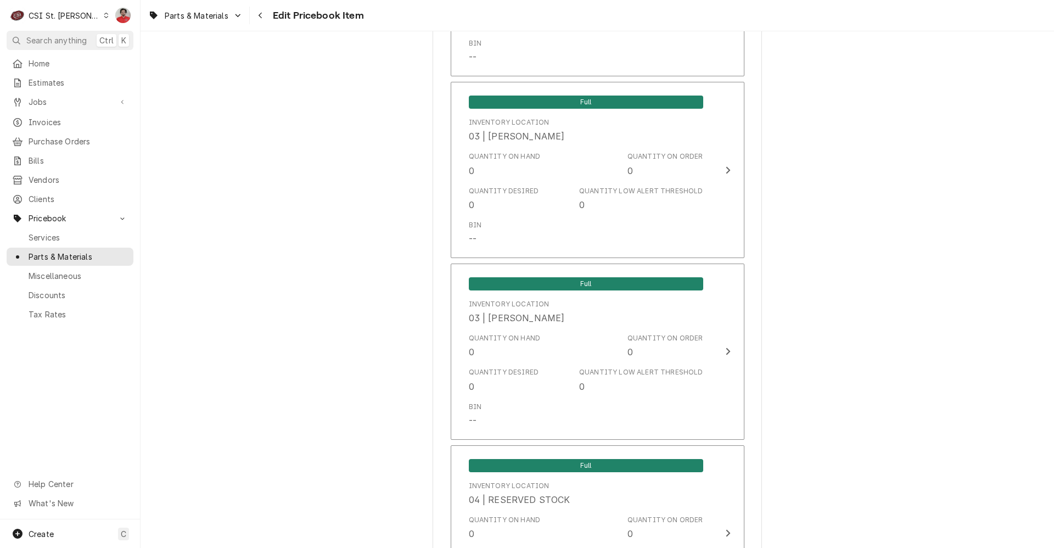
scroll to position [9366, 0]
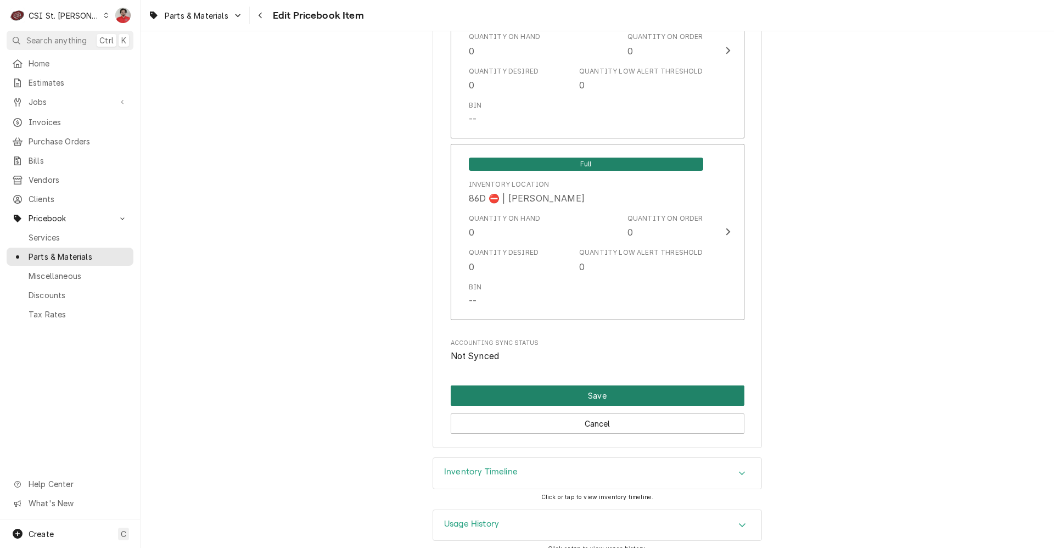
click at [546, 385] on button "Save" at bounding box center [598, 395] width 294 height 20
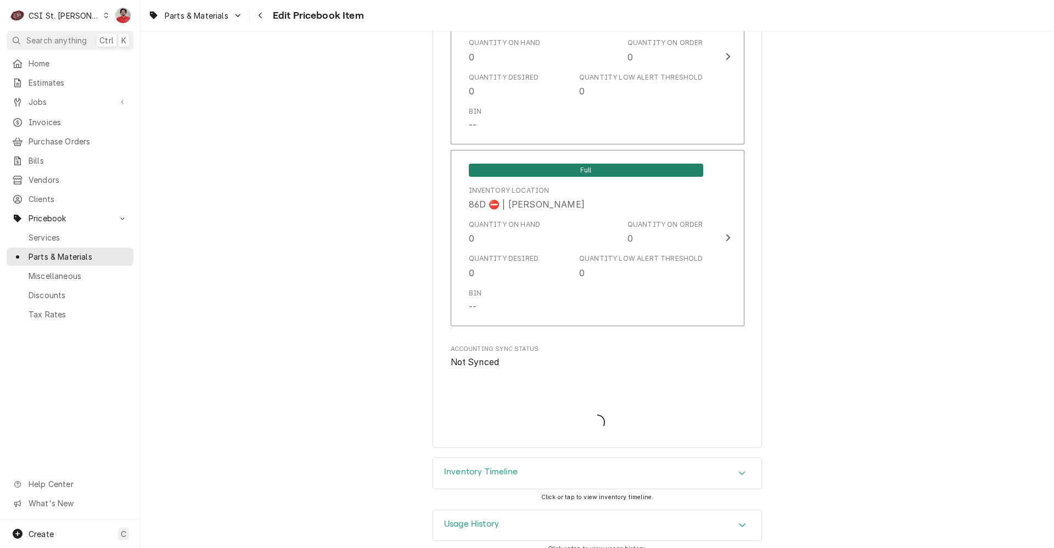
type textarea "x"
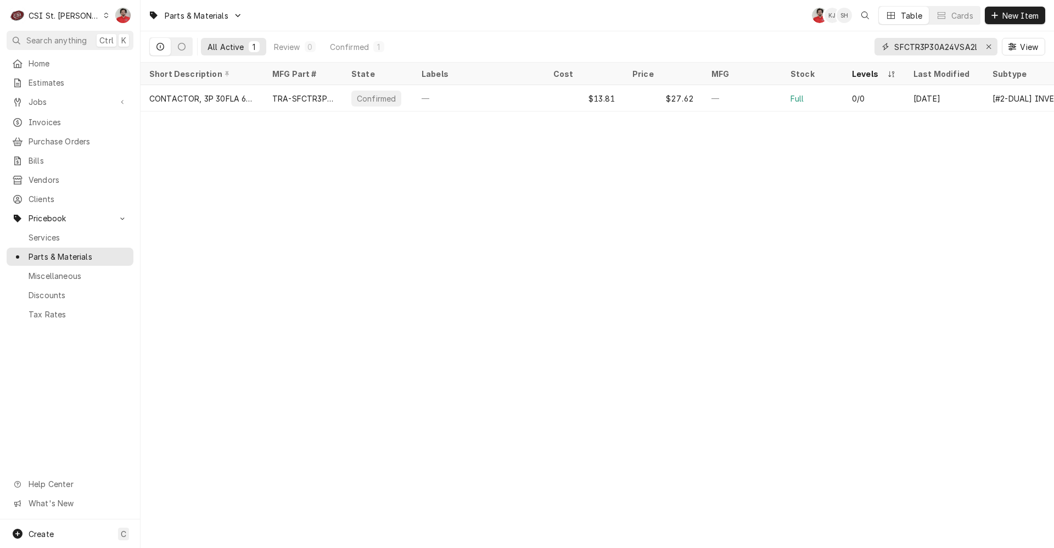
click at [948, 43] on input "SFCTR3P30A24VSA2L" at bounding box center [936, 47] width 82 height 18
click at [990, 48] on icon "Erase input" at bounding box center [989, 47] width 6 height 8
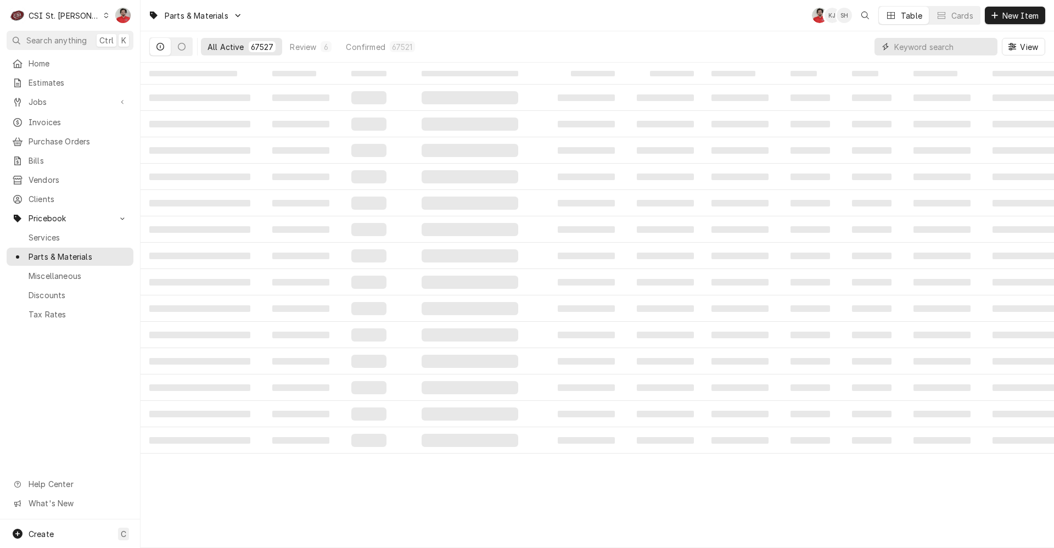
paste input "DHY01511"
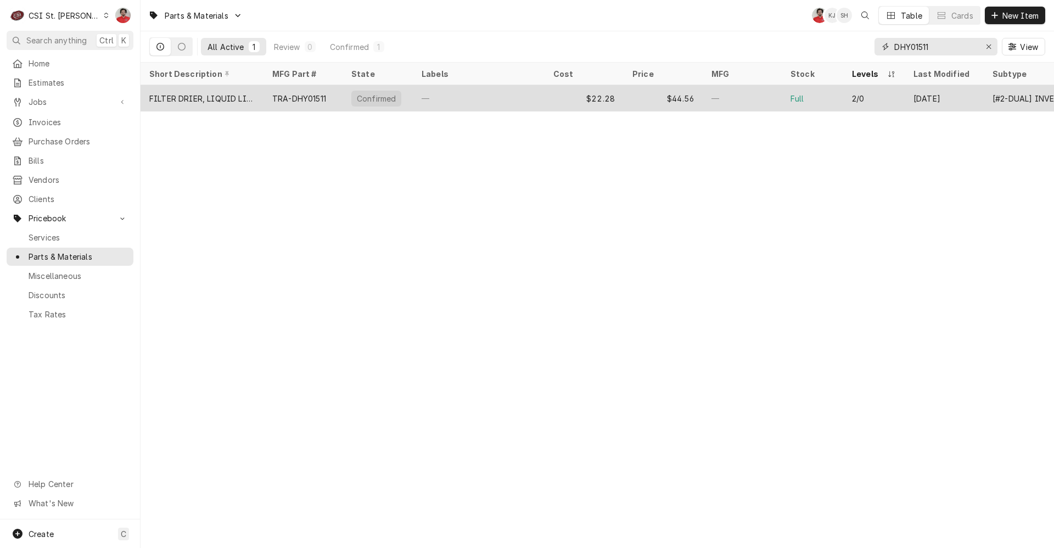
type input "DHY01511"
click at [475, 104] on div "—" at bounding box center [479, 98] width 132 height 26
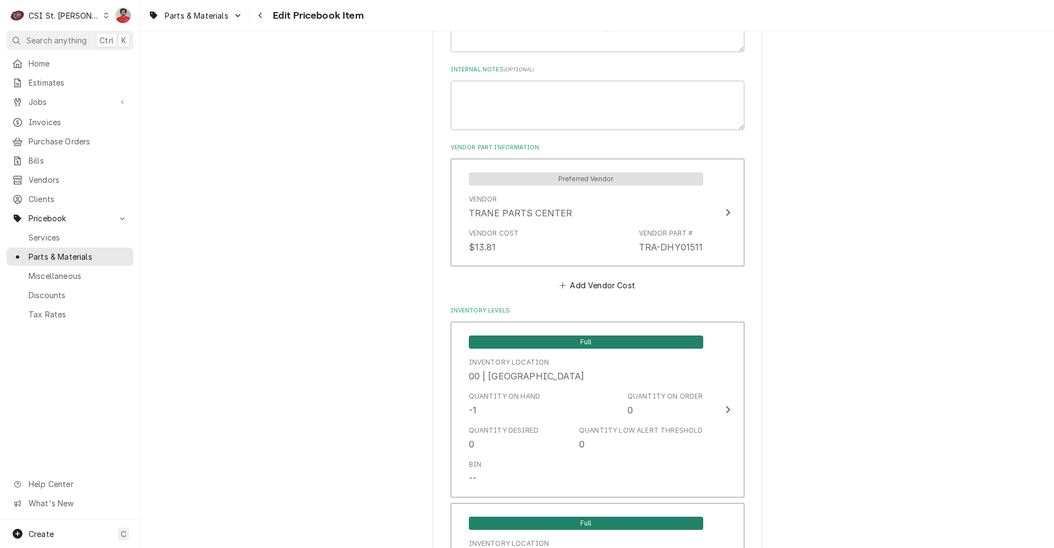
scroll to position [769, 0]
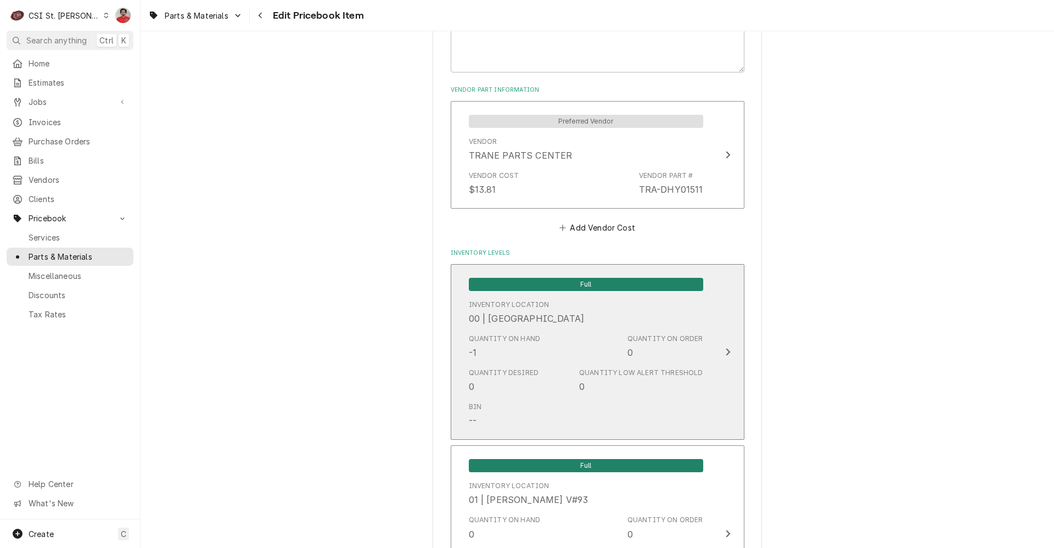
click at [497, 344] on div "Quantity on Hand -1" at bounding box center [505, 346] width 72 height 25
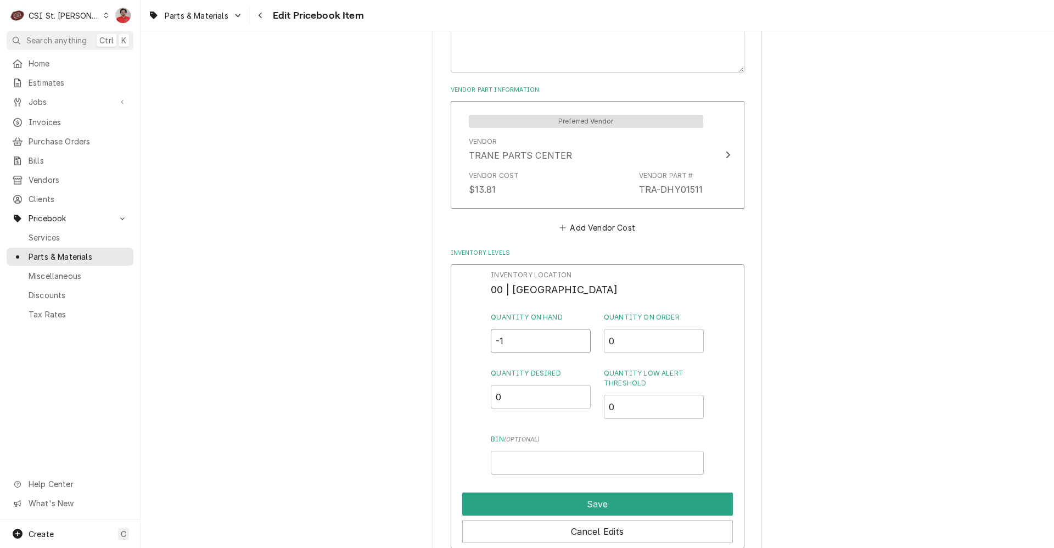
drag, startPoint x: 445, startPoint y: 334, endPoint x: 410, endPoint y: 321, distance: 37.5
type input "0"
click at [604, 509] on button "Save" at bounding box center [597, 504] width 271 height 23
type textarea "x"
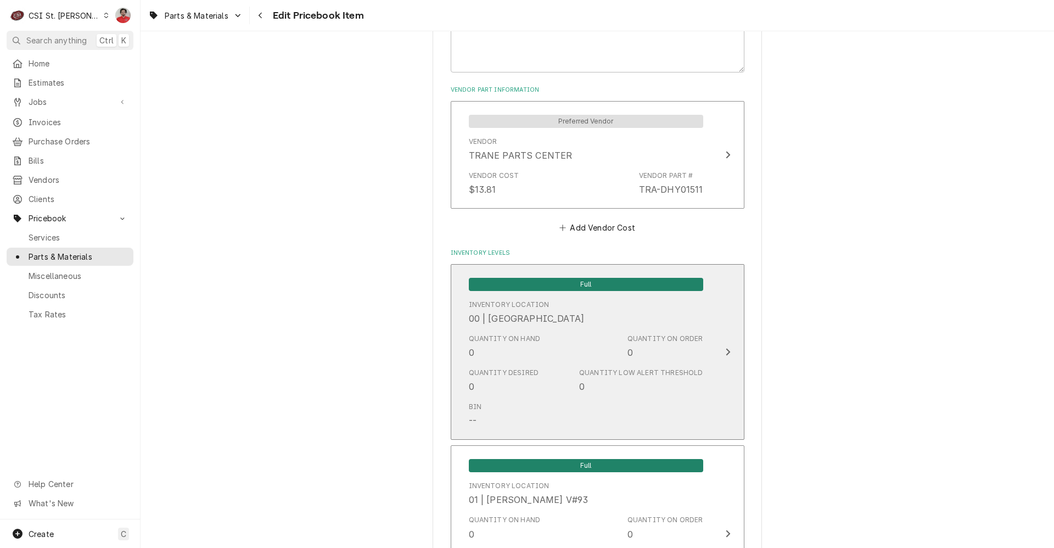
scroll to position [1153, 0]
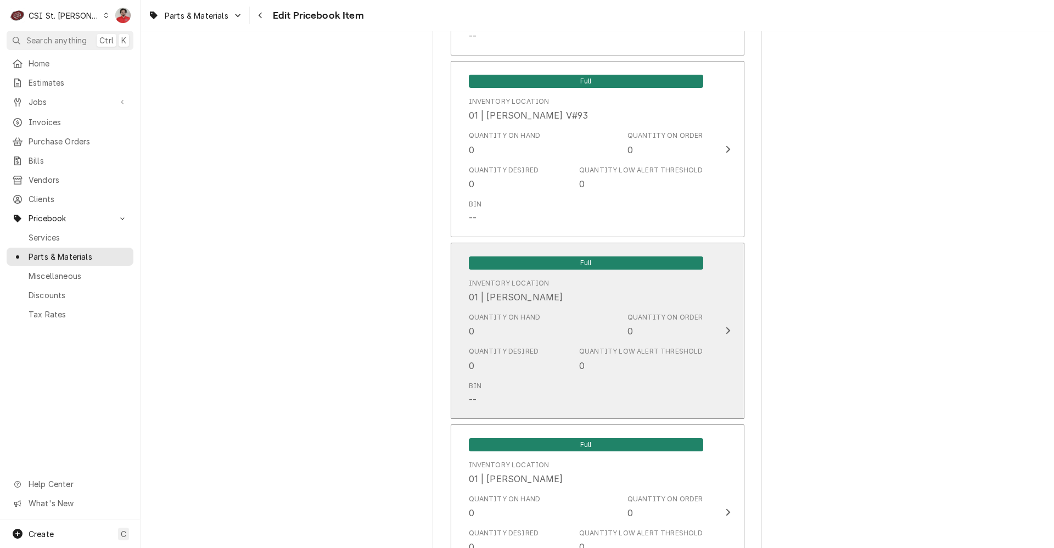
drag, startPoint x: 602, startPoint y: 319, endPoint x: 517, endPoint y: 325, distance: 85.8
click at [517, 325] on div "Quantity on Hand 0 Quantity on Order 0" at bounding box center [586, 325] width 234 height 34
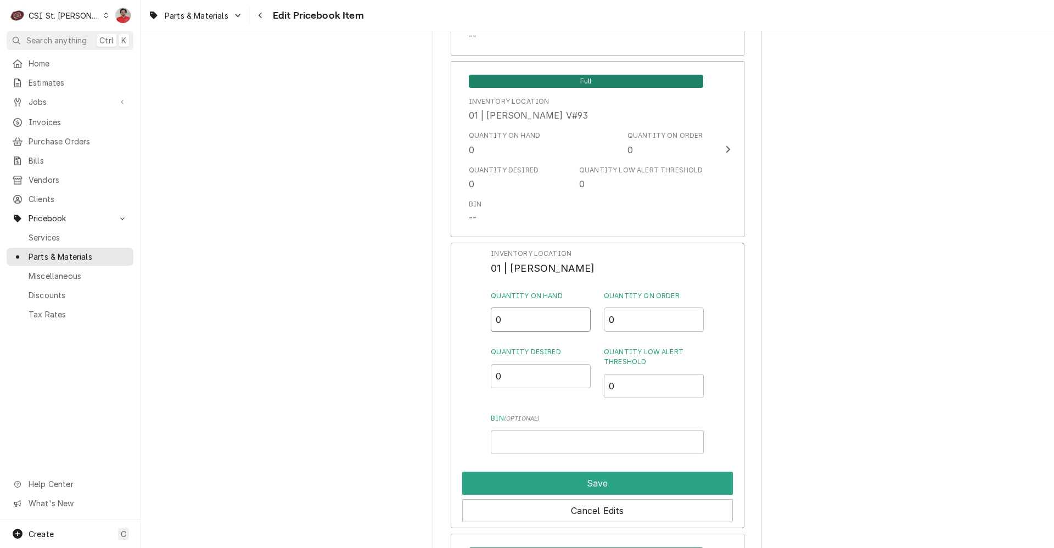
drag, startPoint x: 516, startPoint y: 324, endPoint x: 408, endPoint y: 324, distance: 108.2
type input "1"
click at [539, 479] on button "Save" at bounding box center [597, 483] width 271 height 23
type textarea "x"
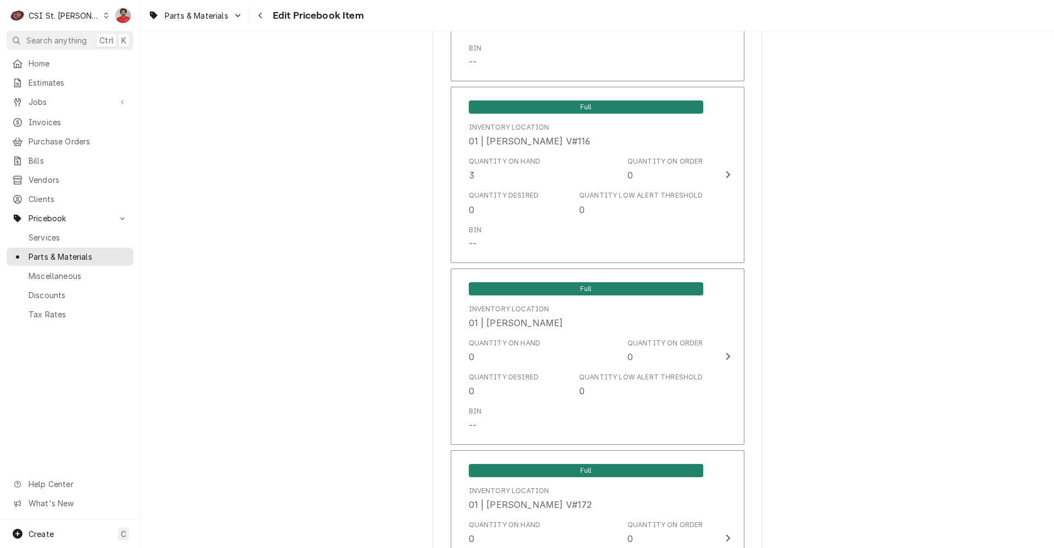
scroll to position [4064, 0]
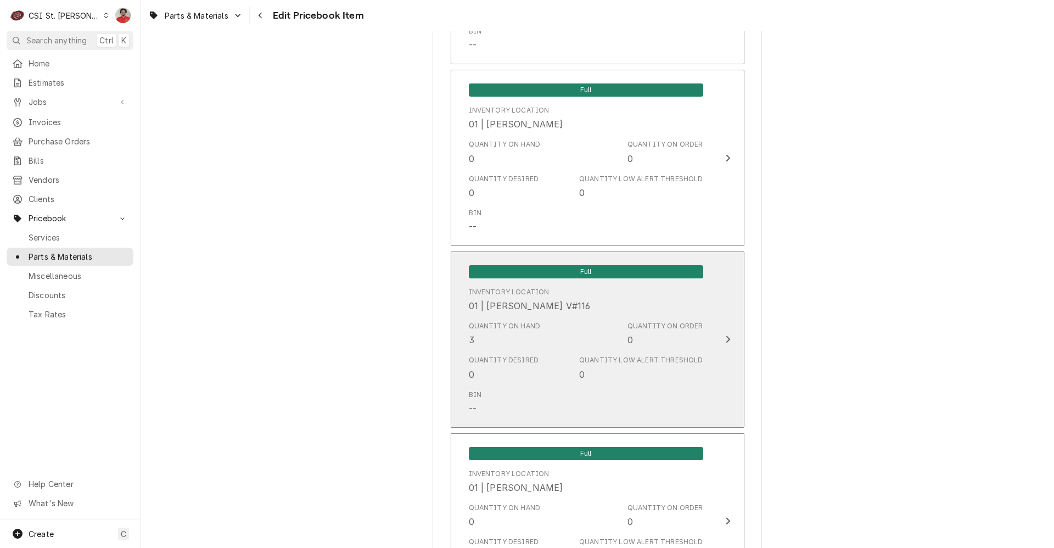
click at [591, 319] on div "Quantity on Hand 3 Quantity on Order 0" at bounding box center [586, 334] width 234 height 34
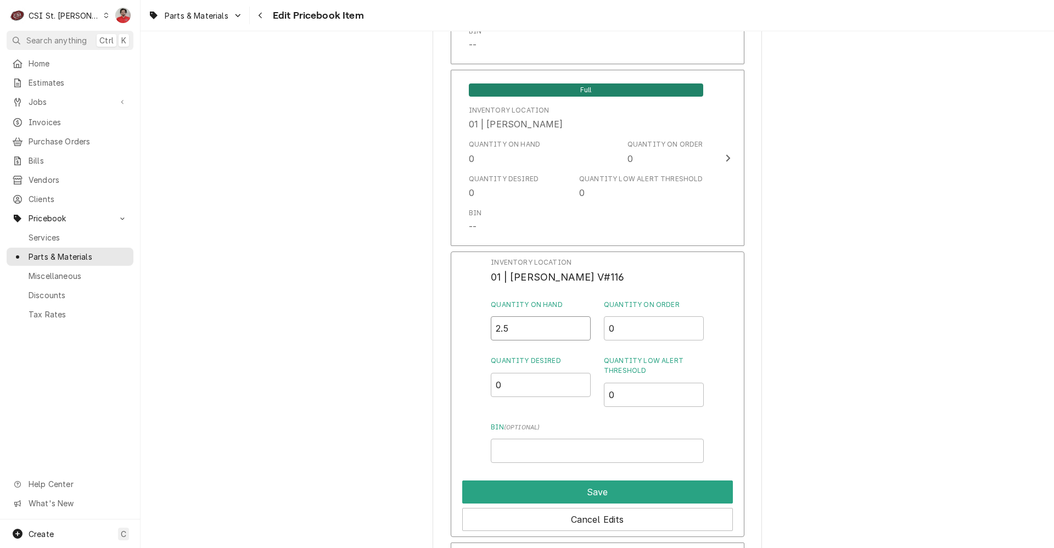
click at [578, 318] on input "2.5" at bounding box center [541, 328] width 100 height 24
type input "2"
click at [578, 318] on input "2" at bounding box center [541, 328] width 100 height 24
click at [552, 480] on button "Save" at bounding box center [597, 491] width 271 height 23
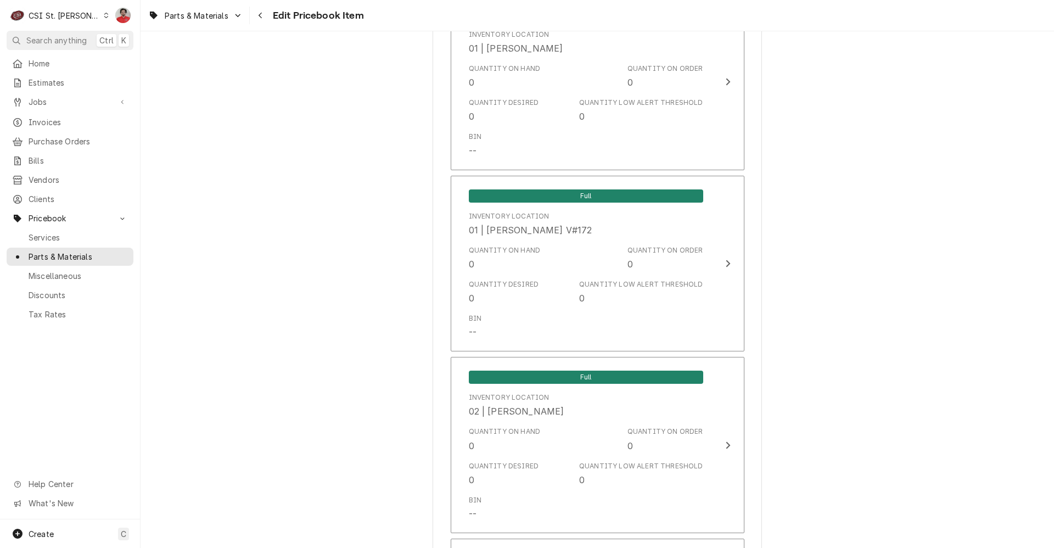
scroll to position [9257, 0]
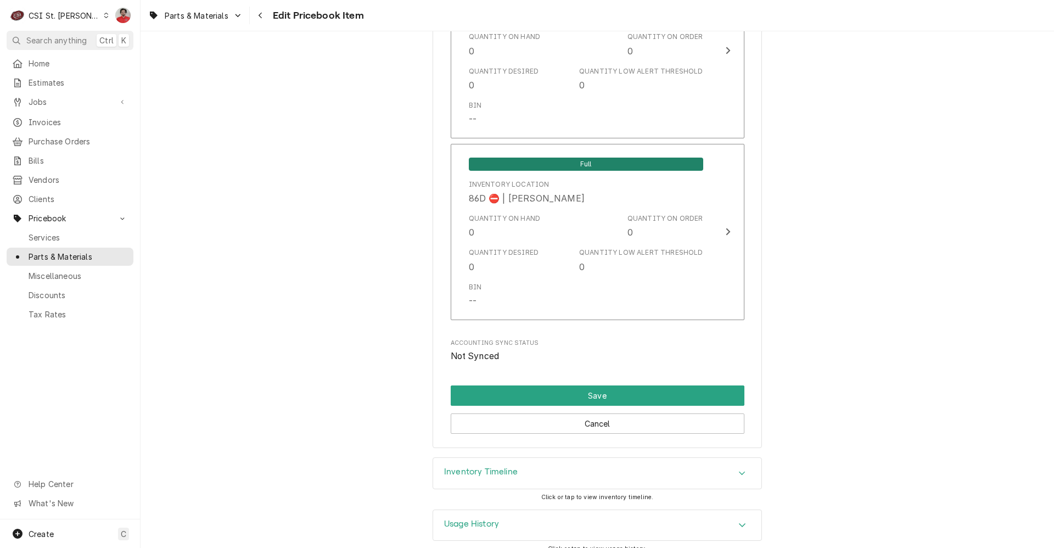
click at [535, 459] on div "Inventory Timeline" at bounding box center [597, 473] width 328 height 31
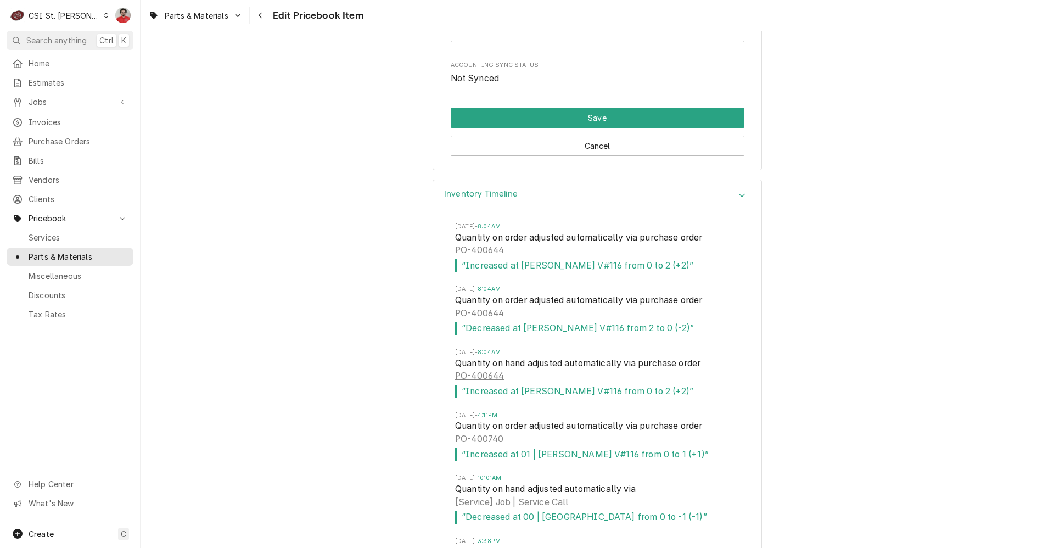
scroll to position [9260, 0]
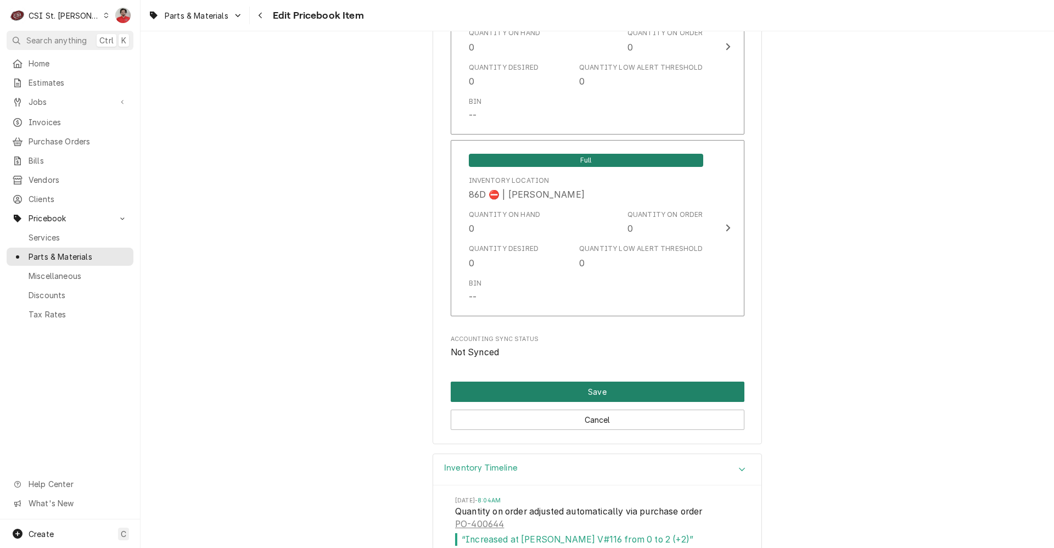
click at [539, 382] on button "Save" at bounding box center [598, 392] width 294 height 20
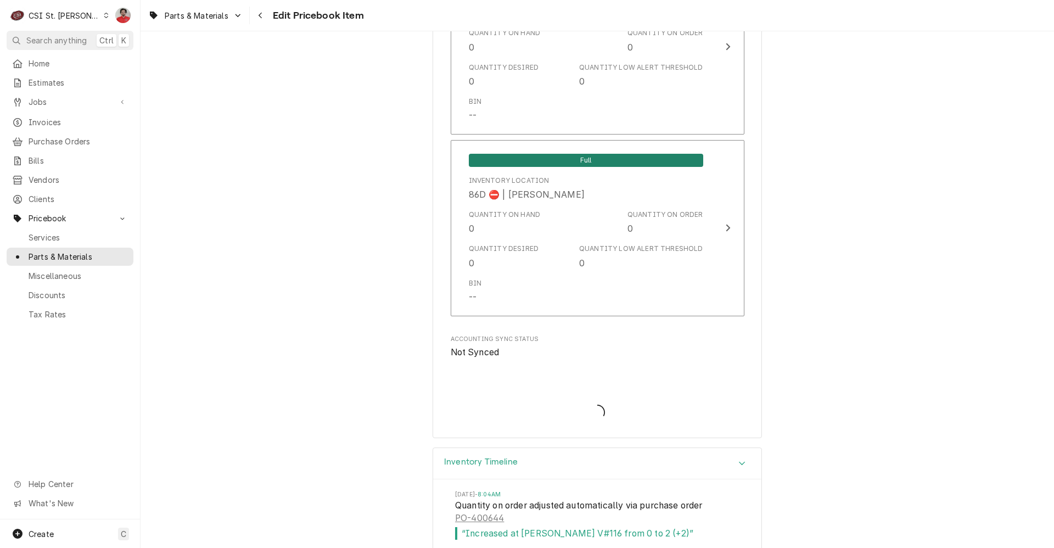
type textarea "x"
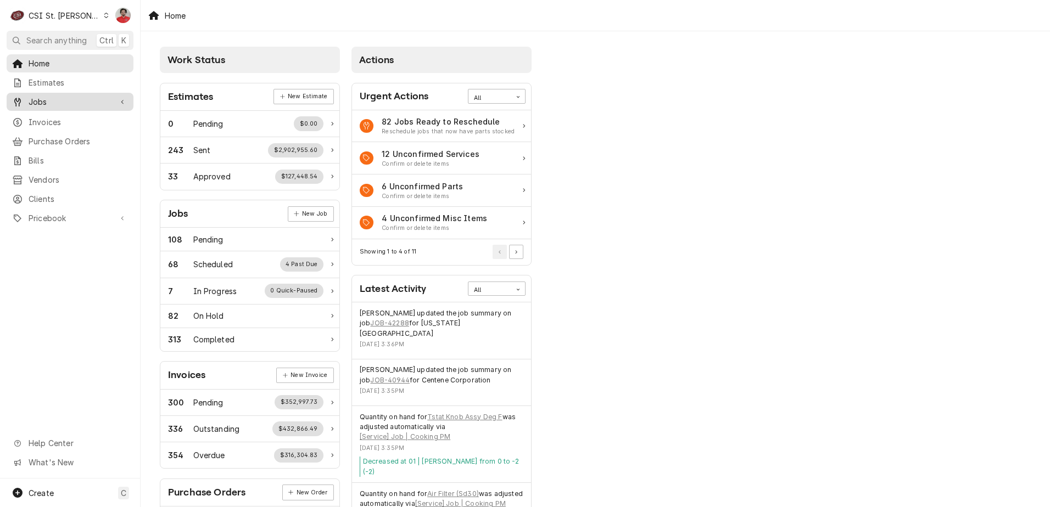
click at [54, 105] on div "Jobs" at bounding box center [70, 102] width 122 height 14
click at [55, 119] on span "Jobs" at bounding box center [78, 121] width 99 height 12
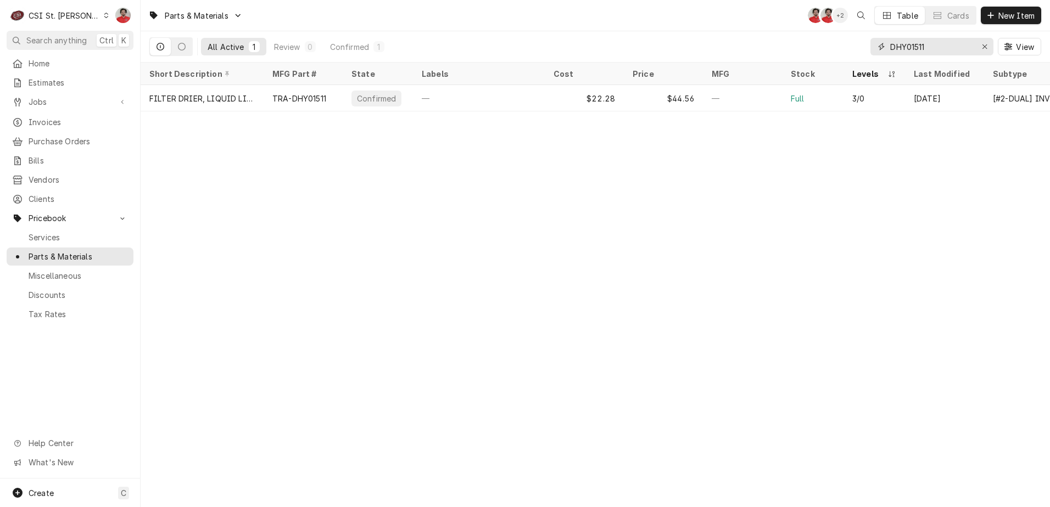
drag, startPoint x: 952, startPoint y: 53, endPoint x: 787, endPoint y: 45, distance: 164.9
click at [795, 45] on div "All Active 1 Review 0 Confirmed 1 DHY01511 View" at bounding box center [595, 46] width 892 height 31
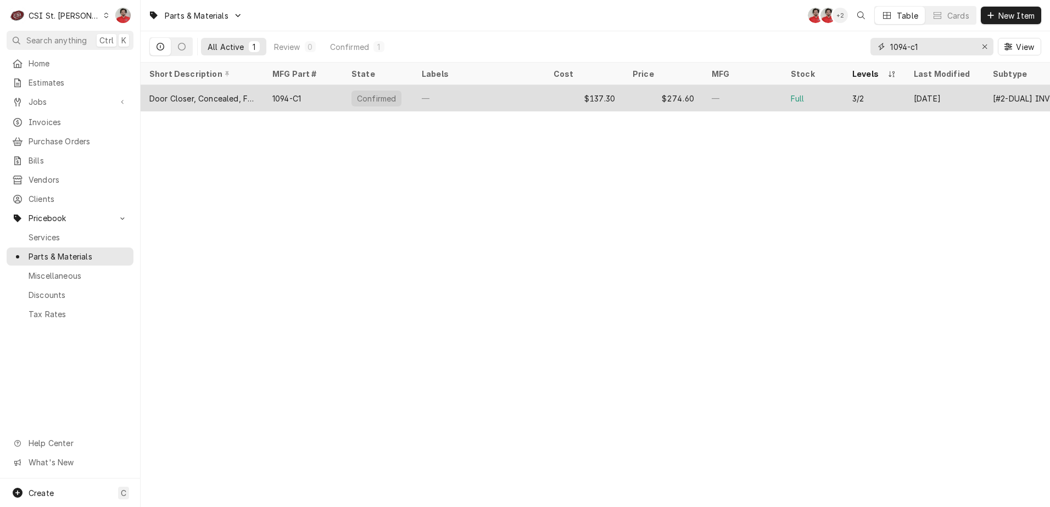
type input "1094-c1"
click at [407, 96] on div "Confirmed" at bounding box center [378, 98] width 70 height 26
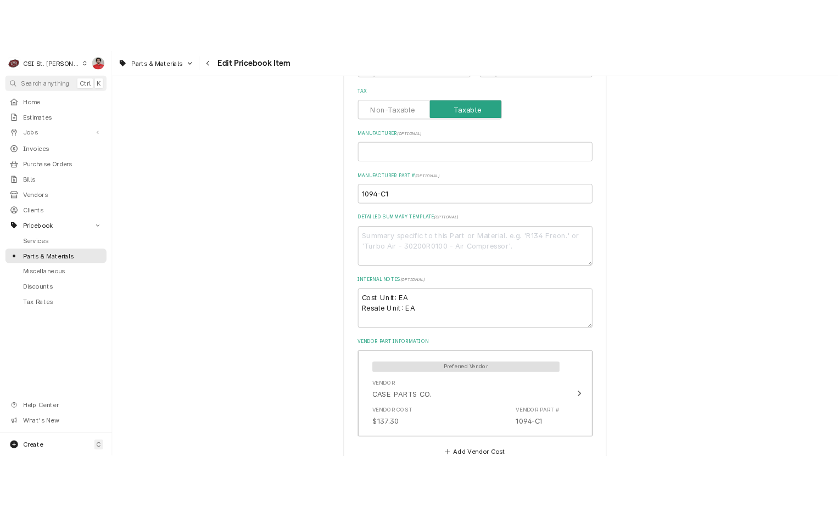
scroll to position [769, 0]
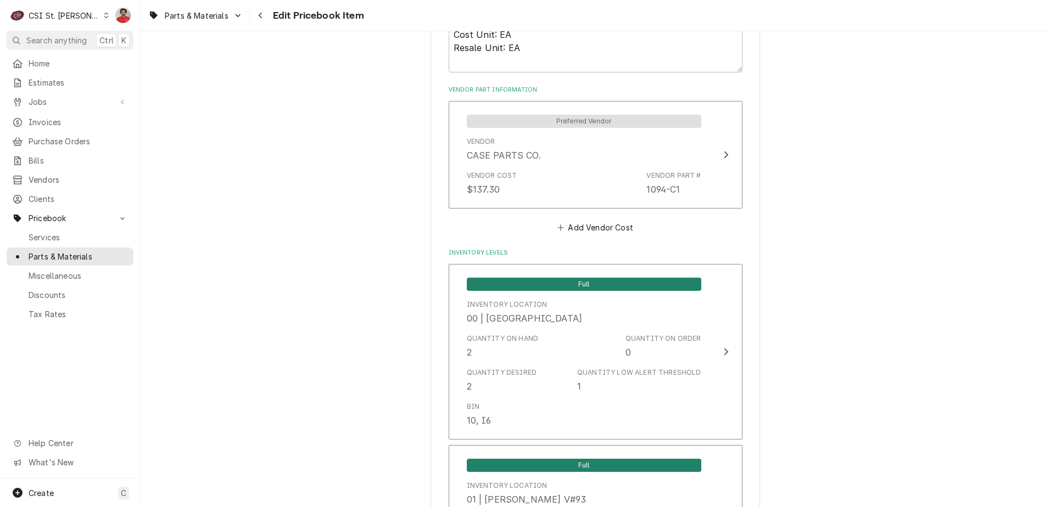
type textarea "x"
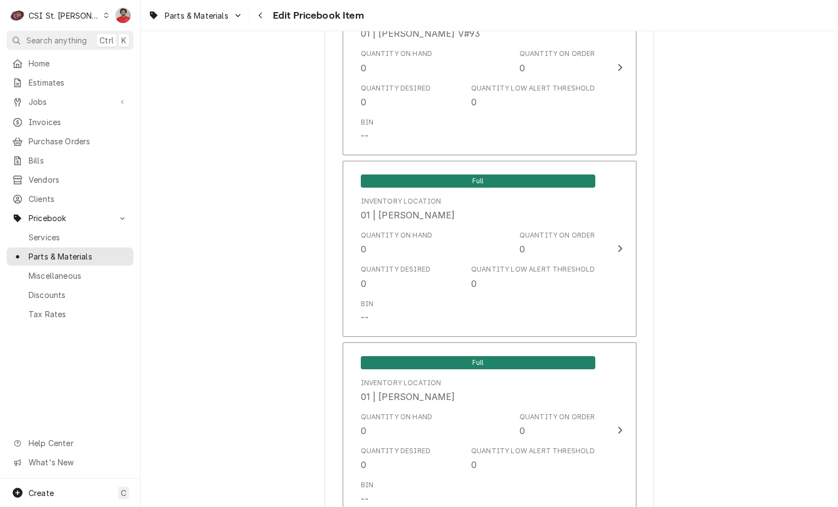
scroll to position [1098, 0]
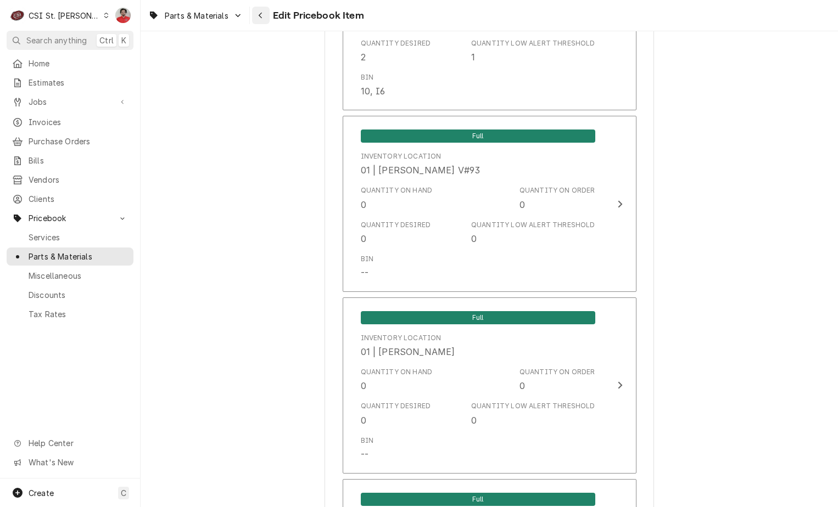
click at [261, 19] on div "Navigate back" at bounding box center [260, 15] width 11 height 11
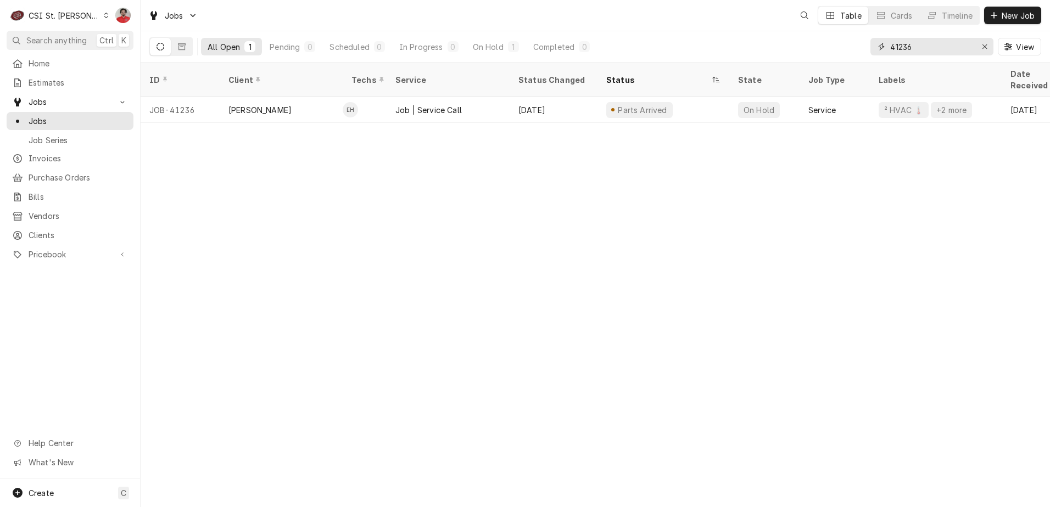
click at [918, 47] on input "41236" at bounding box center [931, 47] width 82 height 18
type input "42480"
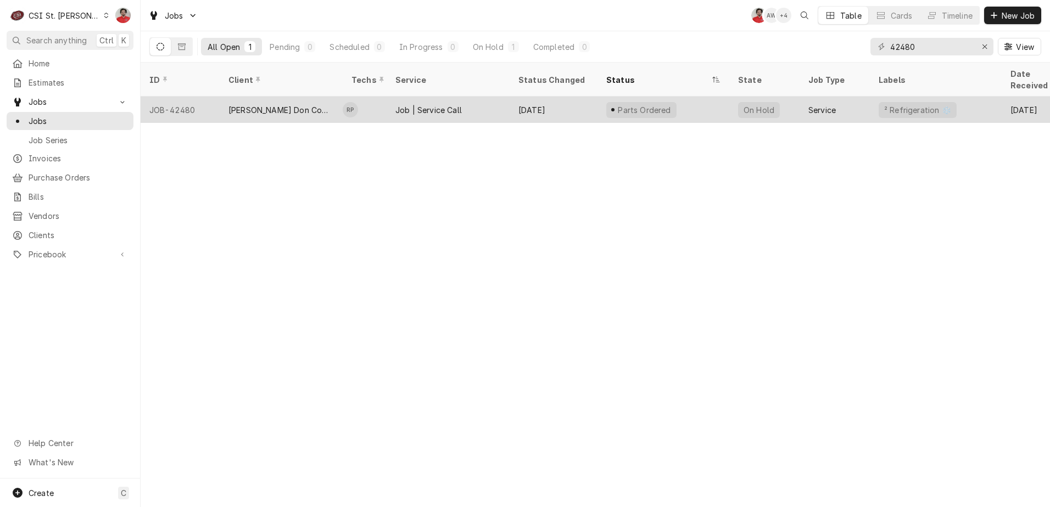
click at [498, 104] on div "Job | Service Call" at bounding box center [448, 110] width 123 height 26
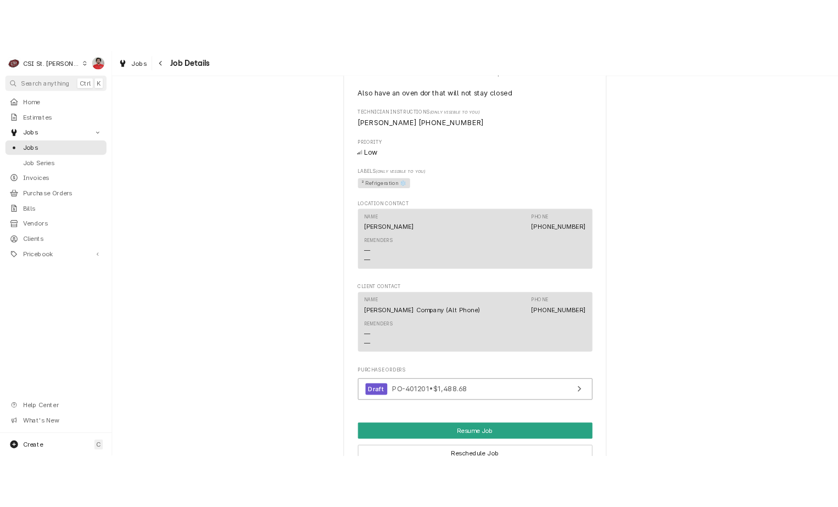
scroll to position [1354, 0]
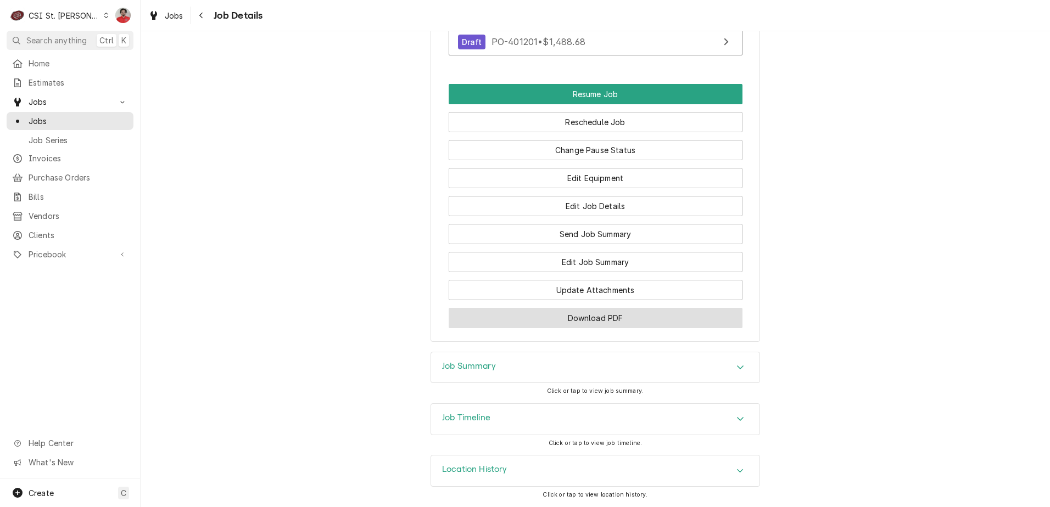
click at [551, 314] on button "Download PDF" at bounding box center [596, 318] width 294 height 20
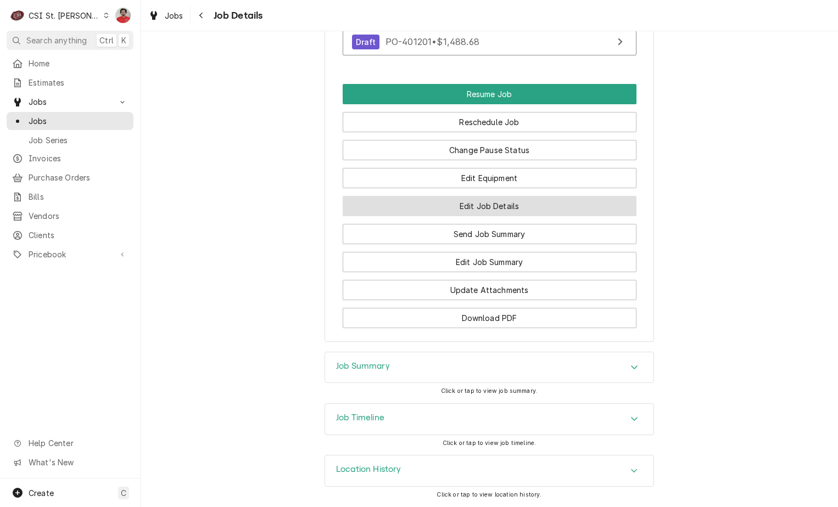
click at [488, 203] on button "Edit Job Details" at bounding box center [490, 206] width 294 height 20
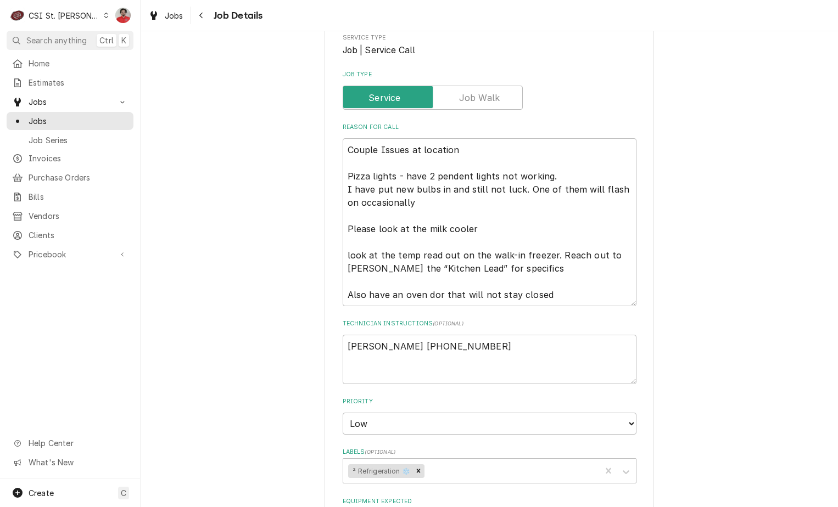
scroll to position [55, 0]
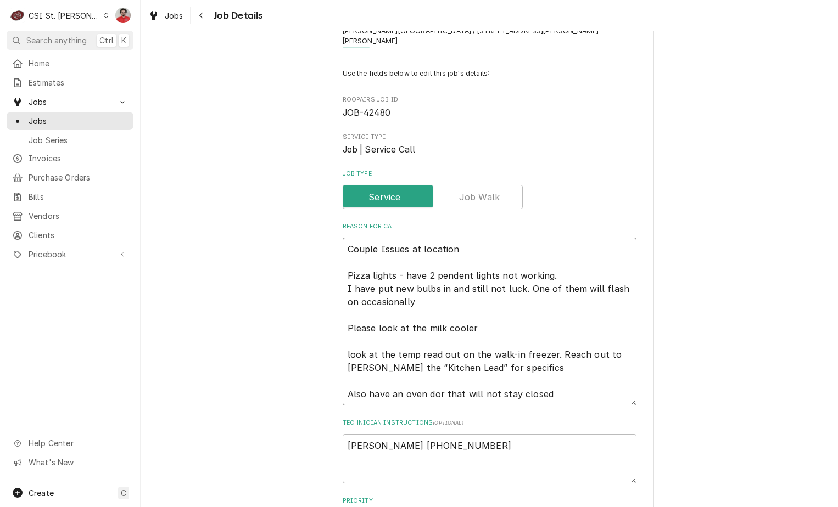
click at [467, 238] on textarea "Couple Issues at location Pizza lights - have 2 pendent lights not working. I h…" at bounding box center [490, 322] width 294 height 168
type textarea "x"
type textarea "Couple Issues at location Pizza lights - have 2 pendent lights not working. I h…"
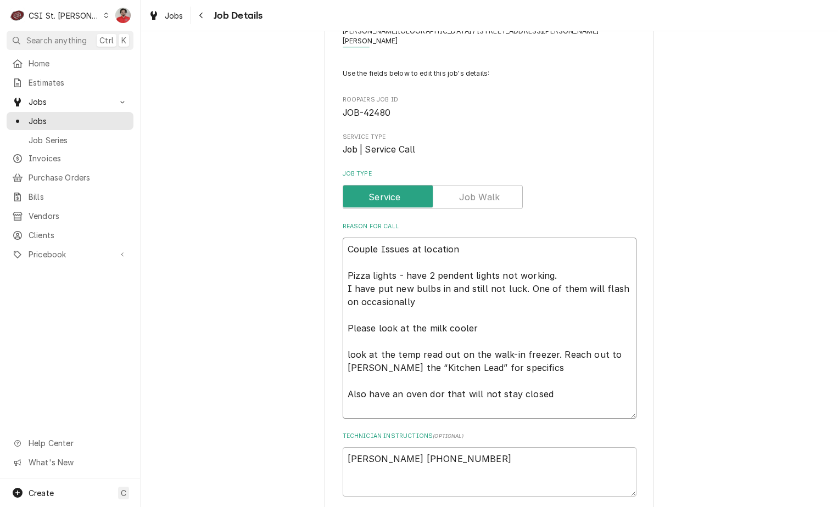
type textarea "x"
type textarea "D Couple Issues at location Pizza lights - have 2 pendent lights not working. I…"
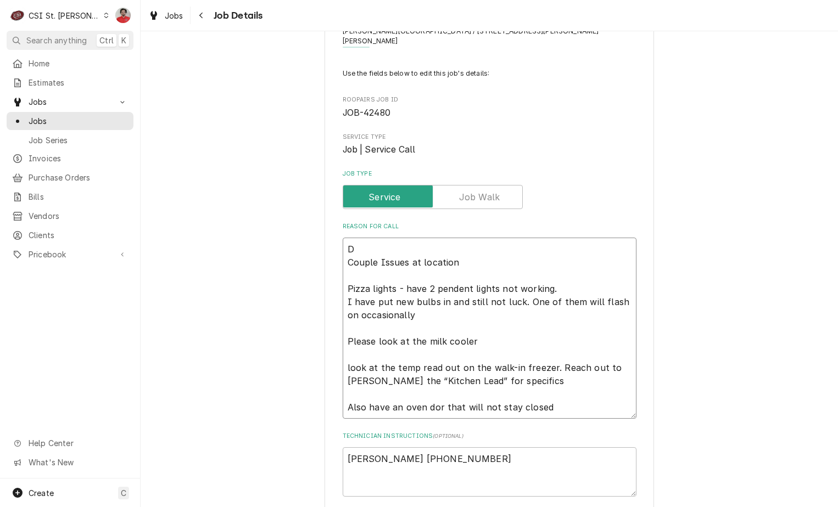
type textarea "x"
type textarea "Do Couple Issues at location Pizza lights - have 2 pendent lights not working. …"
type textarea "x"
type textarea "Doo Couple Issues at location Pizza lights - have 2 pendent lights not working.…"
type textarea "x"
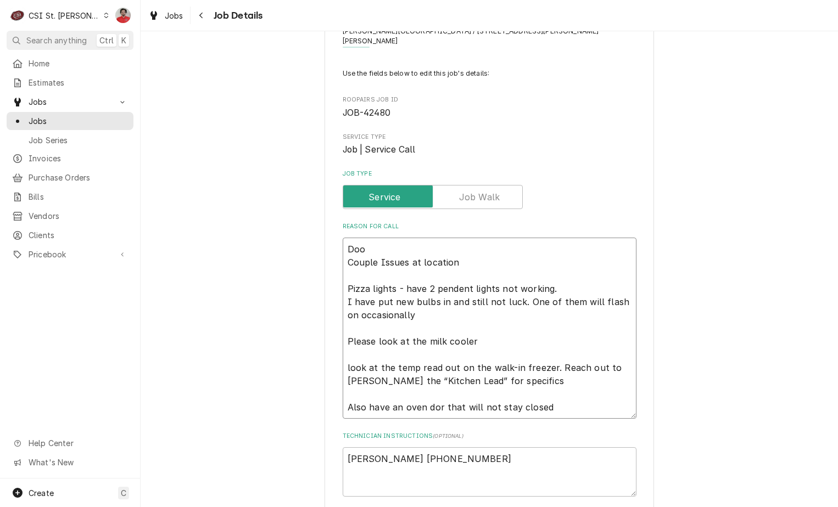
type textarea "Door Couple Issues at location Pizza lights - have 2 pendent lights not working…"
type textarea "x"
type textarea "Door Couple Issues at location Pizza lights - have 2 pendent lights not working…"
type textarea "x"
type textarea "Door c Couple Issues at location Pizza lights - have 2 pendent lights not worki…"
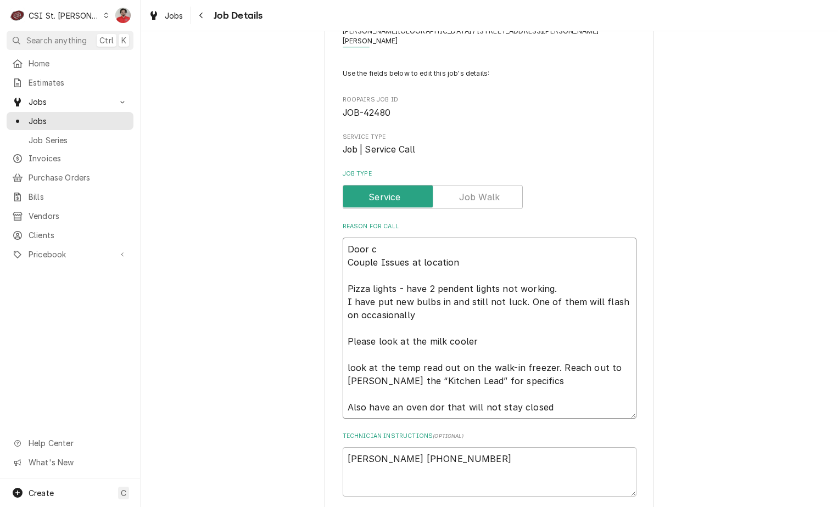
type textarea "x"
type textarea "Door cl Couple Issues at location Pizza lights - have 2 pendent lights not work…"
type textarea "x"
type textarea "Door clo Couple Issues at location Pizza lights - have 2 pendent lights not wor…"
type textarea "x"
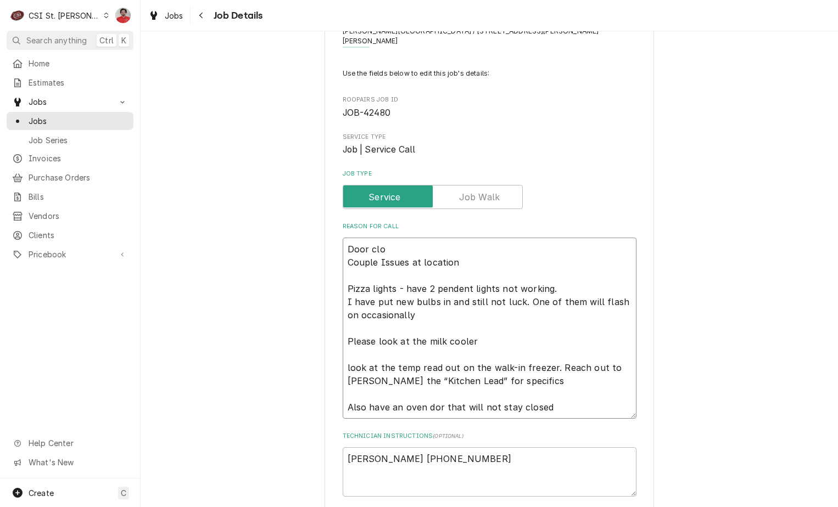
type textarea "Door clos Couple Issues at location Pizza lights - have 2 pendent lights not wo…"
type textarea "x"
type textarea "Door close Couple Issues at location Pizza lights - have 2 pendent lights not w…"
type textarea "x"
type textarea "Door close Couple Issues at location Pizza lights - have 2 pendent lights not w…"
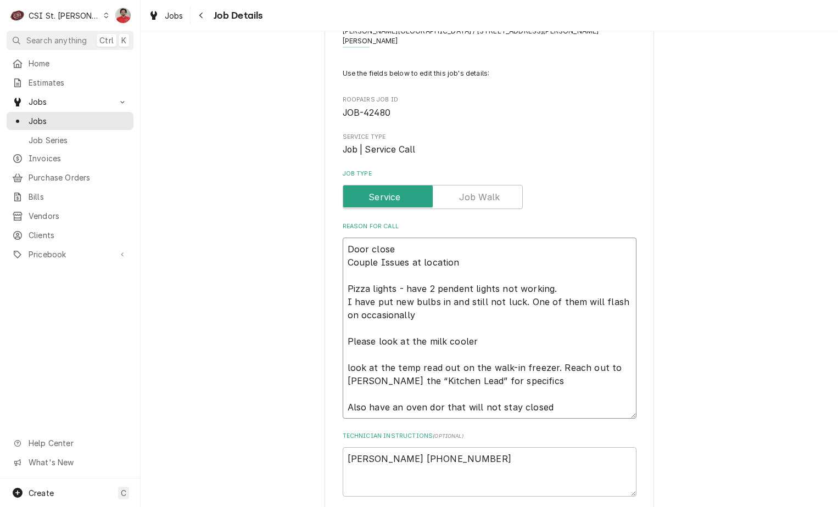
type textarea "x"
type textarea "Door close Couple Issues at location Pizza lights - have 2 pendent lights not w…"
type textarea "x"
type textarea "Door closer Couple Issues at location Pizza lights - have 2 pendent lights not …"
type textarea "x"
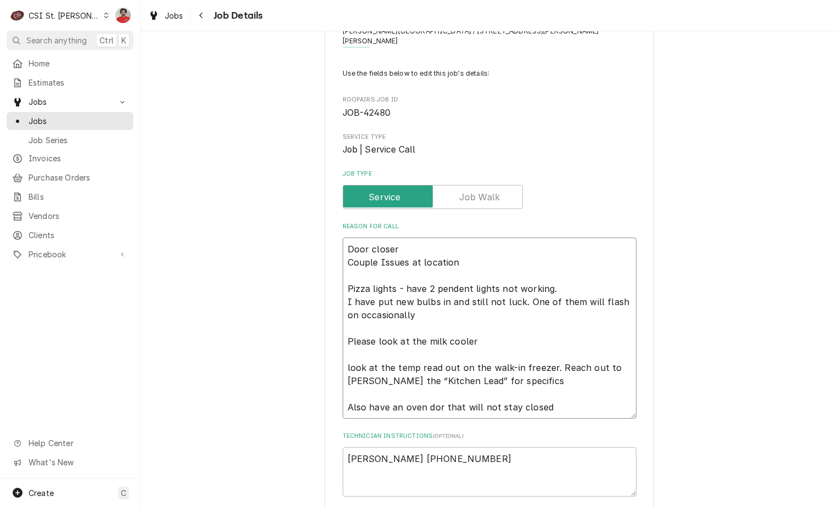
type textarea "Door closer Couple Issues at location Pizza lights - have 2 pendent lights not …"
type textarea "x"
type textarea "Door closer p Couple Issues at location Pizza lights - have 2 pendent lights no…"
type textarea "x"
type textarea "Door closer pu Couple Issues at location Pizza lights - have 2 pendent lights n…"
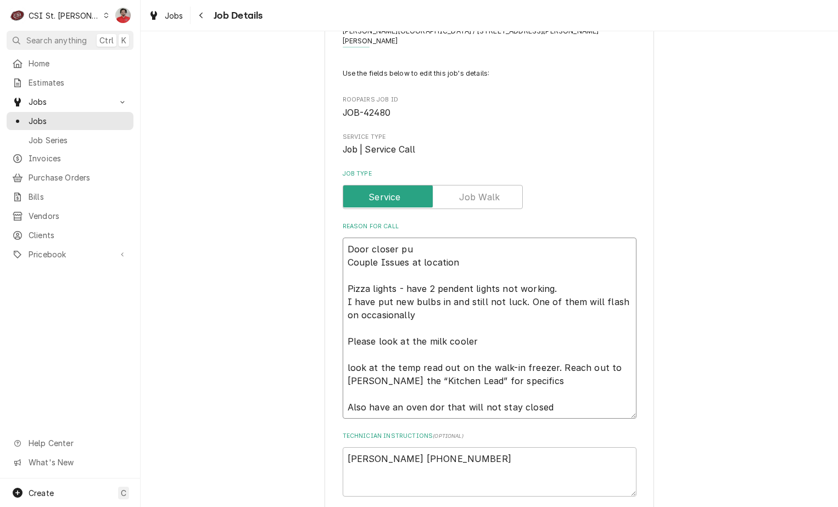
type textarea "x"
type textarea "Door closer pul Couple Issues at location Pizza lights - have 2 pendent lights …"
type textarea "x"
type textarea "Door closer pull Couple Issues at location Pizza lights - have 2 pendent lights…"
type textarea "x"
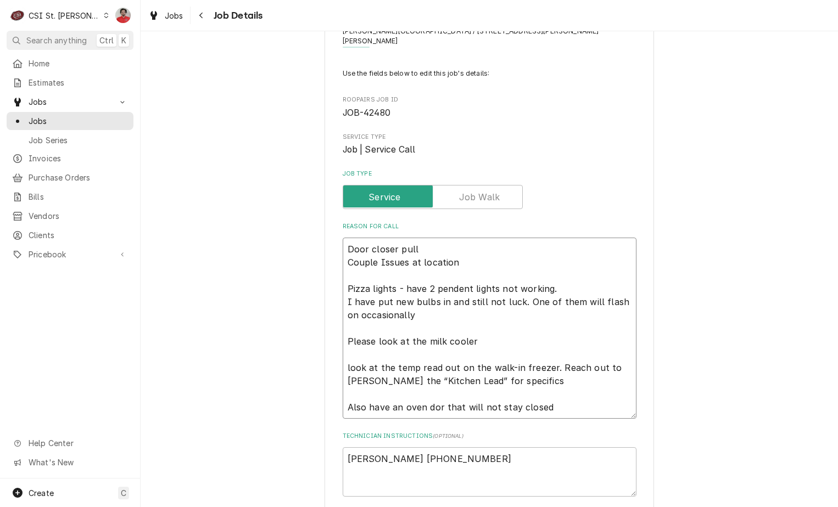
type textarea "Door closer pulle Couple Issues at location Pizza lights - have 2 pendent light…"
type textarea "x"
type textarea "Door closer pulled Couple Issues at location Pizza lights - have 2 pendent ligh…"
type textarea "x"
type textarea "Door closer pulled Couple Issues at location Pizza lights - have 2 pendent ligh…"
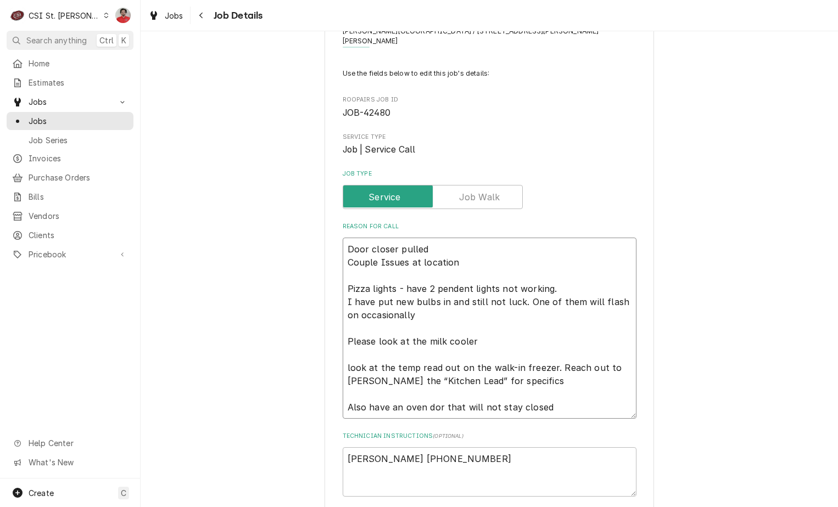
type textarea "x"
type textarea "Door closer pulled t Couple Issues at location Pizza lights - have 2 pendent li…"
type textarea "x"
type textarea "Door closer pulled to Couple Issues at location Pizza lights - have 2 pendent l…"
type textarea "x"
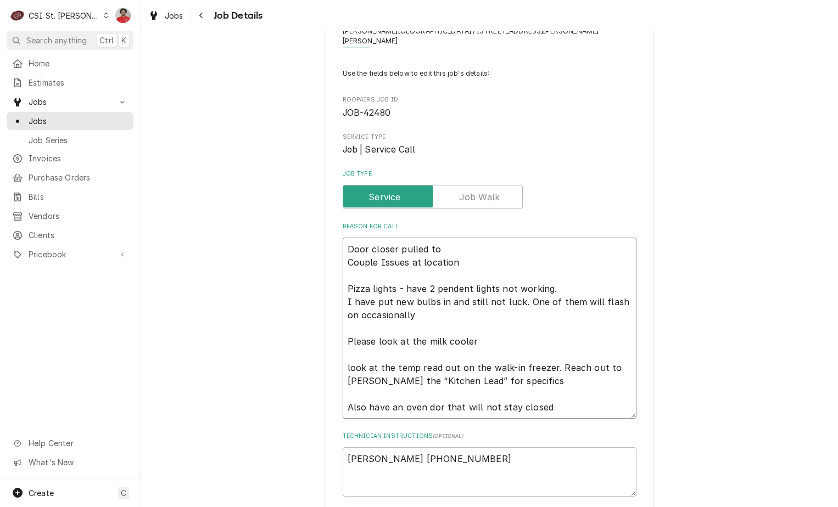
type textarea "Door closer pulled to Couple Issues at location Pizza lights - have 2 pendent l…"
type textarea "x"
type textarea "Door closer pulled to R Couple Issues at location Pizza lights - have 2 pendent…"
type textarea "x"
type textarea "Door closer pulled to Ry Couple Issues at location Pizza lights - have 2 penden…"
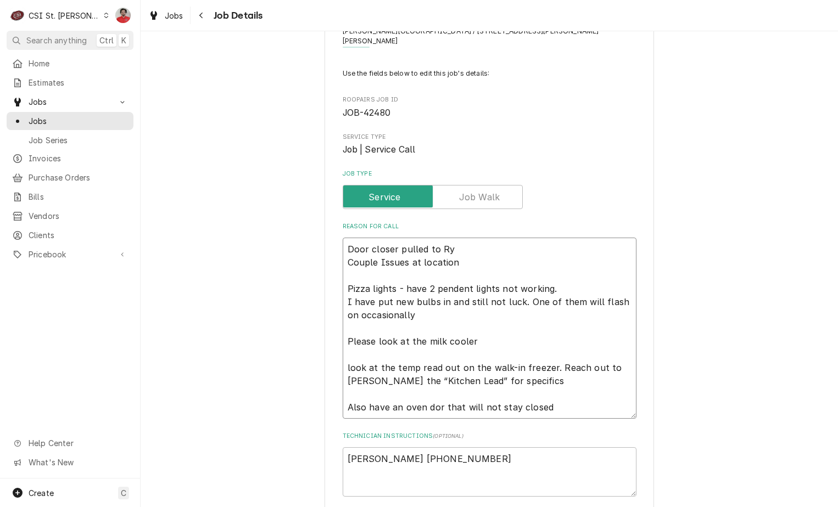
type textarea "x"
type textarea "Door closer pulled to Rya Couple Issues at location Pizza lights - have 2 pende…"
type textarea "x"
type textarea "Door closer pulled to Ryan Couple Issues at location Pizza lights - have 2 pend…"
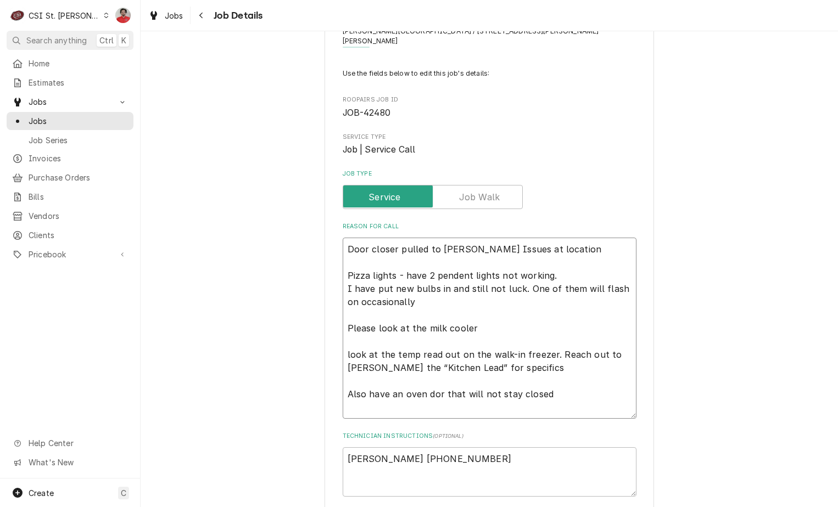
type textarea "x"
type textarea "Door closer pulled to Ryan' Couple Issues at location Pizza lights - have 2 pen…"
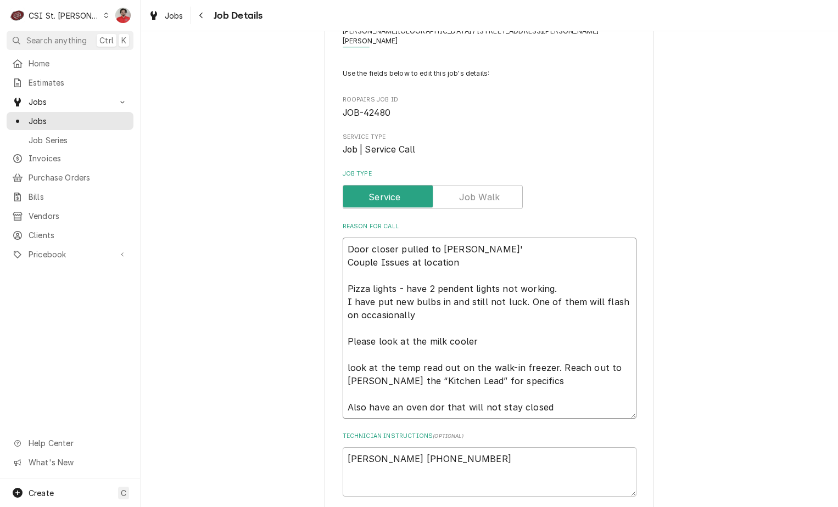
type textarea "x"
type textarea "Door closer pulled to Ryan's Couple Issues at location Pizza lights - have 2 pe…"
type textarea "x"
type textarea "Door closer pulled to Ryan's s Couple Issues at location Pizza lights - have 2 …"
type textarea "x"
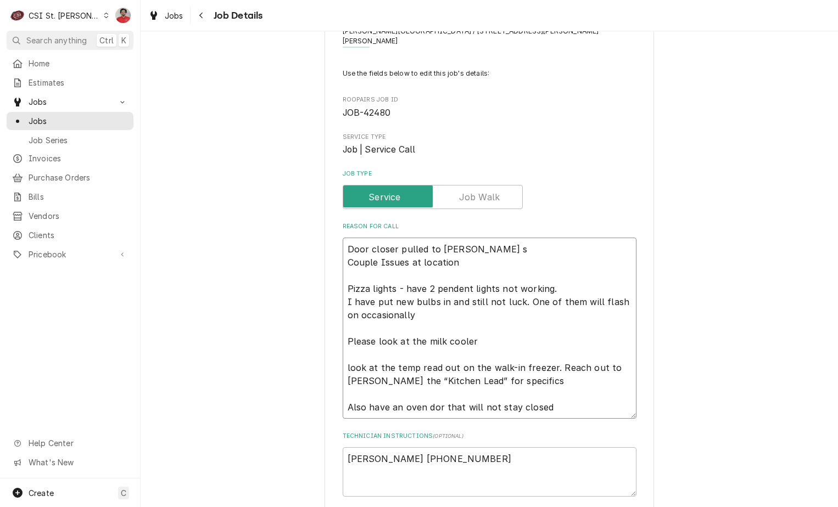
type textarea "Door closer pulled to Ryan's sh Couple Issues at location Pizza lights - have 2…"
type textarea "x"
type textarea "Door closer pulled to Ryan's she Couple Issues at location Pizza lights - have …"
type textarea "x"
type textarea "Door closer pulled to Ryan's shel Couple Issues at location Pizza lights - have…"
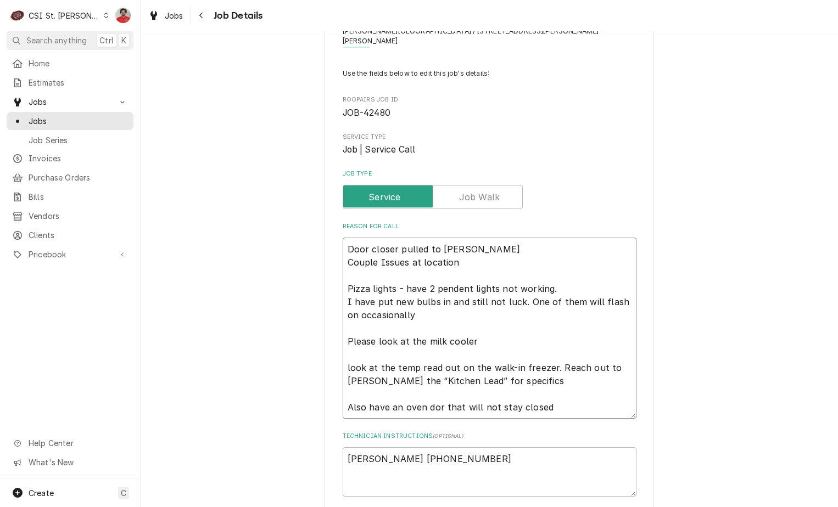
type textarea "x"
type textarea "Door closer pulled to Ryan's shelf Couple Issues at location Pizza lights - hav…"
type textarea "x"
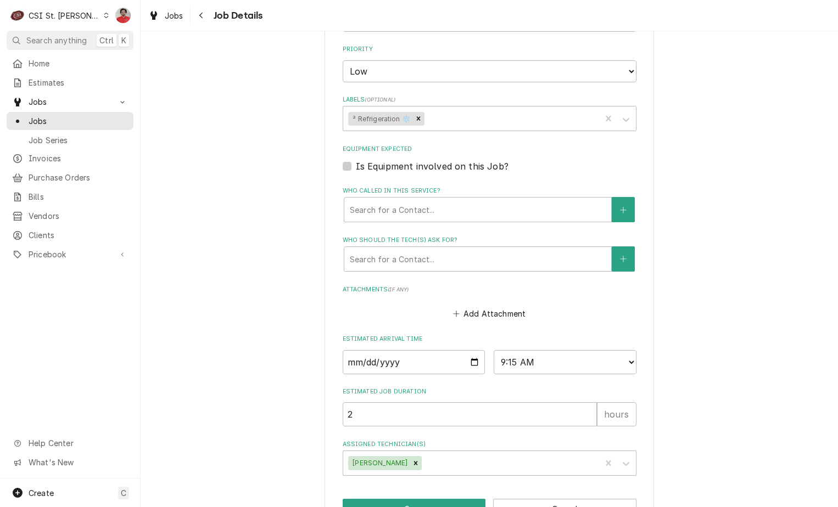
scroll to position [546, 0]
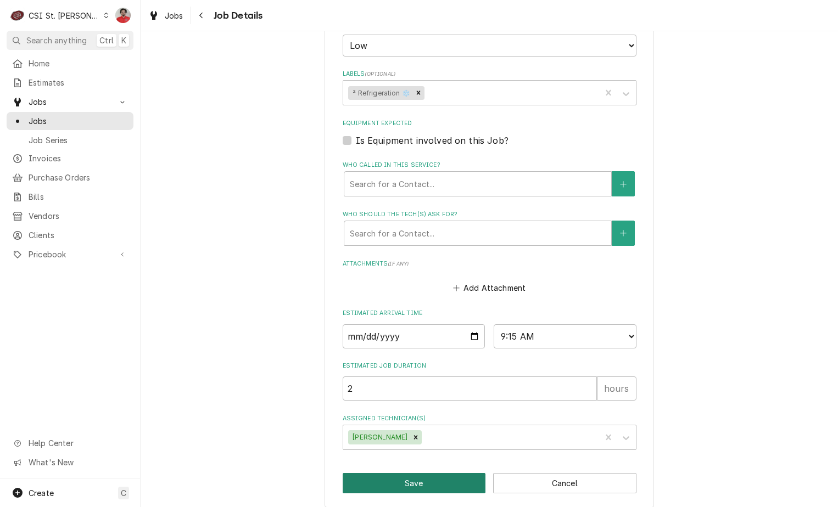
type textarea "Door closer pulled to Ryan's shelf Couple Issues at location Pizza lights - hav…"
click at [440, 473] on button "Save" at bounding box center [414, 483] width 143 height 20
type textarea "x"
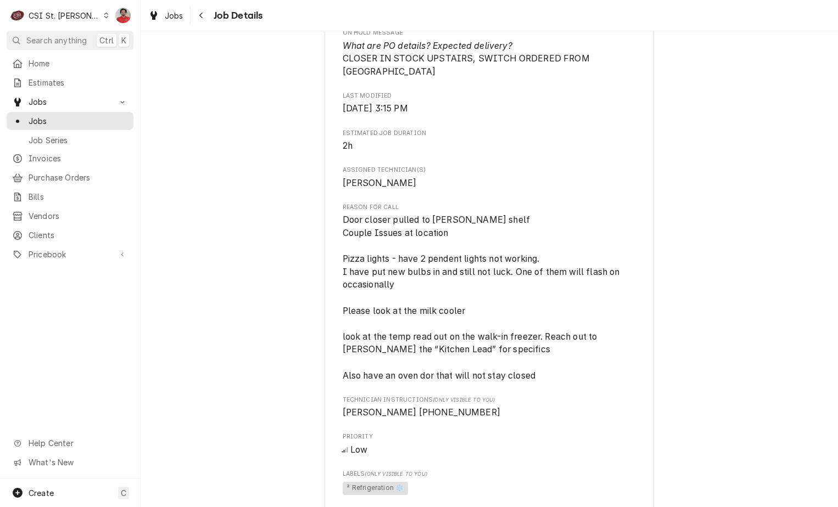
scroll to position [988, 0]
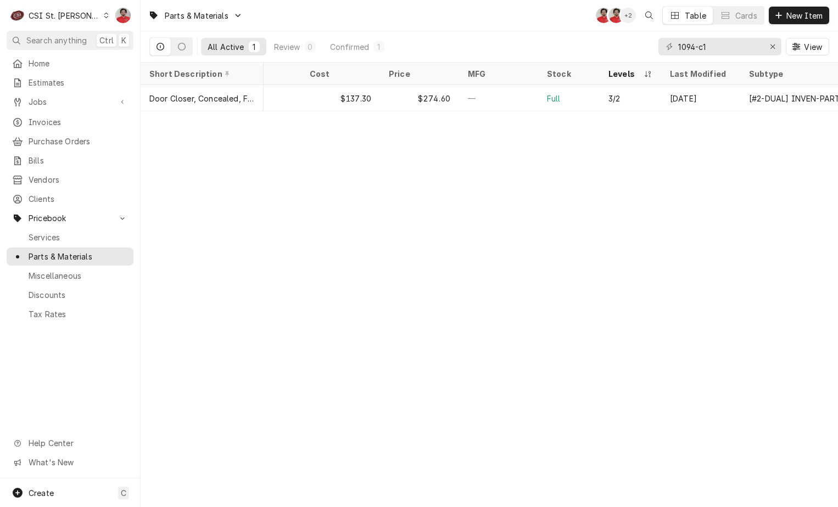
scroll to position [0, 243]
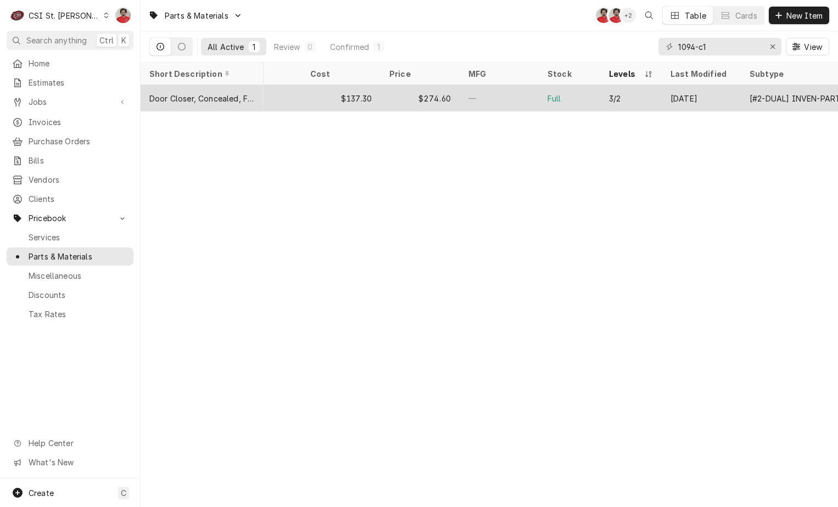
click at [582, 103] on div "Full" at bounding box center [570, 98] width 62 height 26
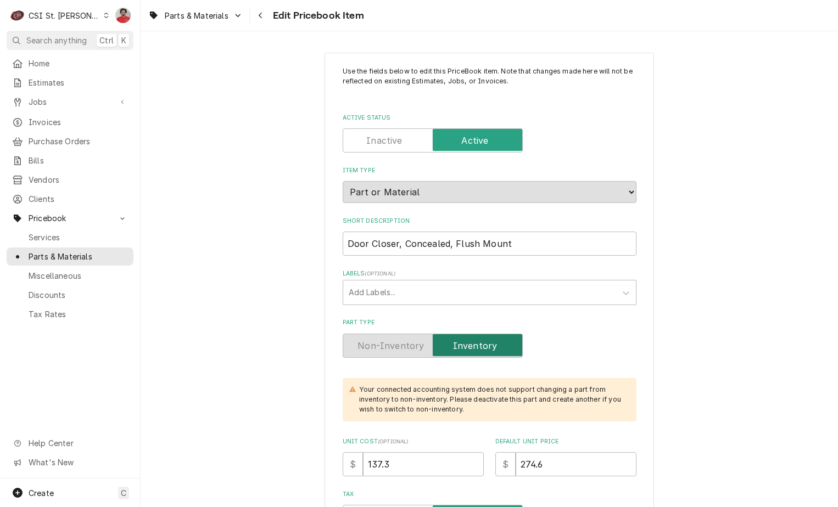
type textarea "x"
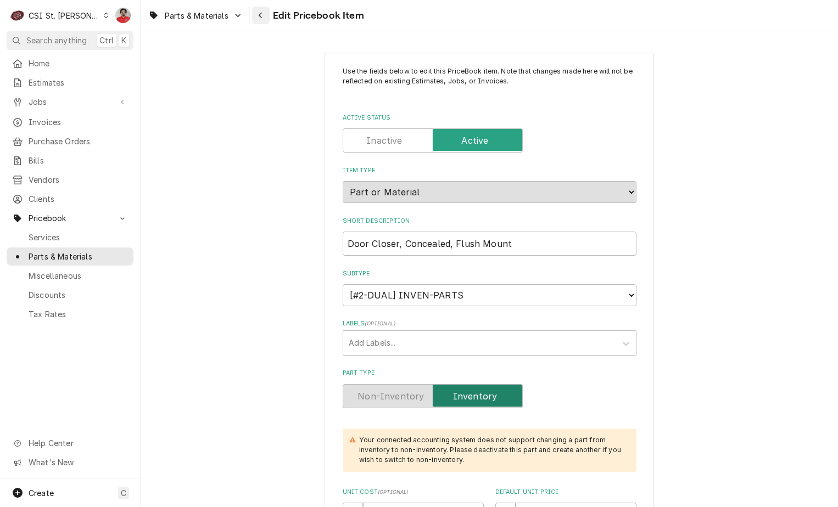
click at [265, 16] on div "Navigate back" at bounding box center [260, 15] width 11 height 11
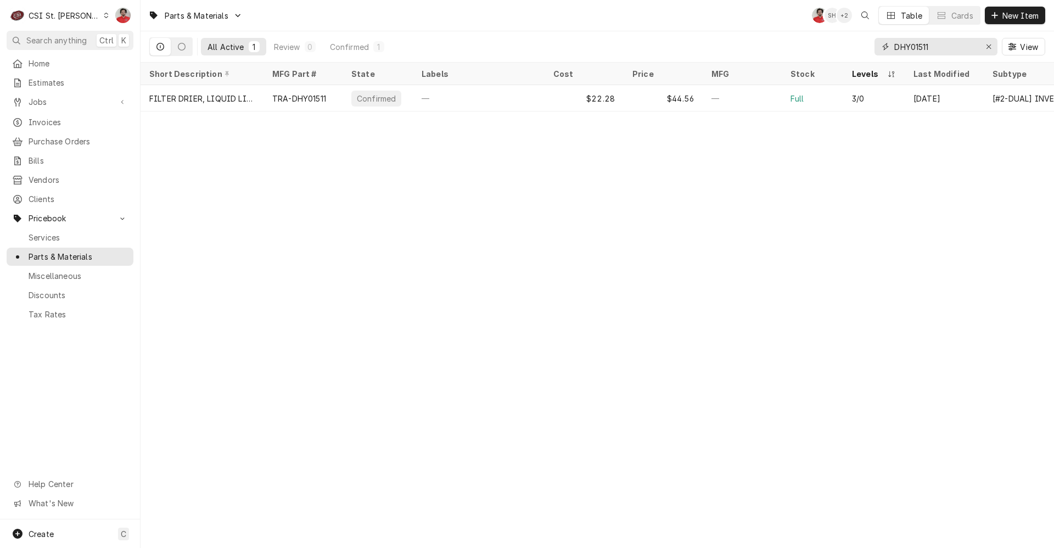
click at [666, 32] on div "All Active 1 Review 0 Confirmed 1 DHY01511 View" at bounding box center [597, 46] width 896 height 31
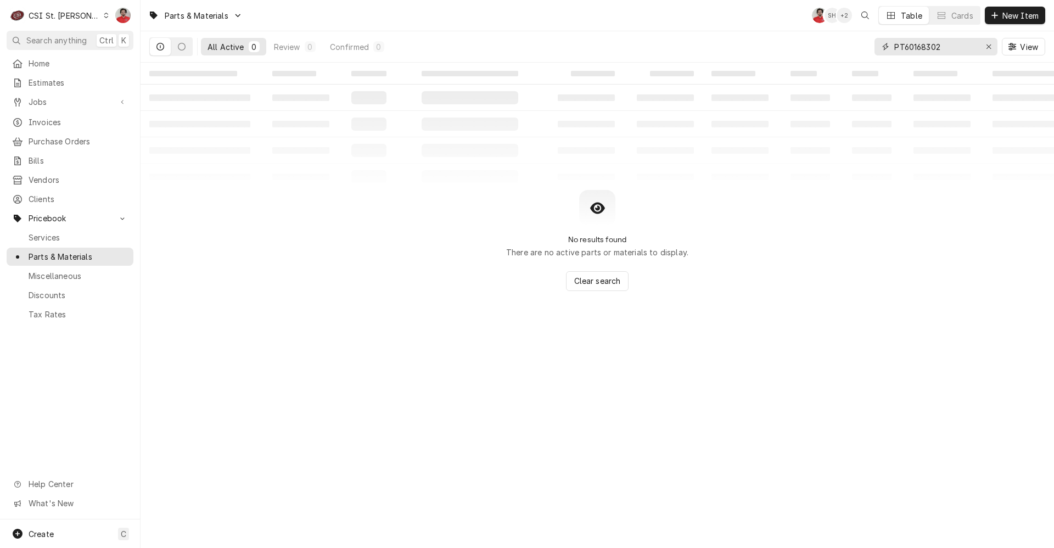
drag, startPoint x: 904, startPoint y: 49, endPoint x: 865, endPoint y: 57, distance: 39.7
click at [865, 57] on div "All Active 0 Review 0 Confirmed 0 PT60168302 View" at bounding box center [597, 46] width 896 height 31
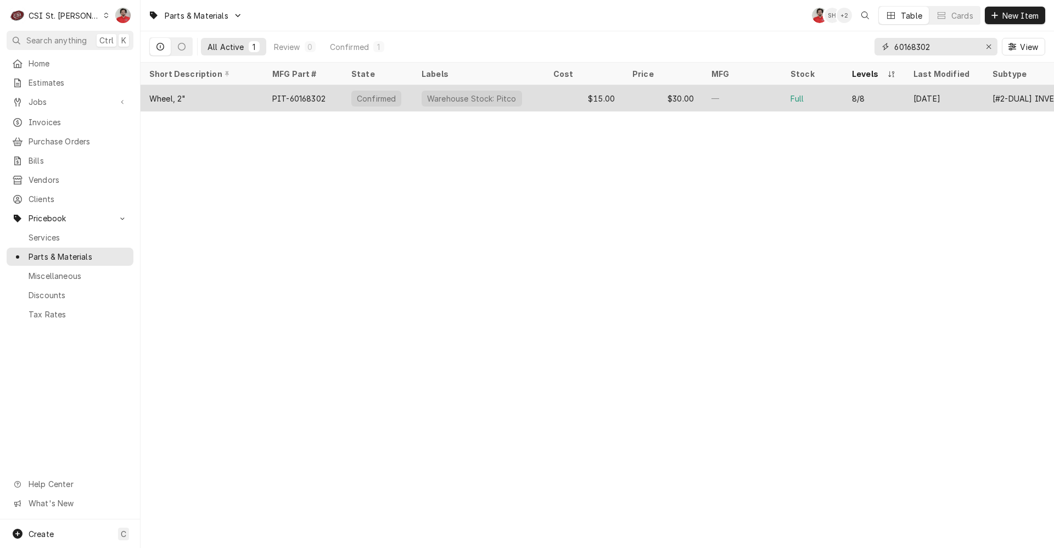
type input "60168302"
click at [763, 97] on div "—" at bounding box center [742, 98] width 79 height 26
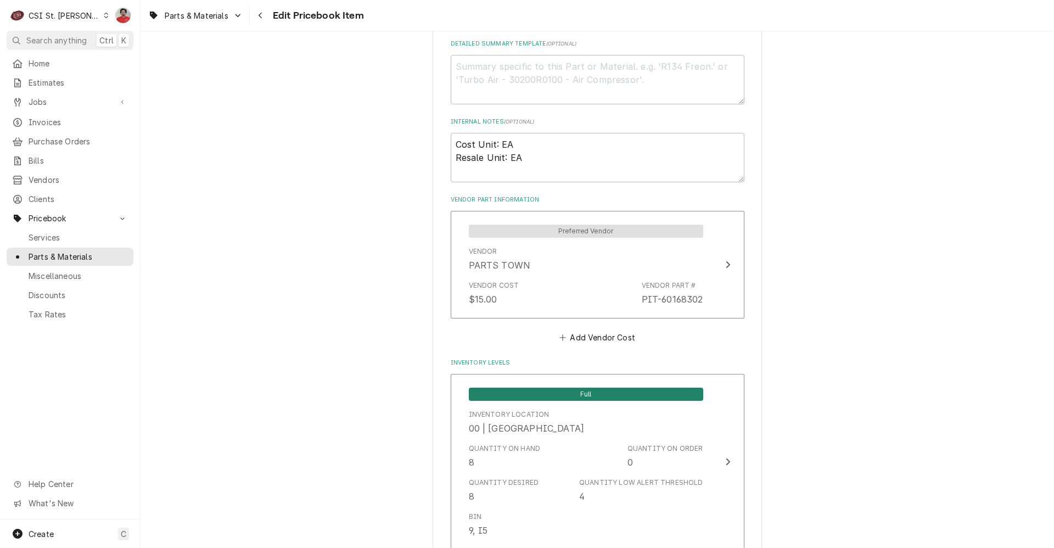
scroll to position [329, 0]
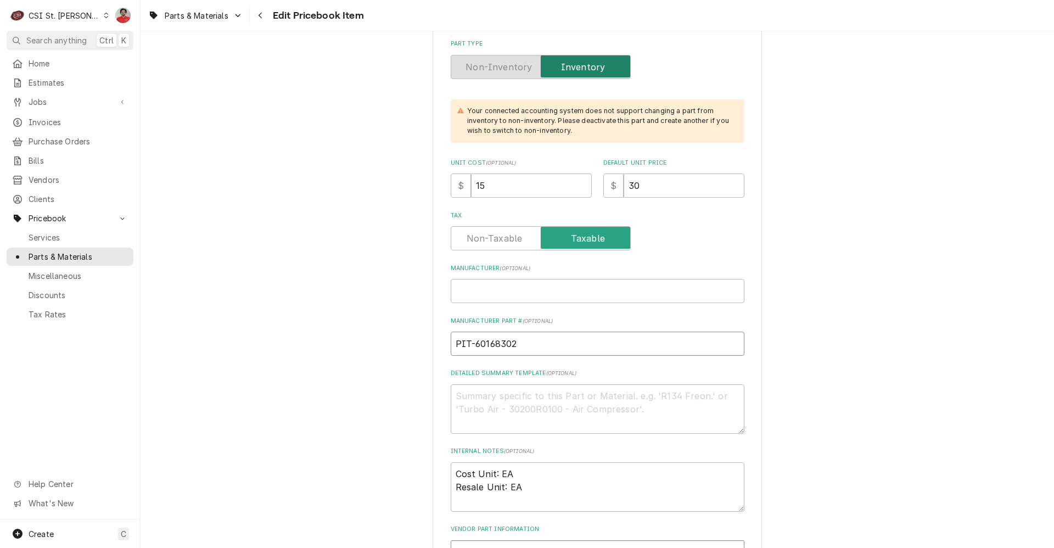
drag, startPoint x: 518, startPoint y: 346, endPoint x: 296, endPoint y: 340, distance: 221.9
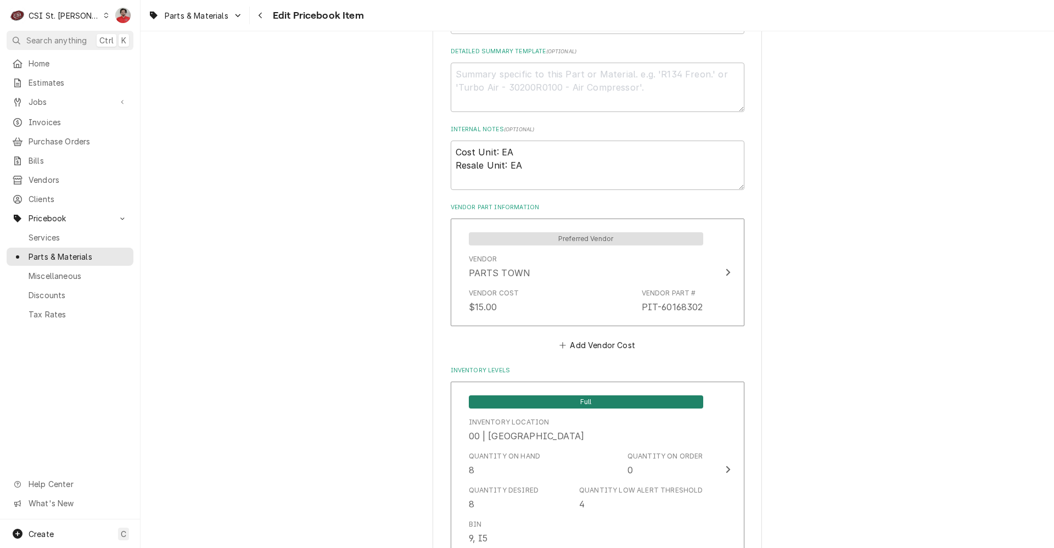
scroll to position [824, 0]
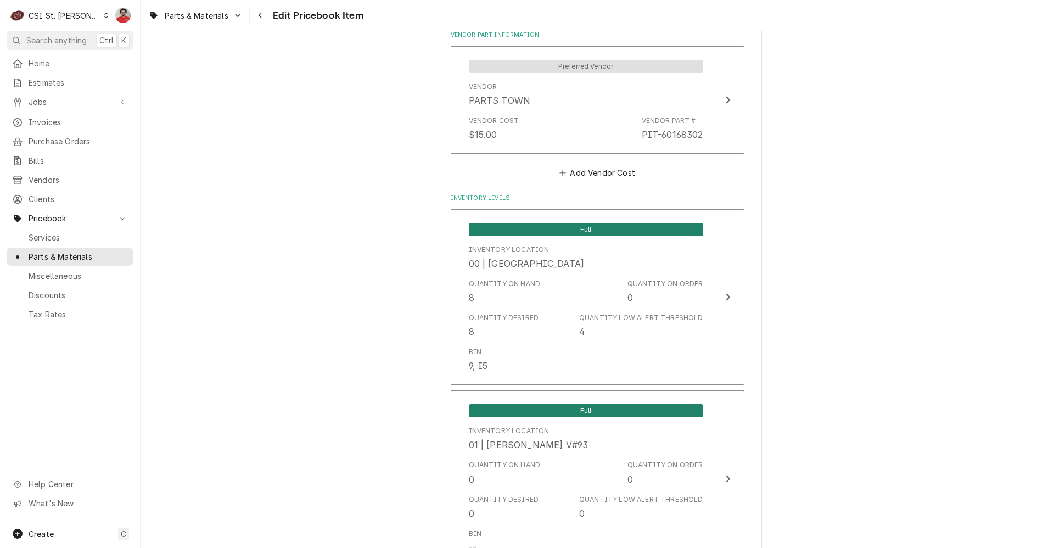
type textarea "x"
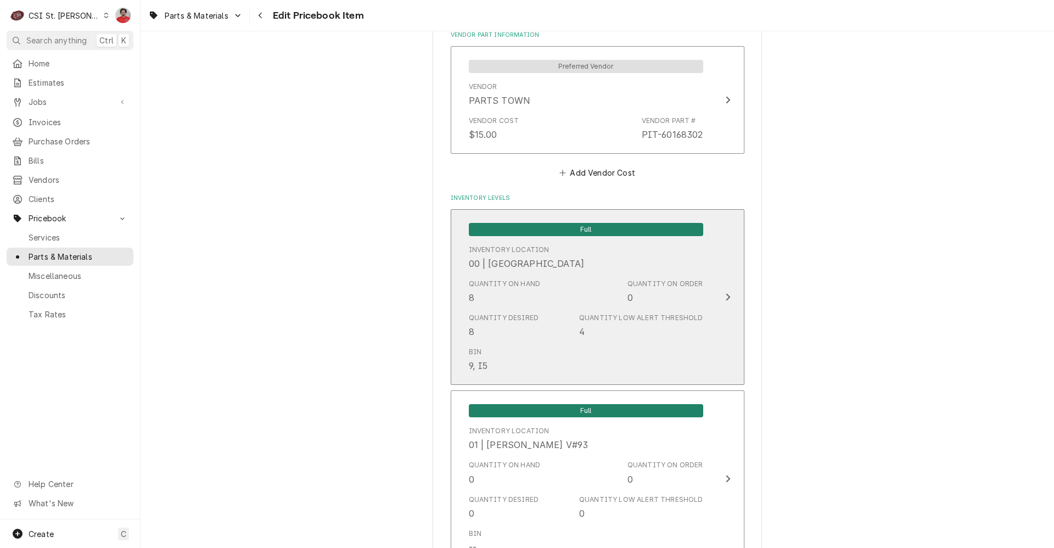
click at [569, 299] on div "Quantity on Hand 8 Quantity on Order 0" at bounding box center [586, 292] width 234 height 34
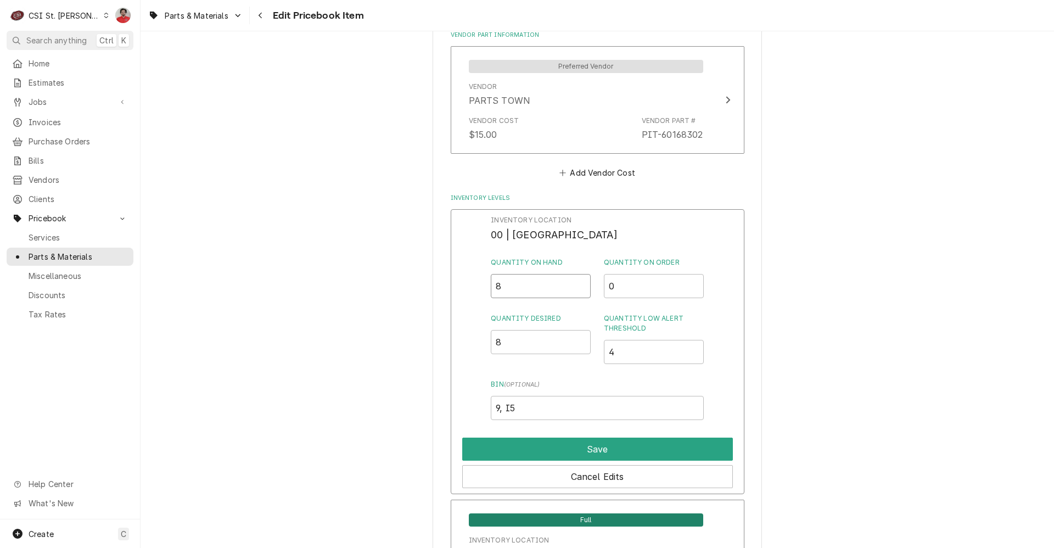
drag, startPoint x: 541, startPoint y: 284, endPoint x: 421, endPoint y: 283, distance: 120.3
type input "4"
click at [622, 445] on button "Save" at bounding box center [597, 449] width 271 height 23
type textarea "x"
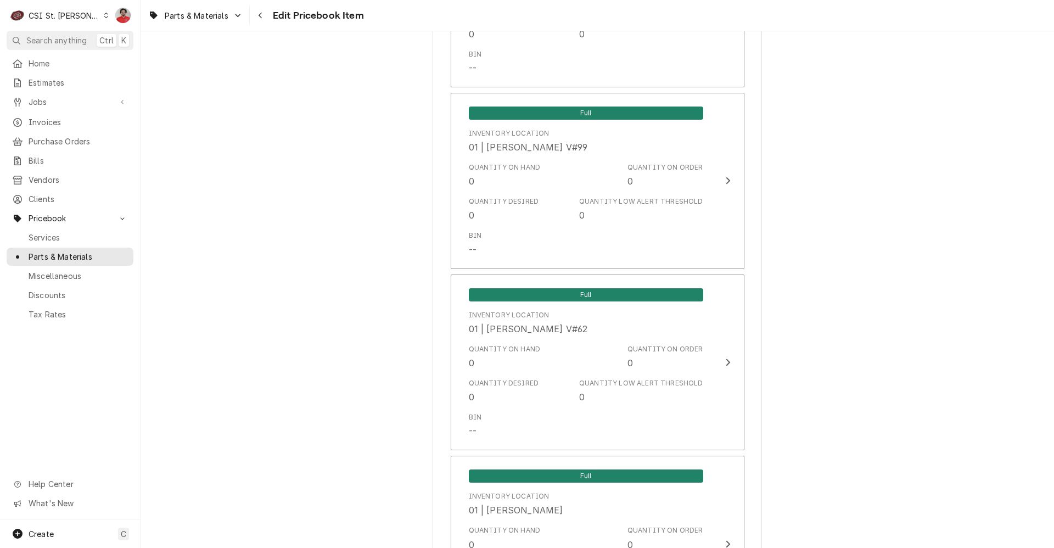
scroll to position [3624, 0]
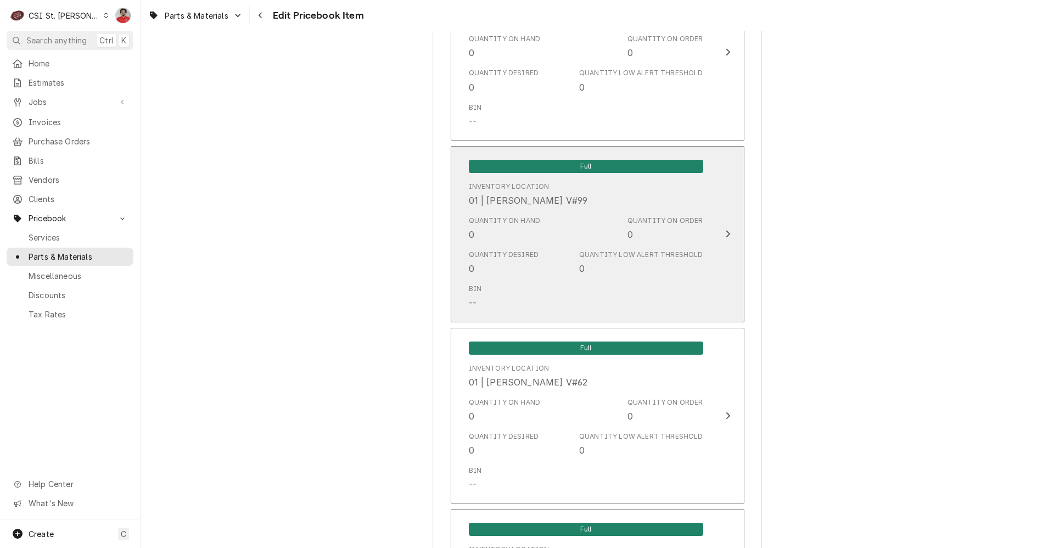
click at [631, 230] on div "Quantity on Hand 0 Quantity on Order 0" at bounding box center [586, 228] width 234 height 34
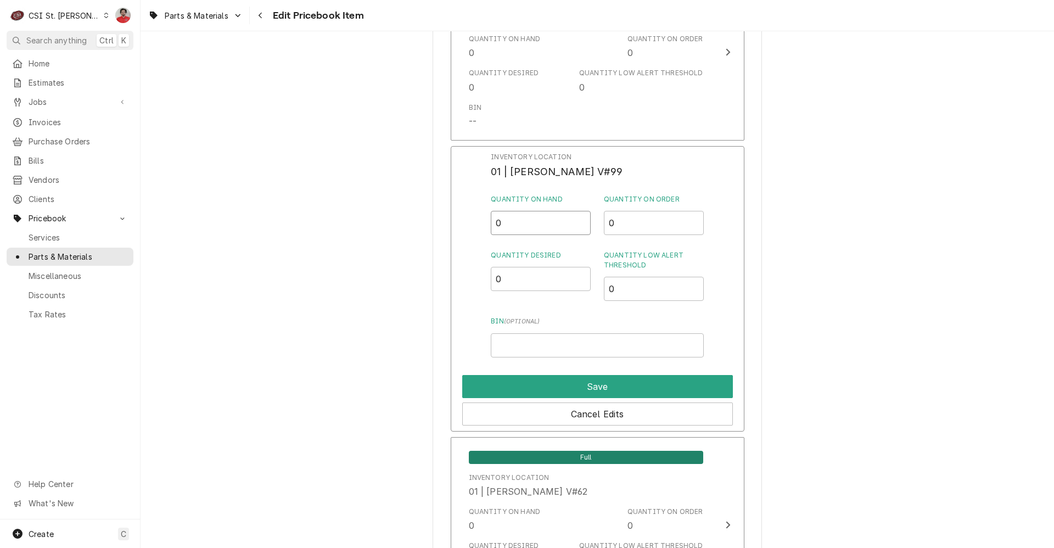
drag, startPoint x: 532, startPoint y: 203, endPoint x: 312, endPoint y: 206, distance: 219.1
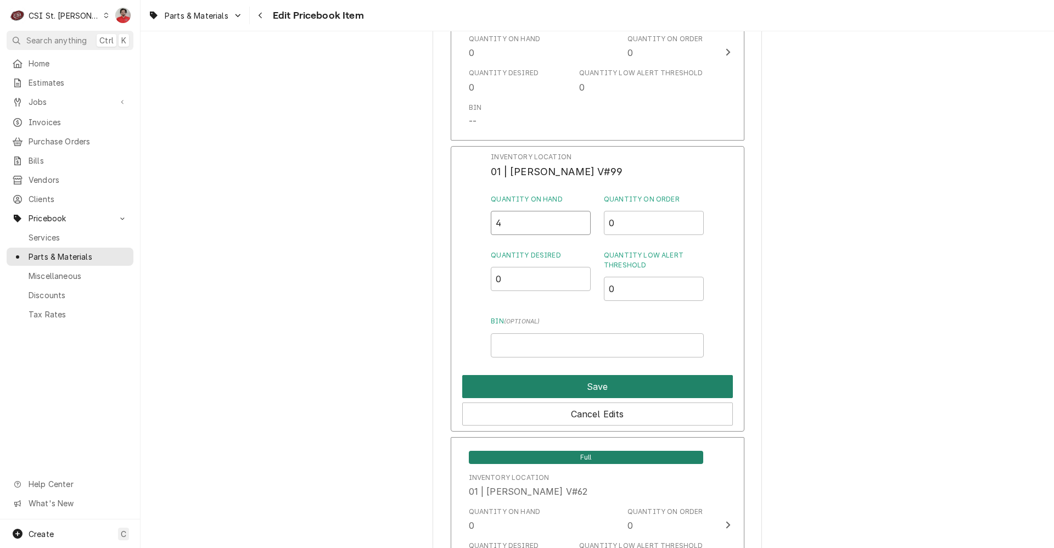
type input "4"
click at [593, 376] on button "Save" at bounding box center [597, 386] width 271 height 23
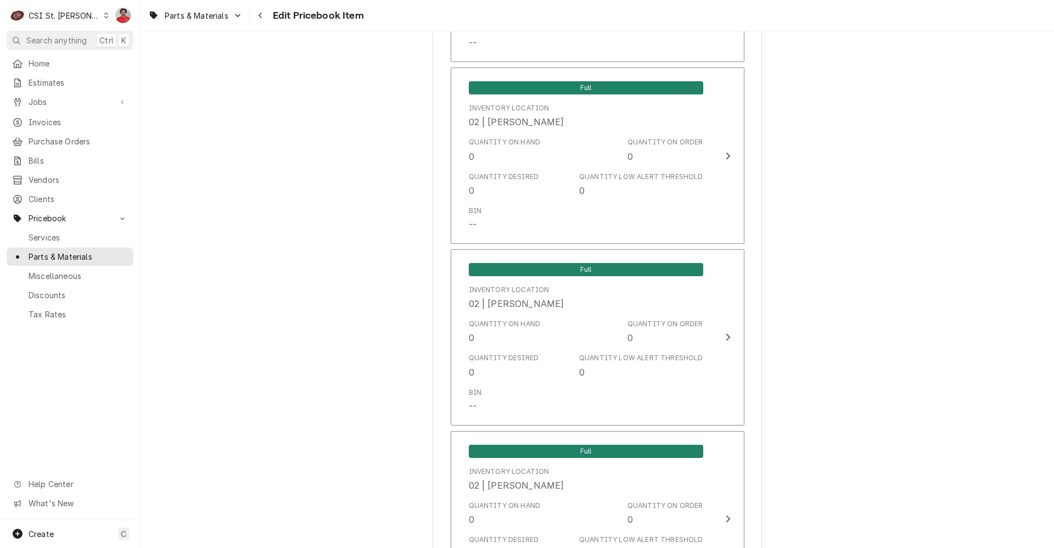
scroll to position [9257, 0]
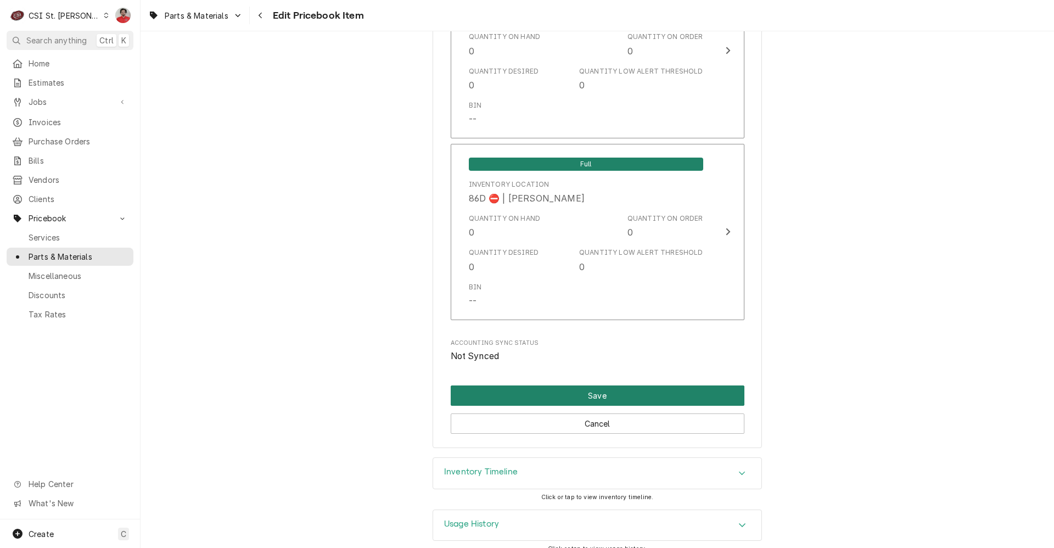
click at [526, 385] on button "Save" at bounding box center [598, 395] width 294 height 20
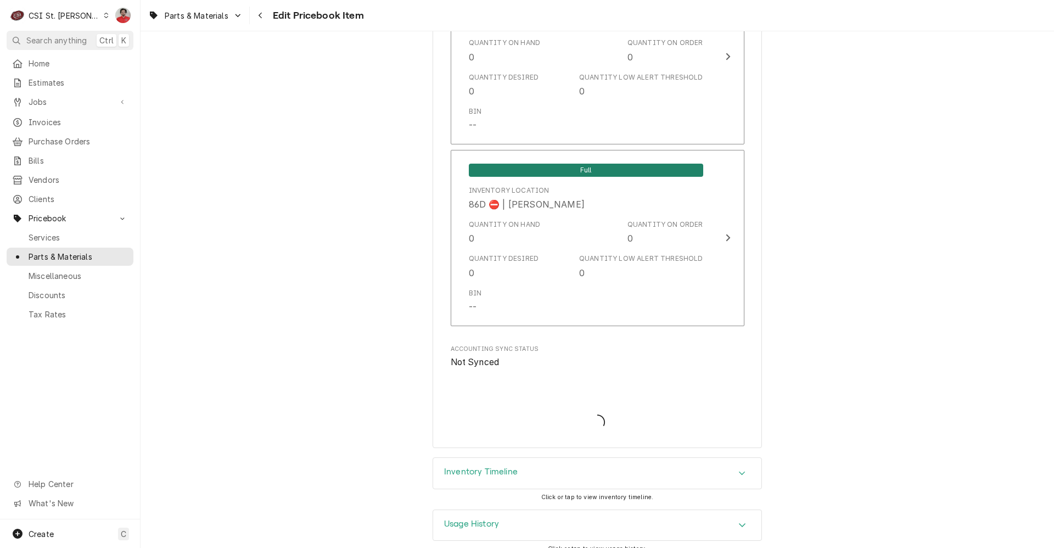
type textarea "x"
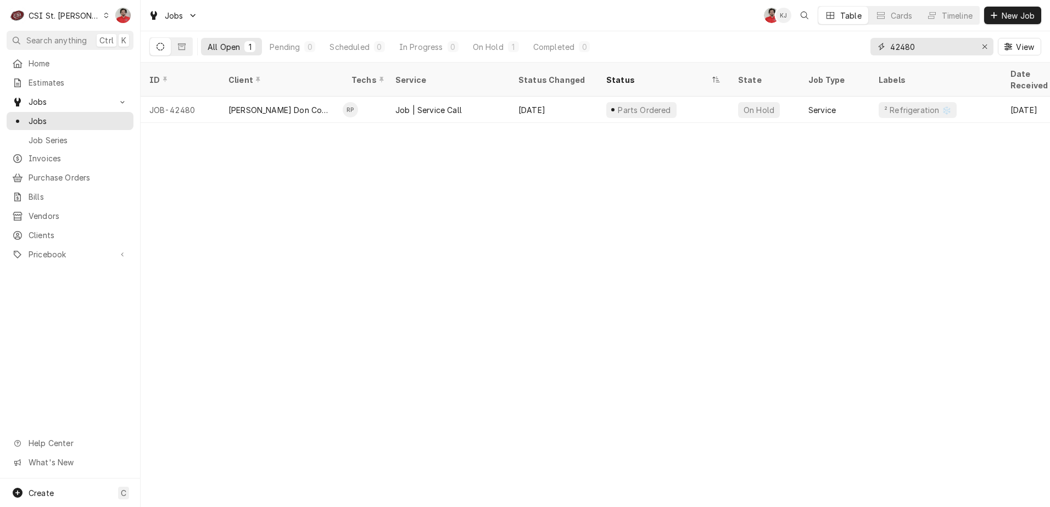
click at [917, 47] on input "42480" at bounding box center [931, 47] width 82 height 18
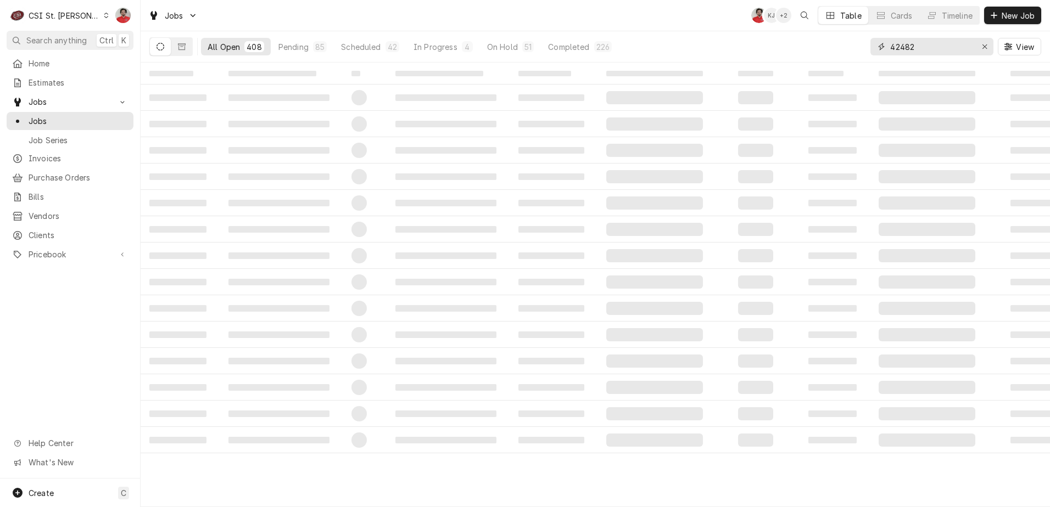
type input "42482"
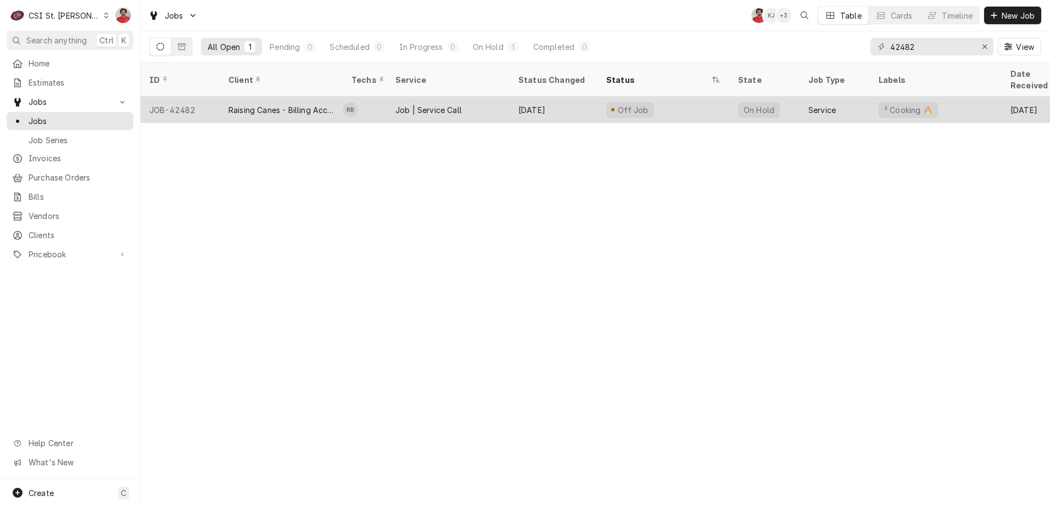
click at [589, 104] on div "Sep 5" at bounding box center [554, 110] width 88 height 26
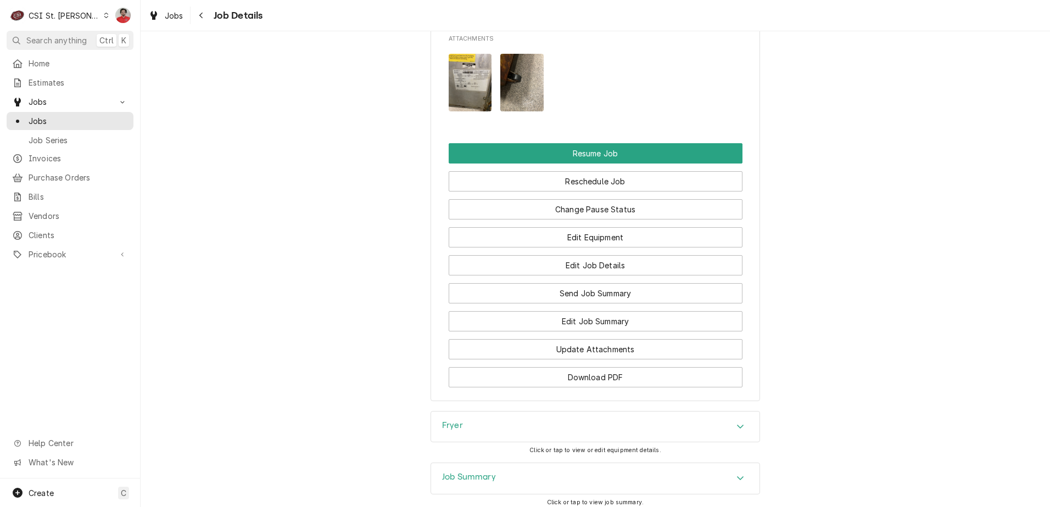
scroll to position [1622, 0]
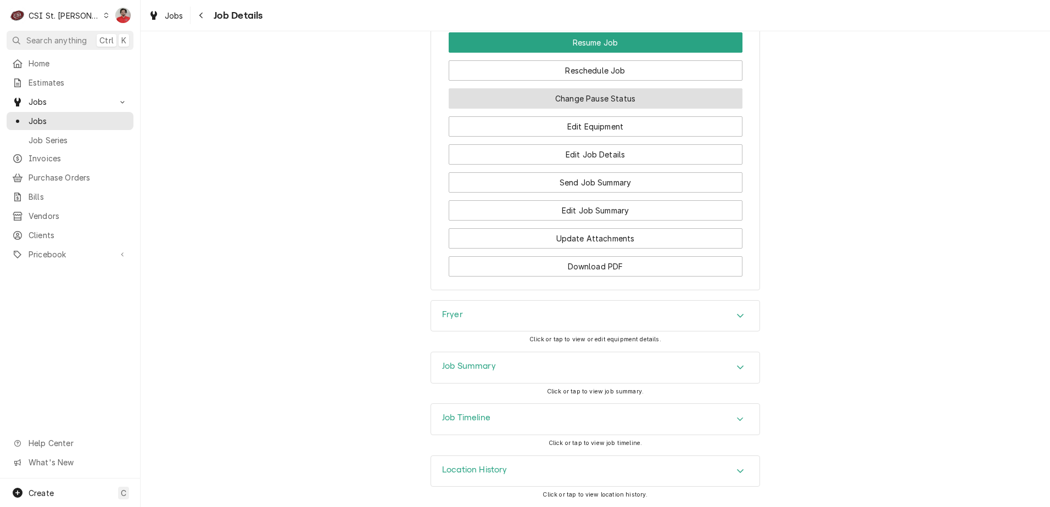
click at [587, 99] on button "Change Pause Status" at bounding box center [596, 98] width 294 height 20
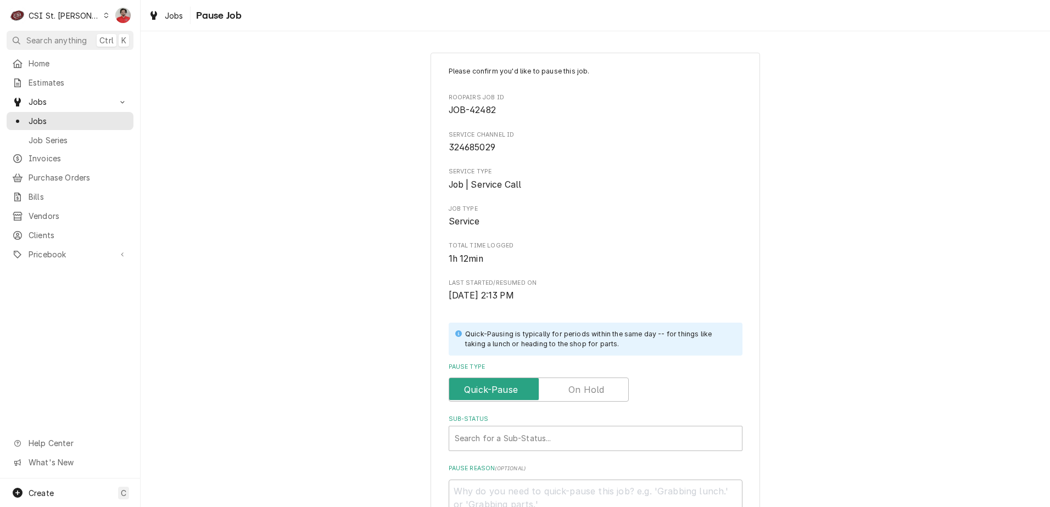
click at [584, 388] on label "Pause Type" at bounding box center [539, 390] width 180 height 24
click at [584, 388] on input "Pause Type" at bounding box center [539, 390] width 170 height 24
checkbox input "true"
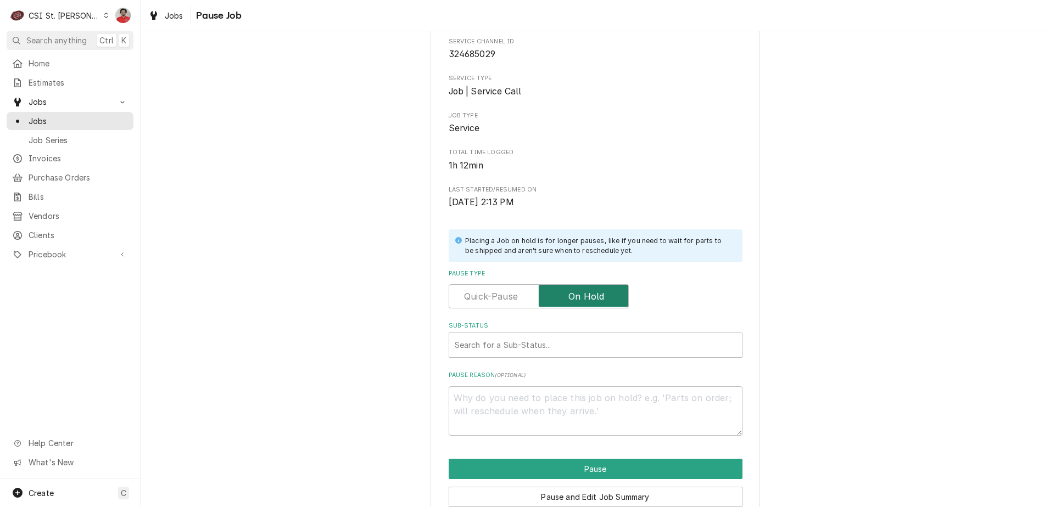
scroll to position [145, 0]
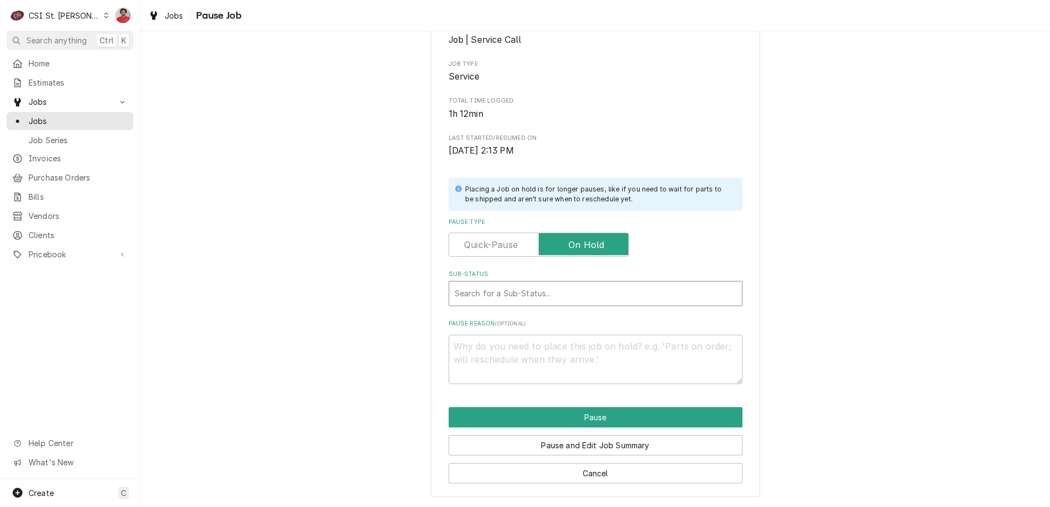
click at [550, 300] on div "Sub-Status" at bounding box center [596, 294] width 282 height 20
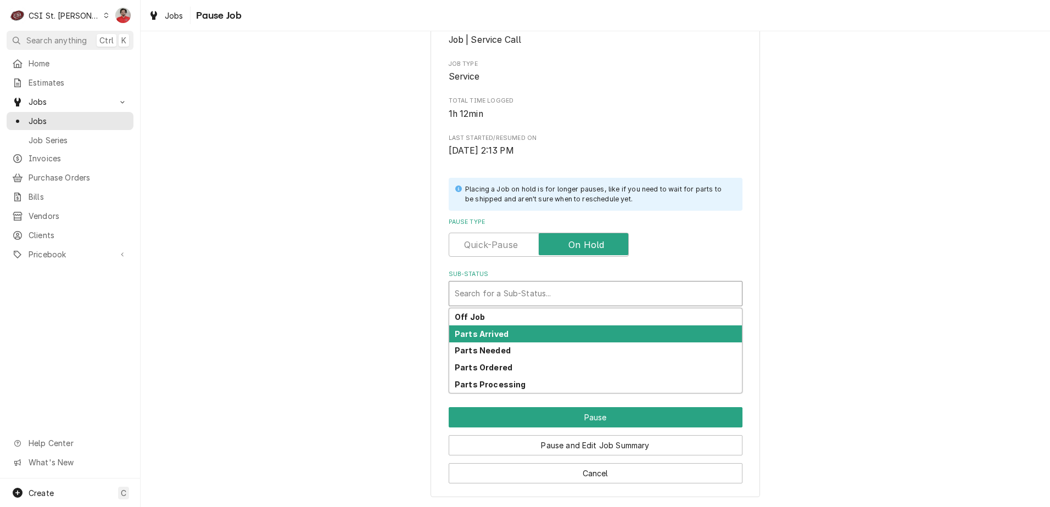
click at [544, 331] on div "Parts Arrived" at bounding box center [595, 334] width 293 height 17
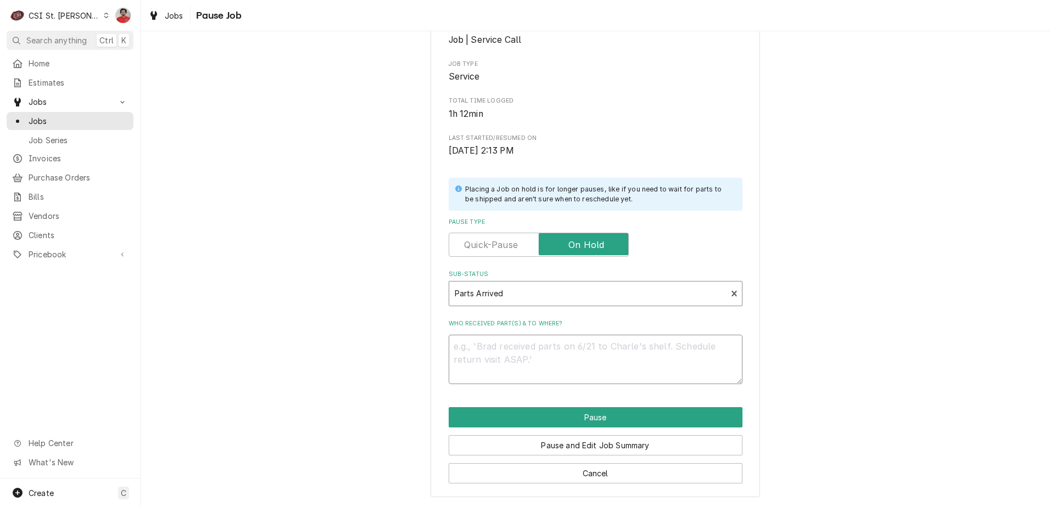
click at [539, 361] on textarea "Who received part(s) & to where?" at bounding box center [596, 359] width 294 height 49
type textarea "x"
type textarea "P"
type textarea "x"
type textarea "Pu"
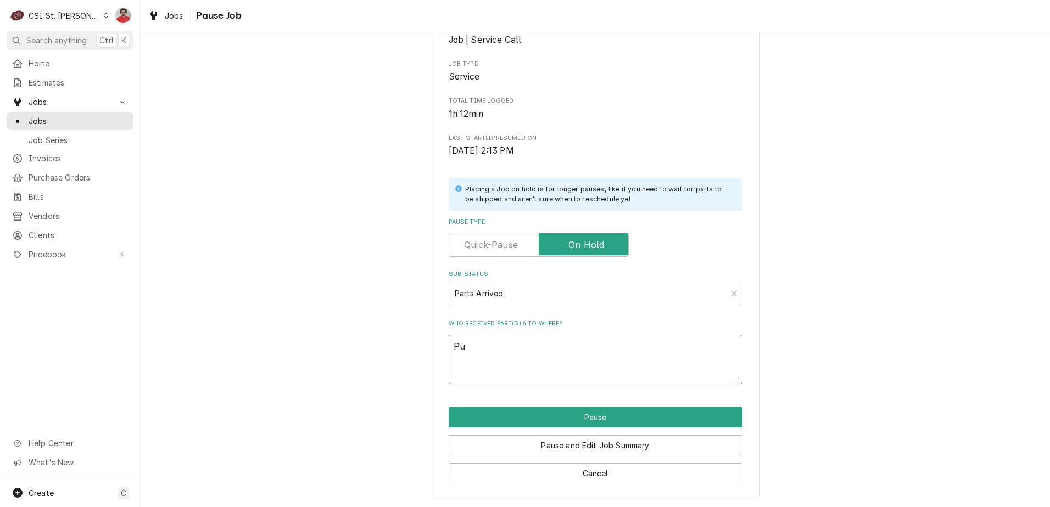
type textarea "x"
type textarea "Pul"
type textarea "x"
type textarea "Pull"
type textarea "x"
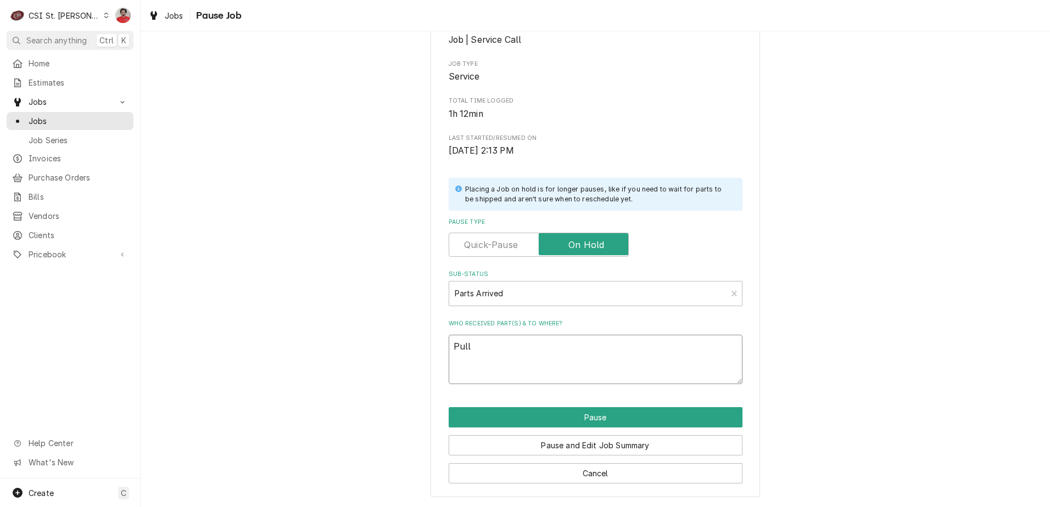
type textarea "Pulli"
type textarea "x"
type textarea "Pullin"
type textarea "x"
type textarea "Pulling"
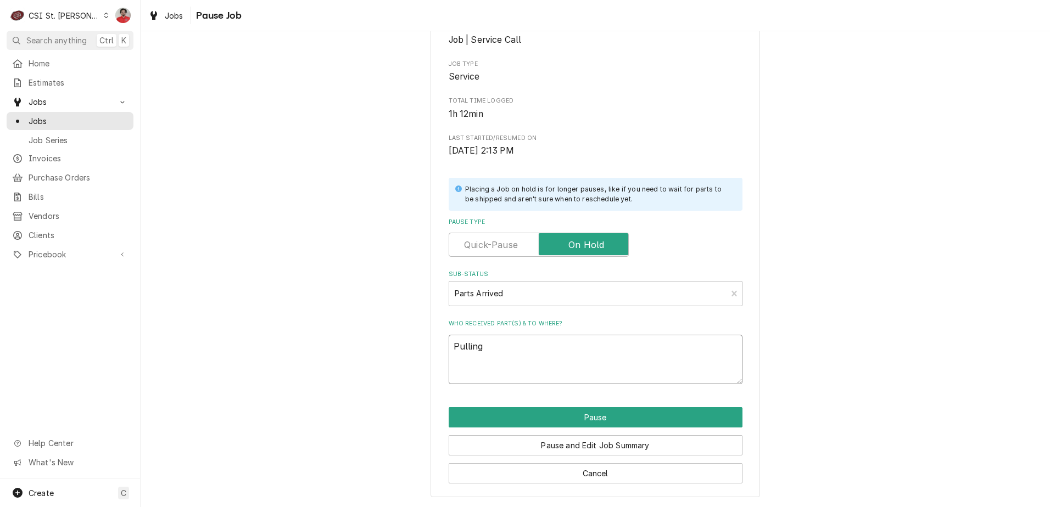
type textarea "x"
type textarea "Pulling"
type textarea "x"
type textarea "Pulling p"
type textarea "x"
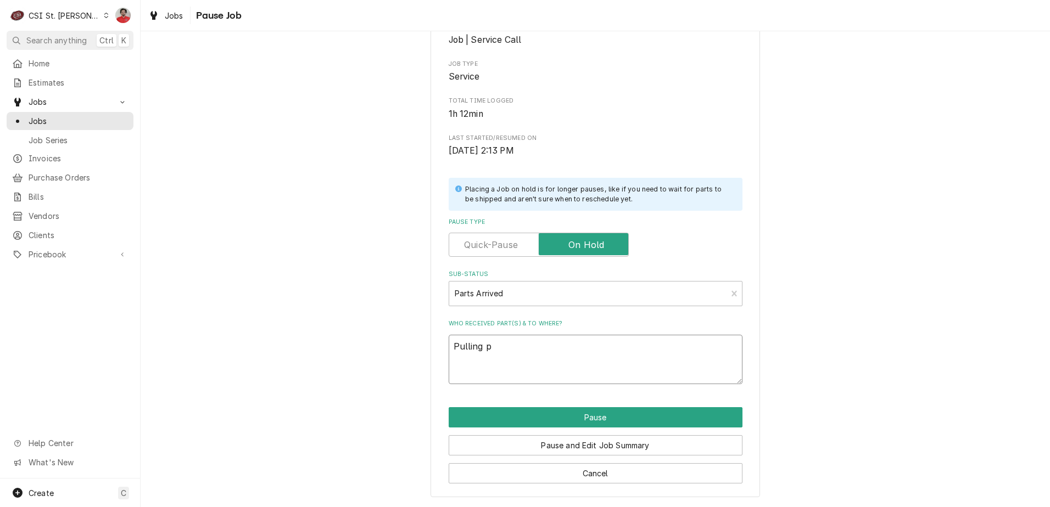
type textarea "Pulling"
type textarea "x"
type textarea "Pulling c"
type textarea "x"
type textarea "Pulling ca"
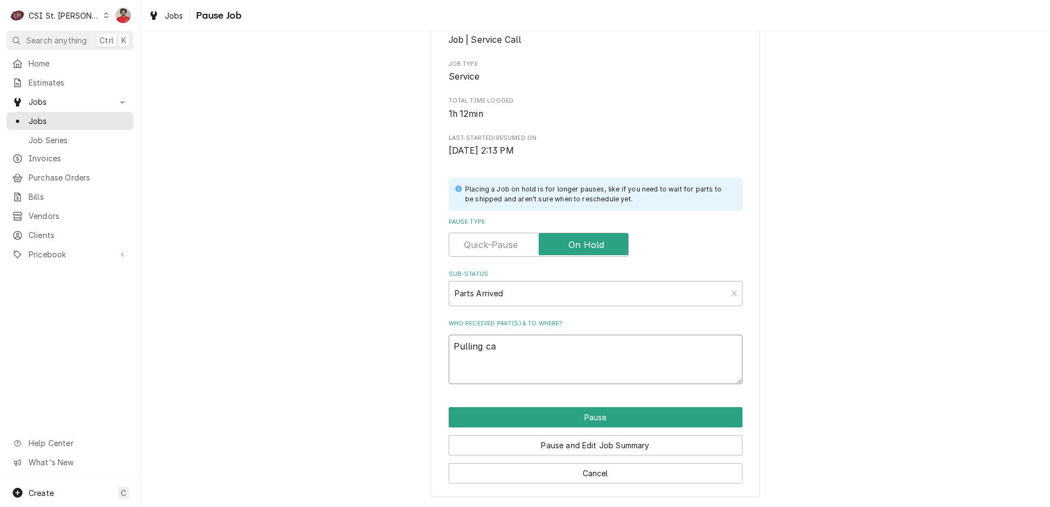
type textarea "x"
type textarea "Pulling cas"
type textarea "x"
type textarea "Pulling cast"
type textarea "x"
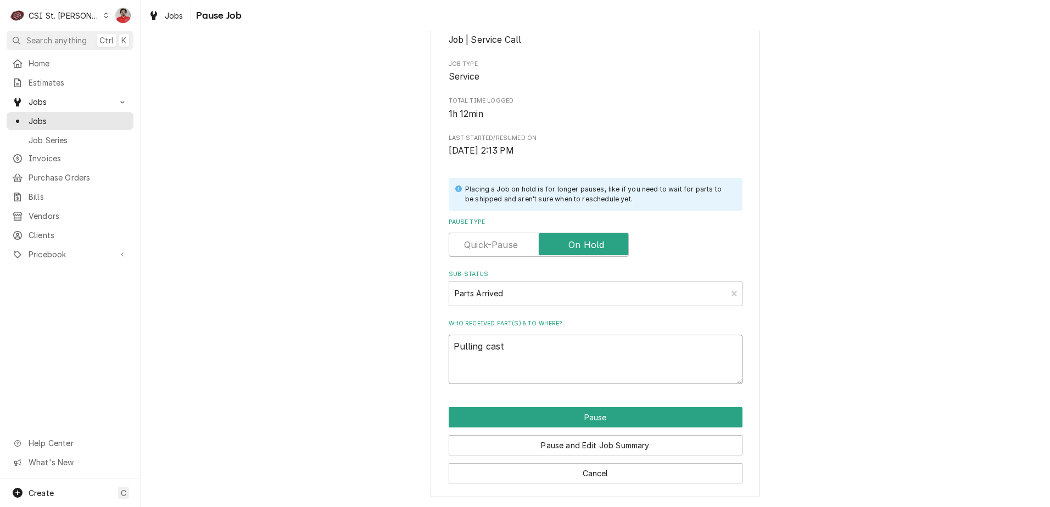
type textarea "Pulling caste"
type textarea "x"
type textarea "Pulling caster"
type textarea "x"
type textarea "Pulling casters"
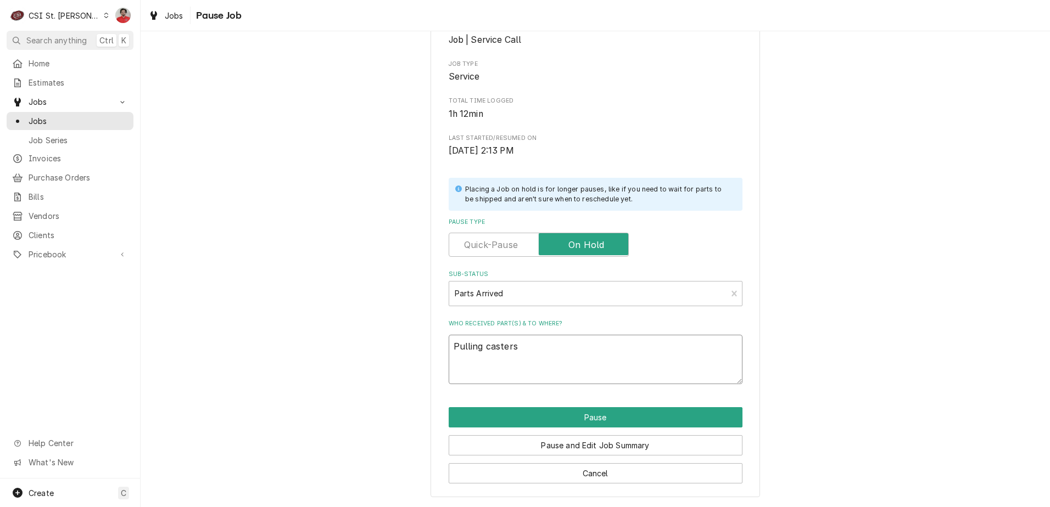
type textarea "x"
type textarea "Pulling caster"
type textarea "x"
type textarea "Pulling caste"
type textarea "x"
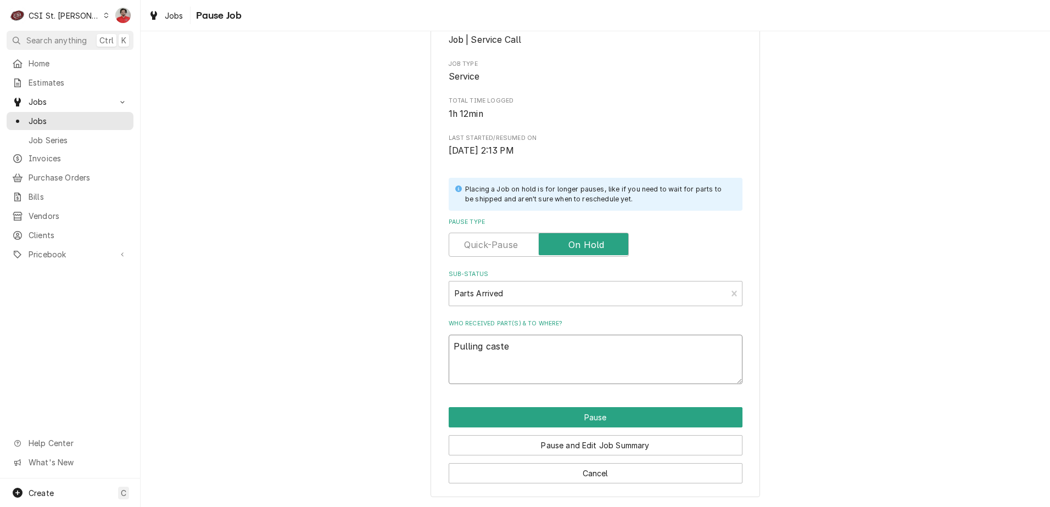
type textarea "Pulling cast"
type textarea "x"
type textarea "Pulling cas"
type textarea "x"
type textarea "Pulling ca"
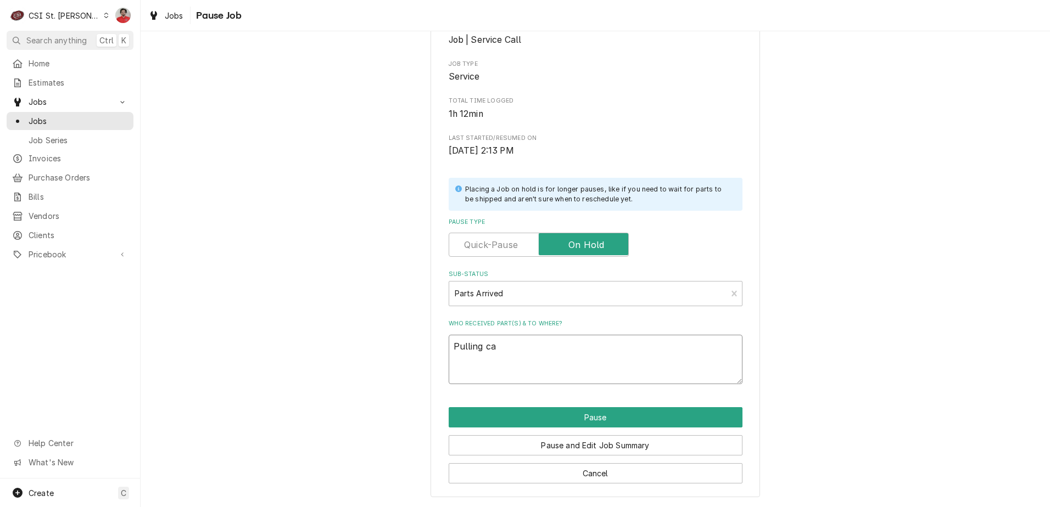
type textarea "x"
type textarea "Pulling c"
type textarea "x"
paste textarea "9/4/2025 2:25:19 PM - NICK - ORdering from Partstown, PO 6930"
type textarea "Pulling 9/4/2025 2:25:19 PM - NICK - ORdering from Partstown, PO 6930"
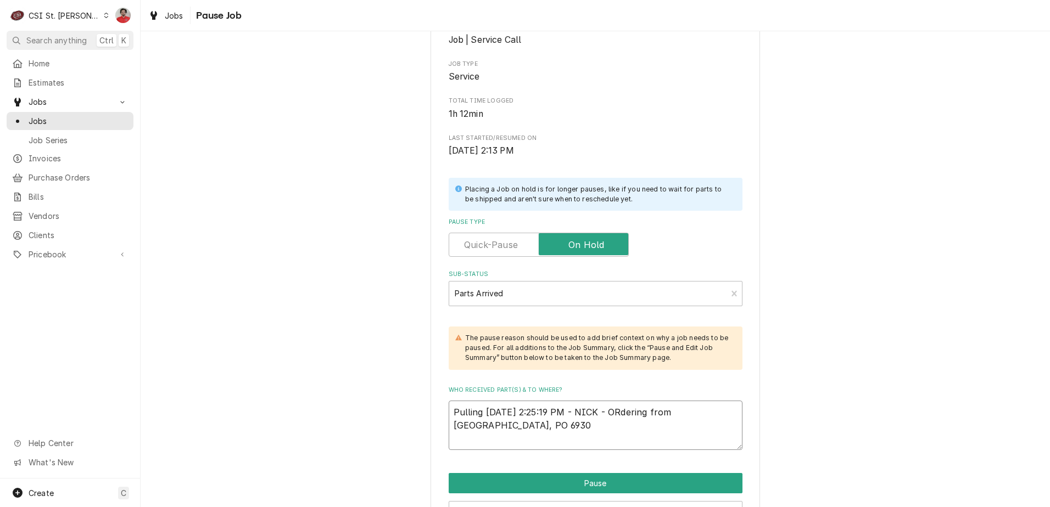
type textarea "x"
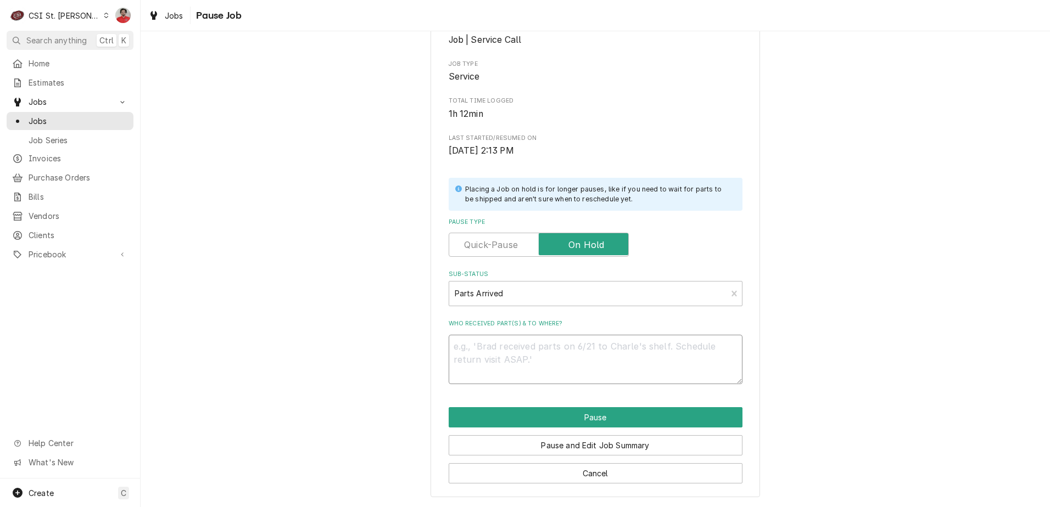
type textarea "x"
type textarea "P"
type textarea "x"
type textarea "Pu"
type textarea "x"
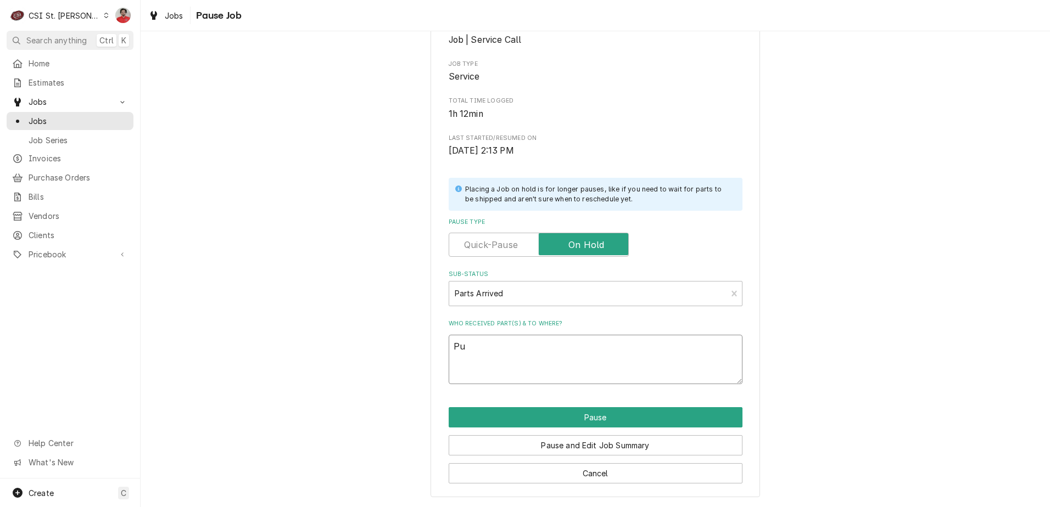
type textarea "Pul"
type textarea "x"
type textarea "Pull"
type textarea "x"
type textarea "Pulli"
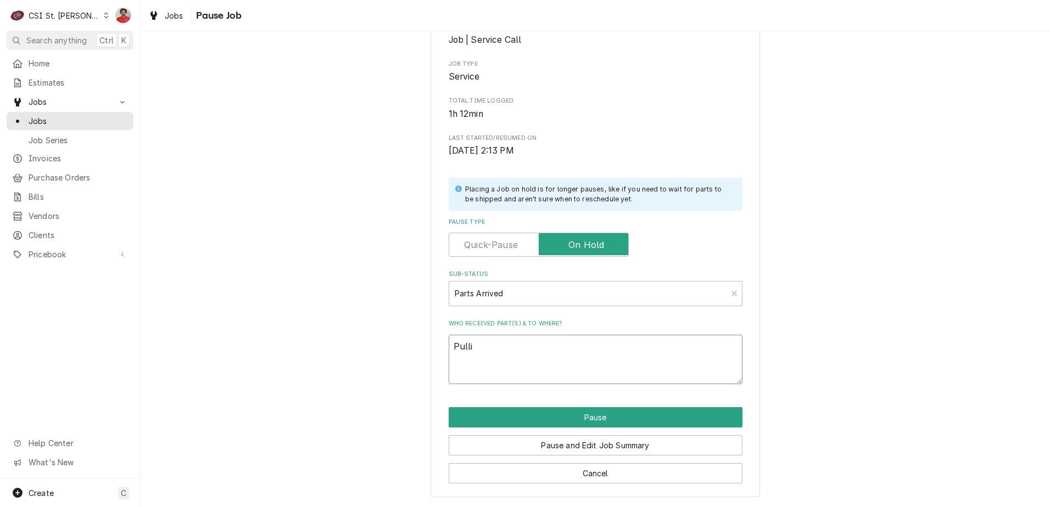
type textarea "x"
type textarea "Pullin"
type textarea "x"
type textarea "Pulling"
type textarea "x"
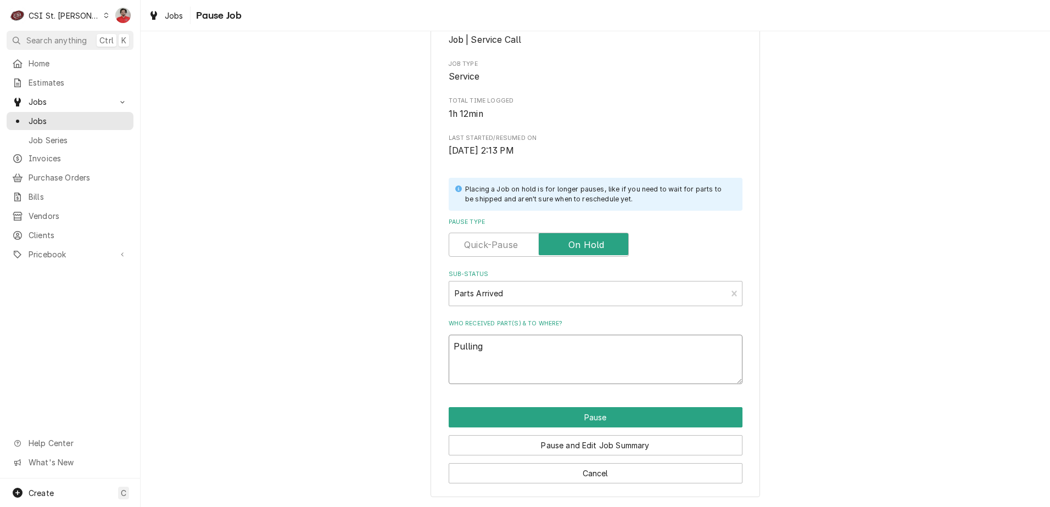
type textarea "Pulling"
click at [656, 360] on textarea "Pulling" at bounding box center [596, 359] width 294 height 49
paste textarea "PIT-60168302"
type textarea "x"
type textarea "Pulling PIT-60168302"
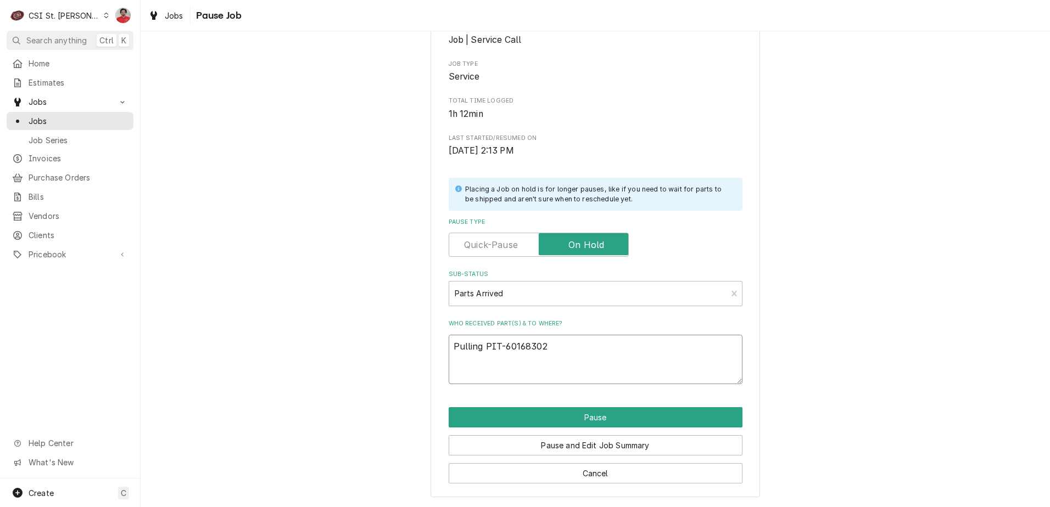
click at [486, 351] on textarea "Pulling PIT-60168302" at bounding box center [596, 359] width 294 height 49
type textarea "x"
type textarea "Pulling fPIT-60168302"
type textarea "x"
type textarea "Pulling fpPIT-60168302"
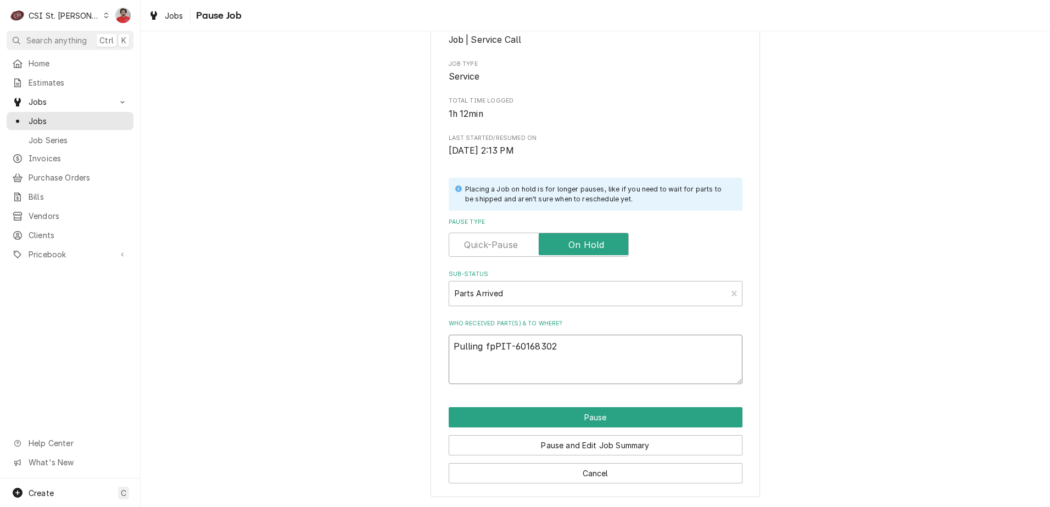
type textarea "x"
type textarea "Pulling fpiPIT-60168302"
type textarea "x"
type textarea "Pulling fpirPIT-60168302"
type textarea "x"
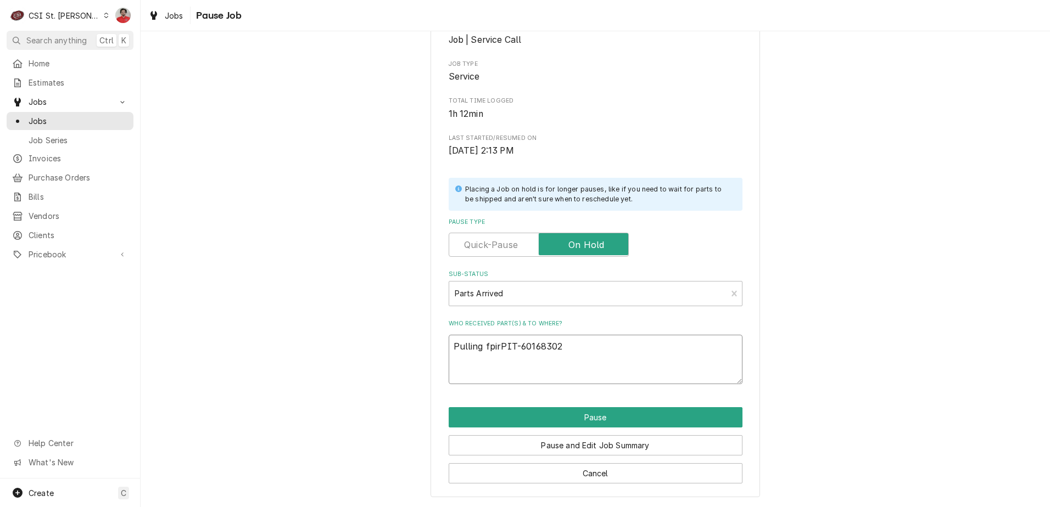
type textarea "Pulling fpir PIT-60168302"
type textarea "x"
type textarea "Pulling fpirPIT-60168302"
type textarea "x"
type textarea "Pulling fpiPIT-60168302"
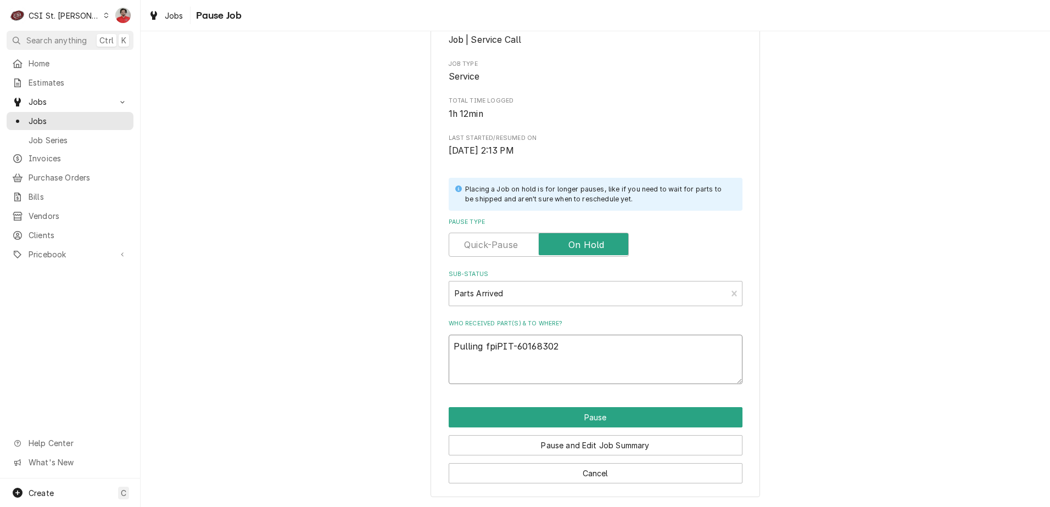
type textarea "x"
type textarea "Pulling fpPIT-60168302"
type textarea "x"
type textarea "Pulling fpuPIT-60168302"
type textarea "x"
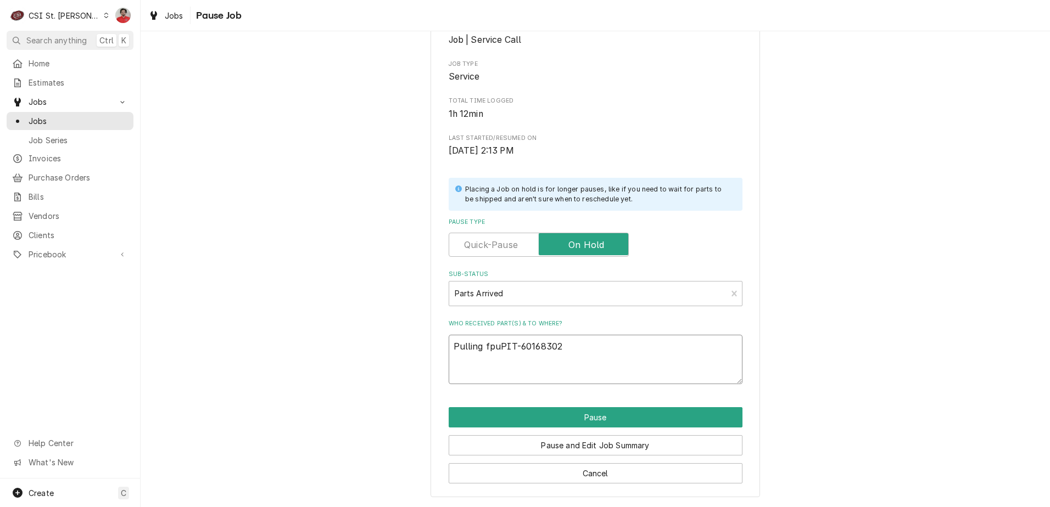
type textarea "Pulling fpurPIT-60168302"
type textarea "x"
type textarea "Pulling fpur PIT-60168302"
type textarea "x"
type textarea "Pulling fpur PIT-60168302c"
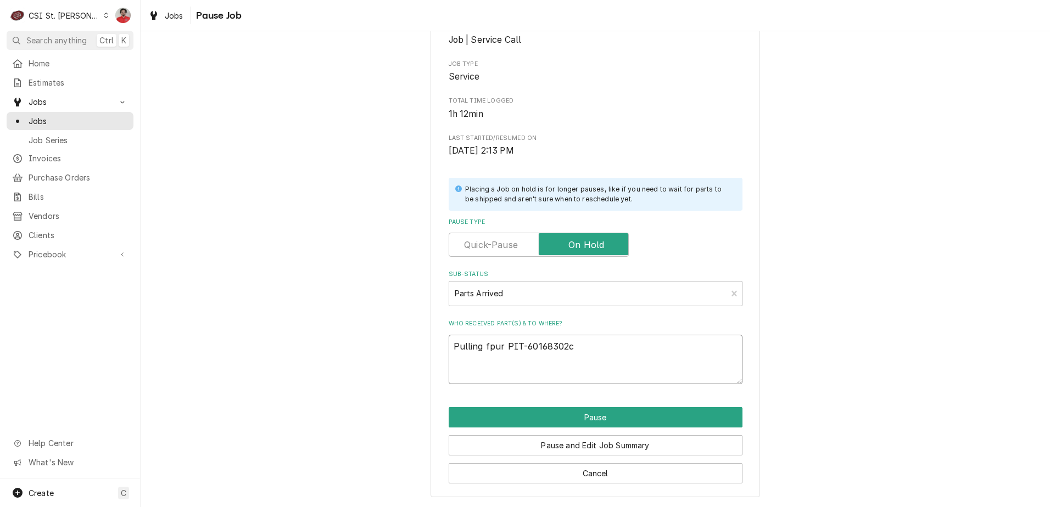
type textarea "x"
type textarea "Pulling fpur PIT-60168302ca"
type textarea "x"
type textarea "Pulling fpur PIT-60168302cas"
type textarea "x"
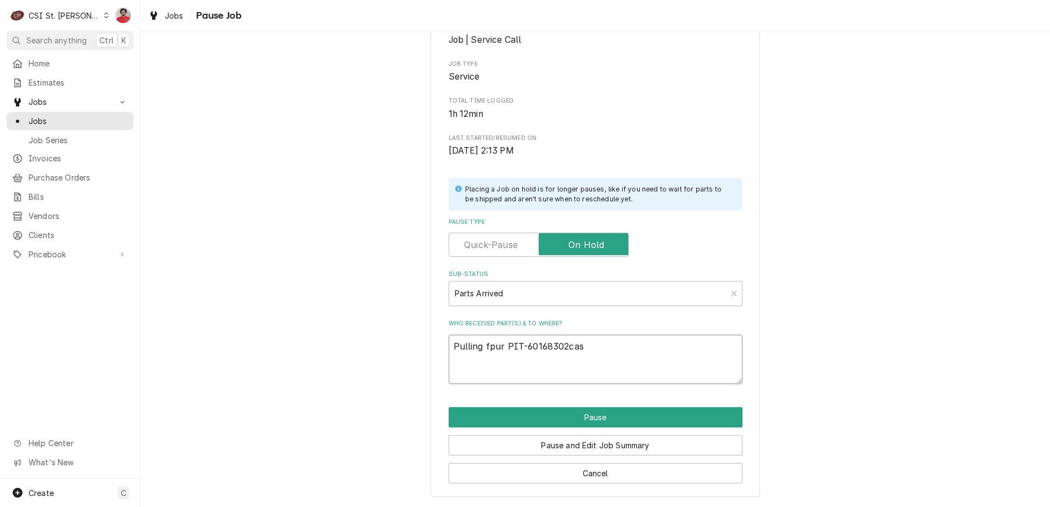
type textarea "Pulling fpur PIT-60168302ca"
type textarea "x"
type textarea "Pulling fpur PIT-60168302c"
type textarea "x"
type textarea "Pulling fpur PIT-60168302"
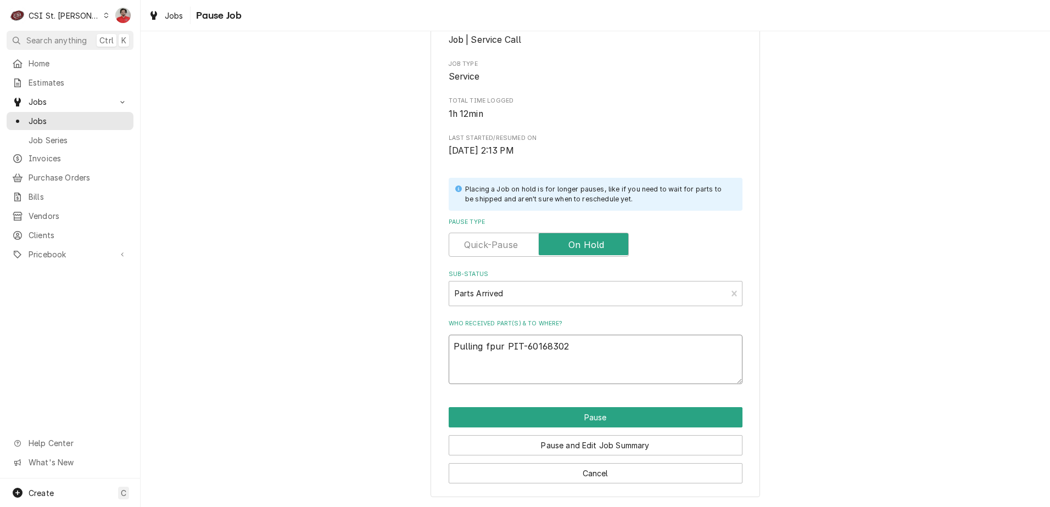
type textarea "x"
type textarea "Pulling fpur PIT-60168302"
type textarea "x"
type textarea "Pulling fpur PIT-60168302 c"
type textarea "x"
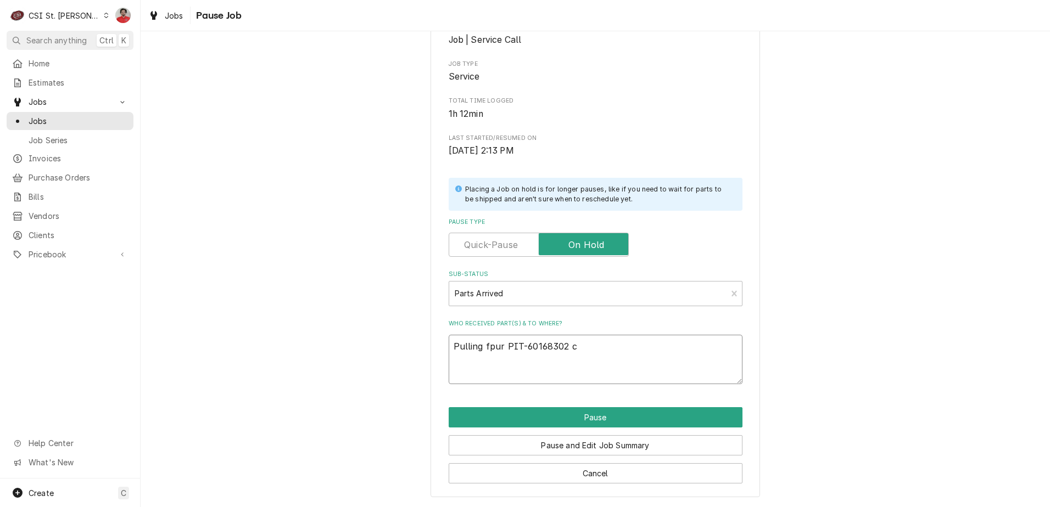
type textarea "Pulling fpur PIT-60168302 ca"
type textarea "x"
type textarea "Pulling fpur PIT-60168302 cas"
type textarea "x"
type textarea "Pulling fpur PIT-60168302 case"
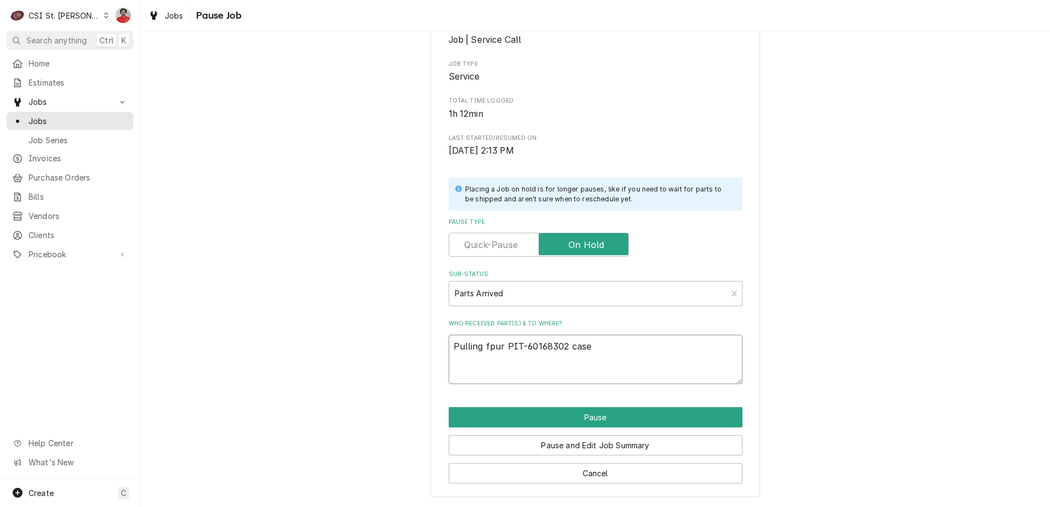
type textarea "x"
type textarea "Pulling fpur PIT-60168302 caset"
type textarea "x"
type textarea "Pulling fpur PIT-60168302 casete"
type textarea "x"
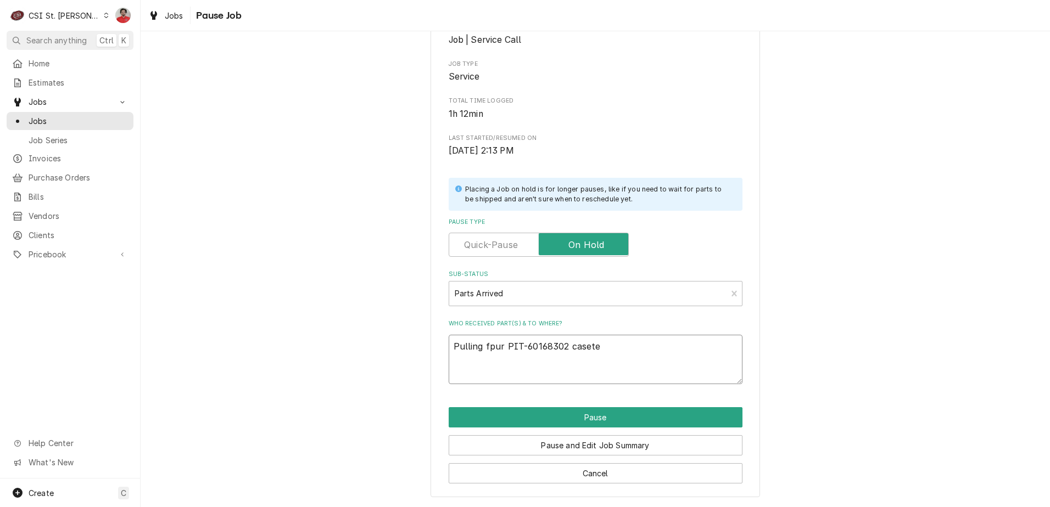
type textarea "Pulling fpur PIT-60168302 caseter"
type textarea "x"
type textarea "Pulling fpur PIT-60168302 caseters"
type textarea "x"
type textarea "Pulling fpur PIT-60168302 caseter"
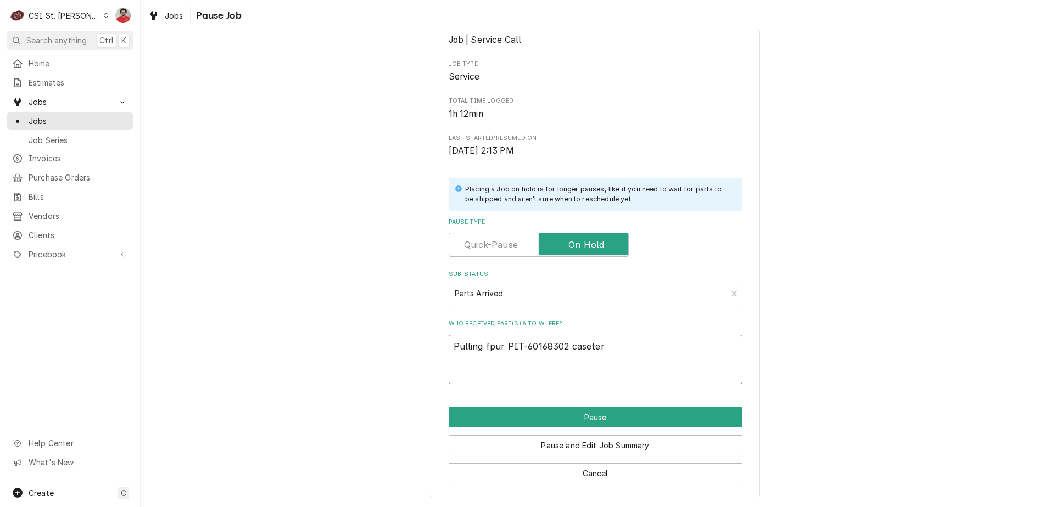
type textarea "x"
type textarea "Pulling fpur PIT-60168302 casete"
type textarea "x"
type textarea "Pulling fpur PIT-60168302 caset"
type textarea "x"
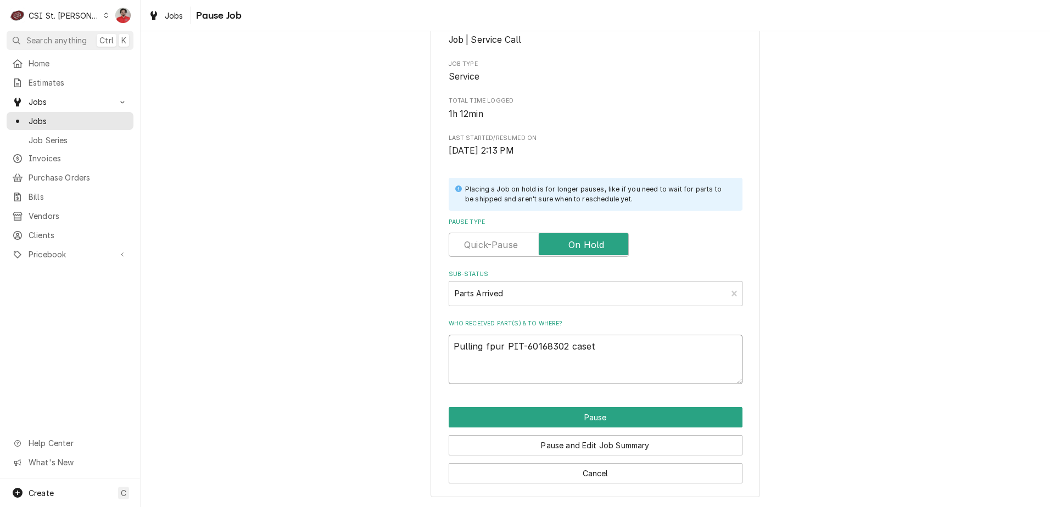
type textarea "Pulling fpur PIT-60168302 case"
type textarea "x"
type textarea "Pulling fpur PIT-60168302 cas"
type textarea "x"
type textarea "Pulling fpur PIT-60168302 cast"
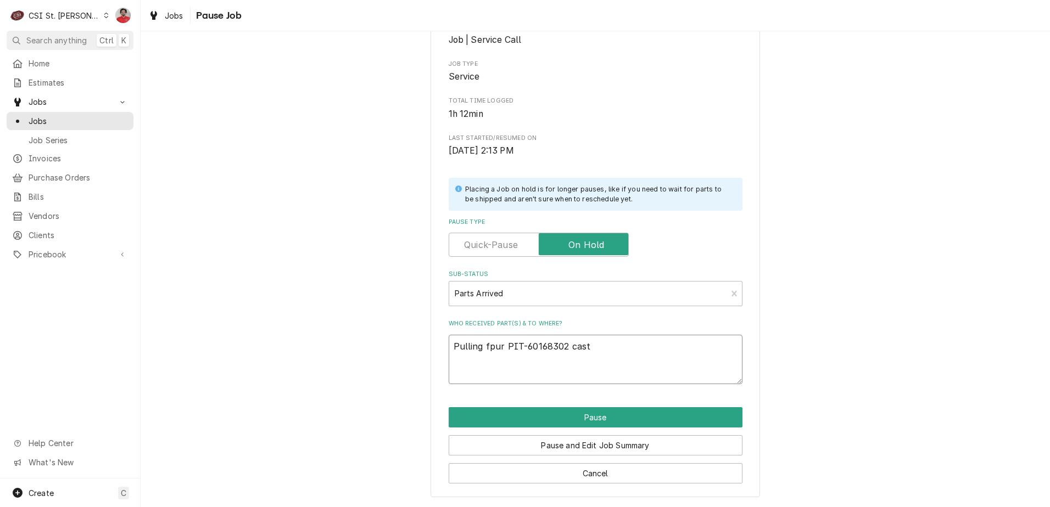
type textarea "x"
type textarea "Pulling fpur PIT-60168302 caste"
type textarea "x"
type textarea "Pulling fpur PIT-60168302 caster"
type textarea "x"
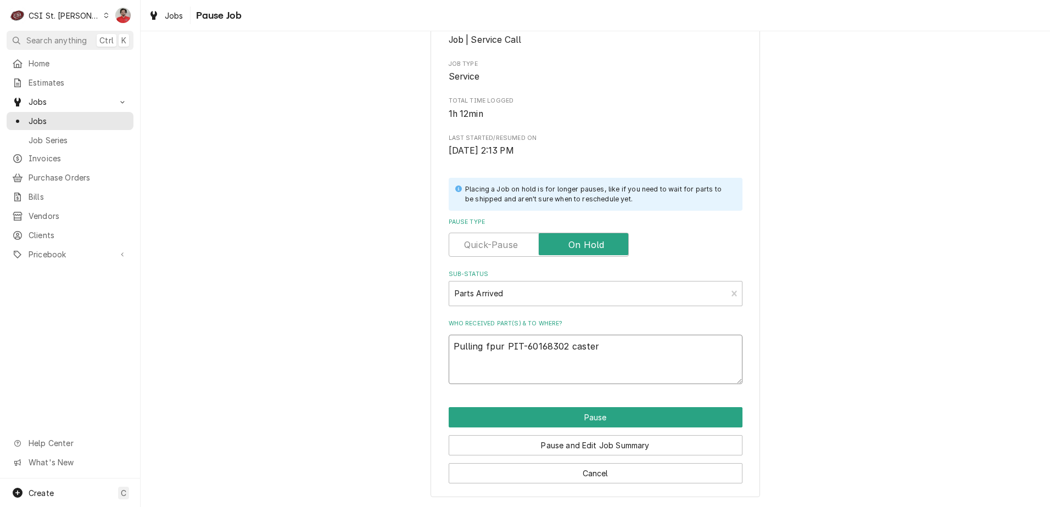
type textarea "Pulling fpur PIT-60168302 casters"
type textarea "x"
type textarea "Pulling fpur PIT-60168302 casters"
type textarea "x"
type textarea "Pulling fpur PIT-60168302 casters f"
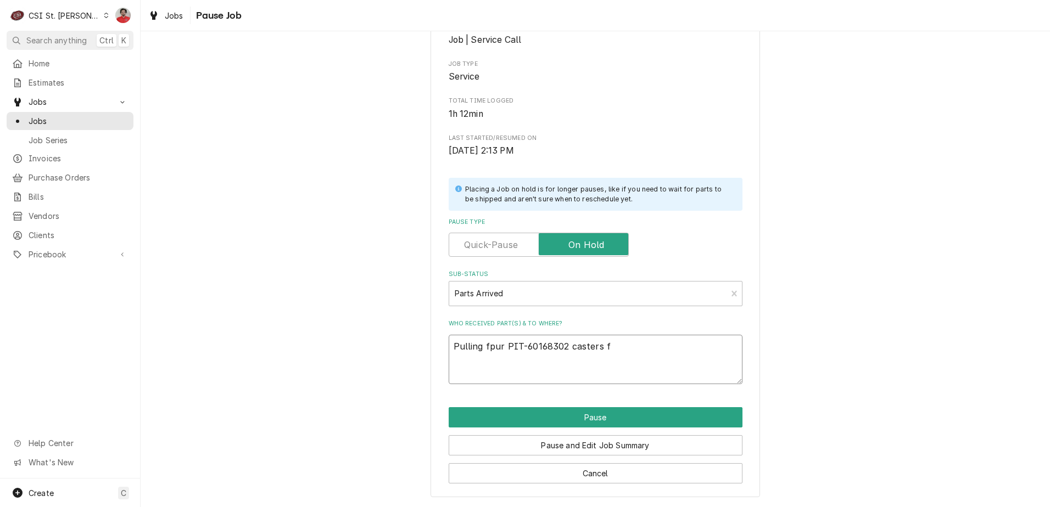
type textarea "x"
type textarea "Pulling fpur PIT-60168302 casters fro"
type textarea "x"
type textarea "Pulling fpur PIT-60168302 casters from"
type textarea "x"
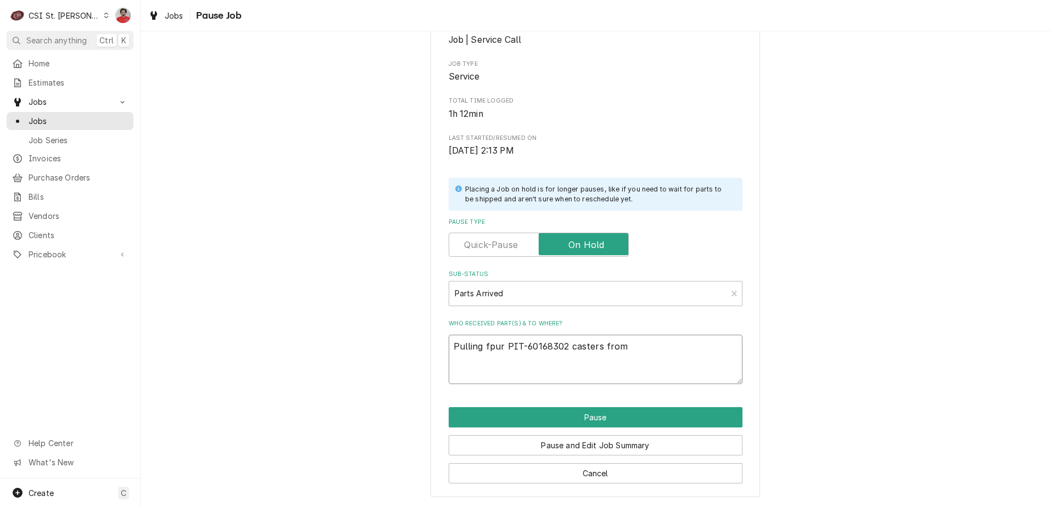
type textarea "Pulling fpur PIT-60168302 casters from"
type textarea "x"
type textarea "Pulling fpur PIT-60168302 casters from S"
type textarea "x"
type textarea "Pulling fpur PIT-60168302 casters from St"
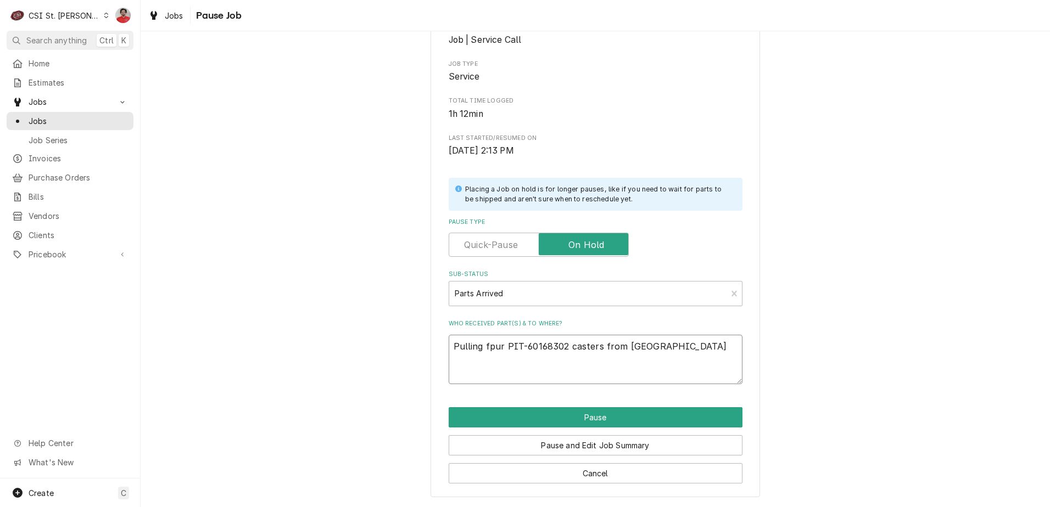
type textarea "x"
type textarea "Pulling fpur PIT-60168302 casters from Sto"
type textarea "x"
type textarea "Pulling fpur PIT-60168302 casters from Stoc"
type textarea "x"
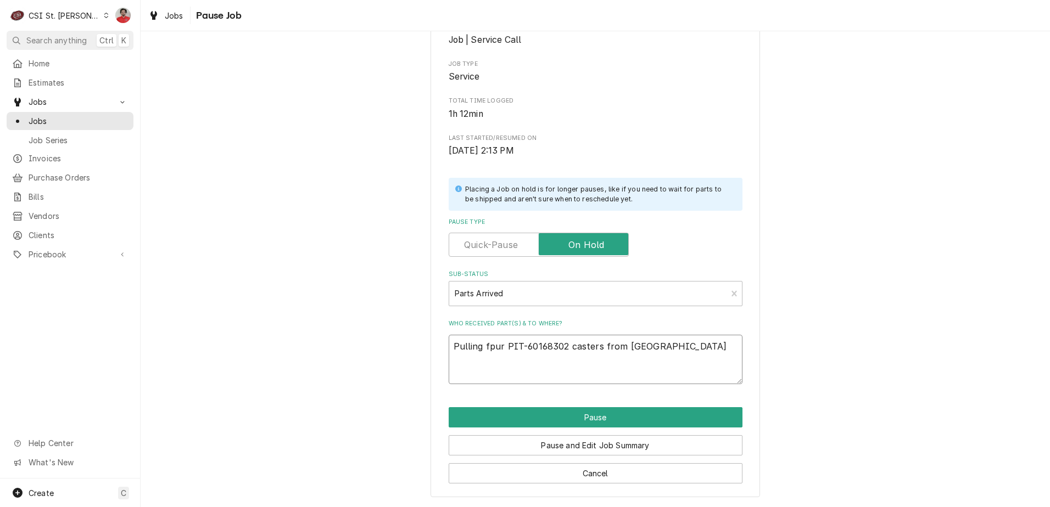
type textarea "Pulling fpur PIT-60168302 casters from Stock"
type textarea "x"
type textarea "Pulling fpur PIT-60168302 casters from Stock"
type textarea "x"
type textarea "Pulling fpur PIT-60168302 casters from Stock t"
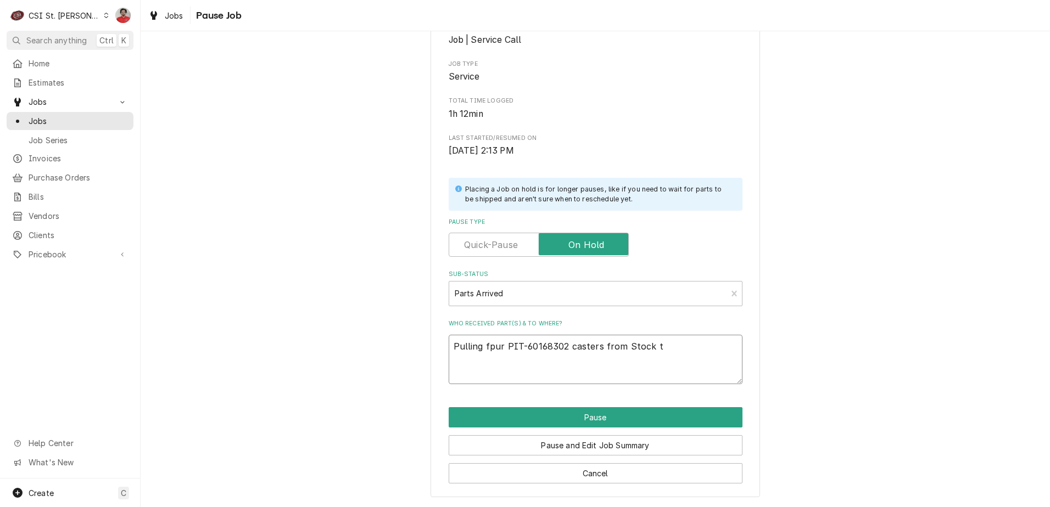
type textarea "x"
type textarea "Pulling fpur PIT-60168302 casters from Stock to"
type textarea "x"
type textarea "Pulling fpur PIT-60168302 casters from Stock to"
type textarea "x"
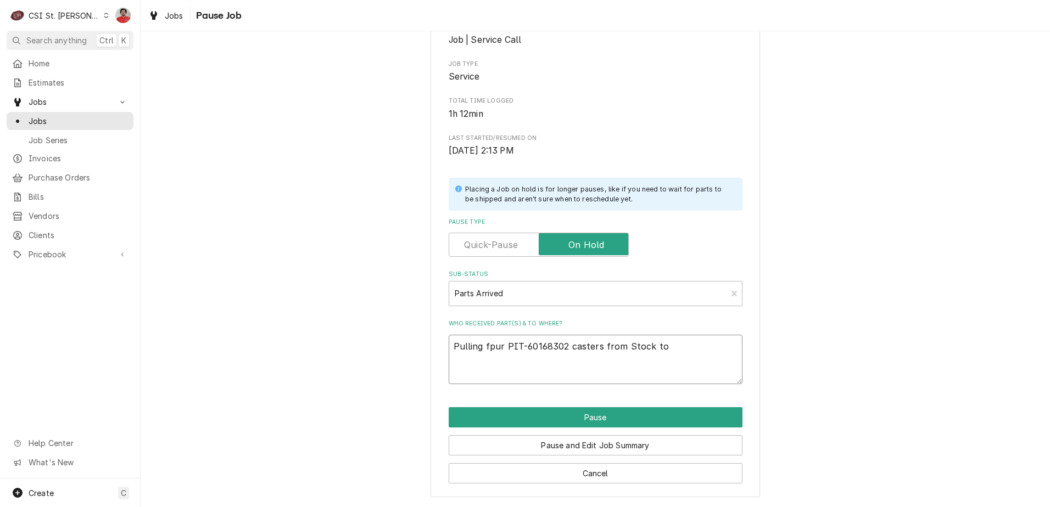
type textarea "Pulling fpur PIT-60168302 casters from Stock to R"
type textarea "x"
type textarea "Pulling fpur PIT-60168302 casters from Stock to Ry"
type textarea "x"
type textarea "Pulling fpur PIT-60168302 casters from Stock to Rya"
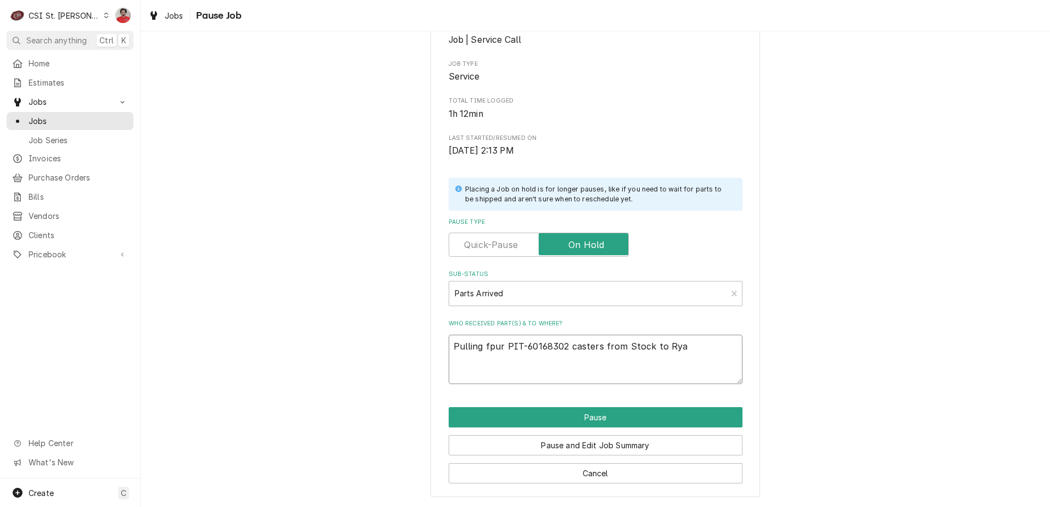
type textarea "x"
type textarea "Pulling fpur PIT-60168302 casters from Stock to Ryan"
type textarea "x"
type textarea "Pulling fpur PIT-60168302 casters from Stock to Ryan"
type textarea "x"
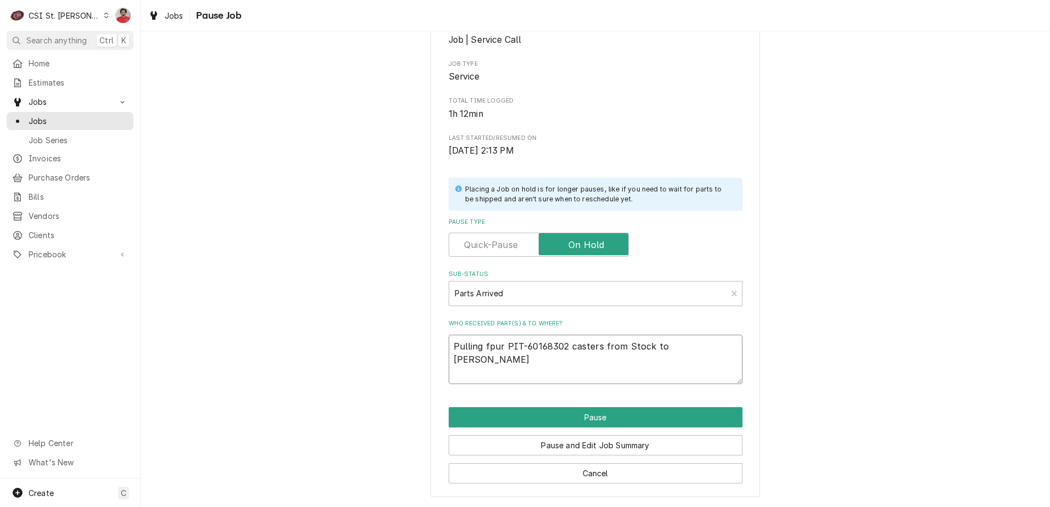
type textarea "Pulling fpur PIT-60168302 casters from Stock to Ryan B"
type textarea "x"
type textarea "Pulling fpur PIT-60168302 casters from Stock to Ryan B'"
type textarea "x"
type textarea "Pulling fpur PIT-60168302 casters from Stock to Ryan B's"
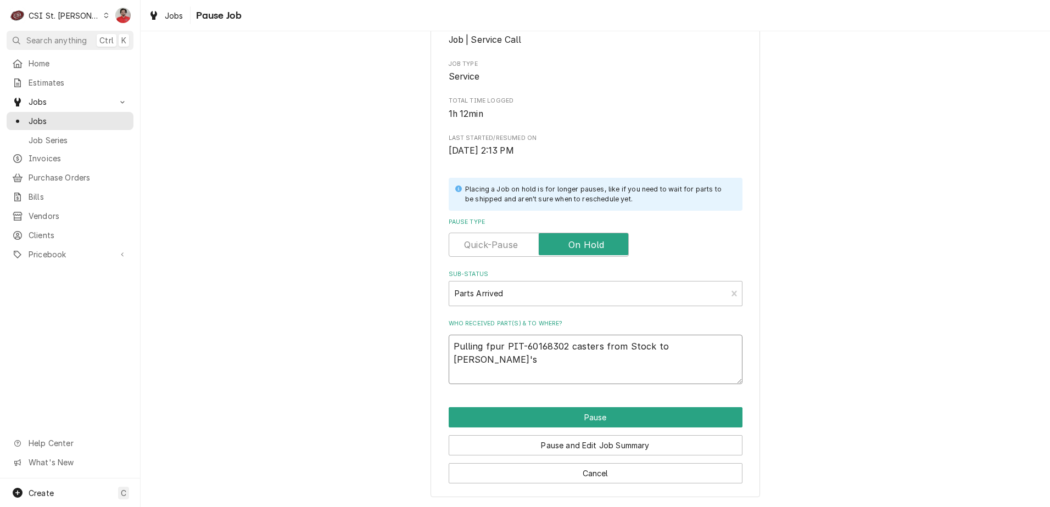
type textarea "x"
type textarea "Pulling fpur PIT-60168302 casters from Stock to Ryan B's"
type textarea "x"
type textarea "Pulling fpur PIT-60168302 casters from Stock to Ryan B's s"
type textarea "x"
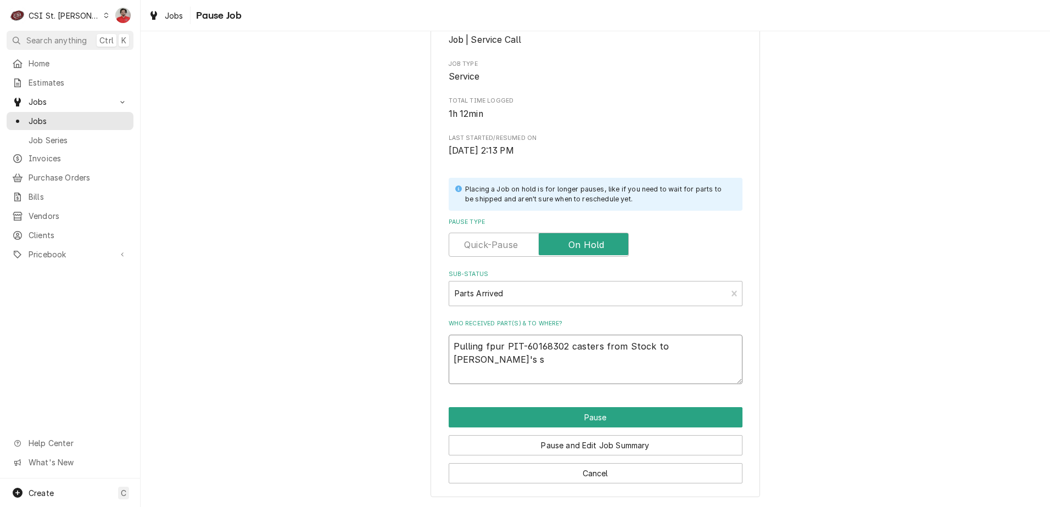
type textarea "Pulling fpur PIT-60168302 casters from Stock to Ryan B's sh"
type textarea "x"
type textarea "Pulling fpur PIT-60168302 casters from Stock to Ryan B's she"
type textarea "x"
type textarea "Pulling fpur PIT-60168302 casters from Stock to Ryan B's shel"
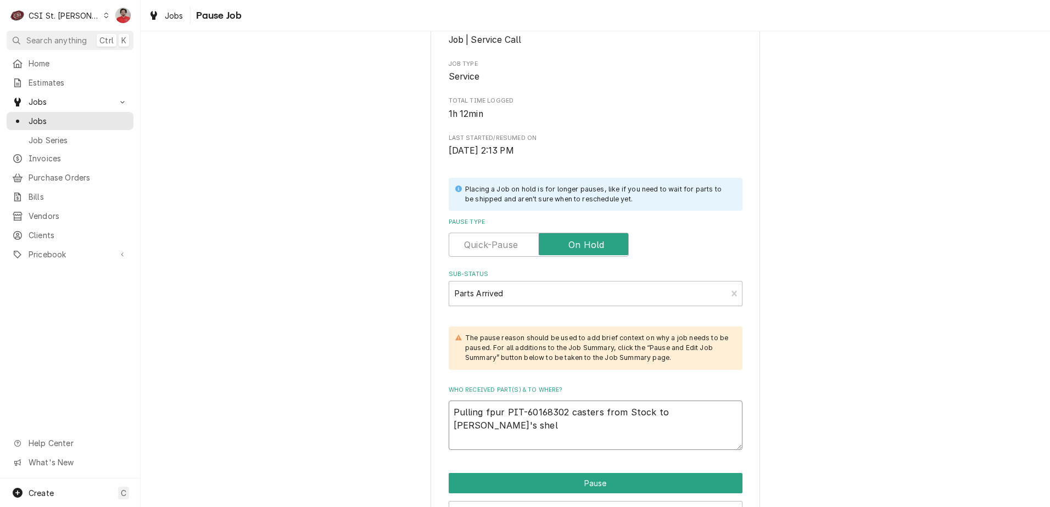
type textarea "x"
type textarea "Pulling fpur PIT-60168302 casters from Stock to Ryan B's shelf"
type textarea "x"
type textarea "Pulling fpur PIT-60168302 casters from Stock to Ryan B's shelf"
type textarea "x"
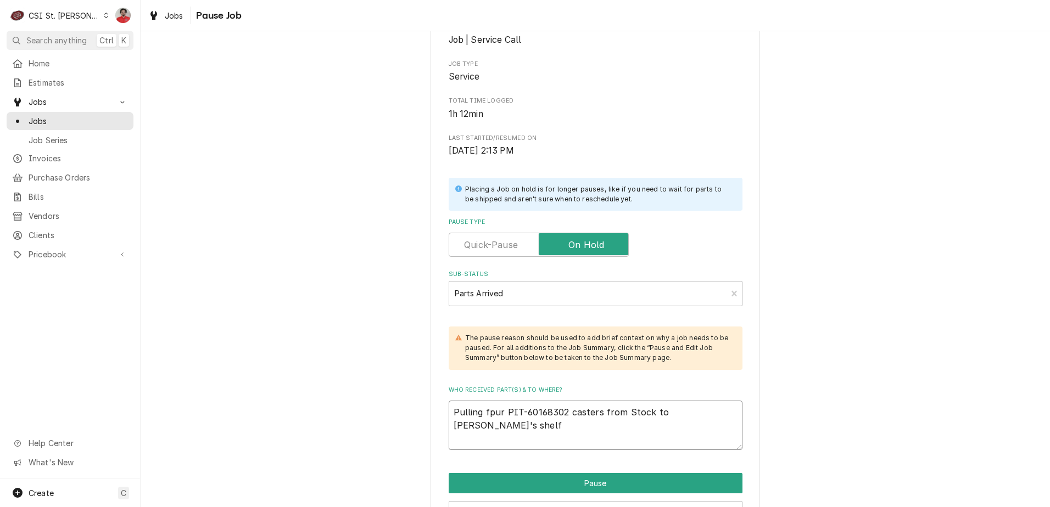
type textarea "Pulling fpur PIT-60168302 casters from Stock to Ryan B's shelf"
type textarea "x"
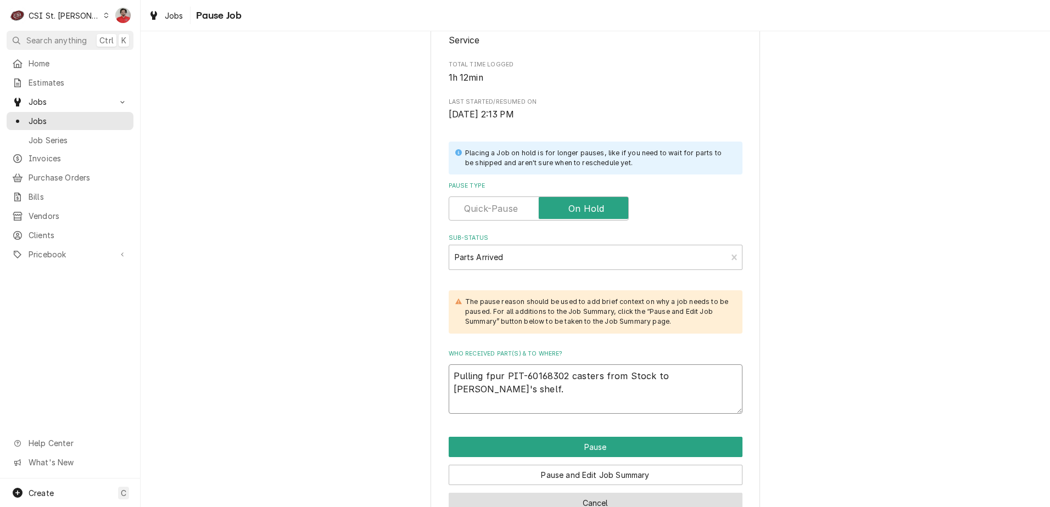
scroll to position [211, 0]
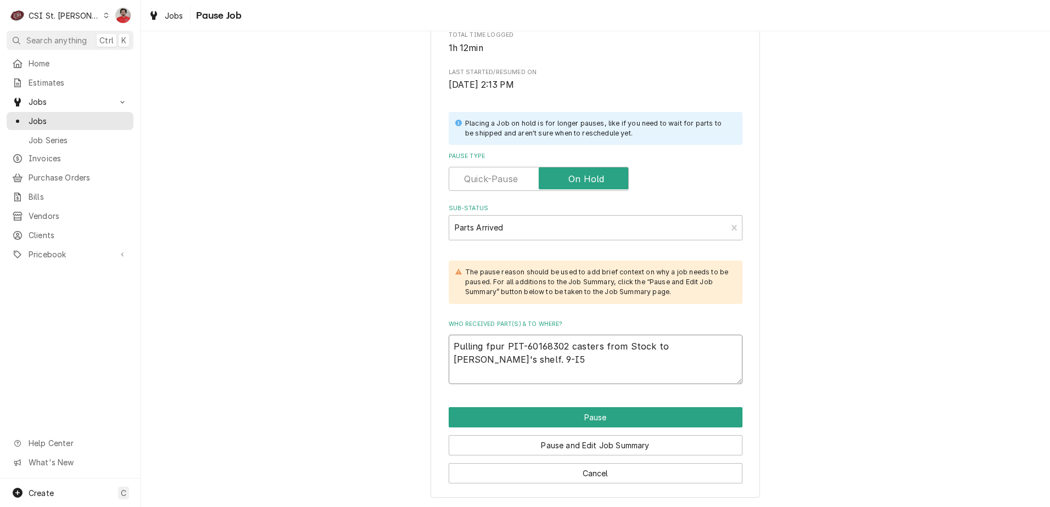
click at [722, 350] on textarea "Pulling fpur PIT-60168302 casters from Stock to Ryan B's shelf. 9-I5" at bounding box center [596, 359] width 294 height 49
click at [657, 415] on button "Pause" at bounding box center [596, 417] width 294 height 20
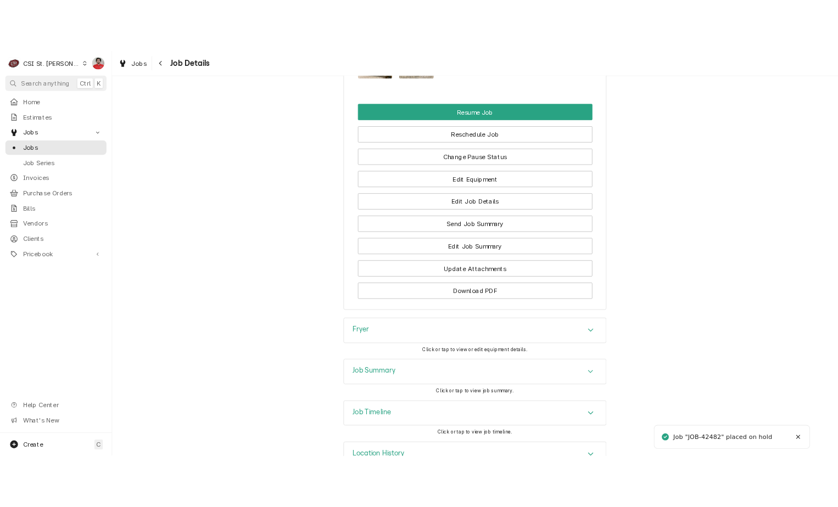
scroll to position [1635, 0]
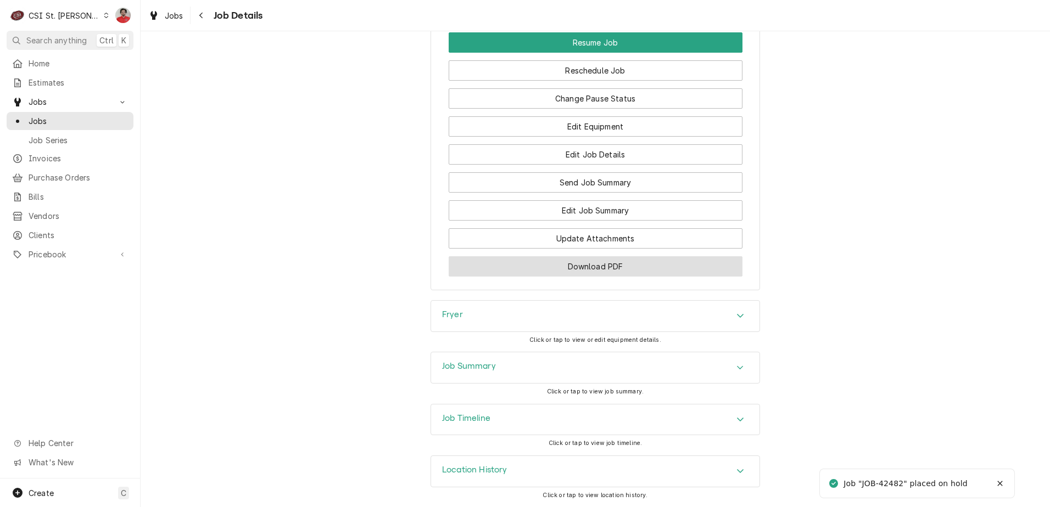
click at [596, 265] on button "Download PDF" at bounding box center [596, 266] width 294 height 20
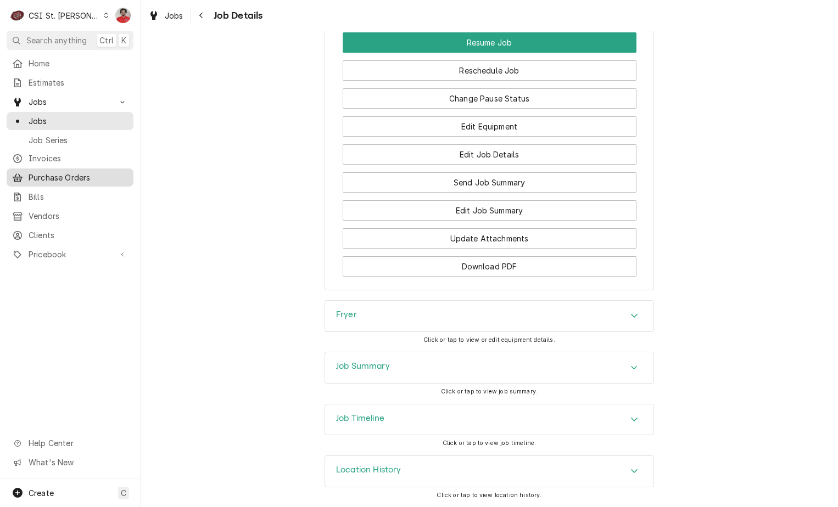
click at [52, 172] on span "Purchase Orders" at bounding box center [78, 178] width 99 height 12
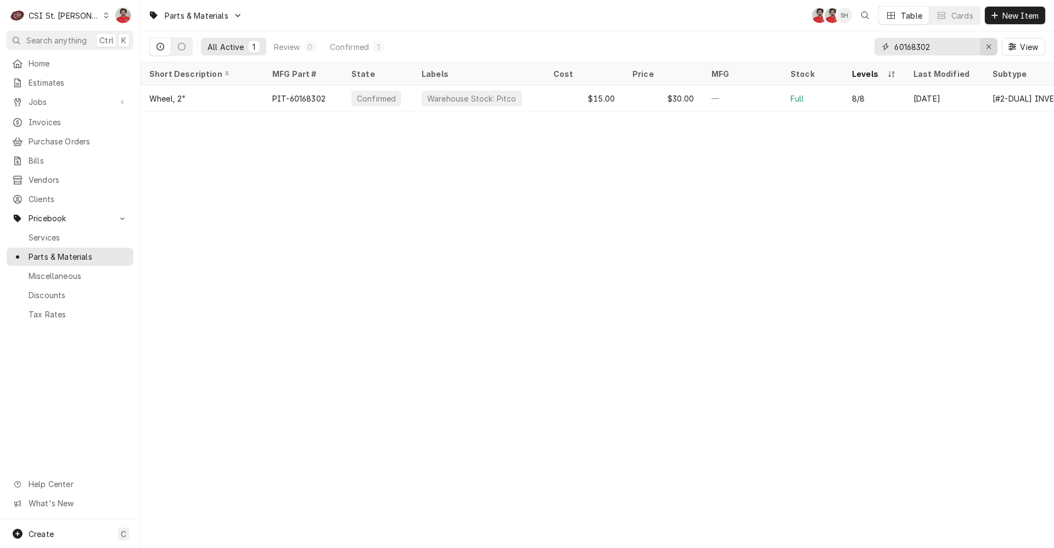
click at [986, 50] on icon "Erase input" at bounding box center [989, 47] width 6 height 8
click at [905, 50] on input "Dynamic Content Wrapper" at bounding box center [946, 47] width 103 height 18
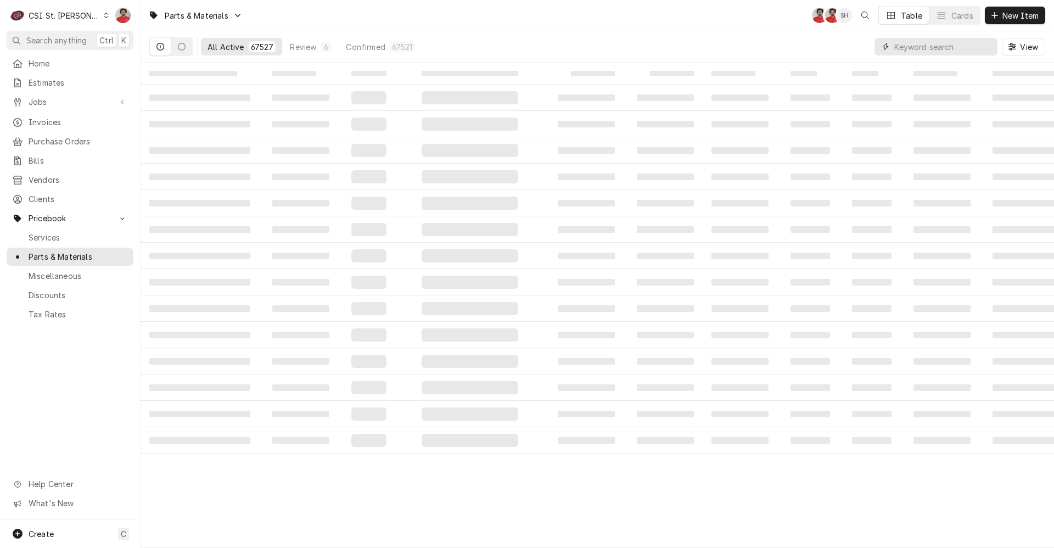
click at [915, 50] on input "Dynamic Content Wrapper" at bounding box center [944, 47] width 98 height 18
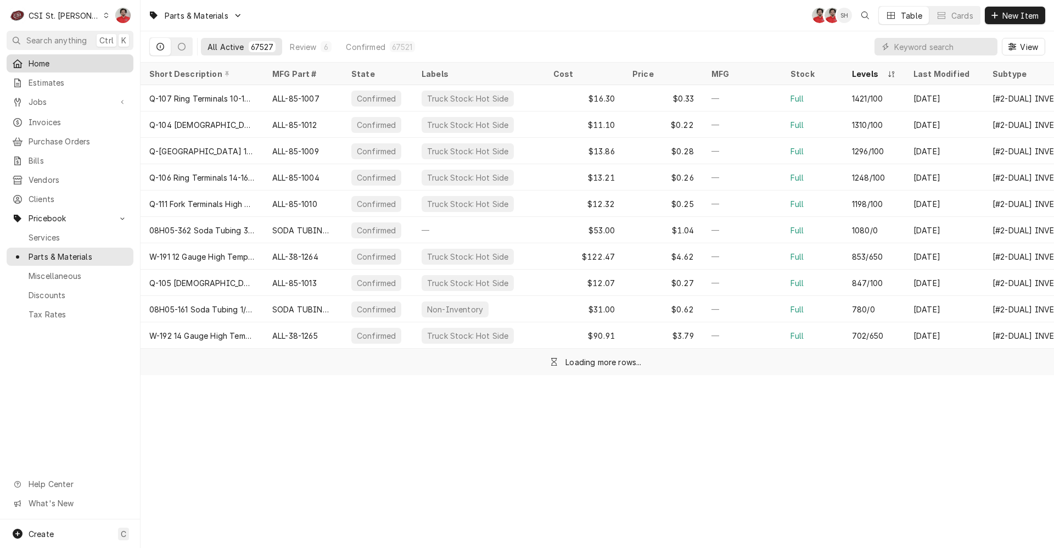
click at [59, 67] on div "Home" at bounding box center [70, 64] width 122 height 14
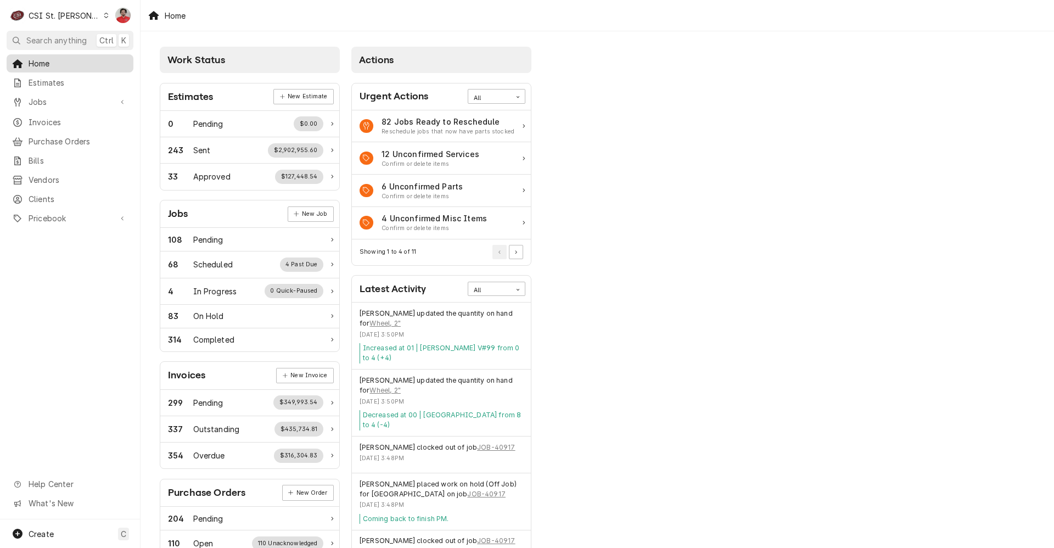
click at [90, 60] on span "Home" at bounding box center [78, 64] width 99 height 12
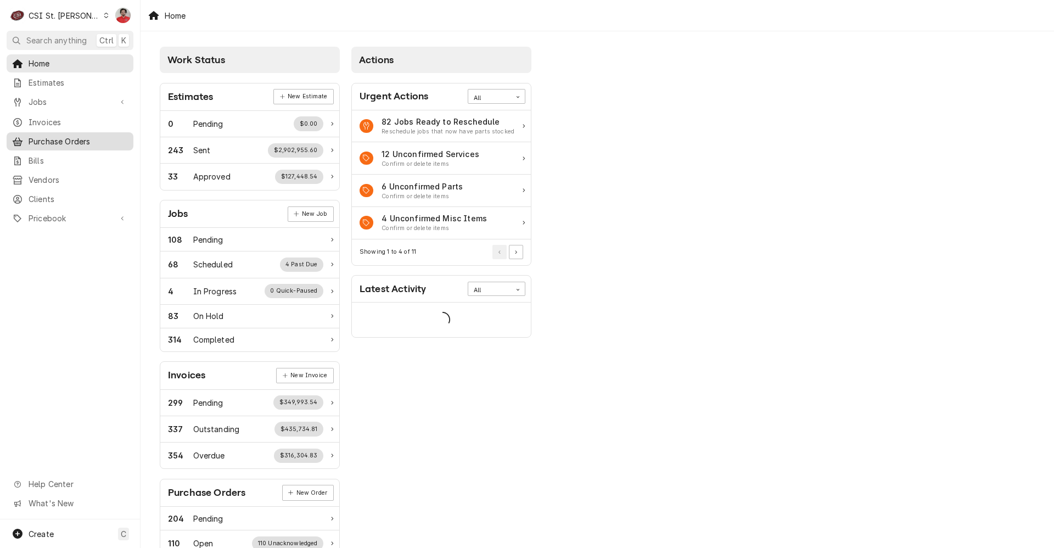
click at [65, 136] on span "Purchase Orders" at bounding box center [78, 142] width 99 height 12
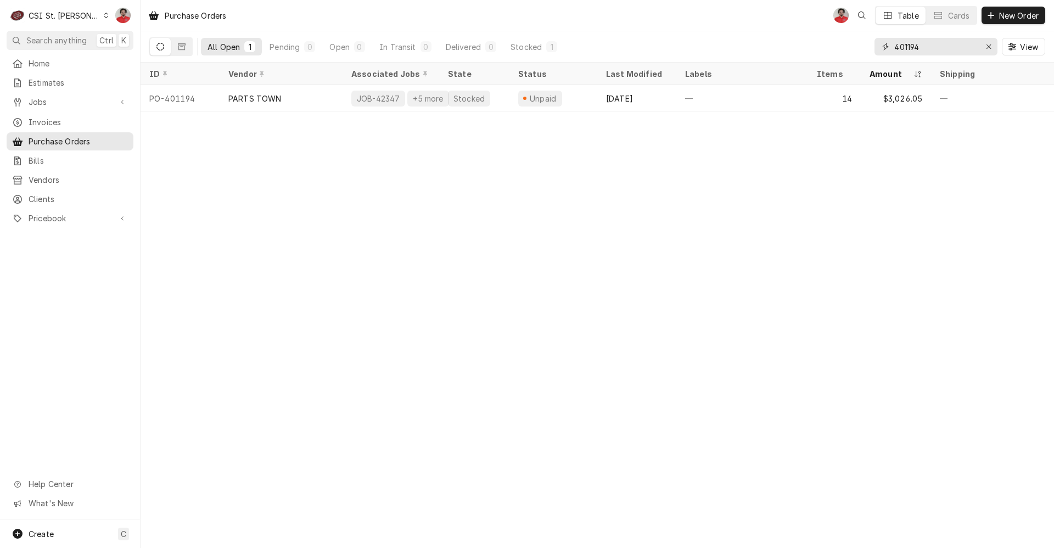
click at [940, 53] on input "401194" at bounding box center [936, 47] width 82 height 18
type input "401128"
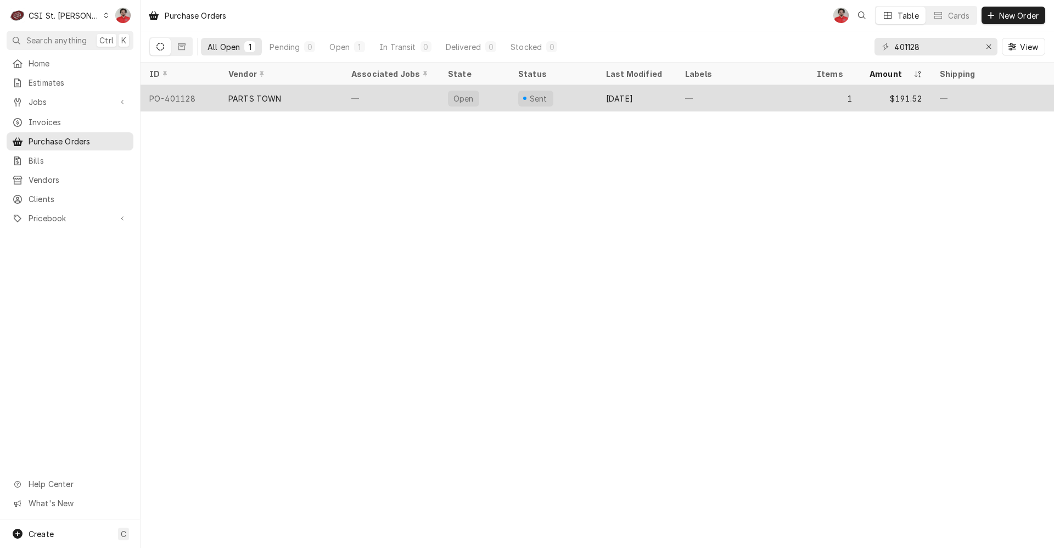
click at [650, 99] on div "[DATE]" at bounding box center [636, 98] width 79 height 26
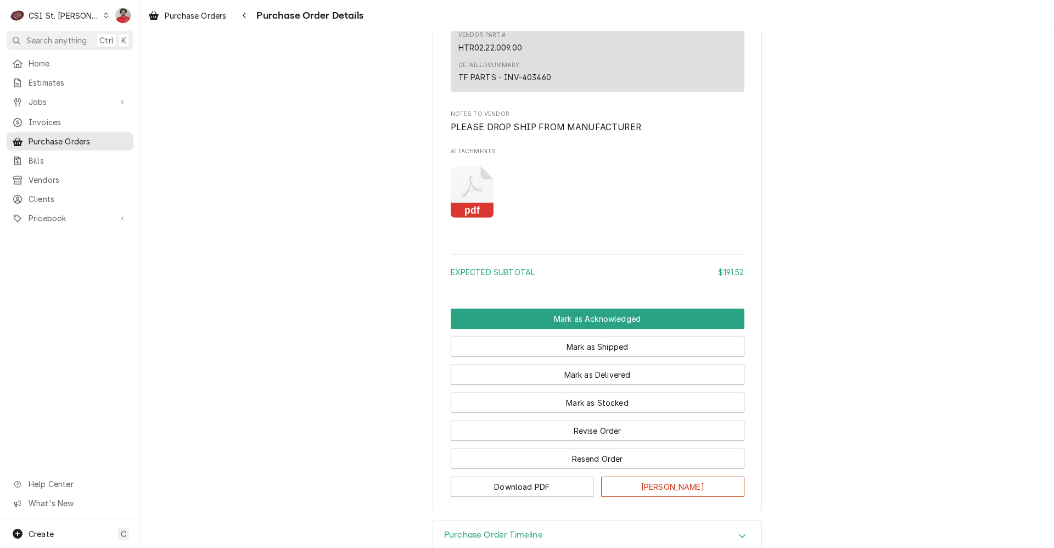
scroll to position [834, 0]
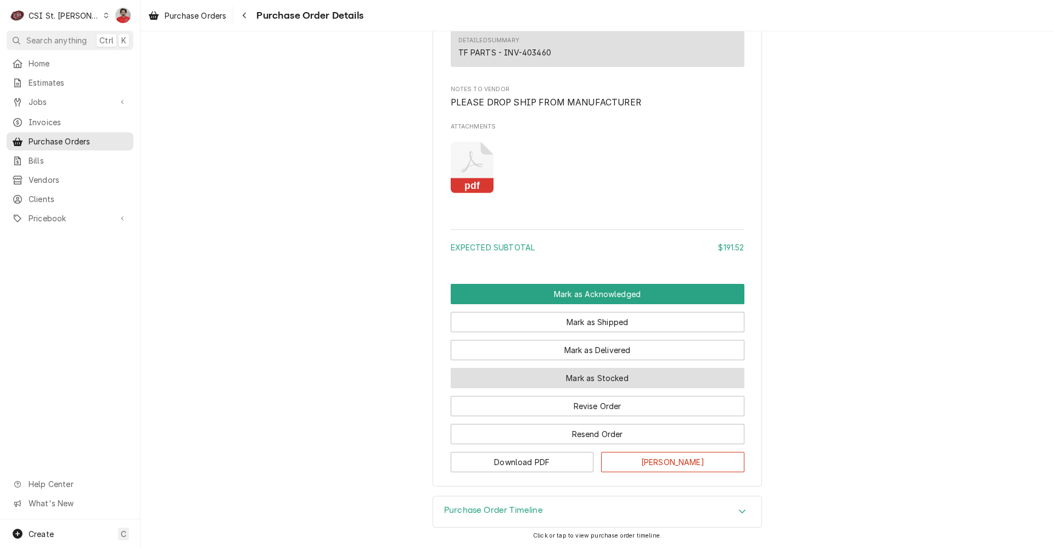
click at [622, 376] on button "Mark as Stocked" at bounding box center [598, 378] width 294 height 20
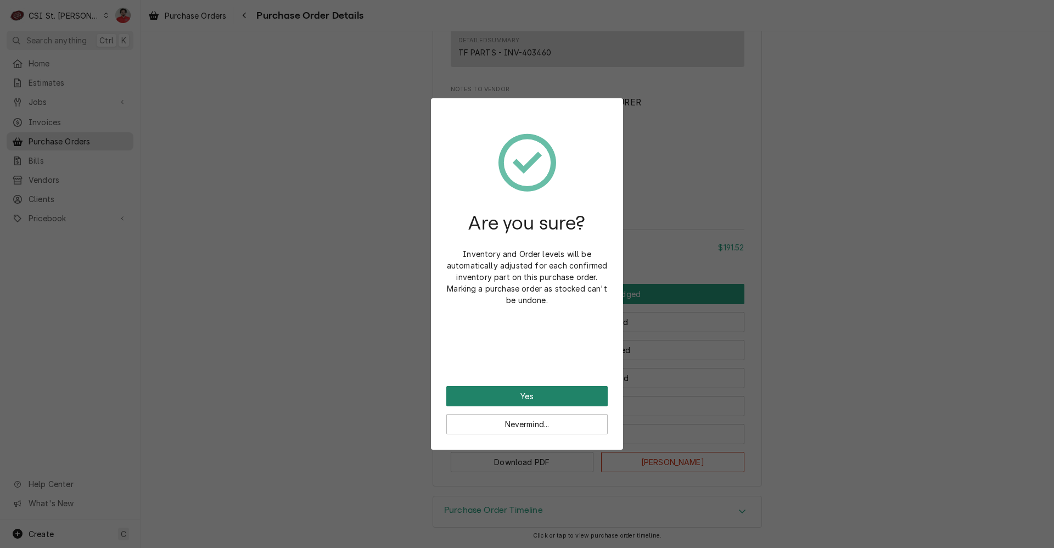
click at [542, 393] on button "Yes" at bounding box center [526, 396] width 161 height 20
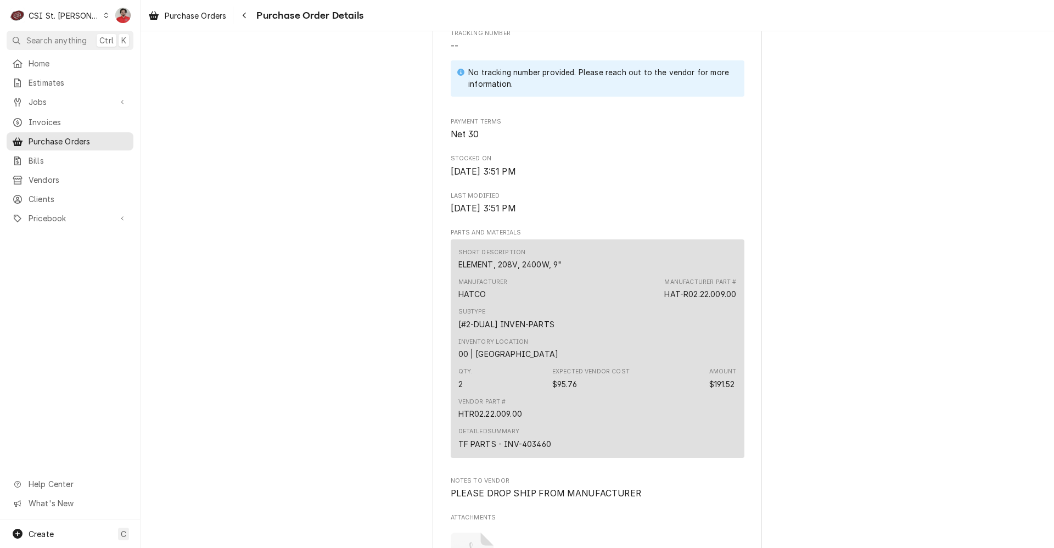
scroll to position [604, 0]
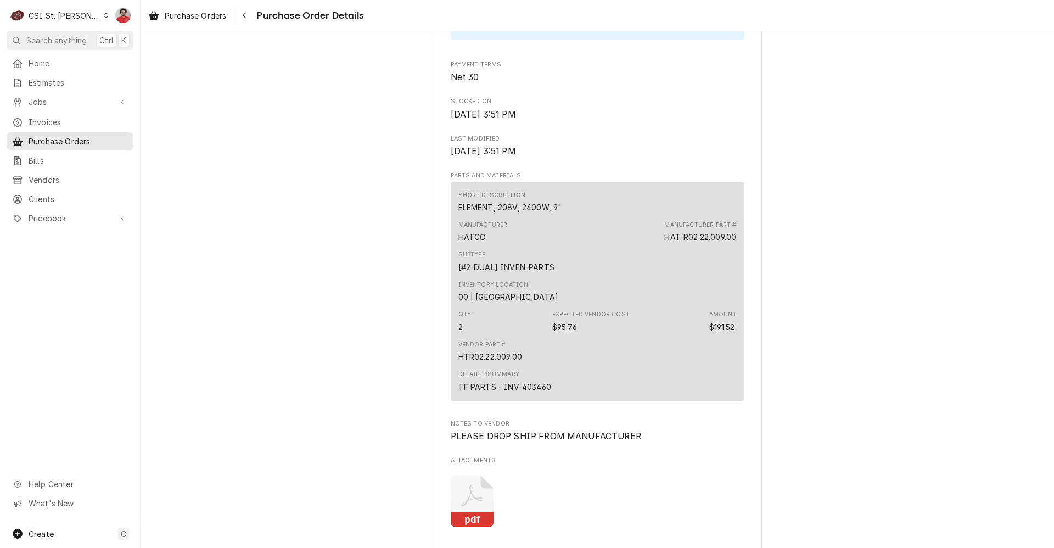
click at [540, 393] on div "TF PARTS - INV-403460" at bounding box center [505, 387] width 93 height 12
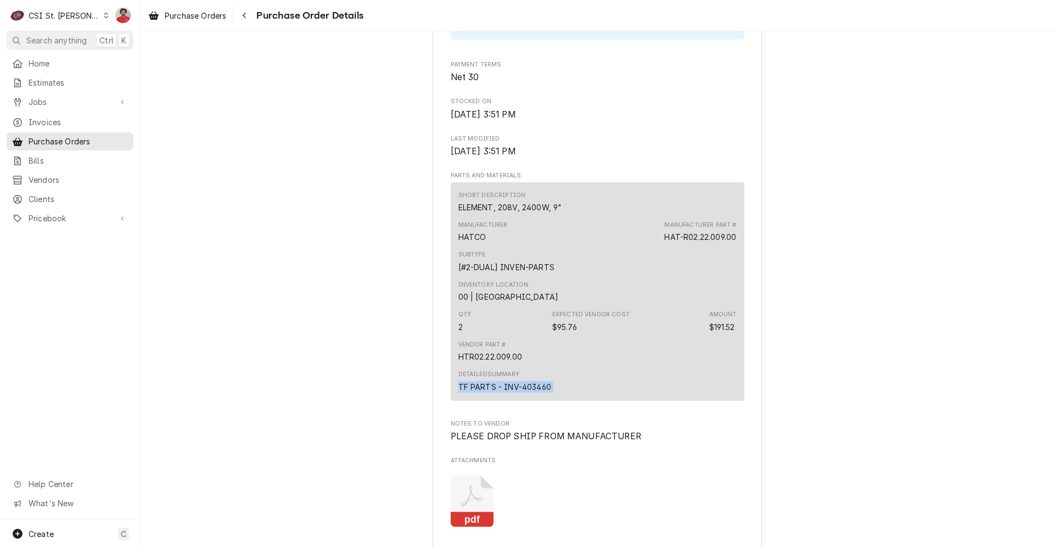
click at [540, 393] on div "TF PARTS - INV-403460" at bounding box center [505, 387] width 93 height 12
drag, startPoint x: 540, startPoint y: 420, endPoint x: 577, endPoint y: 430, distance: 38.1
click at [577, 396] on div "Detailed Summary TF PARTS - INV-403460" at bounding box center [598, 381] width 278 height 30
click at [536, 393] on div "TF PARTS - INV-403460" at bounding box center [505, 387] width 93 height 12
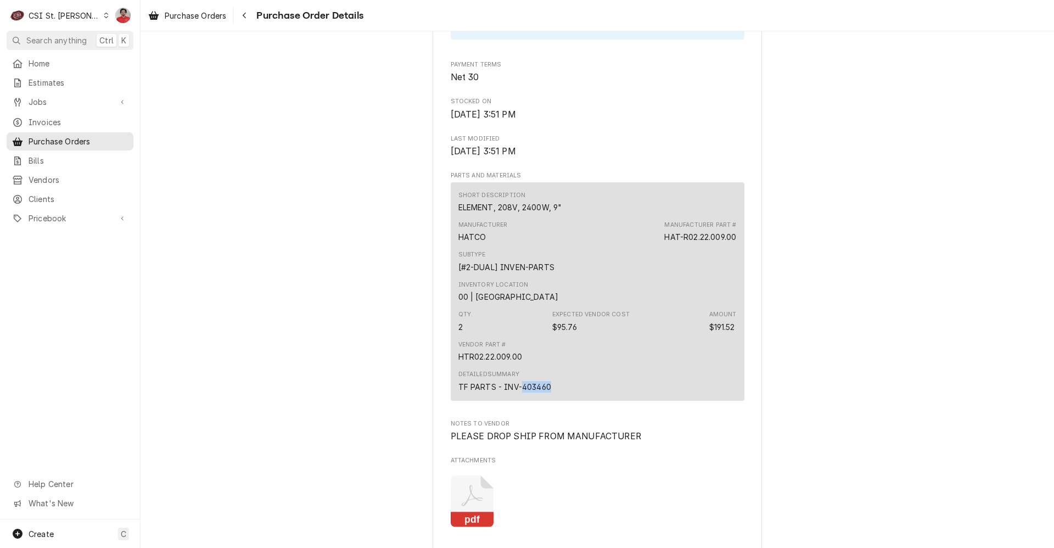
copy div "403460"
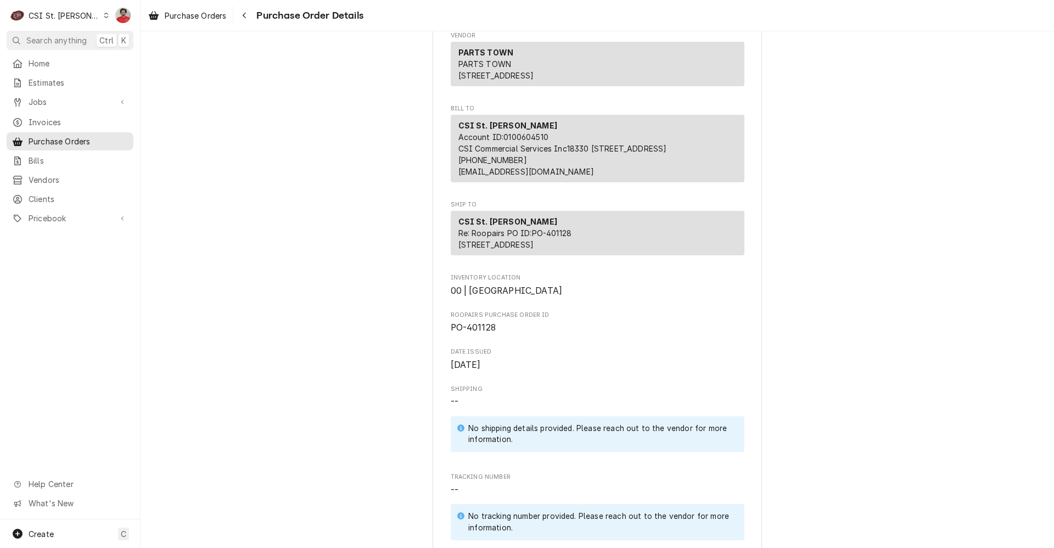
scroll to position [0, 0]
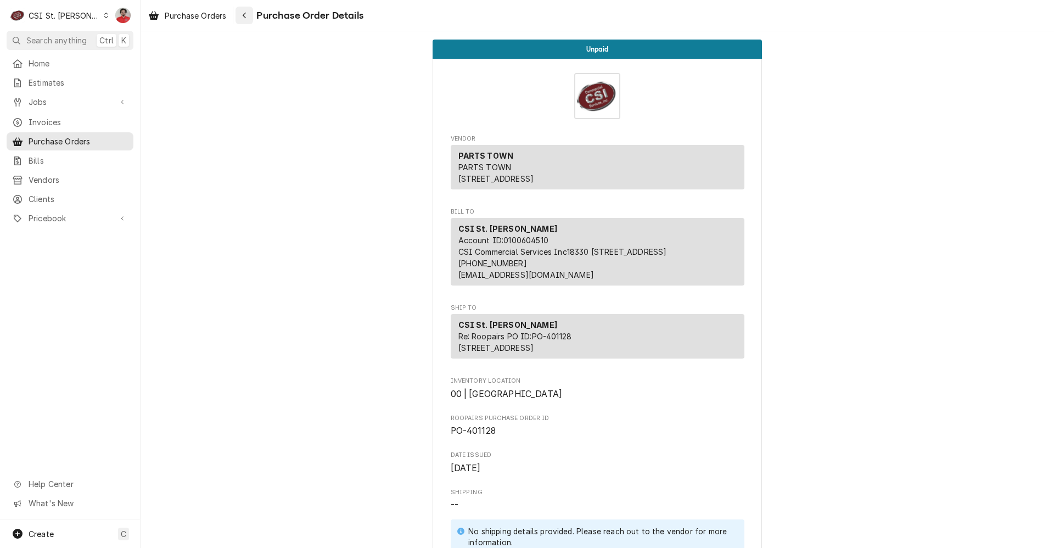
click at [245, 16] on icon "Navigate back" at bounding box center [244, 16] width 3 height 6
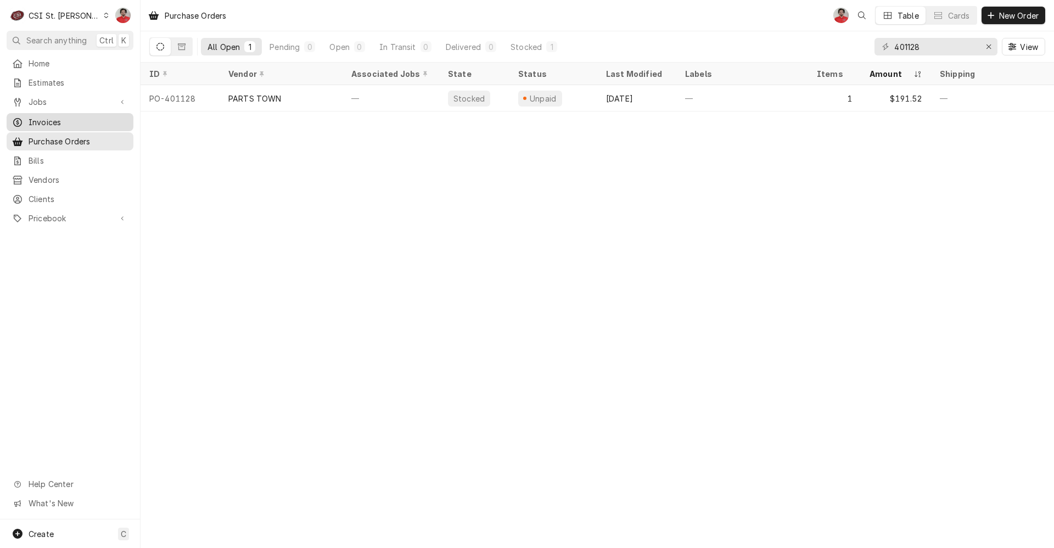
click at [64, 119] on span "Invoices" at bounding box center [78, 122] width 99 height 12
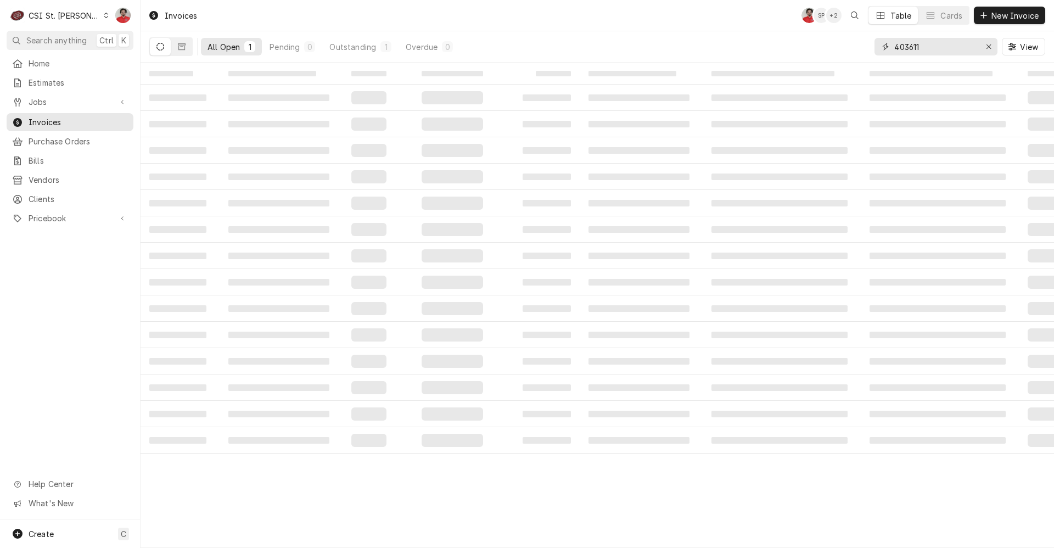
drag, startPoint x: 936, startPoint y: 45, endPoint x: 756, endPoint y: 37, distance: 180.8
click at [756, 37] on div "All Open 1 Pending 0 Outstanding 1 Overdue 0 403611 View" at bounding box center [597, 46] width 896 height 31
paste input "460"
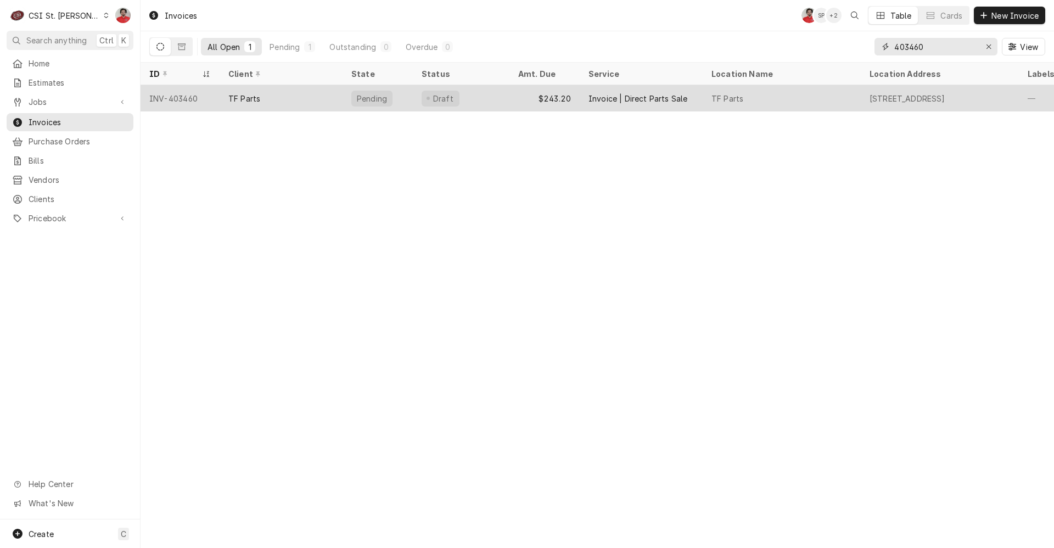
type input "403460"
click at [497, 103] on div "Draft" at bounding box center [461, 98] width 97 height 26
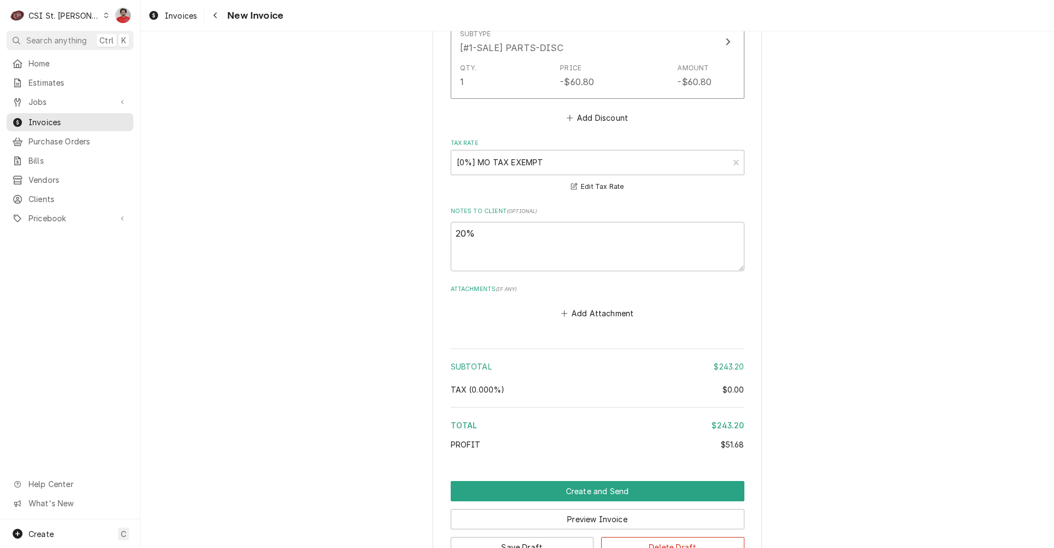
scroll to position [1465, 0]
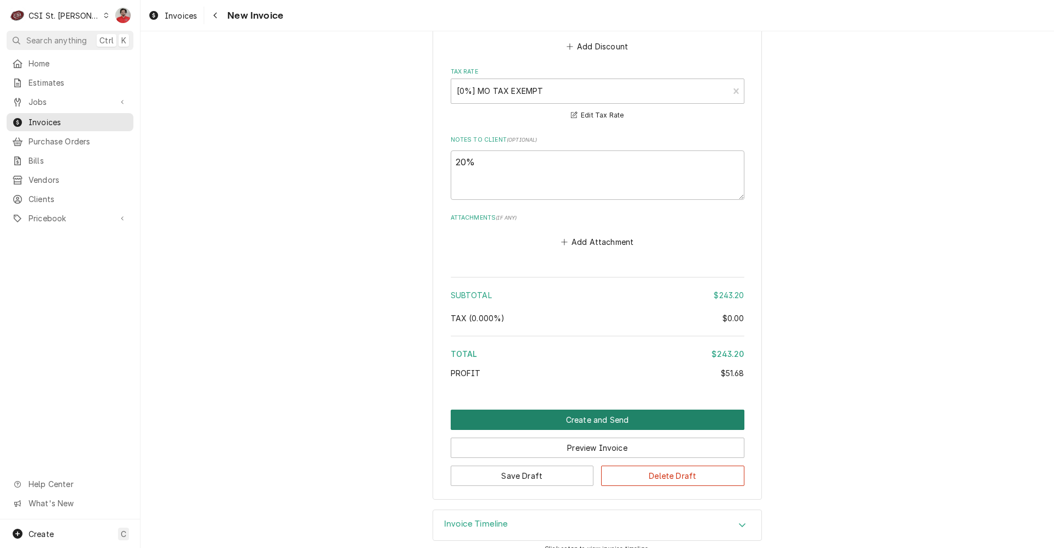
click at [584, 410] on button "Create and Send" at bounding box center [598, 420] width 294 height 20
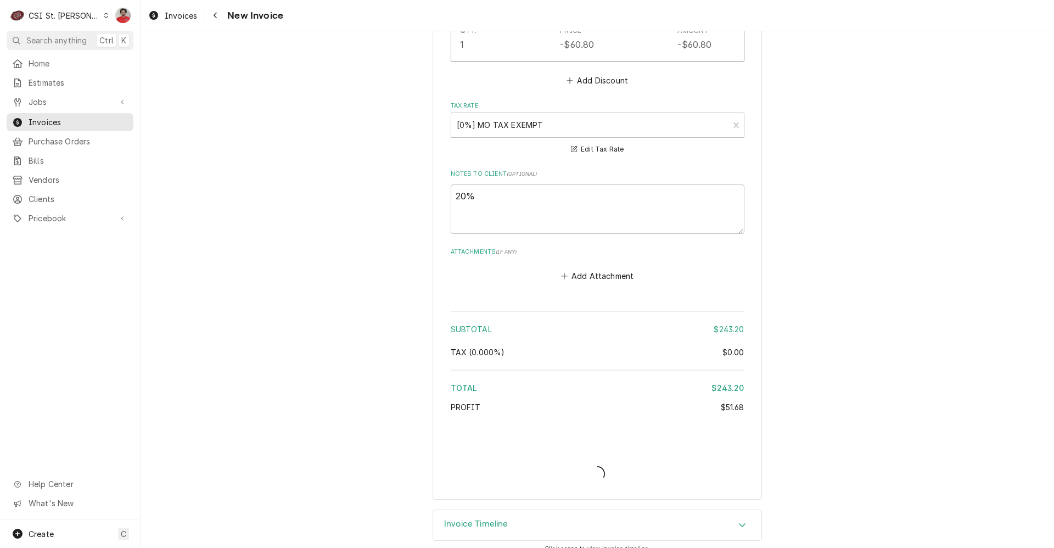
type textarea "x"
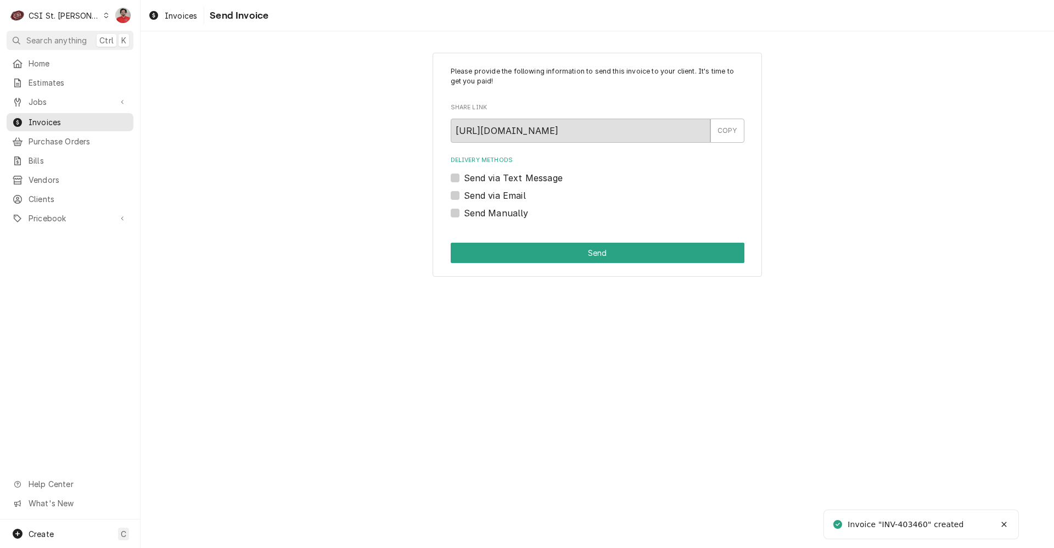
click at [490, 212] on label "Send Manually" at bounding box center [496, 212] width 65 height 13
click at [490, 212] on input "Send Manually" at bounding box center [611, 218] width 294 height 24
checkbox input "true"
click at [534, 255] on button "Send" at bounding box center [598, 253] width 294 height 20
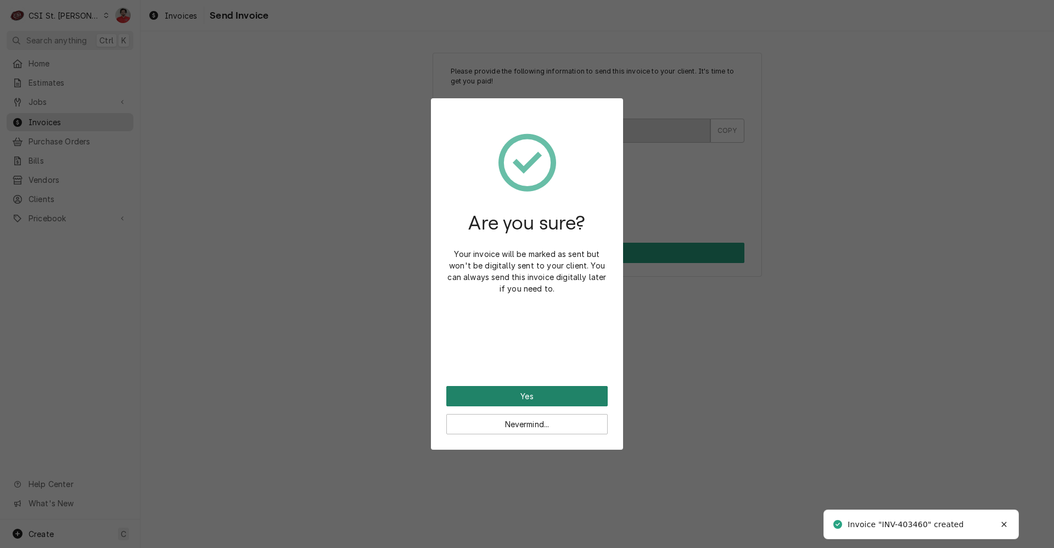
click at [541, 398] on button "Yes" at bounding box center [526, 396] width 161 height 20
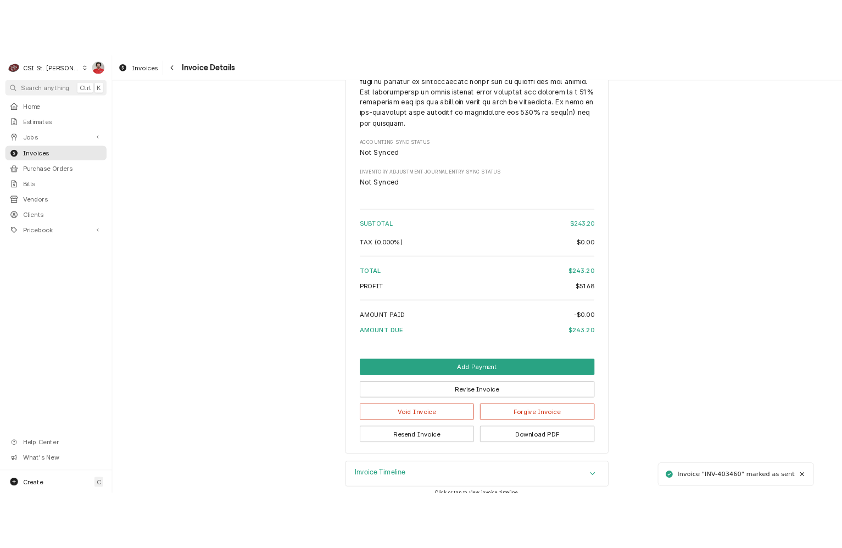
scroll to position [1553, 0]
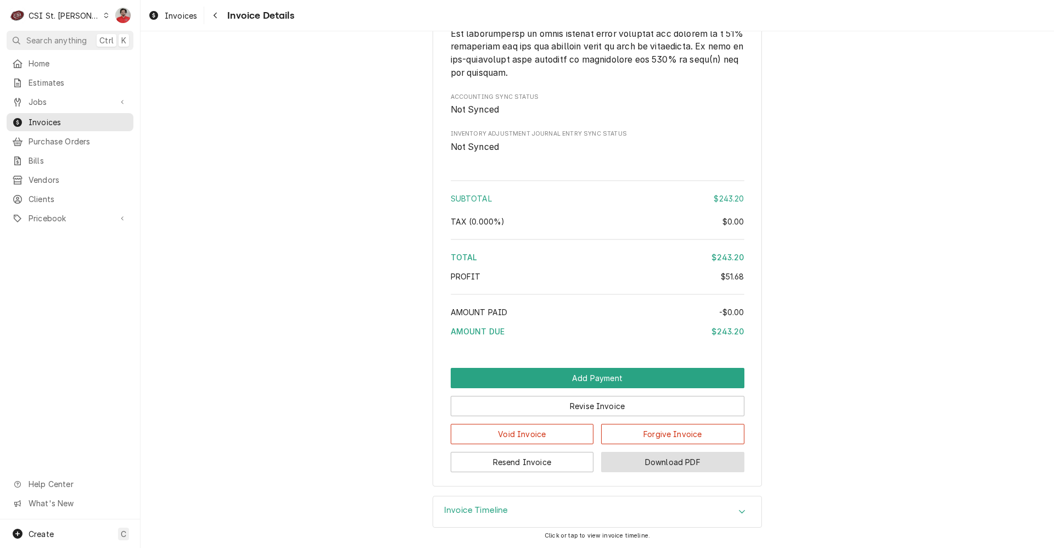
click at [631, 463] on button "Download PDF" at bounding box center [672, 462] width 143 height 20
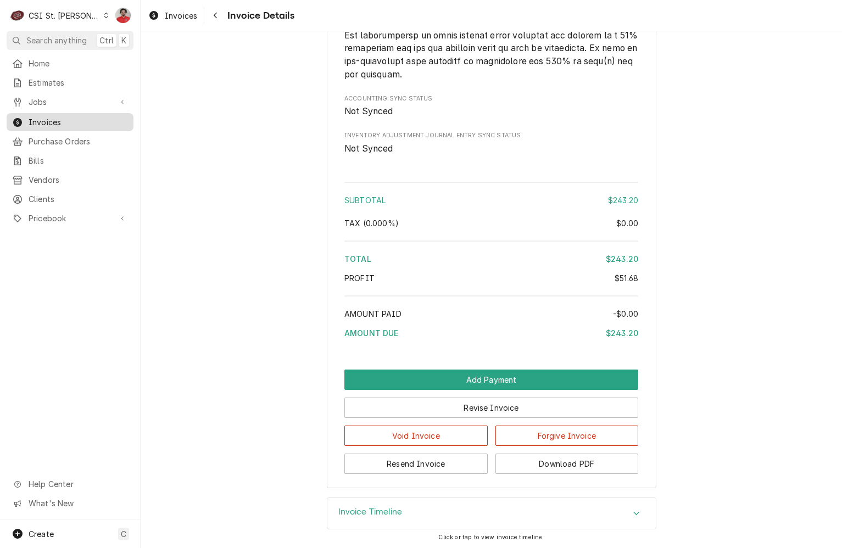
scroll to position [1499, 0]
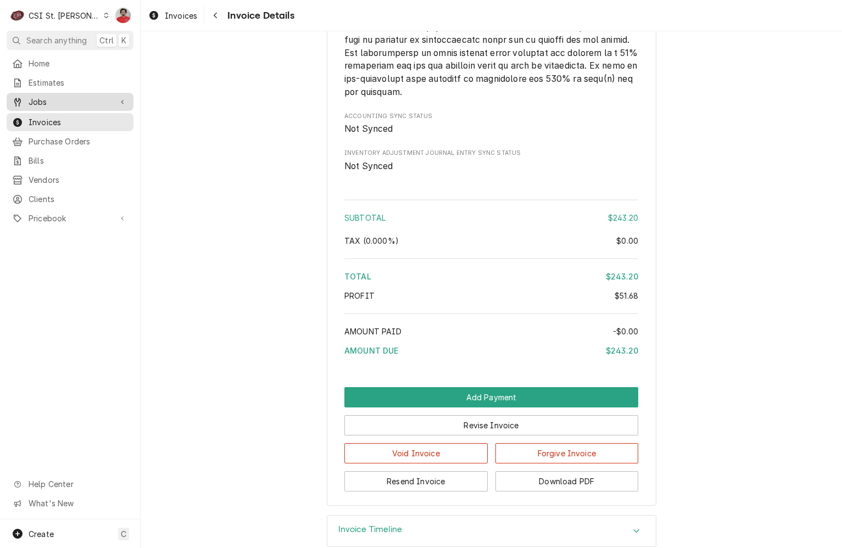
click at [57, 102] on span "Jobs" at bounding box center [70, 102] width 83 height 12
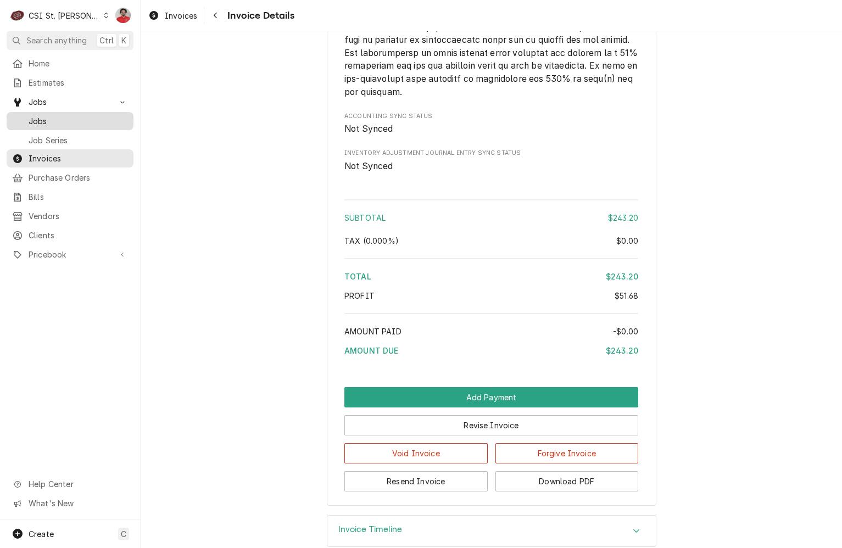
click at [59, 119] on span "Jobs" at bounding box center [78, 121] width 99 height 12
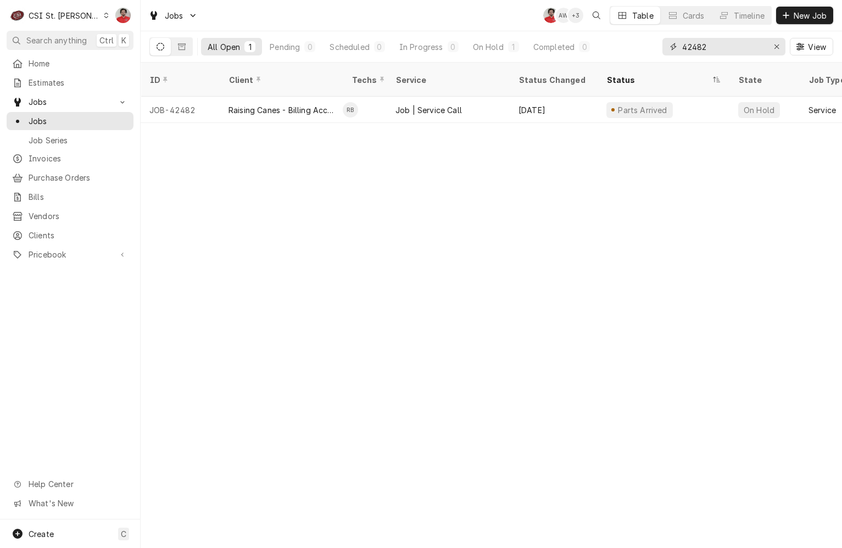
click at [746, 54] on input "42482" at bounding box center [723, 47] width 82 height 18
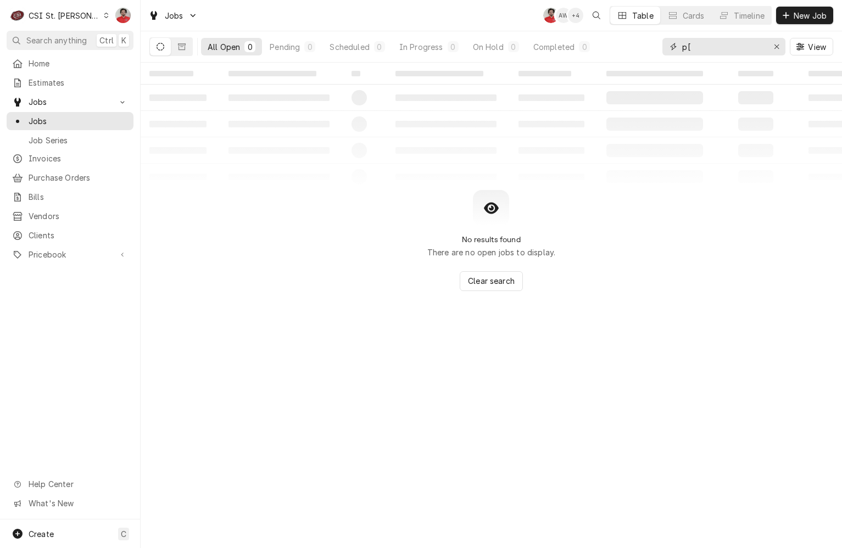
type input "p"
type input "pp - 6700"
click at [775, 48] on icon "Erase input" at bounding box center [777, 47] width 6 height 8
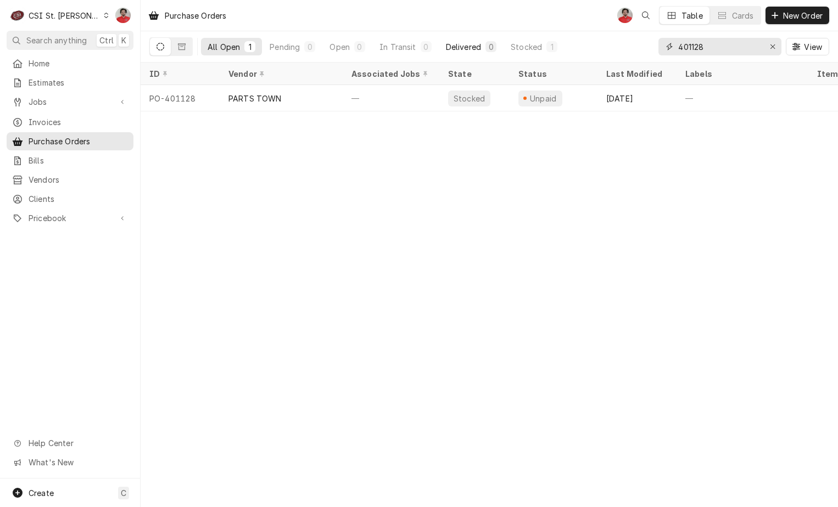
drag, startPoint x: 720, startPoint y: 52, endPoint x: 452, endPoint y: 44, distance: 267.5
click at [454, 44] on div "All Open 1 Pending 0 Open 0 In Transit 0 Delivered 0 Stocked 1 401128 View" at bounding box center [489, 46] width 680 height 31
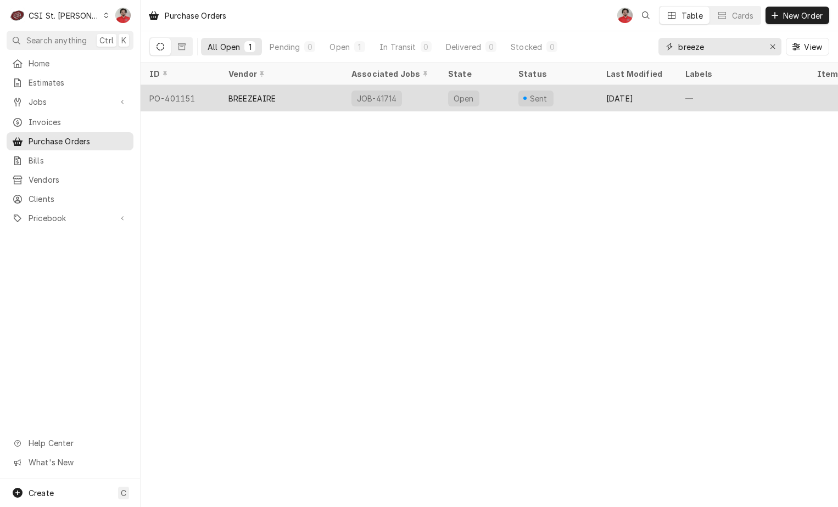
type input "breeze"
click at [295, 96] on div "BREEZEAIRE" at bounding box center [281, 98] width 123 height 26
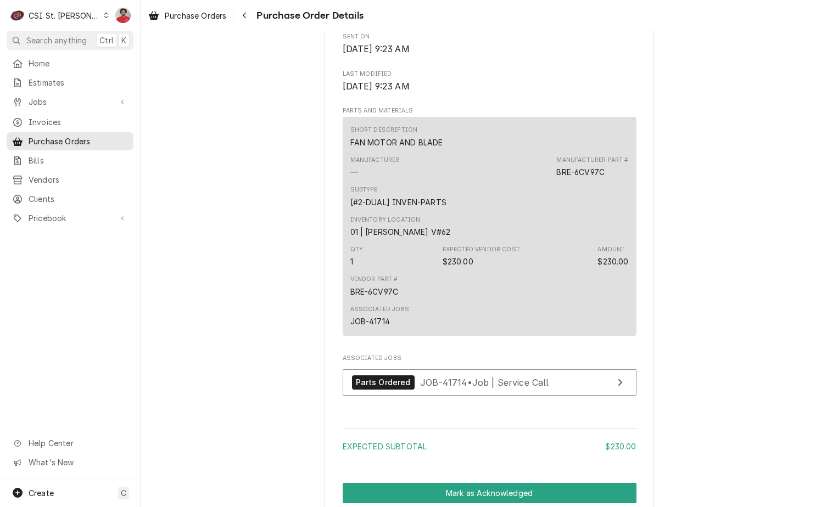
scroll to position [781, 0]
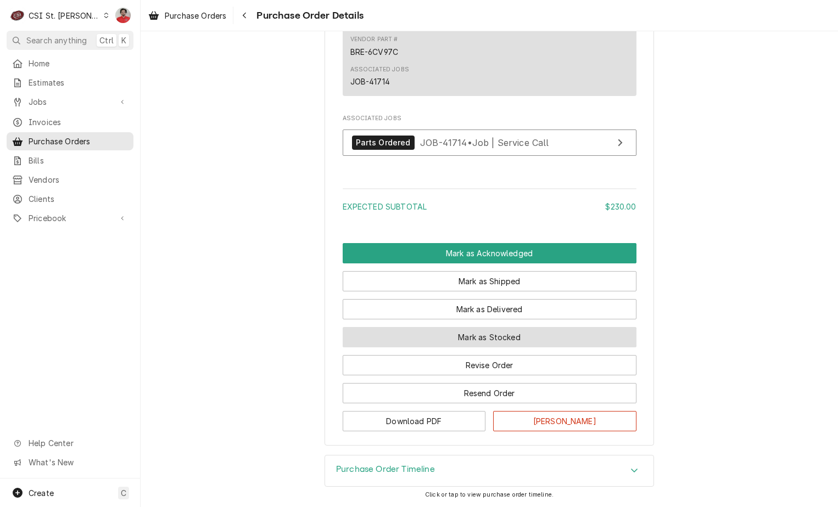
click at [450, 342] on button "Mark as Stocked" at bounding box center [490, 337] width 294 height 20
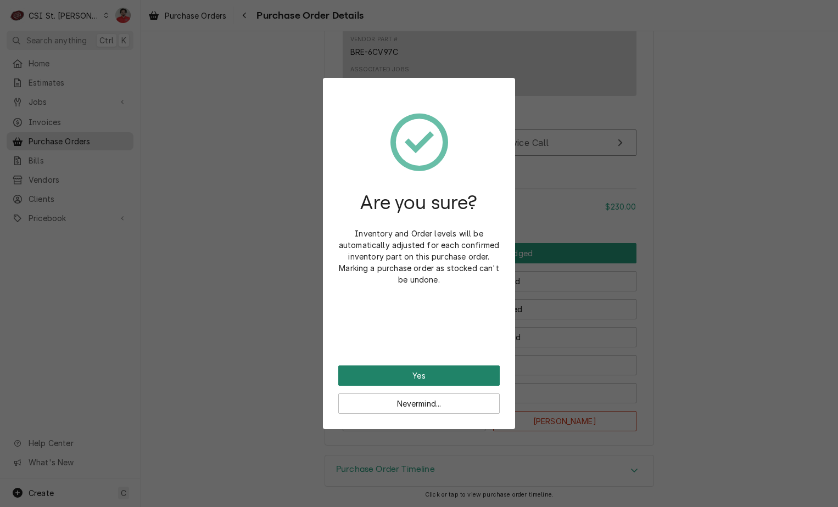
click at [439, 375] on button "Yes" at bounding box center [418, 376] width 161 height 20
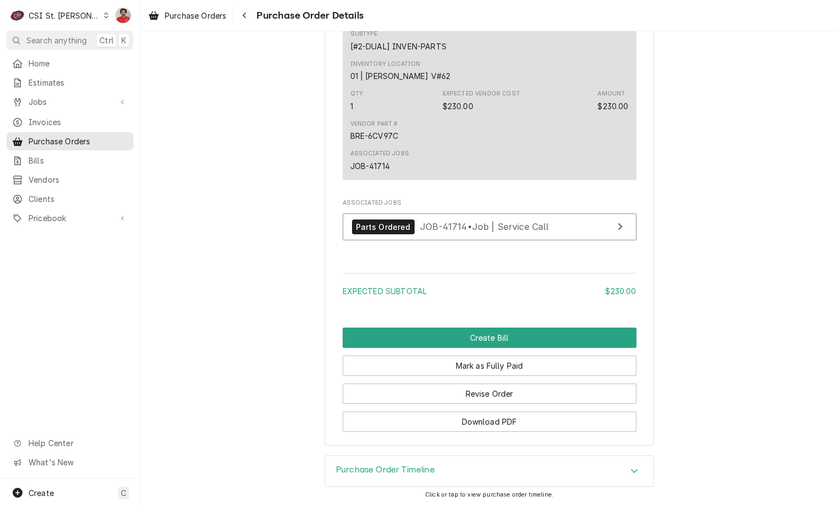
scroll to position [836, 0]
click at [421, 220] on div "Parts Ordered JOB-41714 • Job | Service Call" at bounding box center [450, 227] width 197 height 15
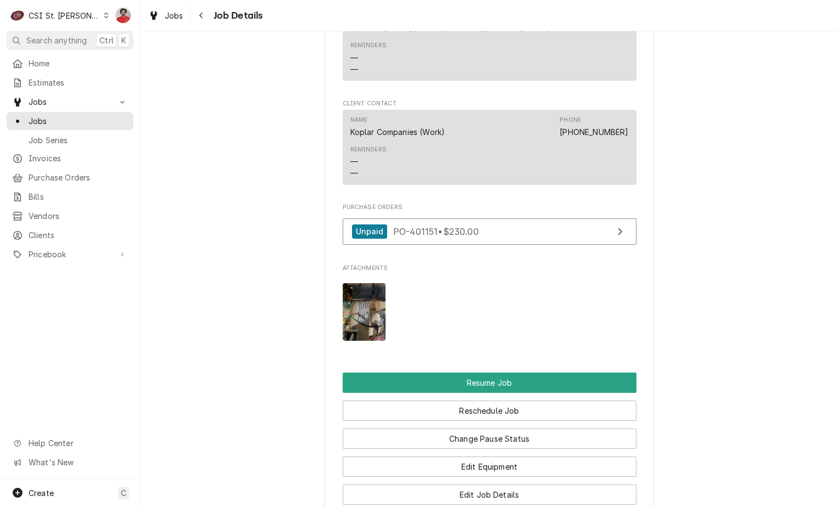
scroll to position [1428, 0]
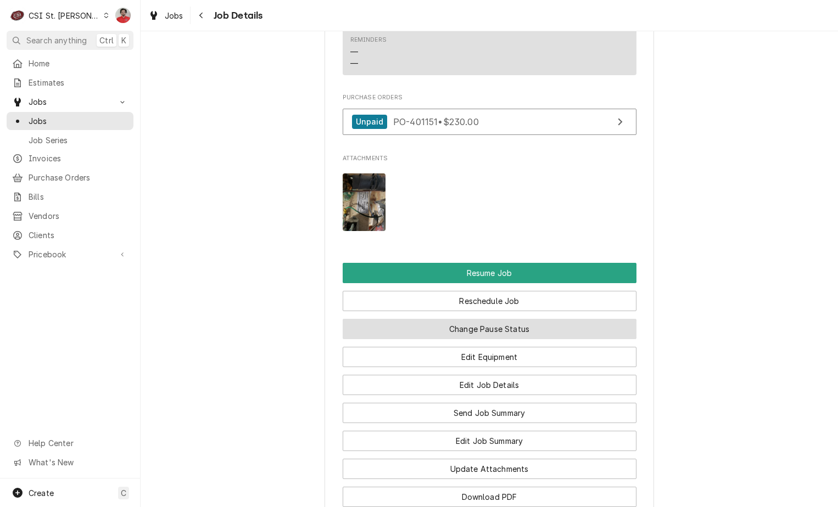
click at [427, 319] on button "Change Pause Status" at bounding box center [490, 329] width 294 height 20
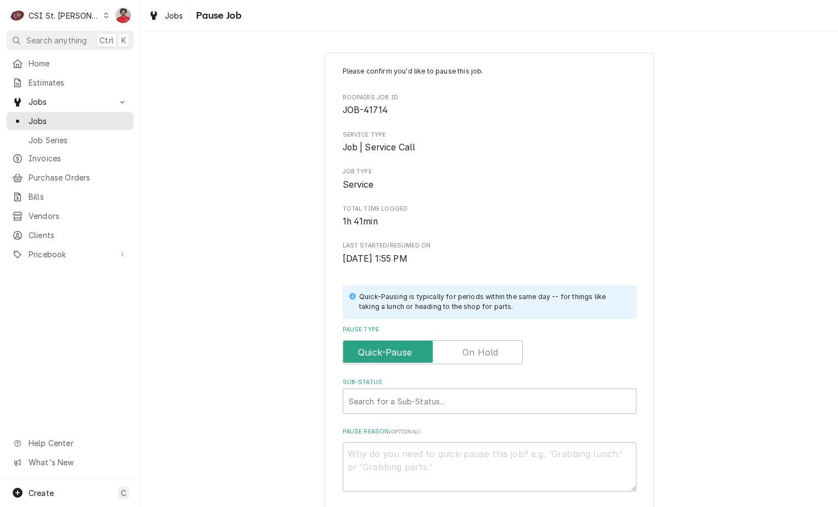
click at [480, 352] on label "Pause Type" at bounding box center [433, 352] width 180 height 24
click at [480, 352] on input "Pause Type" at bounding box center [433, 352] width 170 height 24
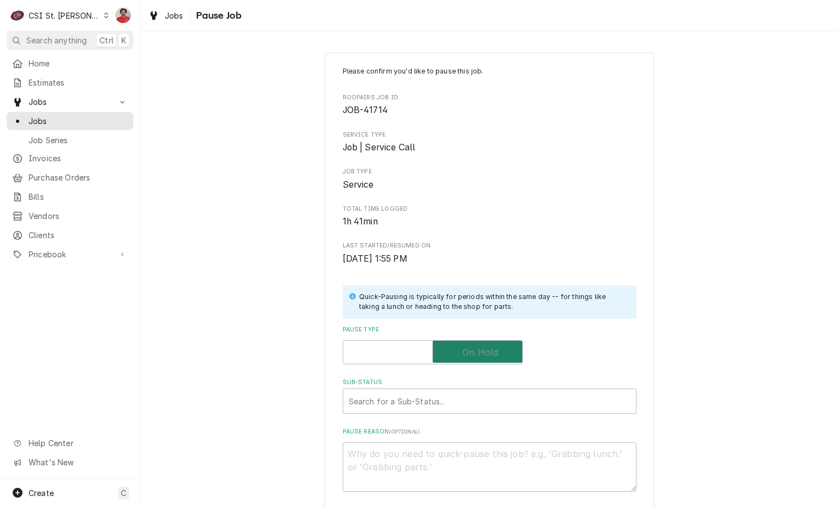
checkbox input "true"
click at [476, 391] on div "Search for a Sub-Status..." at bounding box center [478, 401] width 271 height 24
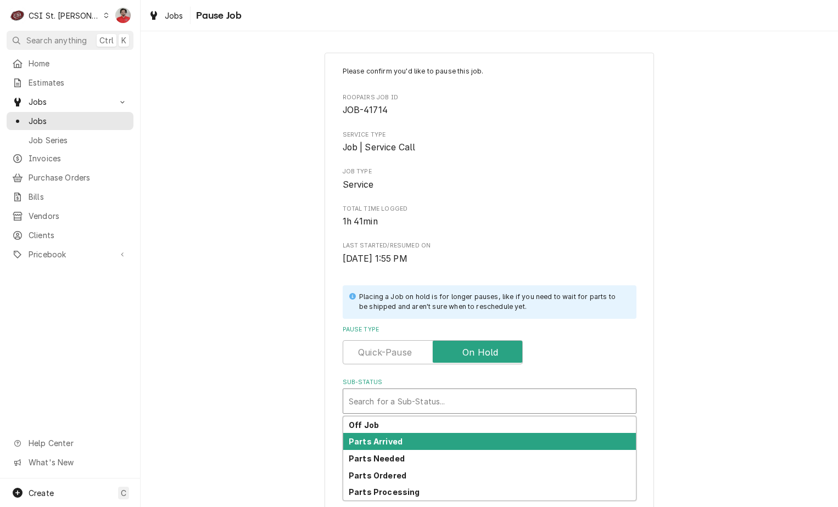
click at [465, 439] on div "Parts Arrived" at bounding box center [489, 441] width 293 height 17
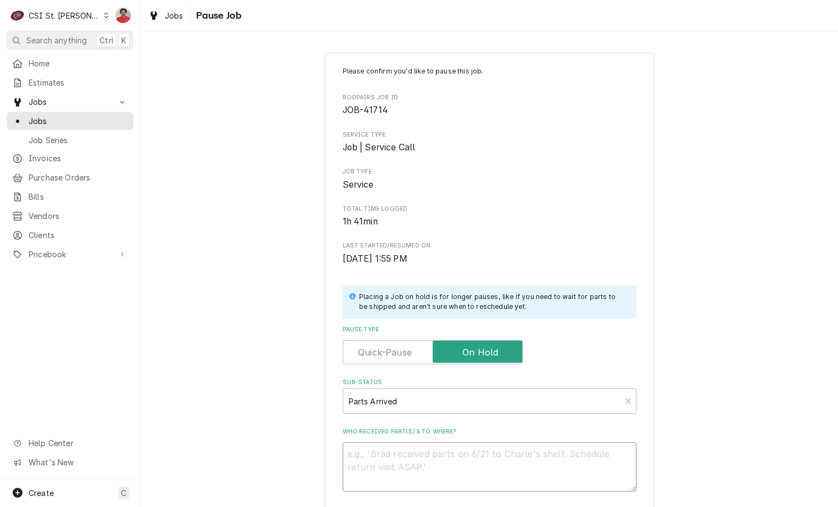
click at [465, 452] on textarea "Who received part(s) & to where?" at bounding box center [490, 467] width 294 height 49
type textarea "x"
type textarea "R"
type textarea "x"
type textarea "Re"
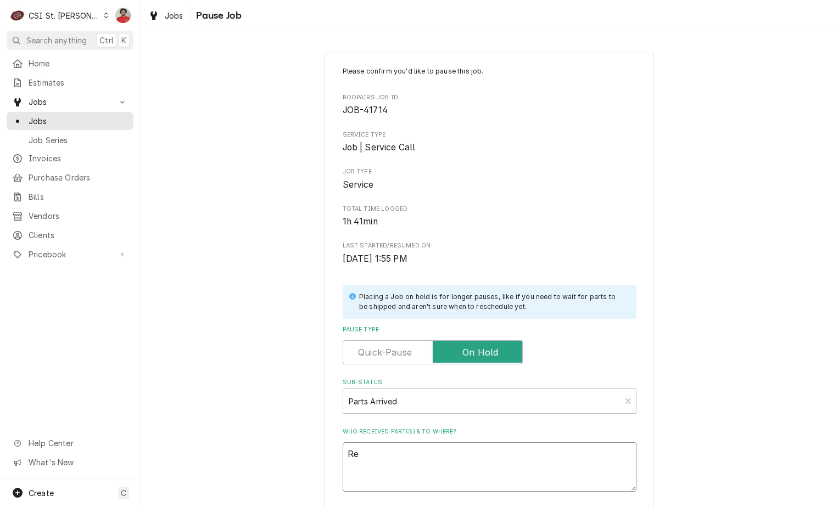
type textarea "x"
type textarea "Rec"
type textarea "x"
type textarea "Rec"
type textarea "x"
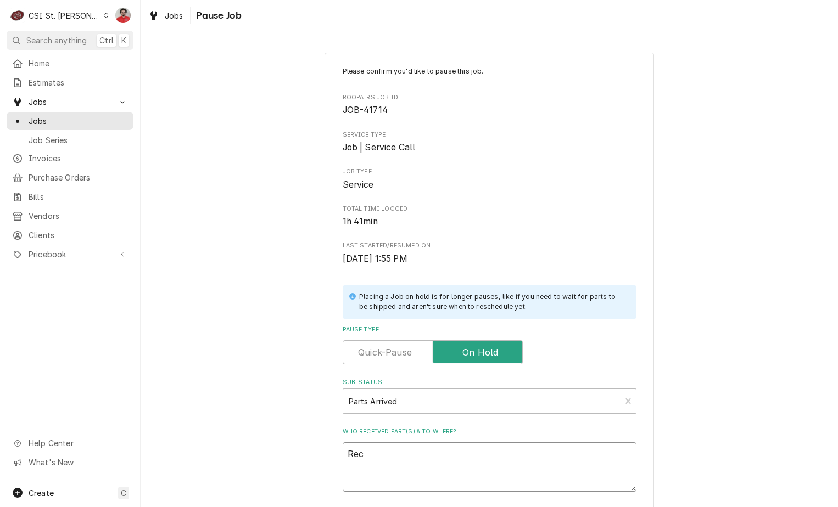
type textarea "Rec p"
type textarea "x"
type textarea "Rec pa"
type textarea "x"
type textarea "Rec par"
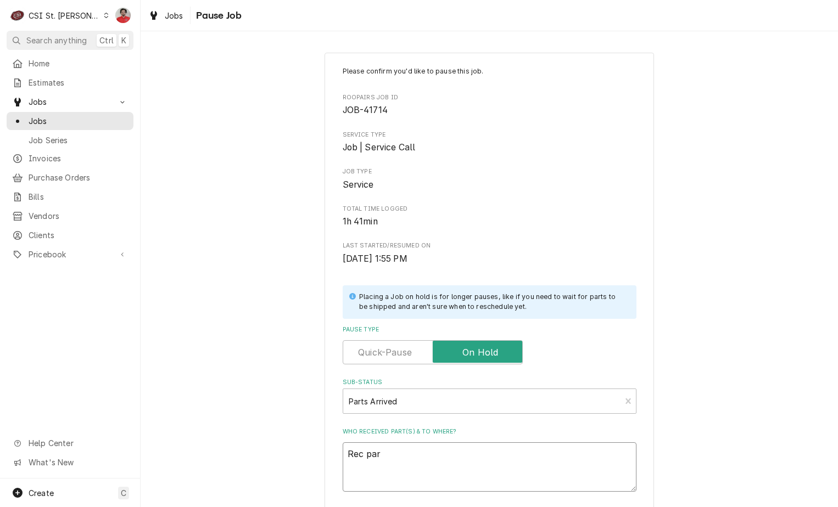
type textarea "x"
type textarea "Rec part"
type textarea "x"
type textarea "Rec parts"
type textarea "x"
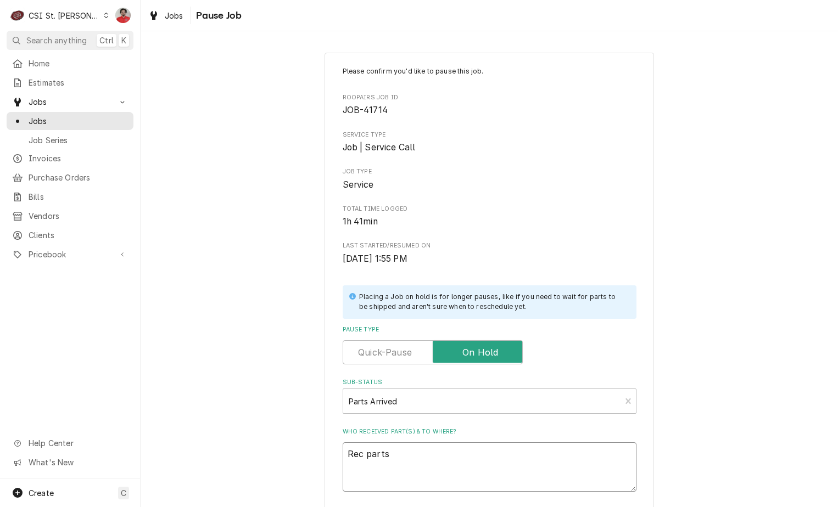
type textarea "Rec parts"
type textarea "x"
type textarea "Rec parts t"
type textarea "x"
type textarea "Rec parts"
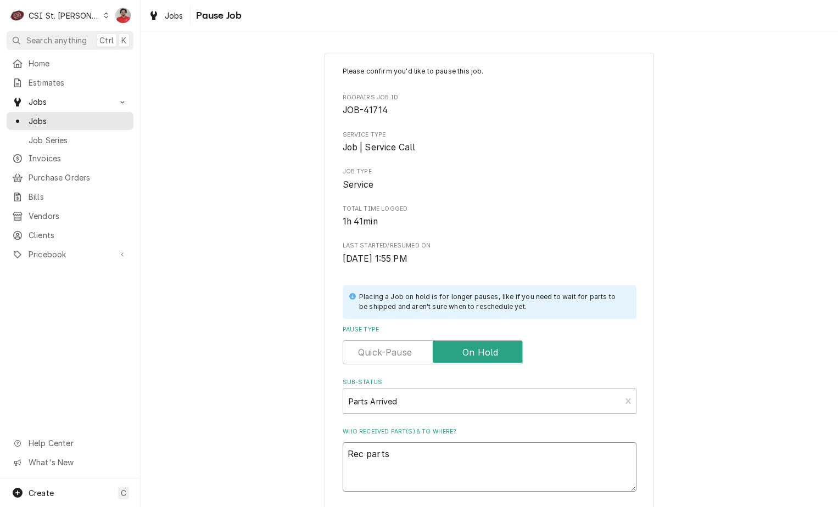
type textarea "x"
type textarea "Rec parts"
type textarea "x"
type textarea "Rec part"
type textarea "x"
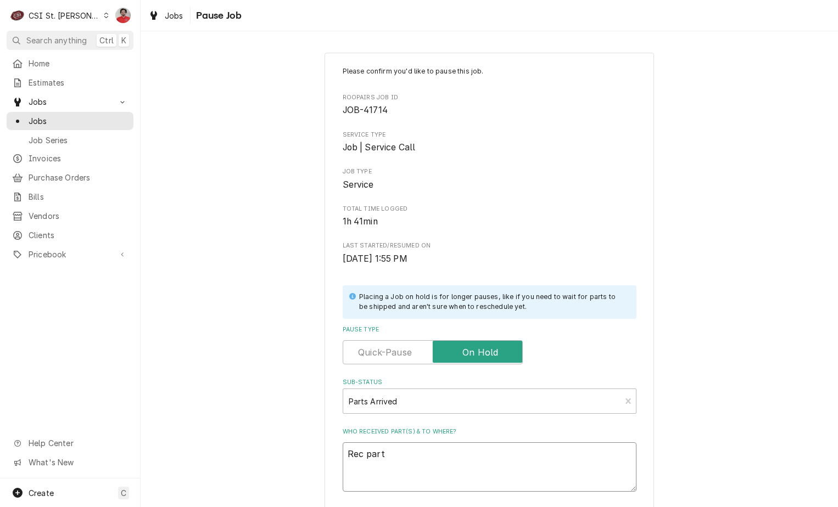
type textarea "Rec par"
type textarea "x"
type textarea "Rec pa"
type textarea "x"
type textarea "Rec p"
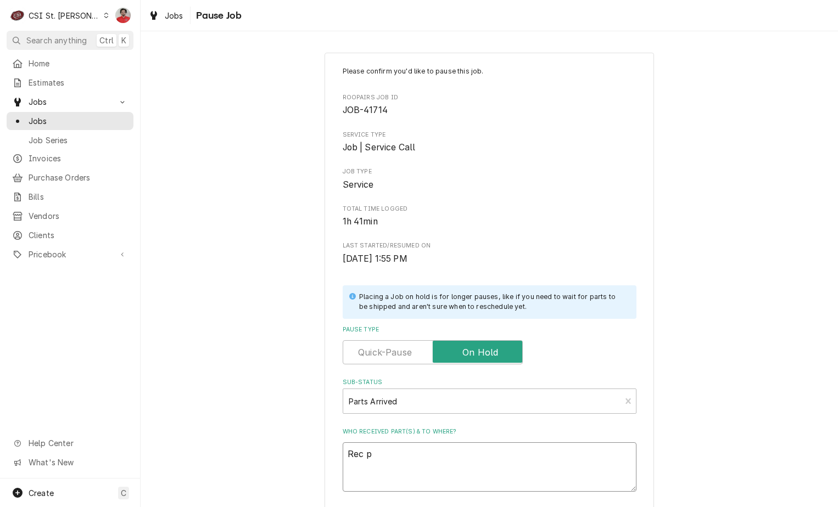
type textarea "x"
type textarea "Rec"
type textarea "x"
type textarea "Rec P"
type textarea "x"
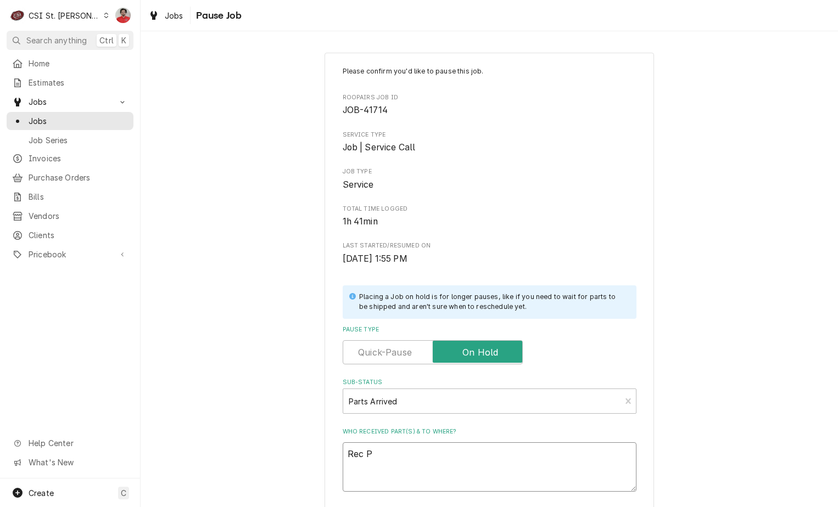
type textarea "Rec Pa"
type textarea "x"
type textarea "Rec Par"
type textarea "x"
type textarea "Rec Pa"
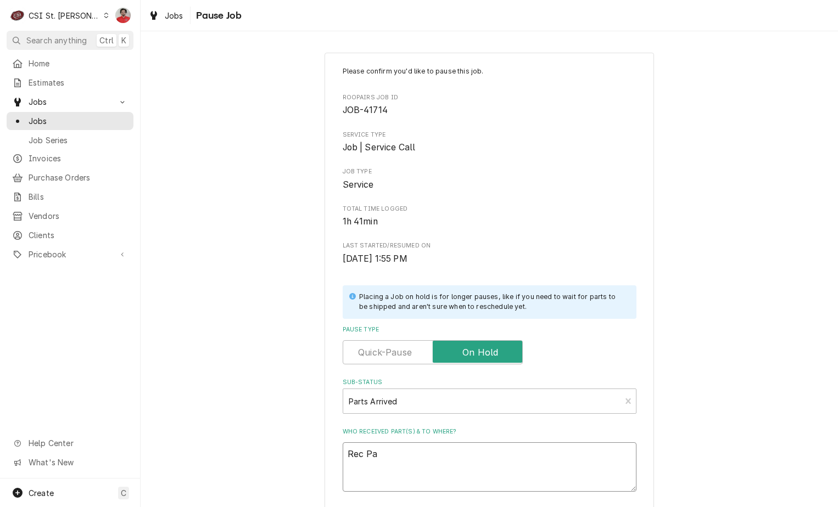
type textarea "x"
type textarea "Rec P"
type textarea "x"
type textarea "Rec"
type textarea "x"
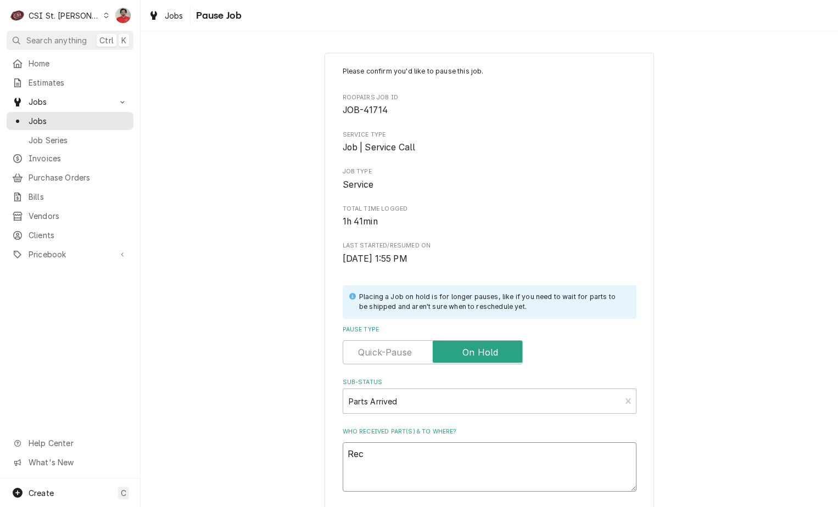
type textarea "Rec p"
type textarea "x"
type textarea "Rec pr"
type textarea "x"
type textarea "Rec prt"
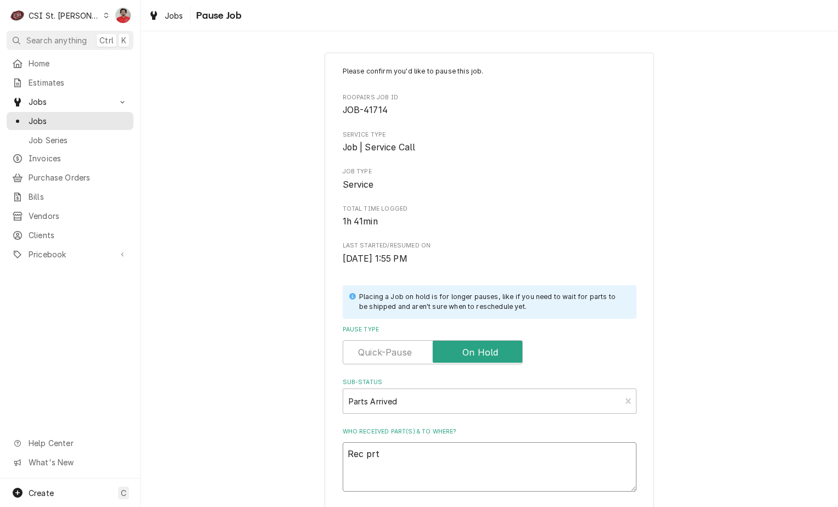
type textarea "x"
type textarea "Rec prts"
type textarea "x"
type textarea "Rec prt"
type textarea "x"
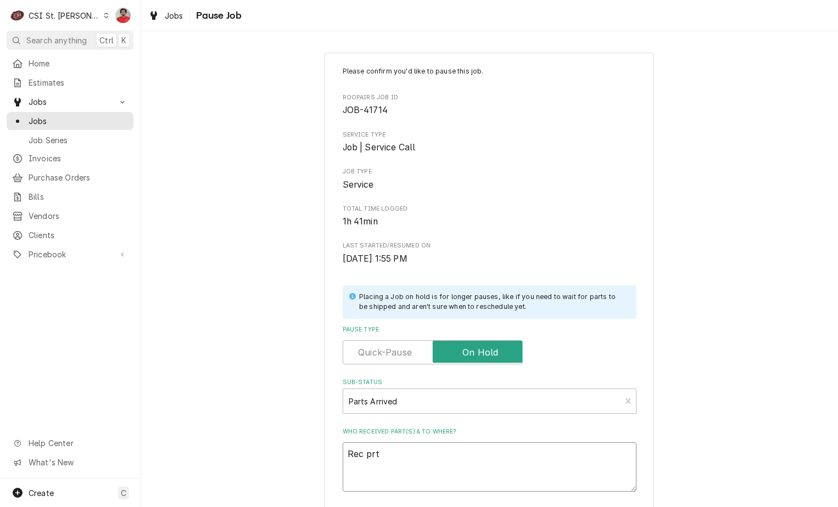
type textarea "Rec pr"
type textarea "x"
type textarea "Rec p"
type textarea "x"
type textarea "Rec pa"
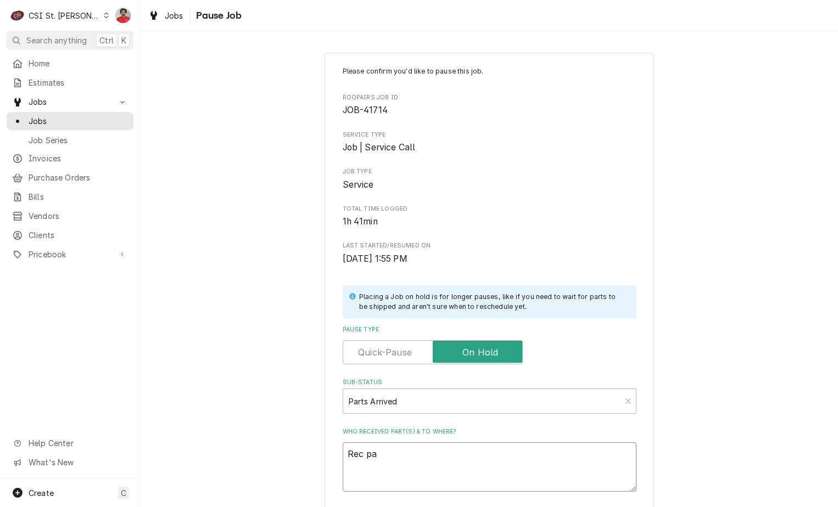
type textarea "x"
type textarea "Rec par"
type textarea "x"
type textarea "Rec part"
type textarea "x"
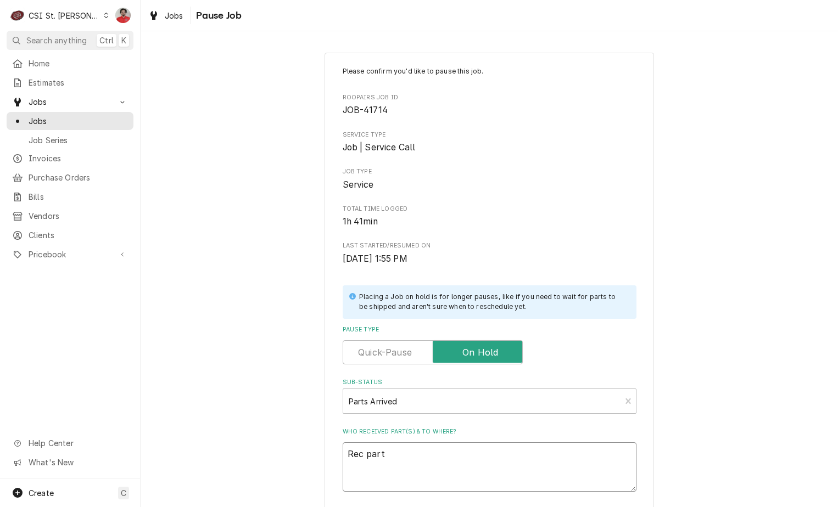
type textarea "Rec parts"
type textarea "x"
type textarea "Rec parts"
type textarea "x"
type textarea "Rec parts t"
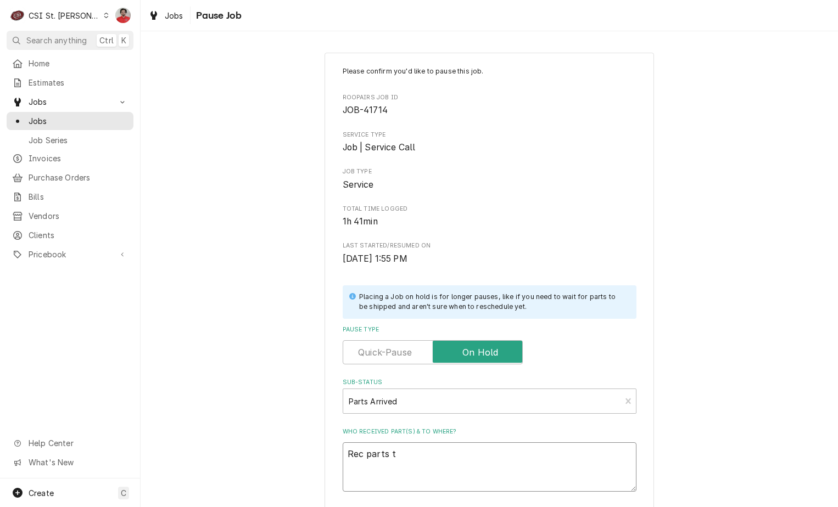
type textarea "x"
type textarea "Rec parts to"
type textarea "x"
type textarea "Rec parts to"
type textarea "x"
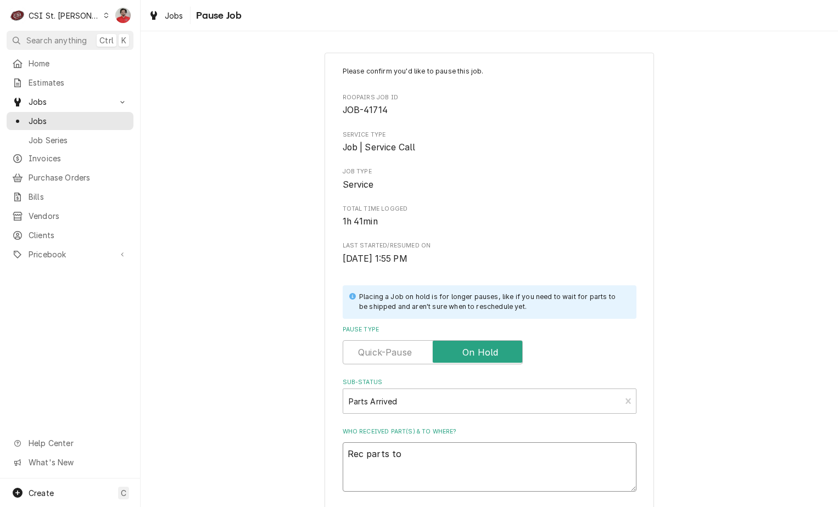
type textarea "Rec parts to R"
type textarea "x"
type textarea "Rec parts to Ry"
type textarea "x"
type textarea "Rec parts to Rya"
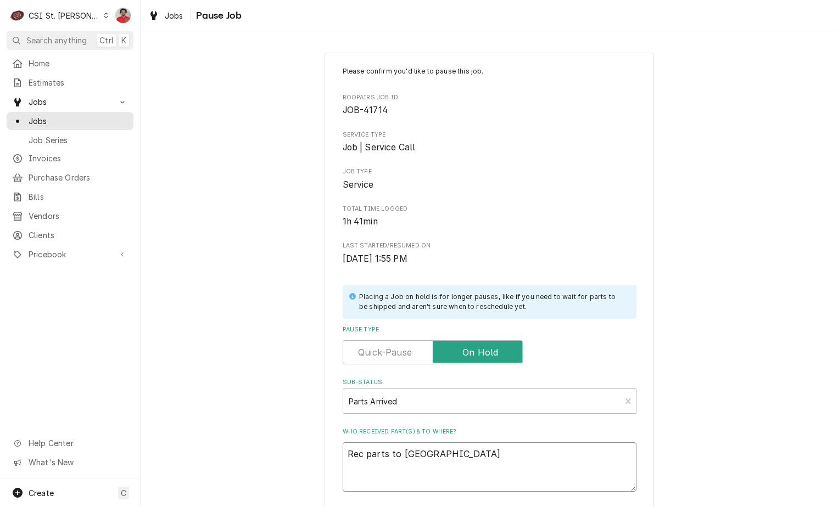
type textarea "x"
type textarea "Rec parts to Ryan"
type textarea "x"
type textarea "Rec parts to Ryan"
type textarea "x"
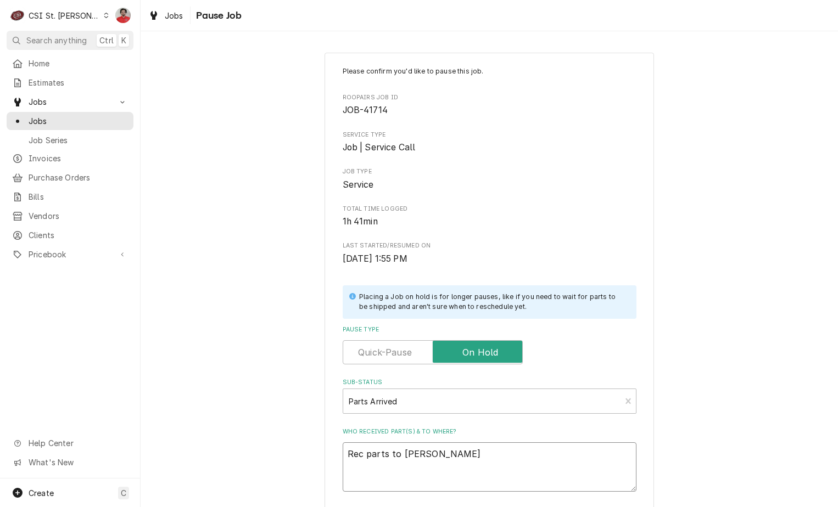
type textarea "Rec parts to Ryan P"
type textarea "x"
type textarea "Rec parts to Ryan P'"
type textarea "x"
type textarea "Rec parts to Ryan P's"
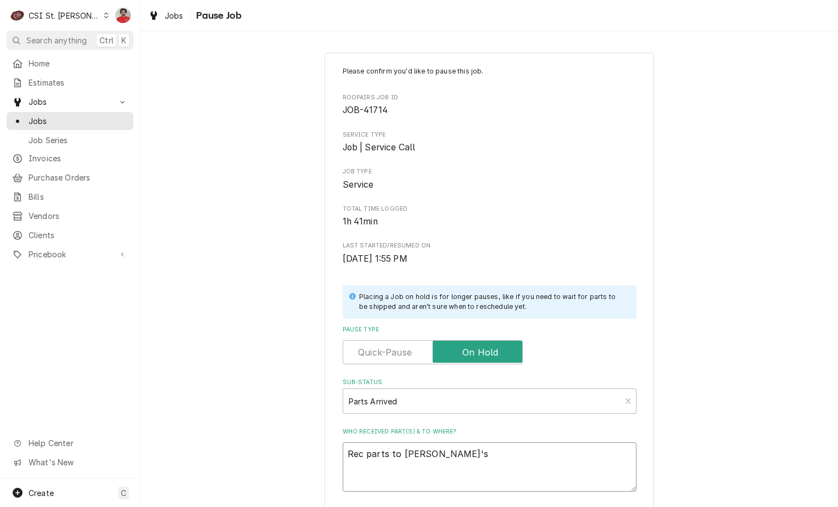
type textarea "x"
type textarea "Rec parts to Ryan P's"
type textarea "x"
type textarea "Rec parts to Ryan P's s"
type textarea "x"
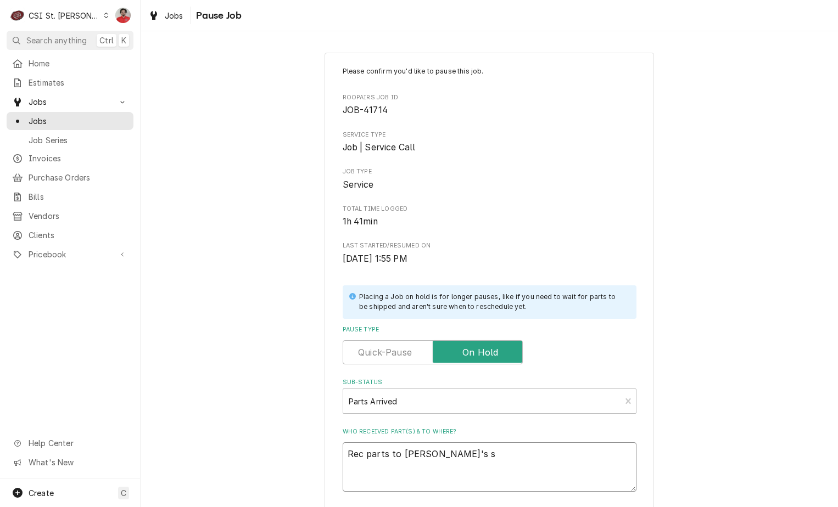
type textarea "Rec parts to Ryan P's sh"
type textarea "x"
type textarea "Rec parts to Ryan P's she"
type textarea "x"
type textarea "Rec parts to Ryan P's shel"
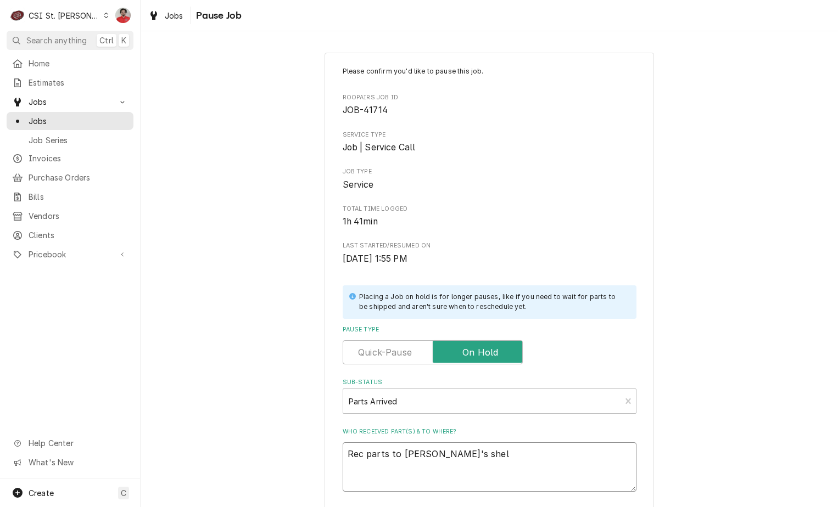
type textarea "x"
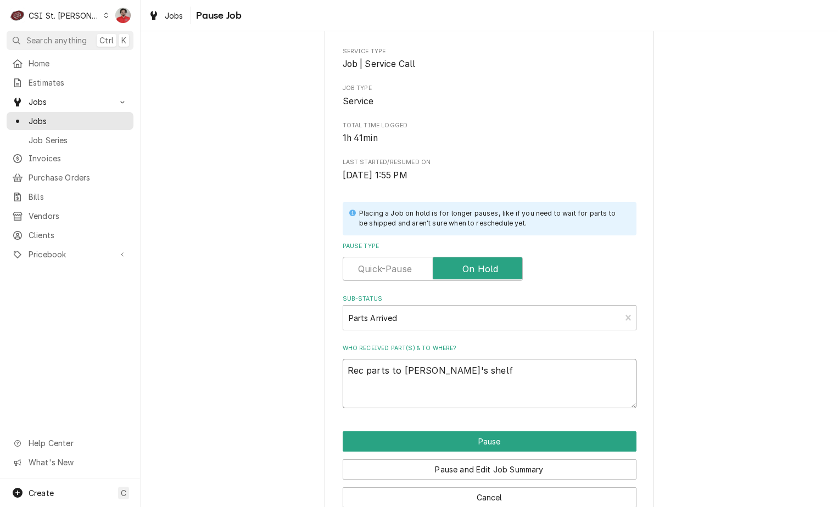
scroll to position [108, 0]
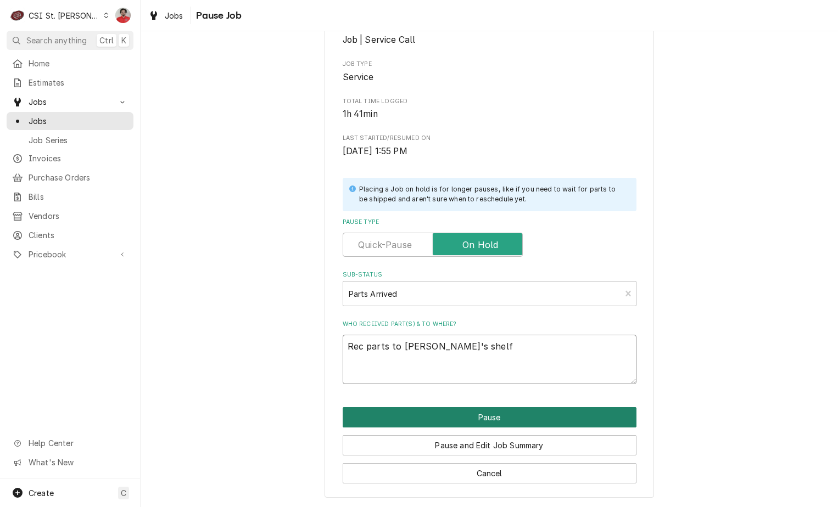
type textarea "Rec parts to Ryan P's shelf"
click at [460, 423] on button "Pause" at bounding box center [490, 417] width 294 height 20
type textarea "x"
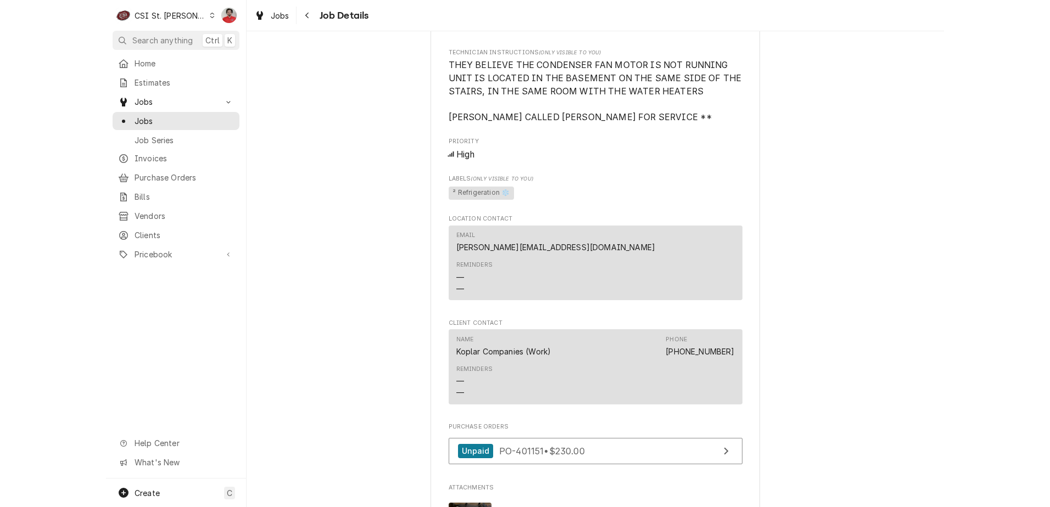
scroll to position [1538, 0]
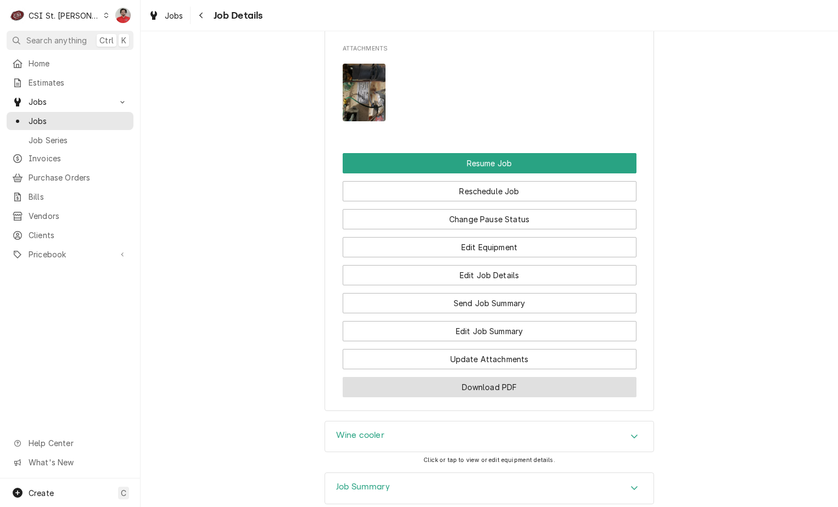
click at [437, 377] on button "Download PDF" at bounding box center [490, 387] width 294 height 20
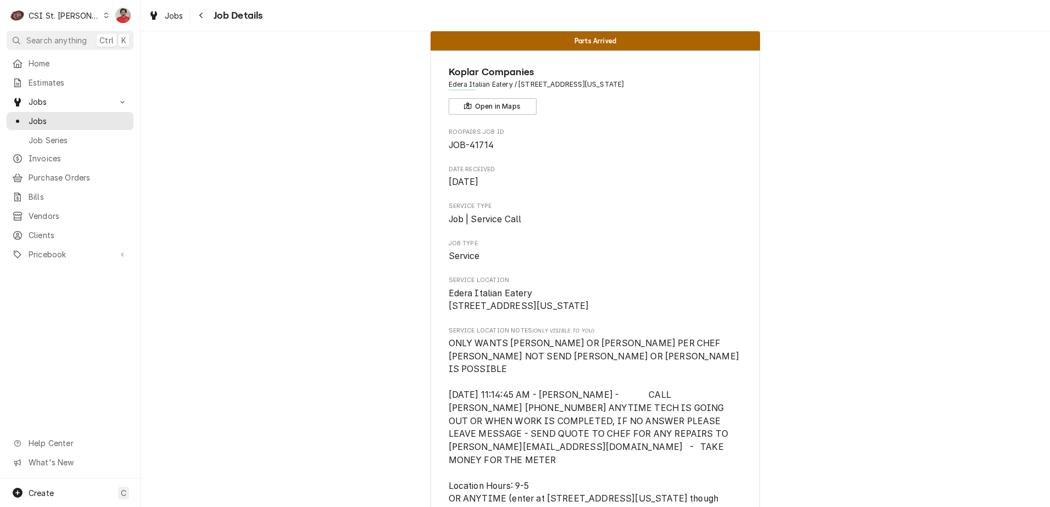
scroll to position [0, 0]
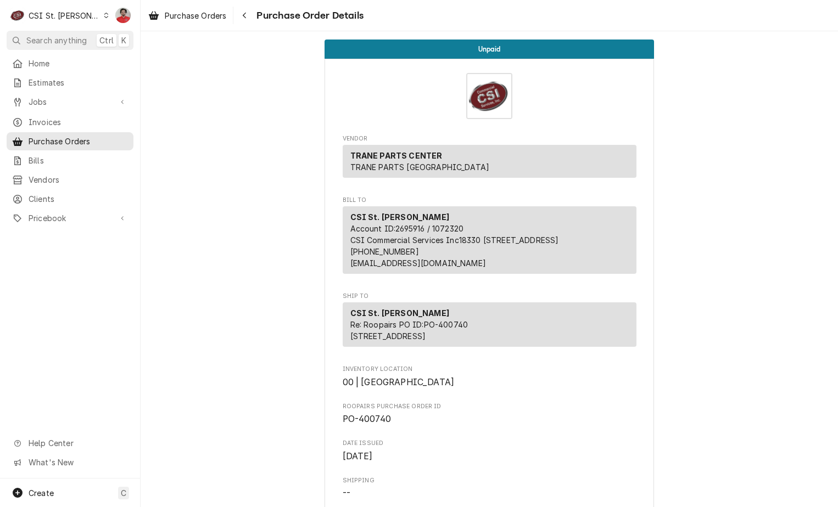
scroll to position [797, 0]
